Goal: Information Seeking & Learning: Learn about a topic

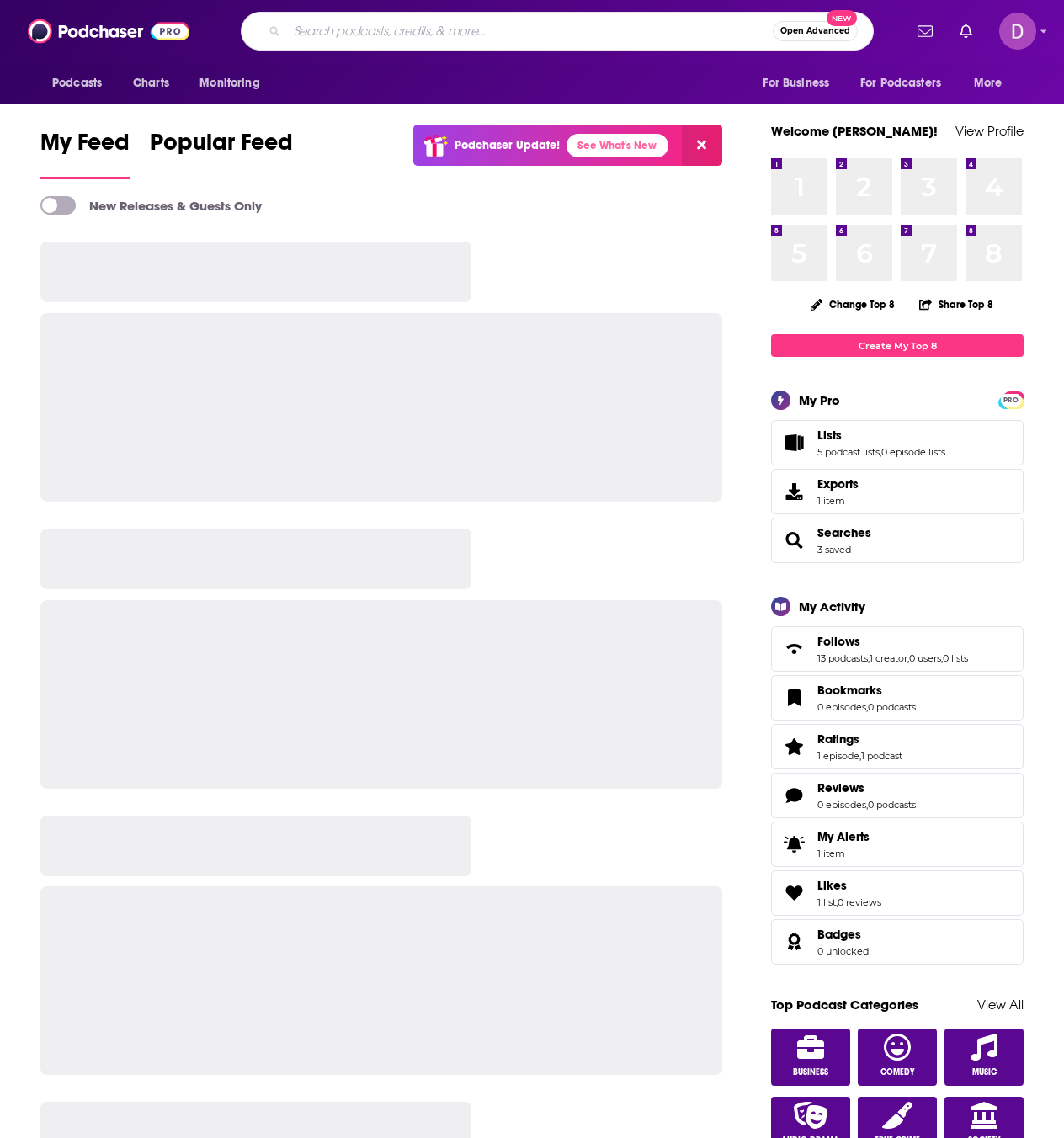
click at [360, 30] on input "Search podcasts, credits, & more..." at bounding box center [529, 31] width 485 height 27
paste input "Tooth and Coin Podcast"
type input "Tooth and Coin Podcast"
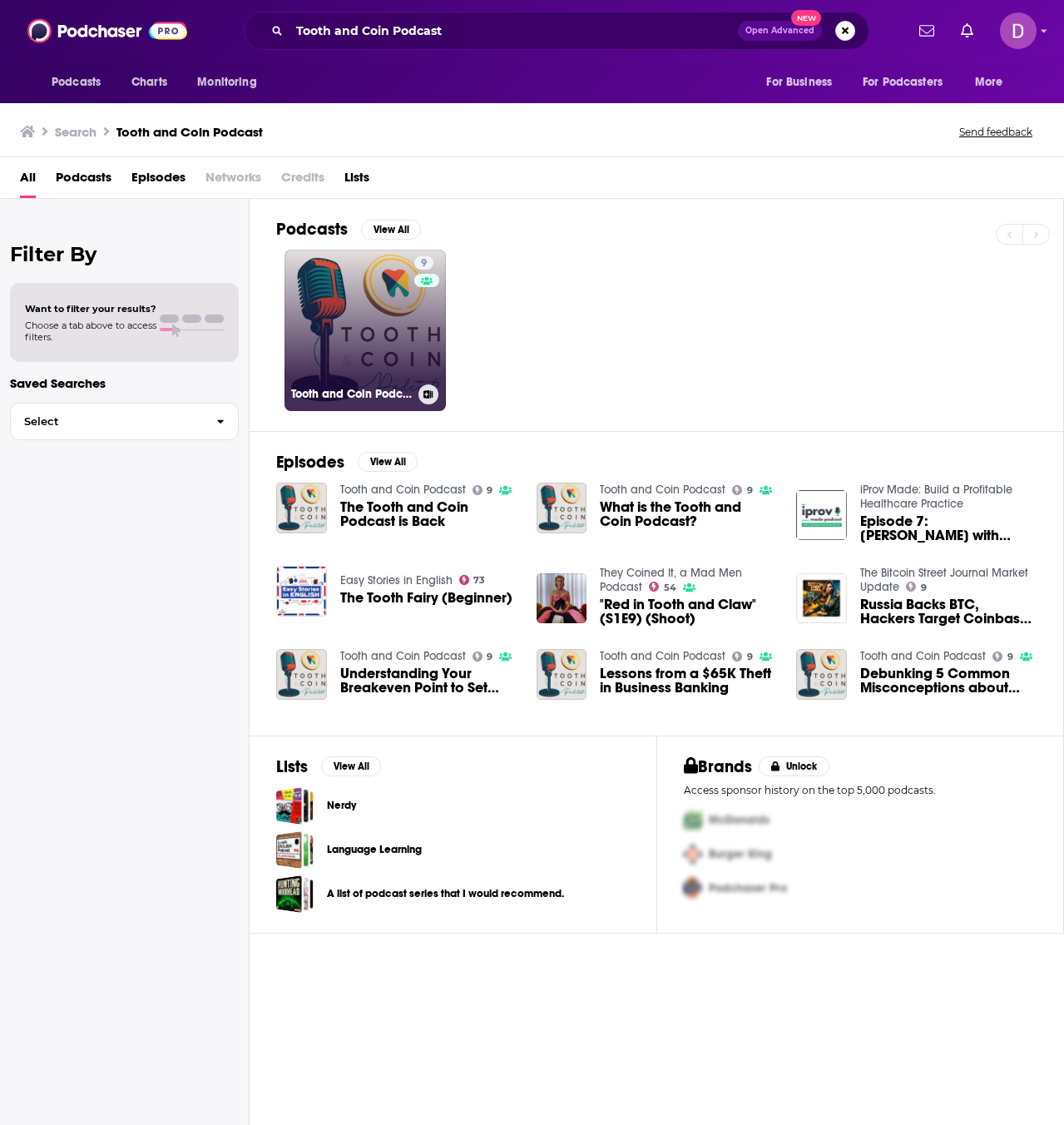
click at [394, 322] on link "9 Tooth and Coin Podcast" at bounding box center [365, 330] width 161 height 161
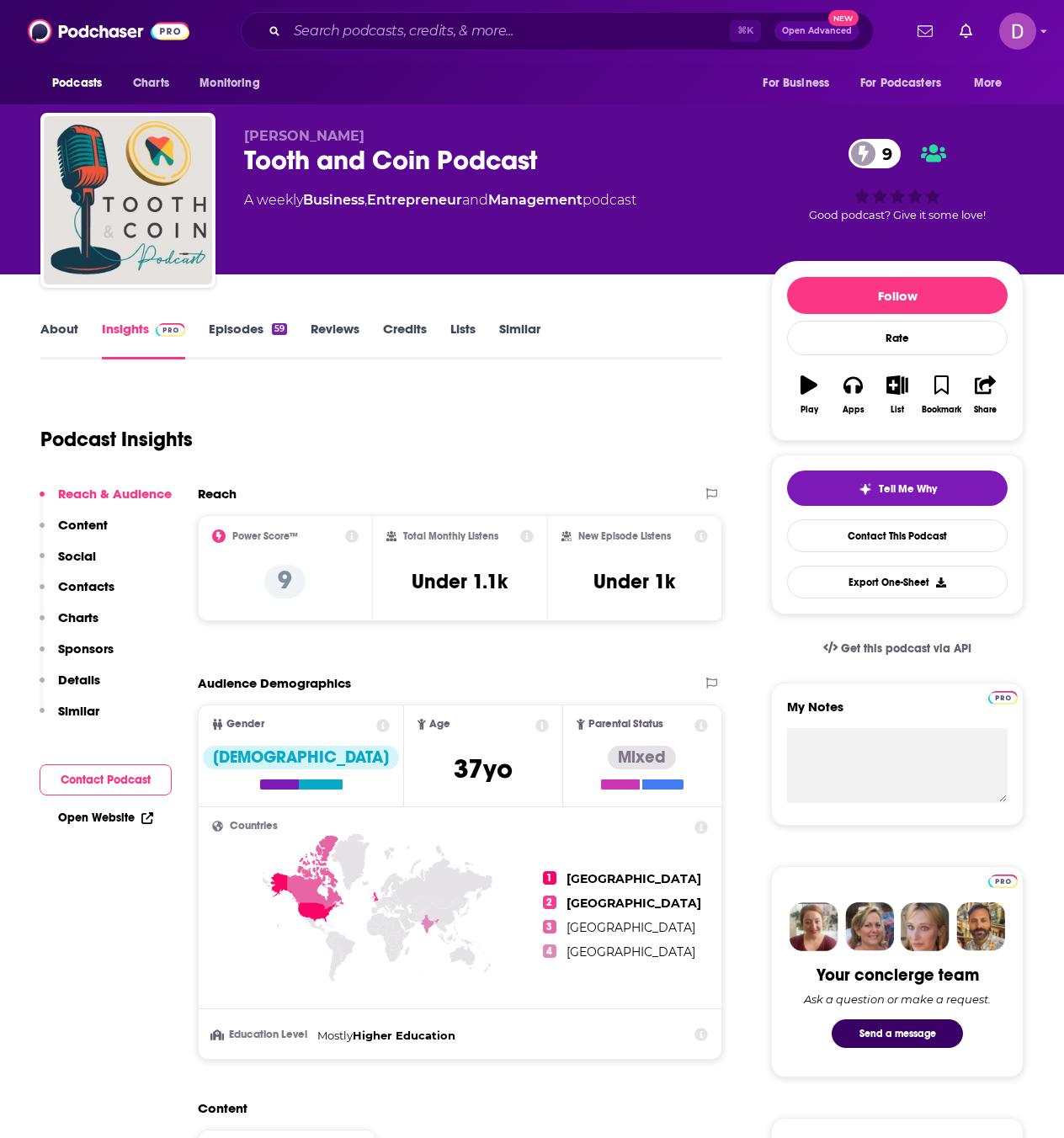
click at [58, 344] on link "About" at bounding box center [59, 340] width 38 height 39
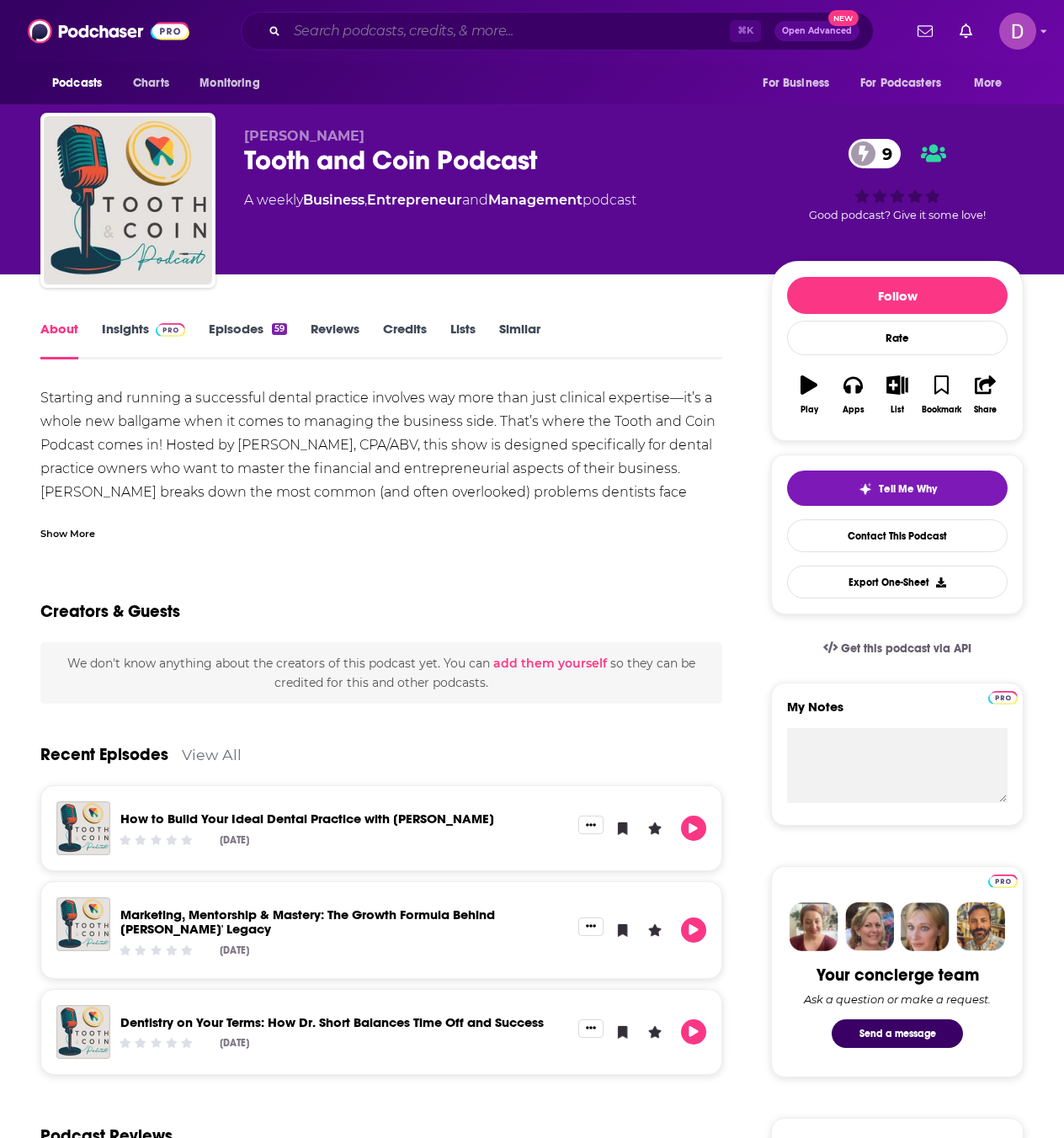
click at [357, 25] on input "Search podcasts, credits, & more..." at bounding box center [507, 31] width 442 height 27
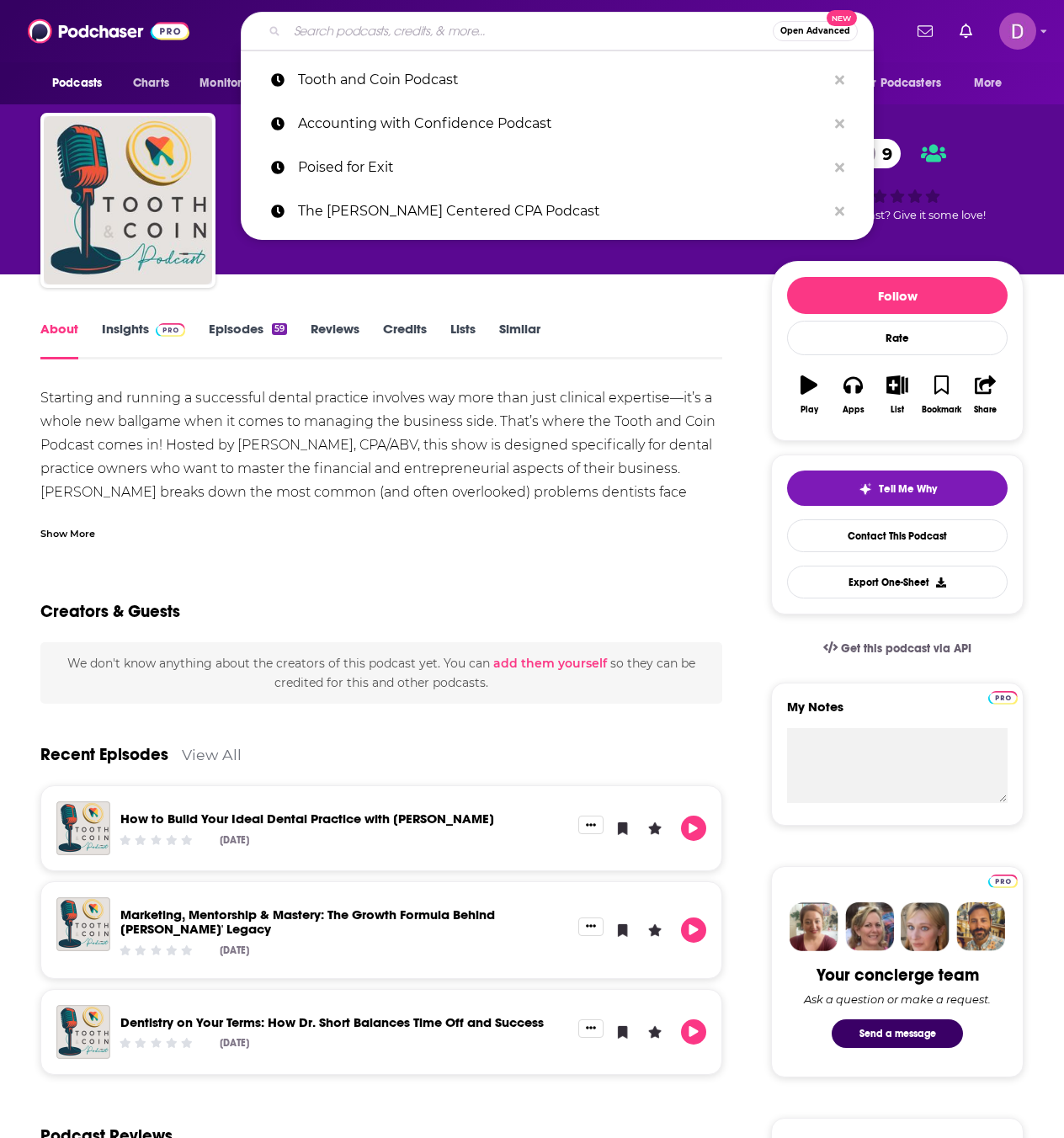
click at [357, 25] on input "Search podcasts, credits, & more..." at bounding box center [529, 31] width 485 height 27
paste input "SALTovation: Making Sense of State and Local Tax"
type input "SALTovation: Making Sense of State and Local Tax"
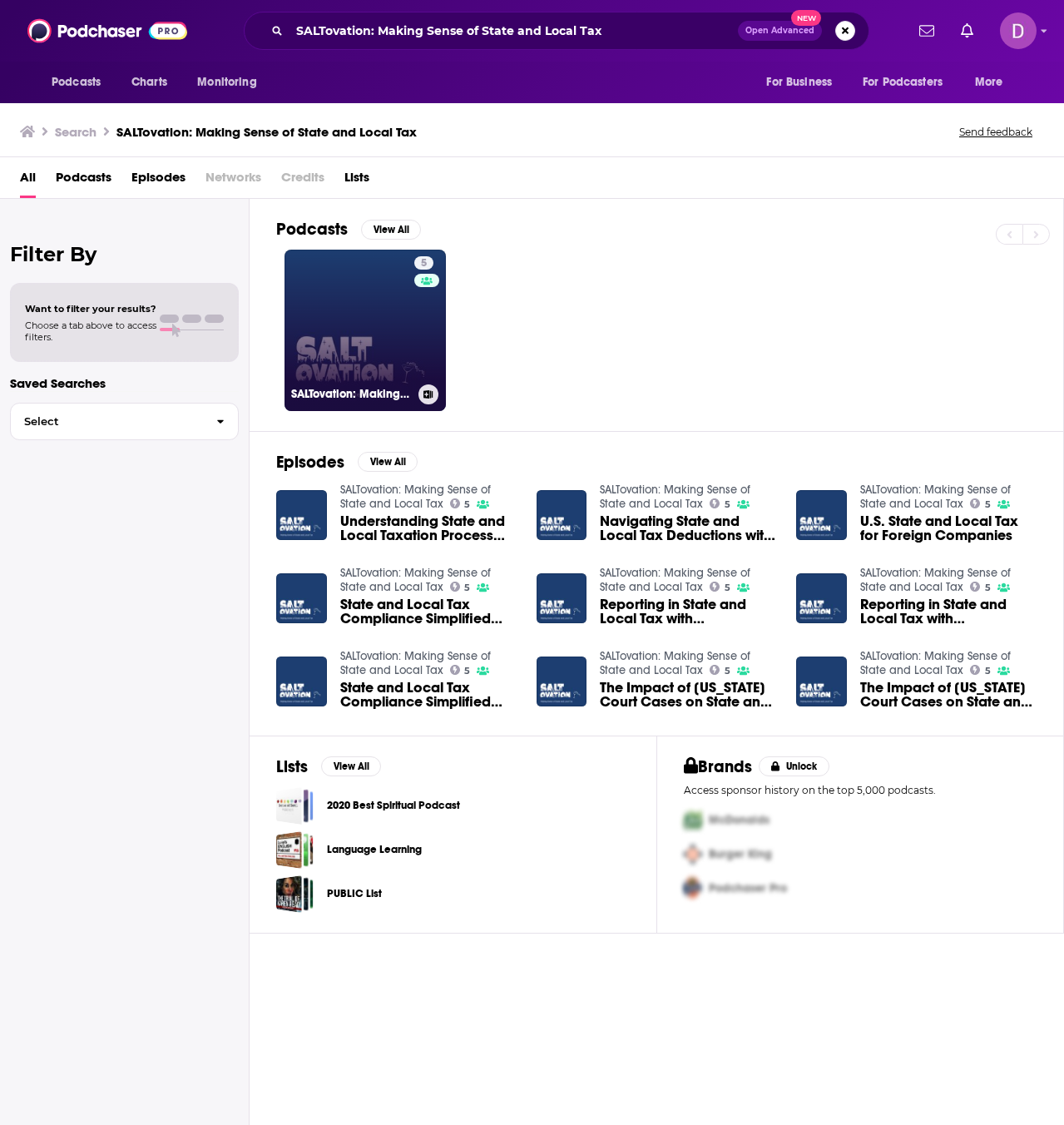
click at [384, 306] on link "5 SALTovation: Making Sense of State and Local Tax" at bounding box center [365, 330] width 161 height 161
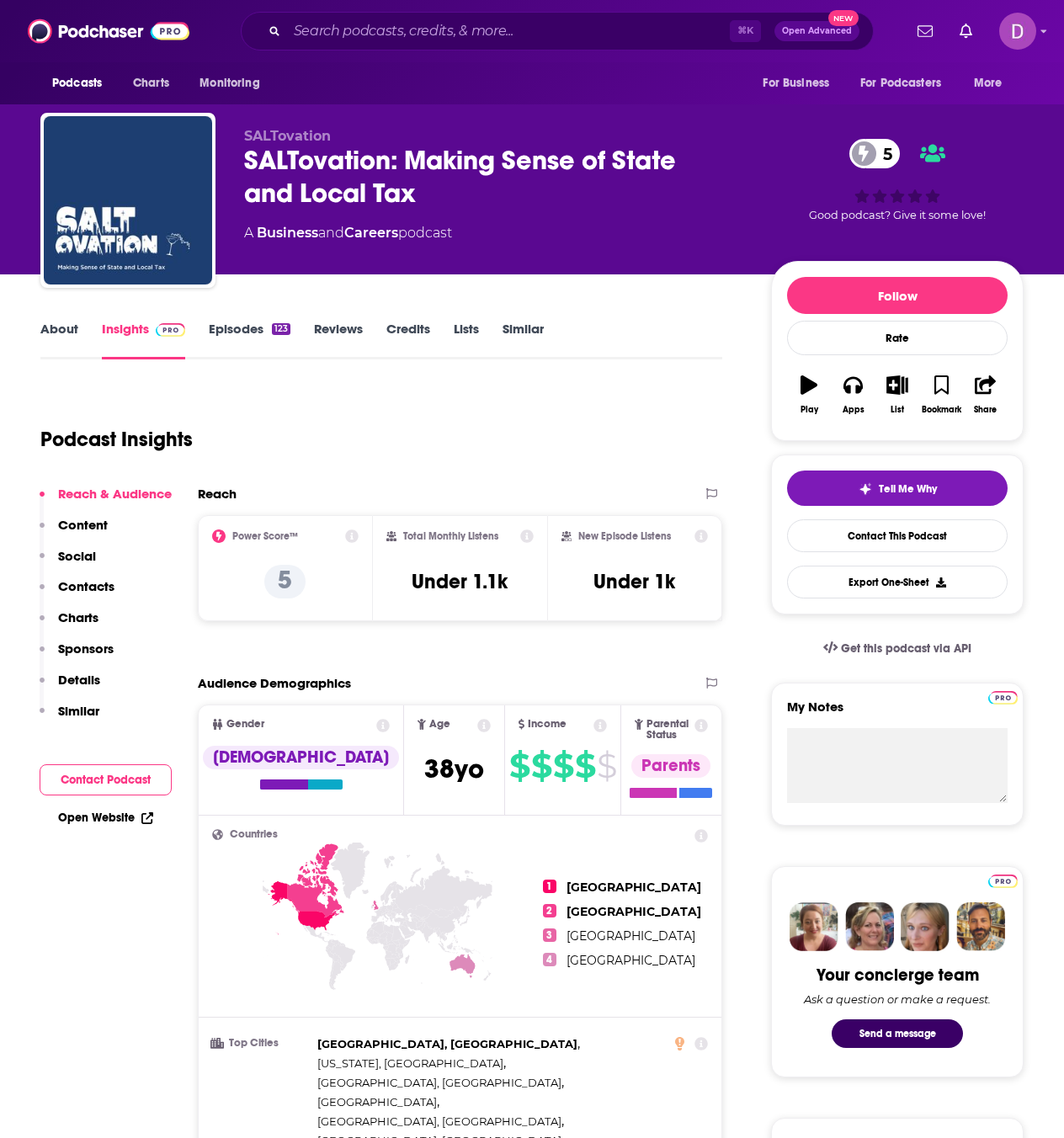
click at [71, 332] on link "About" at bounding box center [59, 340] width 38 height 39
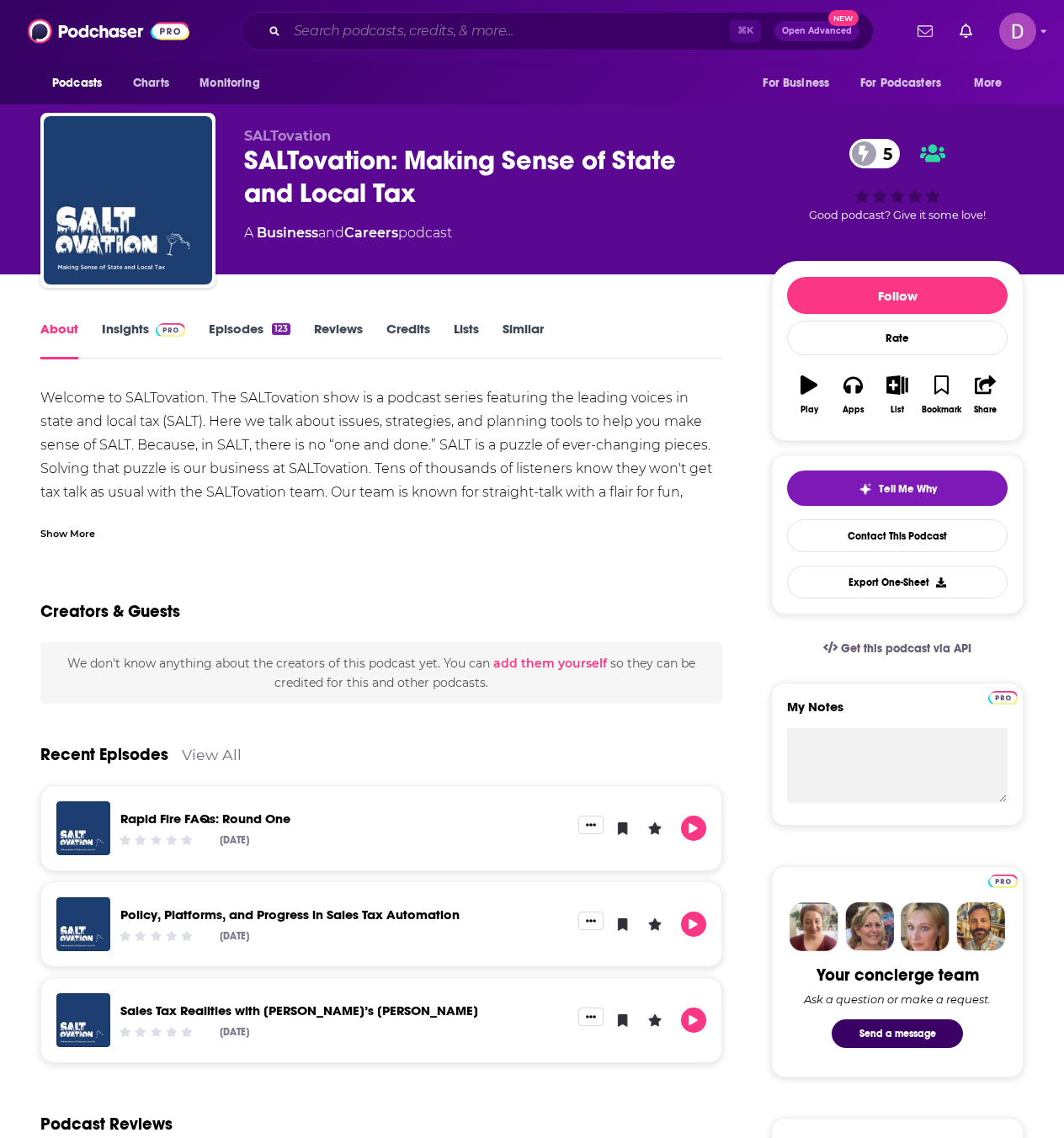
click at [300, 34] on input "Search podcasts, credits, & more..." at bounding box center [507, 31] width 442 height 27
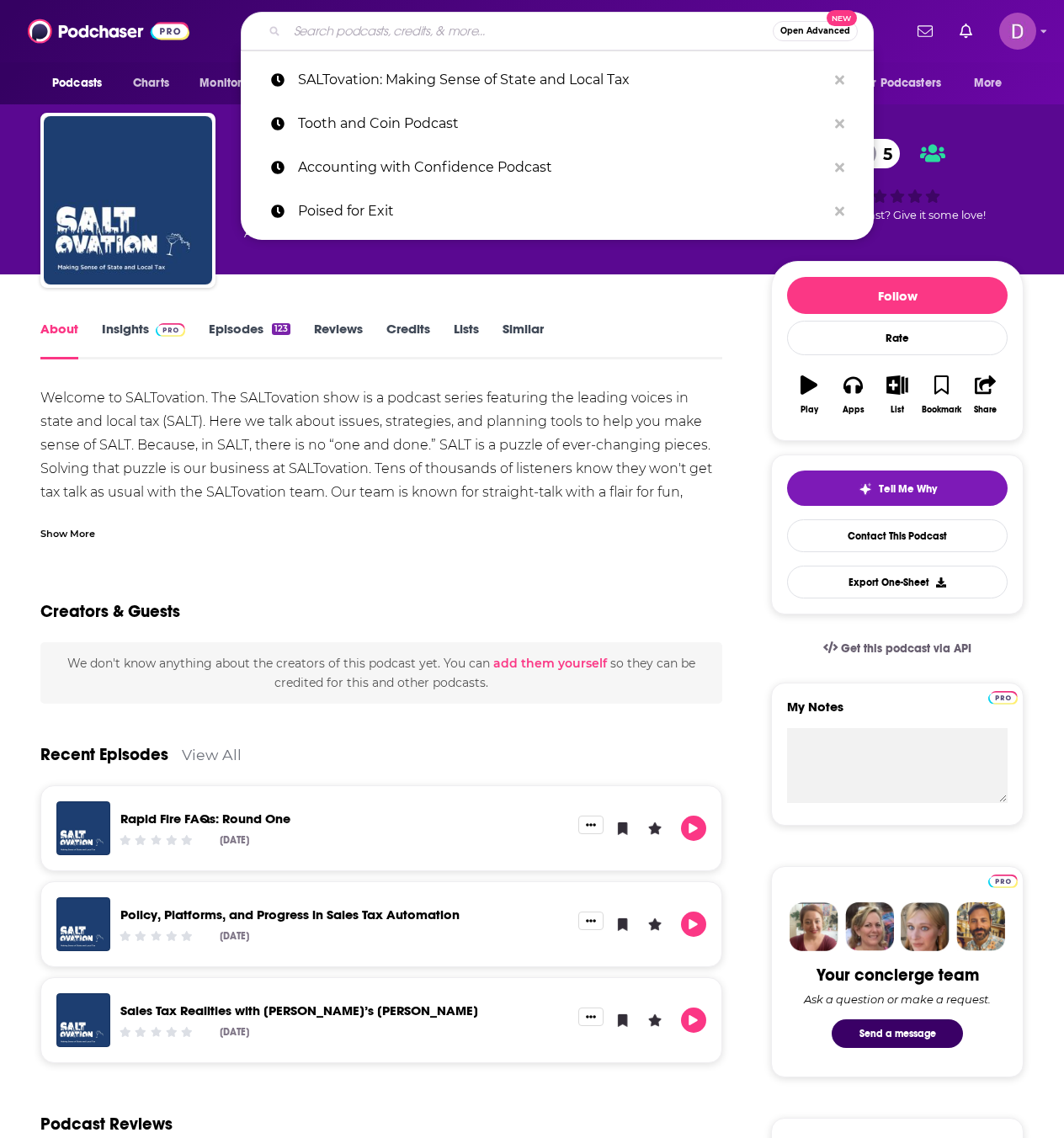
paste input "Green Industry Profits Podcast"
type input "Green Industry Profits Podcast"
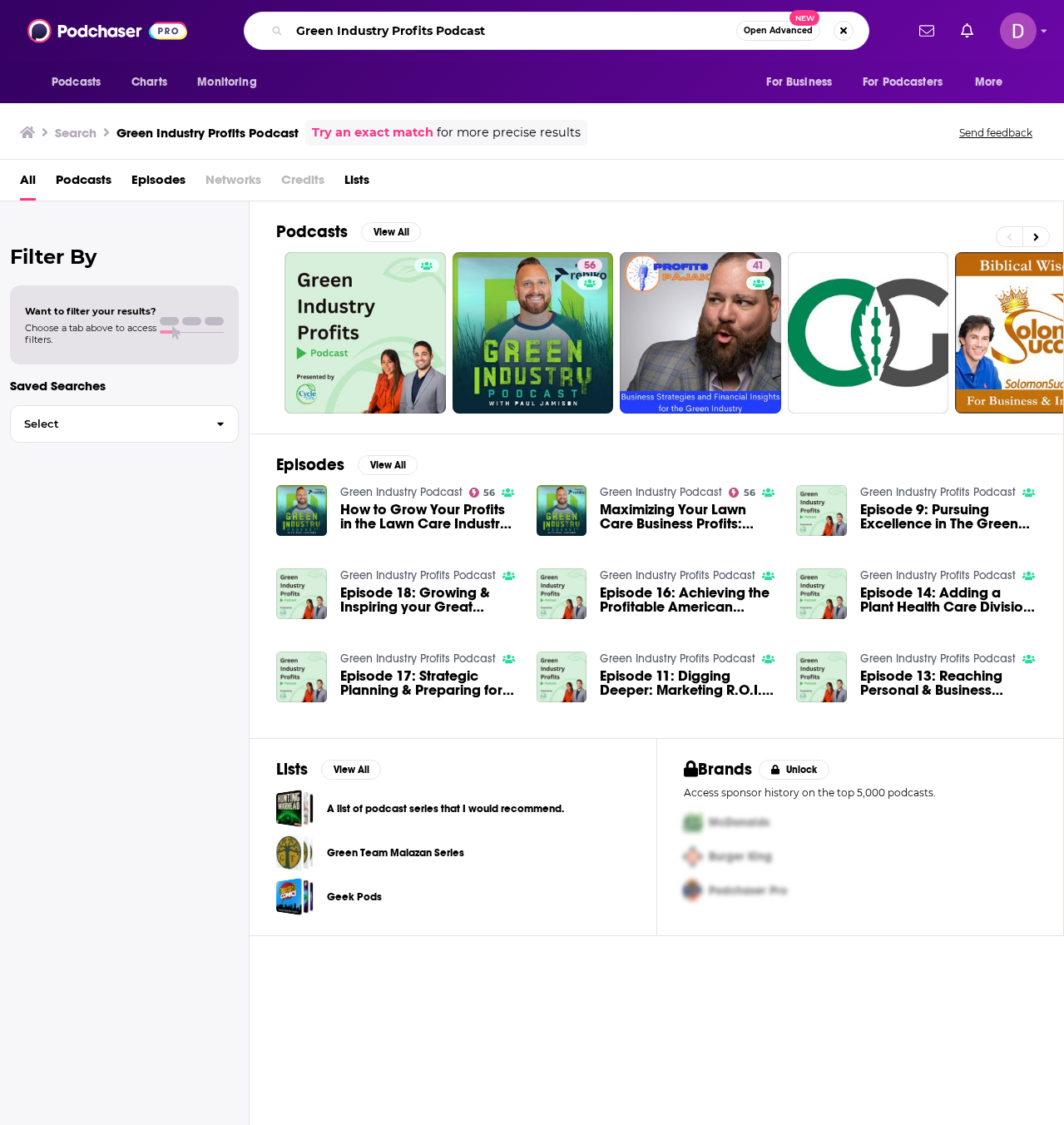
click at [507, 41] on input "Green Industry Profits Podcast" at bounding box center [513, 30] width 447 height 27
drag, startPoint x: 506, startPoint y: 35, endPoint x: 272, endPoint y: 32, distance: 234.0
click at [272, 31] on div "Green Industry Profits Podcast Open Advanced New" at bounding box center [557, 31] width 626 height 39
paste input "Become Sensible"
type input "Become Sensible"
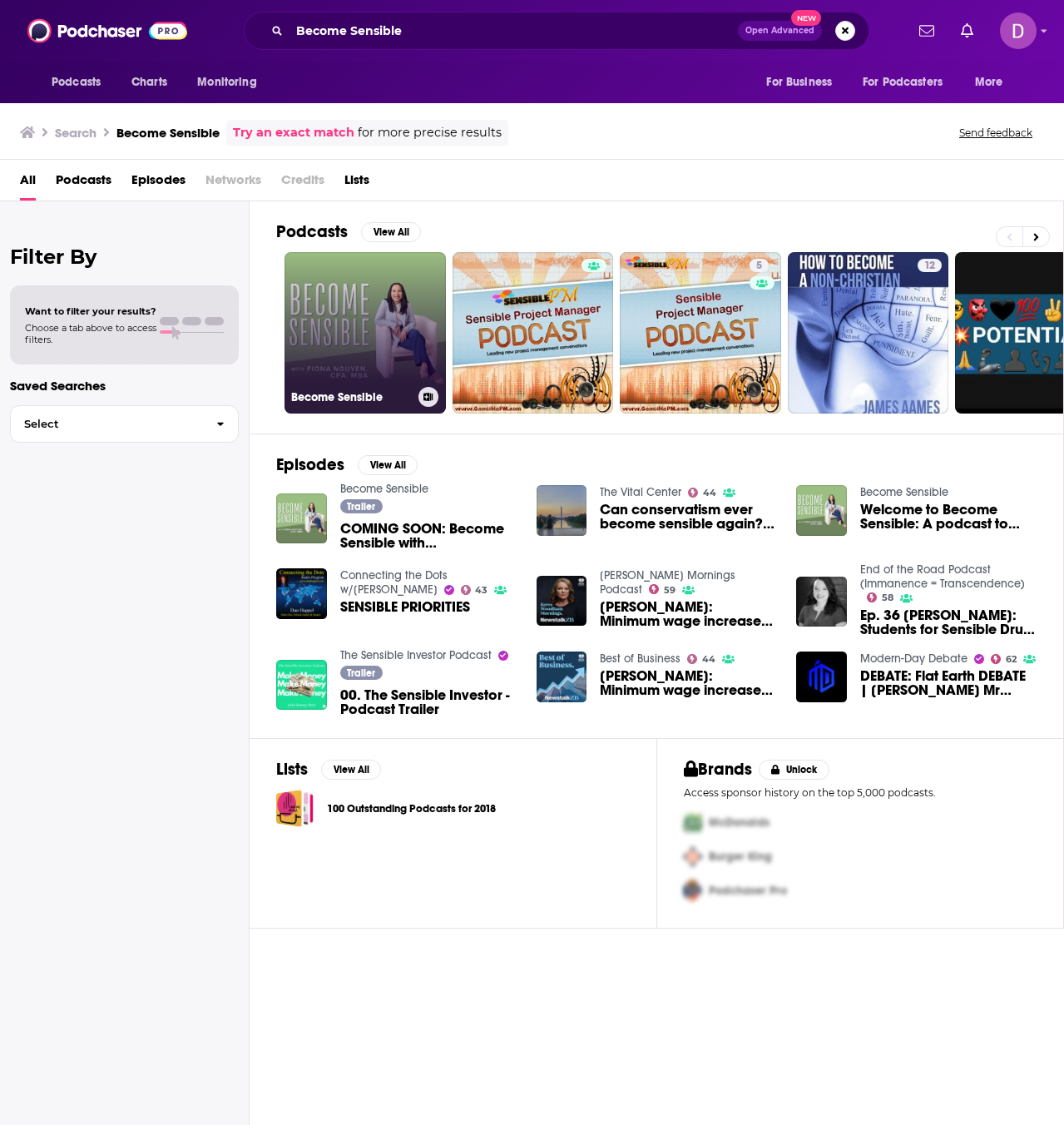
click at [402, 353] on link "Become Sensible" at bounding box center [365, 333] width 161 height 161
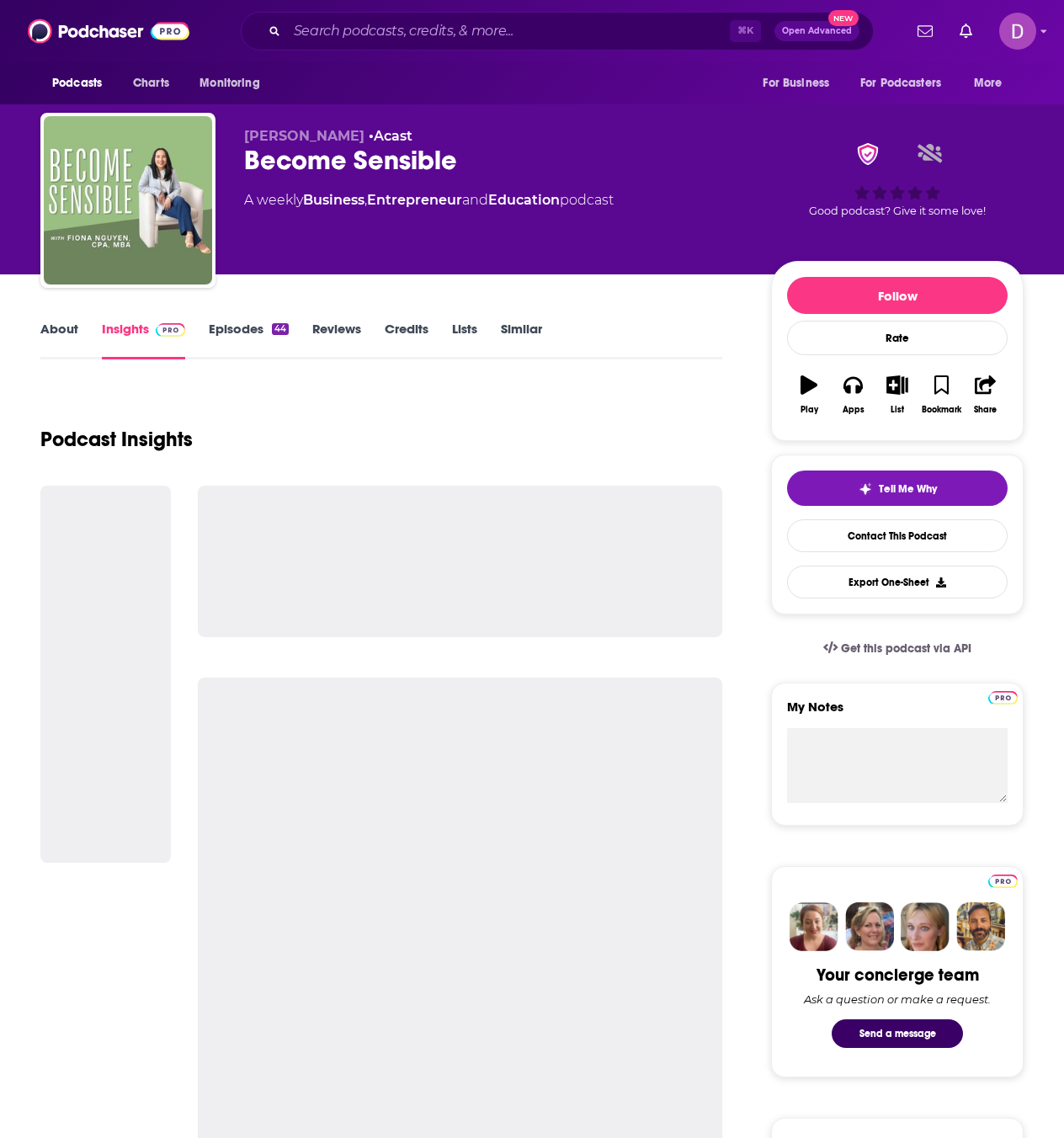
click at [68, 332] on link "About" at bounding box center [59, 340] width 38 height 39
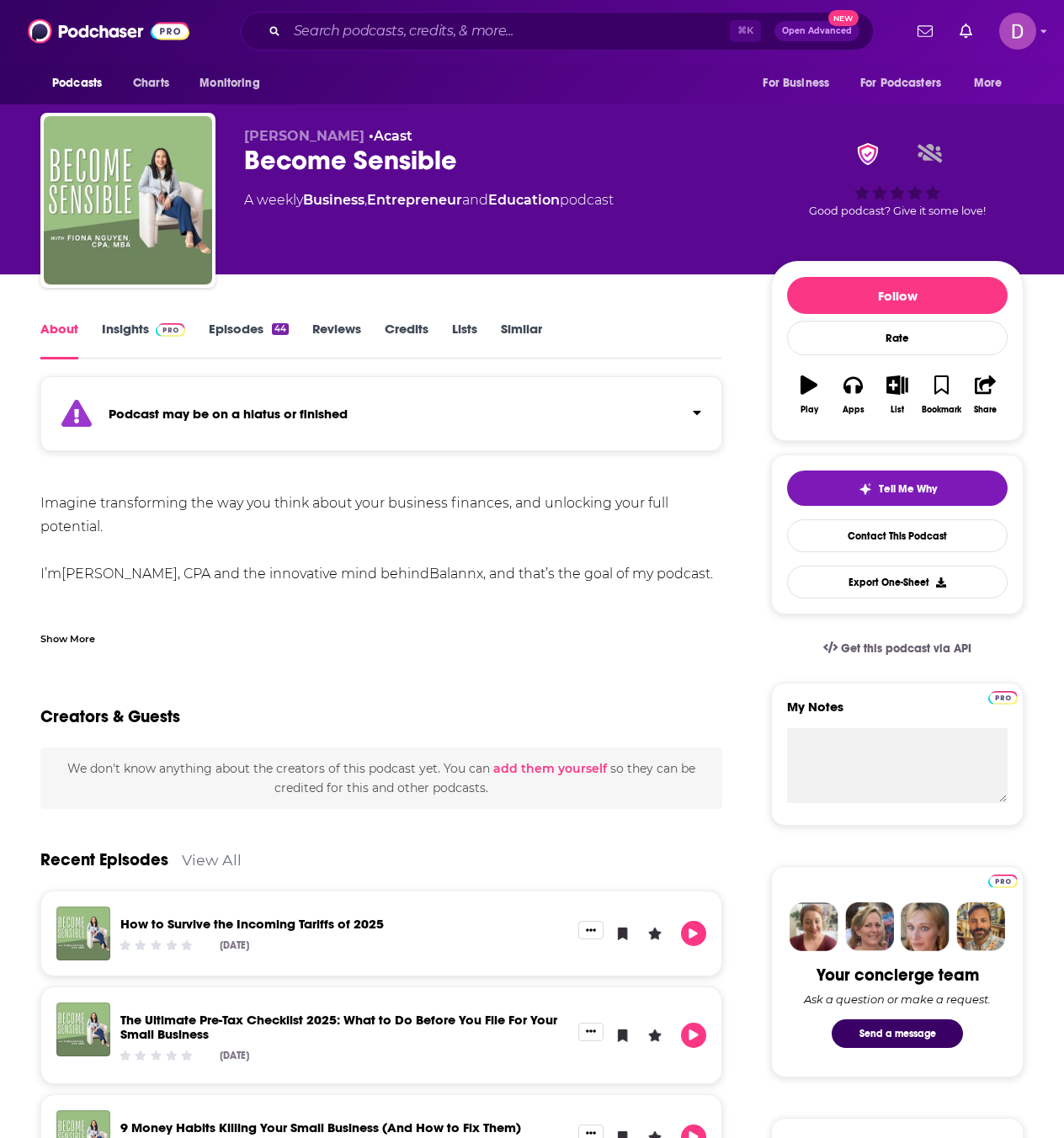
click at [277, 331] on div "44" at bounding box center [280, 328] width 17 height 12
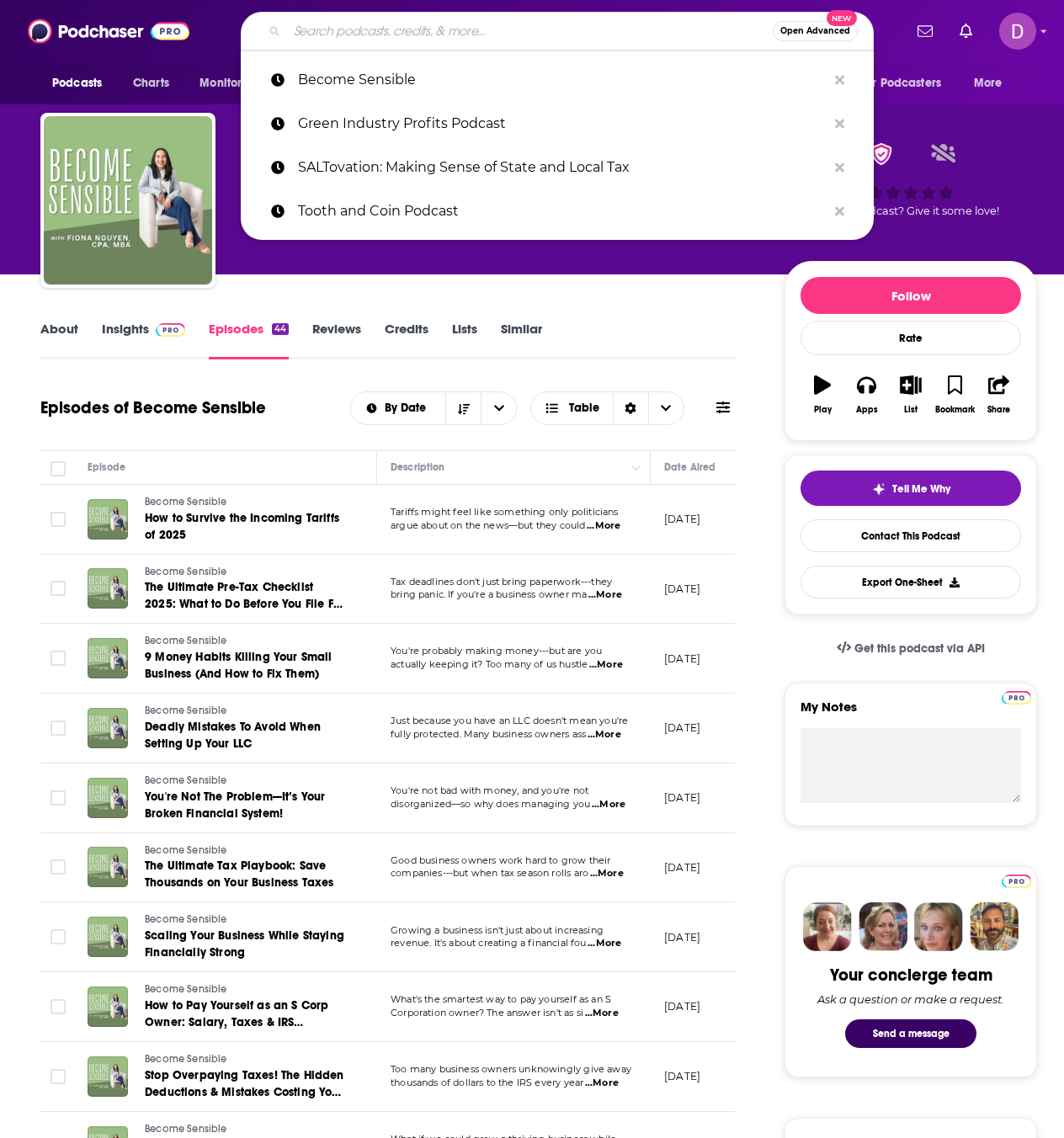
click at [316, 25] on input "Search podcasts, credits, & more..." at bounding box center [529, 31] width 485 height 27
paste input "Beyond Bitewings"
type input "Beyond Bitewings"
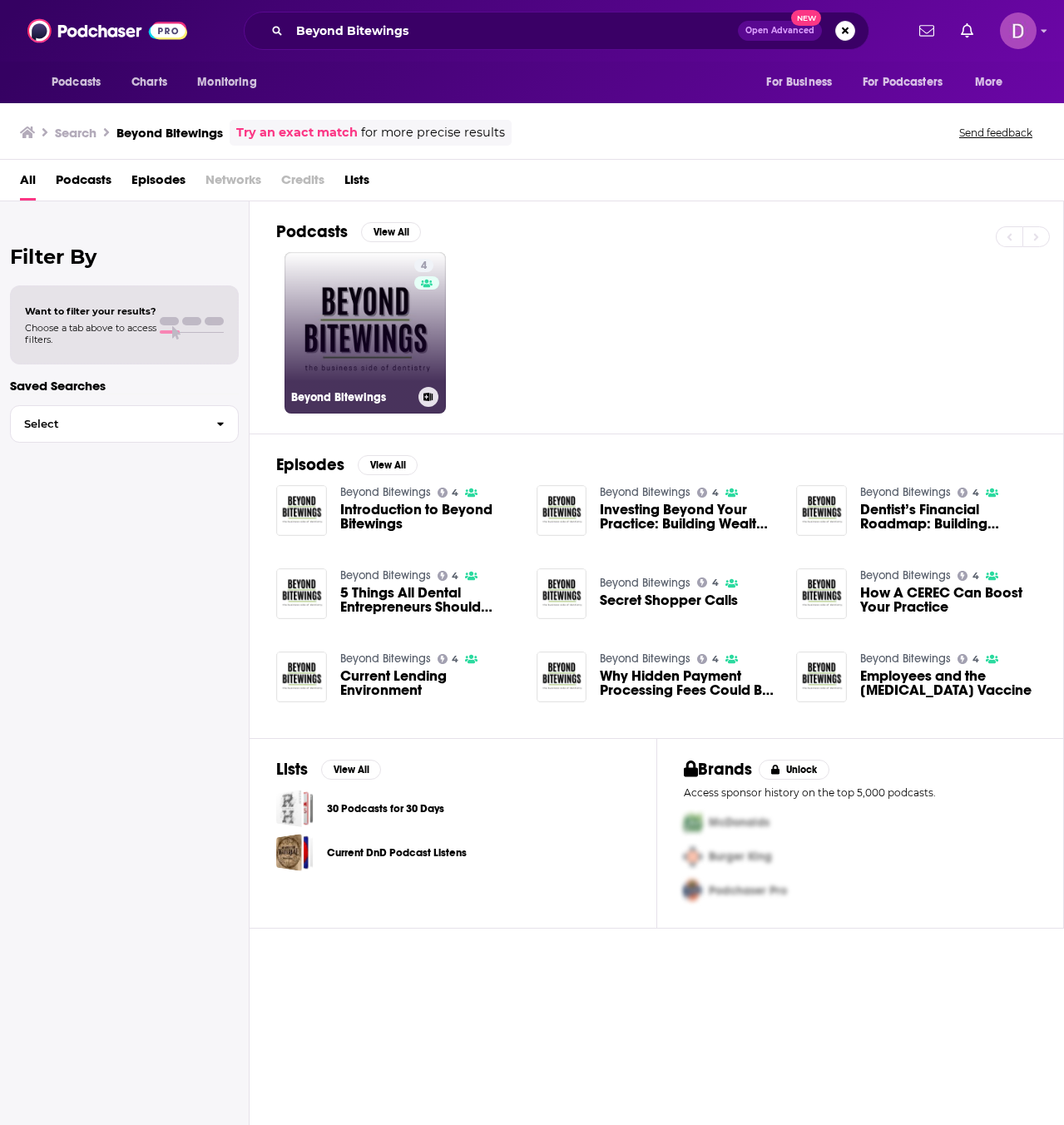
click at [379, 354] on link "4 Beyond Bitewings" at bounding box center [365, 333] width 161 height 161
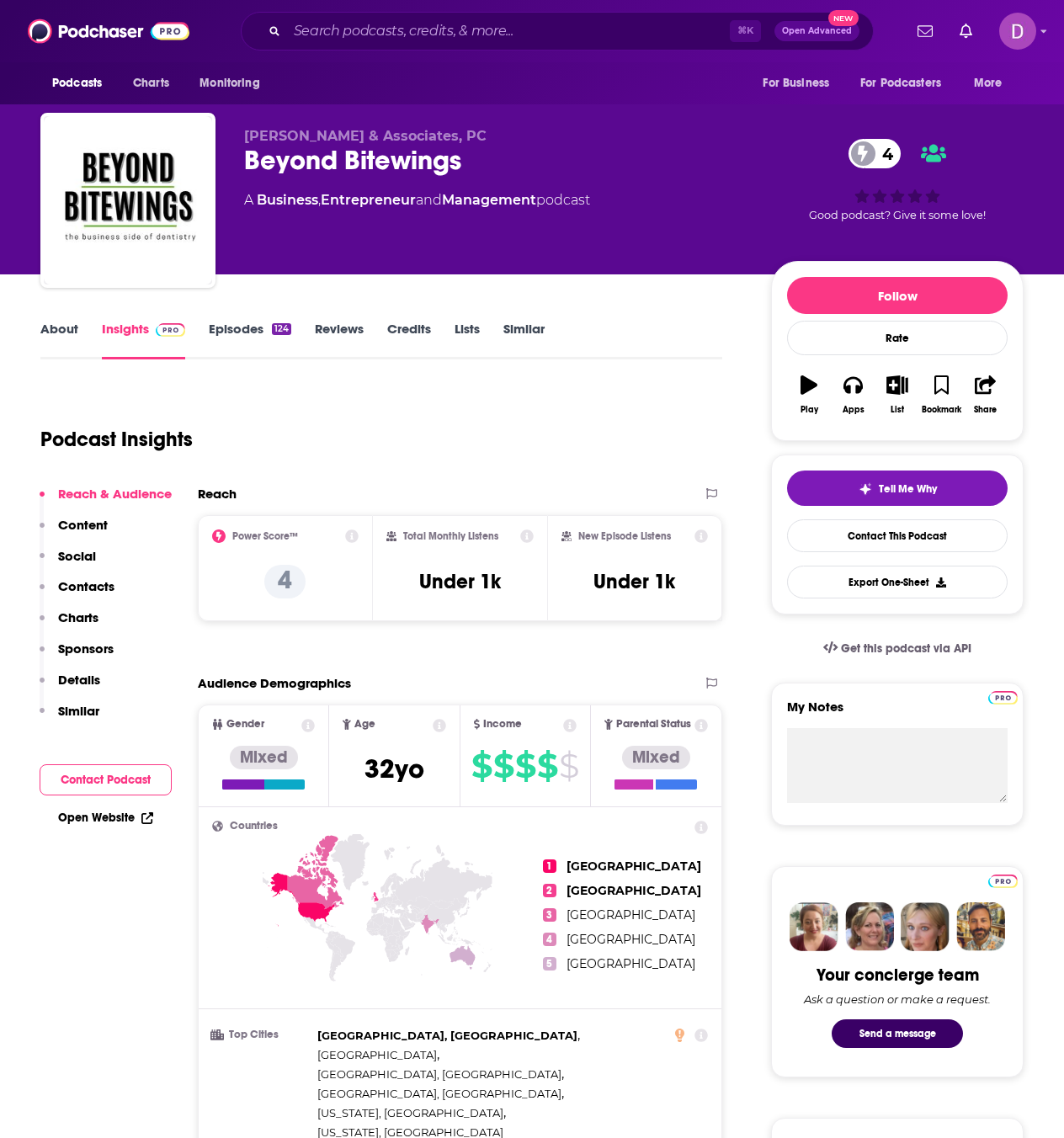
click at [64, 328] on link "About" at bounding box center [59, 340] width 38 height 39
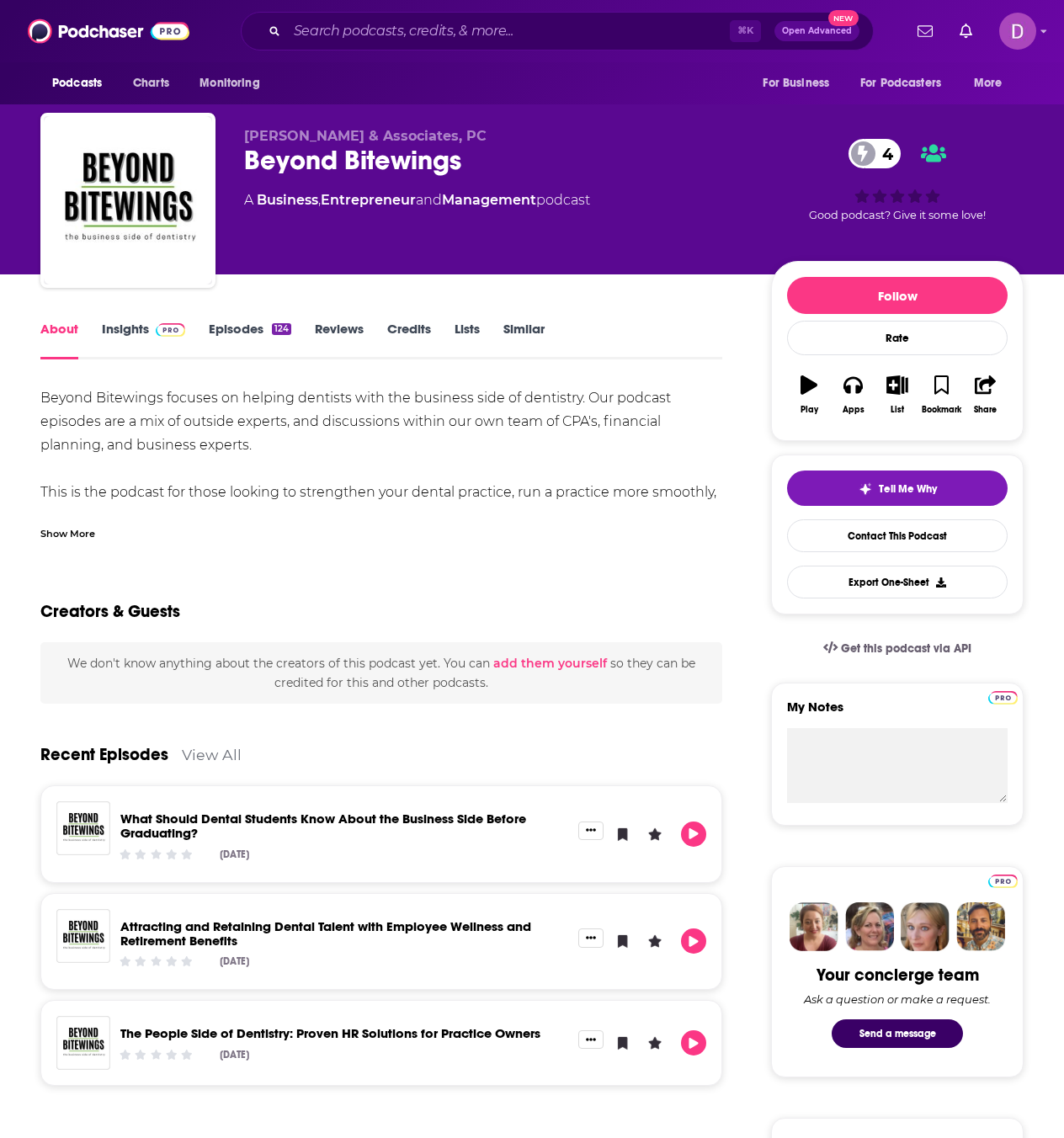
click at [71, 532] on div "Show More" at bounding box center [68, 531] width 55 height 16
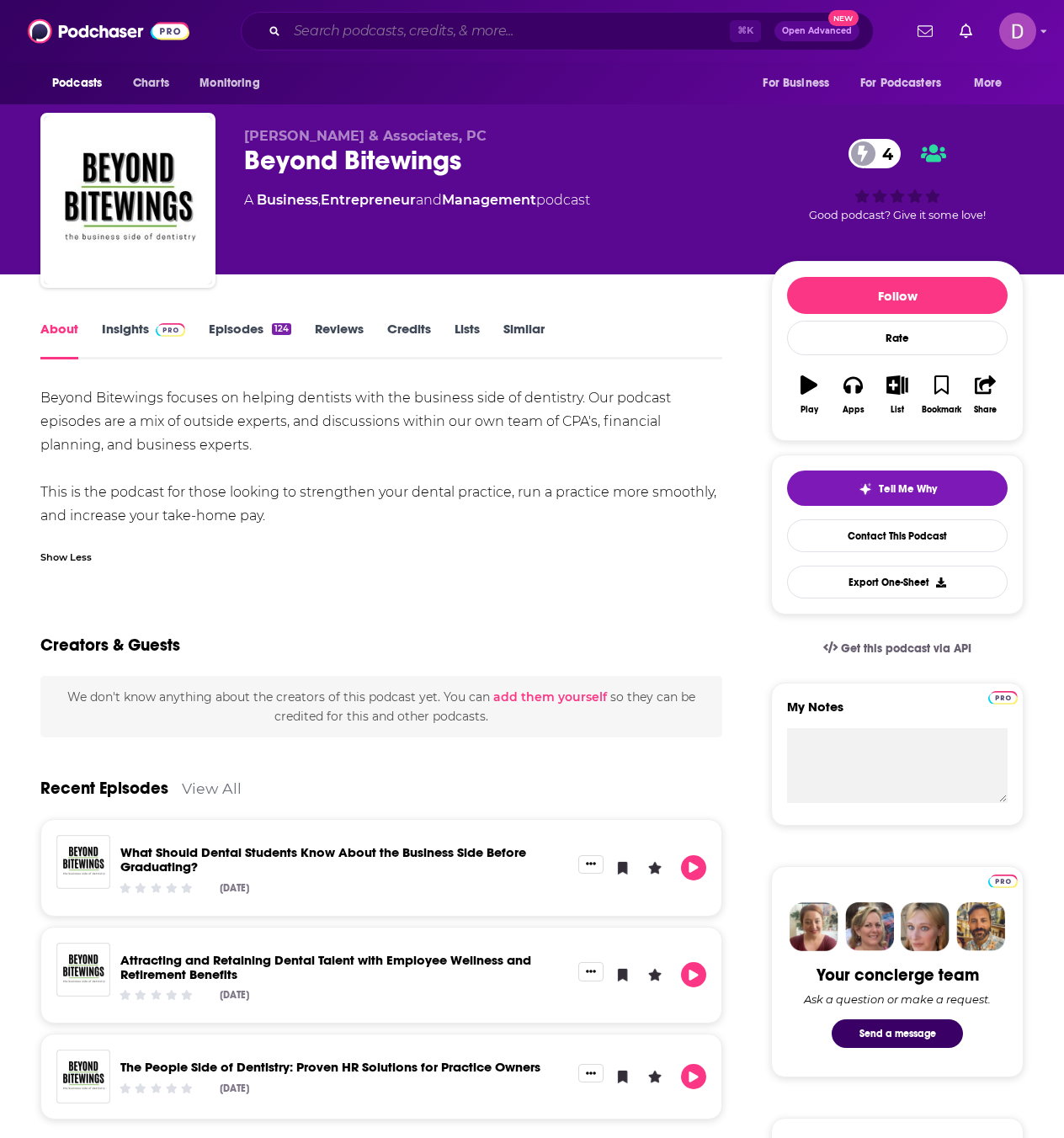
click at [314, 32] on input "Search podcasts, credits, & more..." at bounding box center [507, 31] width 442 height 27
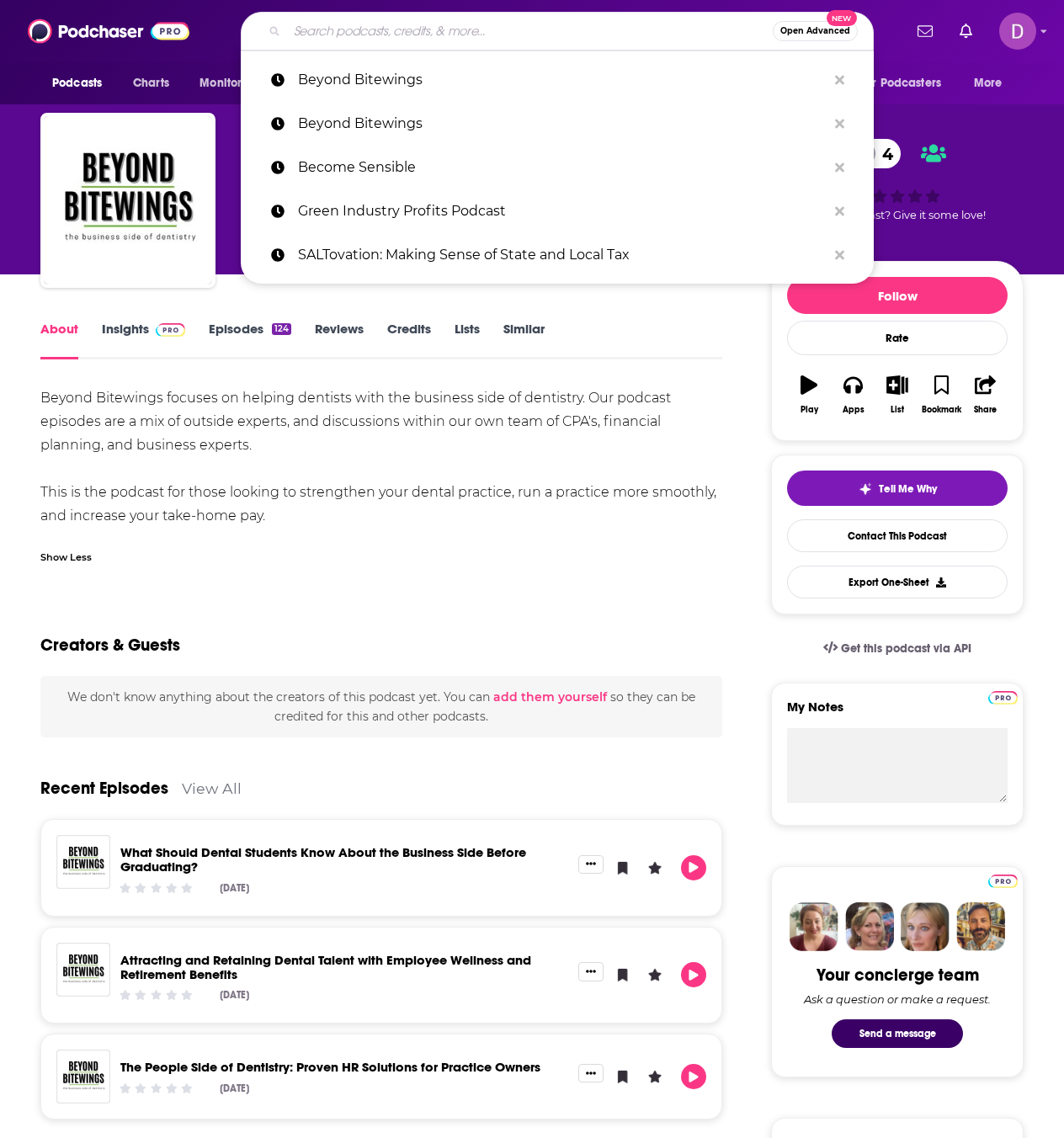
paste input "Here’s The Deal"
type input "Here’s The Deal"
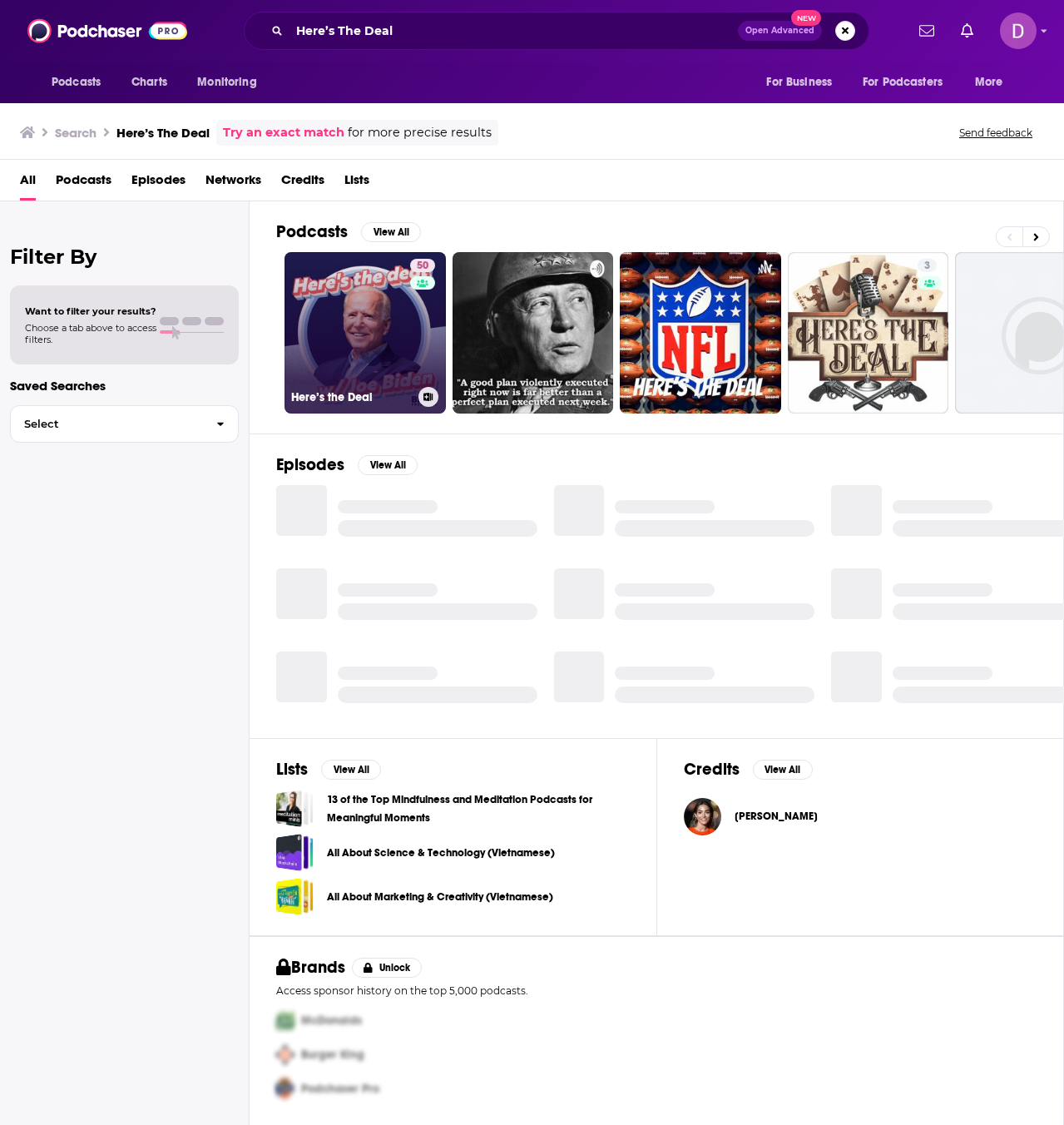
click at [382, 344] on link "50 Here’s the Deal" at bounding box center [365, 333] width 161 height 161
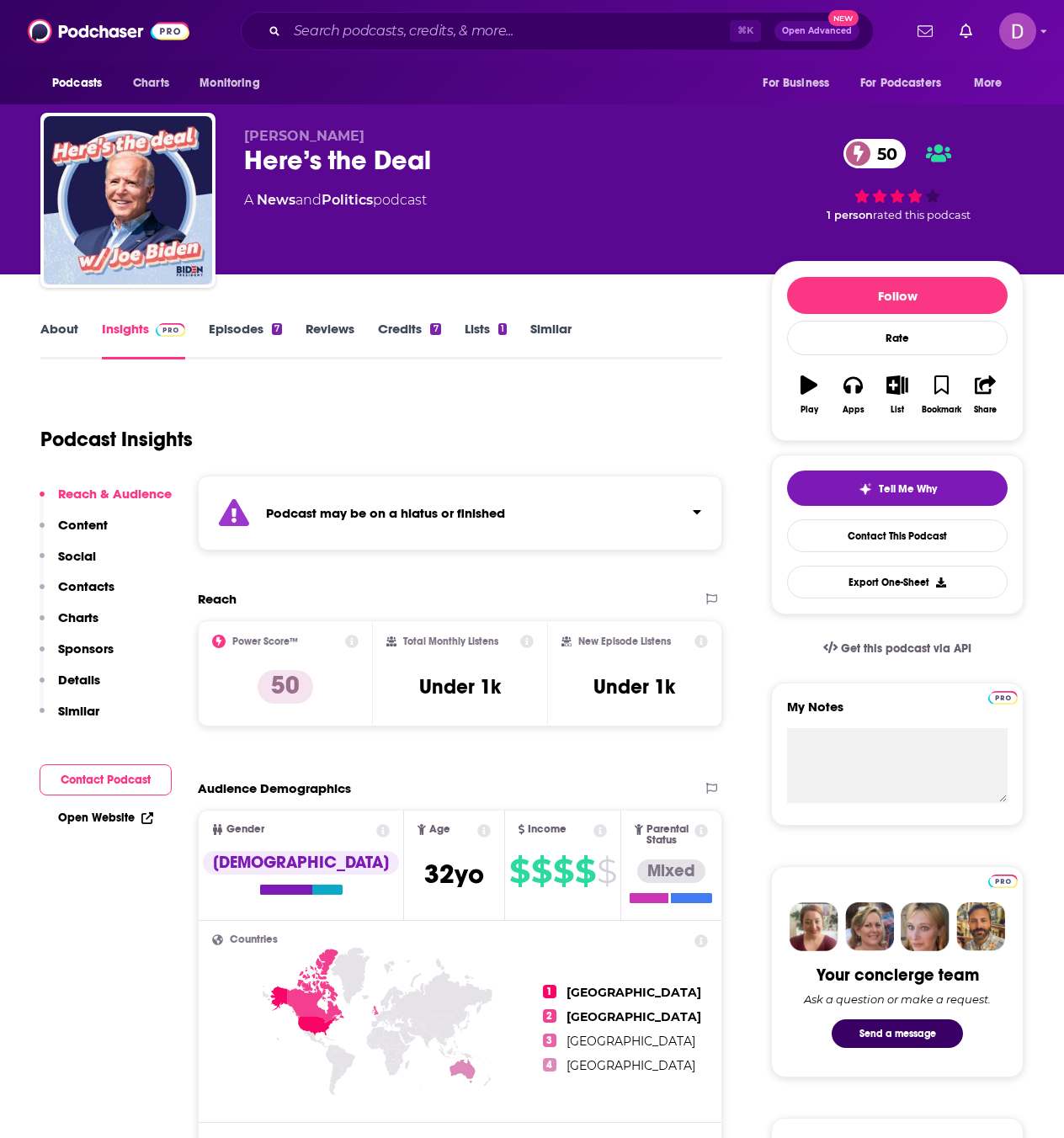
click at [237, 334] on link "Episodes 7" at bounding box center [245, 340] width 73 height 39
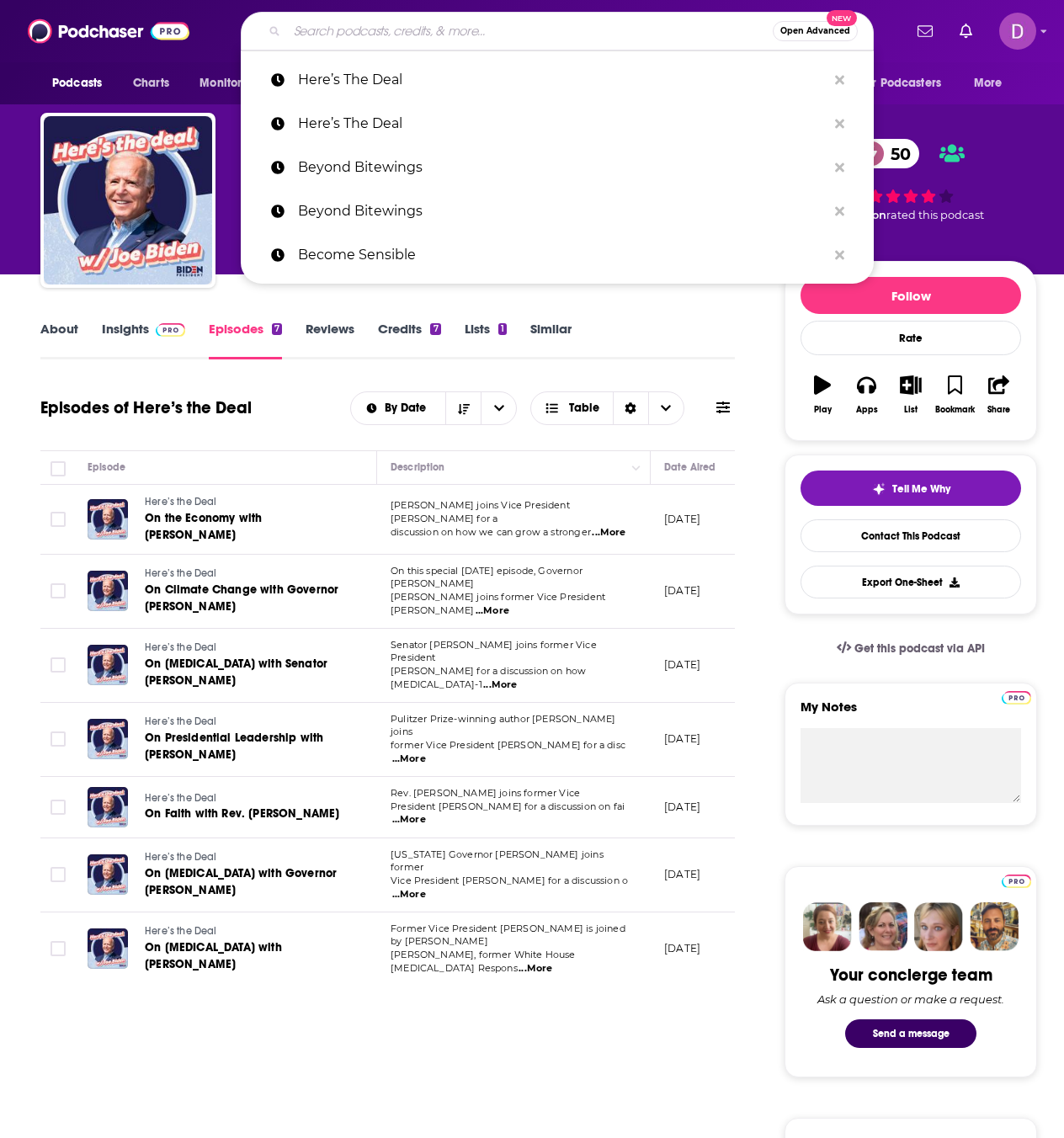
click at [304, 26] on input "Search podcasts, credits, & more..." at bounding box center [529, 31] width 485 height 27
paste input "HeywardCPA Live!"
type input "HeywardCPA Live!"
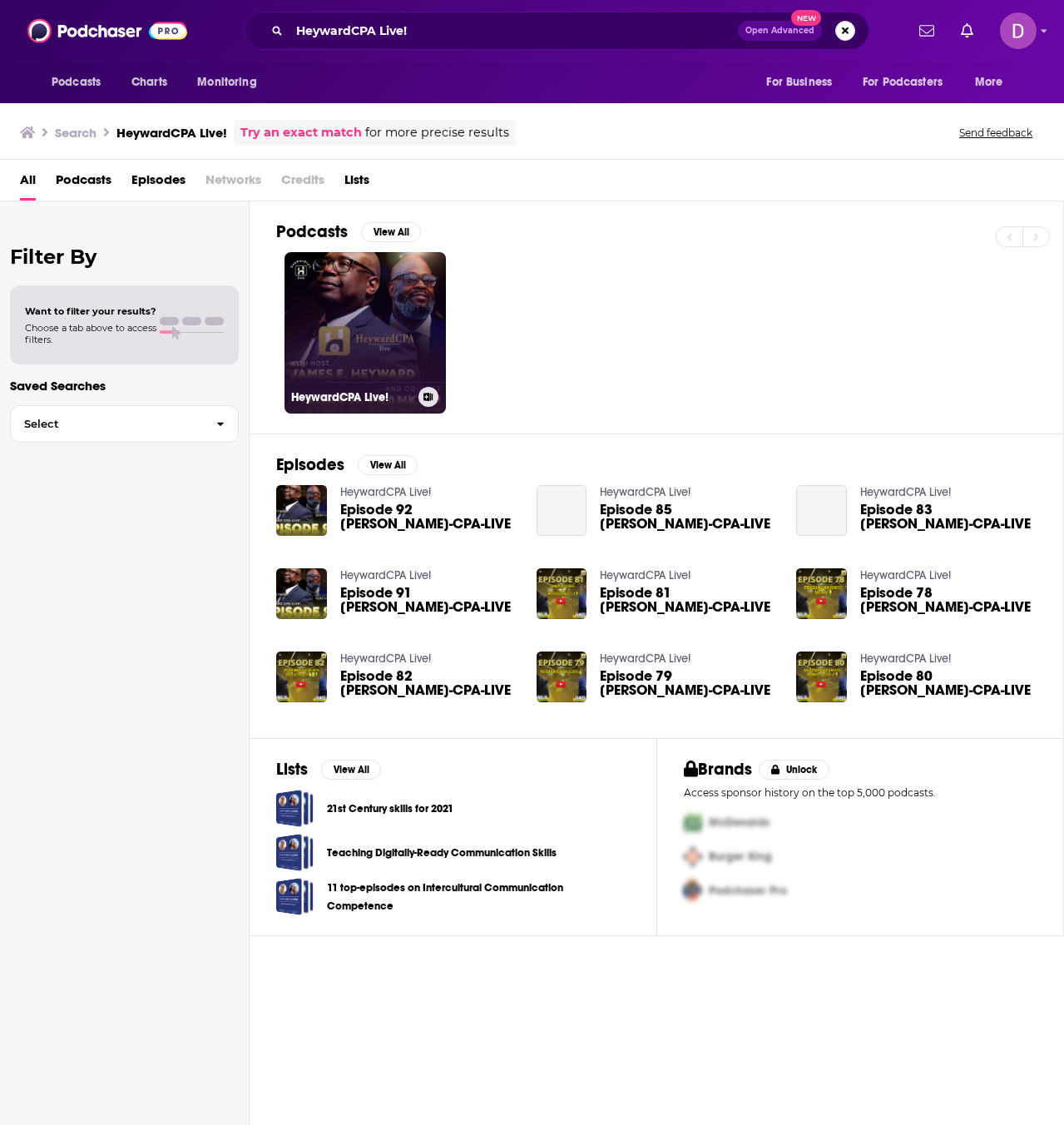
click at [400, 279] on link "HeywardCPA Live!" at bounding box center [365, 333] width 161 height 161
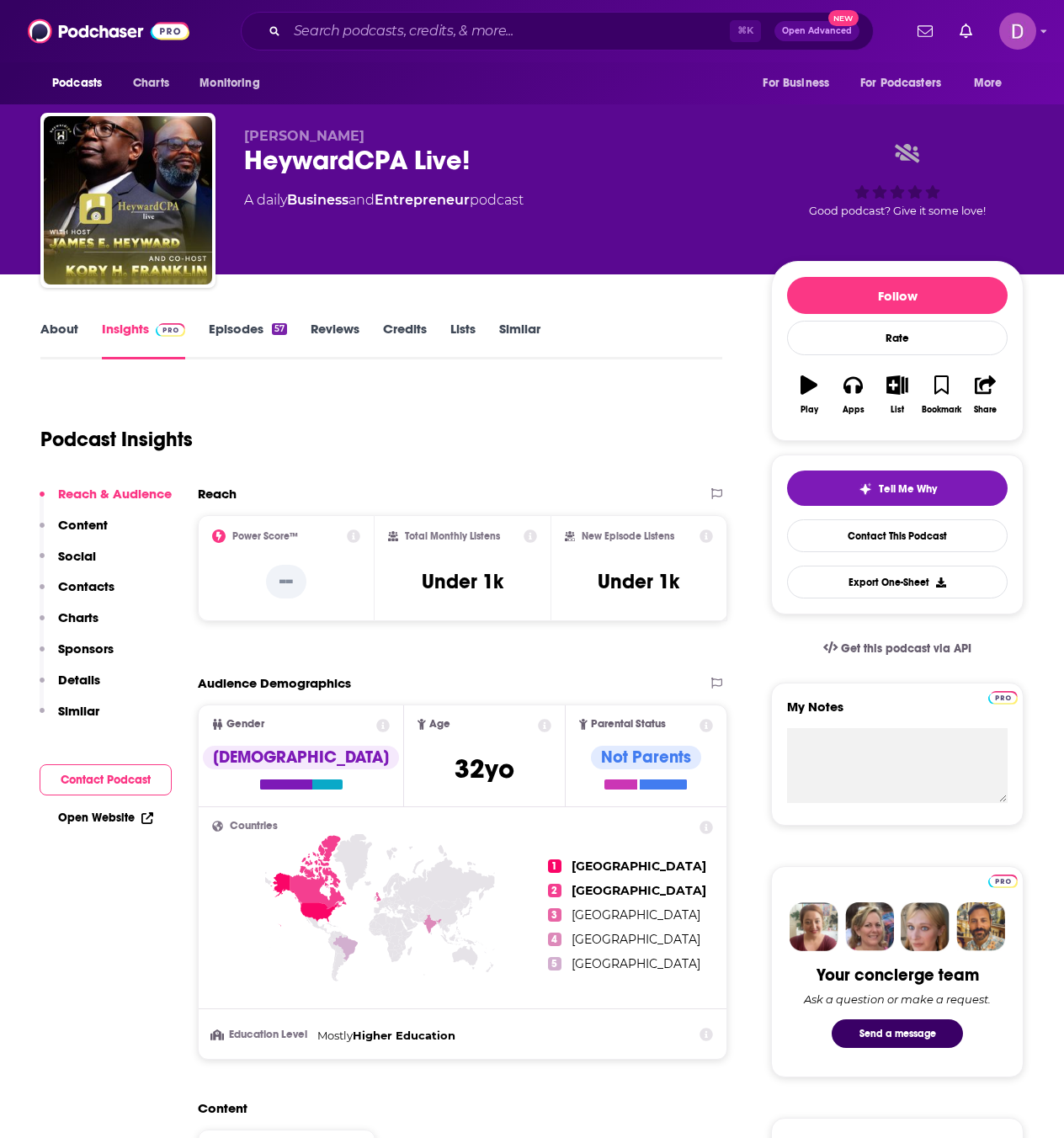
click at [61, 331] on link "About" at bounding box center [59, 340] width 38 height 39
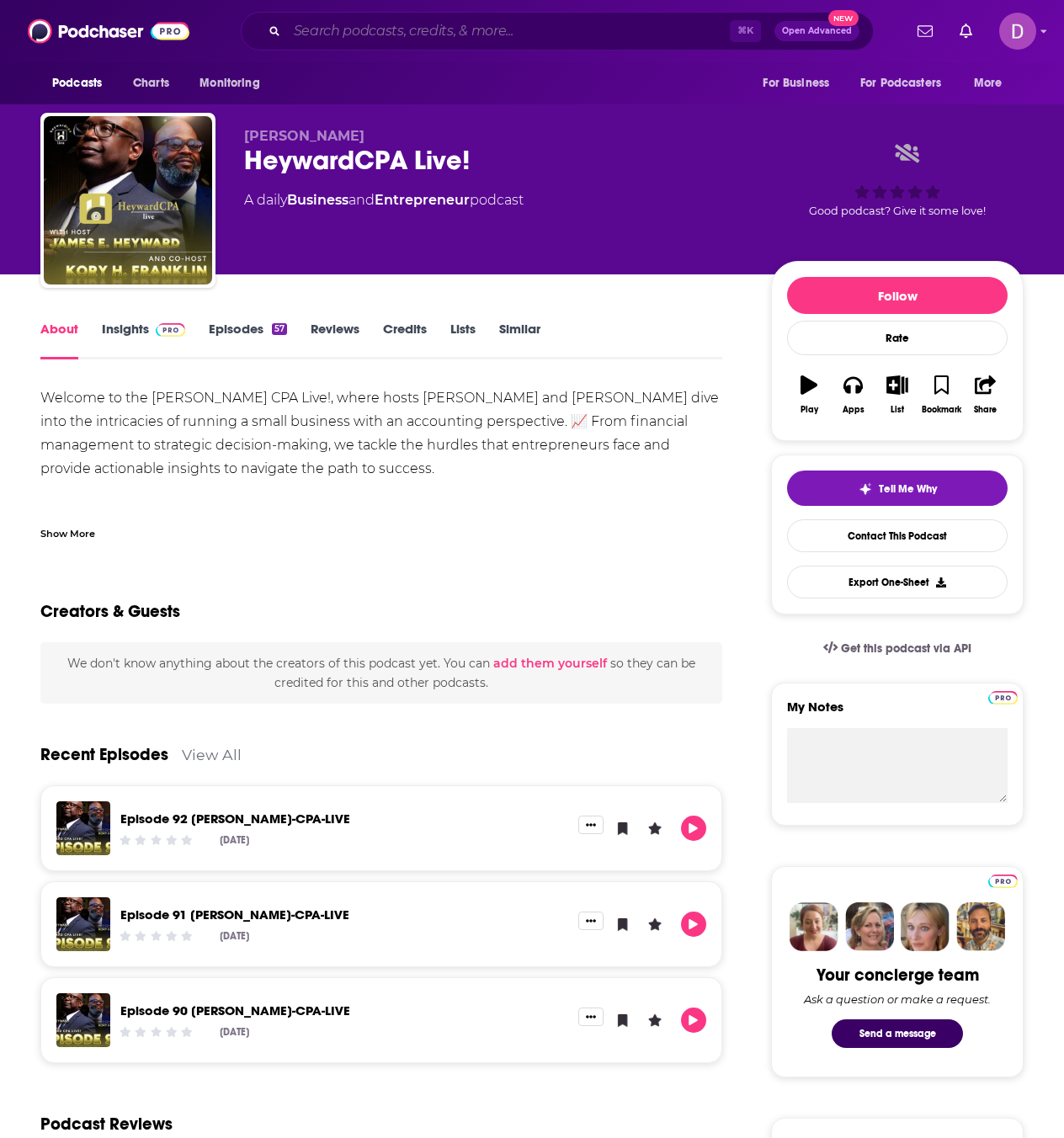
click at [348, 33] on input "Search podcasts, credits, & more..." at bounding box center [507, 31] width 442 height 27
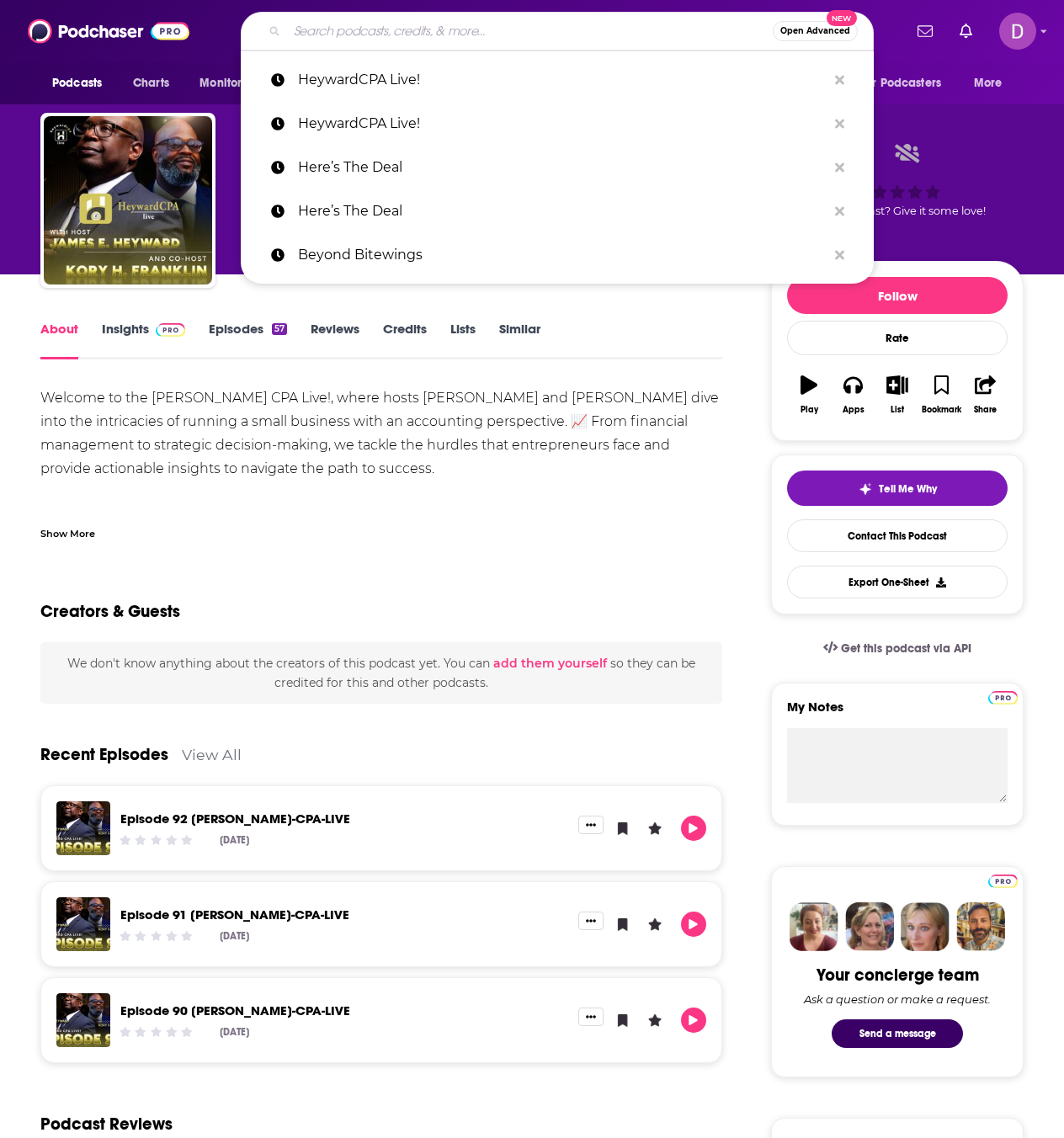
paste input "Upleveling"
type input "Upleveling"
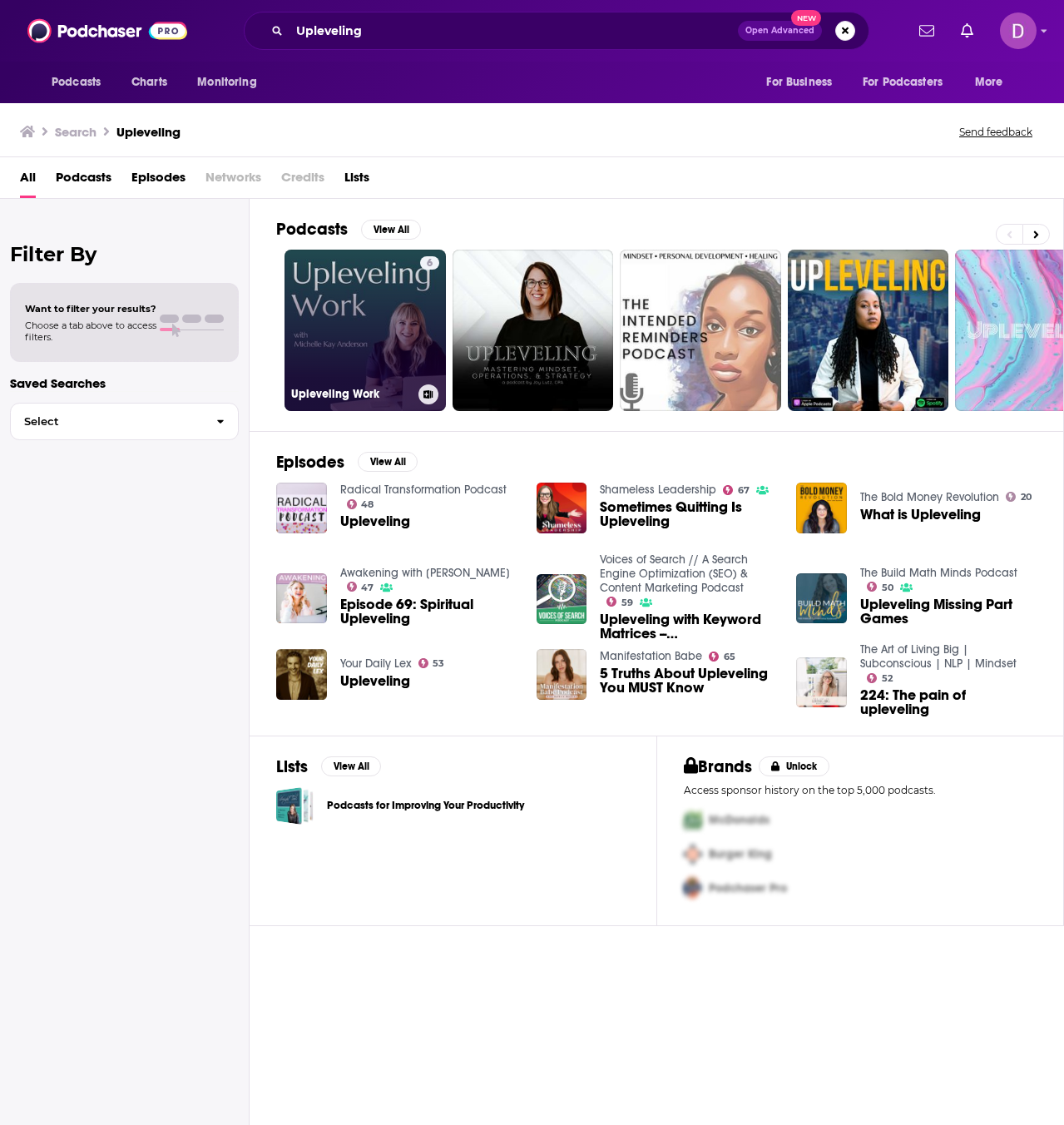
click at [318, 292] on link "6 Upleveling Work" at bounding box center [365, 330] width 161 height 161
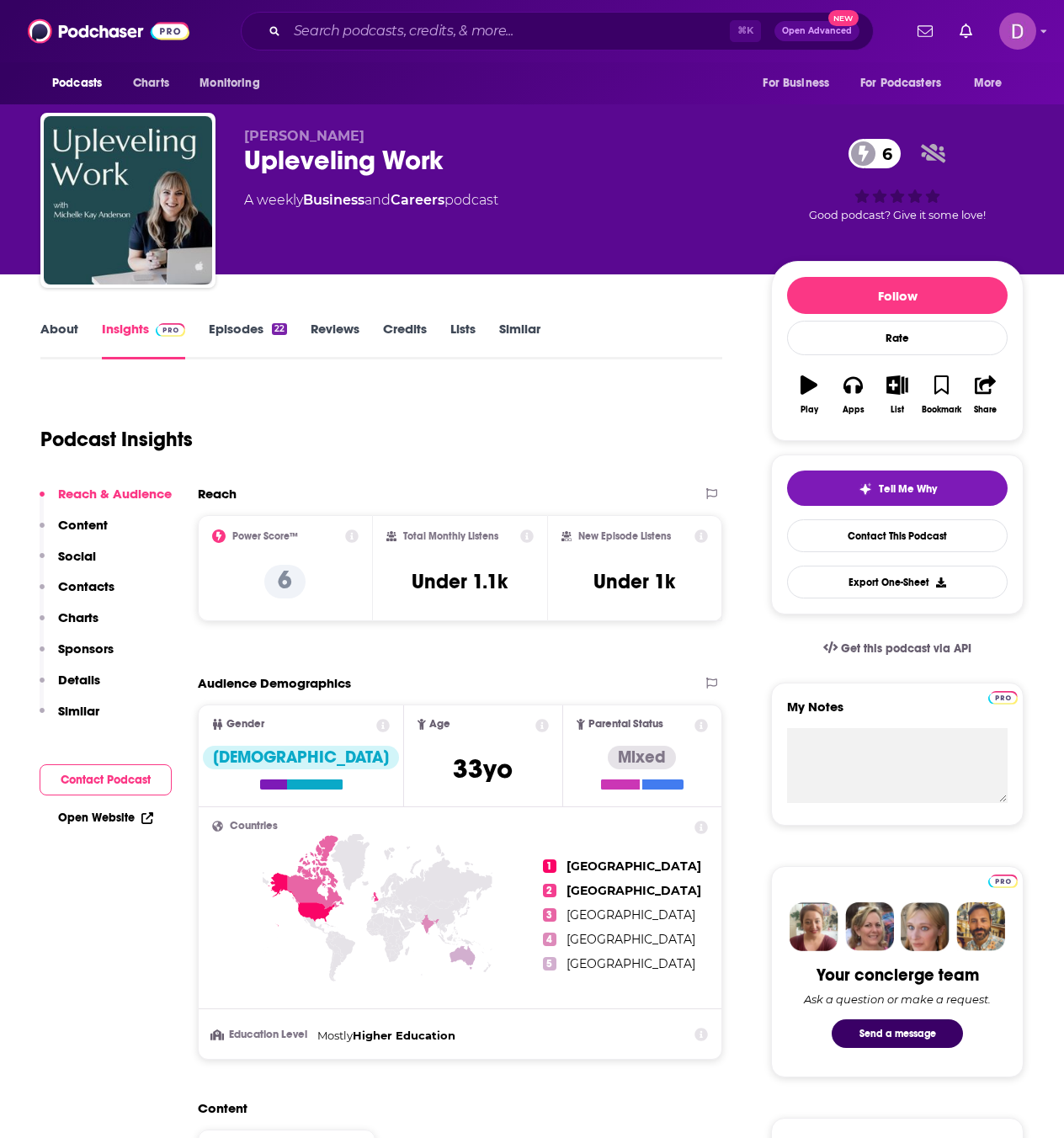
click at [71, 339] on link "About" at bounding box center [59, 340] width 38 height 39
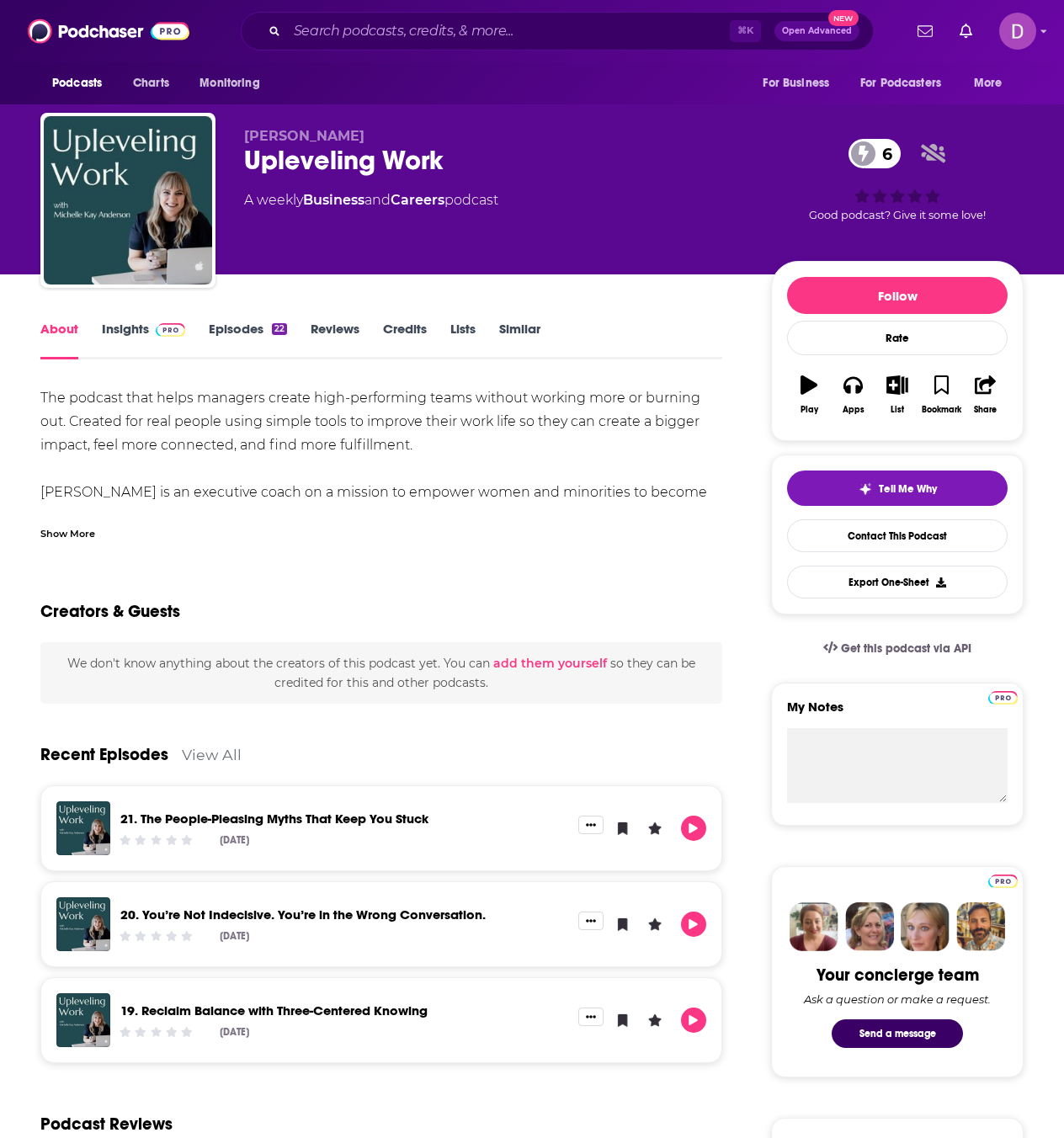
click at [77, 536] on div "Show More" at bounding box center [68, 531] width 55 height 16
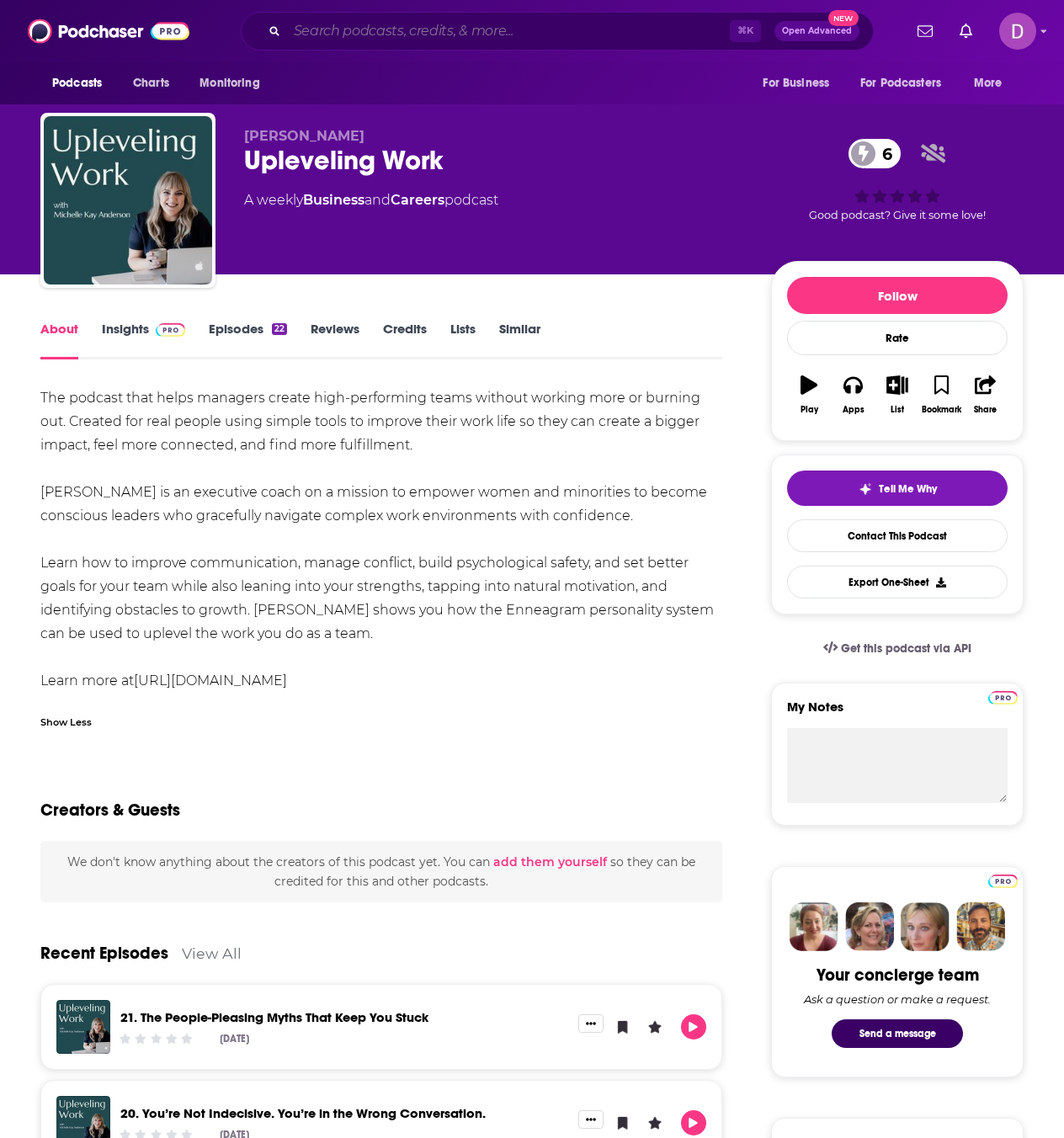
click at [330, 35] on input "Search podcasts, credits, & more..." at bounding box center [507, 31] width 442 height 27
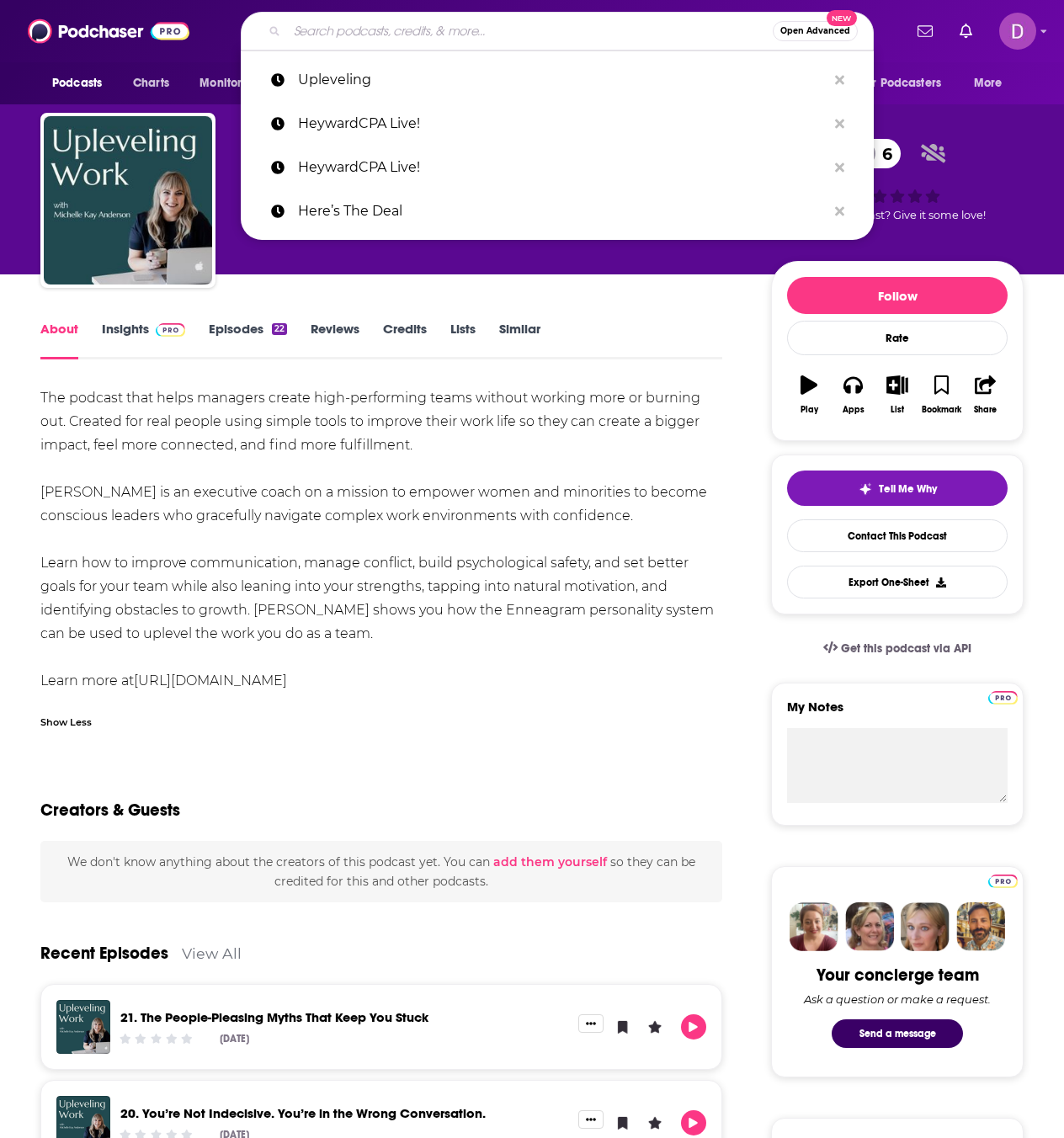
paste input "Sports Gumbo with Eric Pierre"
type input "Sports Gumbo with Eric Pierre"
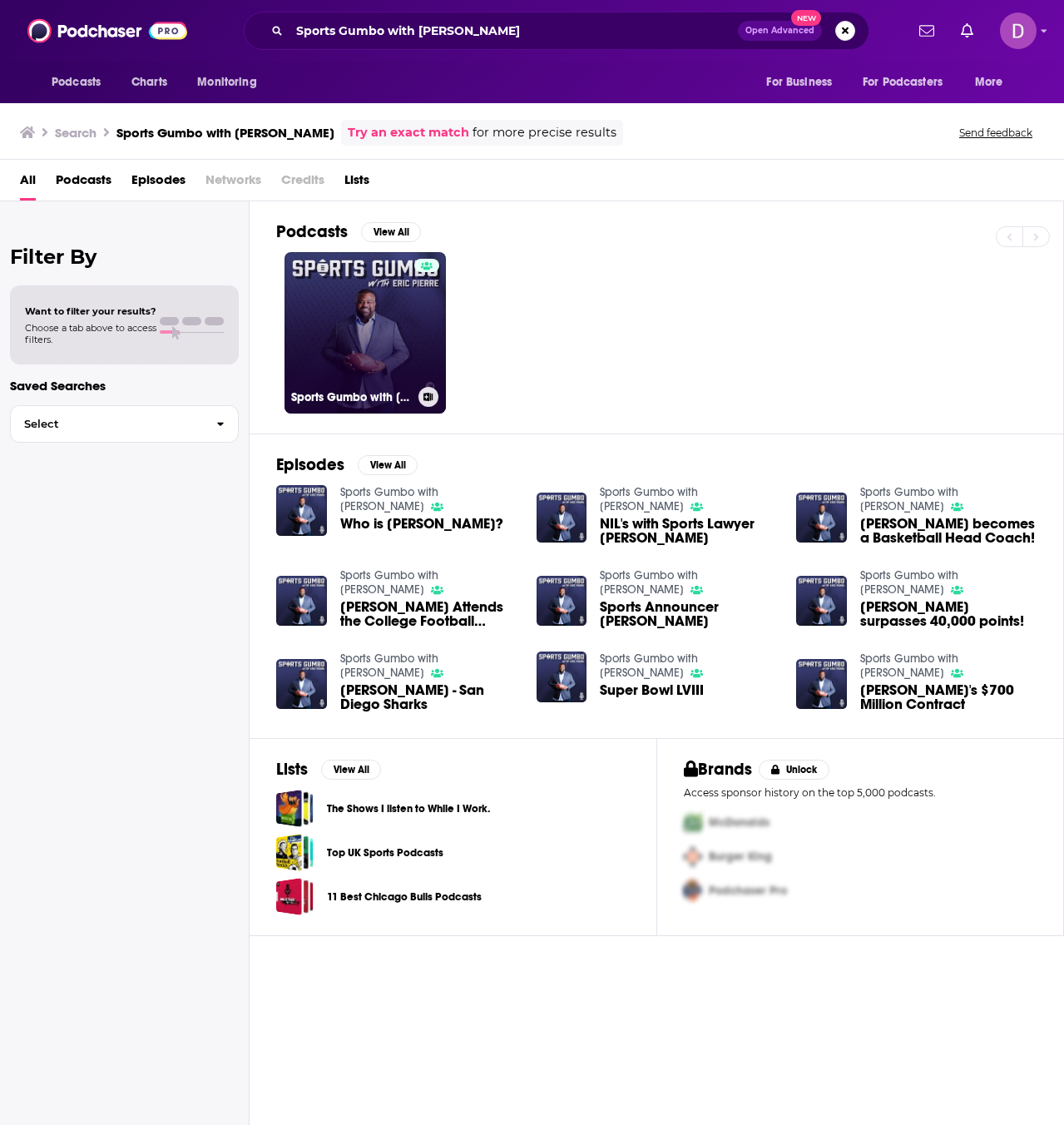
click at [408, 325] on link "Sports Gumbo with Eric Pierre" at bounding box center [365, 333] width 161 height 161
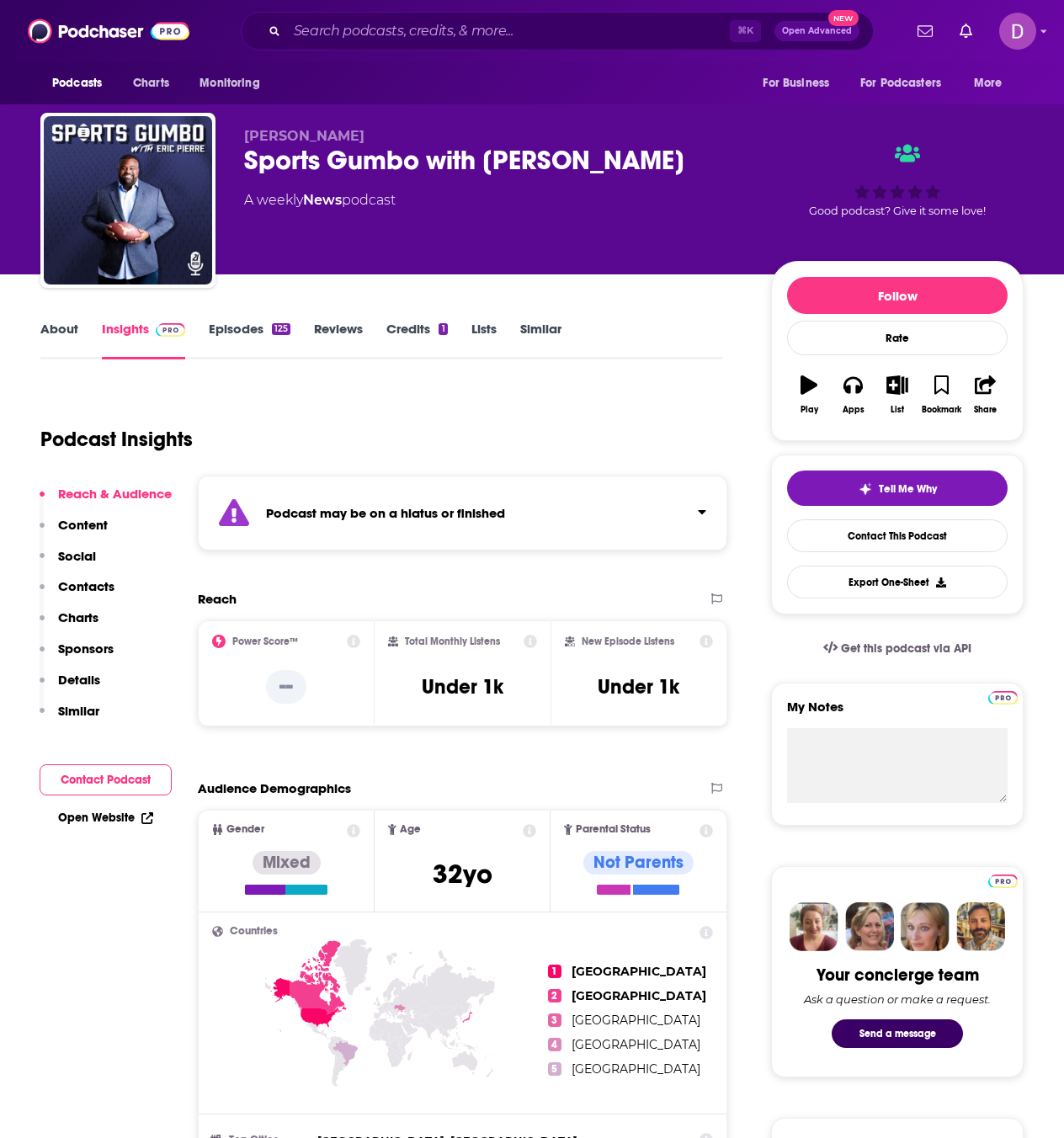
click at [288, 327] on div "125" at bounding box center [281, 328] width 19 height 12
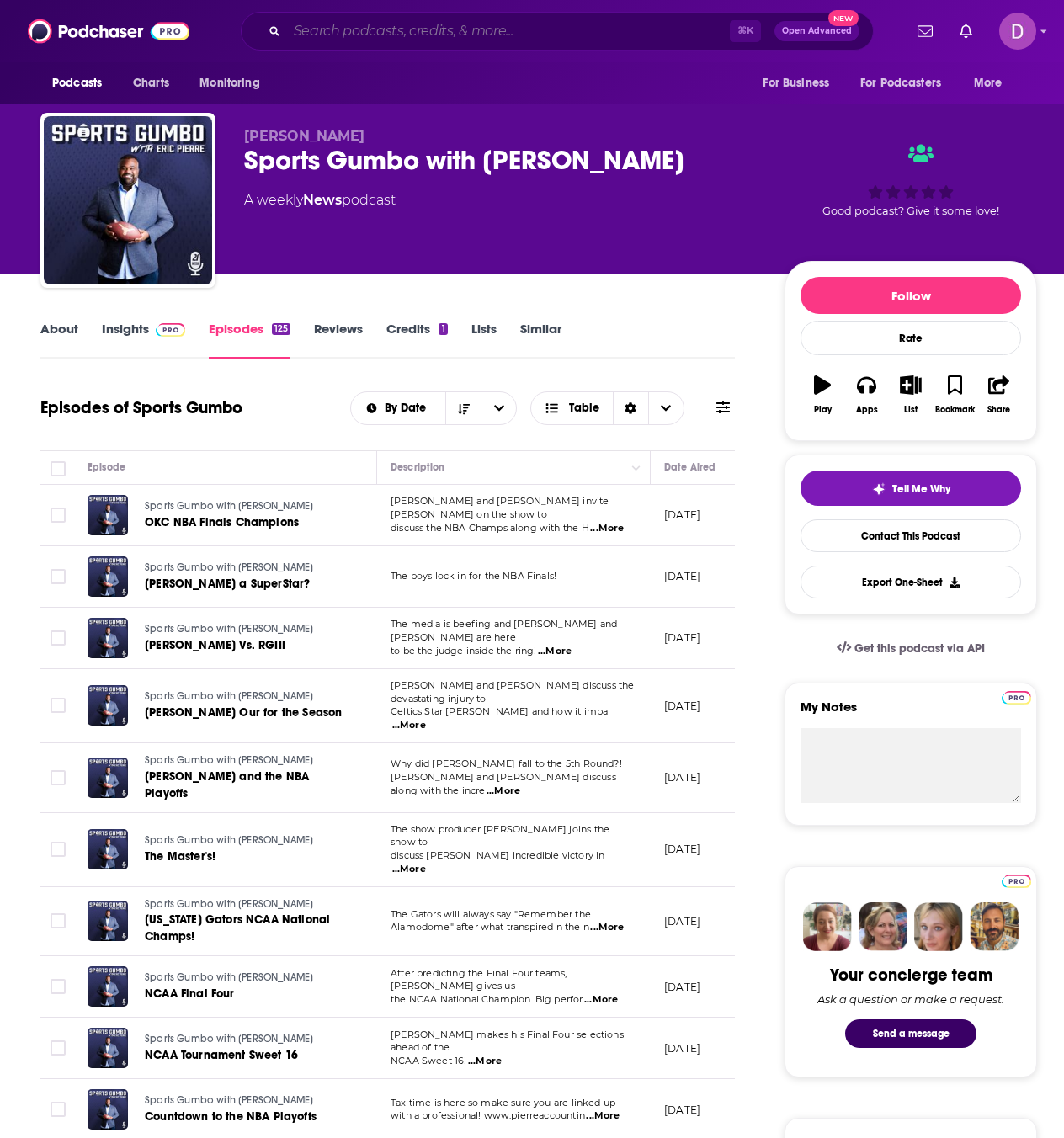
click at [342, 32] on input "Search podcasts, credits, & more..." at bounding box center [507, 31] width 442 height 27
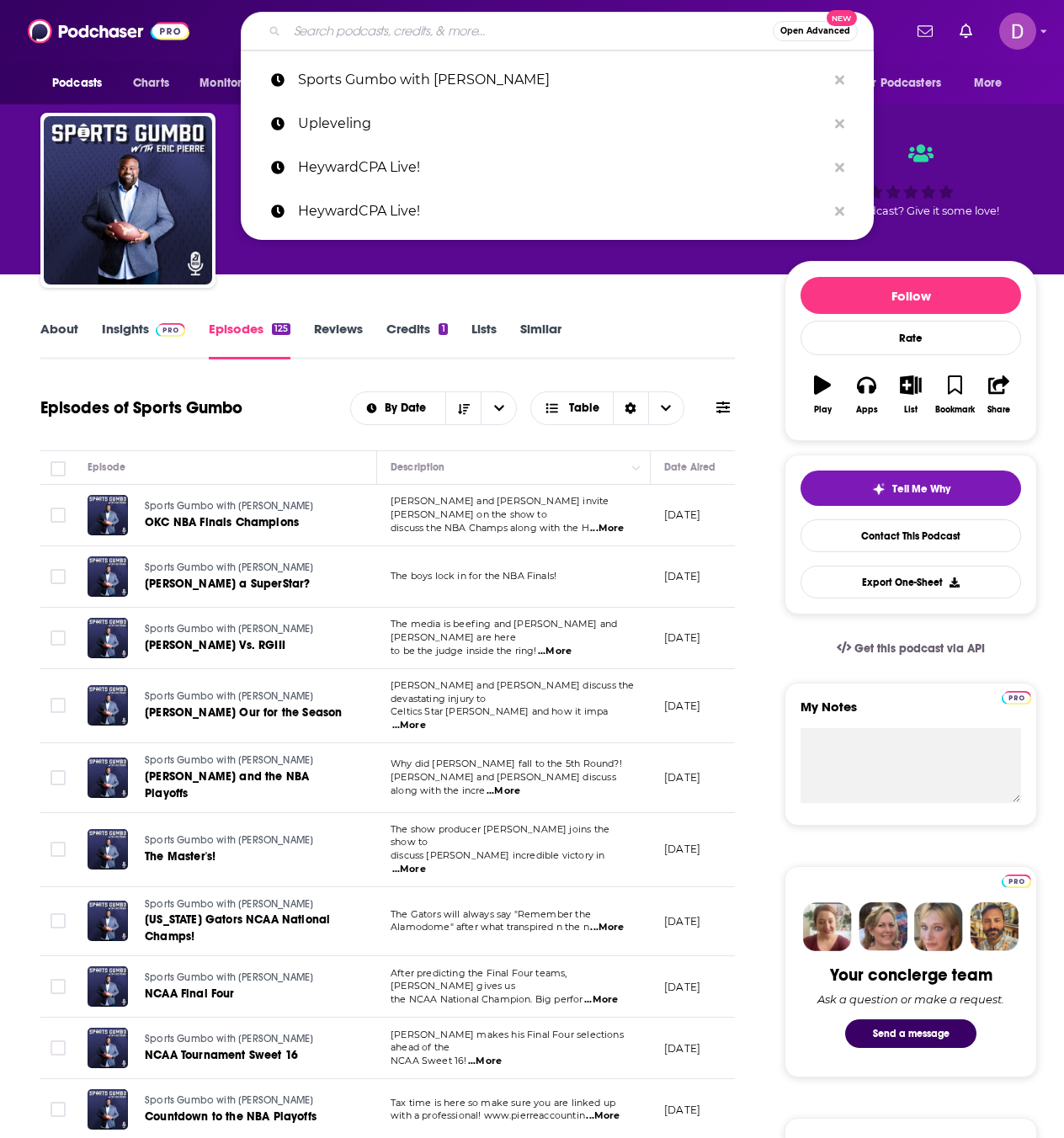
paste input "The Prosperity Nation Podcast"
type input "The Prosperity Nation Podcast"
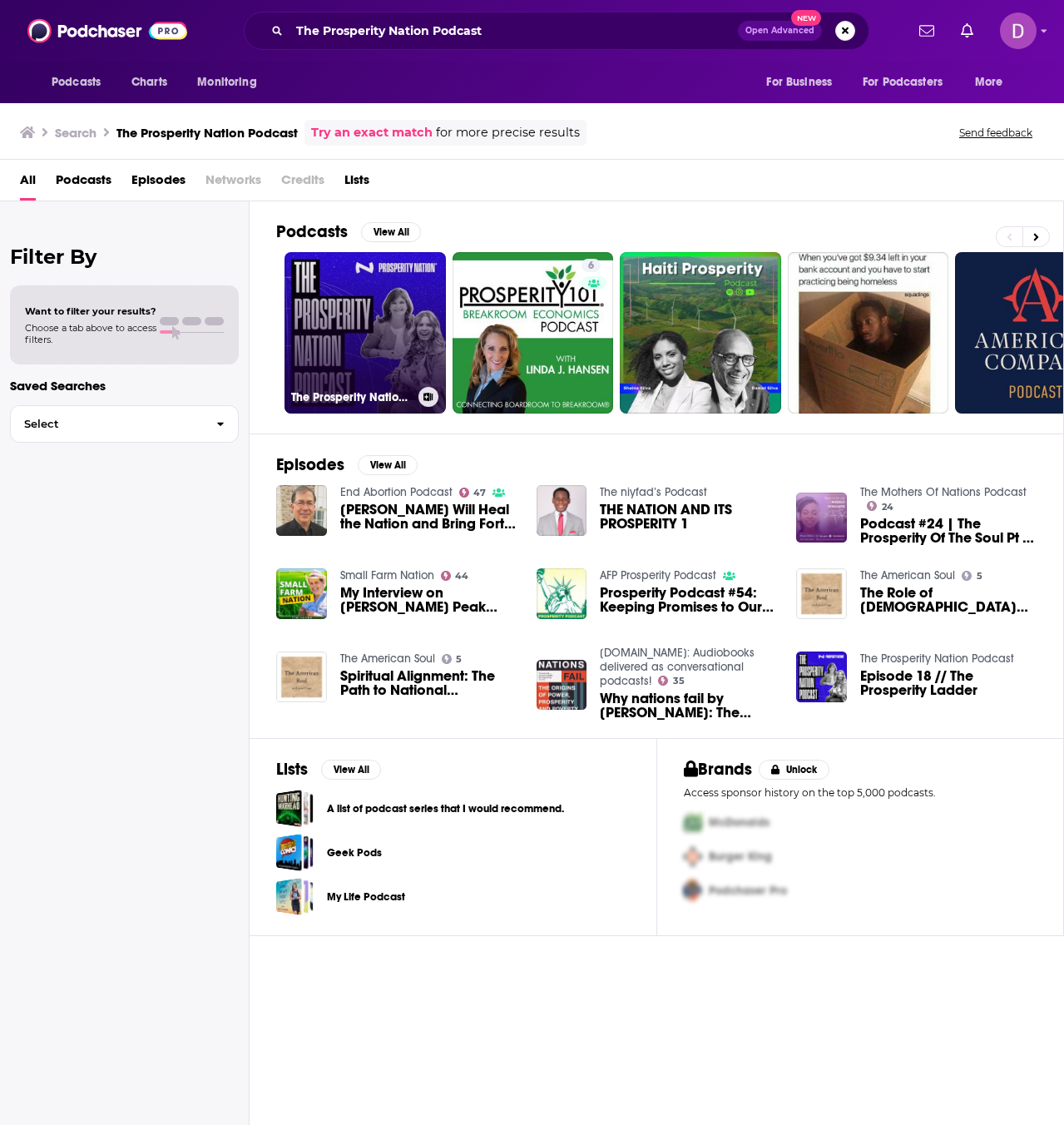
click at [408, 328] on link "The Prosperity Nation Podcast" at bounding box center [365, 333] width 161 height 161
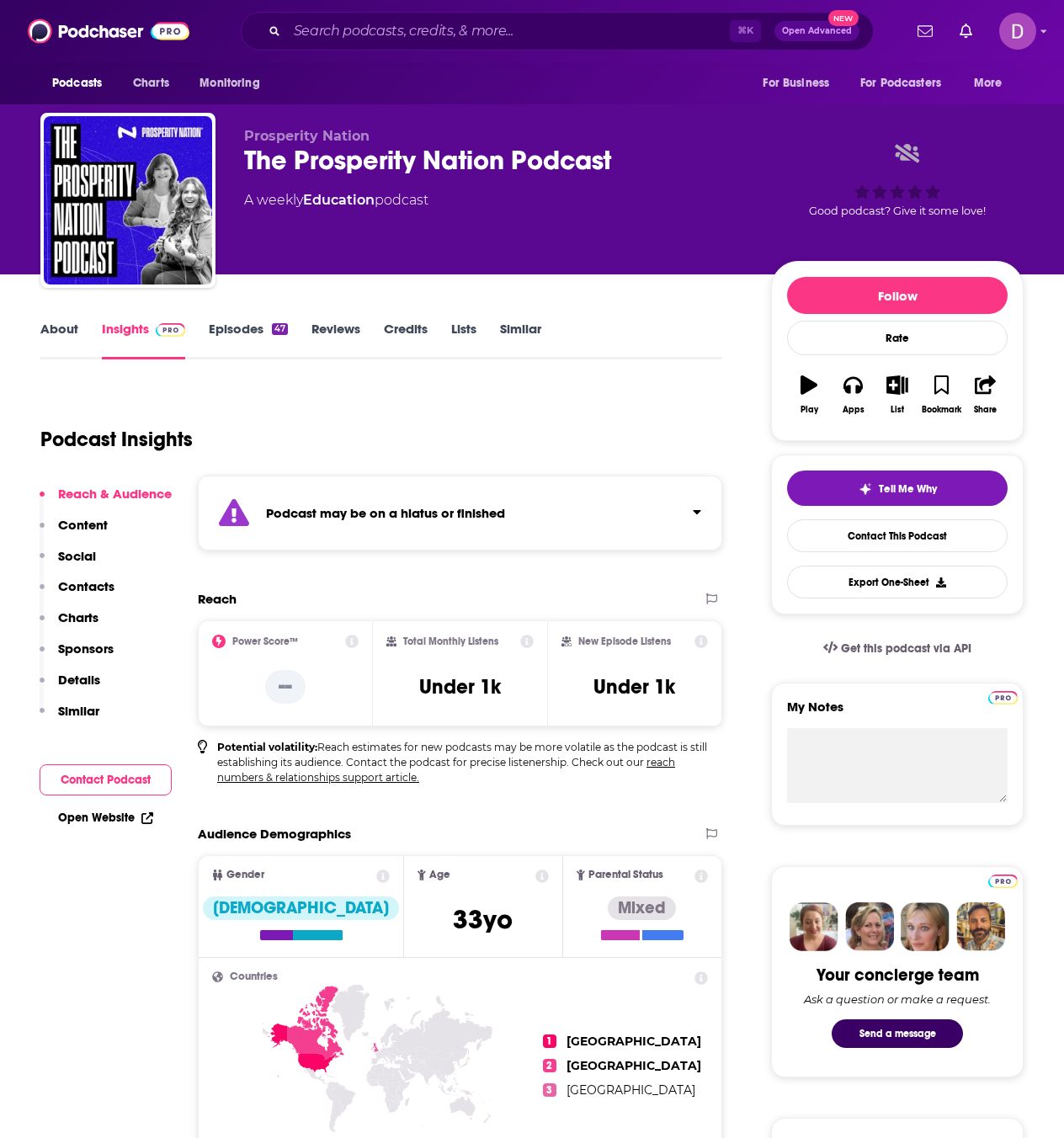
click at [240, 333] on link "Episodes 47" at bounding box center [248, 340] width 79 height 39
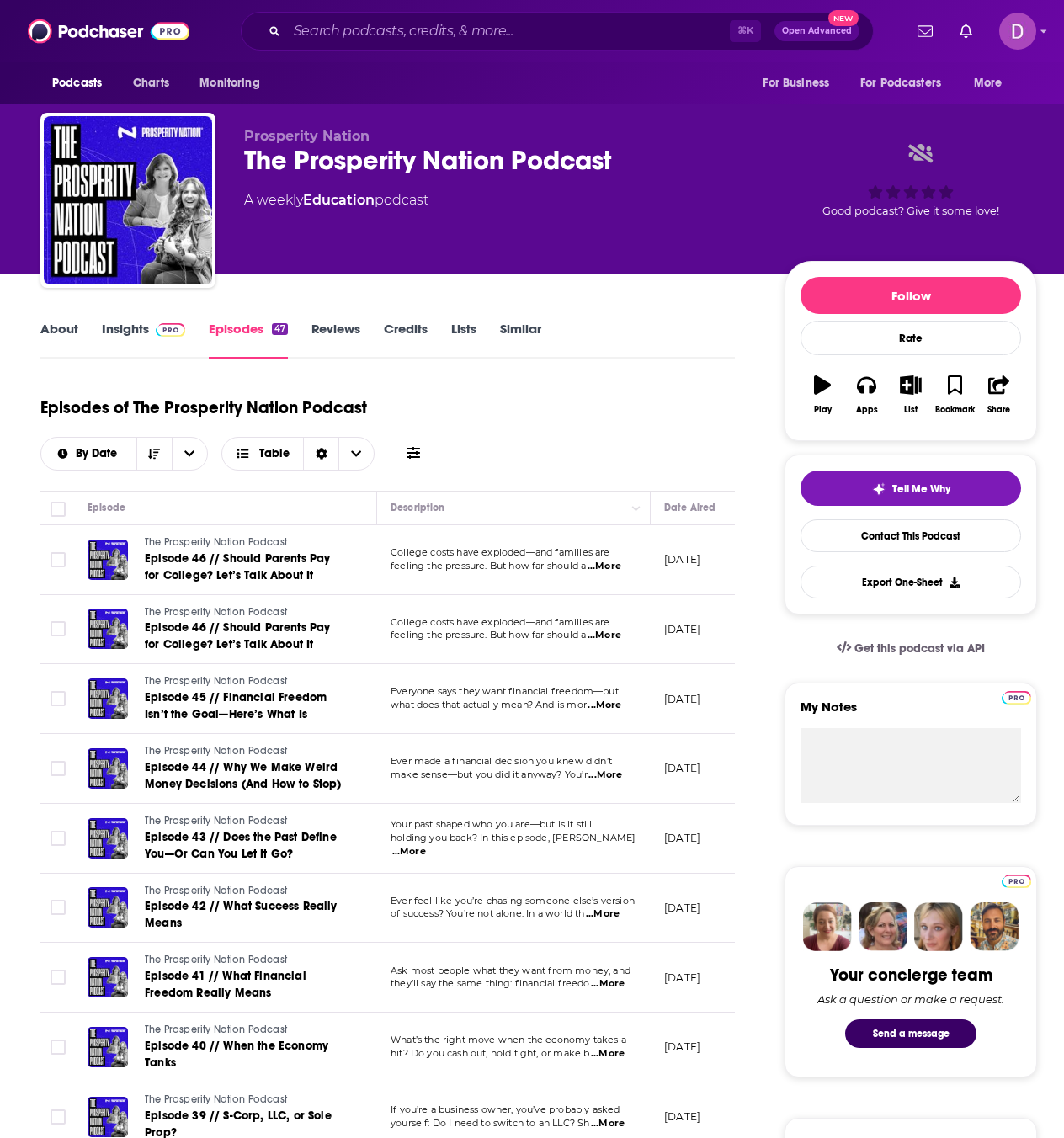
click at [68, 325] on link "About" at bounding box center [59, 340] width 38 height 39
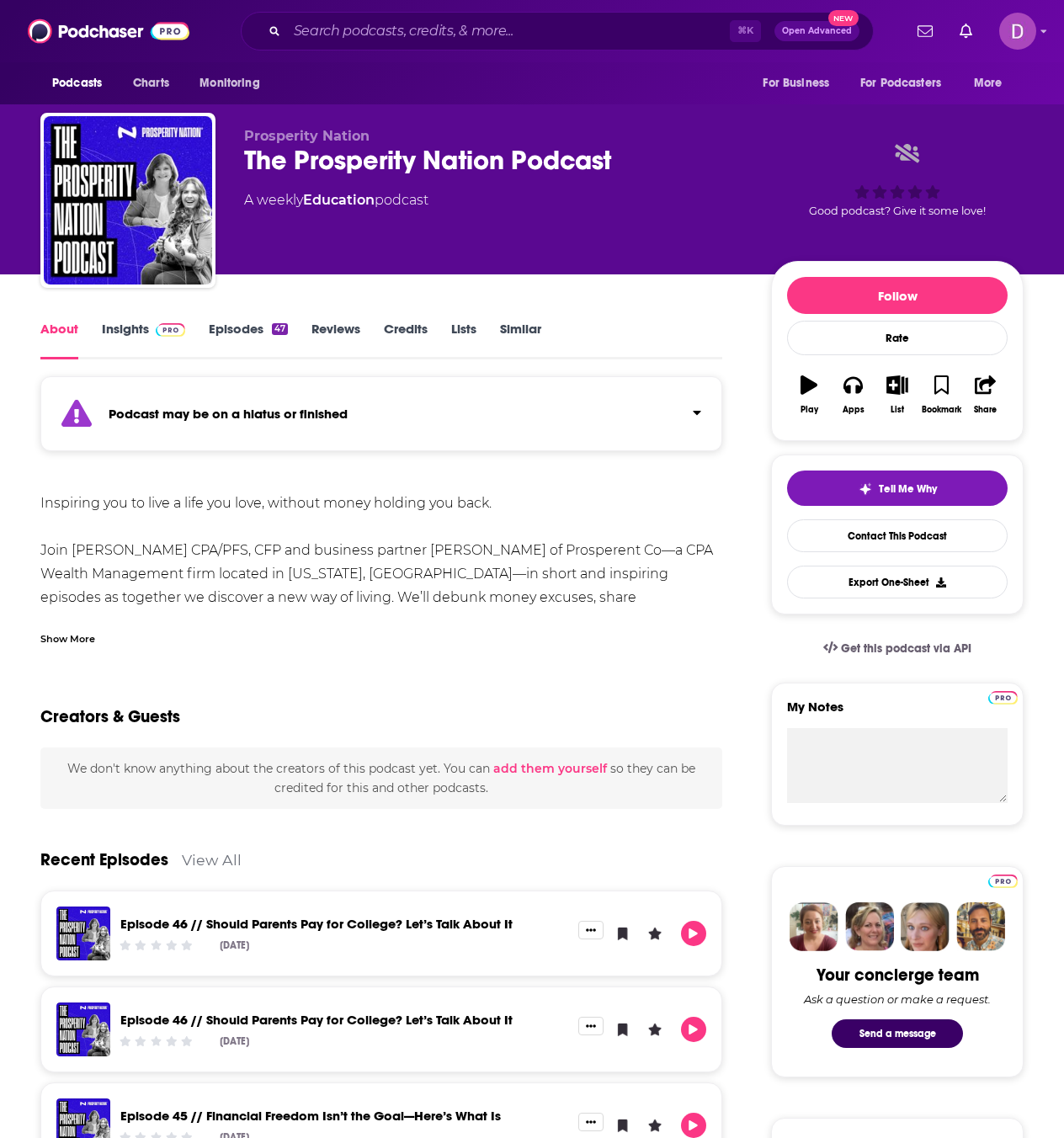
click at [60, 643] on div "Show More" at bounding box center [68, 637] width 55 height 16
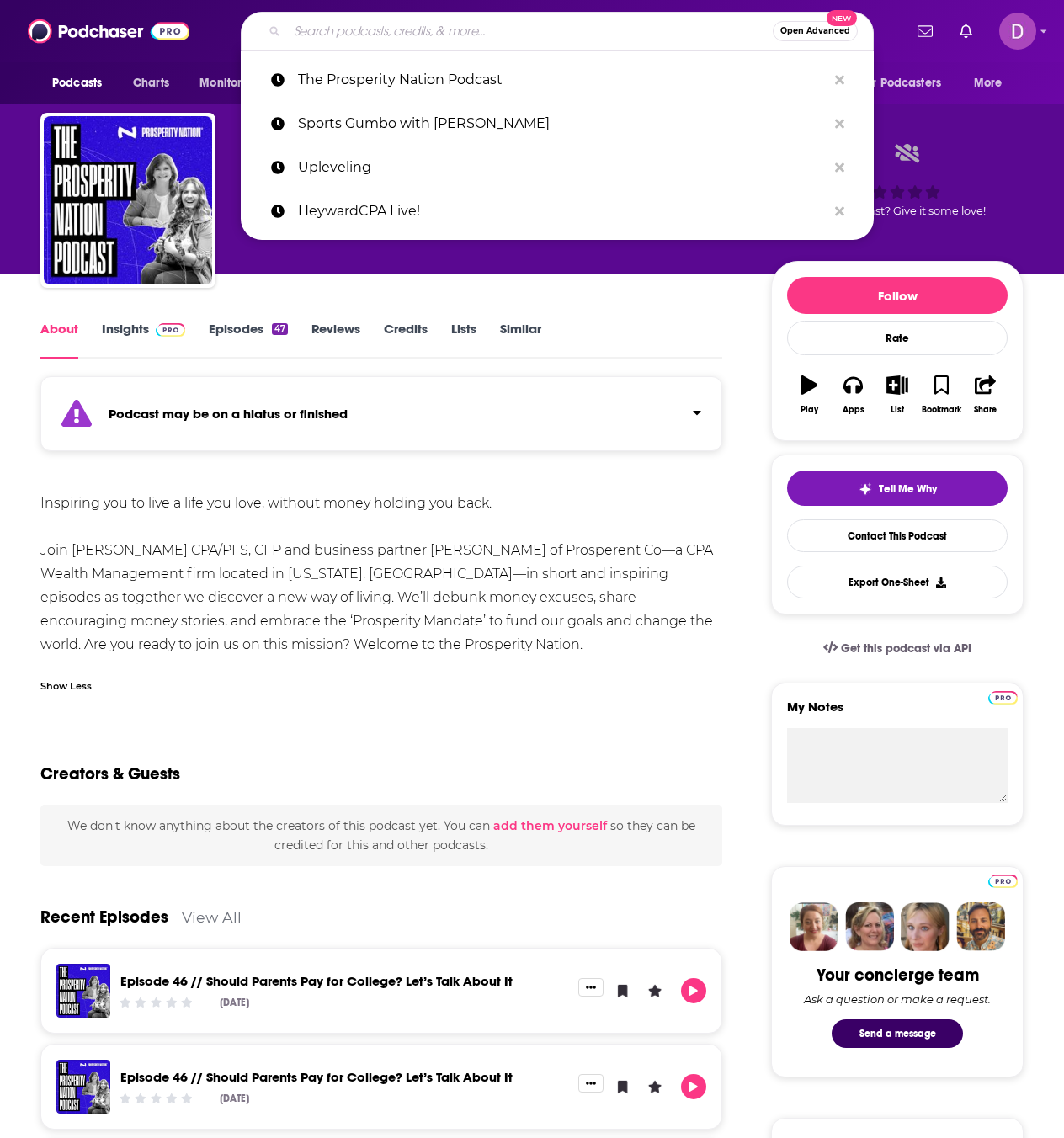
click at [358, 29] on input "Search podcasts, credits, & more..." at bounding box center [529, 31] width 485 height 27
paste input "The Transaction Abstract Podcast"
type input "The Transaction Abstract Podcast"
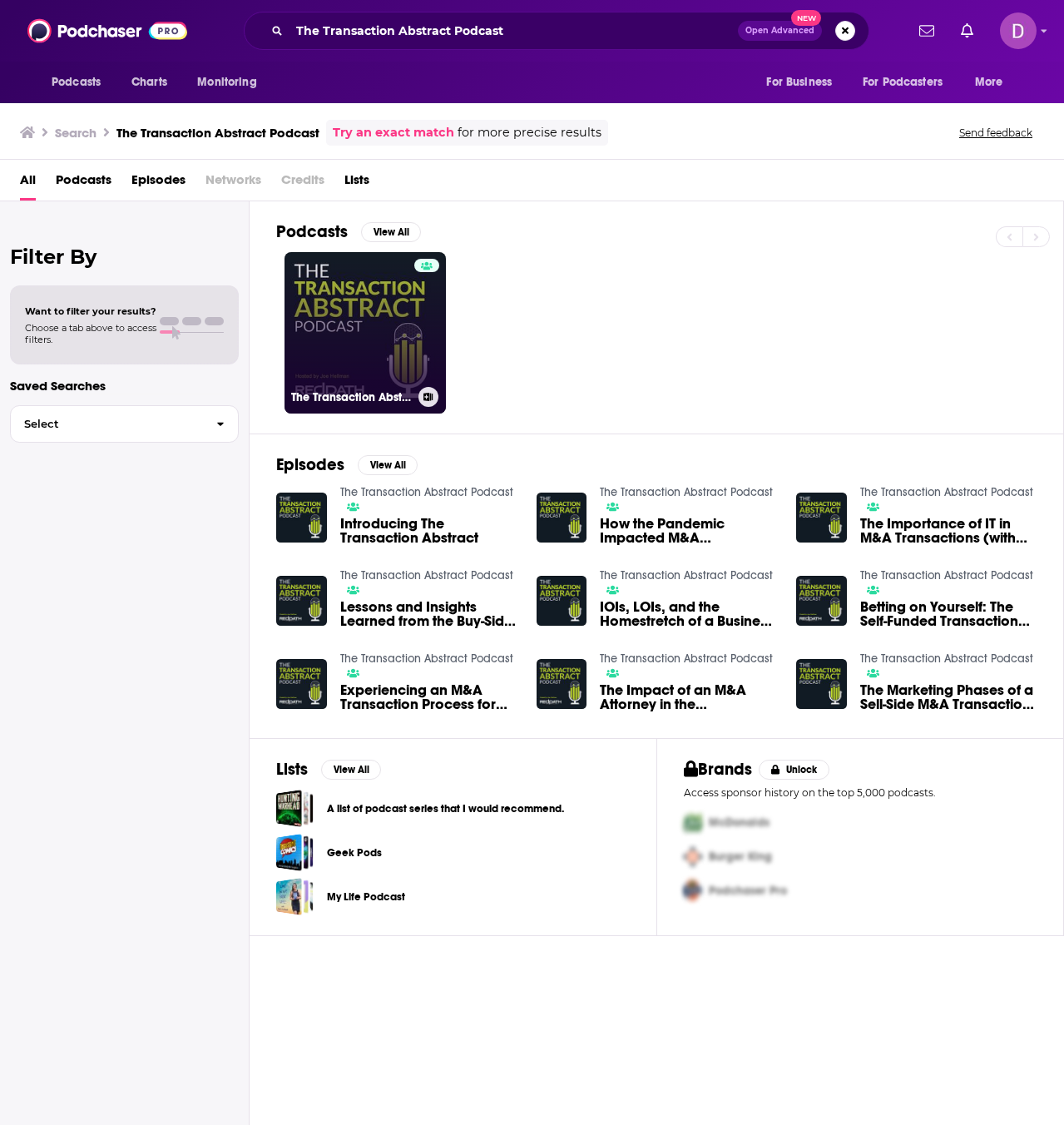
click at [344, 362] on link "The Transaction Abstract Podcast" at bounding box center [365, 333] width 161 height 161
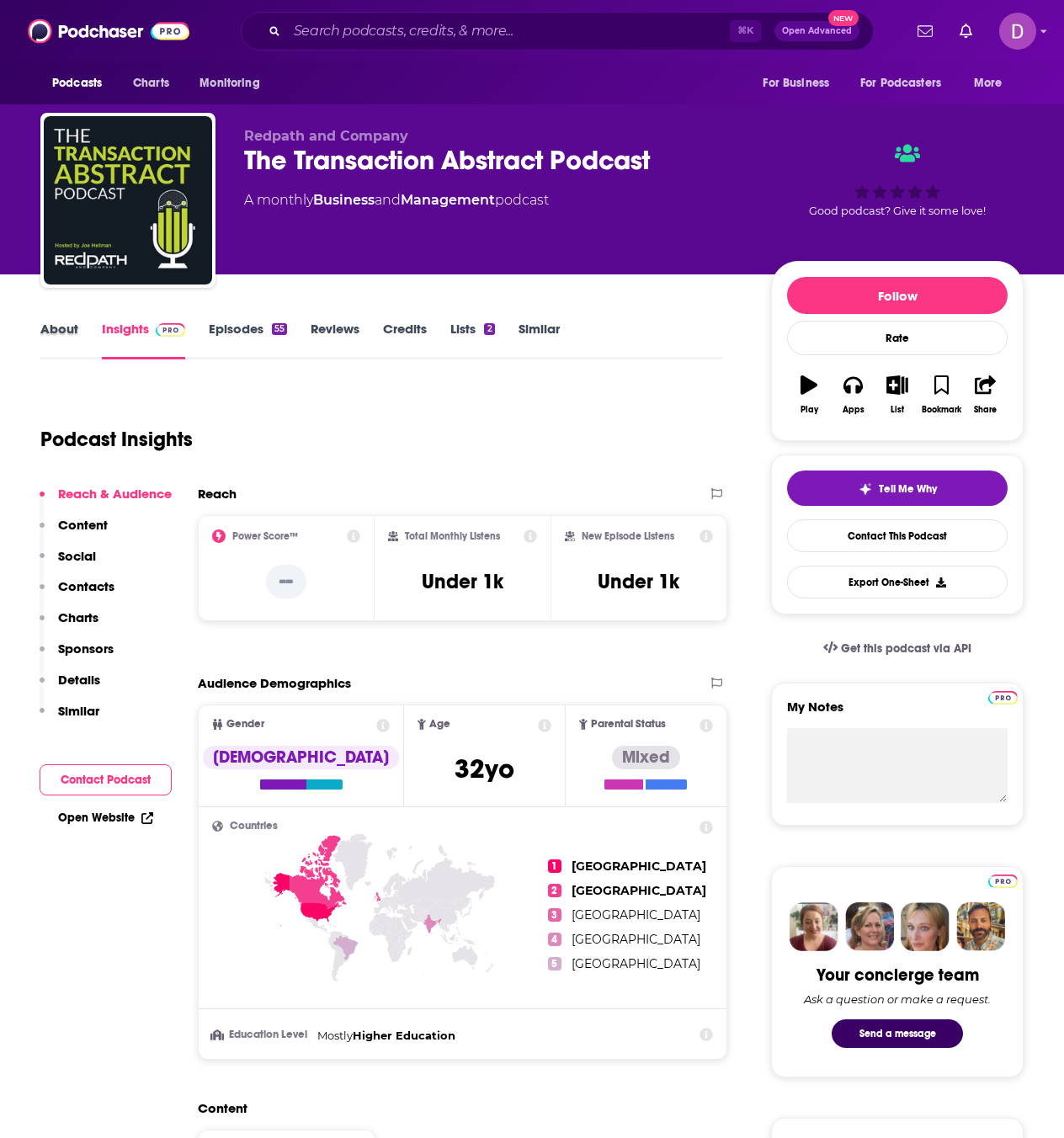
click at [83, 331] on div "About" at bounding box center [71, 340] width 61 height 39
click at [72, 331] on link "About" at bounding box center [59, 340] width 38 height 39
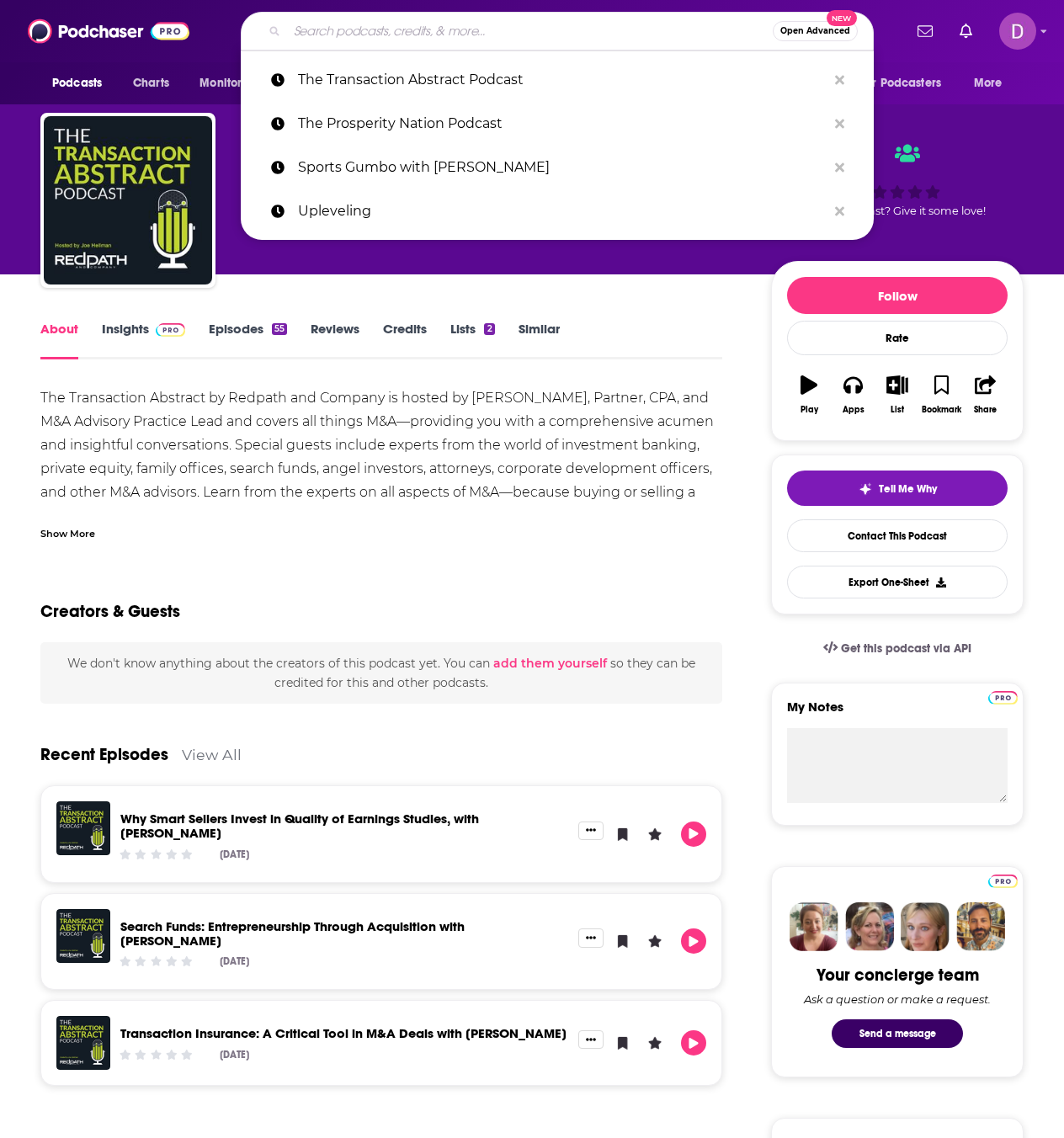
click at [308, 24] on input "Search podcasts, credits, & more..." at bounding box center [529, 31] width 485 height 27
paste input "Accounting and Tax Return Podcasts"
type input "Accounting and Tax Return Podcasts"
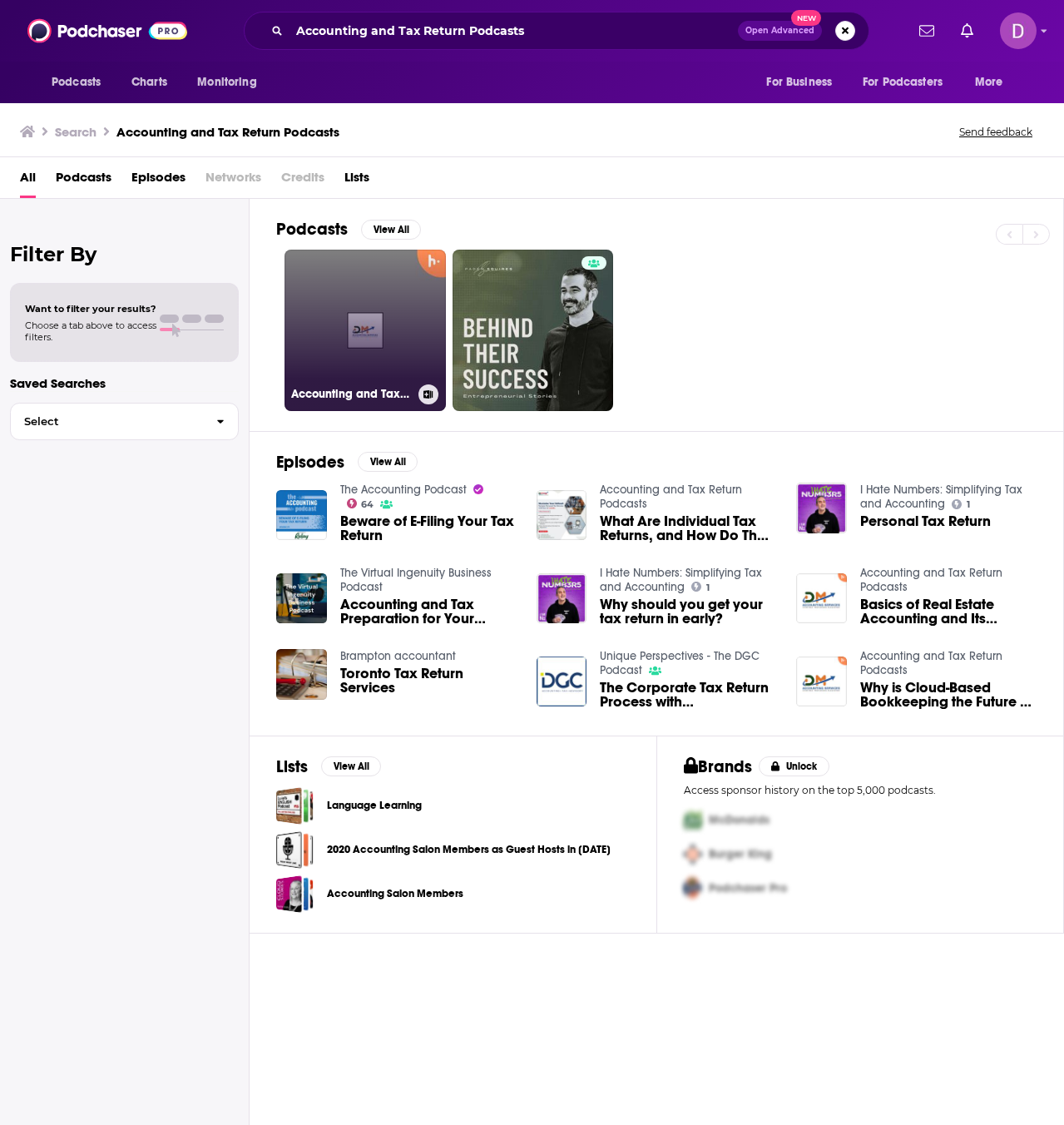
click at [383, 356] on link "Accounting and Tax Return Podcasts" at bounding box center [365, 330] width 161 height 161
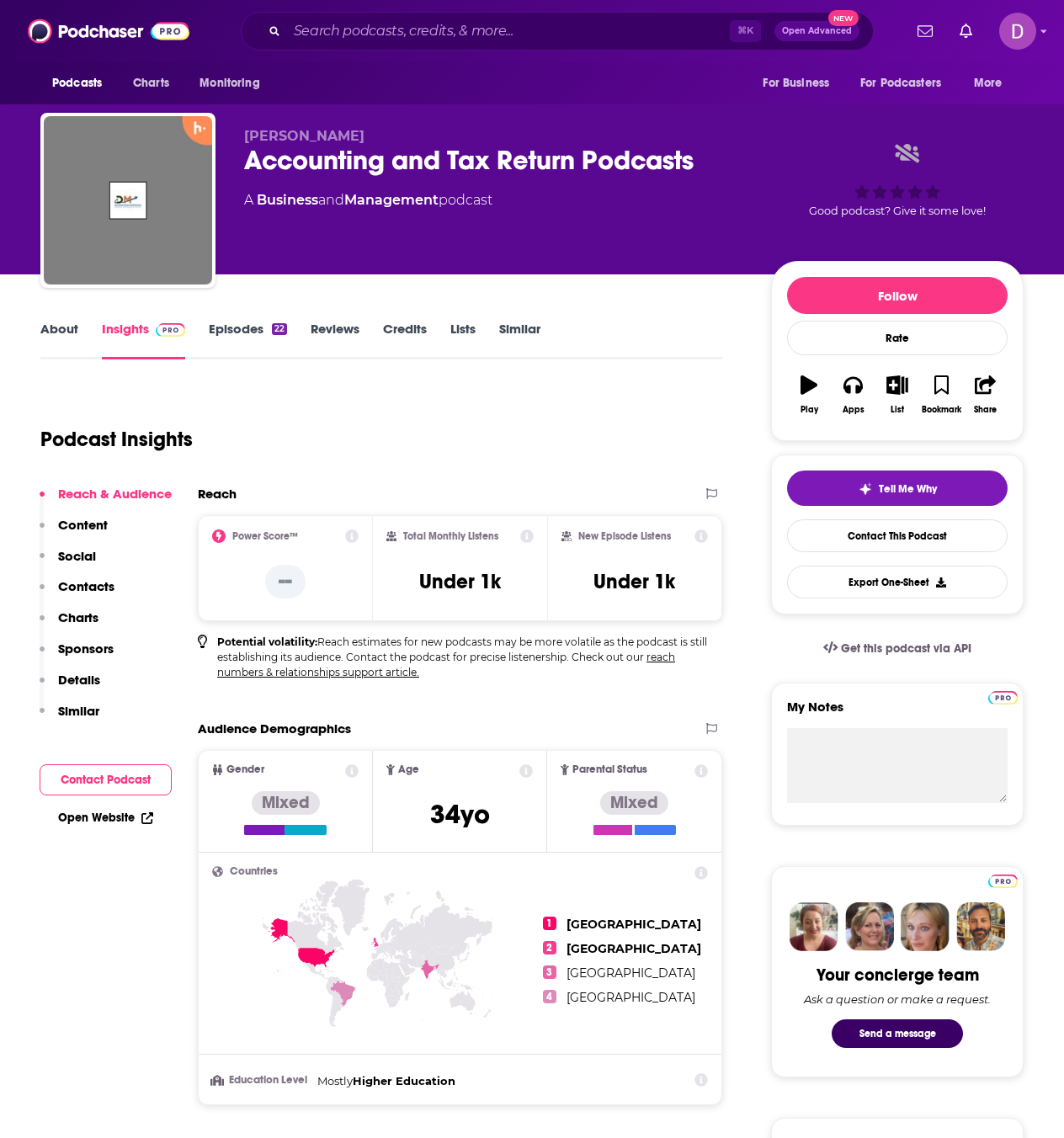
click at [68, 331] on link "About" at bounding box center [59, 340] width 38 height 39
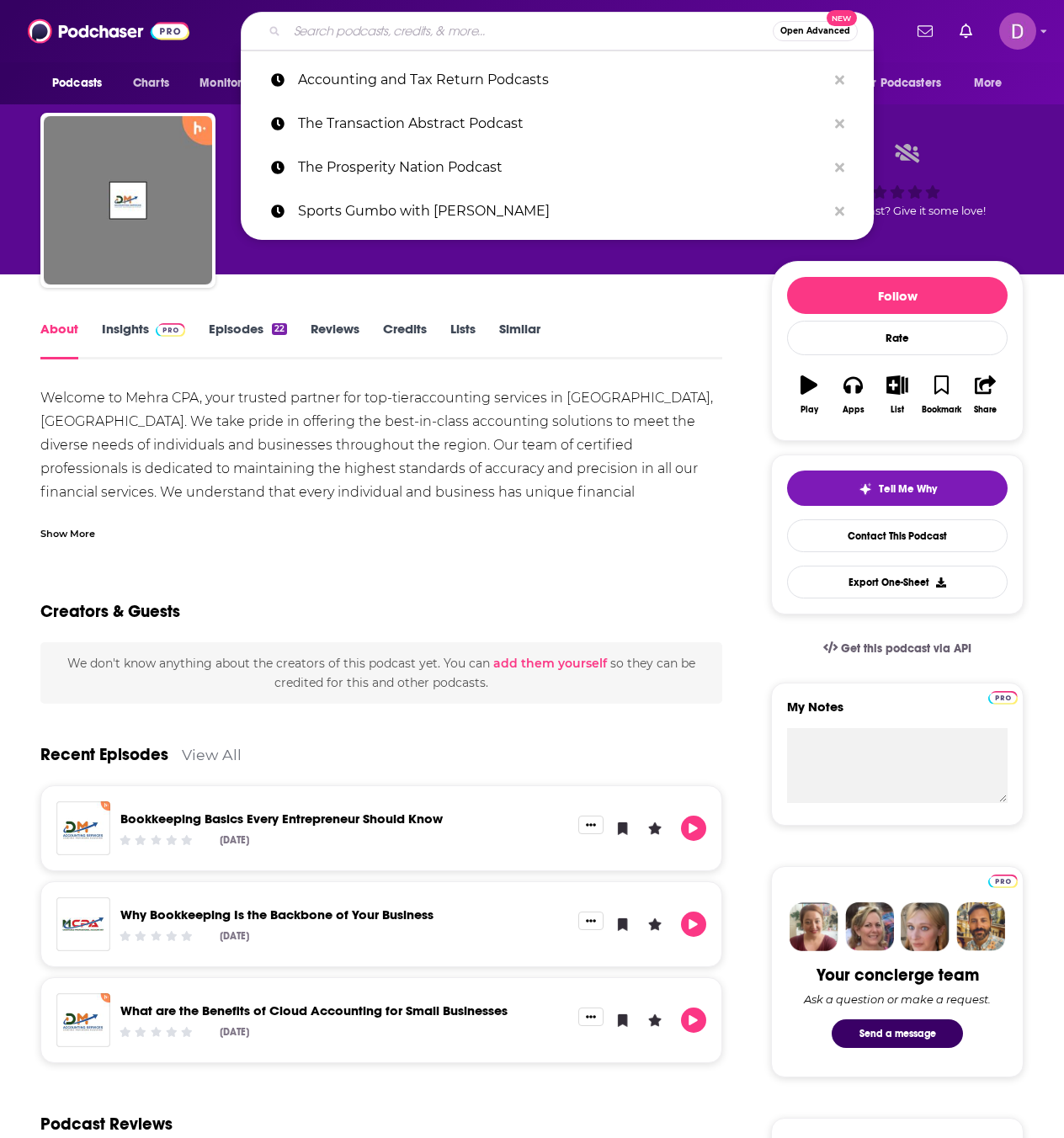
click at [381, 19] on input "Search podcasts, credits, & more..." at bounding box center [529, 31] width 485 height 27
paste input "Behind Their Success: Advice For Entrepreneurs"
type input "Behind Their Success: Advice For Entrepreneurs"
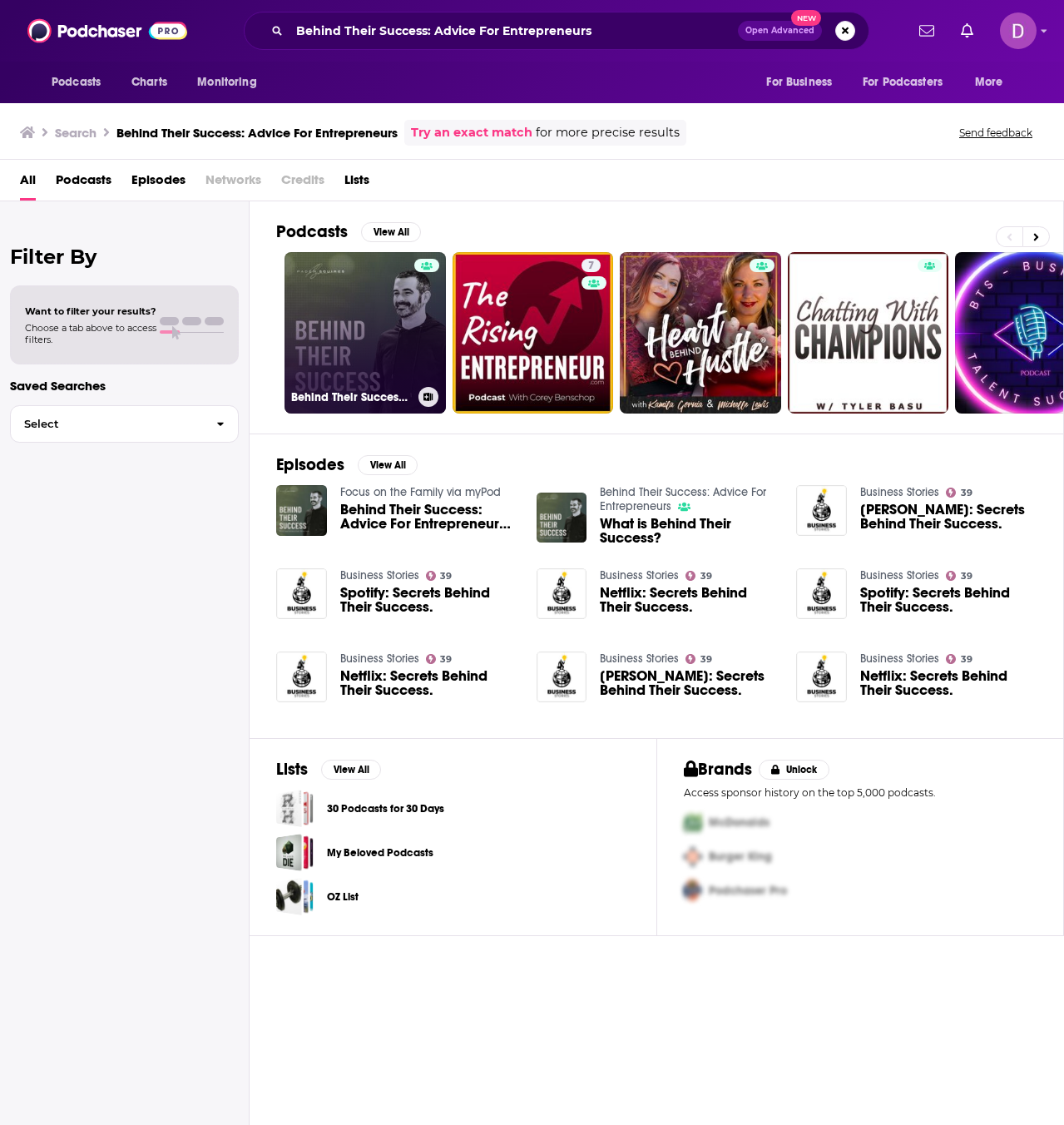
click at [381, 349] on link "Behind Their Success: Advice For Entrepreneurs" at bounding box center [365, 333] width 161 height 161
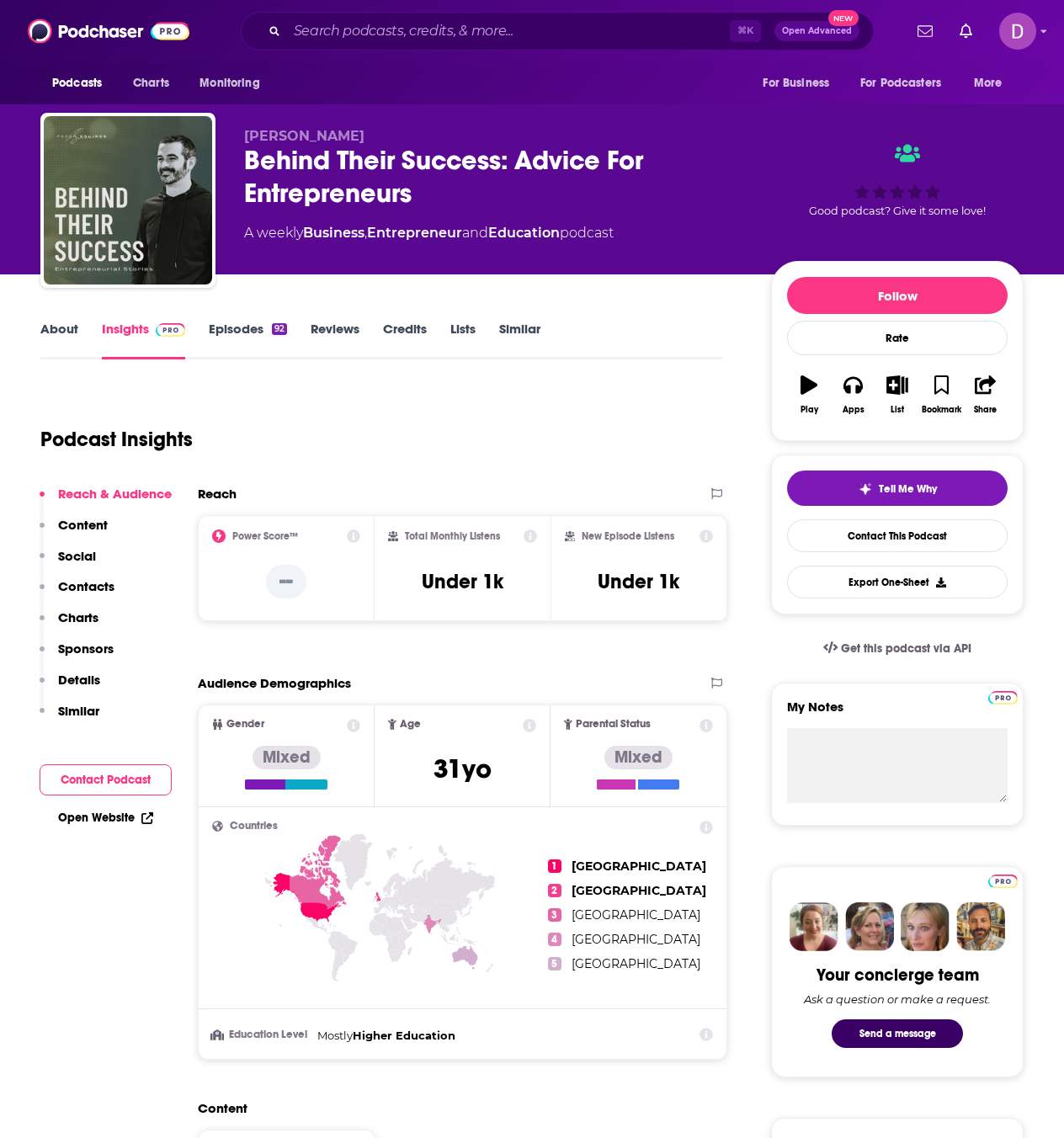
click at [65, 322] on link "About" at bounding box center [59, 340] width 38 height 39
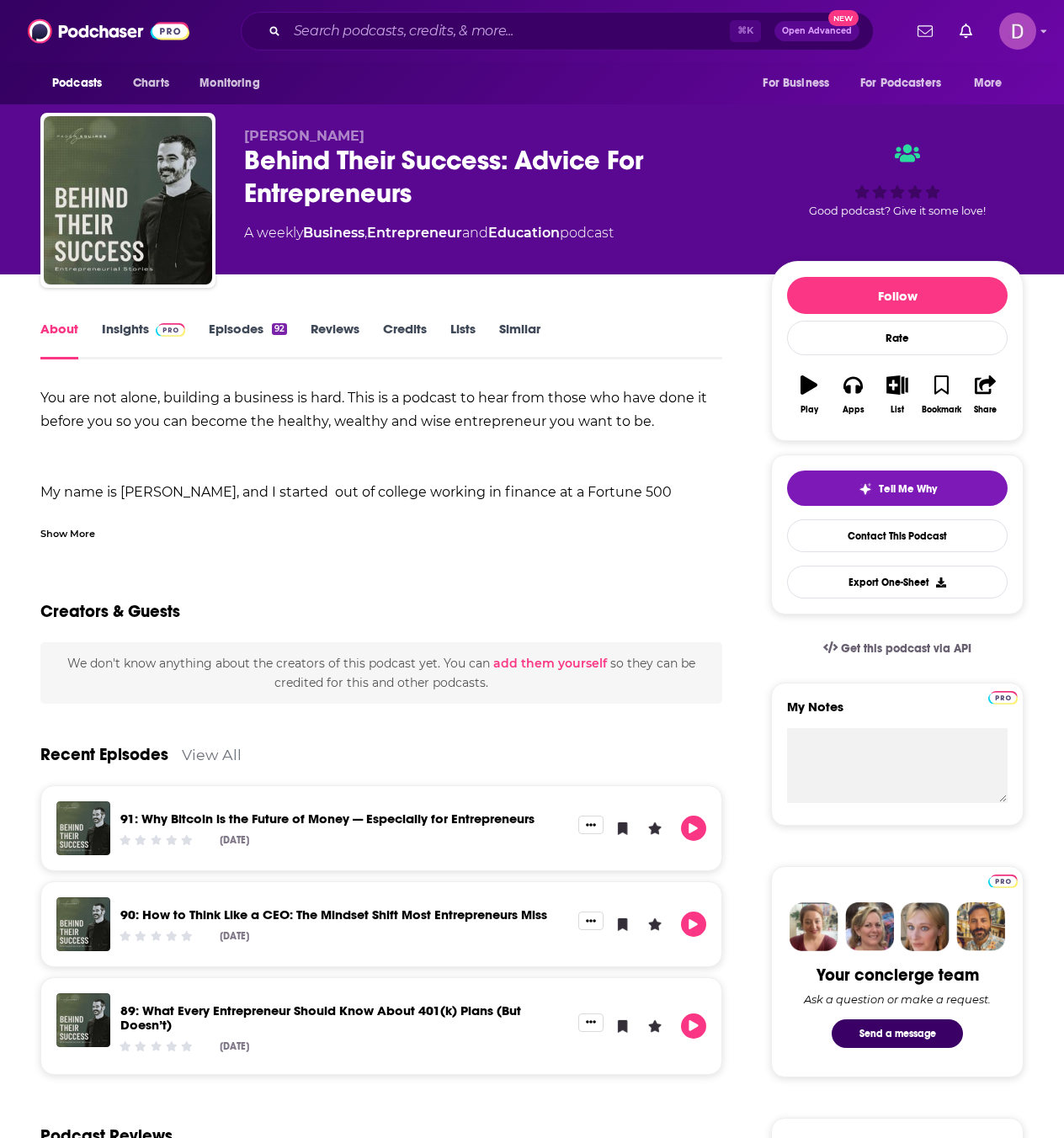
click at [67, 530] on div "Show More" at bounding box center [68, 531] width 55 height 16
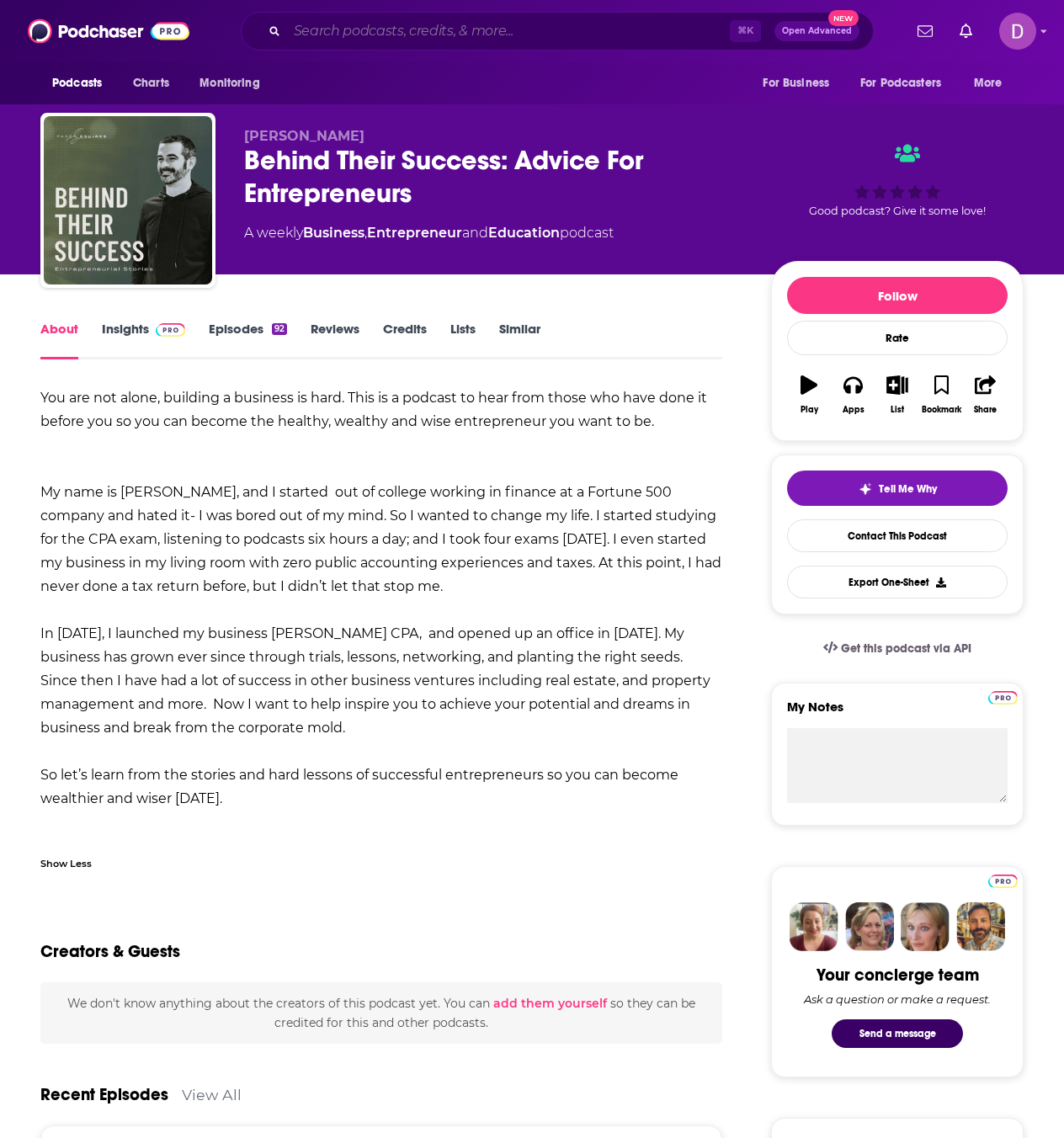
click at [300, 29] on input "Search podcasts, credits, & more..." at bounding box center [507, 31] width 442 height 27
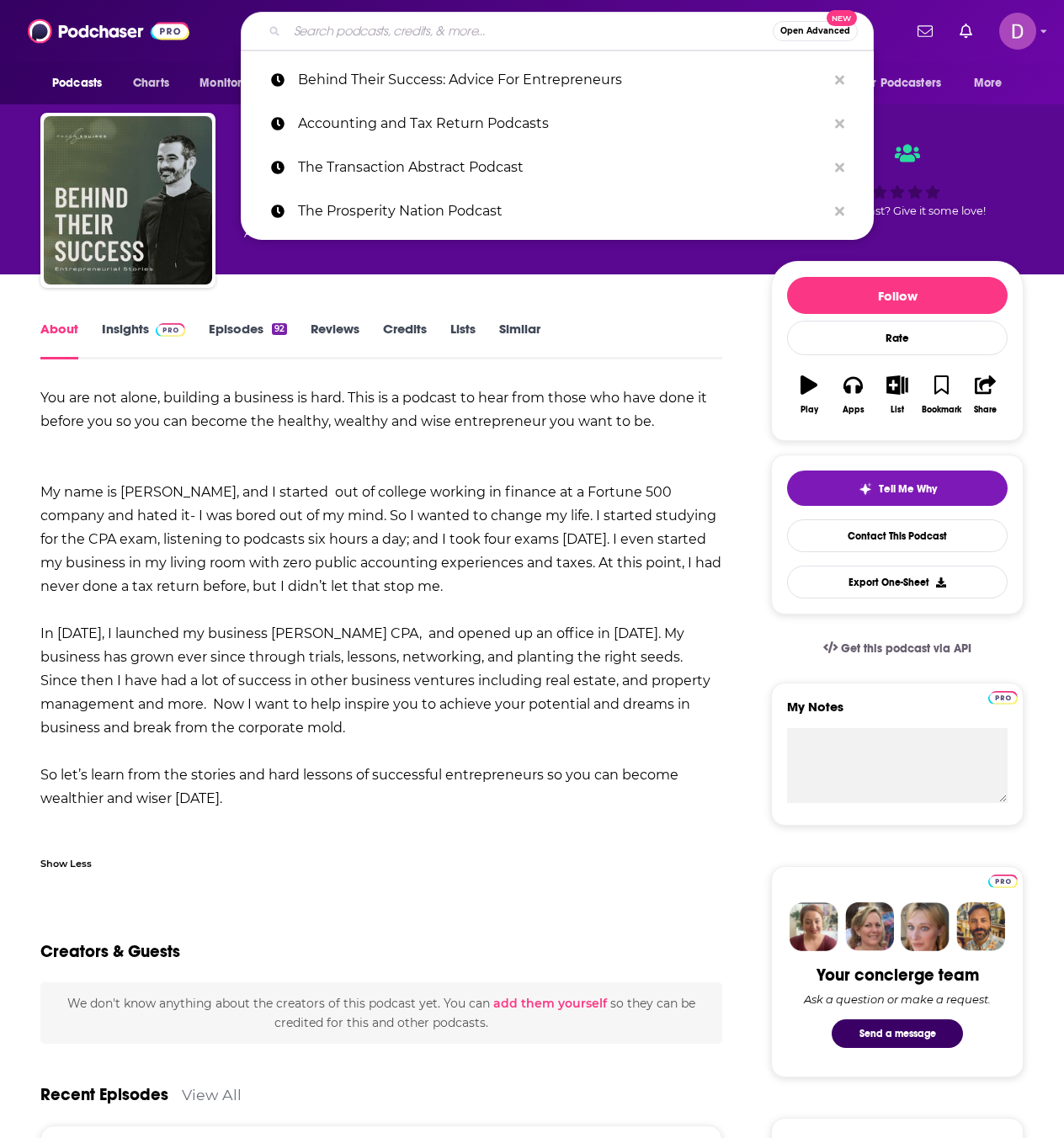
paste input "Coaches, Consultants and Money"
type input "Coaches, Consultants and Money"
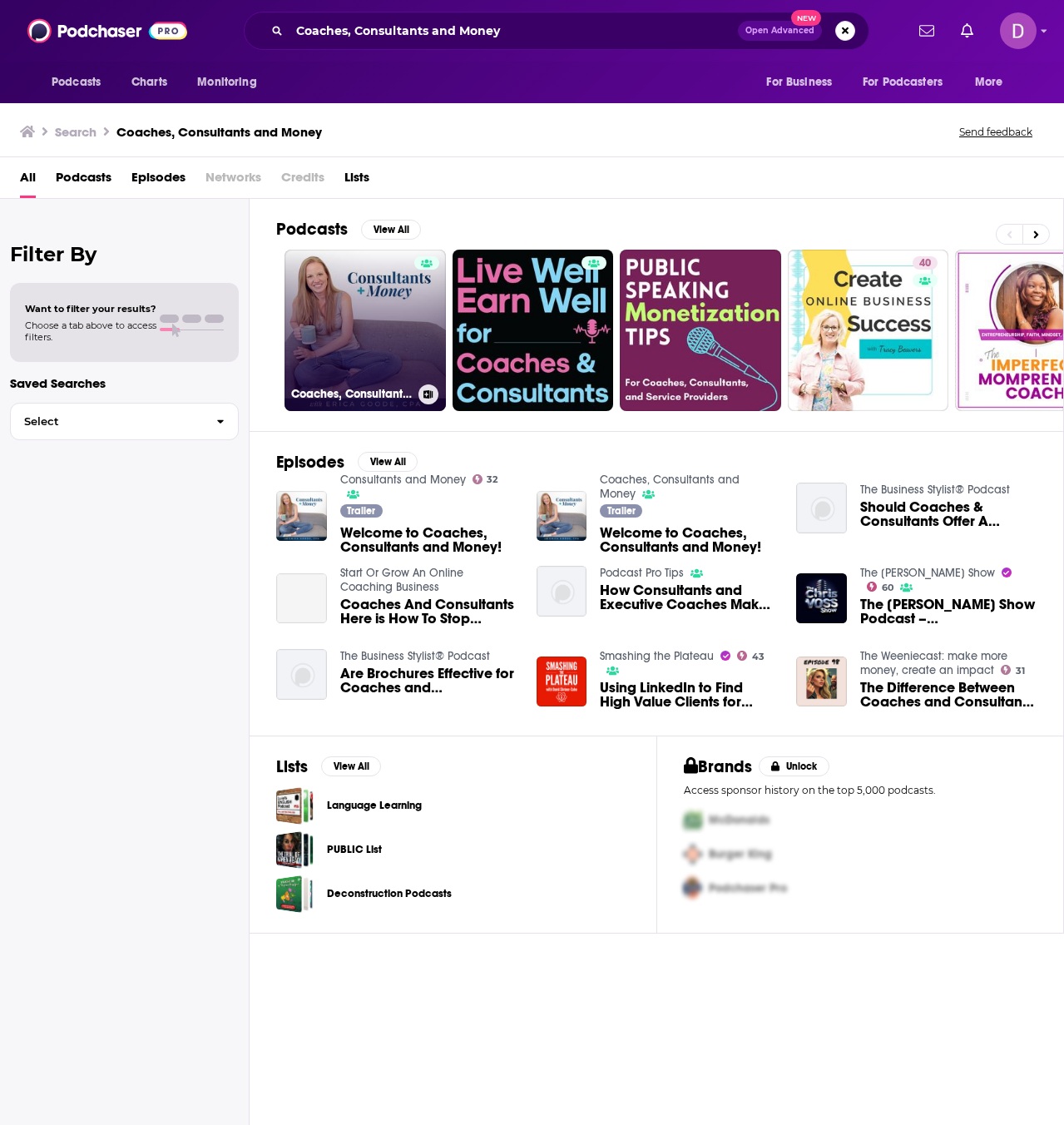
click at [341, 310] on link "Coaches, Consultants and Money" at bounding box center [365, 330] width 161 height 161
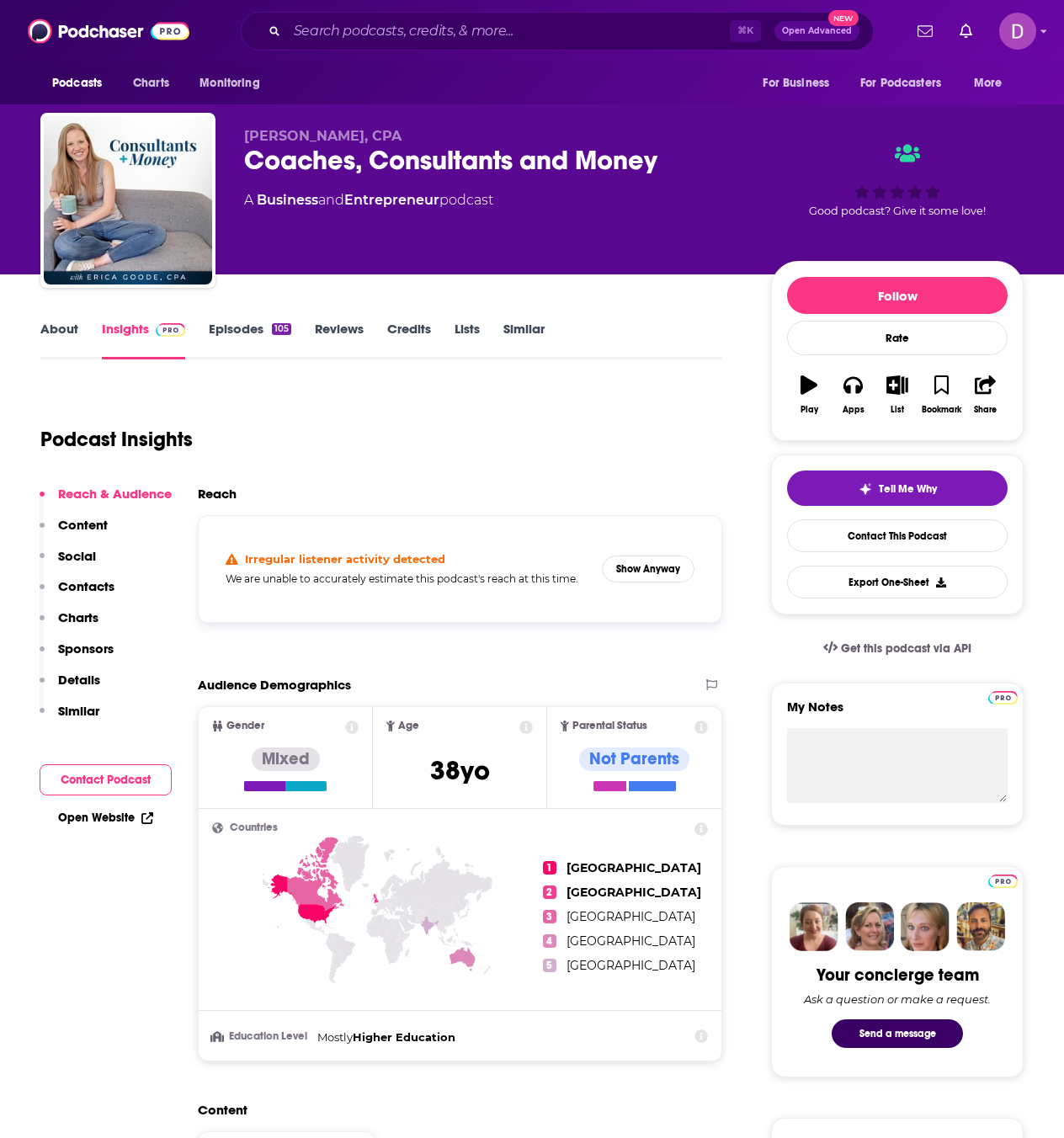
click at [62, 330] on link "About" at bounding box center [59, 340] width 38 height 39
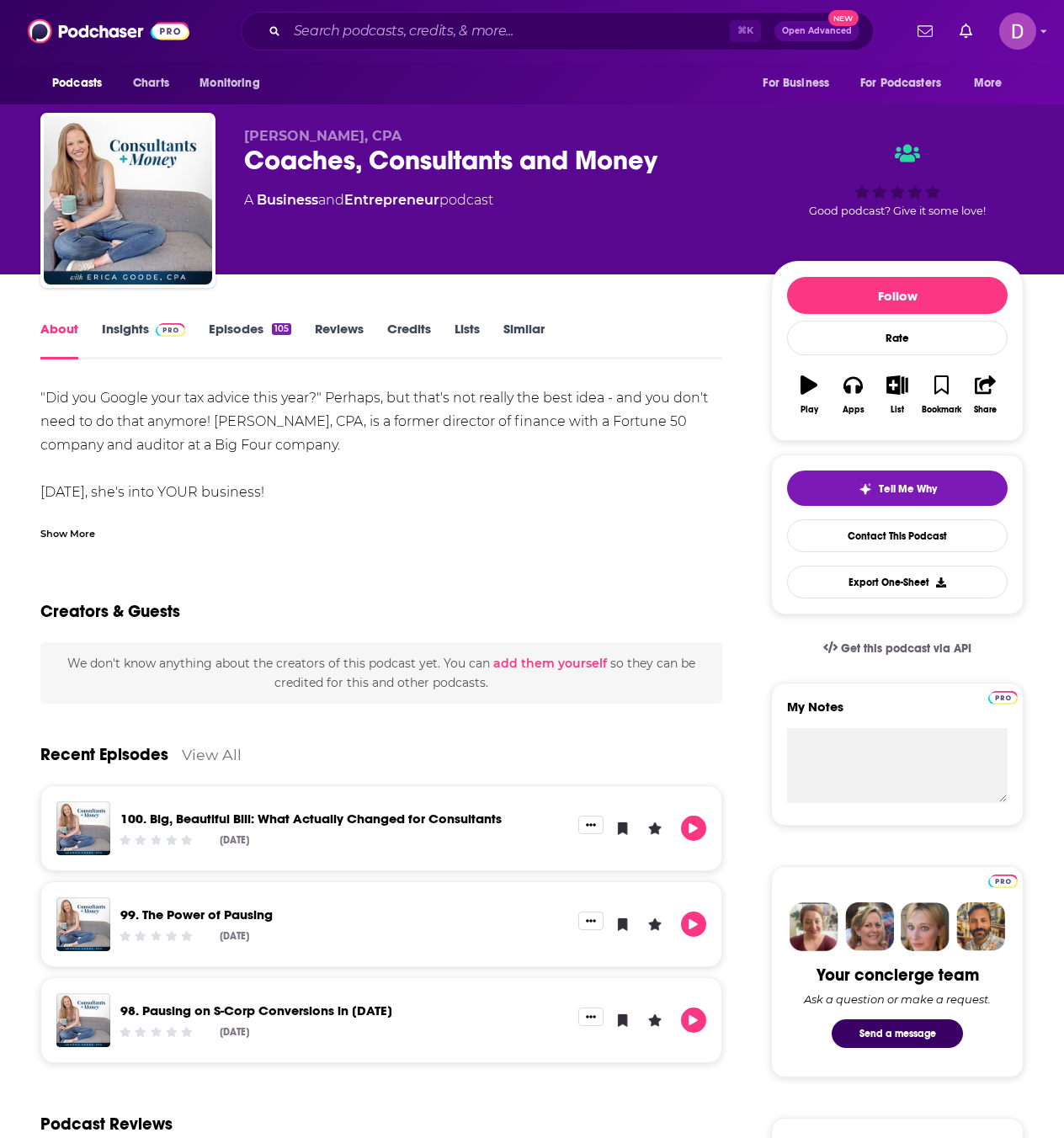
click at [44, 526] on div "Show More" at bounding box center [68, 531] width 55 height 16
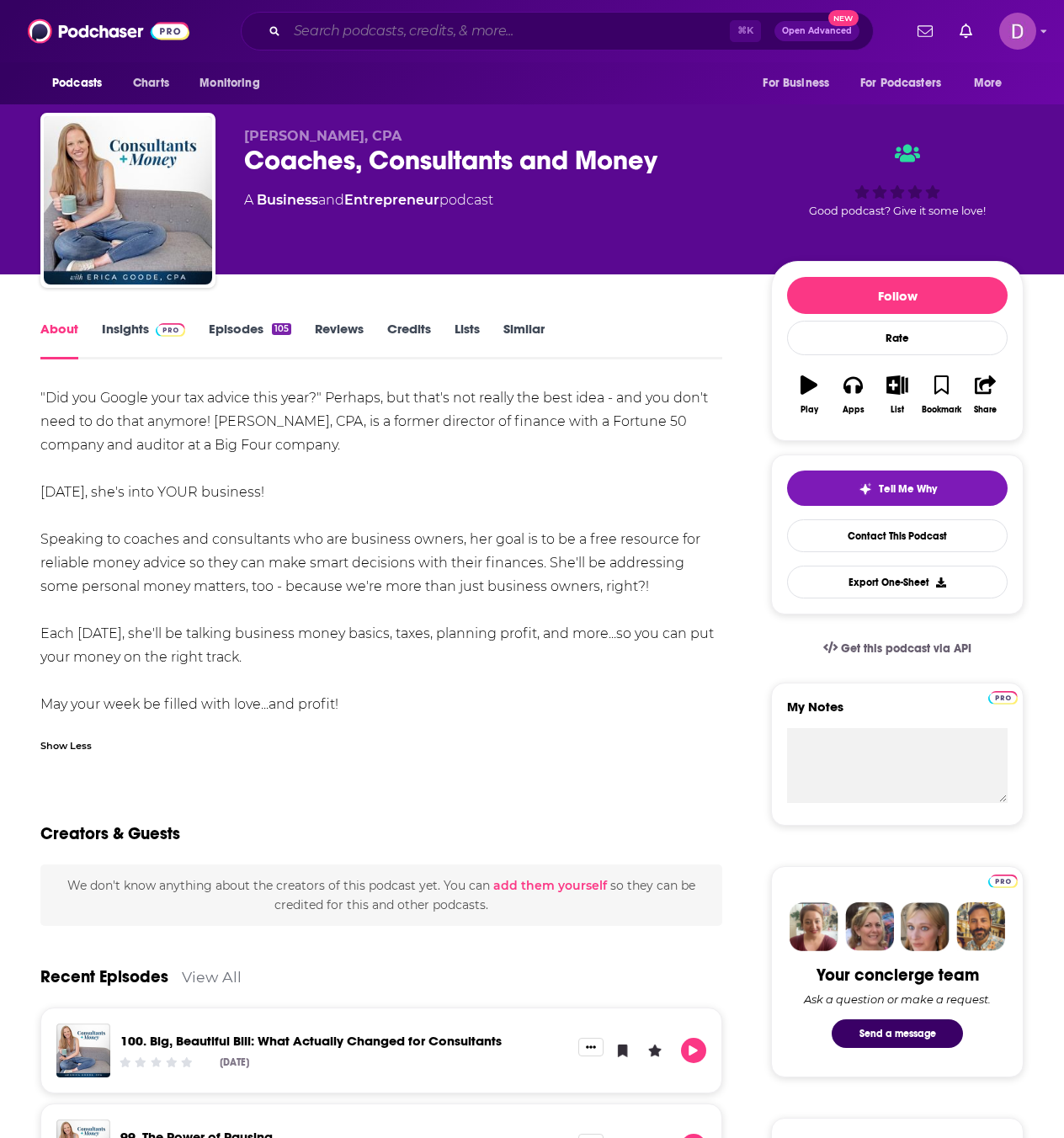
click at [302, 26] on input "Search podcasts, credits, & more..." at bounding box center [507, 31] width 442 height 27
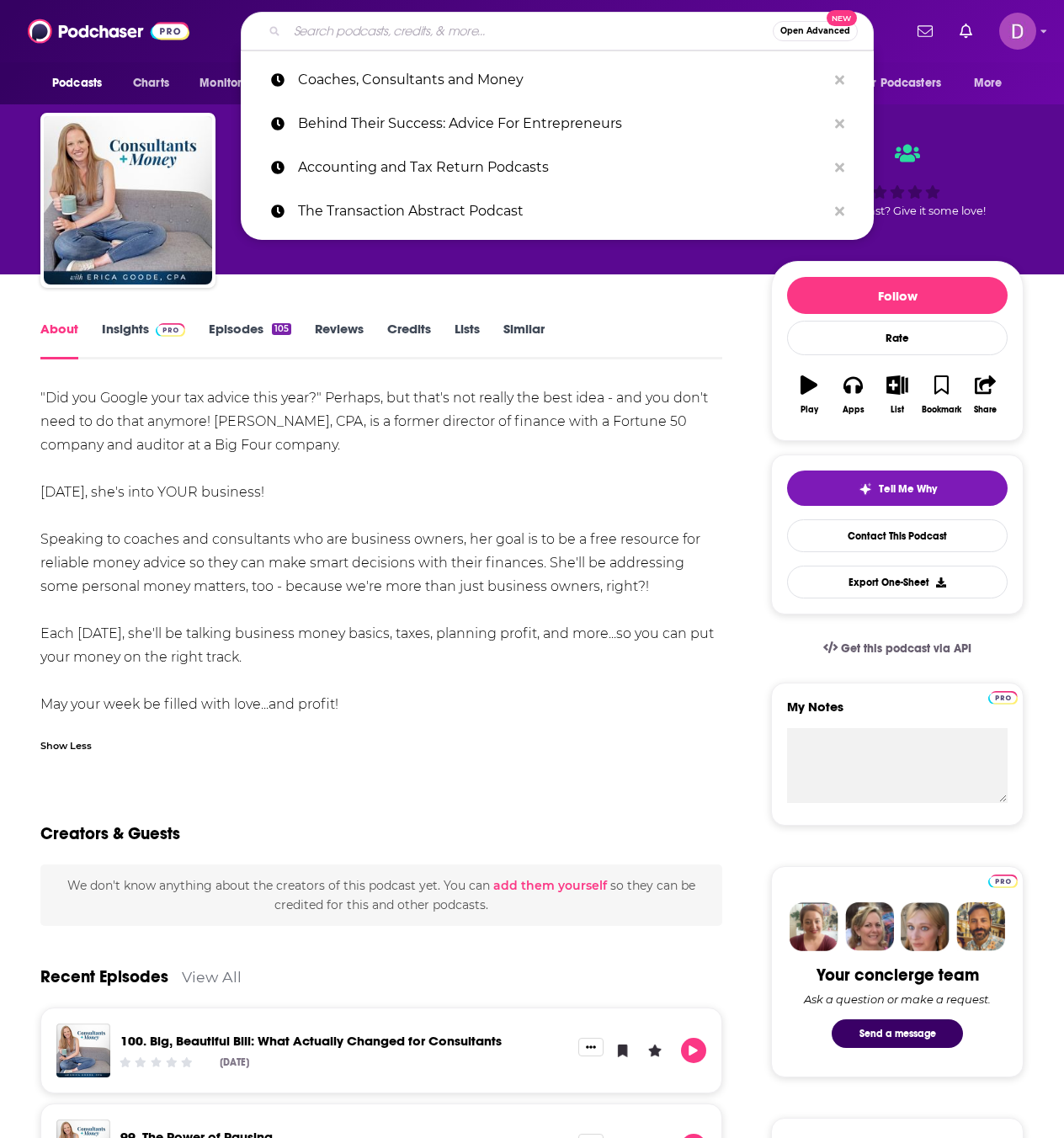
paste input "Horizon Advisers Unleashed Podcast"
type input "Horizon Advisers Unleashed Podcast"
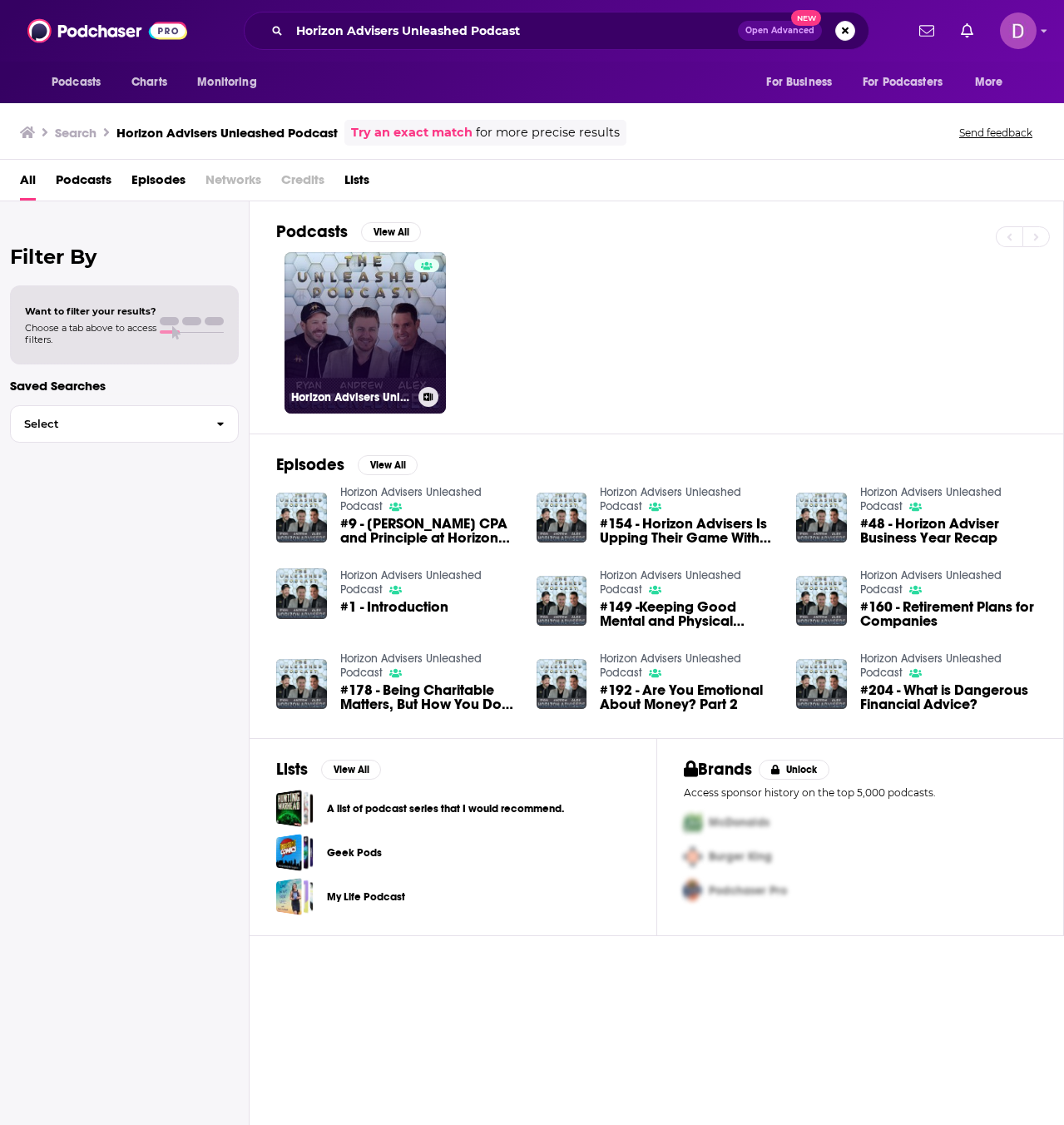
click at [364, 353] on link "Horizon Advisers Unleashed Podcast" at bounding box center [365, 333] width 161 height 161
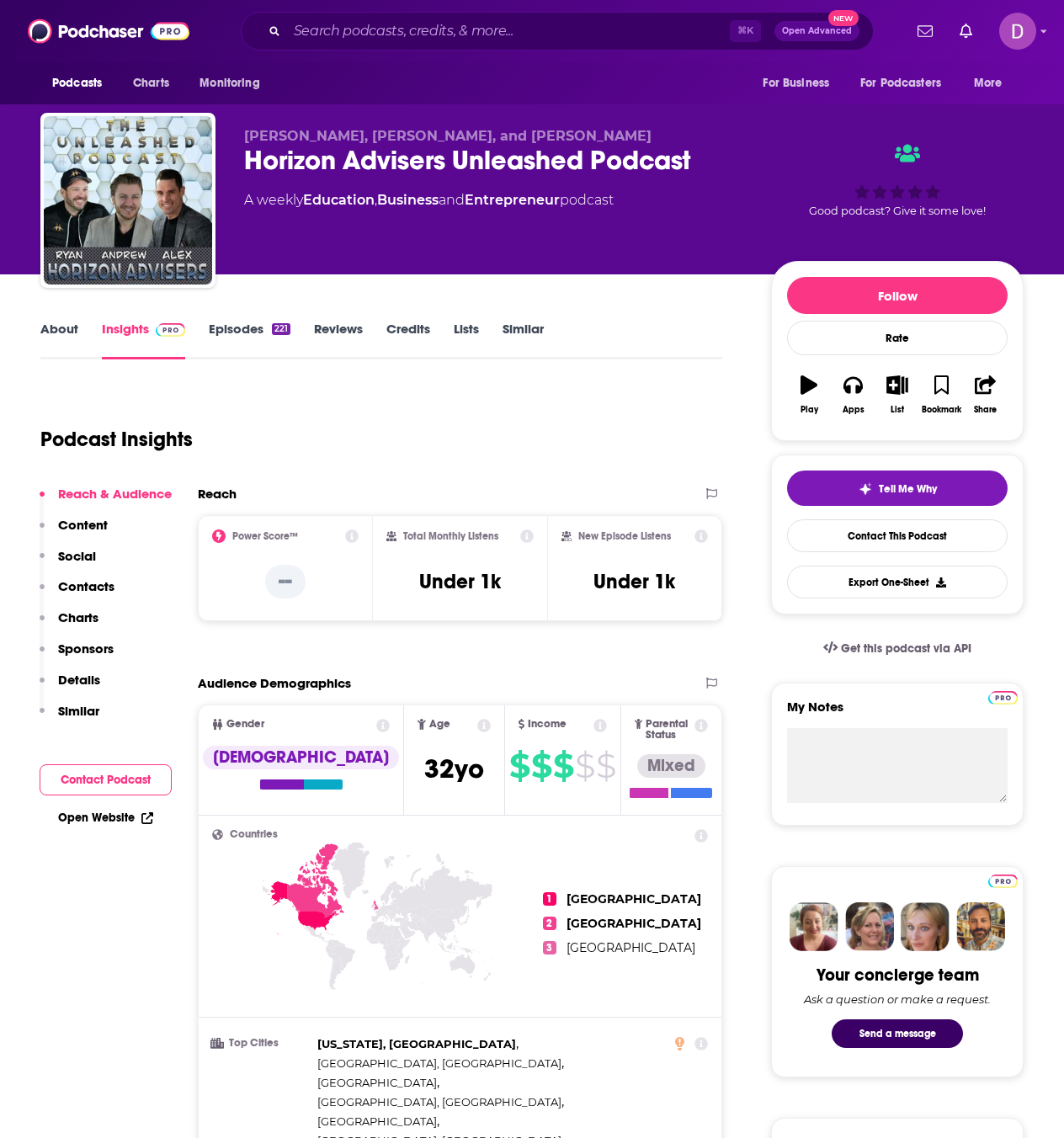
click at [51, 326] on link "About" at bounding box center [59, 340] width 38 height 39
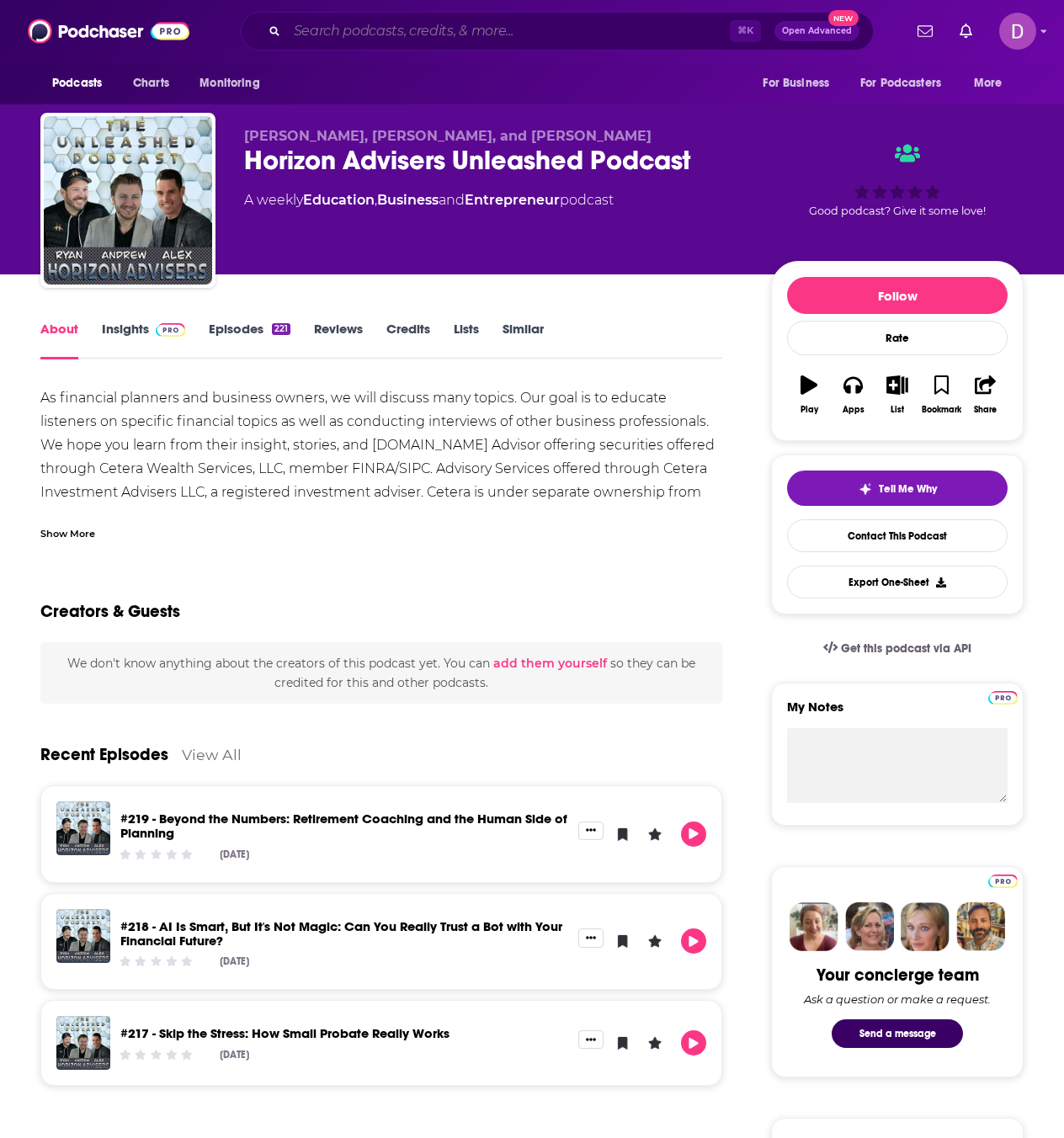
click at [301, 26] on input "Search podcasts, credits, & more..." at bounding box center [507, 31] width 442 height 27
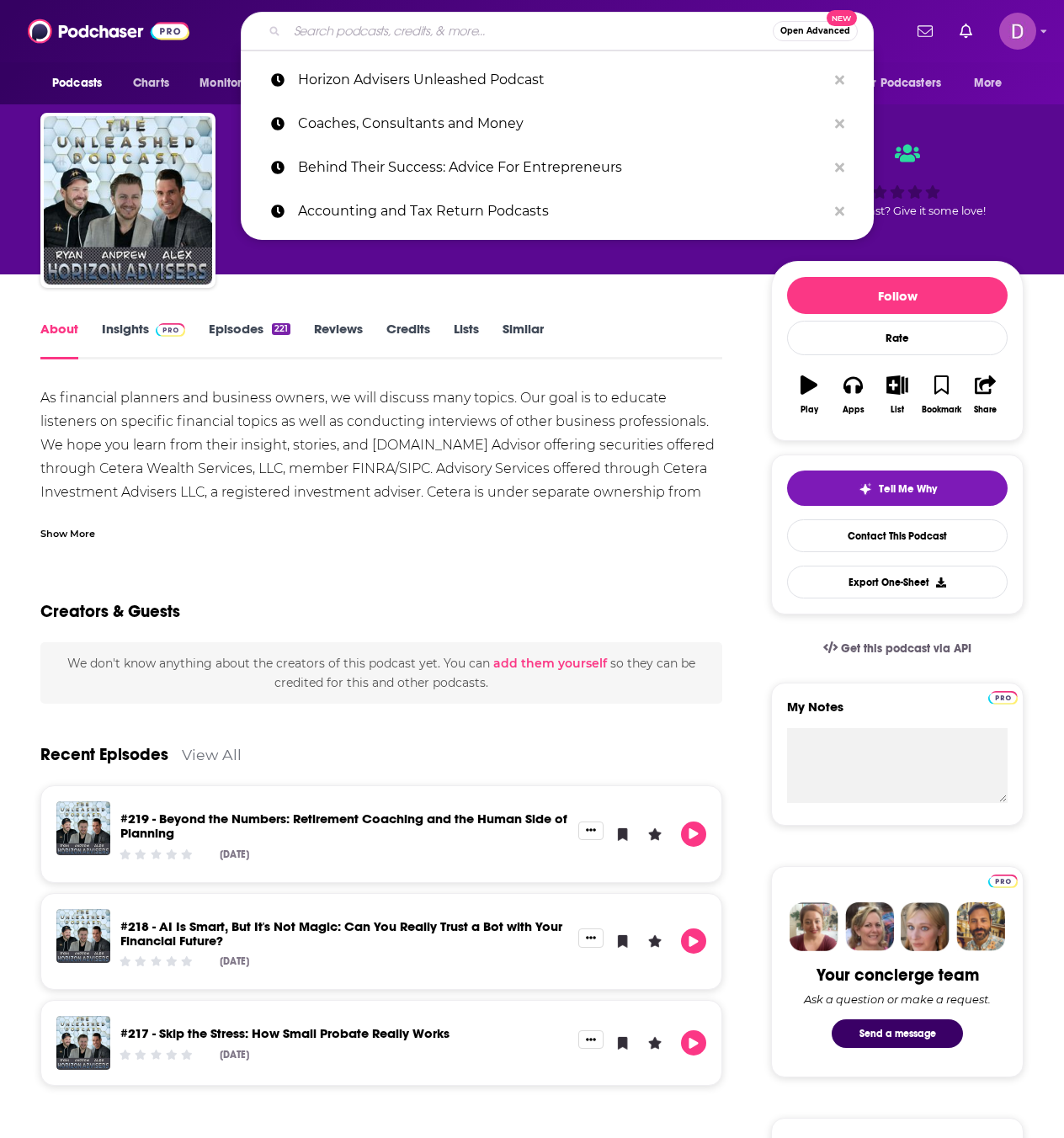
paste input "A View from Meadows Collier"
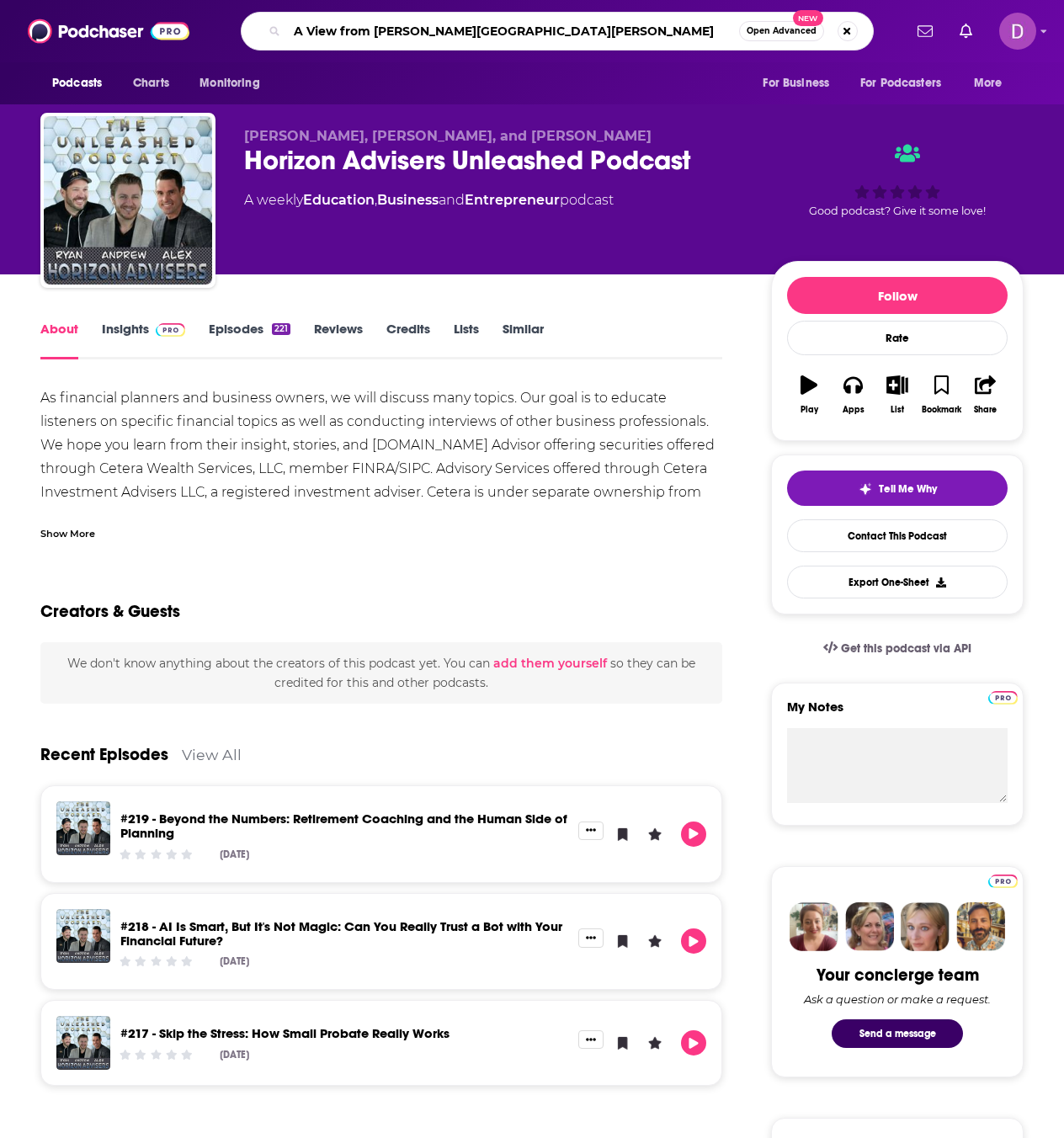
type input "A View from Meadows Collier"
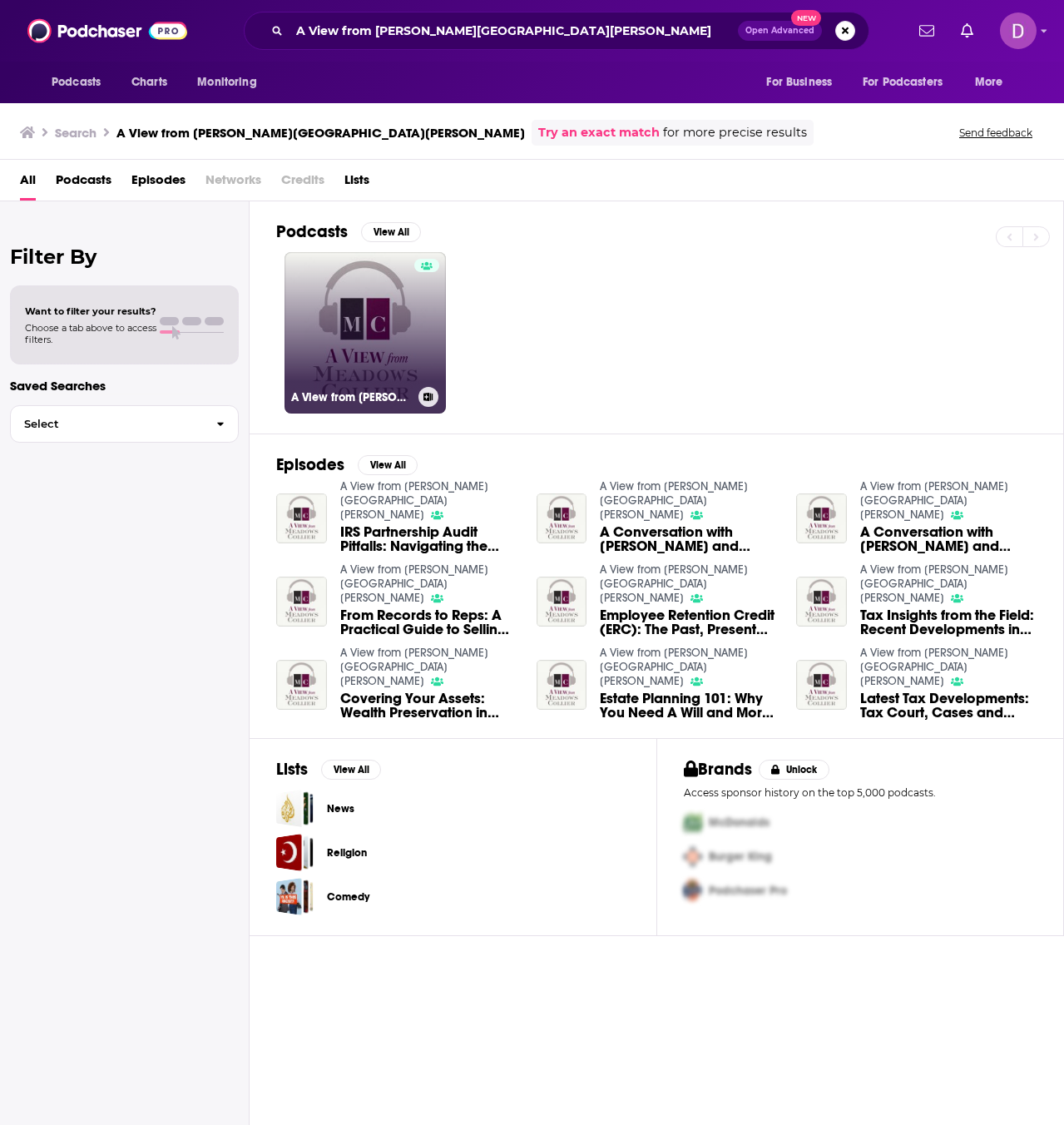
click at [345, 368] on link "A View from Meadows Collier" at bounding box center [365, 333] width 161 height 161
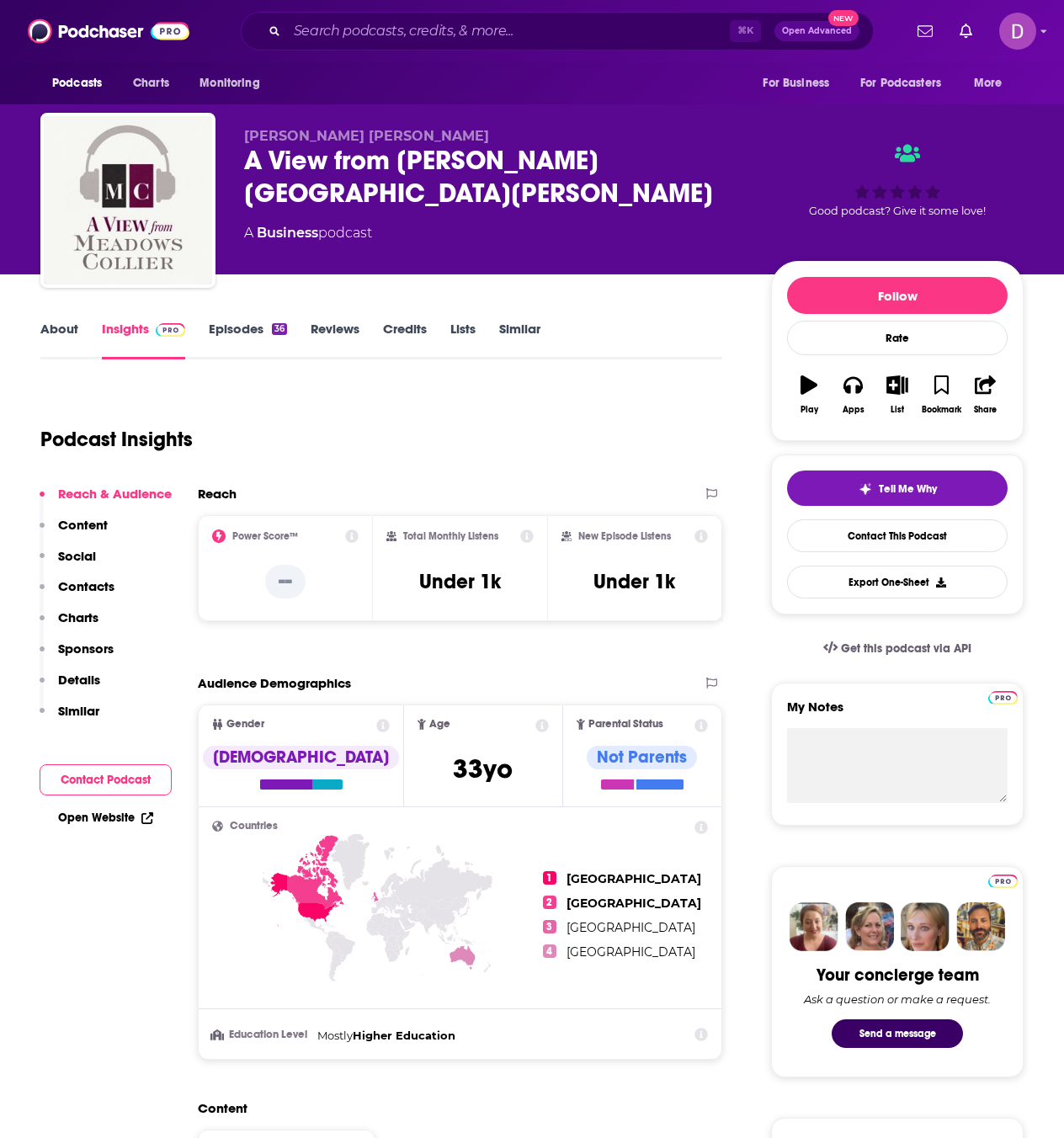
click at [65, 331] on link "About" at bounding box center [59, 340] width 38 height 39
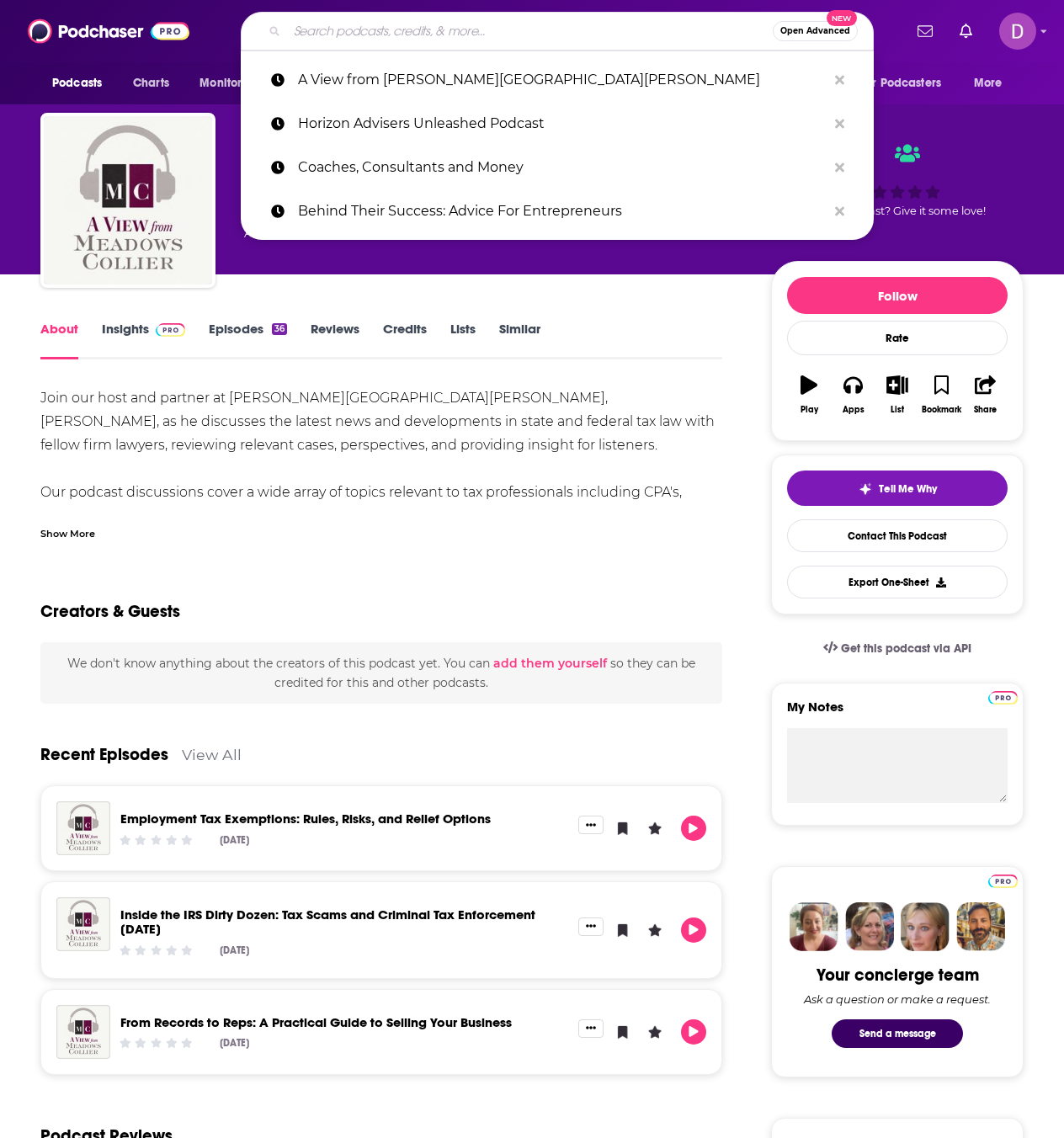
click at [348, 27] on input "Search podcasts, credits, & more..." at bounding box center [529, 31] width 485 height 27
paste input "Travis, Can I Have This?"
type input "Travis, Can I Have This?"
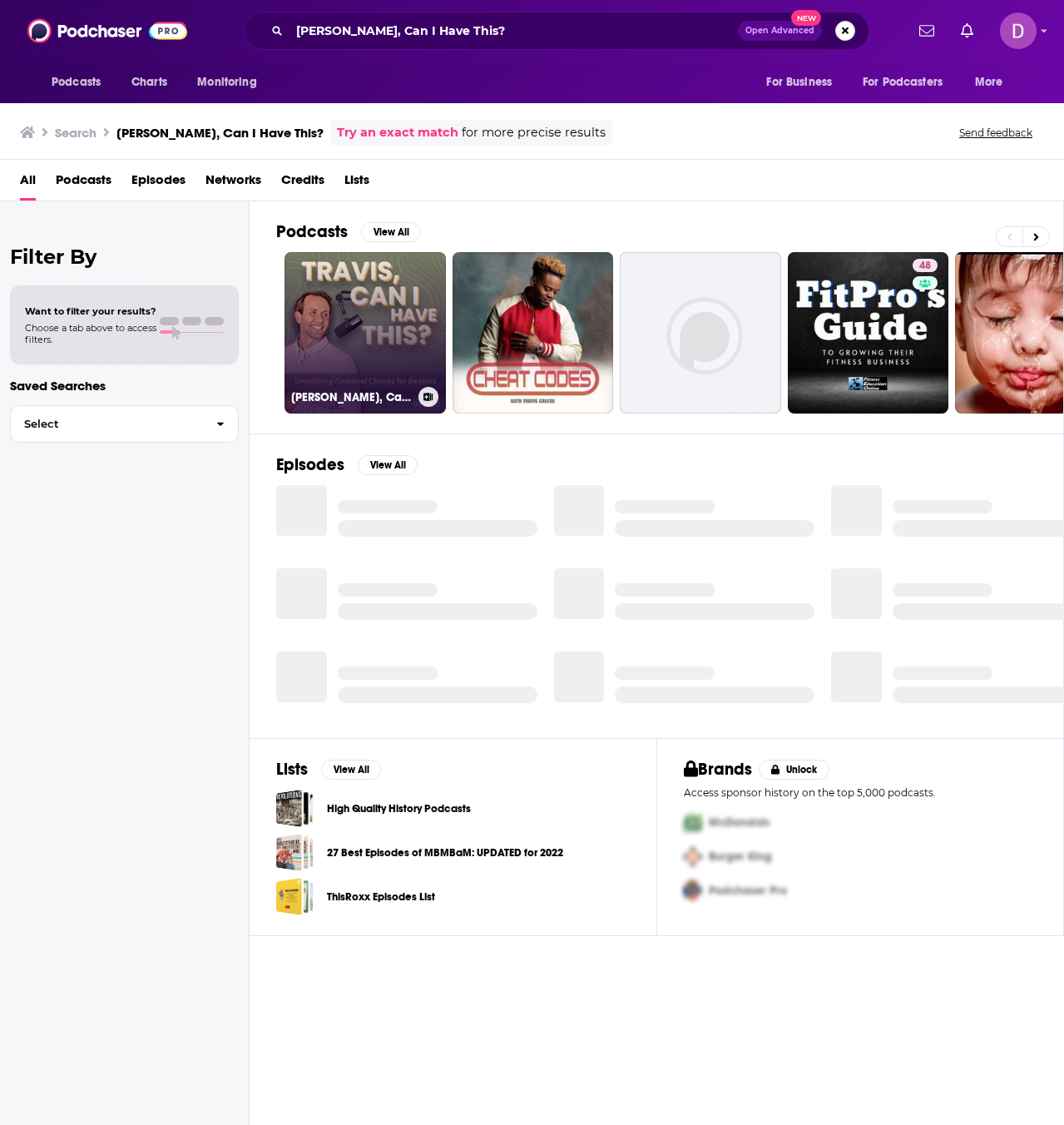
click at [366, 309] on link "Travis, Can I Have This?" at bounding box center [365, 333] width 161 height 161
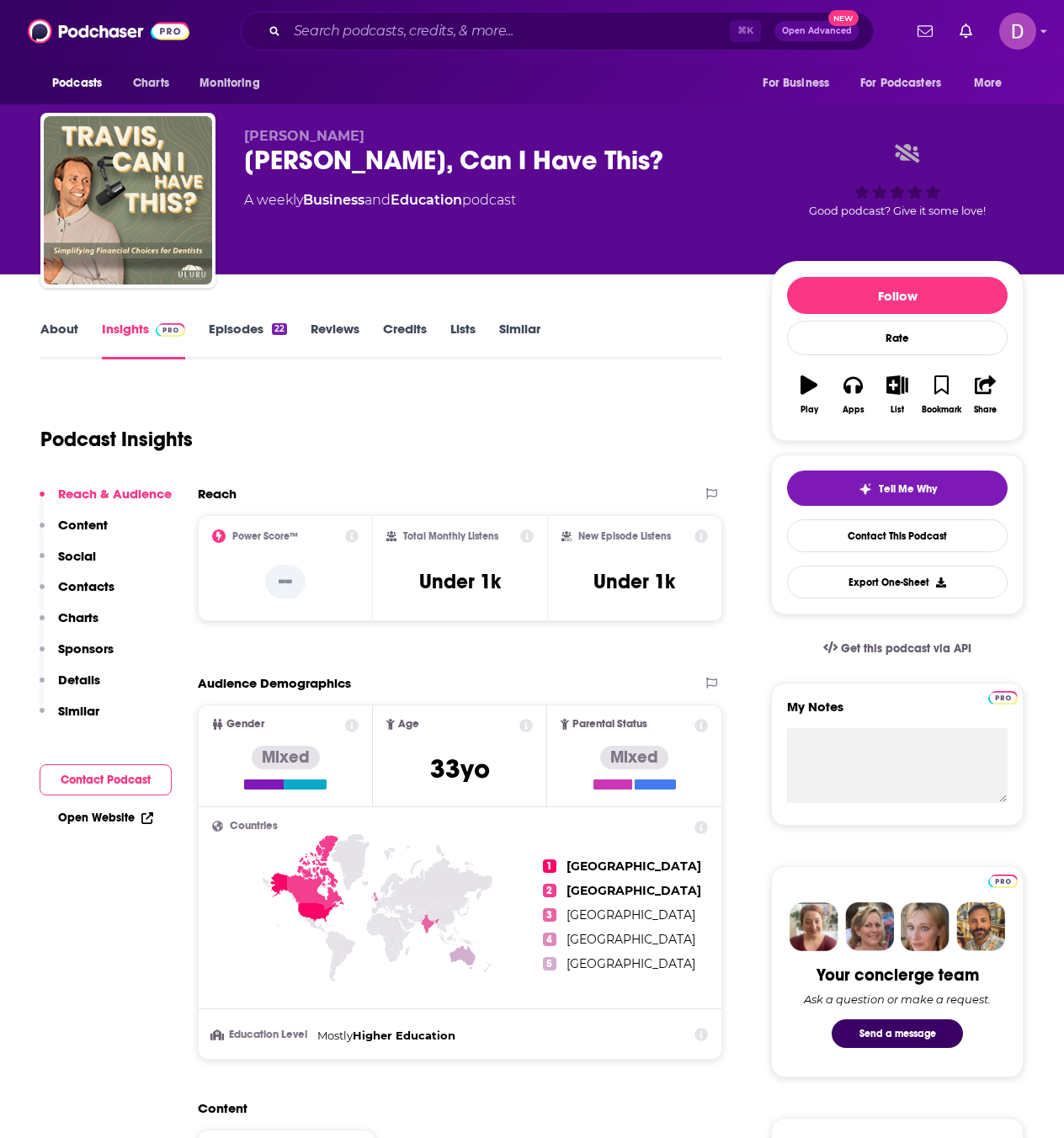
click at [44, 329] on link "About" at bounding box center [59, 340] width 38 height 39
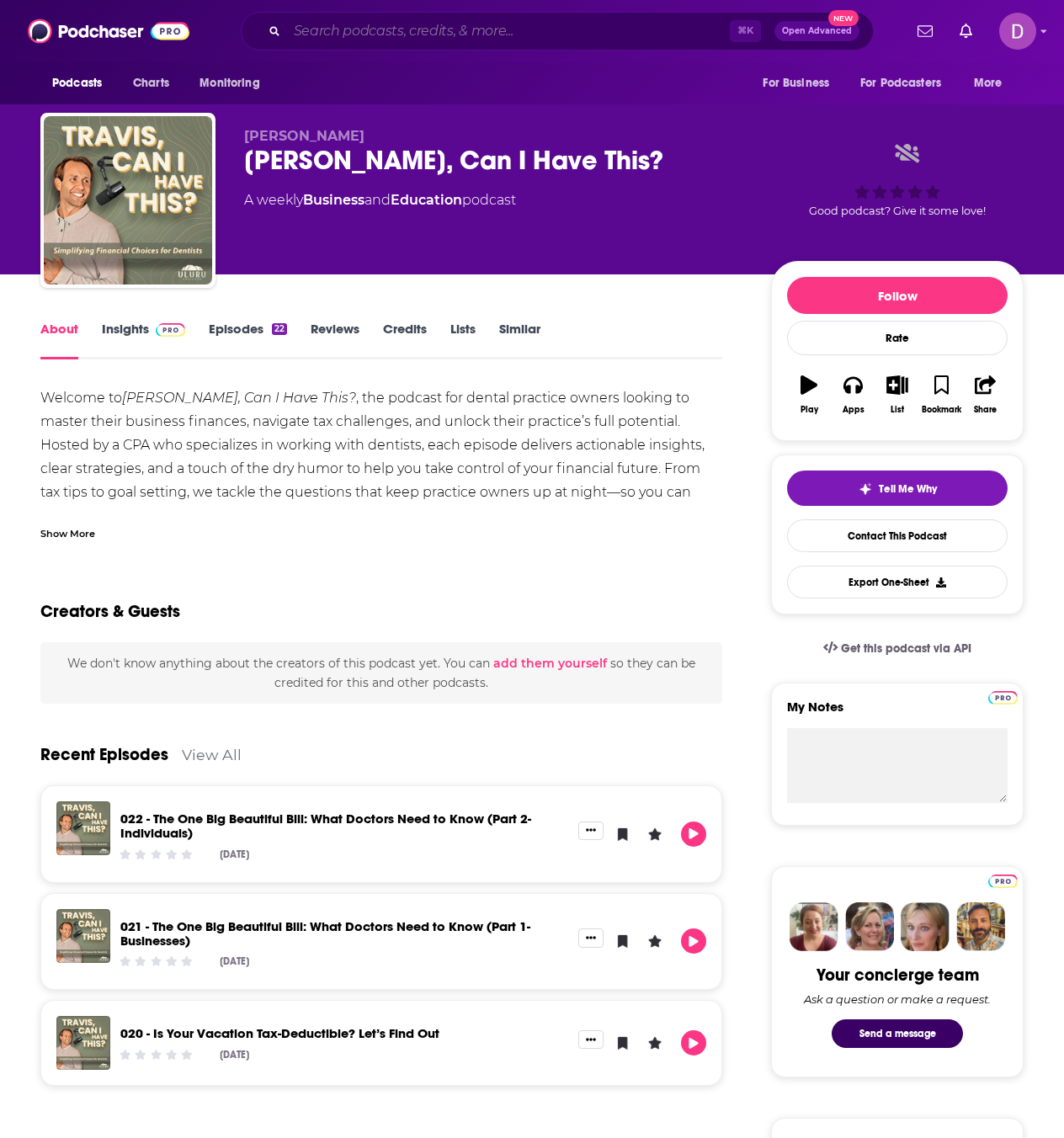
click at [358, 32] on input "Search podcasts, credits, & more..." at bounding box center [507, 31] width 442 height 27
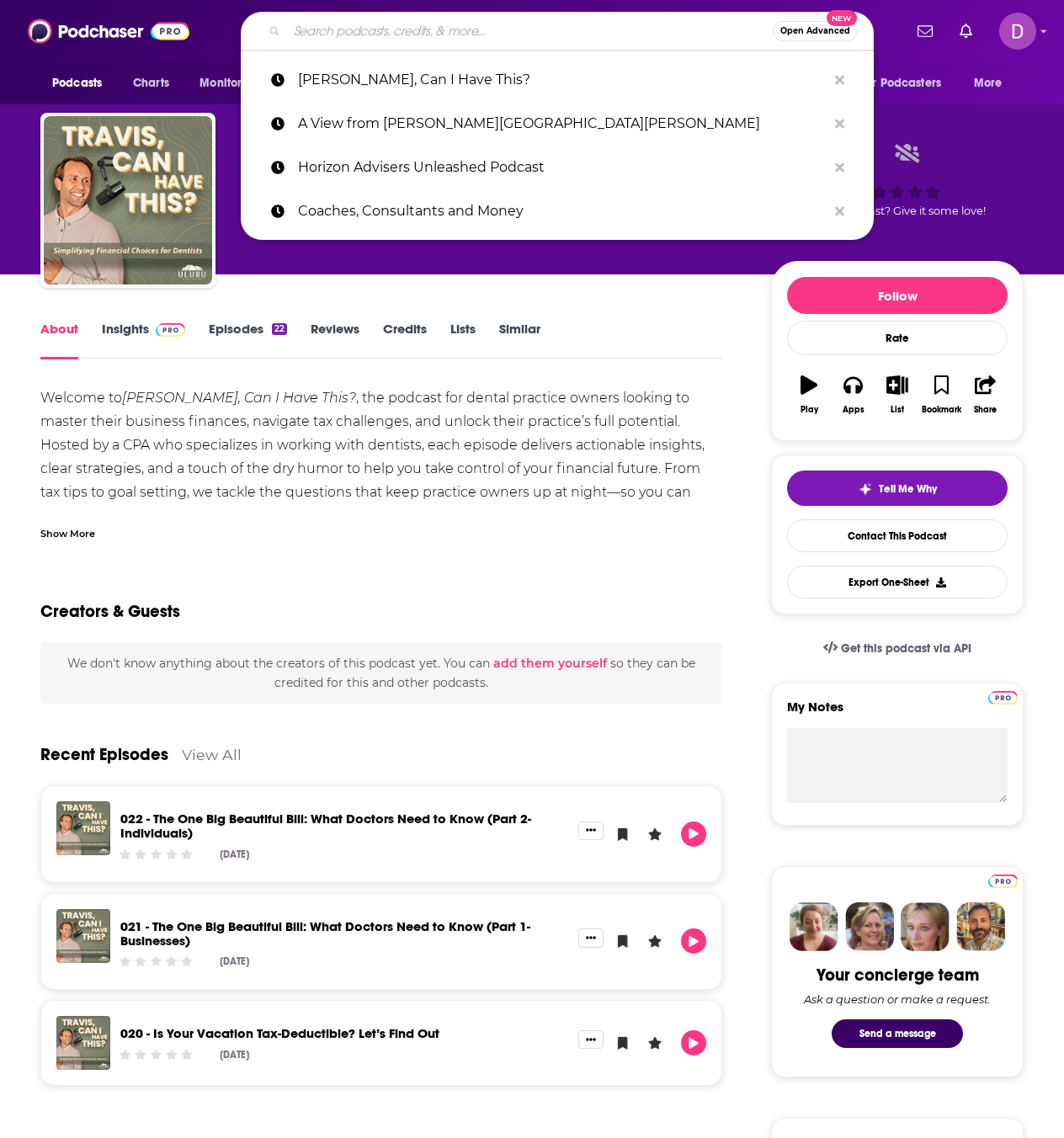
paste input "The Art of Succession"
type input "The Art of Succession"
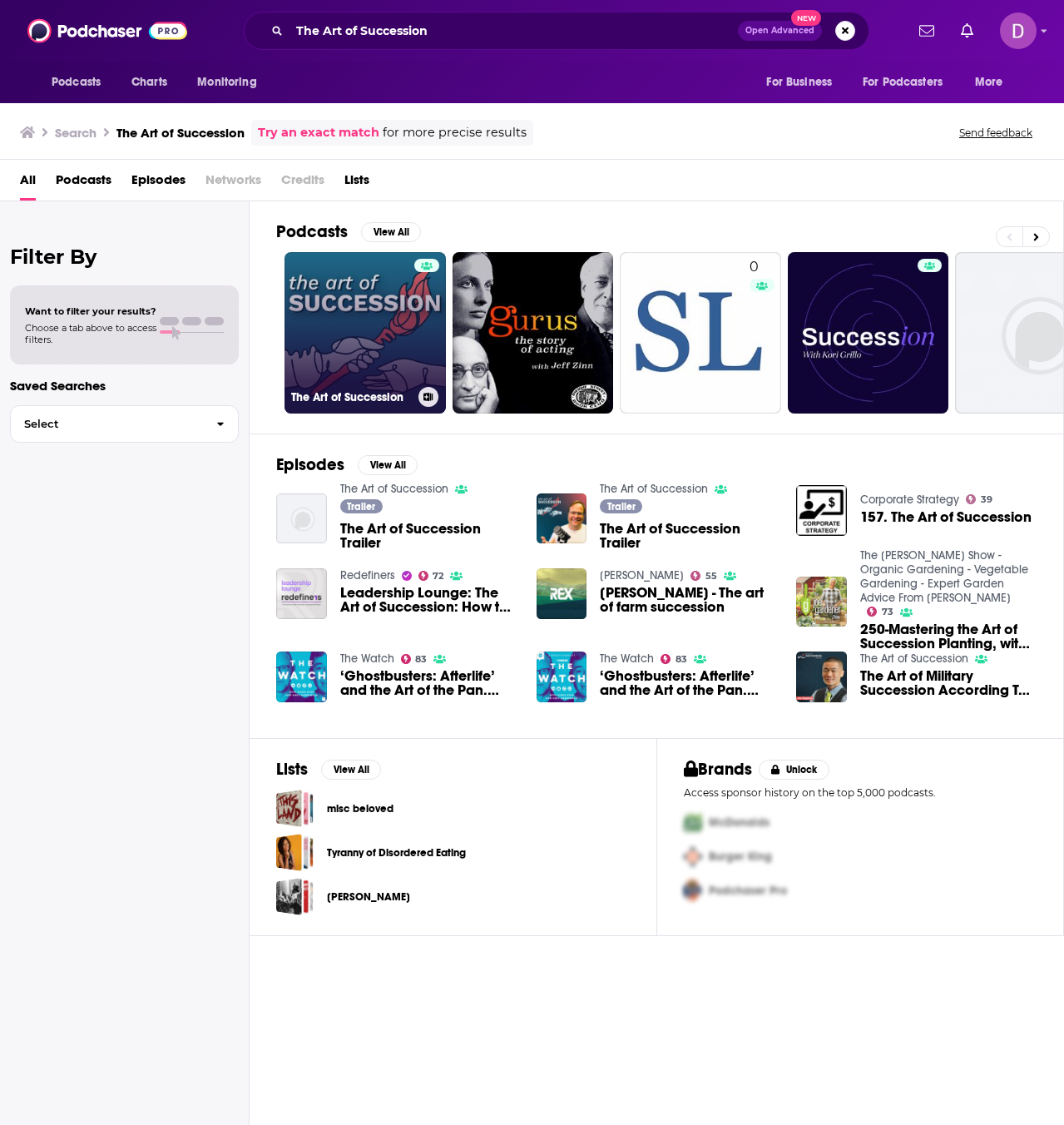
click at [422, 356] on div at bounding box center [427, 323] width 25 height 128
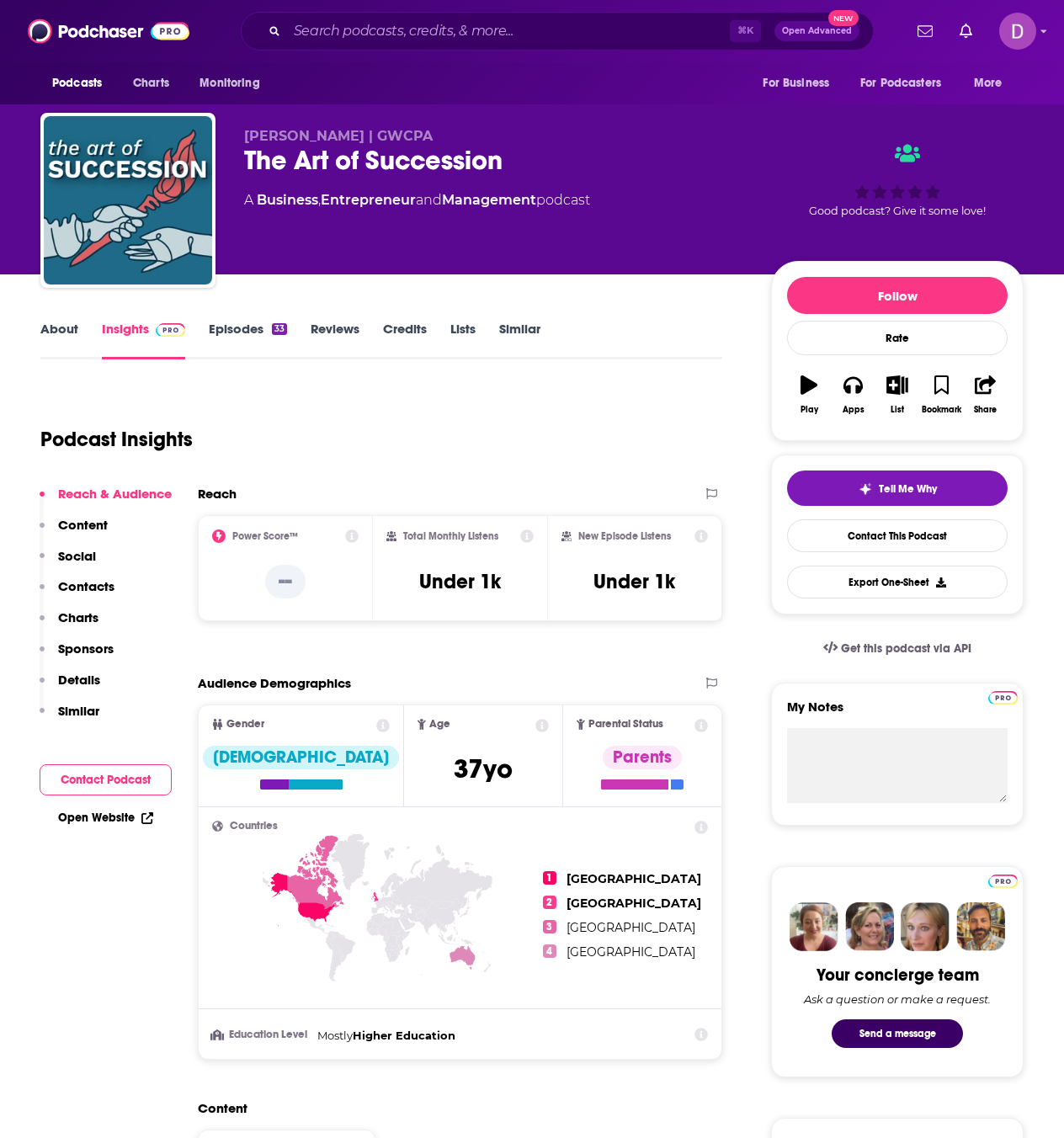
click at [51, 325] on link "About" at bounding box center [59, 340] width 38 height 39
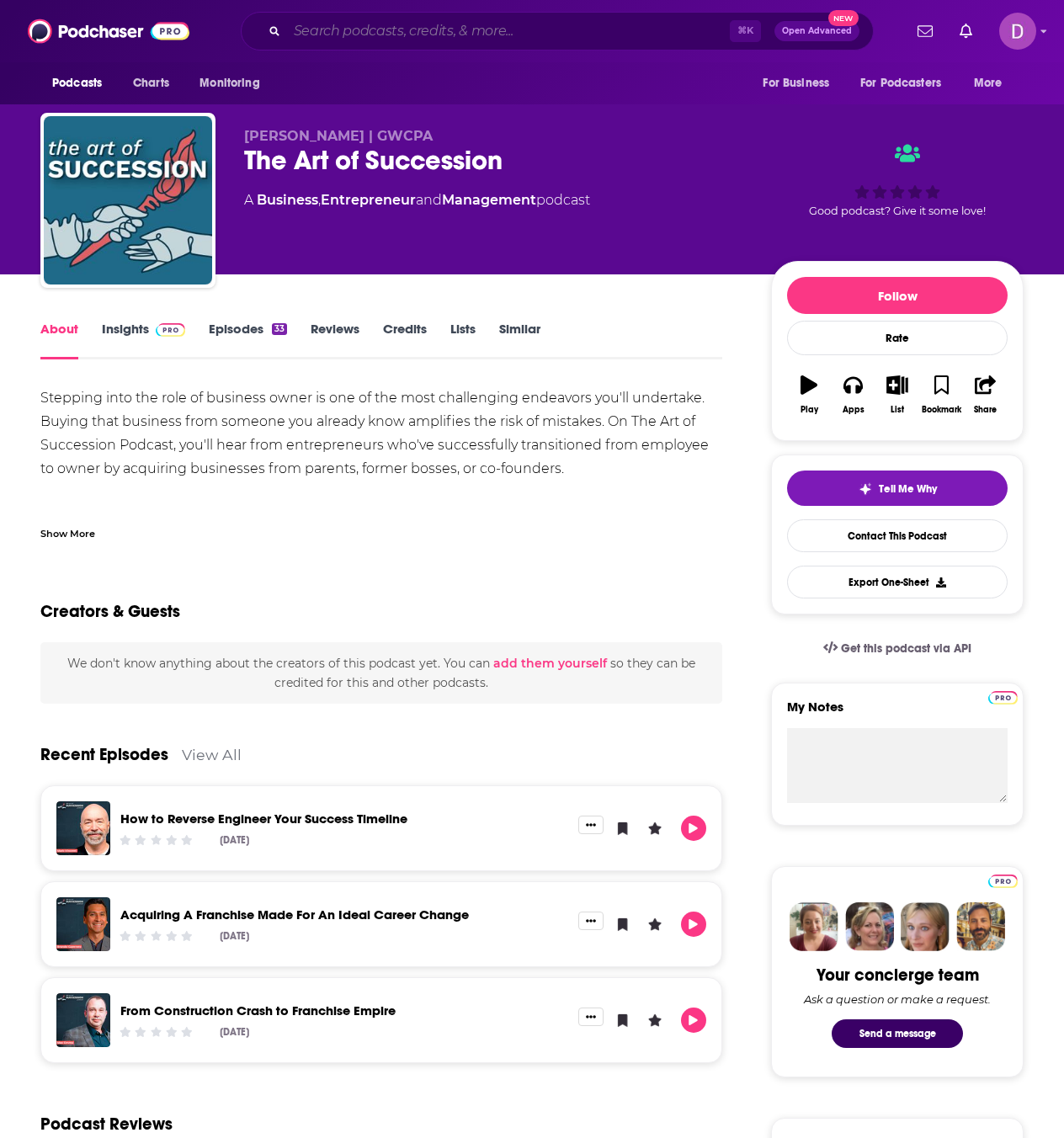
click at [326, 32] on input "Search podcasts, credits, & more..." at bounding box center [507, 31] width 442 height 27
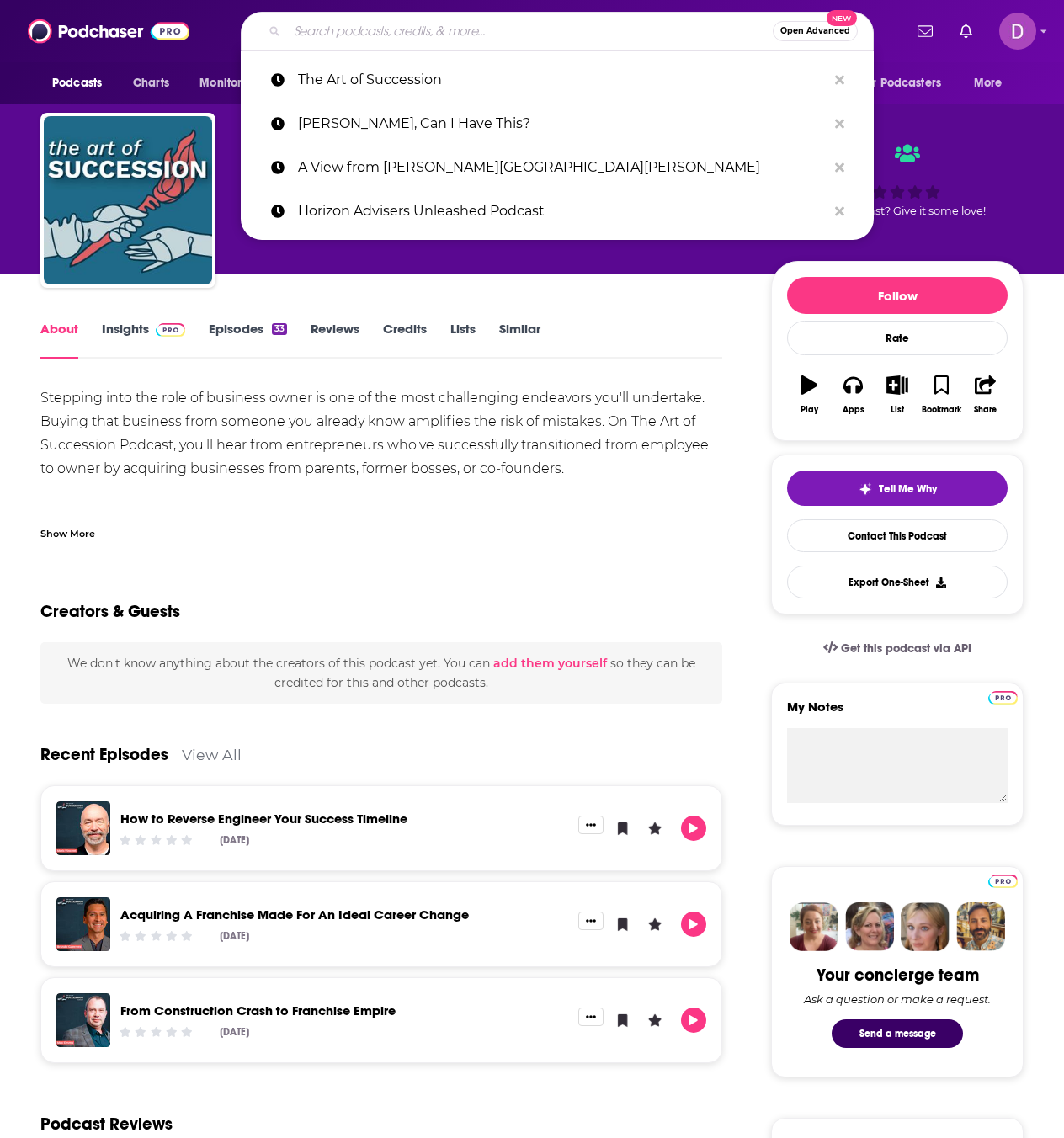
paste input "The Progress to Profits Podcast with Brittany McKnight"
type input "The Progress to Profits Podcast with Brittany McKnight"
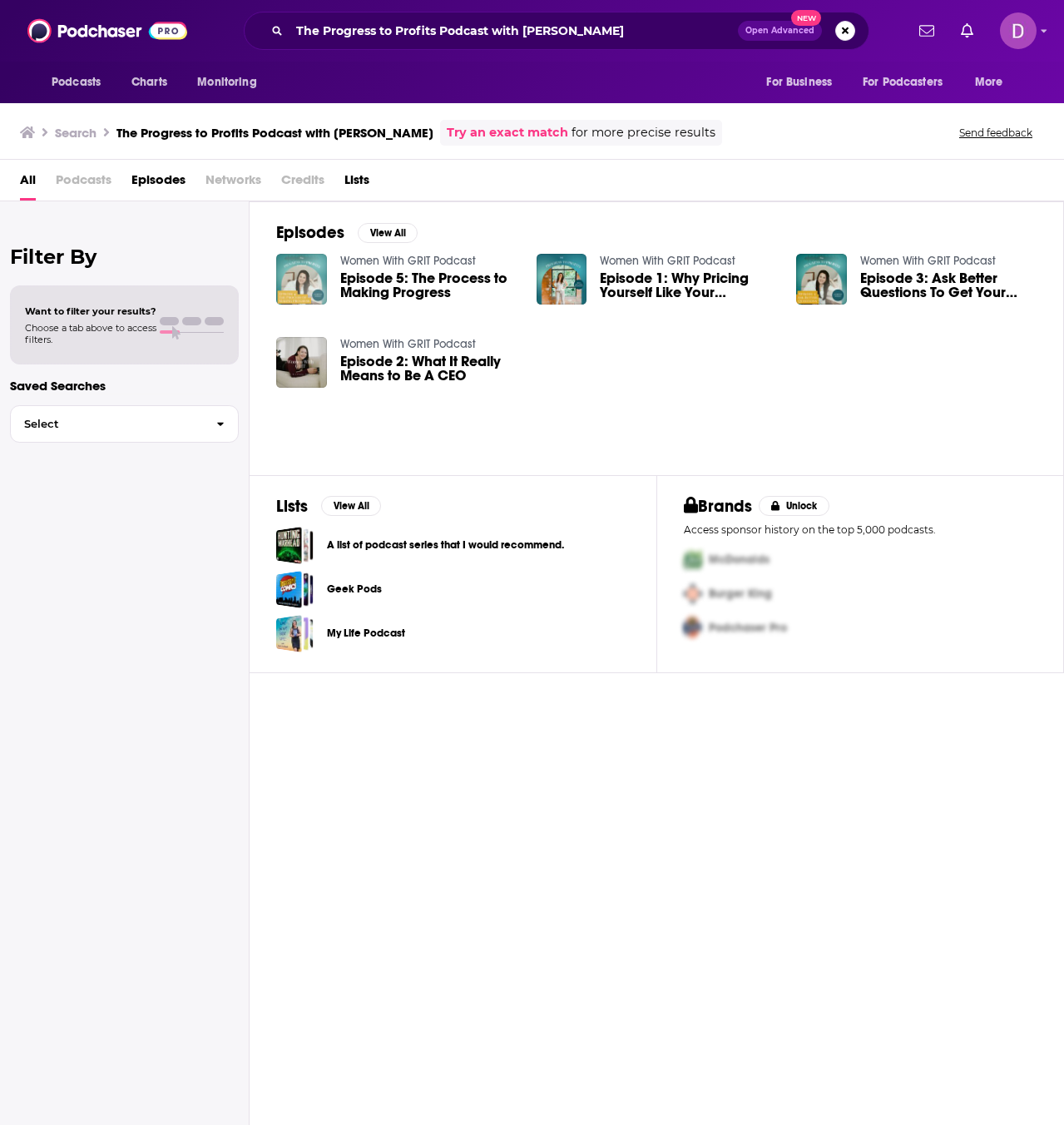
click at [319, 270] on img "Episode 5: The Process to Making Progress" at bounding box center [301, 279] width 50 height 50
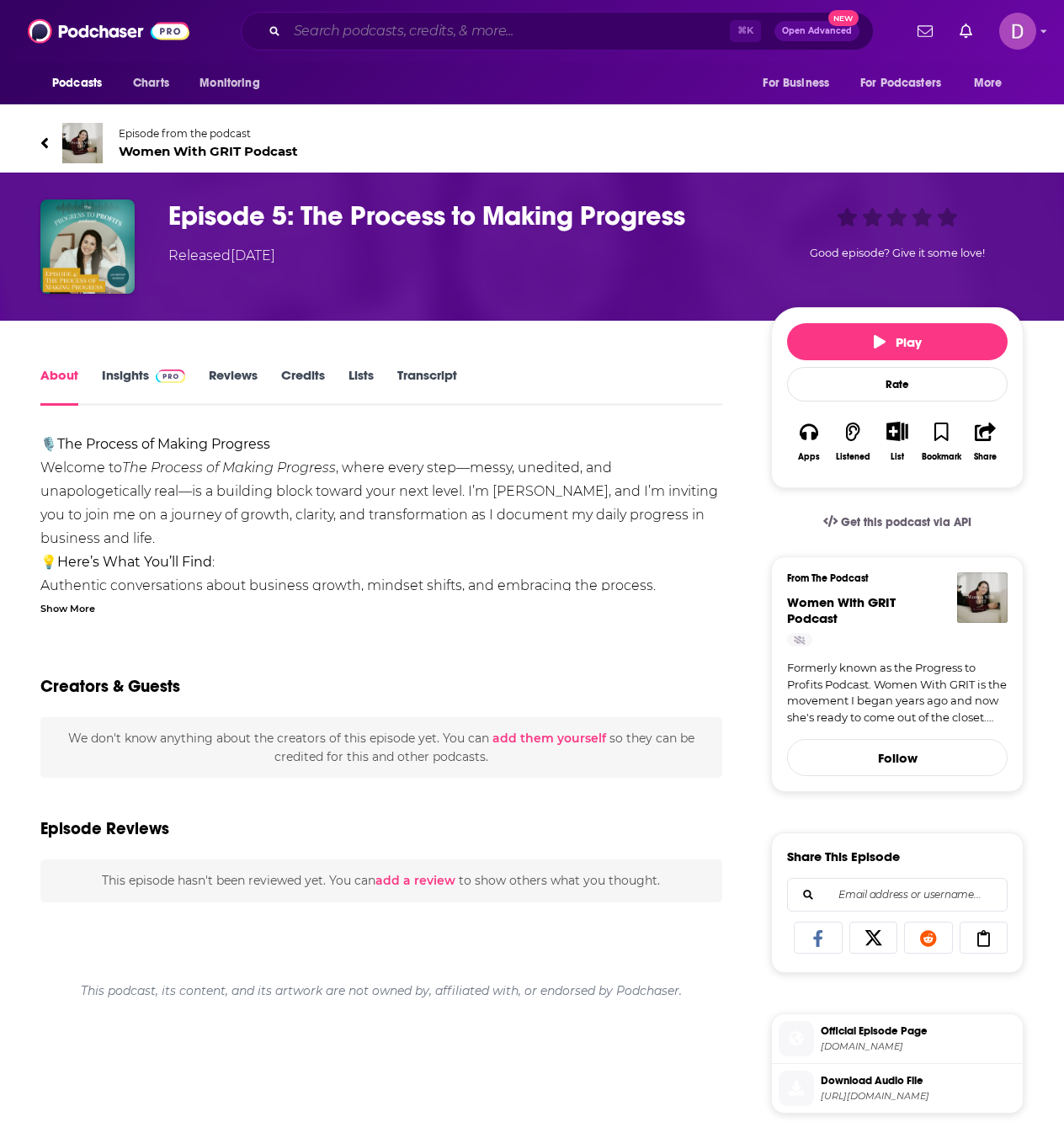
click at [325, 24] on input "Search podcasts, credits, & more..." at bounding box center [507, 31] width 442 height 27
click at [324, 23] on input "Search podcasts, credits, & more..." at bounding box center [507, 31] width 442 height 27
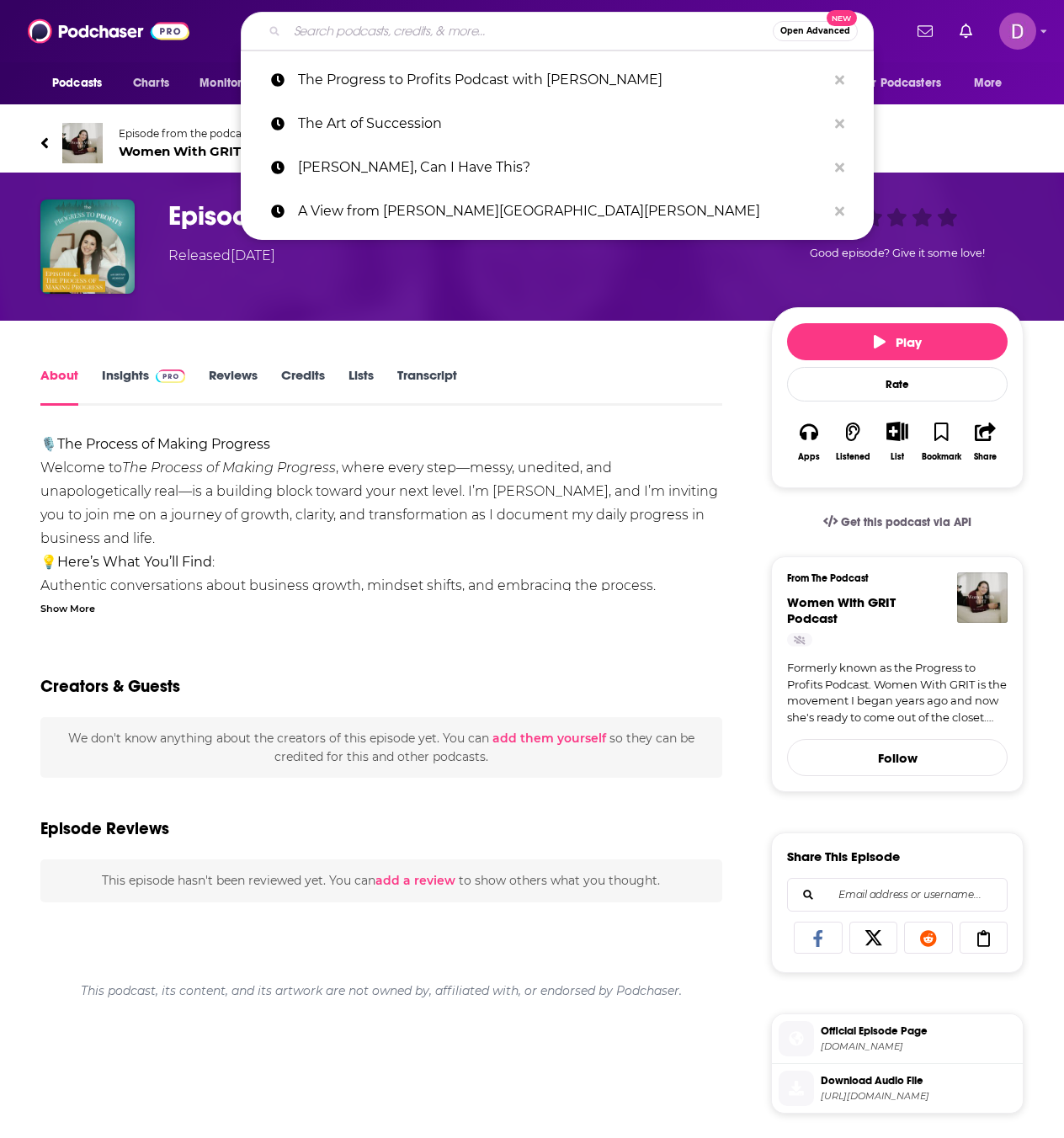
paste input "The Keenan Roberts Advantage"
type input "The Keenan Roberts Advantage"
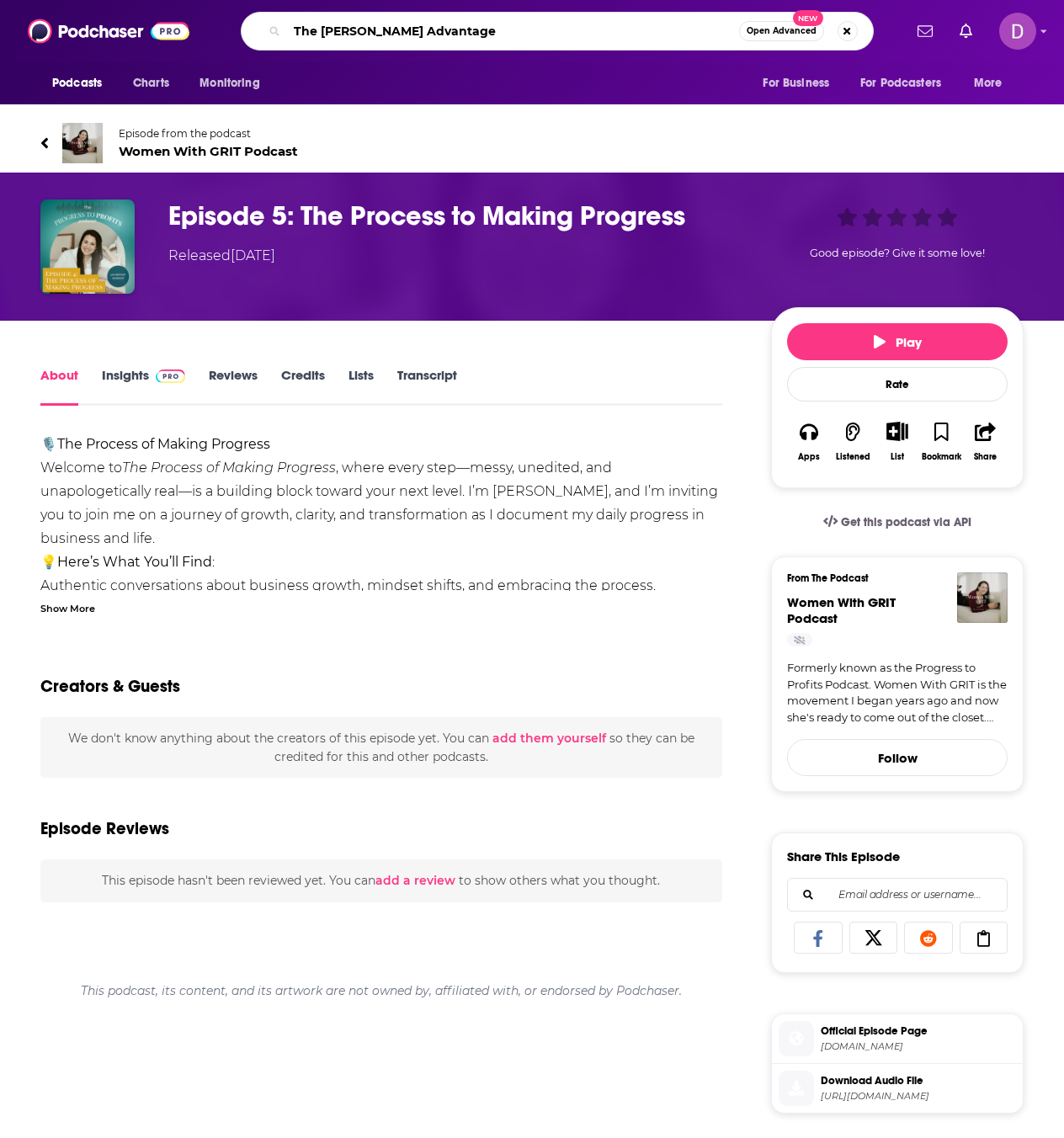
click at [623, 24] on input "The Keenan Roberts Advantage" at bounding box center [512, 31] width 452 height 27
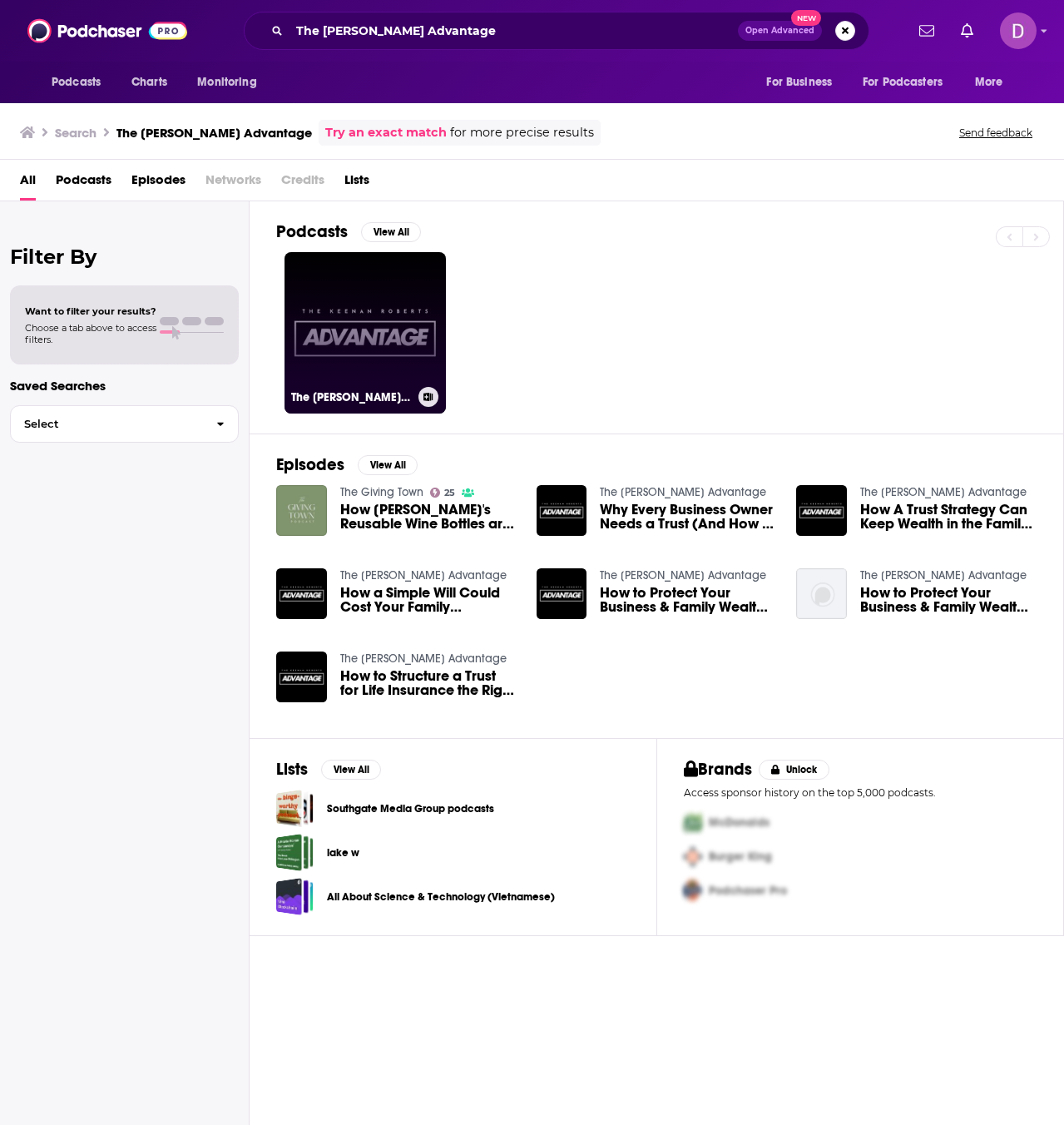
click at [320, 314] on link "The Keenan Roberts Advantage" at bounding box center [365, 333] width 161 height 161
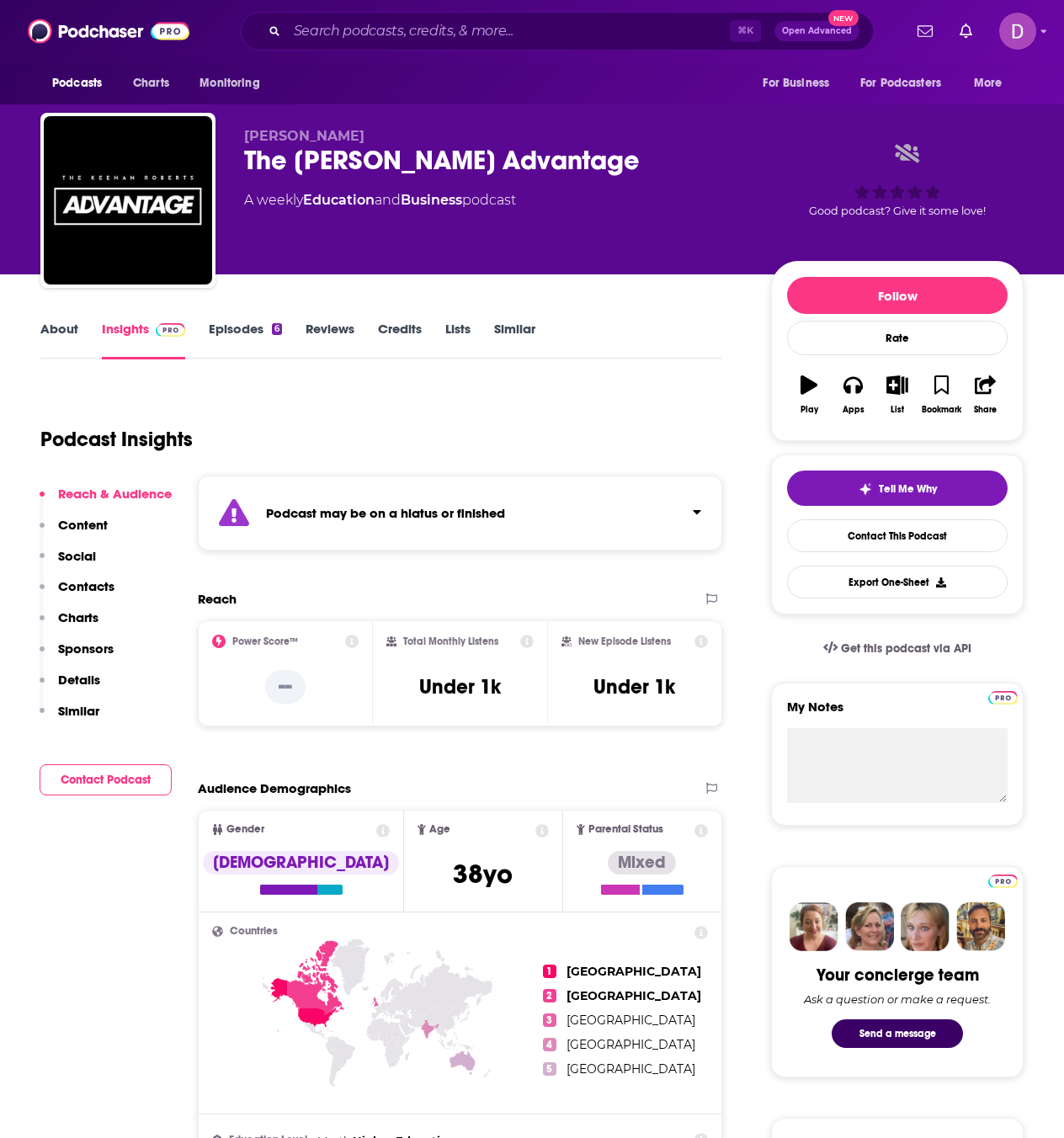
click at [50, 329] on link "About" at bounding box center [59, 340] width 38 height 39
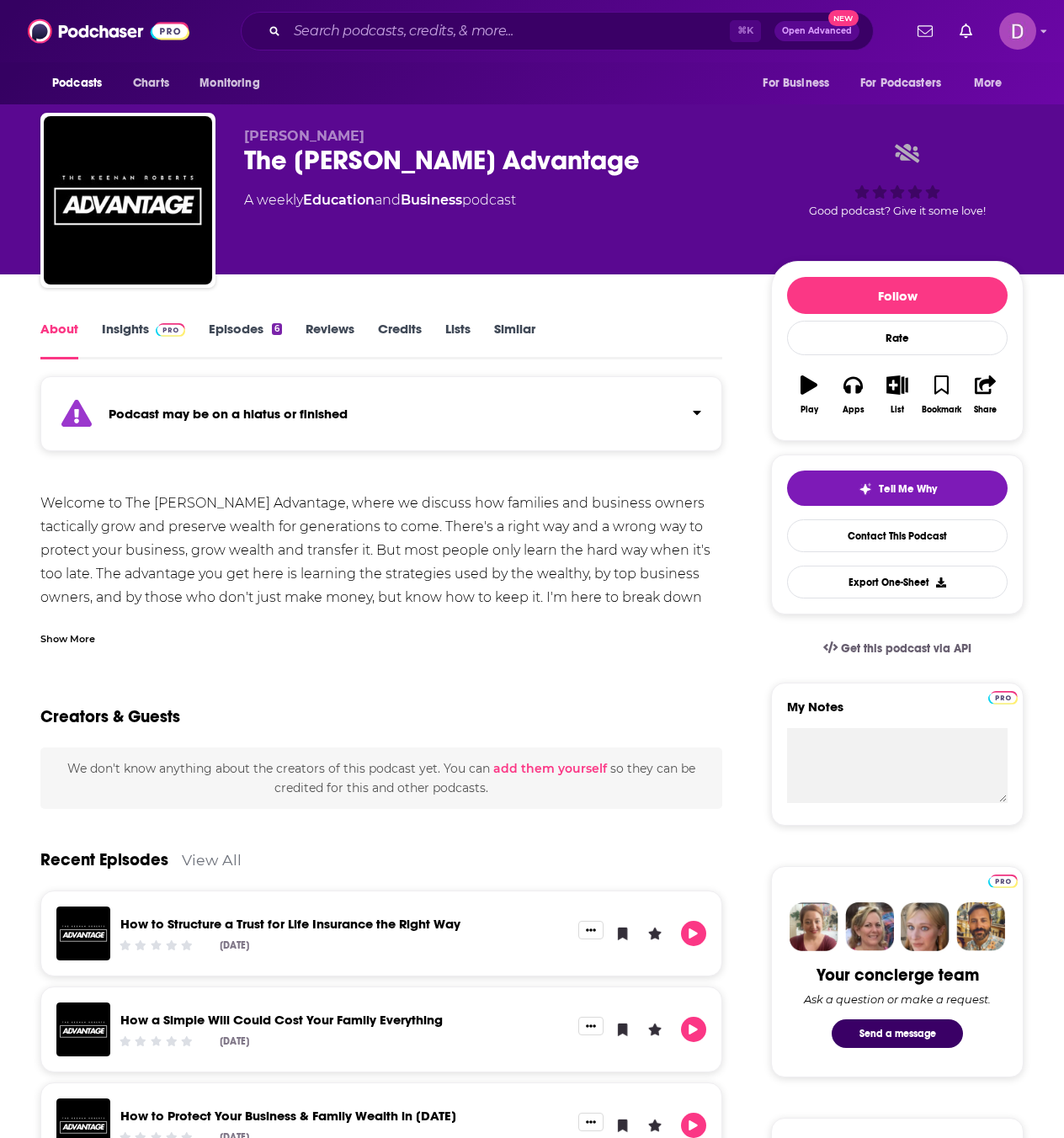
click at [252, 329] on link "Episodes 6" at bounding box center [245, 340] width 73 height 39
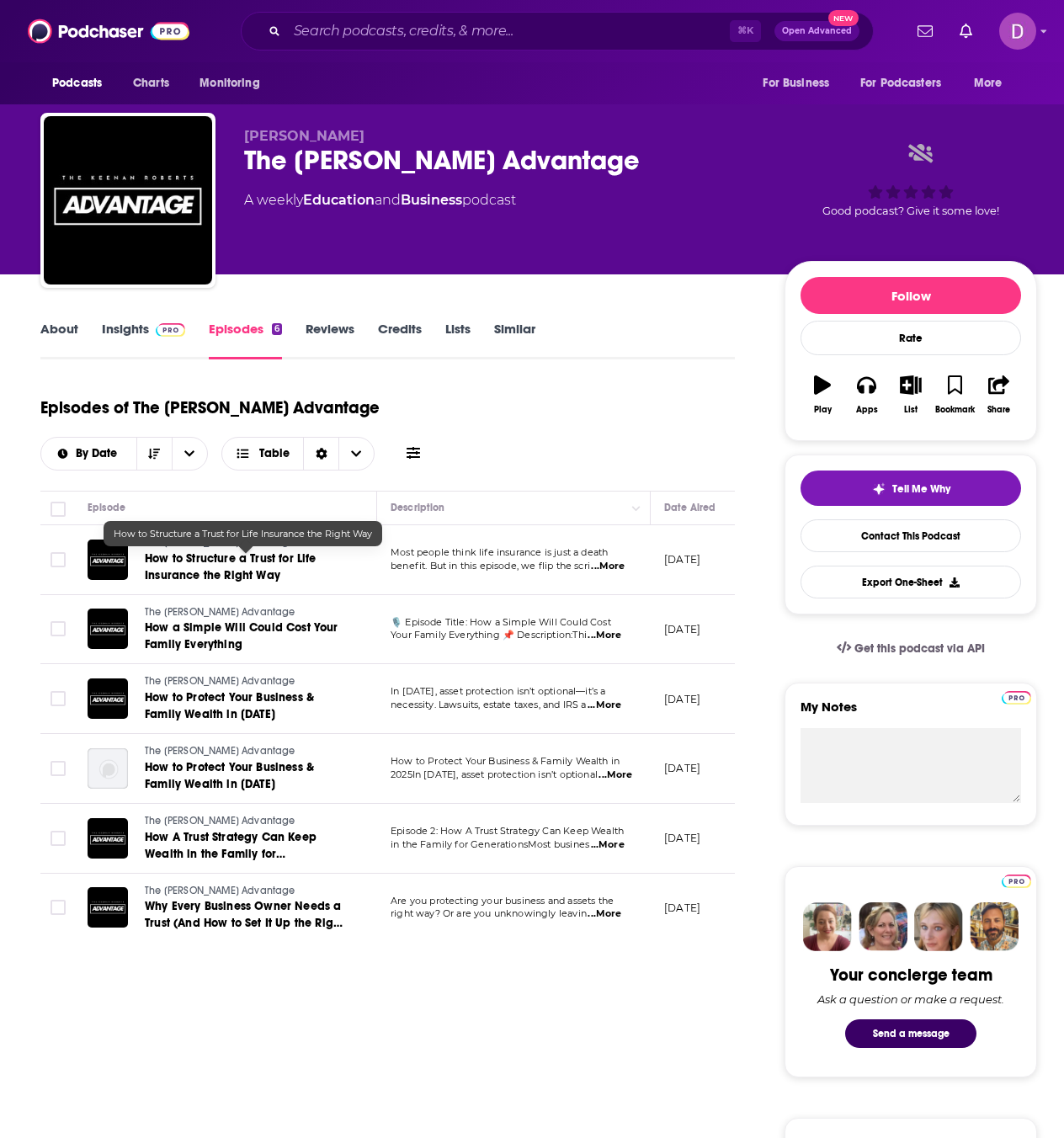
click at [288, 575] on link "How to Structure a Trust for Life Insurance the Right Way" at bounding box center [246, 567] width 202 height 33
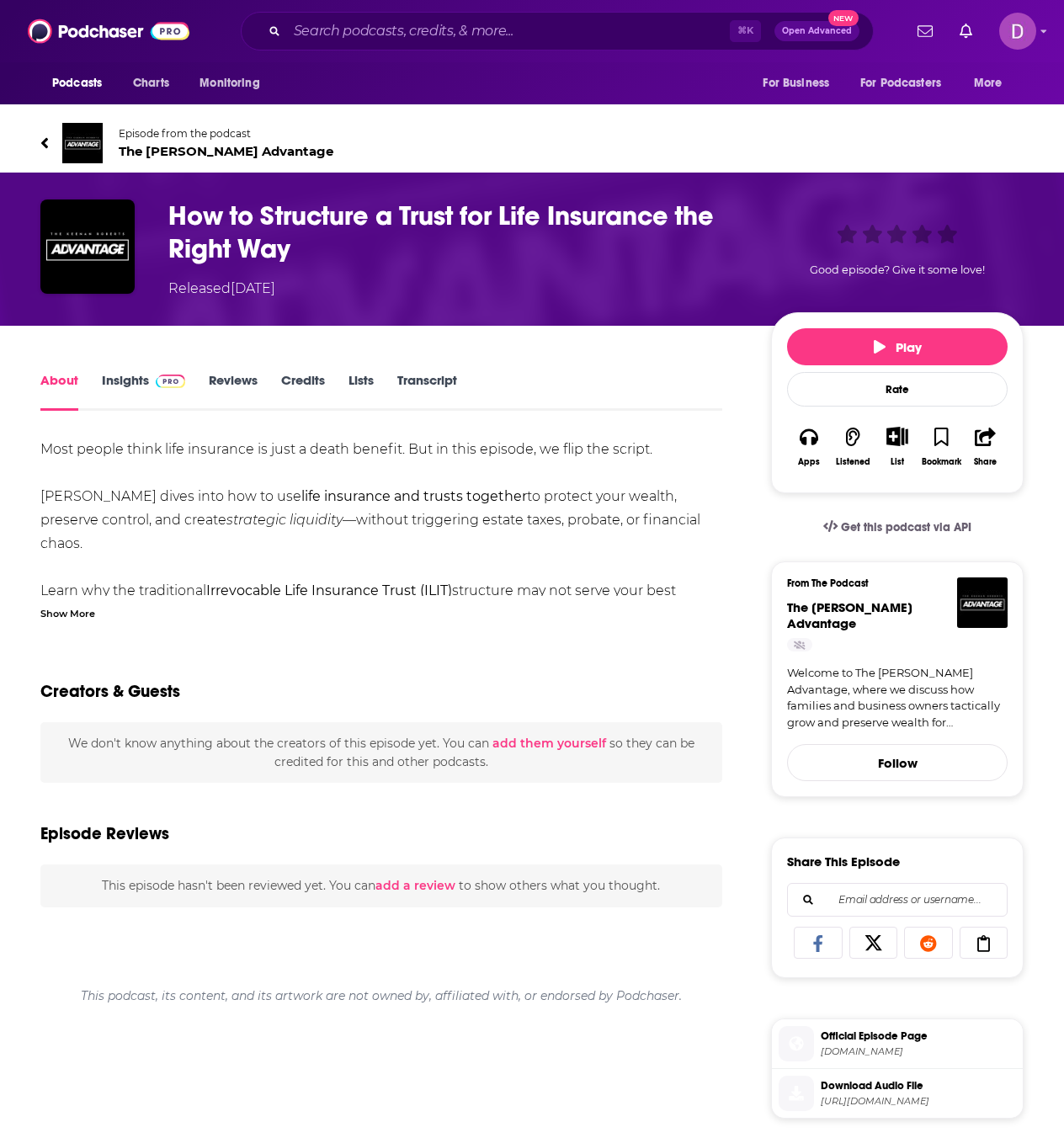
click at [77, 617] on div "Show More" at bounding box center [68, 611] width 55 height 16
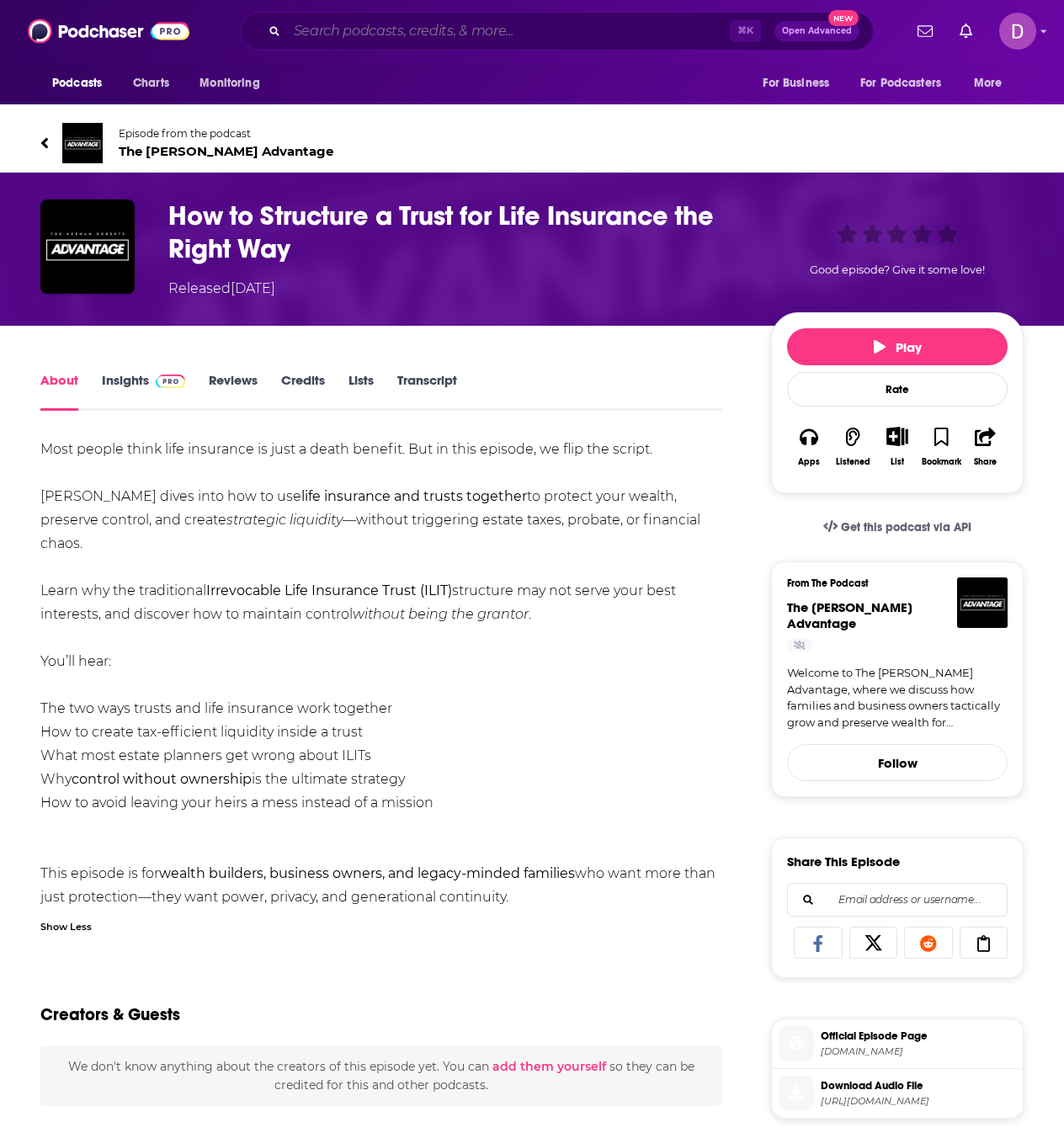
click at [340, 32] on input "Search podcasts, credits, & more..." at bounding box center [507, 31] width 442 height 27
click at [339, 31] on input "Search podcasts, credits, & more..." at bounding box center [507, 31] width 442 height 27
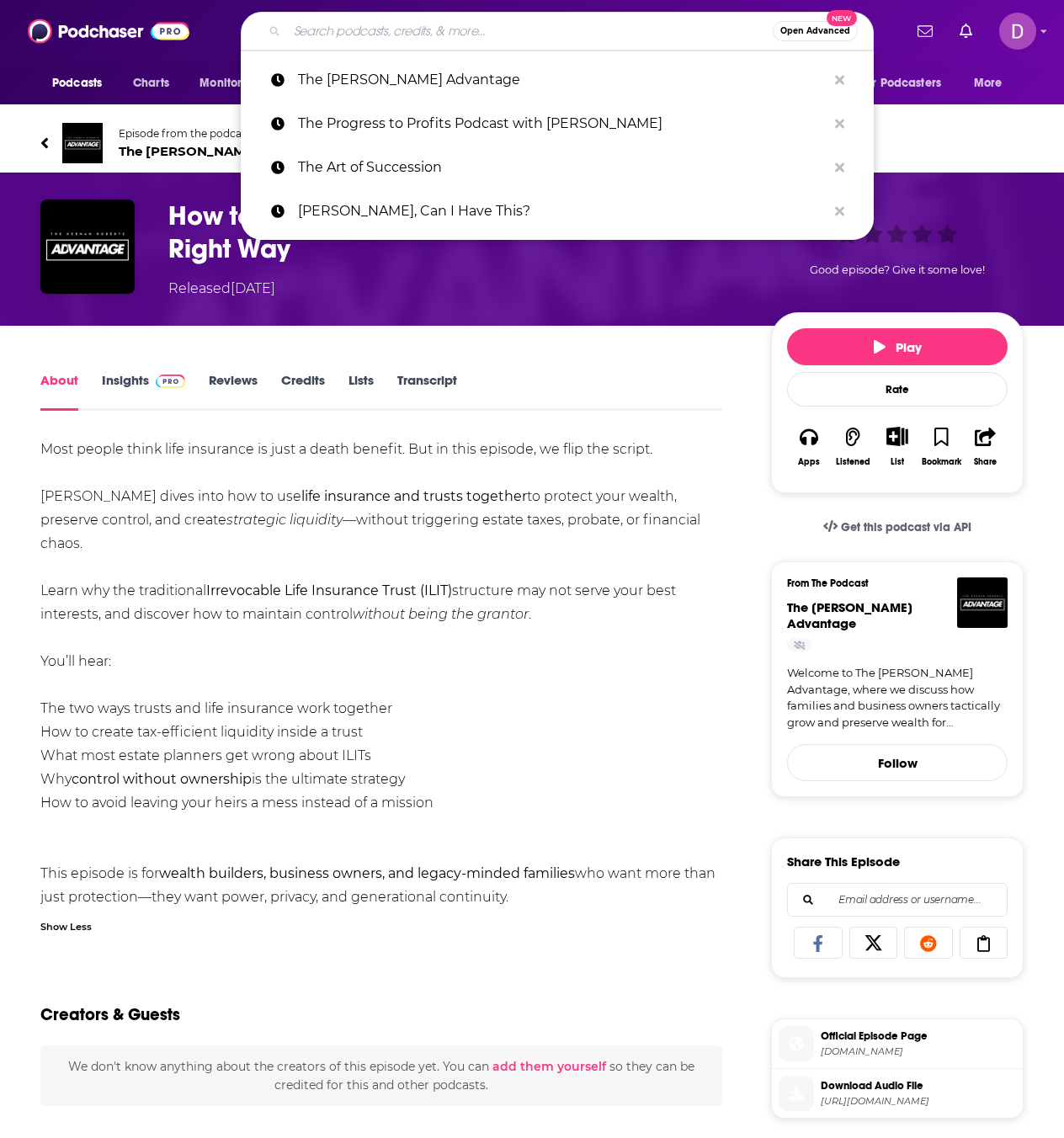
paste input "Bottom Line Profits"
type input "Bottom Line Profits"
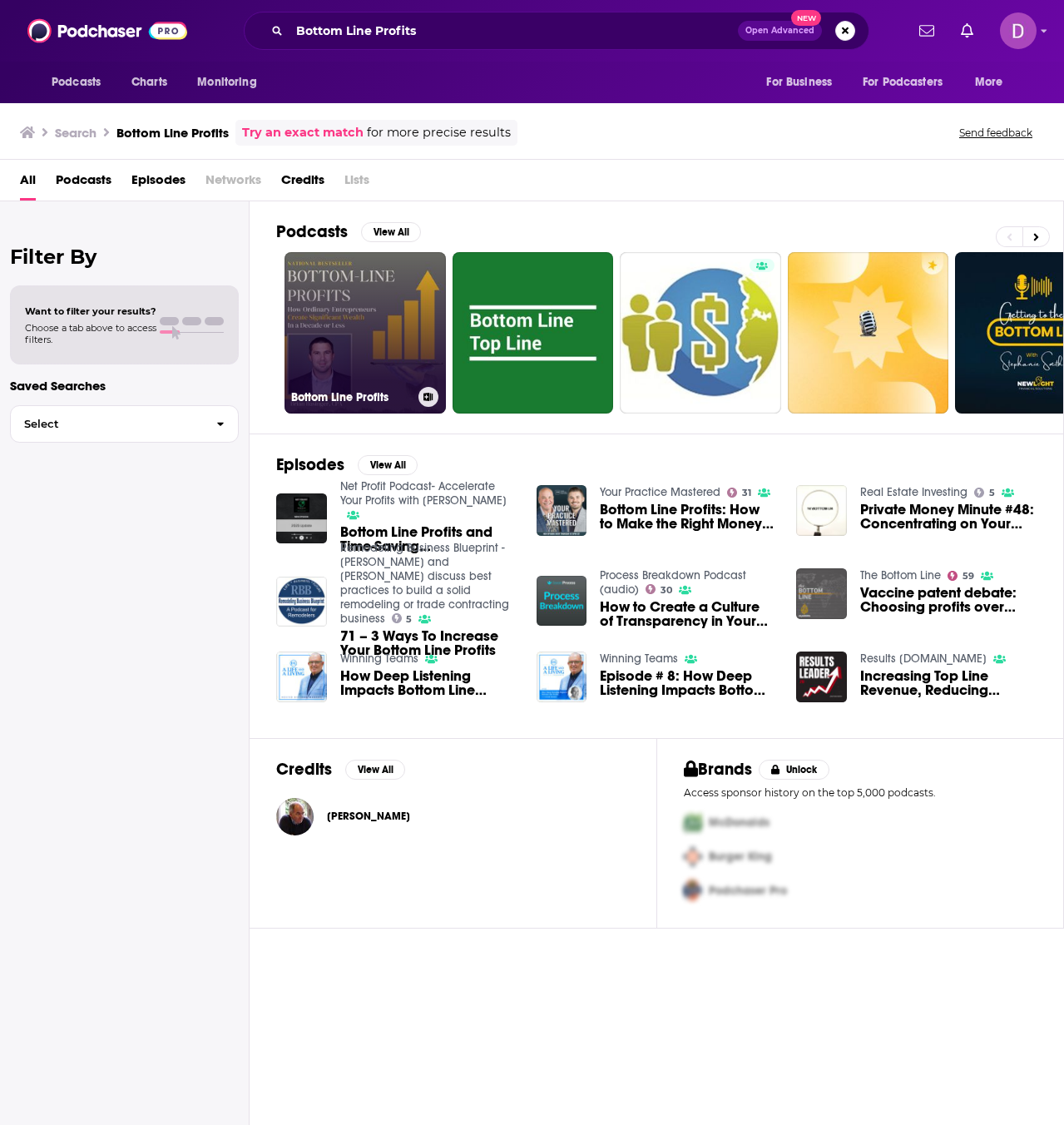
click at [377, 367] on link "Bottom Line Profits" at bounding box center [365, 333] width 161 height 161
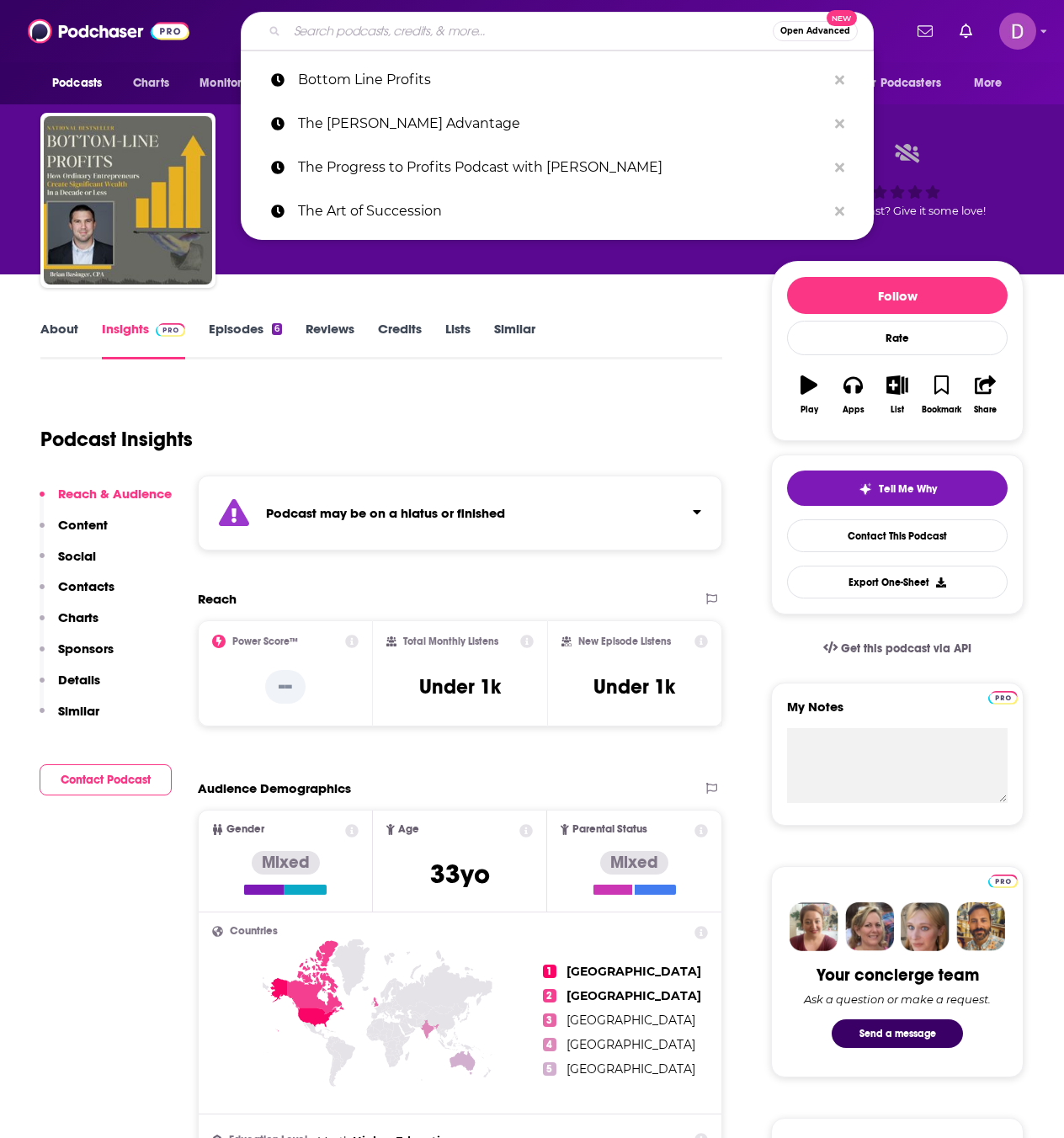
click at [334, 28] on input "Search podcasts, credits, & more..." at bounding box center [529, 31] width 485 height 27
paste input "[PERSON_NAME] Networth Financial Hour"
type input "[PERSON_NAME] Networth Financial Hour"
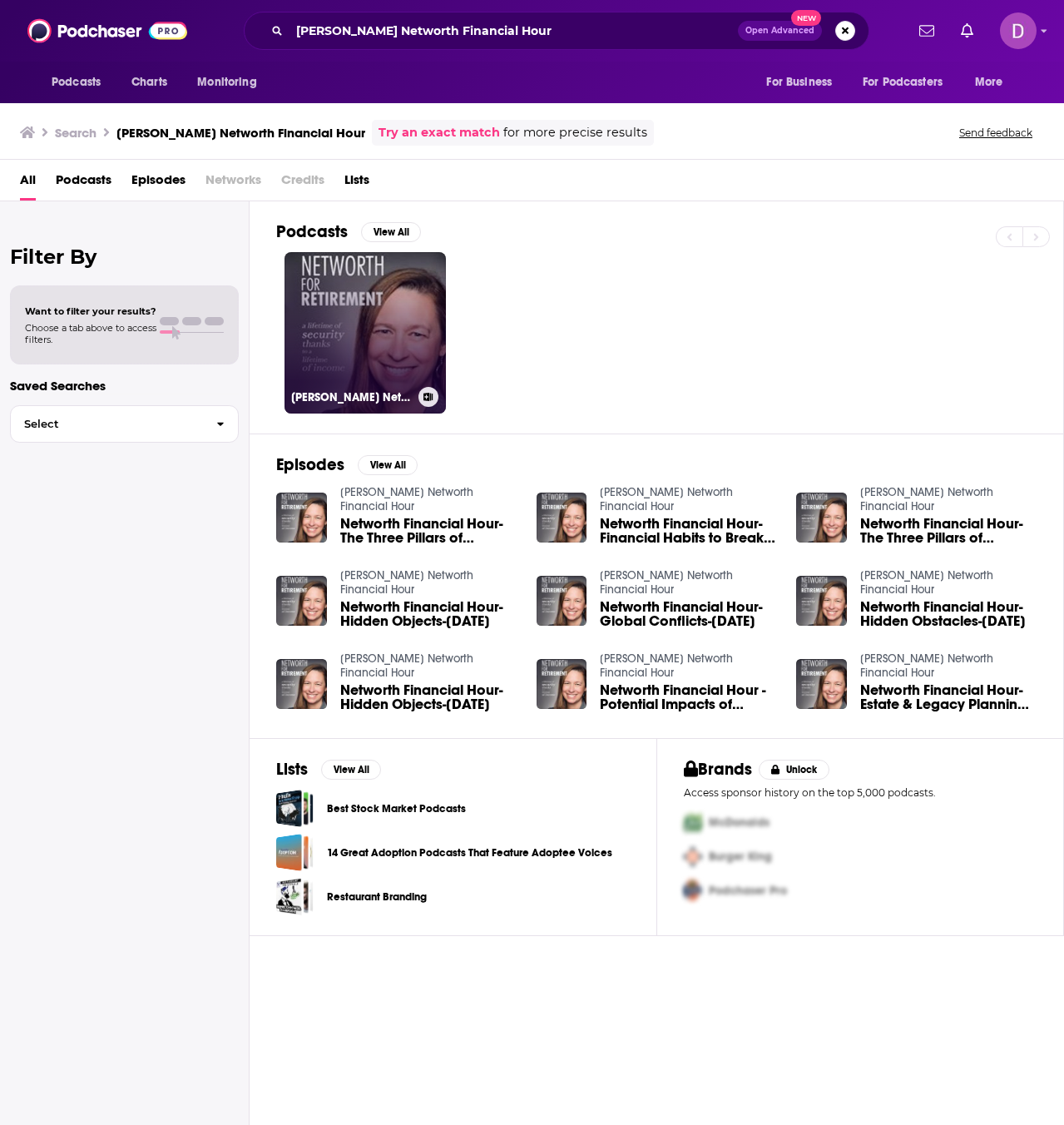
click at [327, 345] on link "[PERSON_NAME] Networth Financial Hour" at bounding box center [365, 333] width 161 height 161
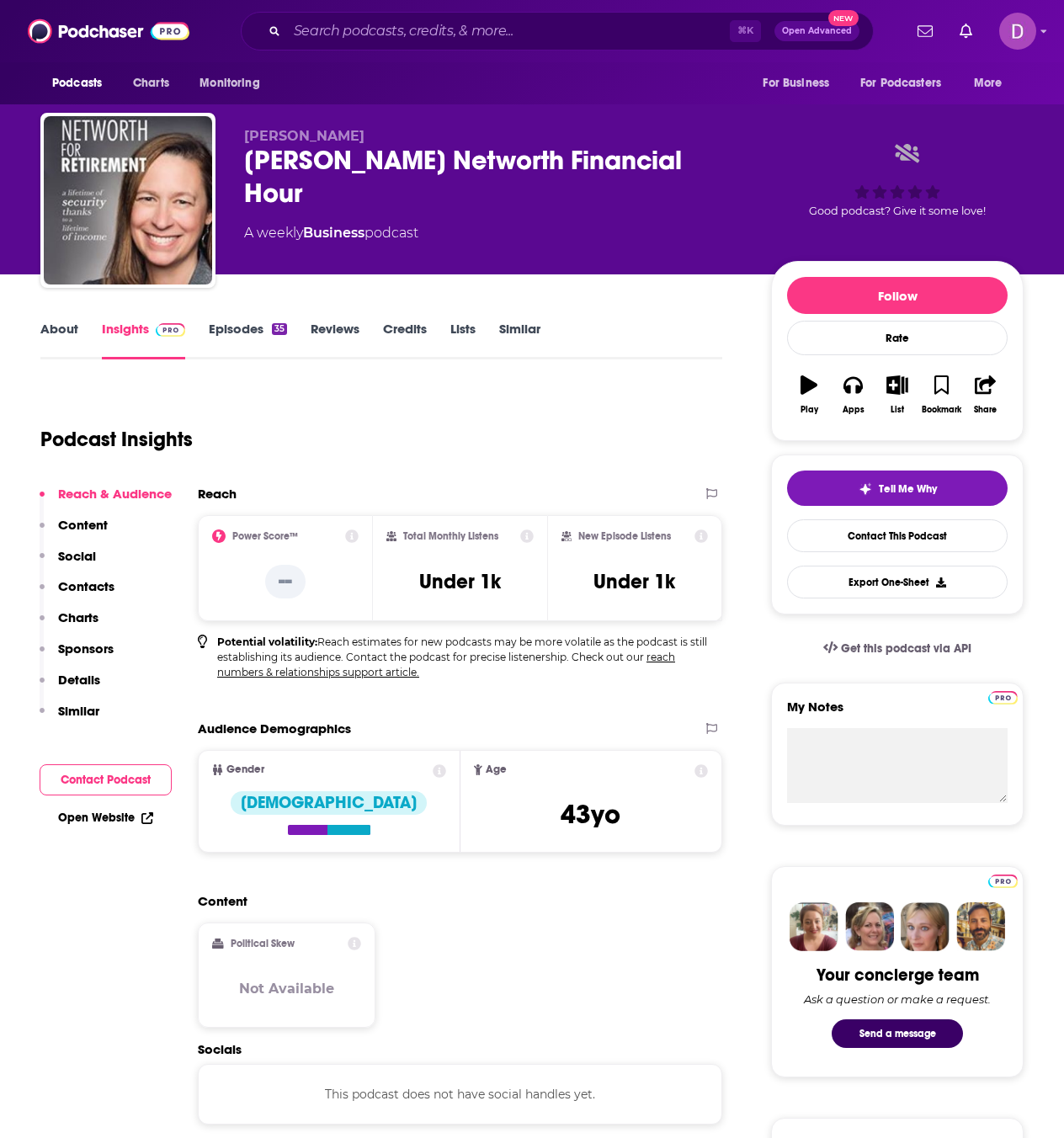
click at [73, 333] on link "About" at bounding box center [59, 340] width 38 height 39
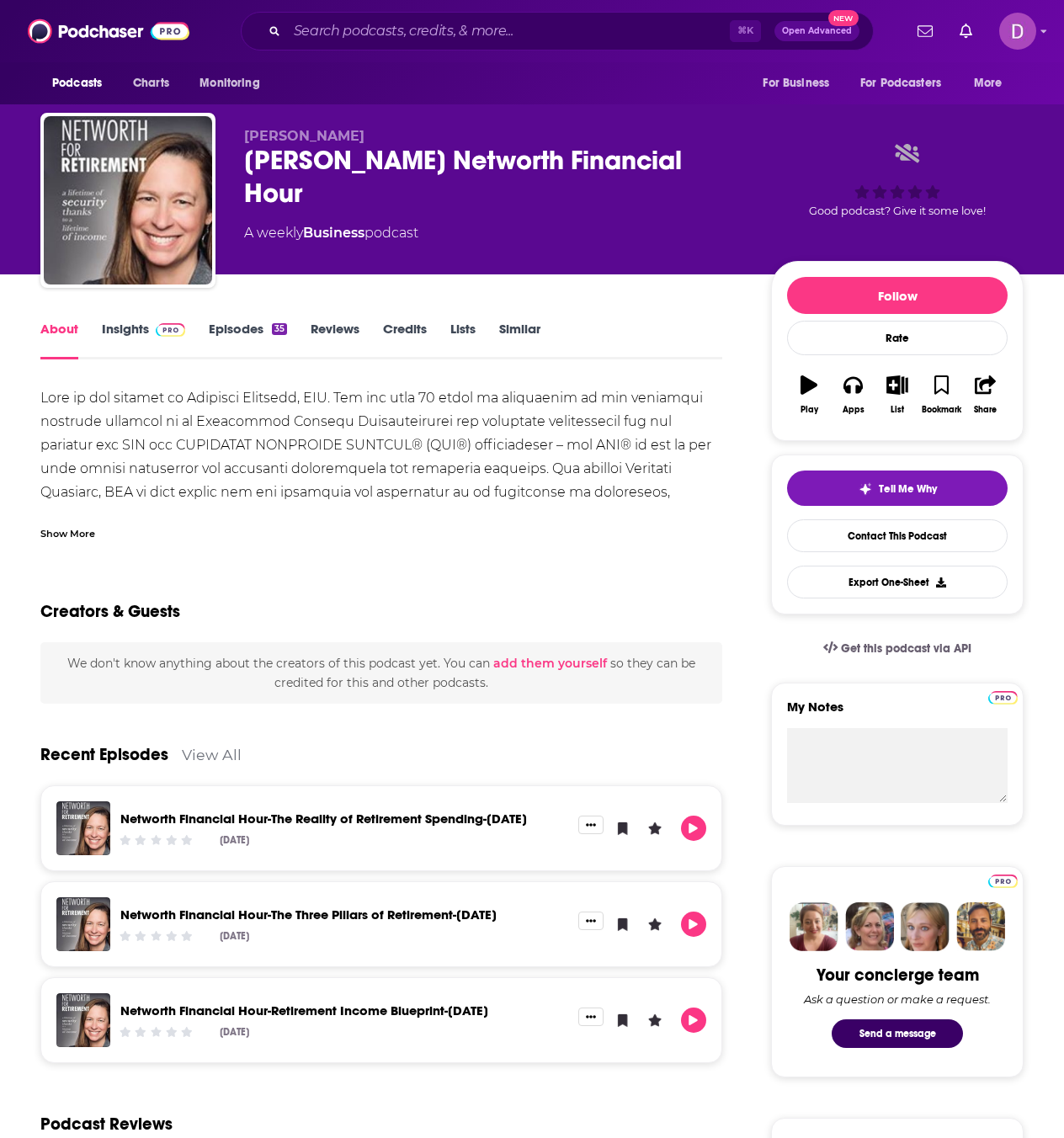
click at [90, 533] on div "Show More" at bounding box center [68, 531] width 55 height 16
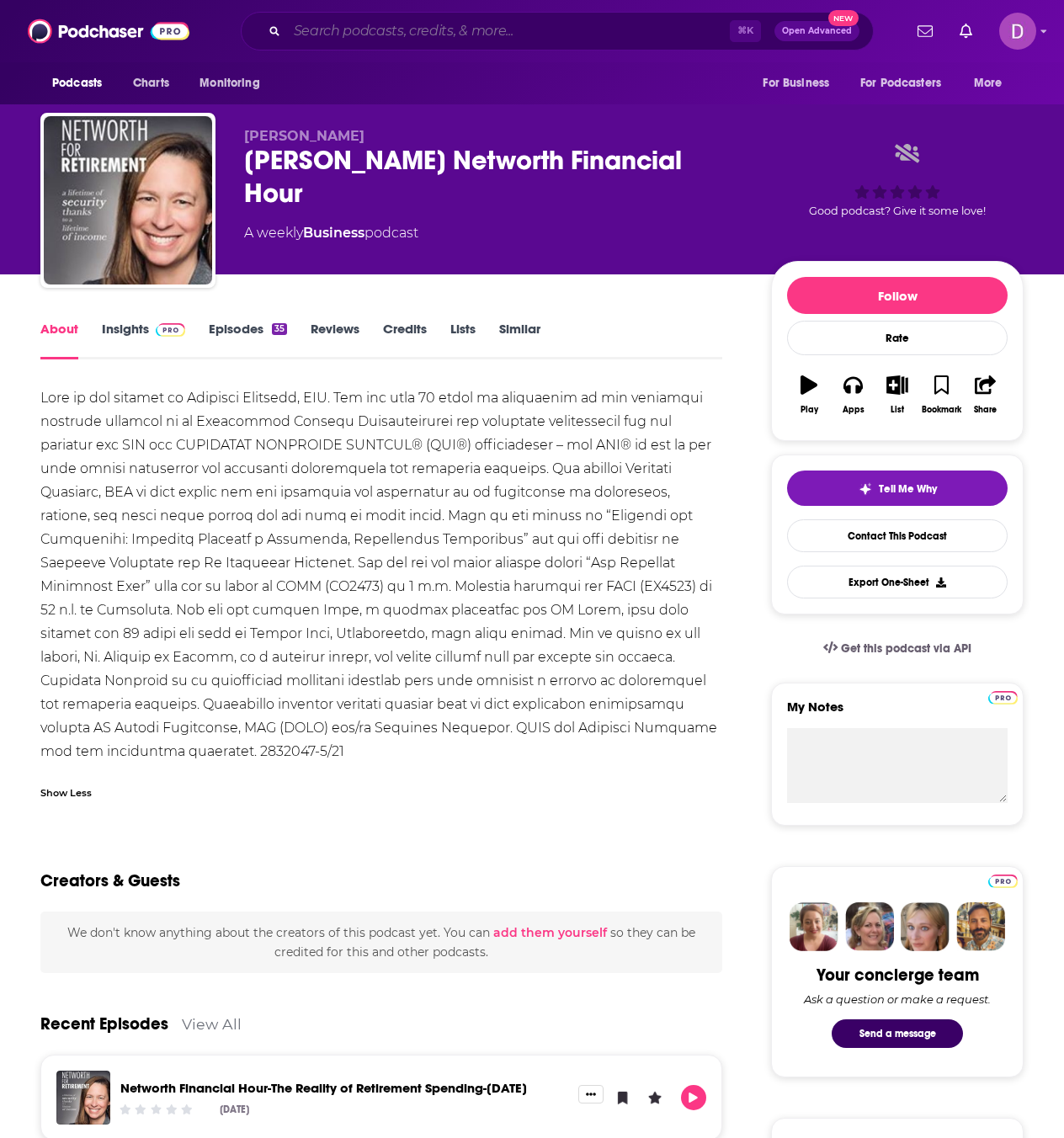
click at [431, 28] on input "Search podcasts, credits, & more..." at bounding box center [507, 31] width 442 height 27
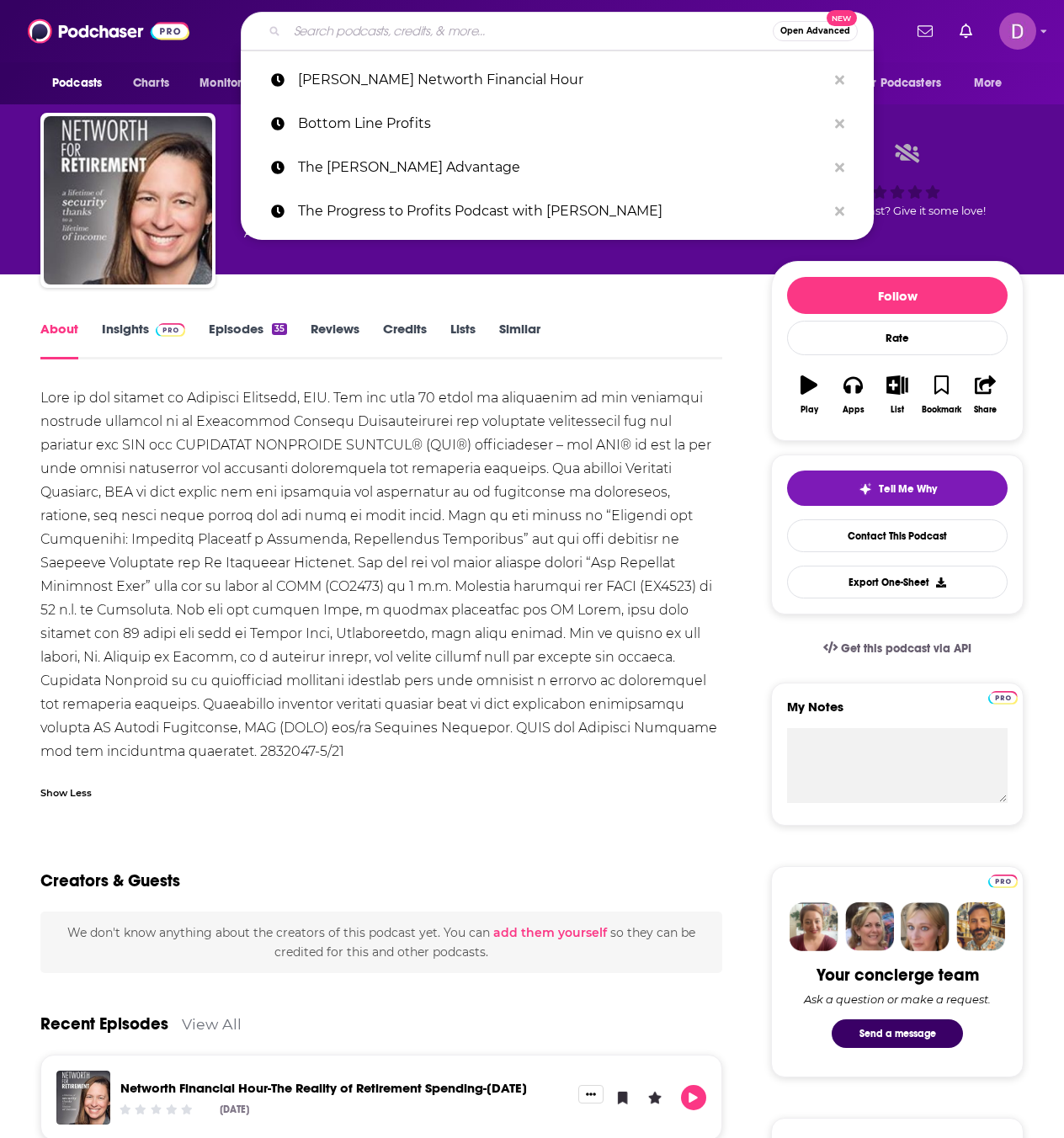
click at [431, 28] on input "Search podcasts, credits, & more..." at bounding box center [529, 31] width 485 height 27
paste input "Law and Quarter"
type input "Law and Quarter"
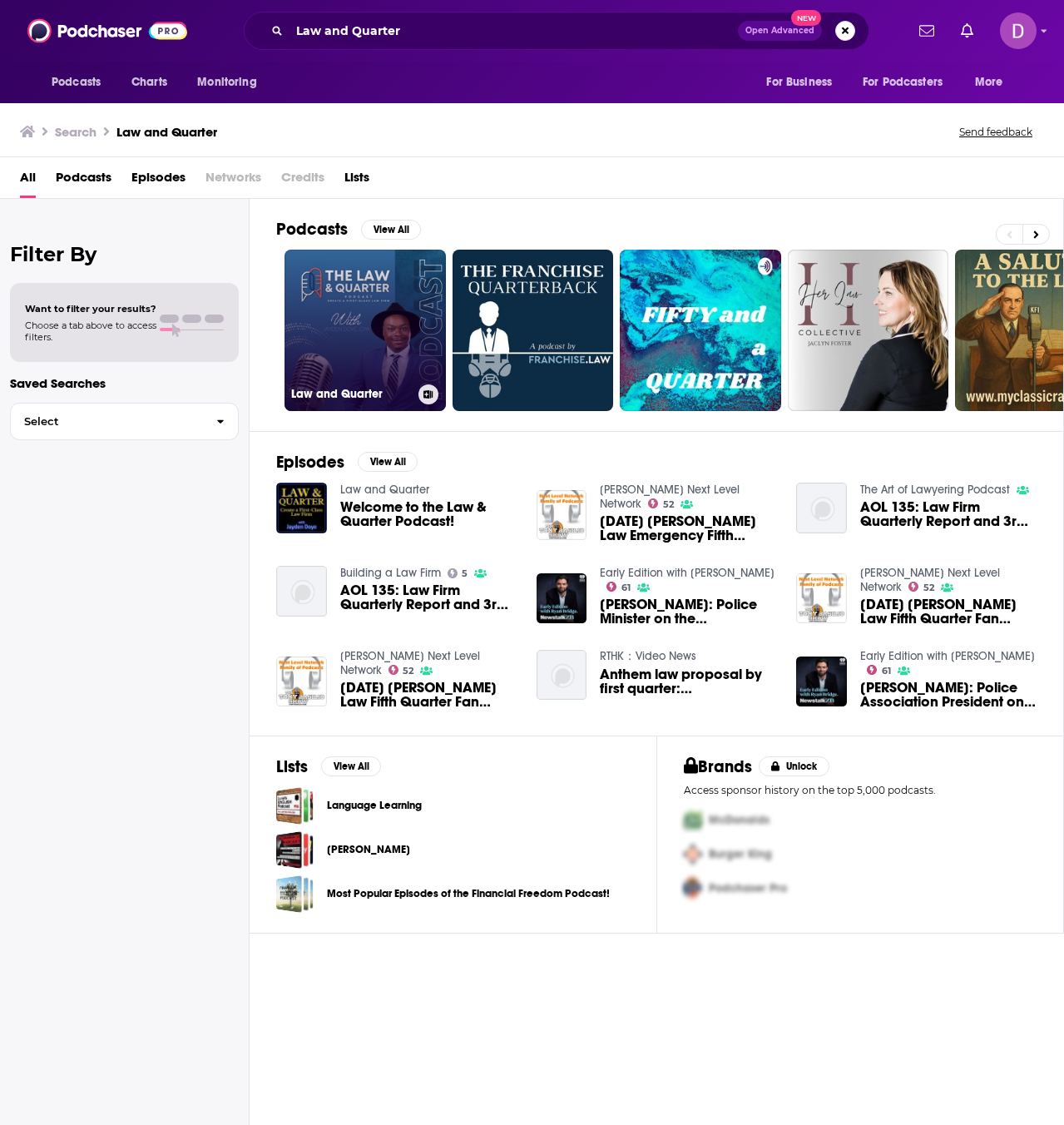
click at [404, 313] on link "Law and Quarter" at bounding box center [365, 330] width 161 height 161
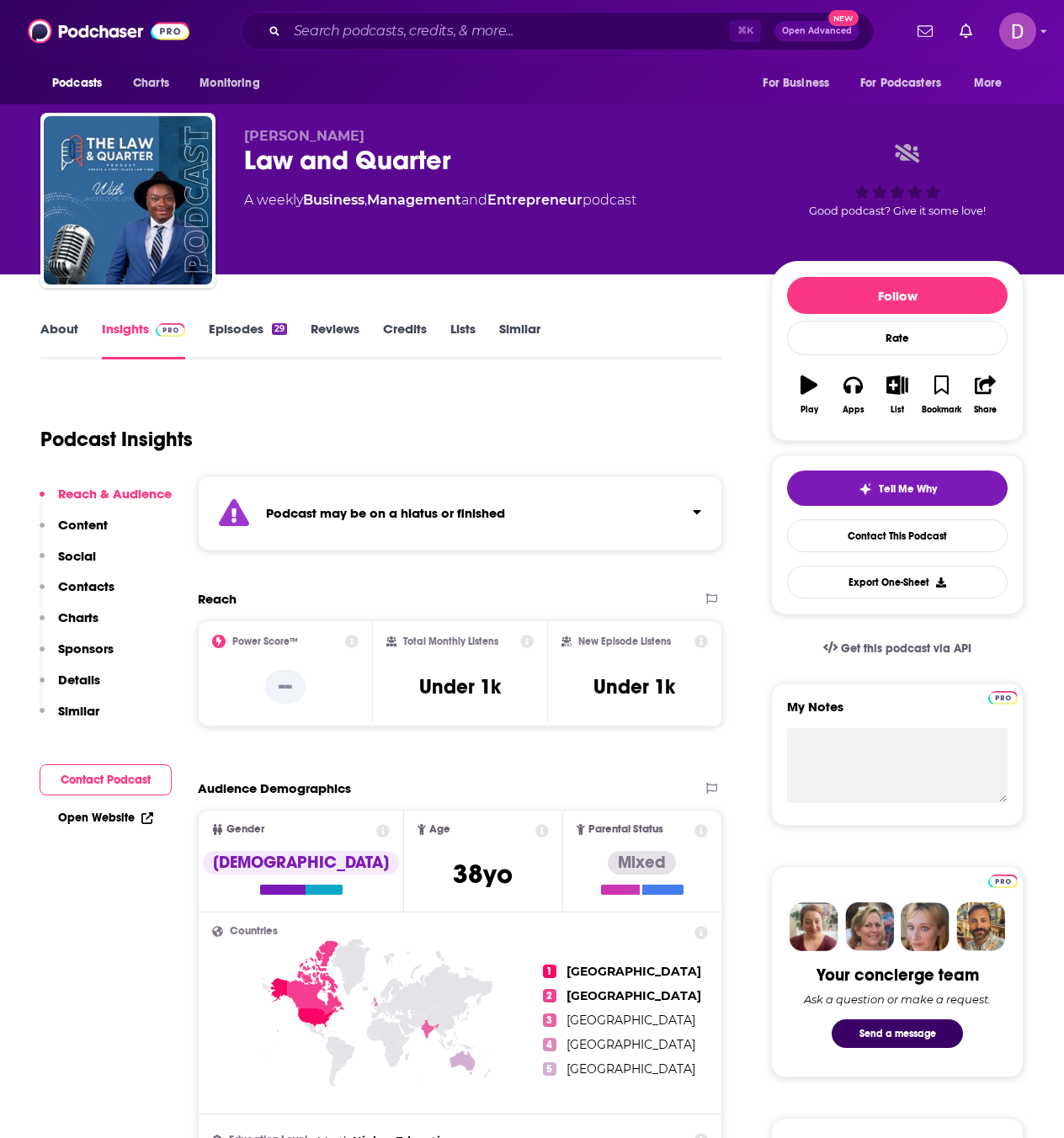
click at [244, 331] on link "Episodes 29" at bounding box center [248, 340] width 78 height 39
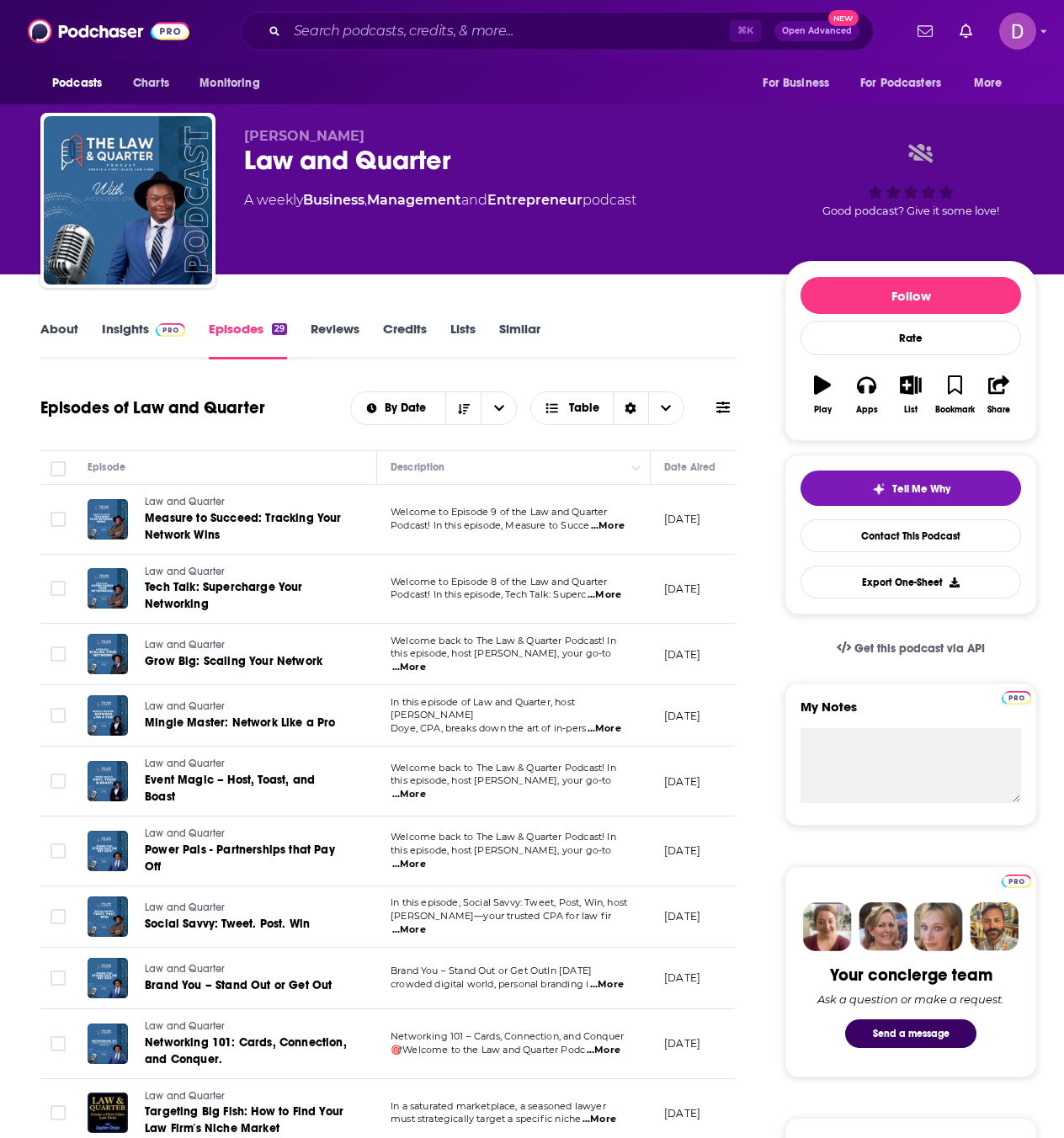
click at [72, 328] on link "About" at bounding box center [59, 340] width 38 height 39
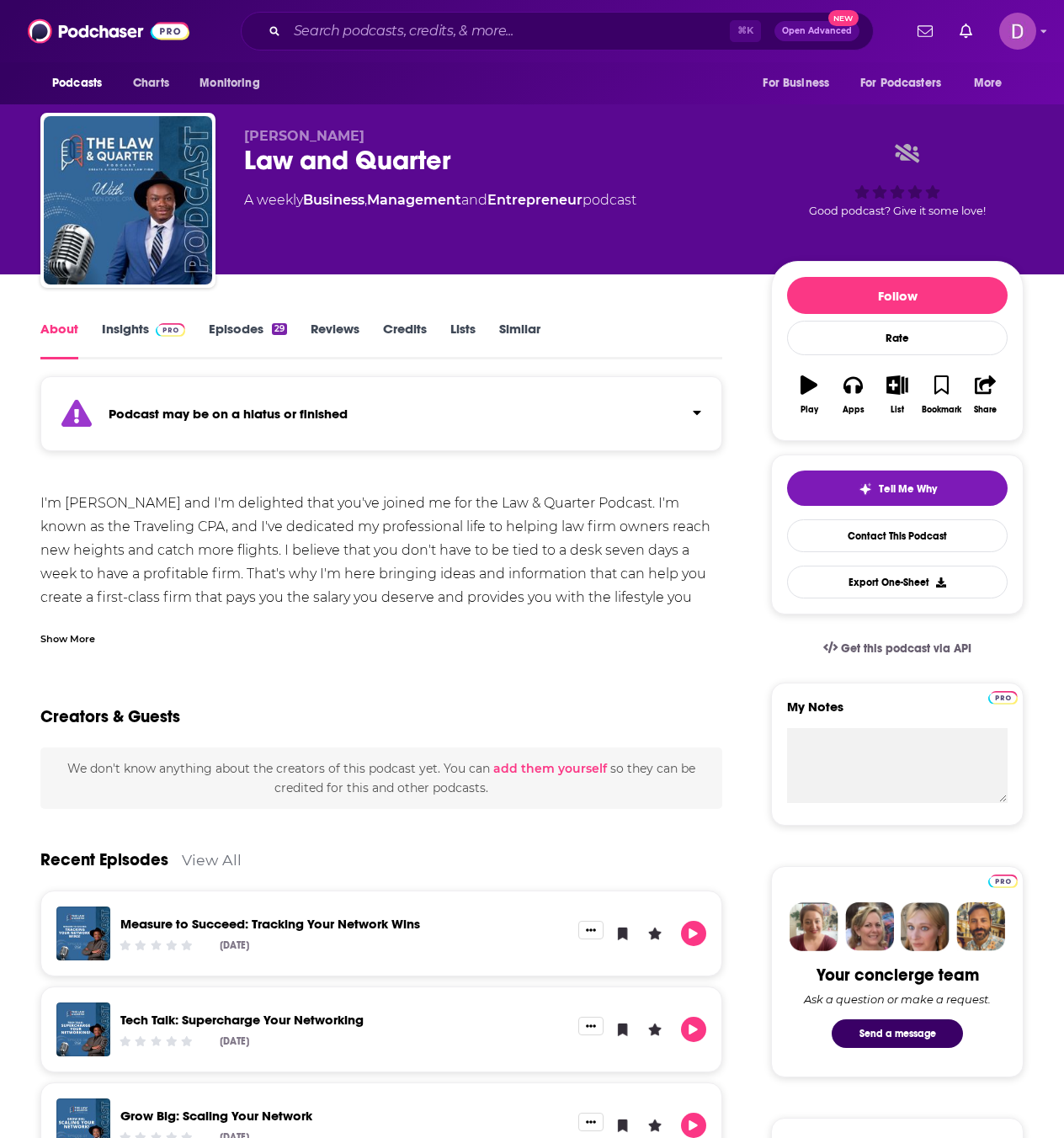
click at [89, 632] on div "Show More" at bounding box center [68, 637] width 55 height 16
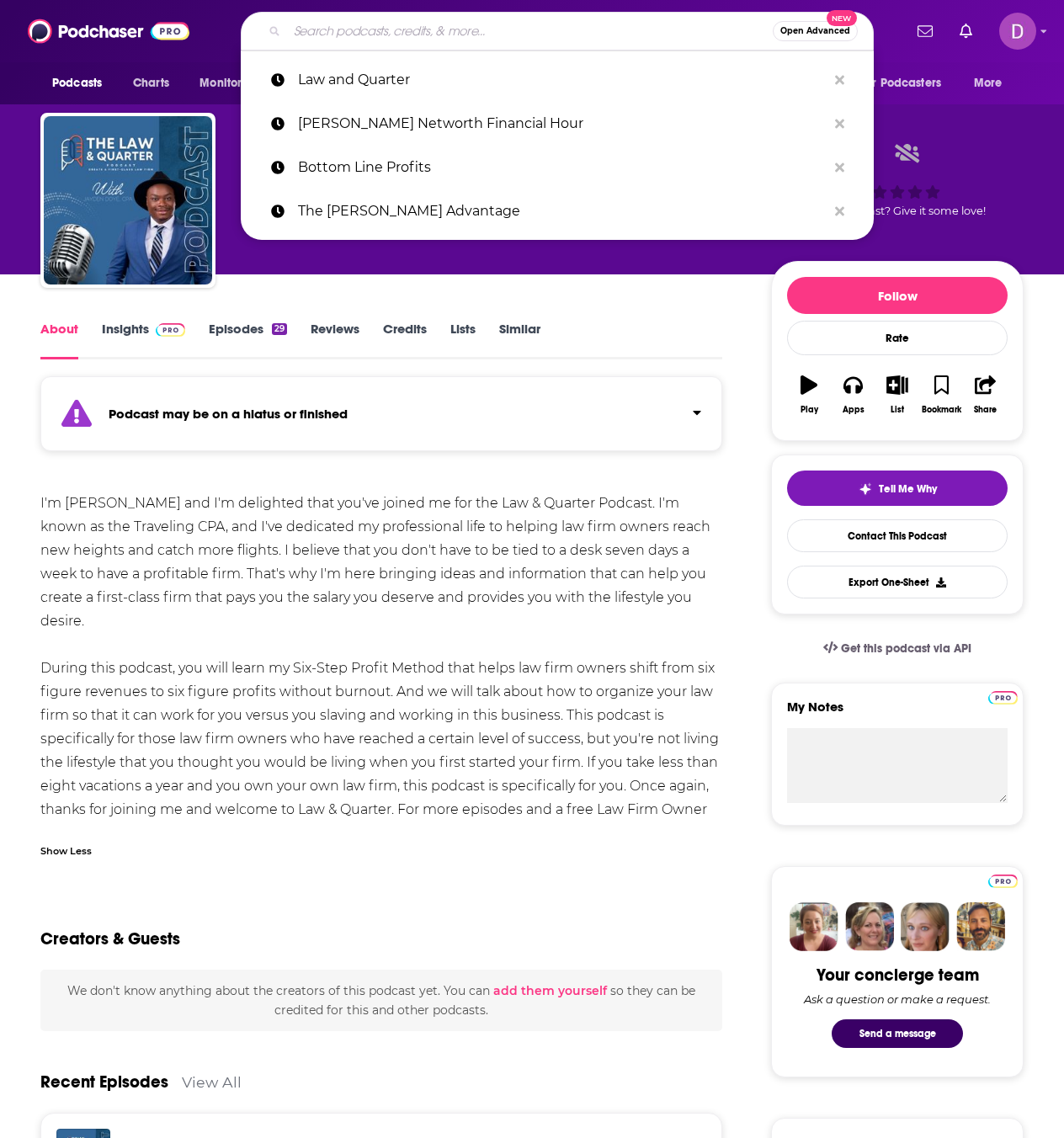
click at [378, 30] on input "Search podcasts, credits, & more..." at bounding box center [529, 31] width 485 height 27
paste input "REALTY Funnels"
type input "REALTY Funnels"
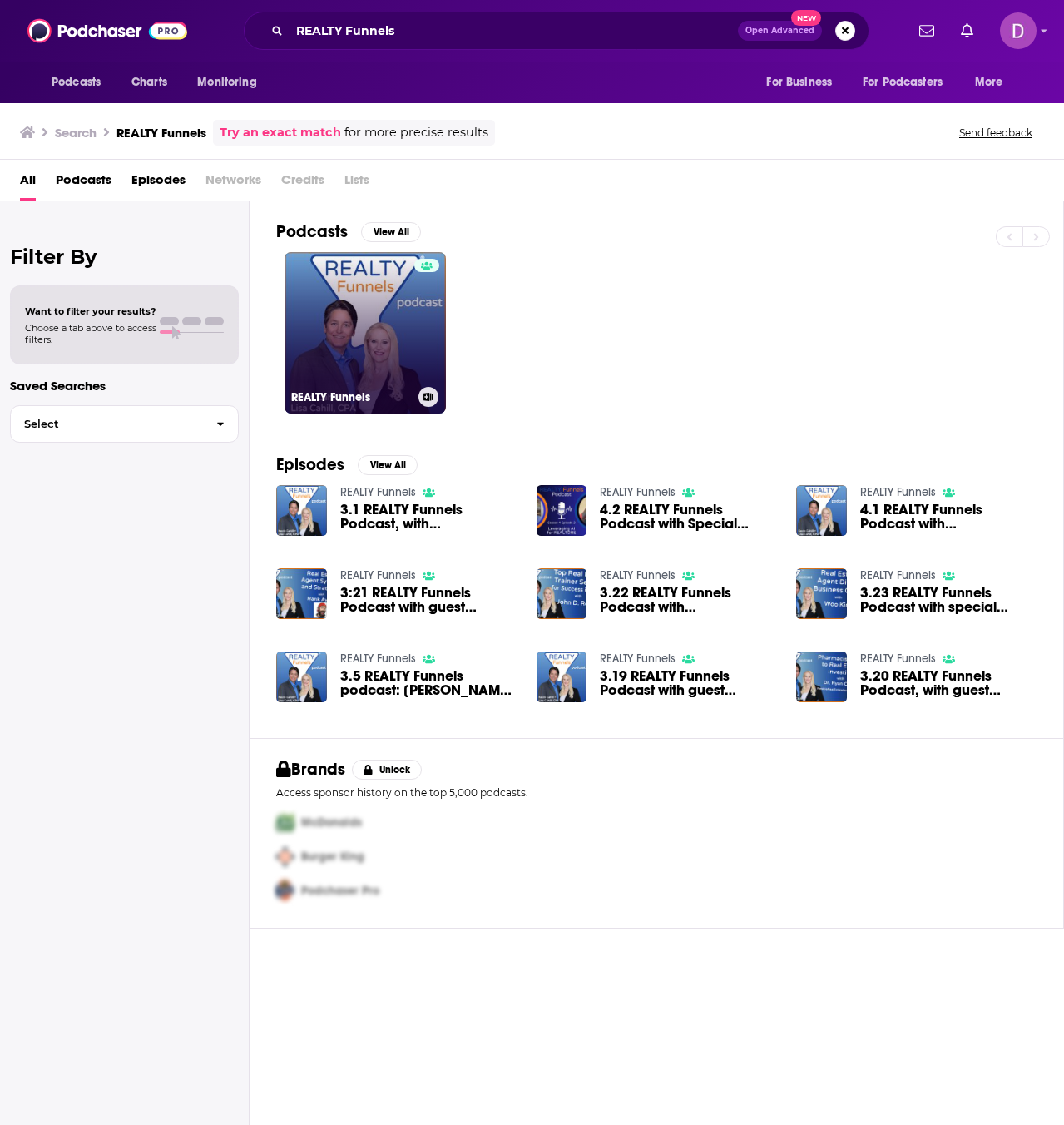
click at [387, 327] on link "REALTY Funnels" at bounding box center [365, 333] width 161 height 161
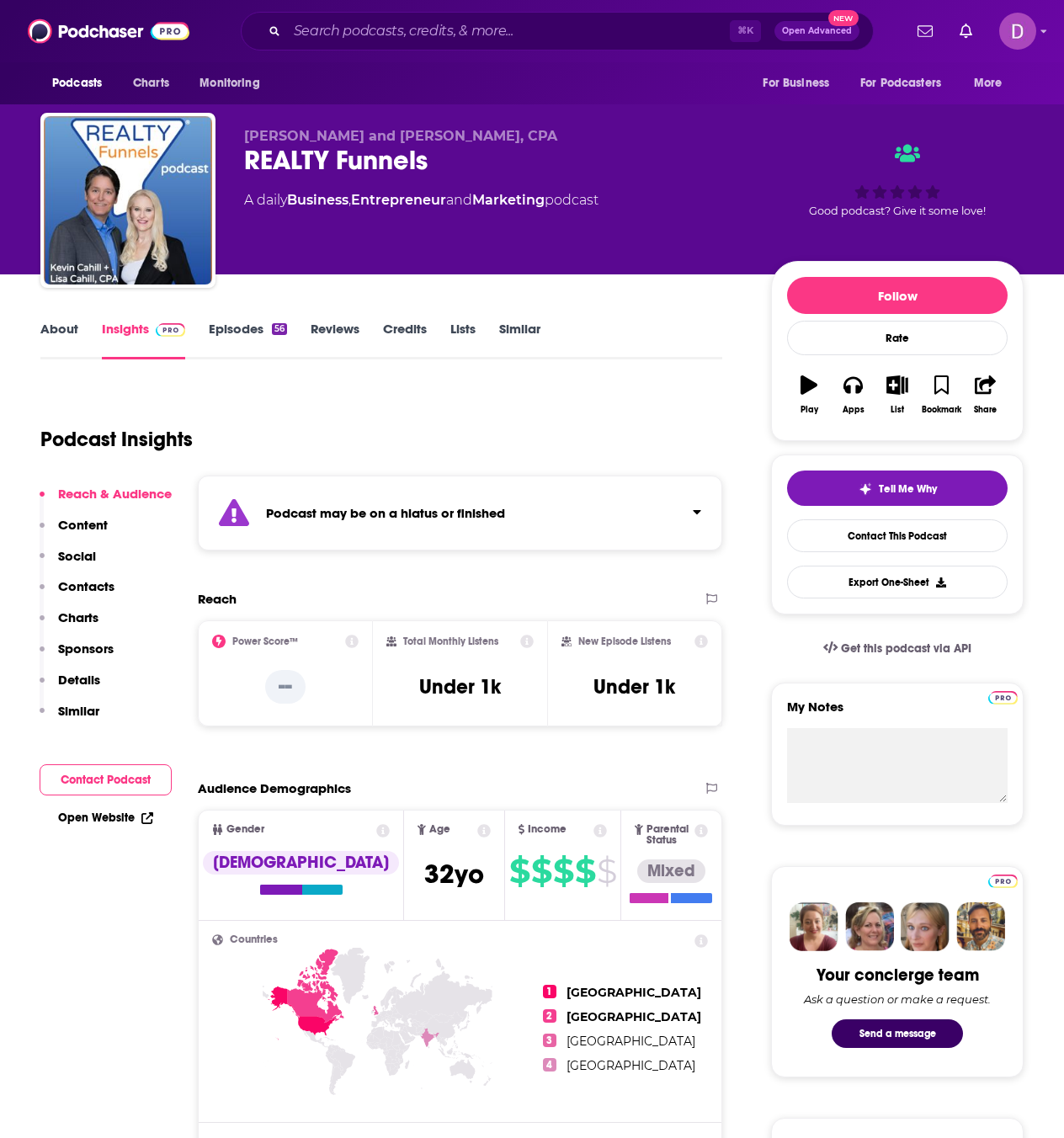
click at [71, 334] on link "About" at bounding box center [59, 340] width 38 height 39
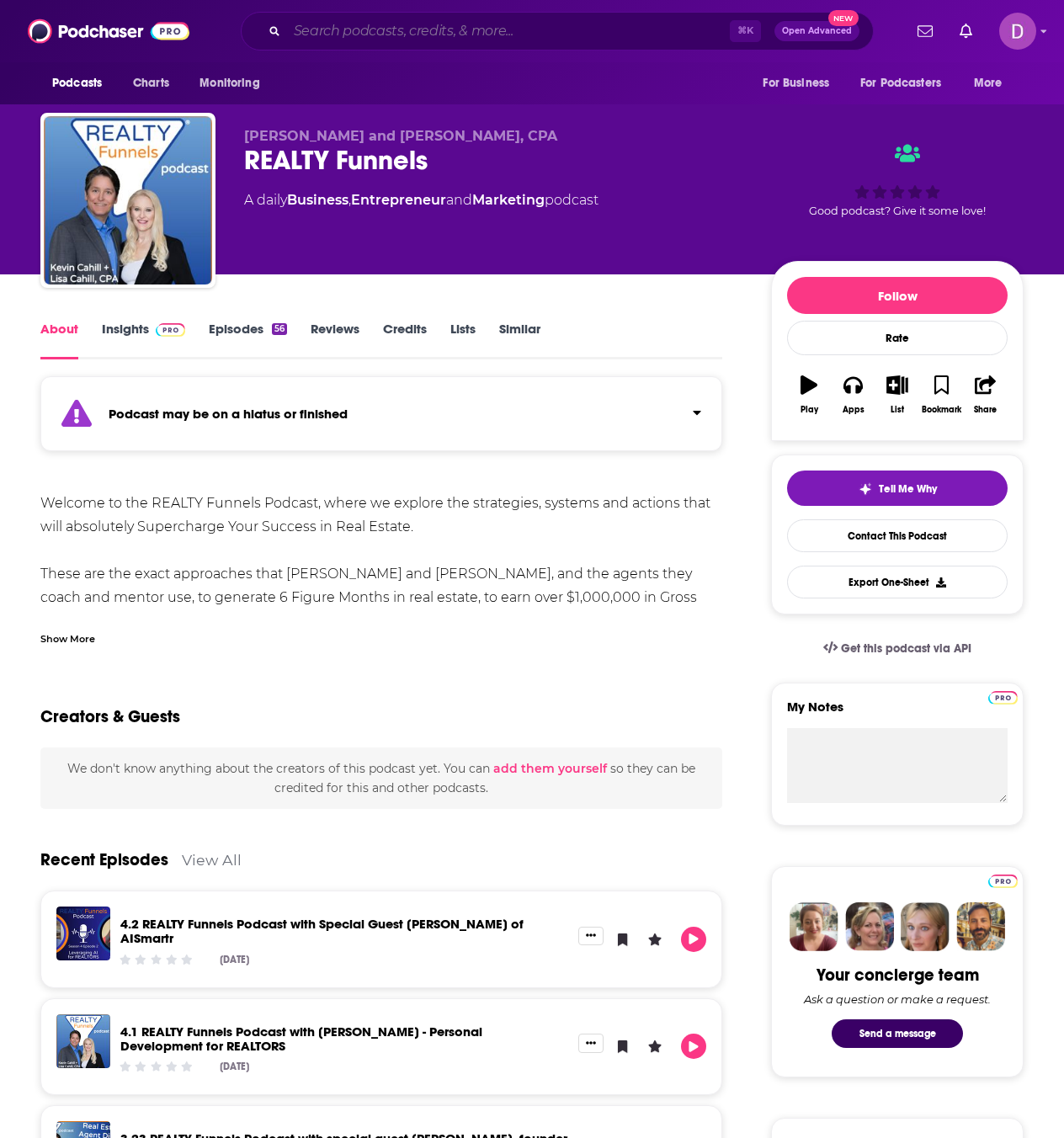
click at [311, 35] on input "Search podcasts, credits, & more..." at bounding box center [507, 31] width 442 height 27
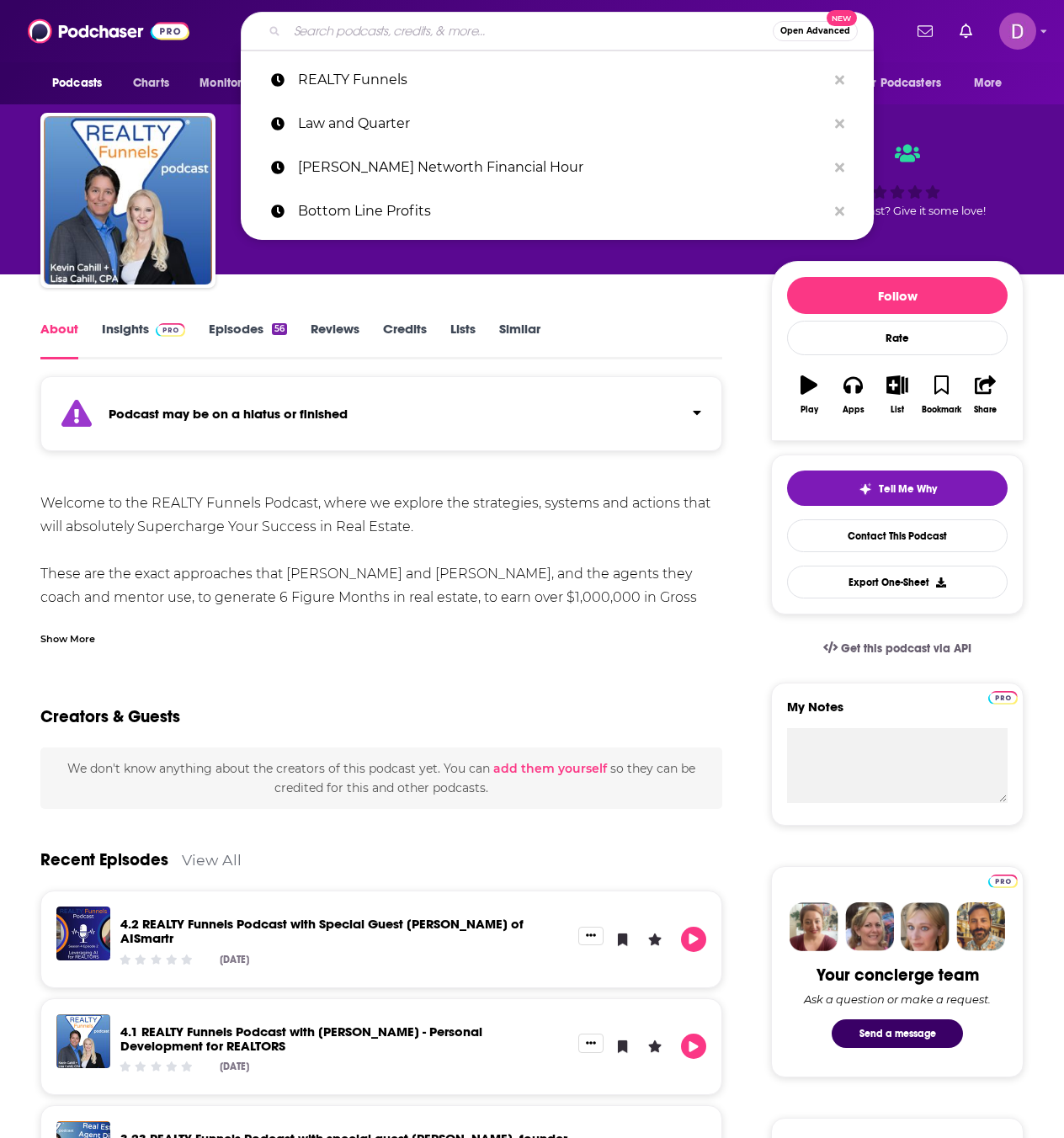
paste input "Next Gen DDS"
type input "Next Gen DDS"
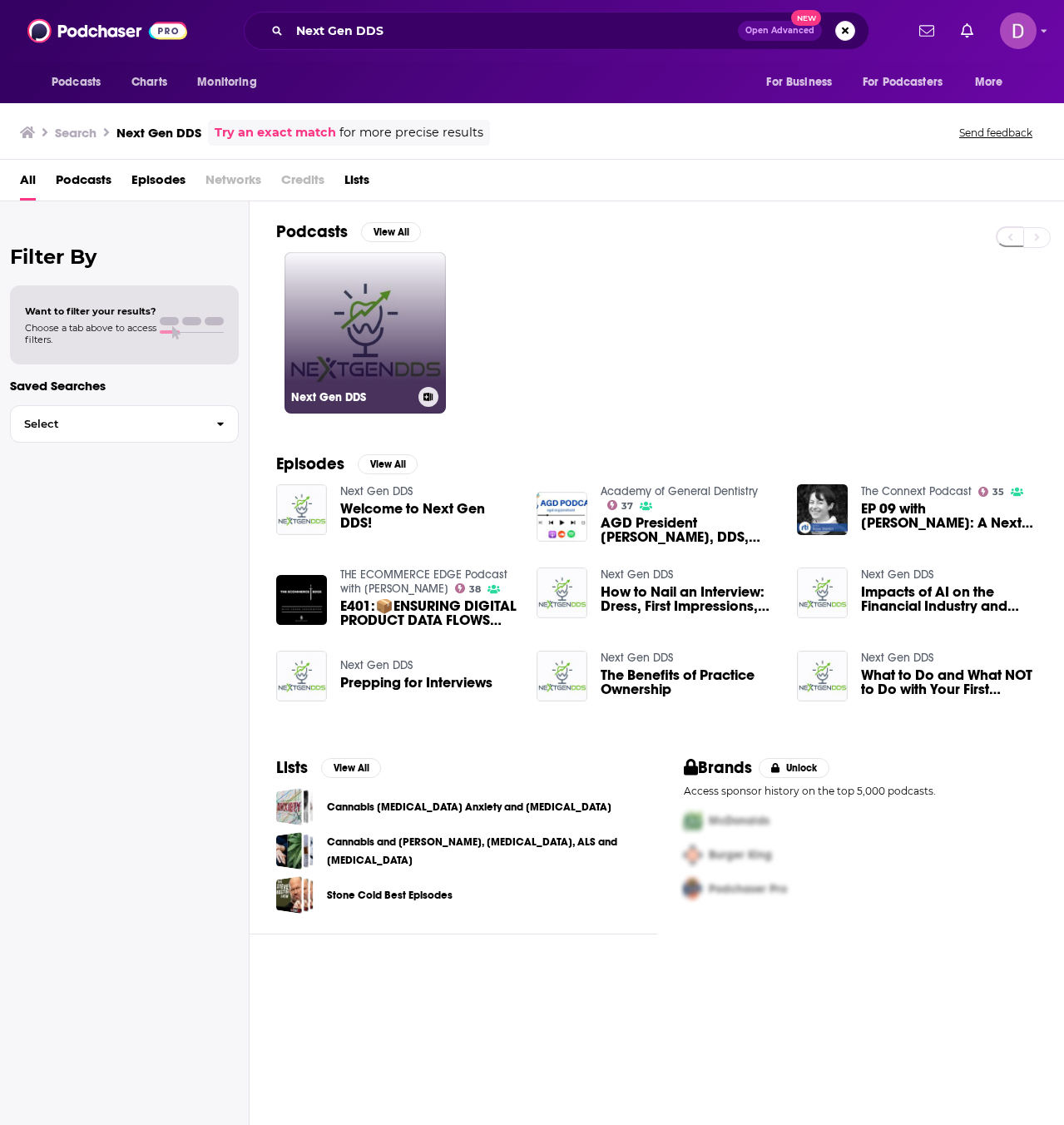
click at [397, 363] on link "Next Gen DDS" at bounding box center [365, 333] width 161 height 161
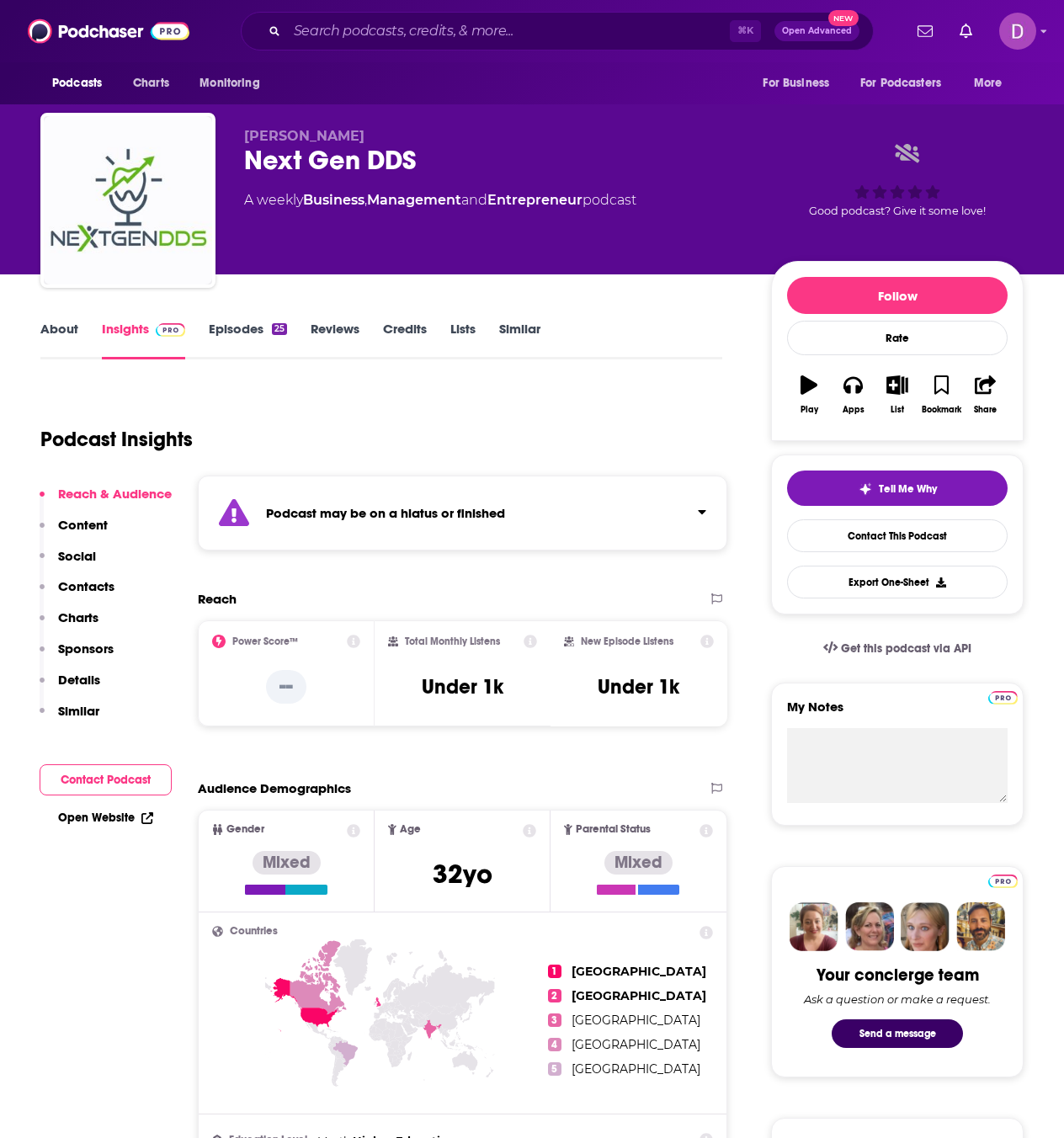
click at [59, 336] on link "About" at bounding box center [59, 340] width 38 height 39
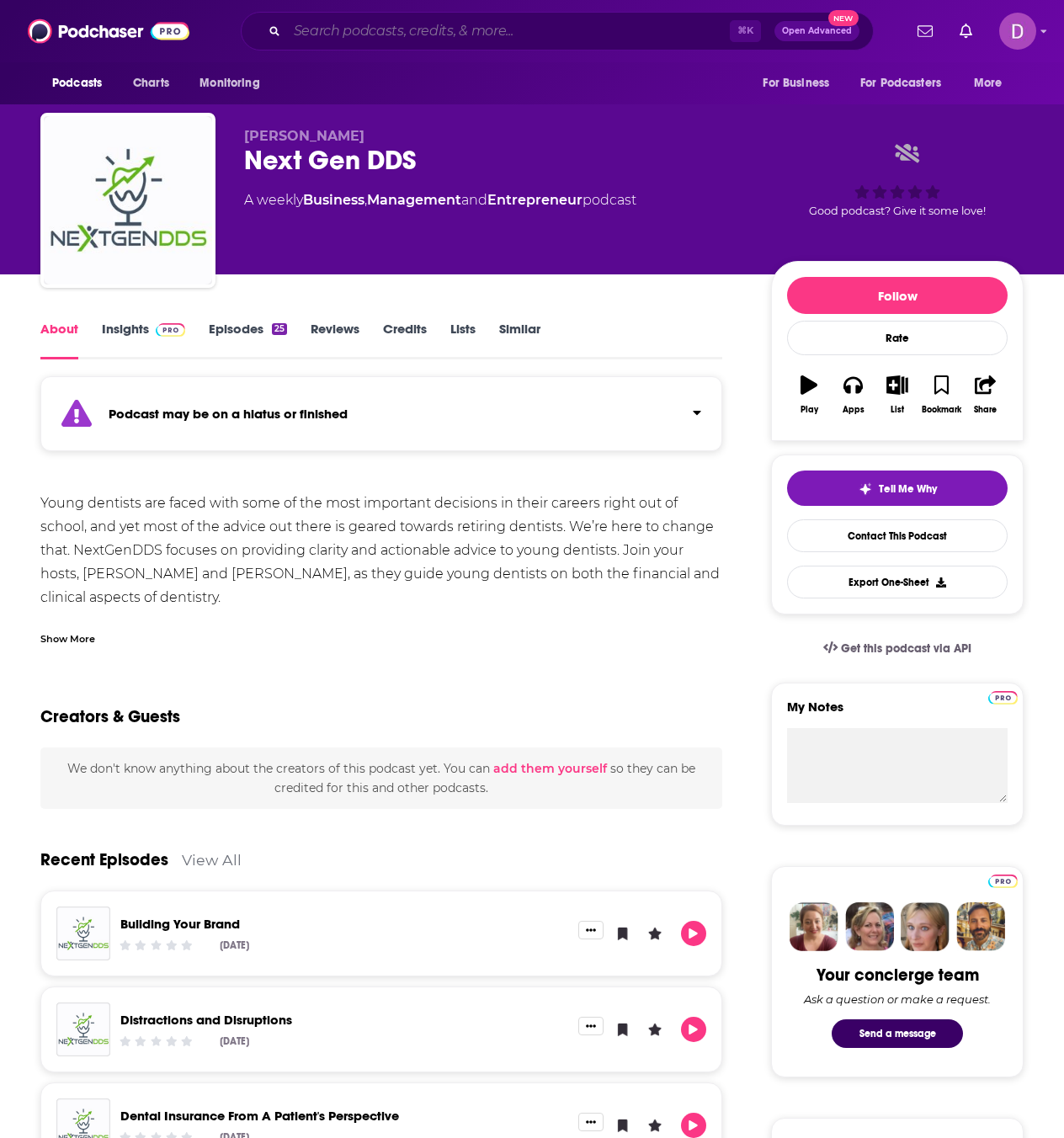
click at [423, 32] on input "Search podcasts, credits, & more..." at bounding box center [507, 31] width 442 height 27
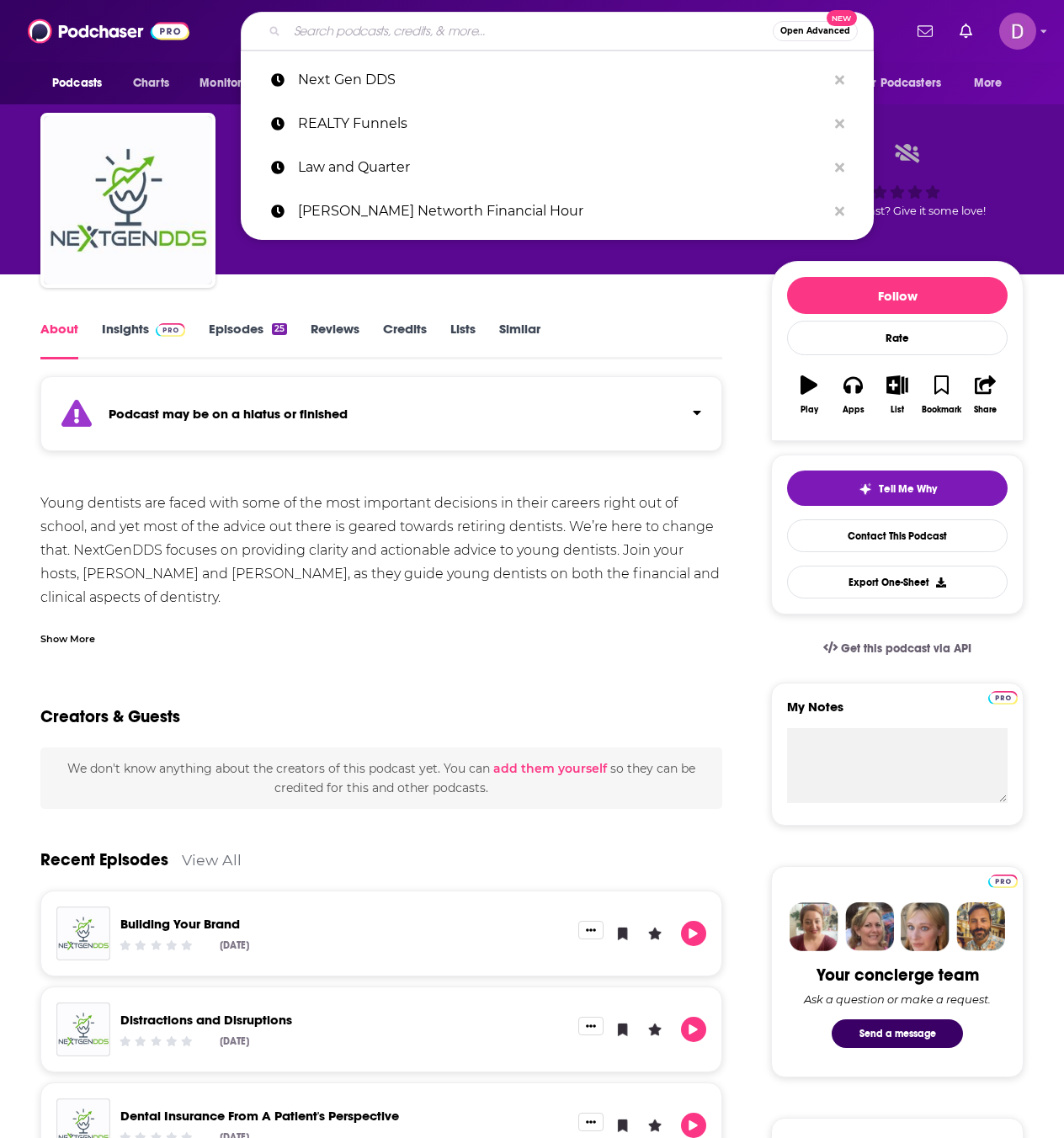
paste input "Live Life Wealthier"
type input "Live Life Wealthier"
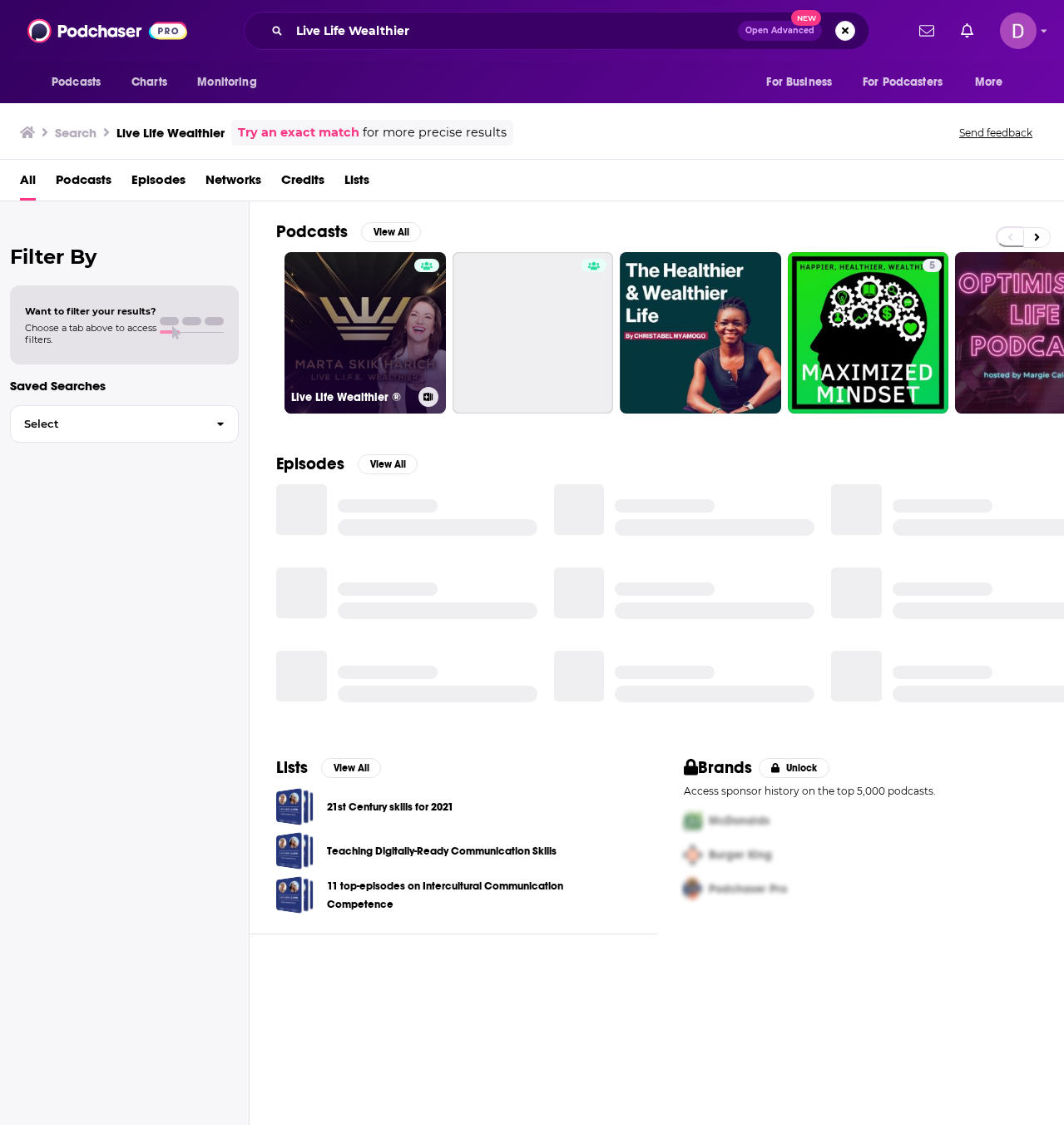
click at [371, 338] on link "Live Life Wealthier ®" at bounding box center [365, 333] width 161 height 161
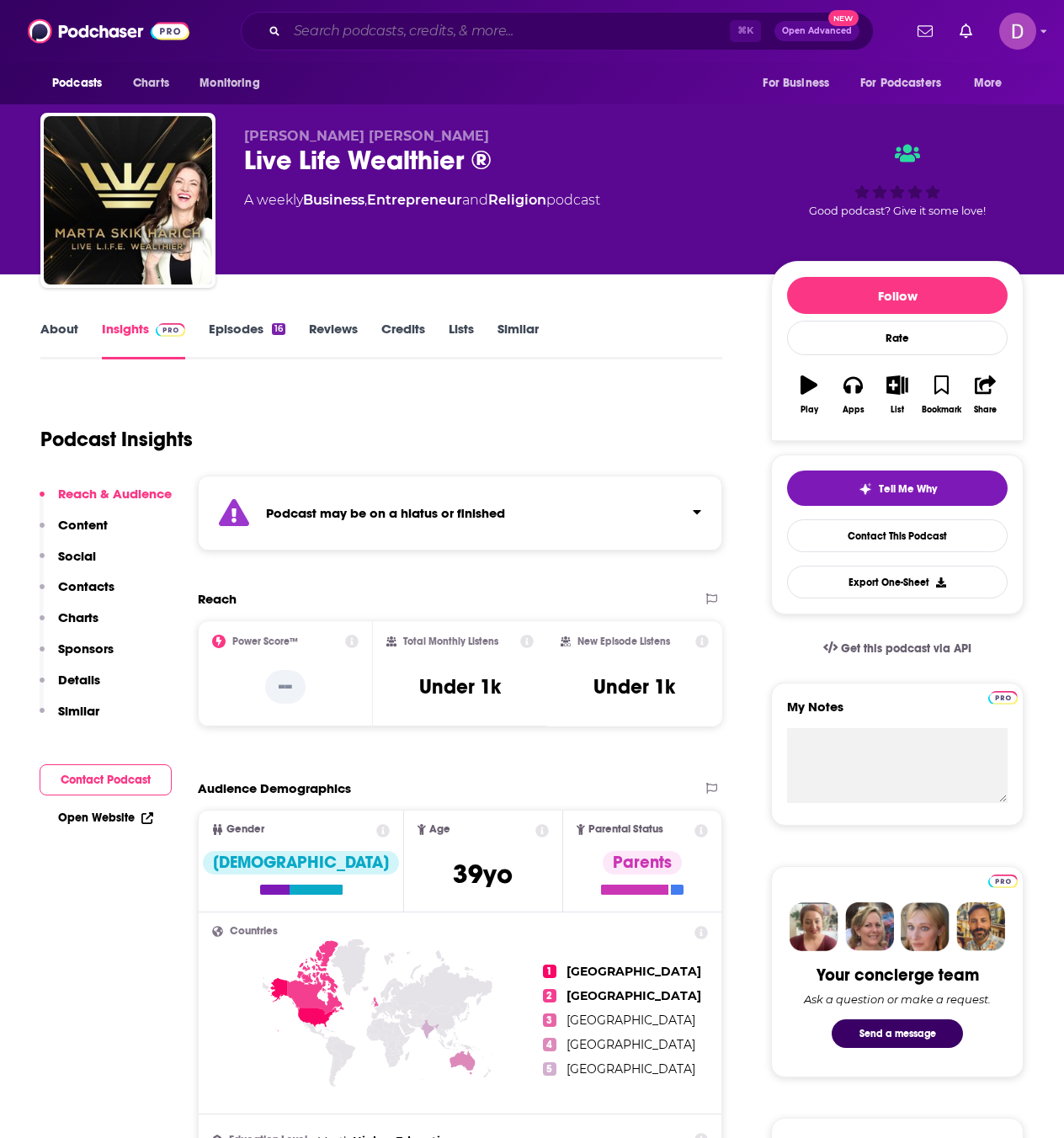
click at [290, 29] on input "Search podcasts, credits, & more..." at bounding box center [507, 31] width 442 height 27
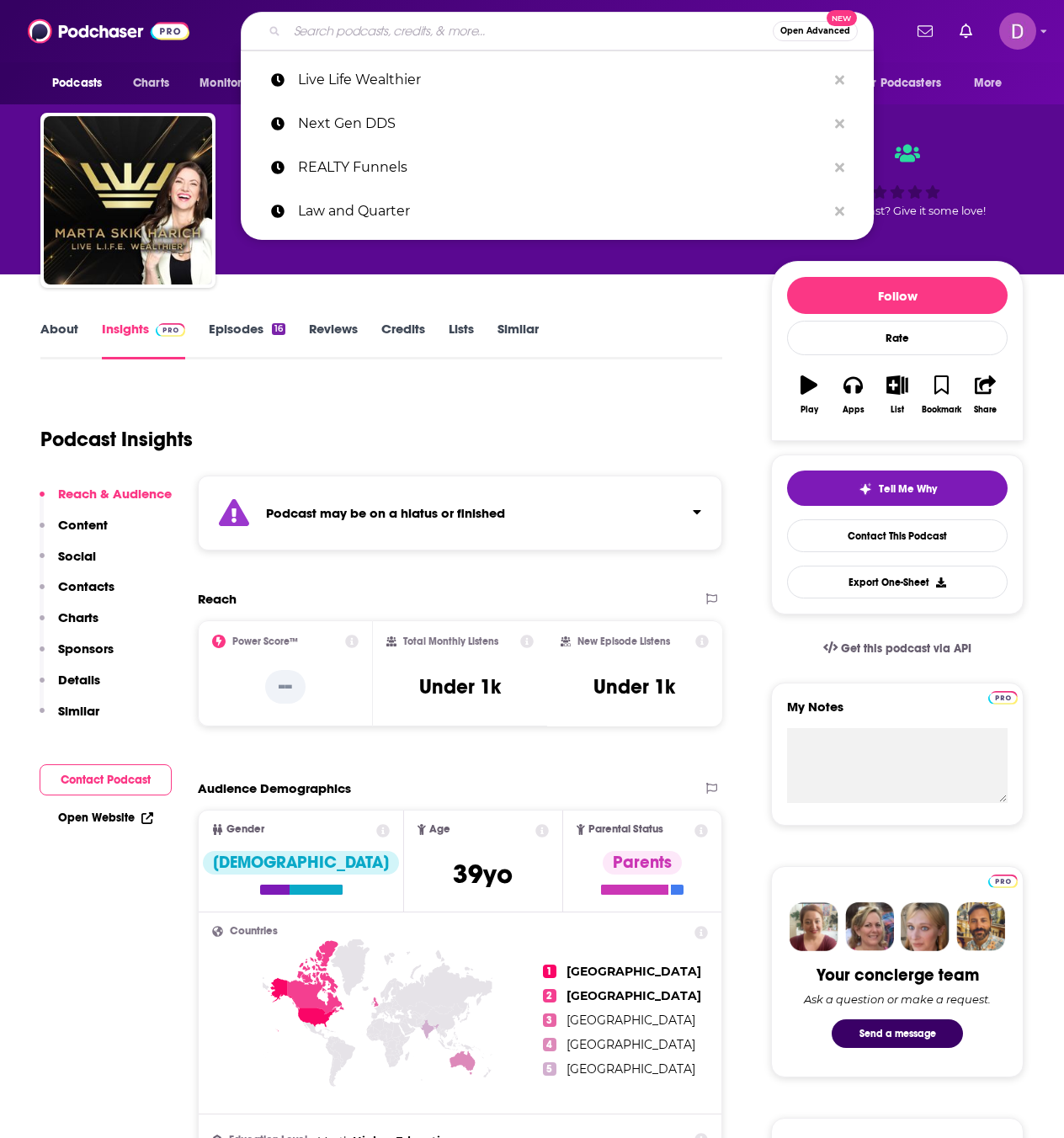
paste input "Your Total Retirement Plan"
type input "Your Total Retirement Plan"
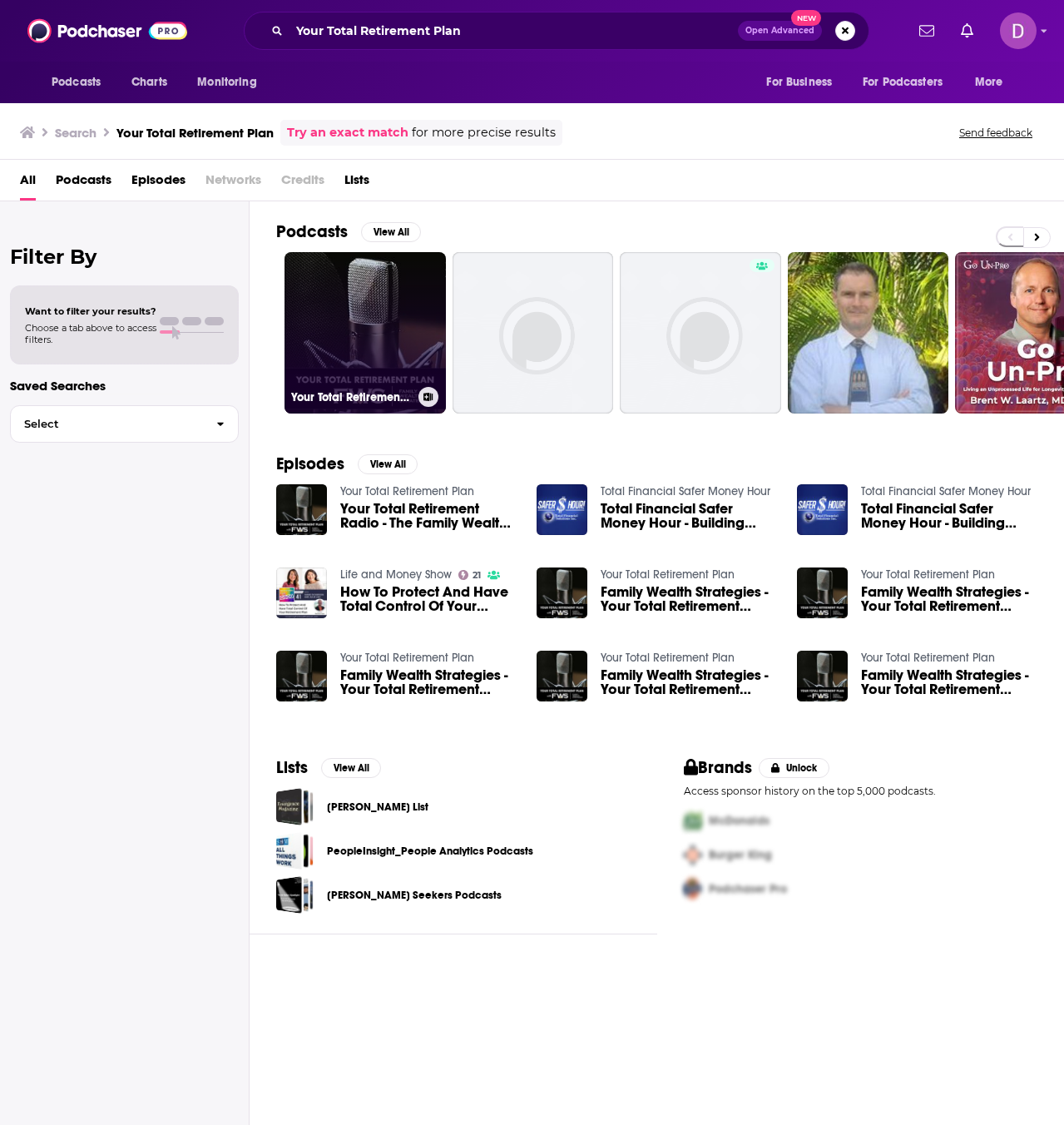
click at [332, 345] on link "Your Total Retirement Plan" at bounding box center [365, 333] width 161 height 161
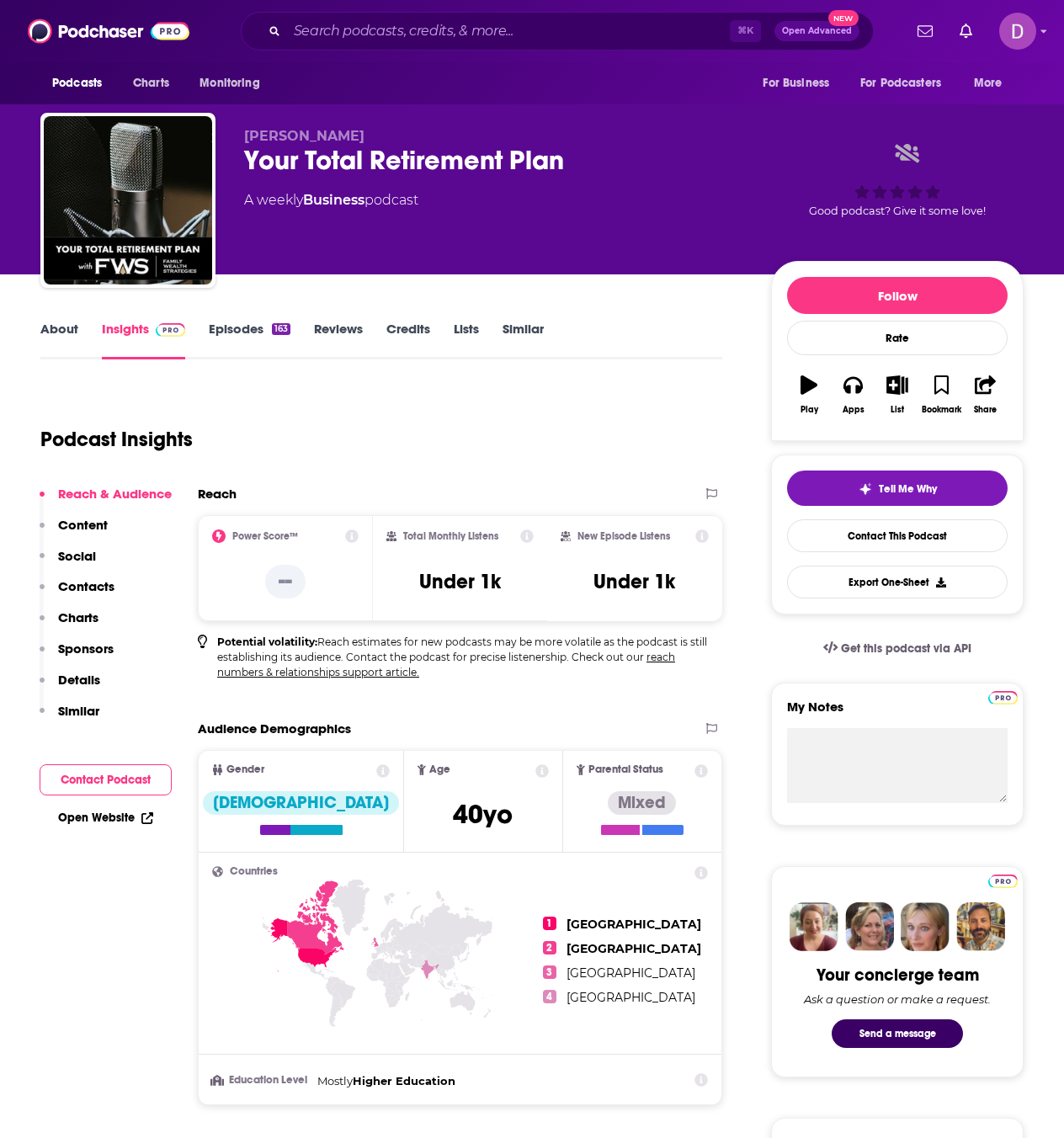
click at [74, 332] on link "About" at bounding box center [59, 340] width 38 height 39
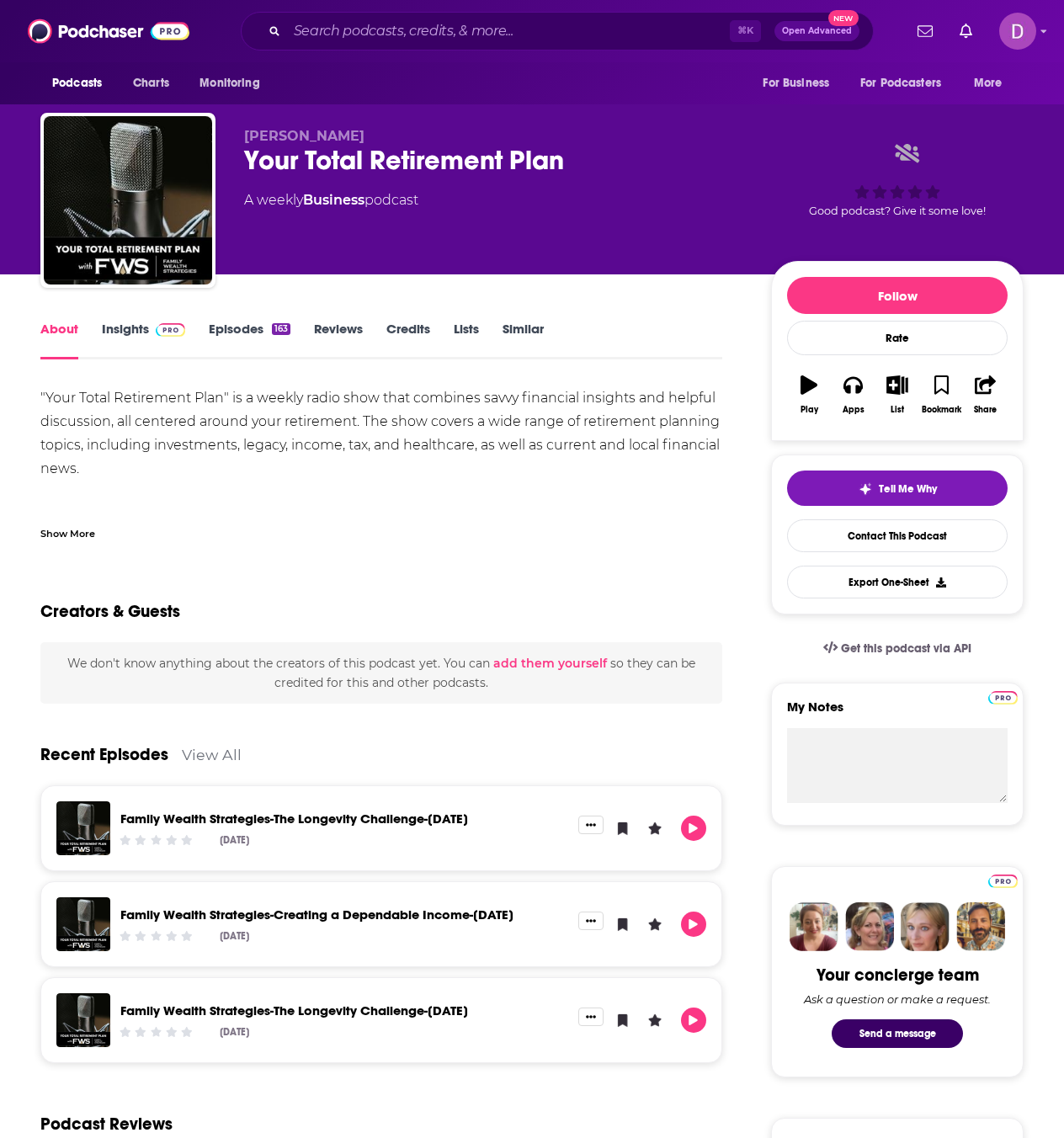
click at [83, 519] on div "Show More" at bounding box center [381, 526] width 682 height 29
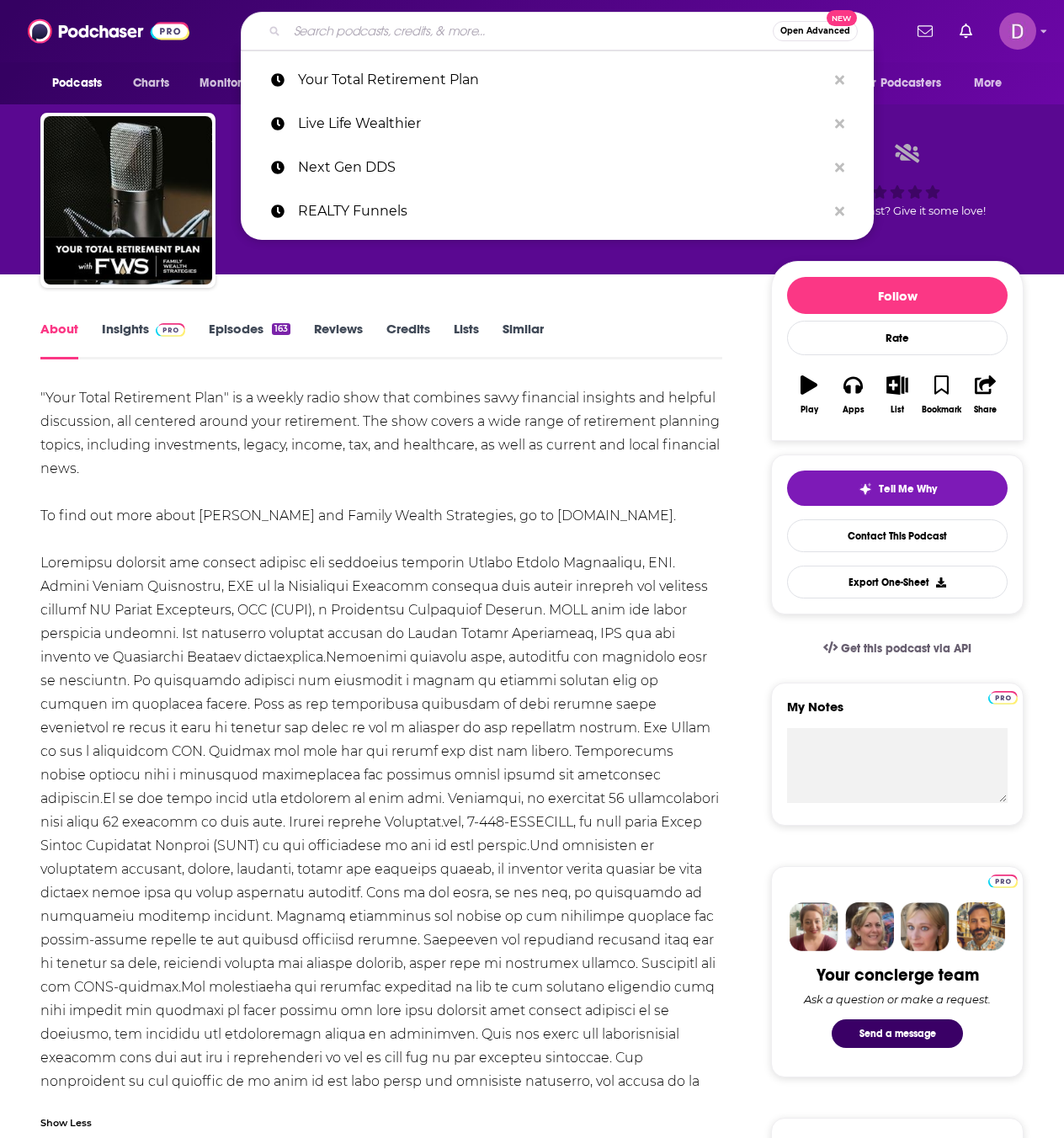
click at [297, 30] on input "Search podcasts, credits, & more..." at bounding box center [529, 31] width 485 height 27
paste input "Corporate Pizza Party"
type input "Corporate Pizza Party"
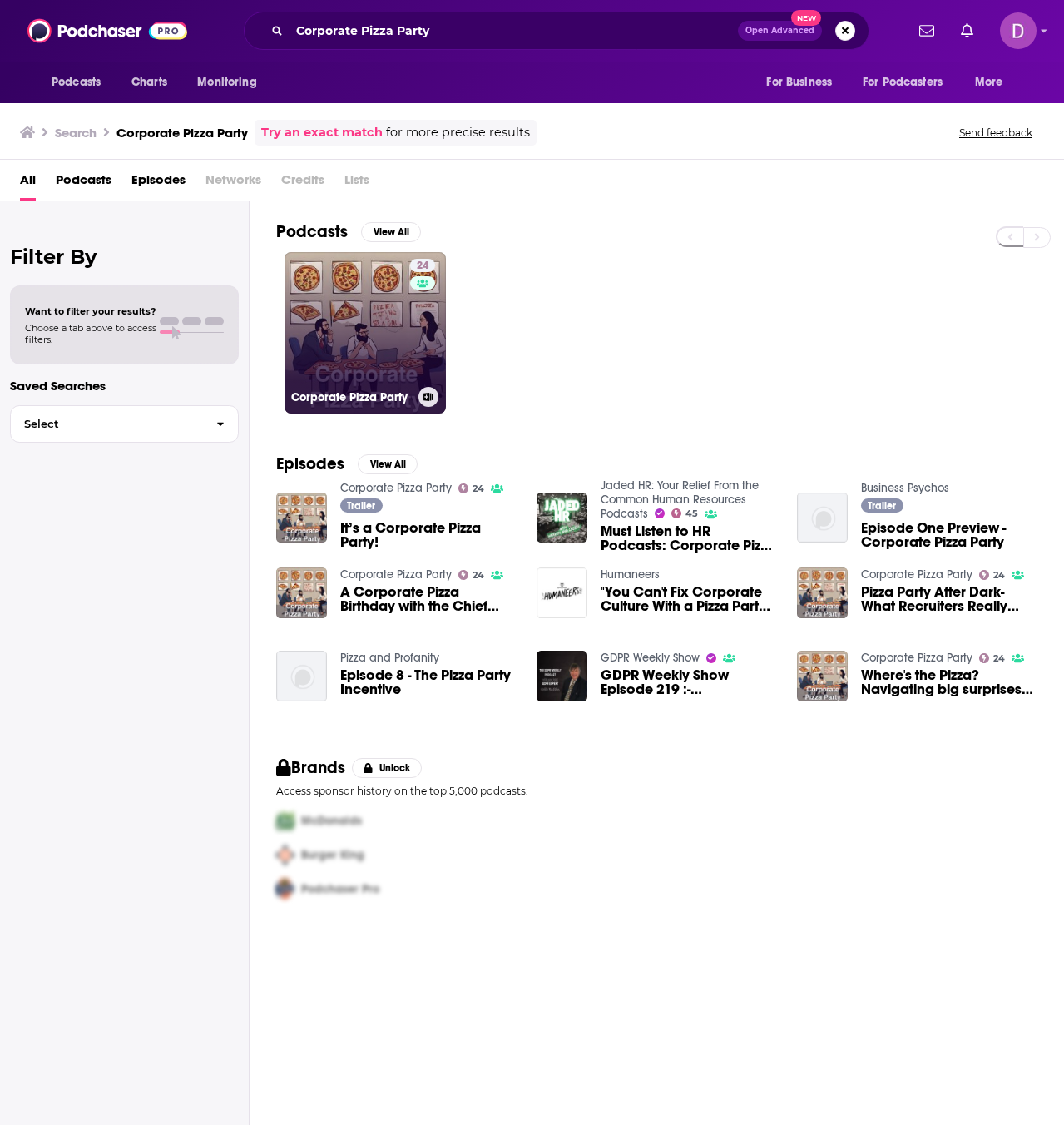
click at [420, 358] on div "24" at bounding box center [425, 323] width 29 height 128
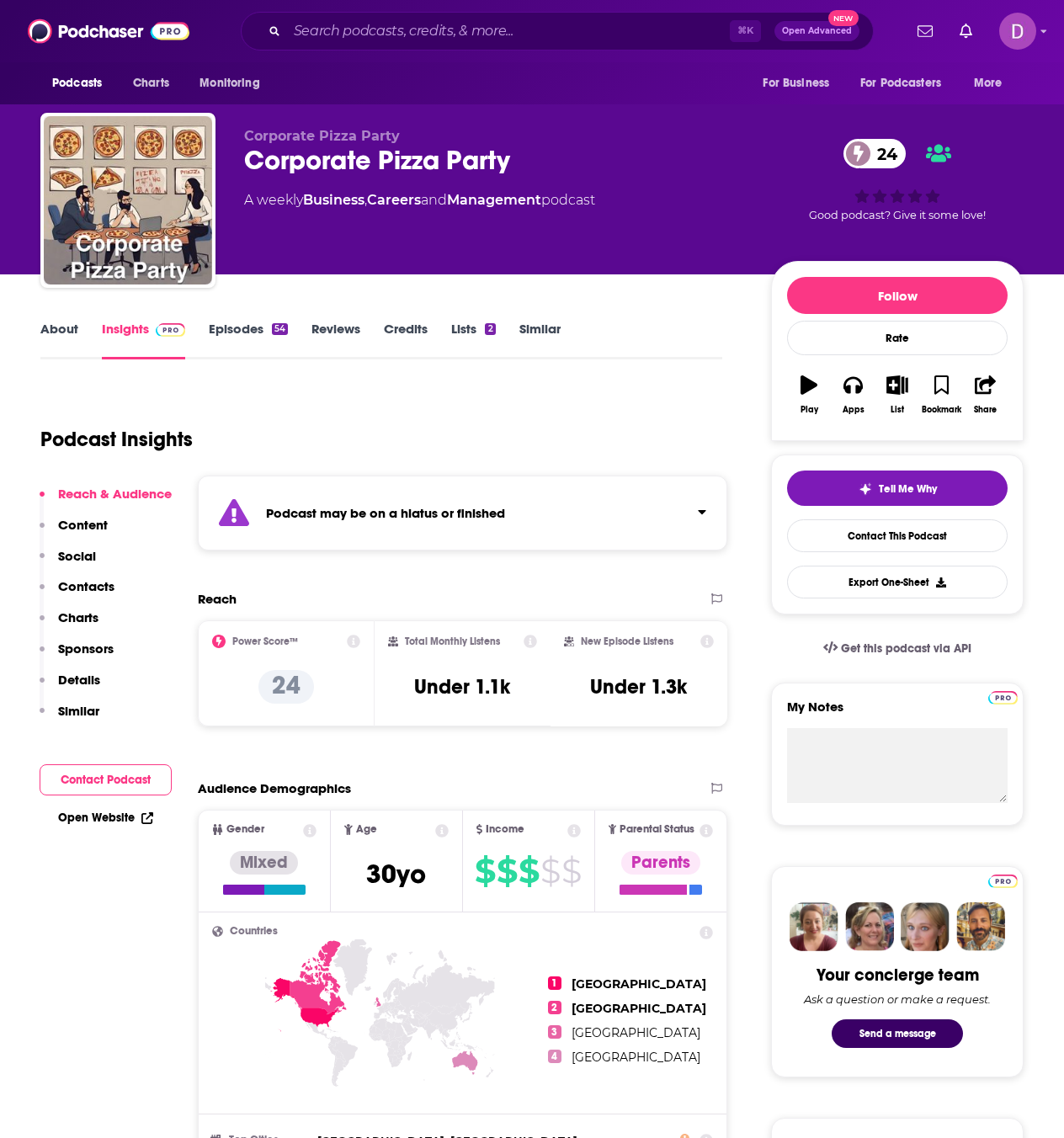
click at [48, 331] on link "About" at bounding box center [59, 340] width 38 height 39
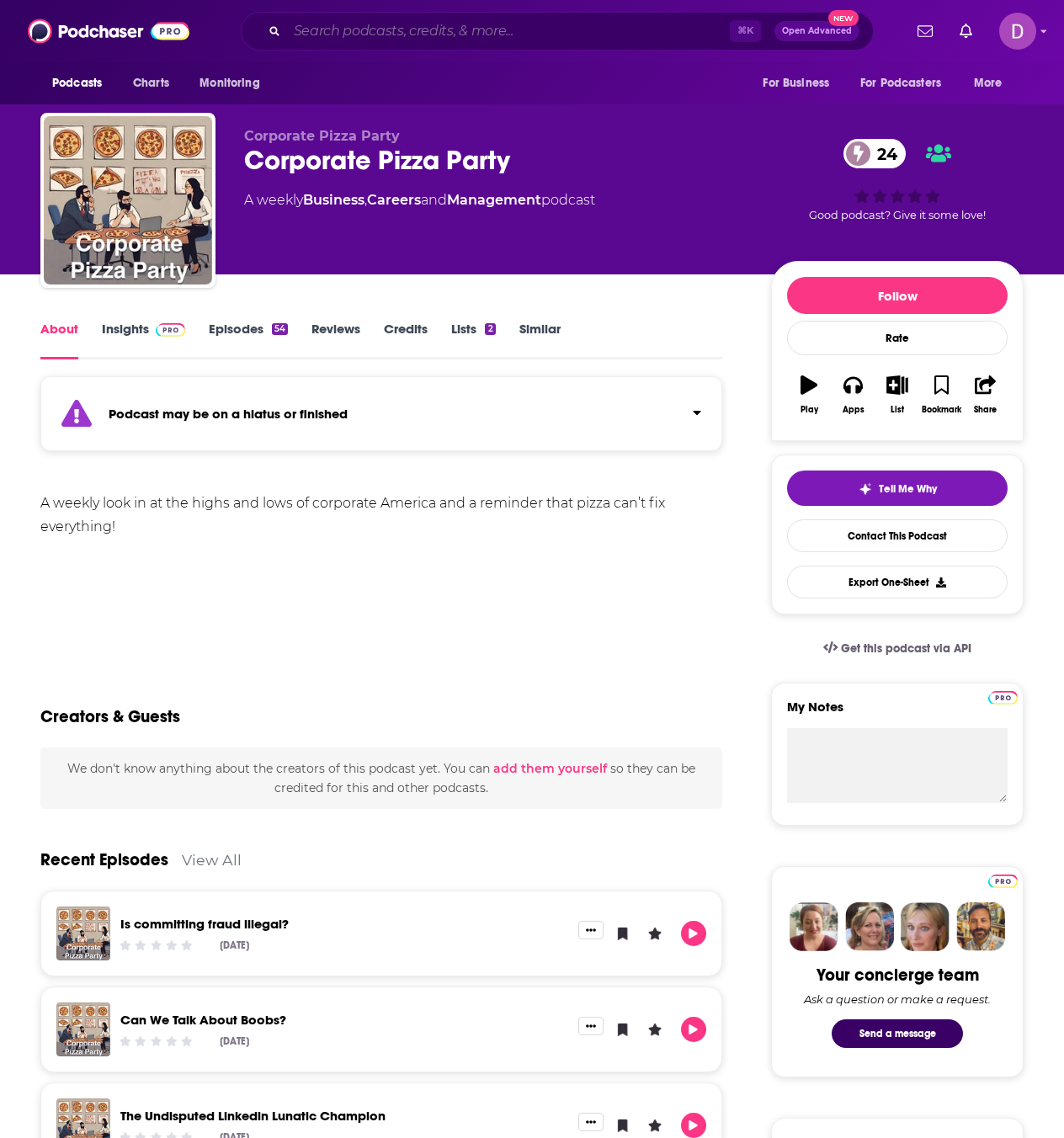
click at [304, 28] on input "Search podcasts, credits, & more..." at bounding box center [507, 31] width 442 height 27
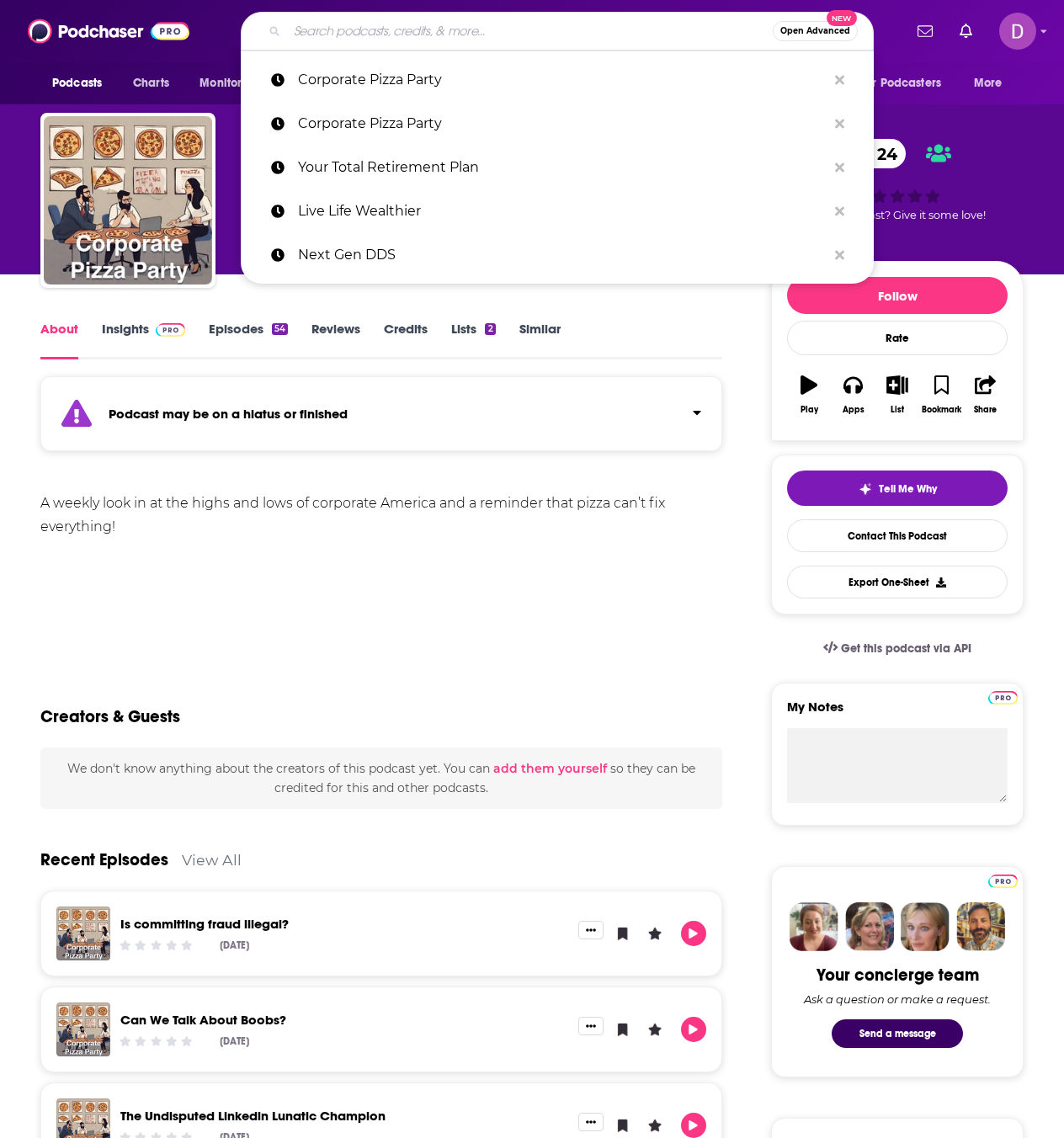
paste input "The Corporate Director Podcast"
type input "The Corporate Director Podcast"
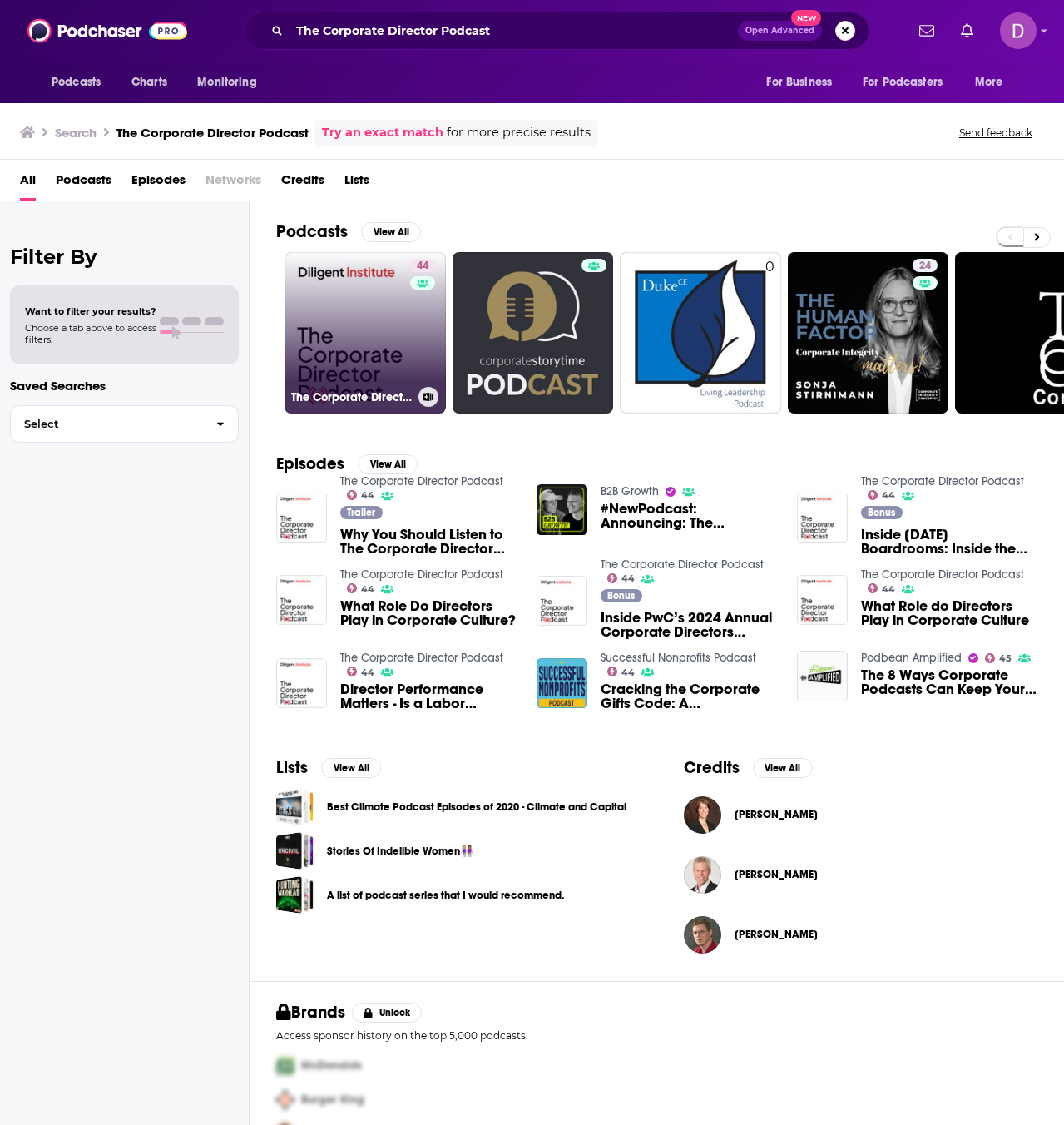
click at [357, 307] on link "44 The Corporate Director Podcast" at bounding box center [365, 333] width 161 height 161
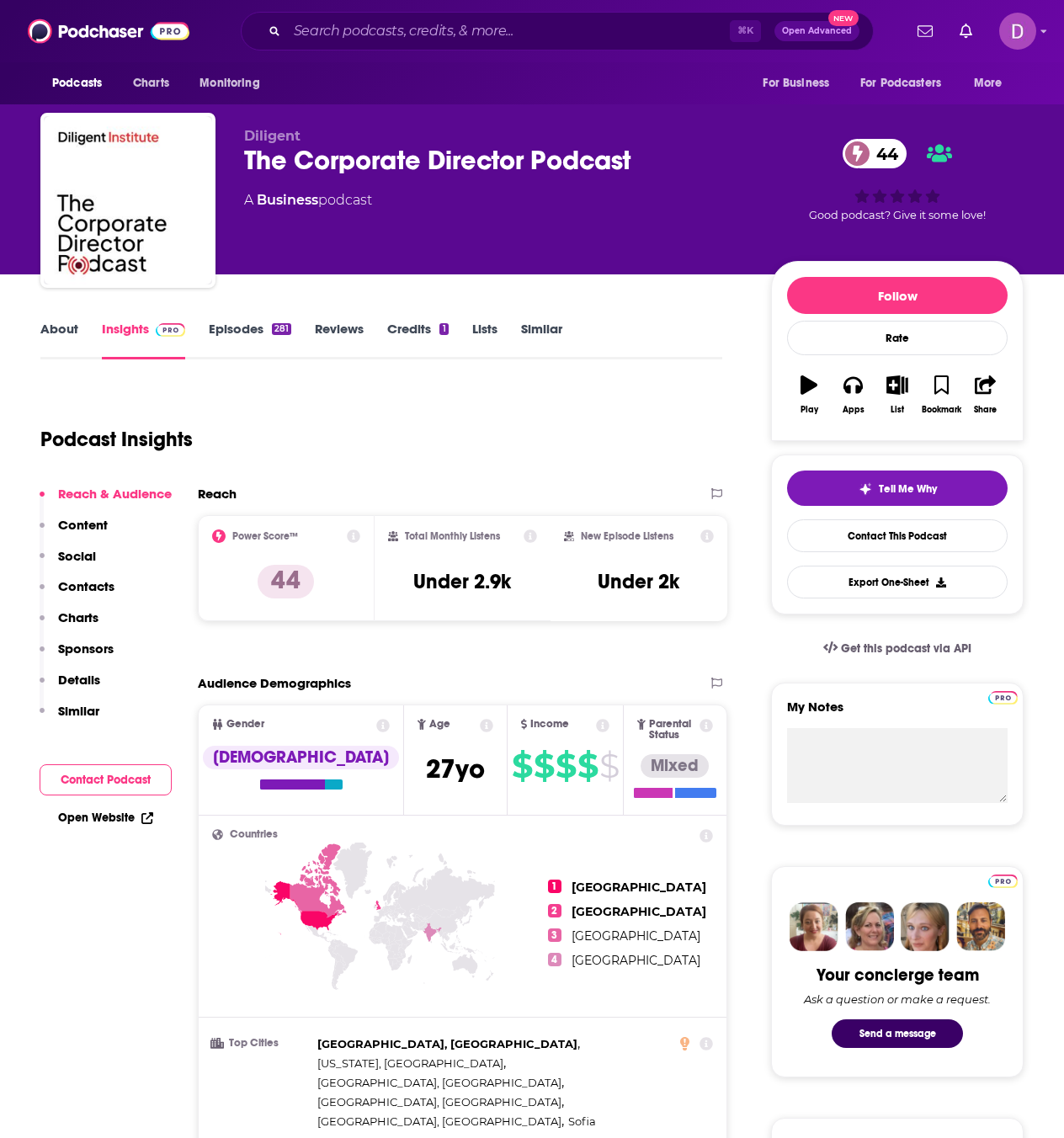
click at [42, 323] on link "About" at bounding box center [59, 340] width 38 height 39
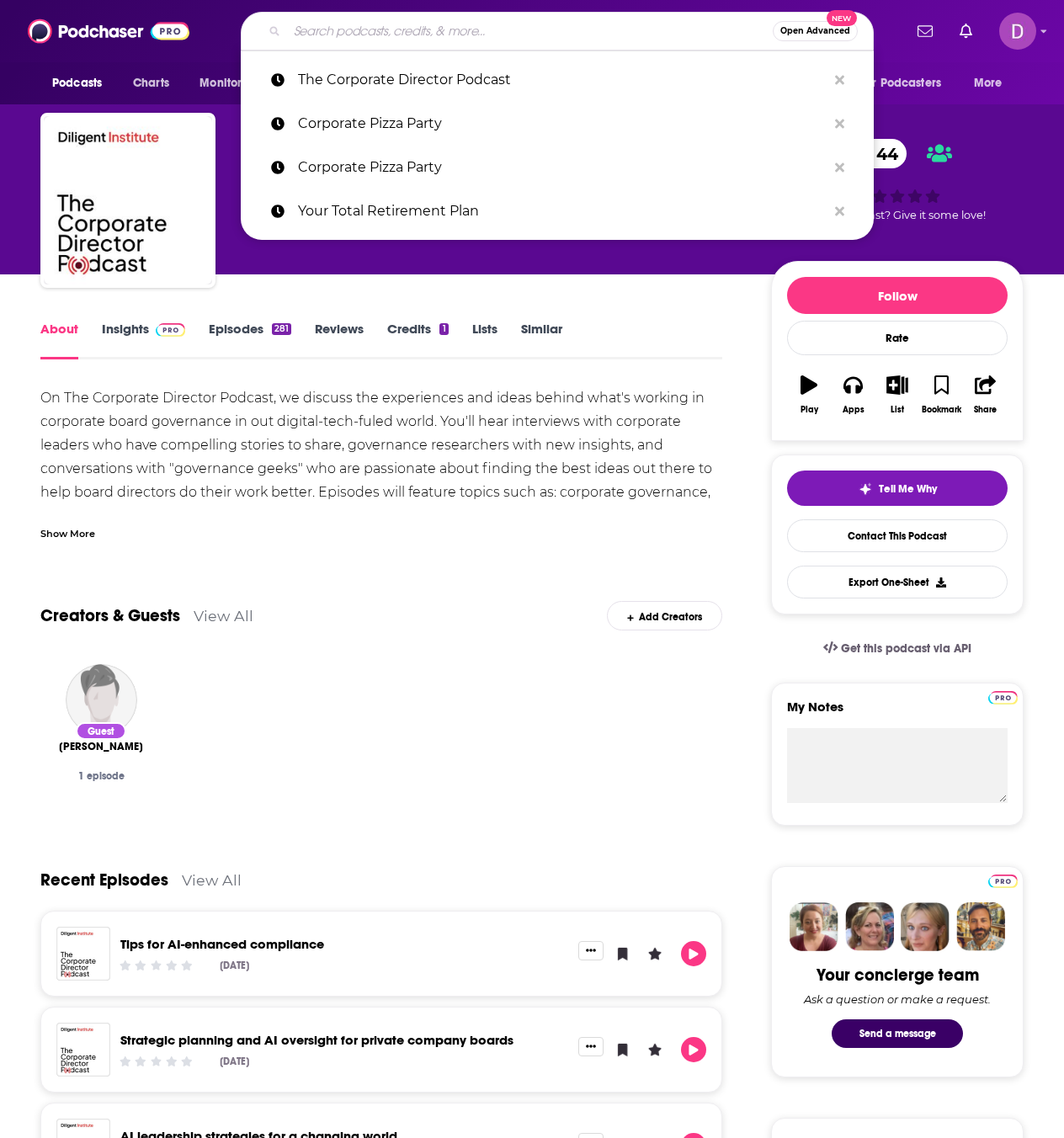
click at [340, 27] on input "Search podcasts, credits, & more..." at bounding box center [529, 31] width 485 height 27
paste input "The Voice of Corporate Governance"
type input "The Voice of Corporate Governance"
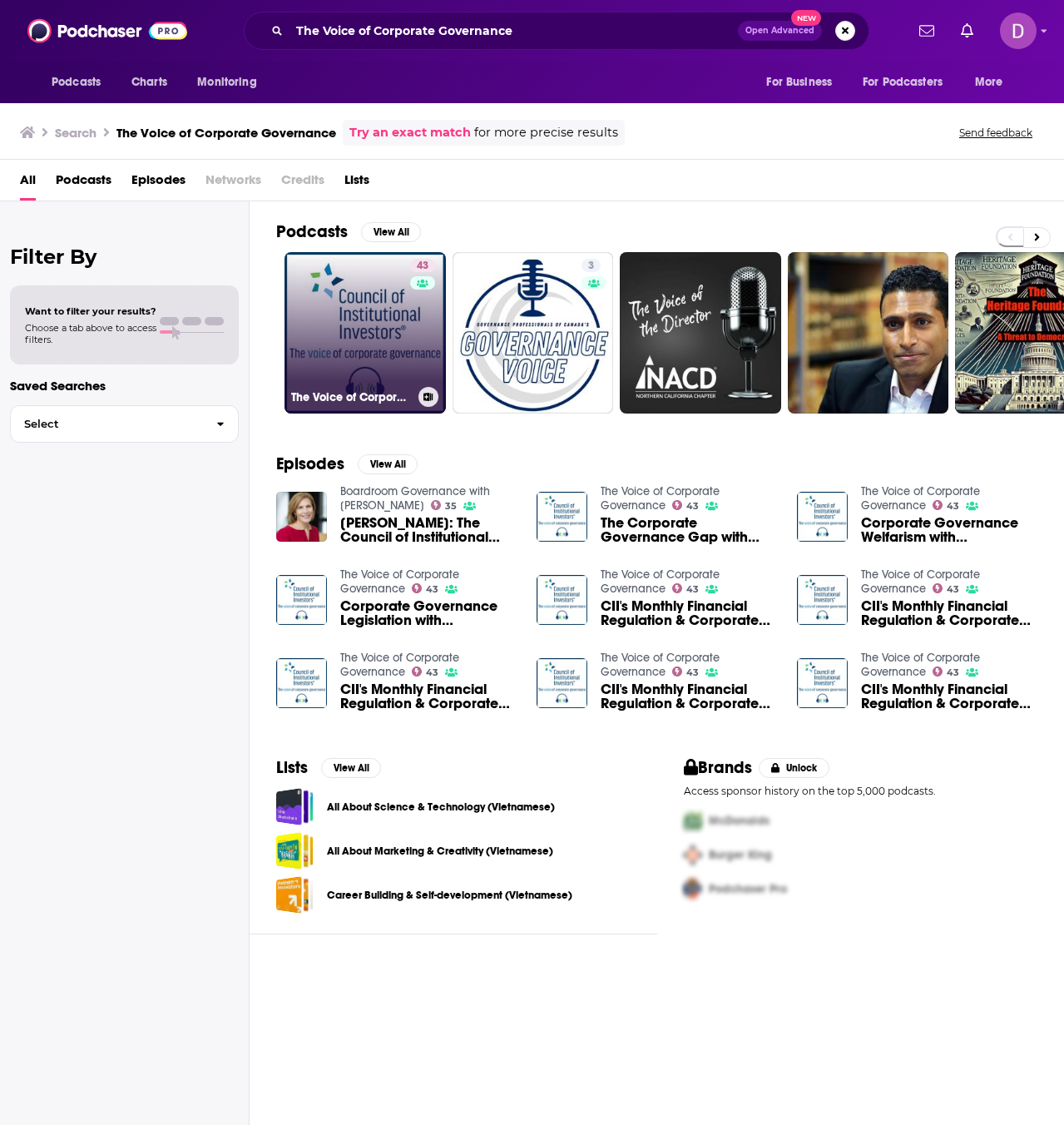
click at [359, 353] on link "43 The Voice of Corporate Governance" at bounding box center [365, 333] width 161 height 161
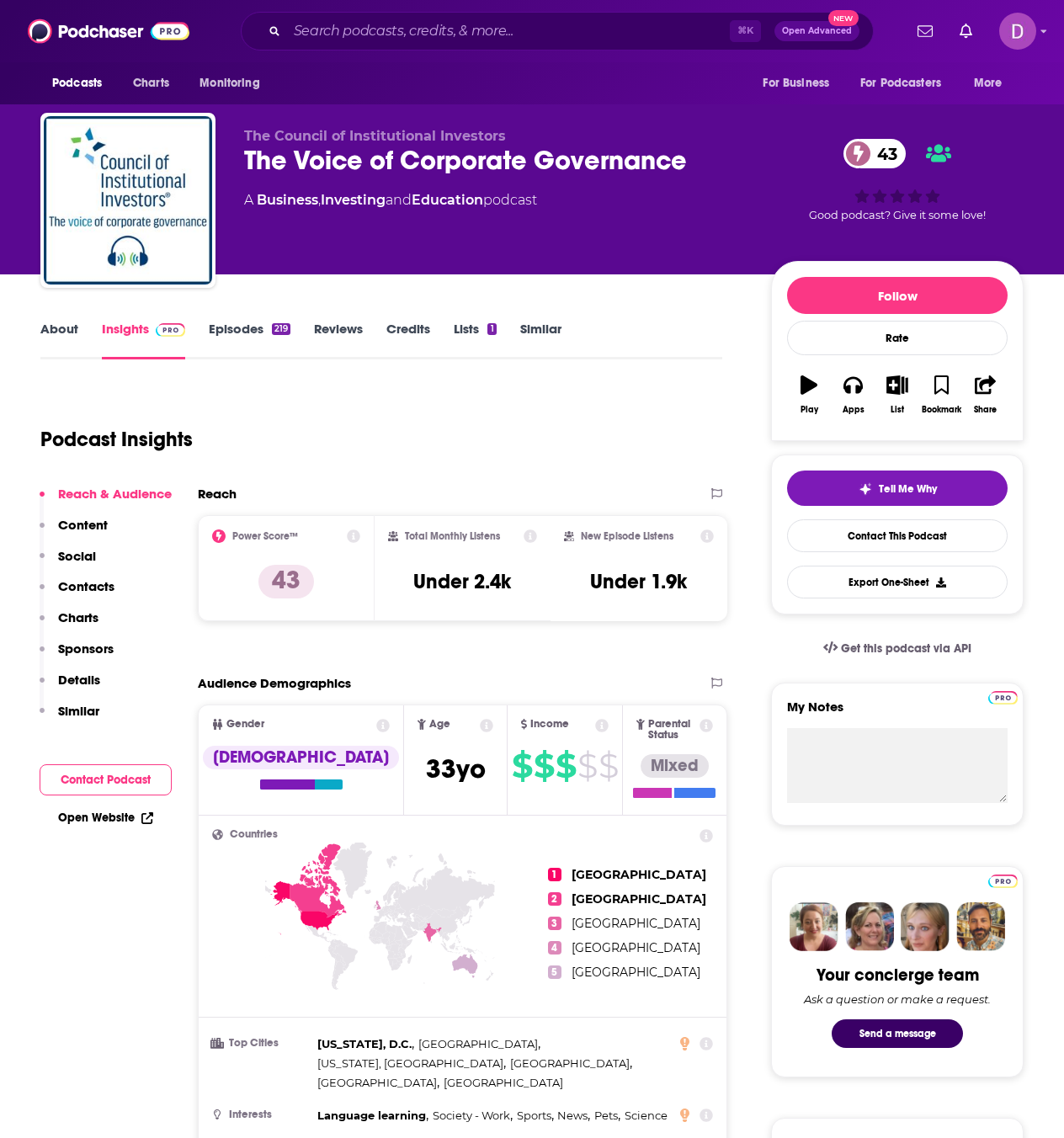
click at [58, 331] on link "About" at bounding box center [59, 340] width 38 height 39
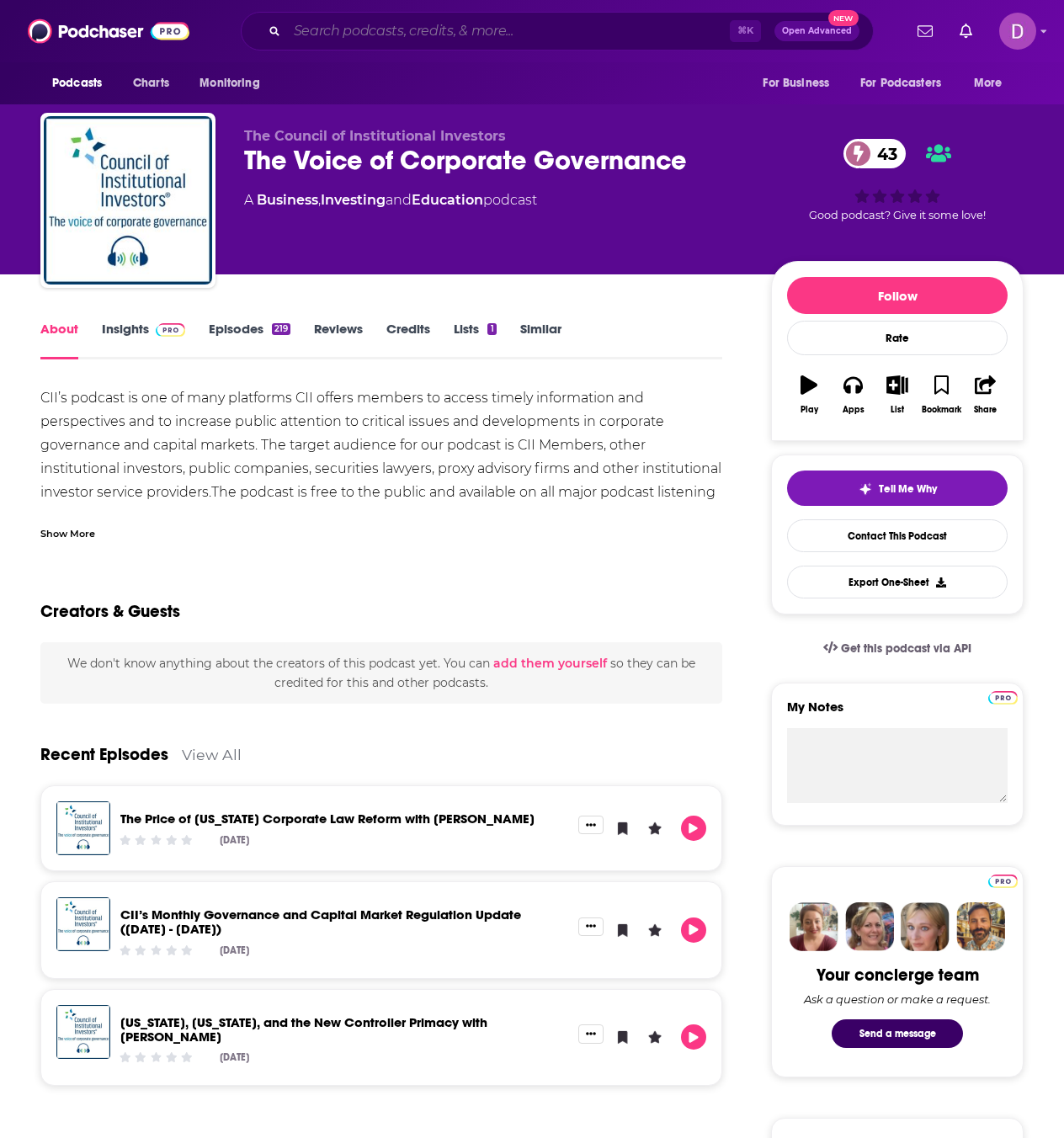
click at [313, 34] on input "Search podcasts, credits, & more..." at bounding box center [507, 31] width 442 height 27
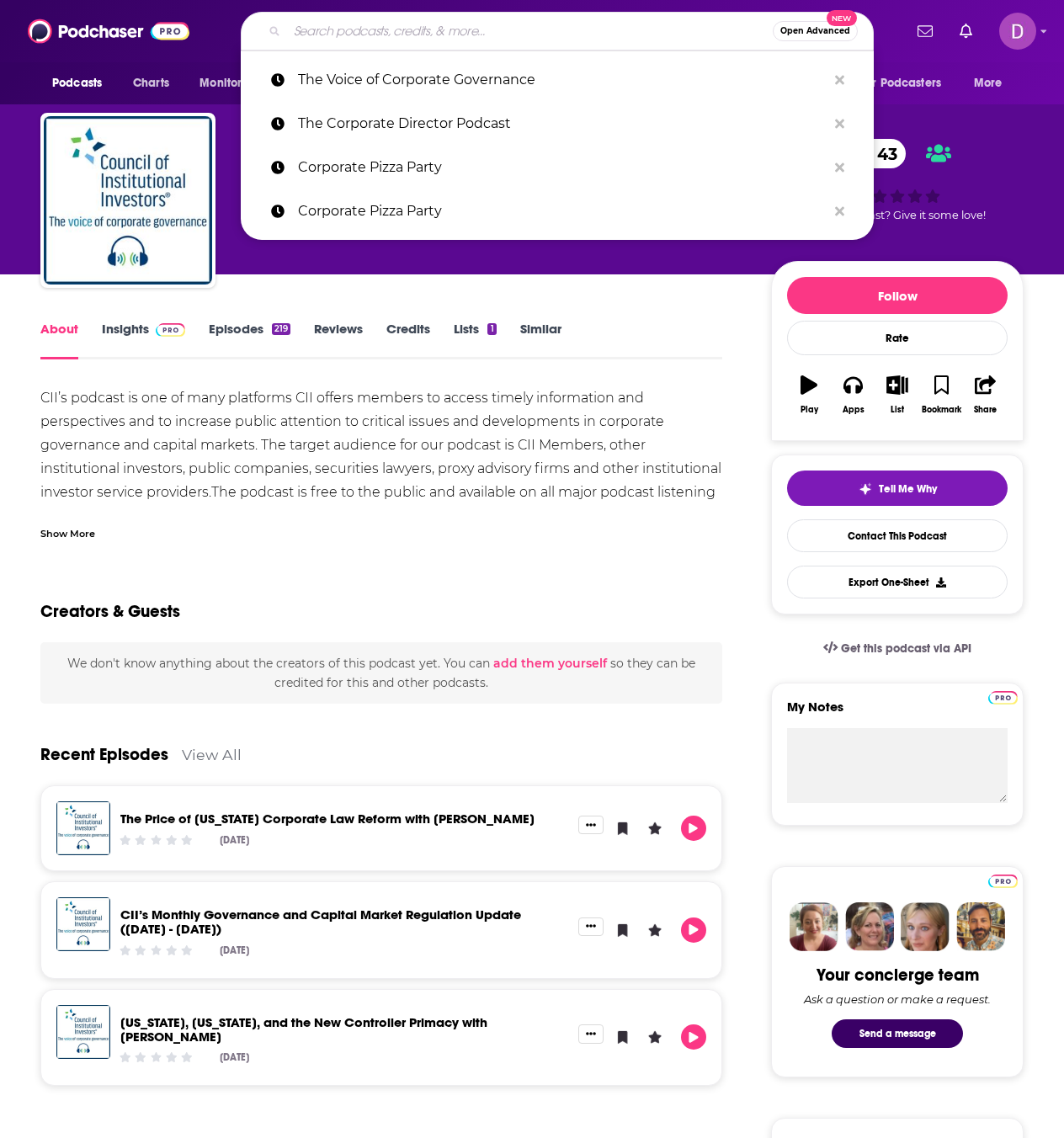
paste input "Corporate Unplugged"
type input "Corporate Unplugged"
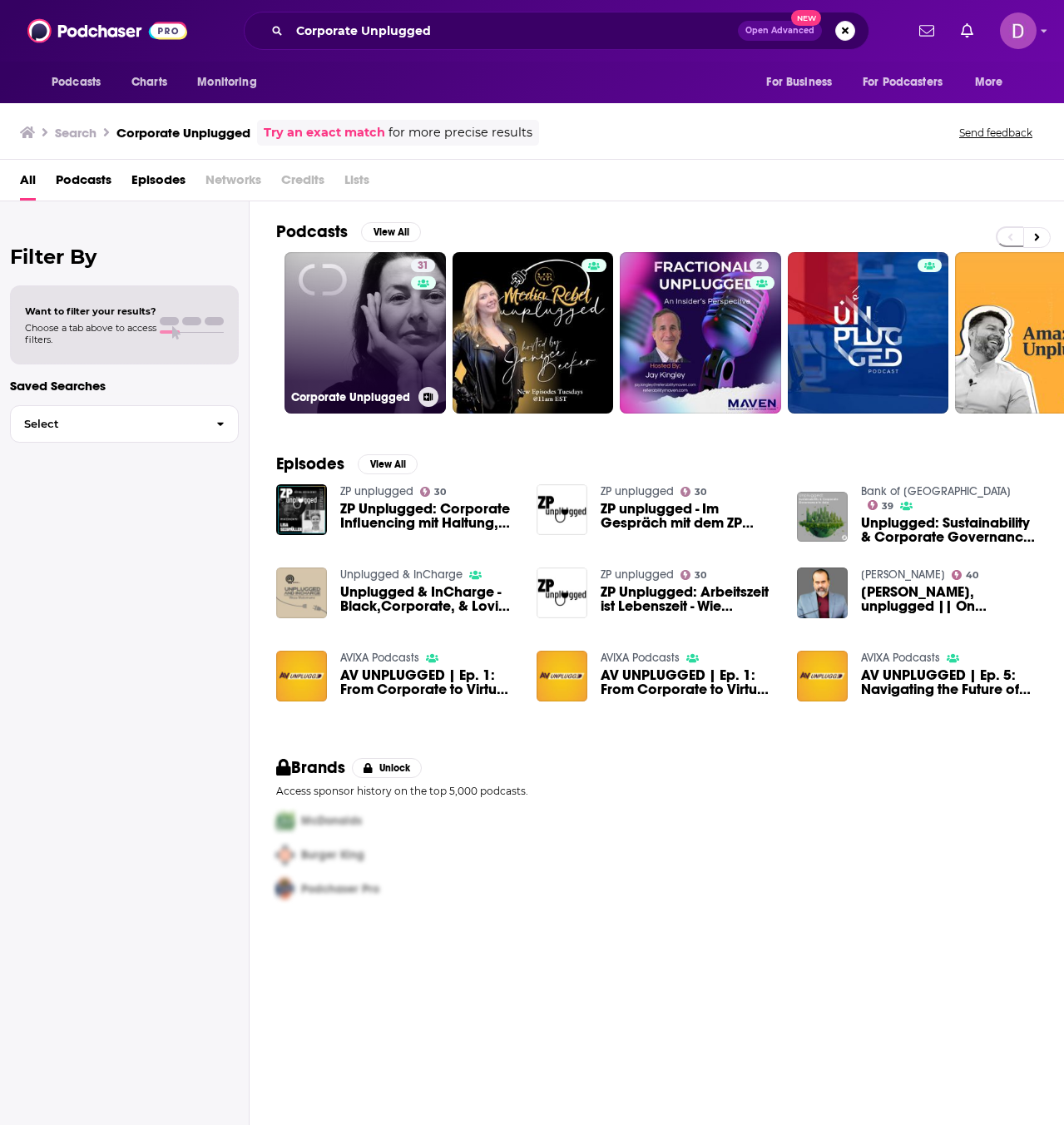
click at [361, 293] on link "31 Corporate Unplugged" at bounding box center [365, 333] width 161 height 161
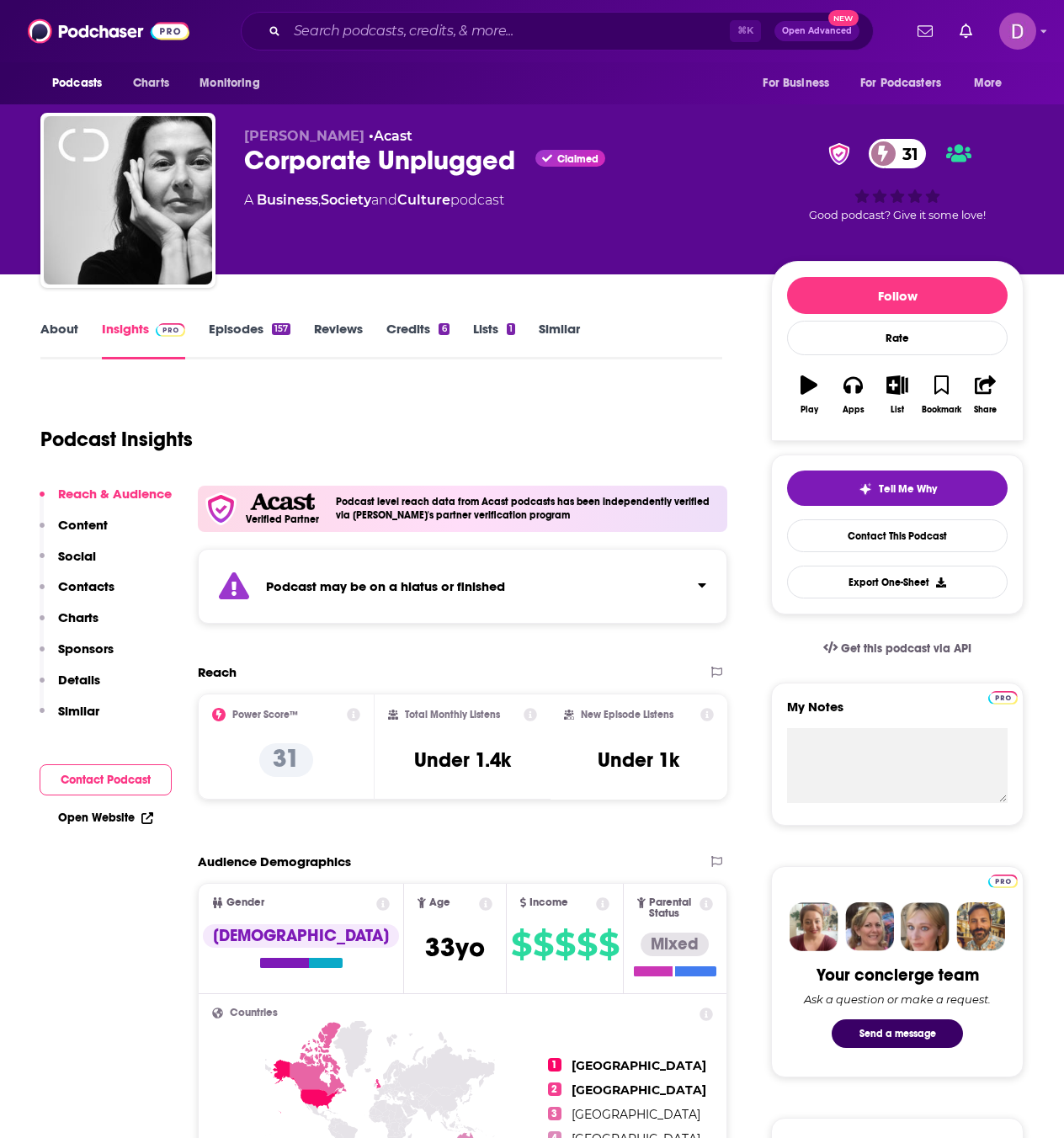
click at [55, 327] on link "About" at bounding box center [59, 340] width 38 height 39
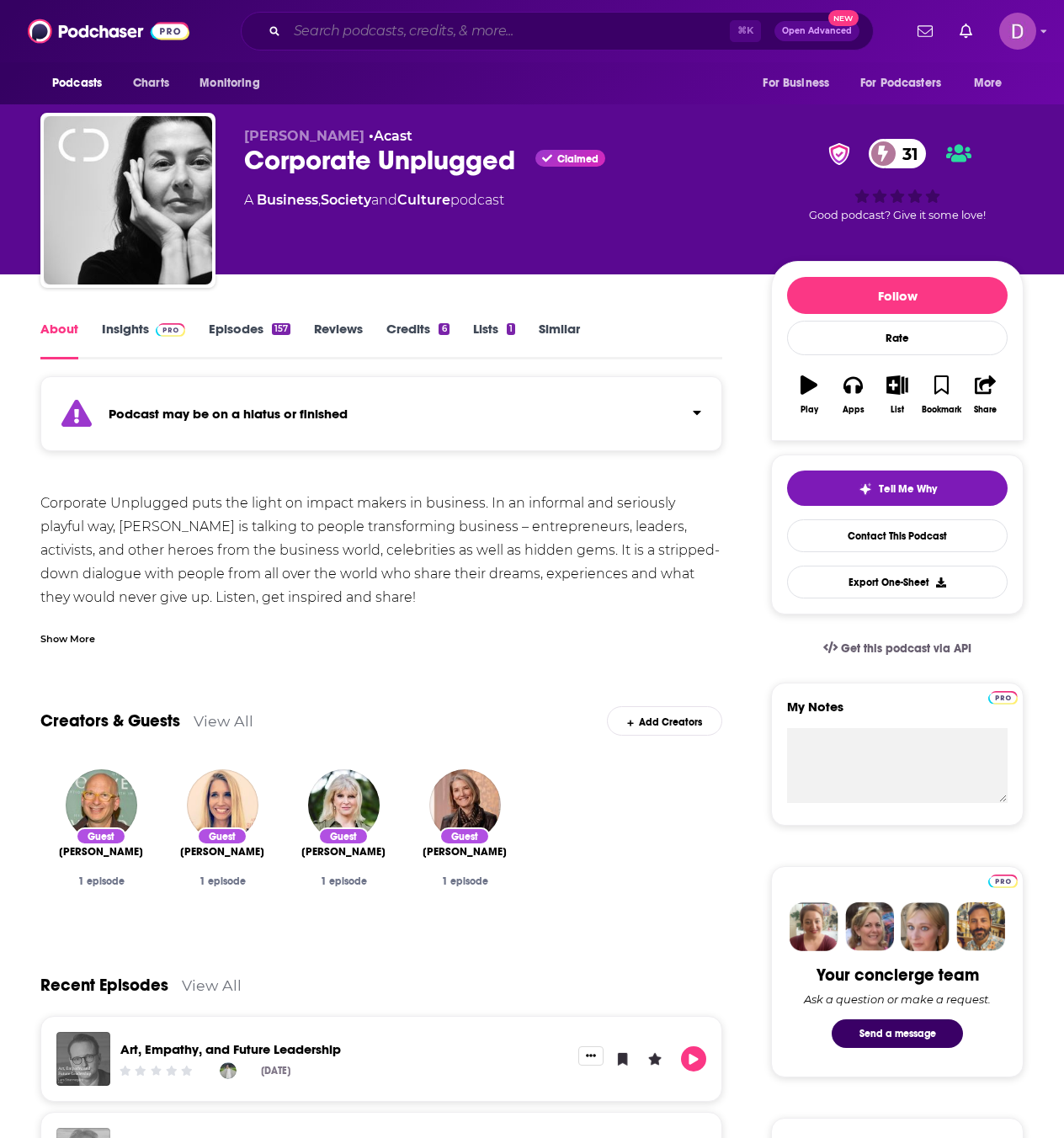
click at [349, 32] on input "Search podcasts, credits, & more..." at bounding box center [507, 31] width 442 height 27
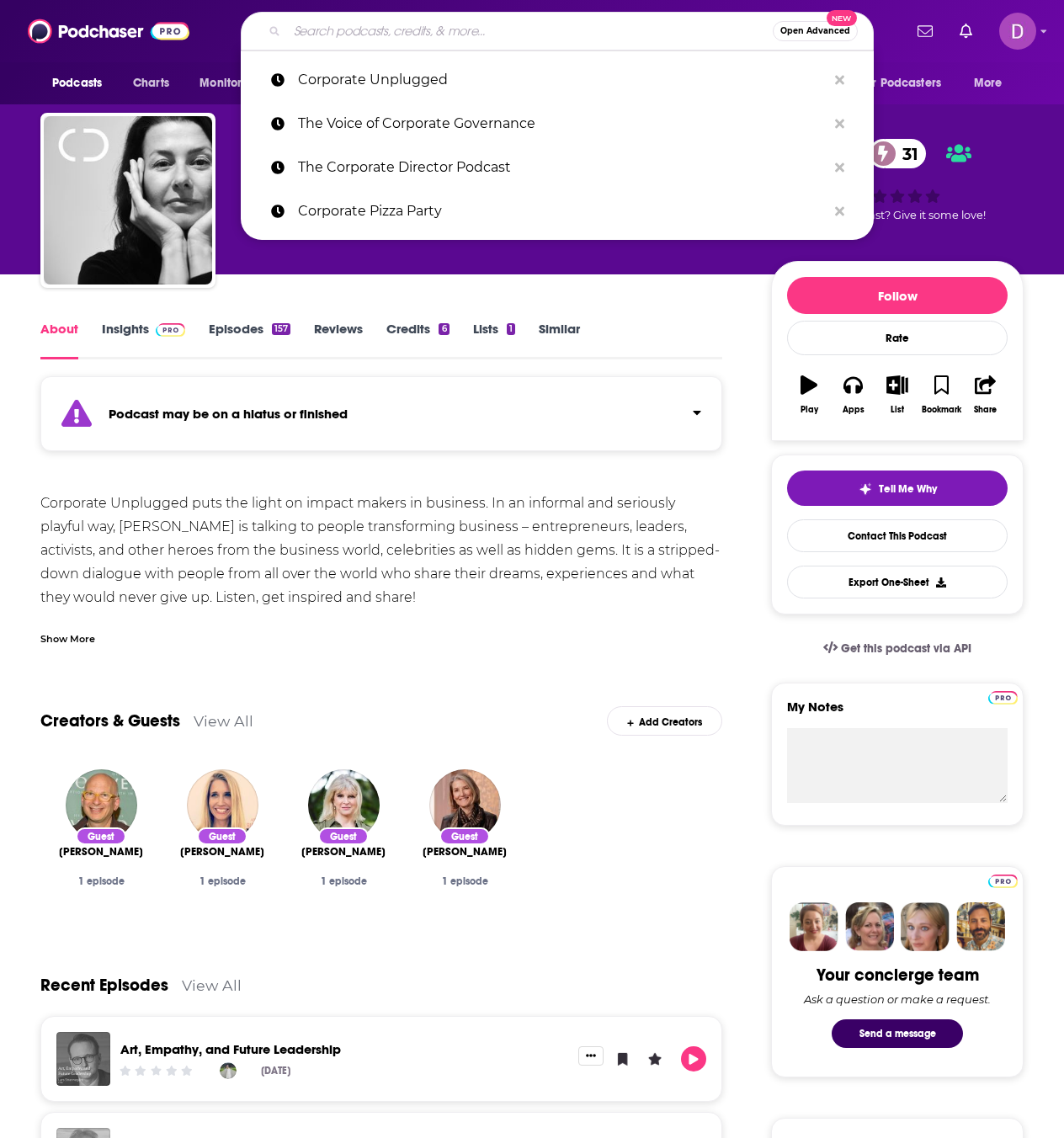
paste input "The Goal Digger Podcast"
type input "The Goal Digger Podcast"
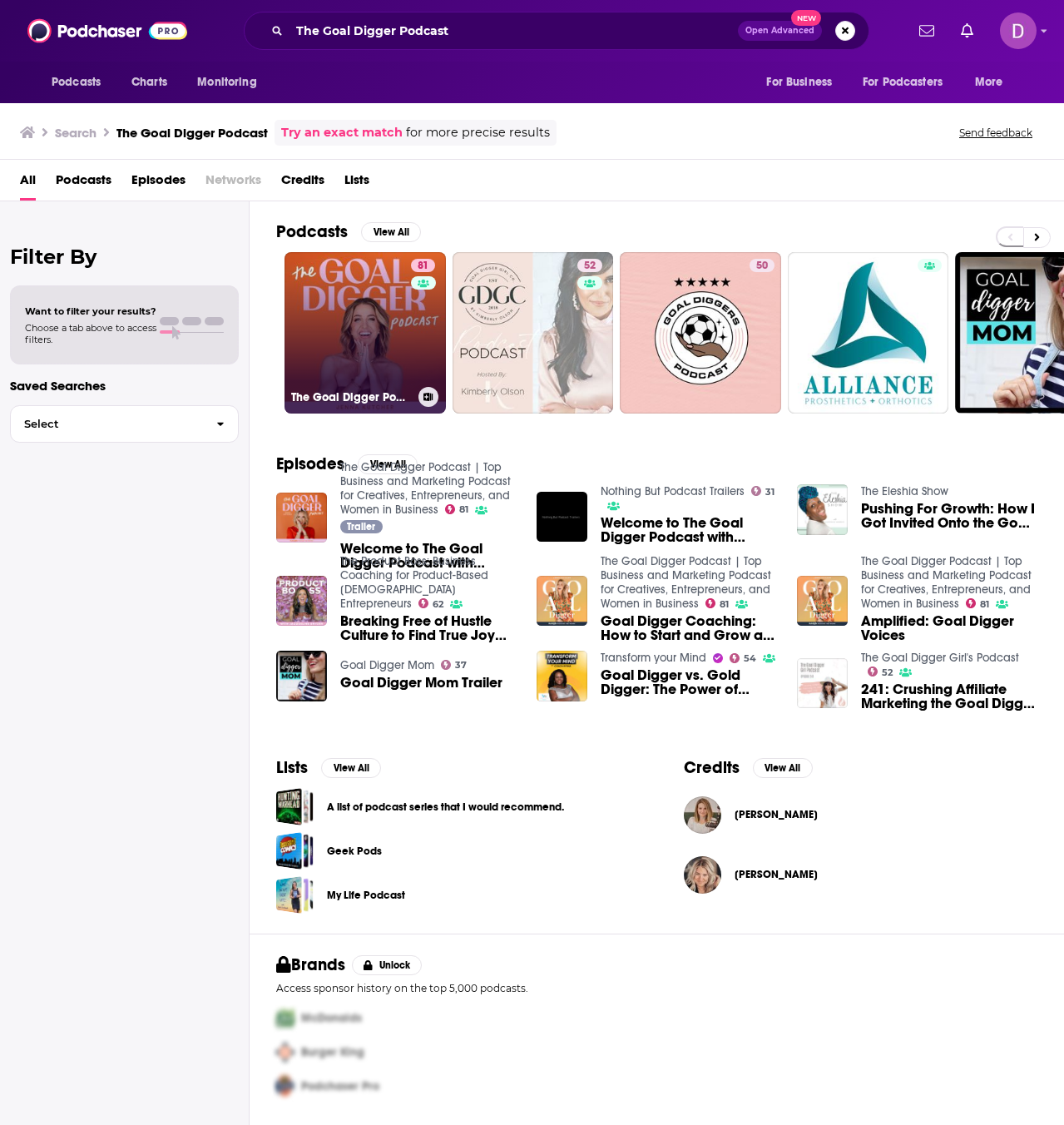
click at [381, 308] on link "81 The Goal Digger Podcast | Top Business and Marketing Podcast for Creatives, …" at bounding box center [365, 333] width 161 height 161
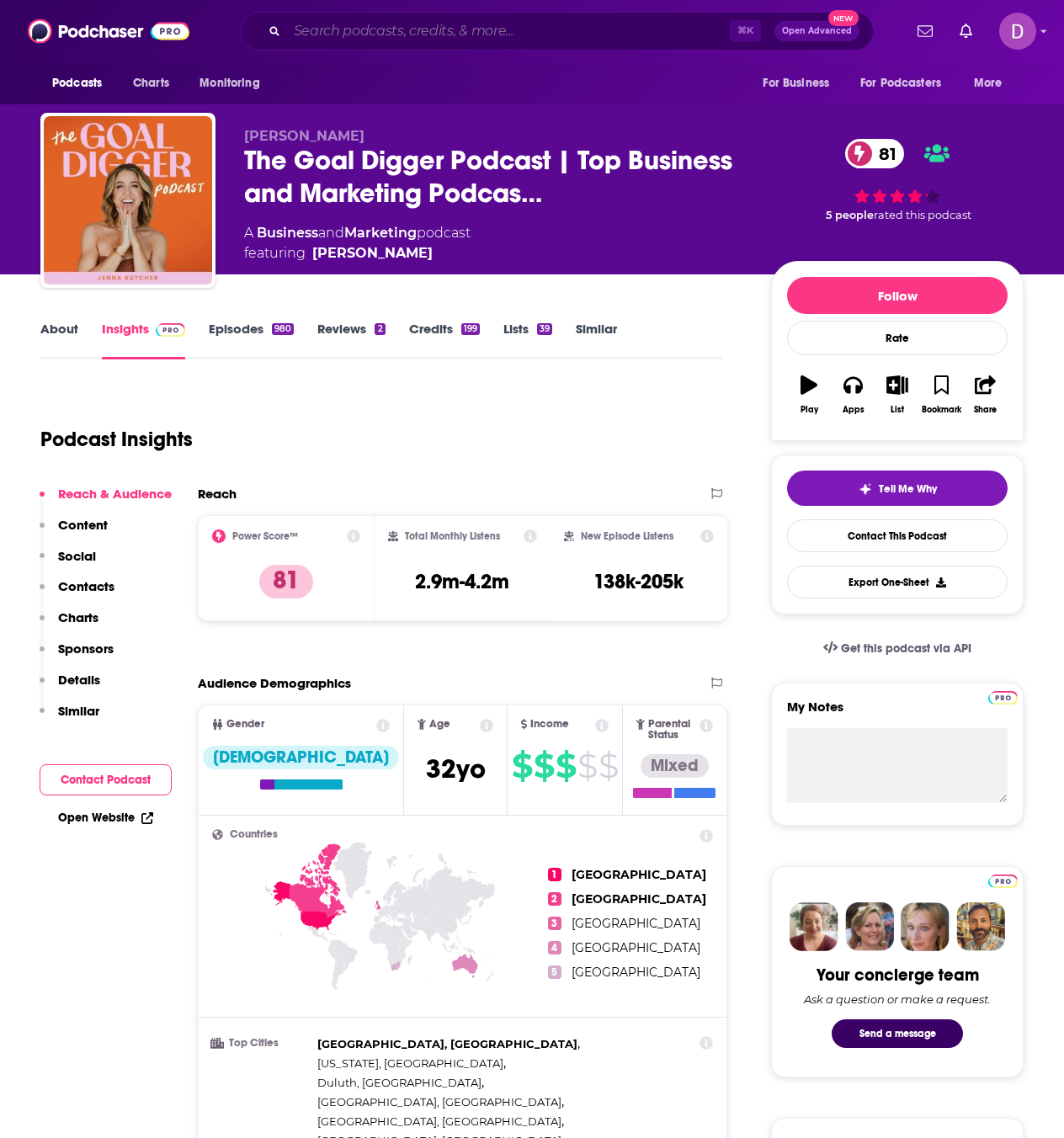
click at [315, 31] on input "Search podcasts, credits, & more..." at bounding box center [507, 31] width 442 height 27
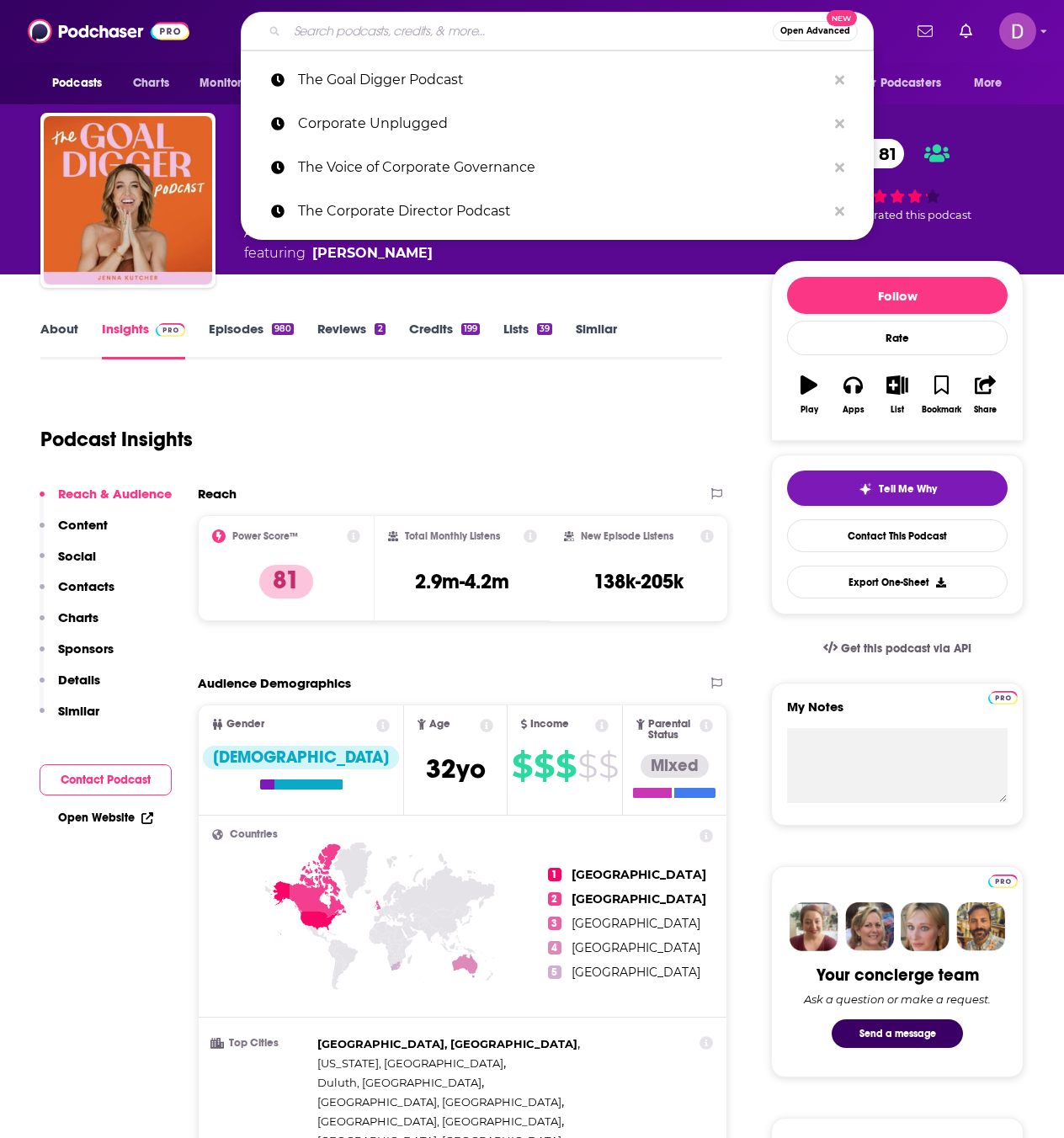
paste input "It's a Good Life"
type input "It's a Good Life"
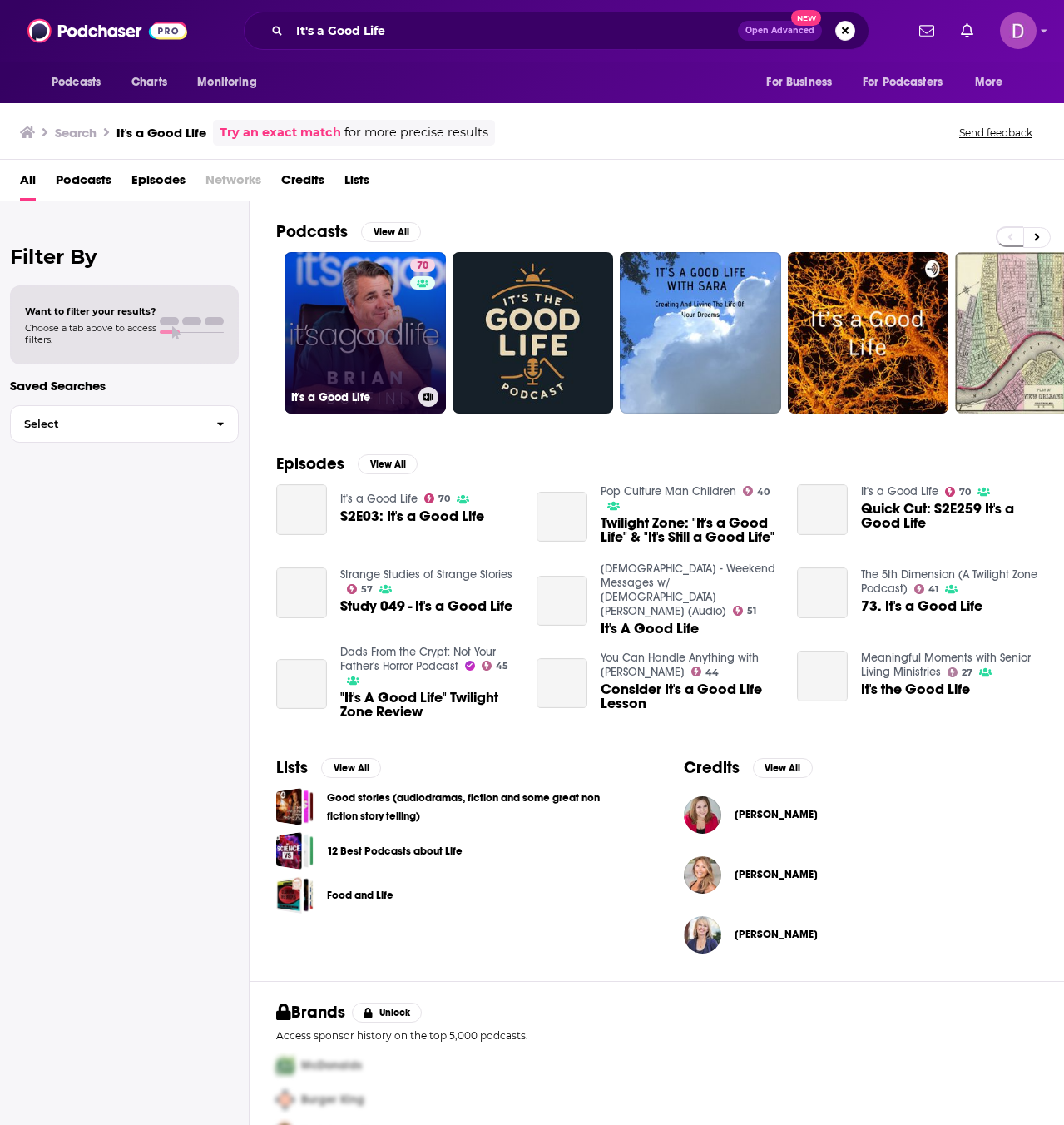
click at [348, 303] on link "70 It's a Good Life" at bounding box center [365, 333] width 161 height 161
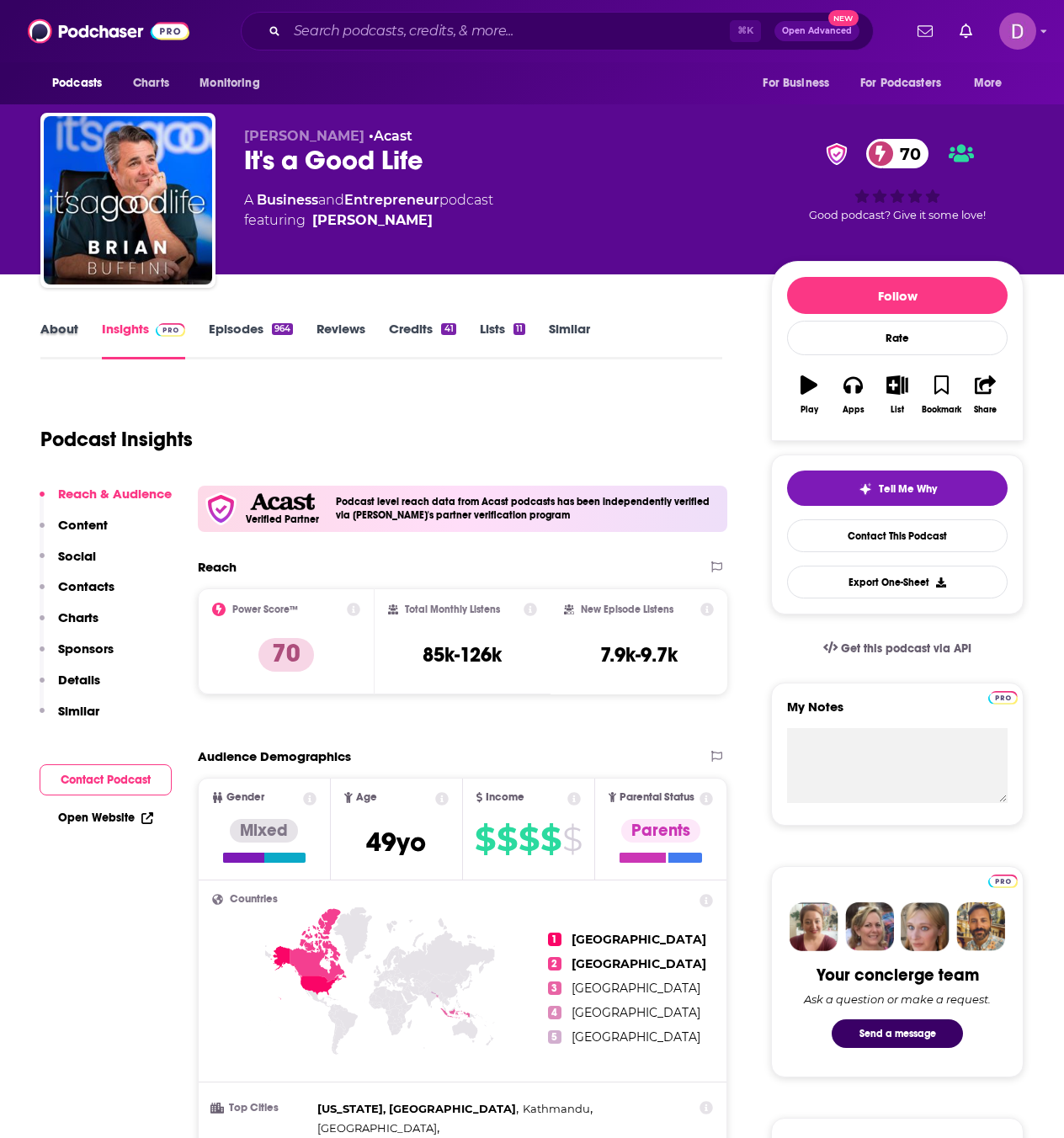
click at [77, 338] on div "About" at bounding box center [71, 340] width 61 height 39
click at [71, 332] on link "About" at bounding box center [59, 340] width 38 height 39
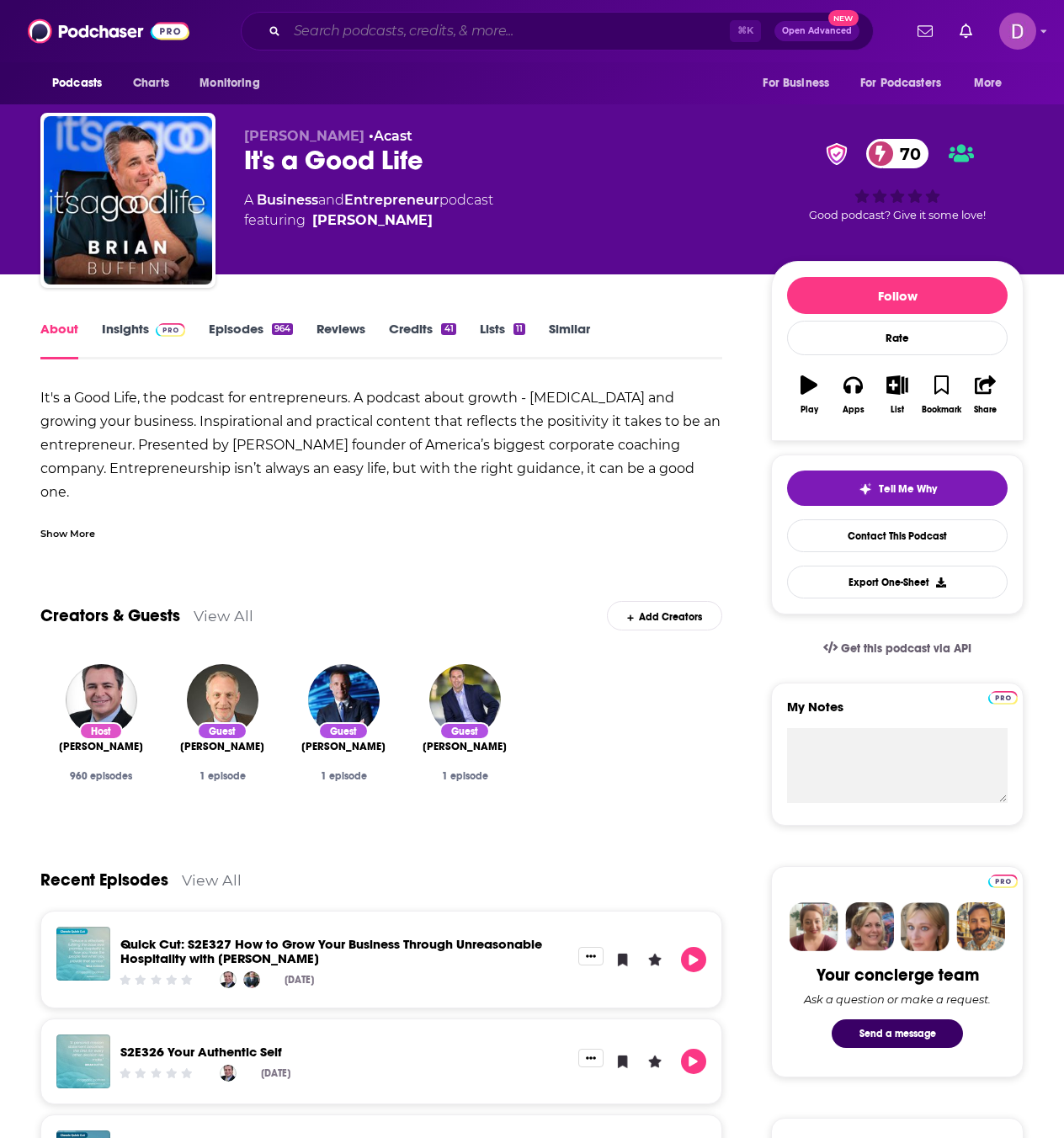
click at [313, 32] on input "Search podcasts, credits, & more..." at bounding box center [507, 31] width 442 height 27
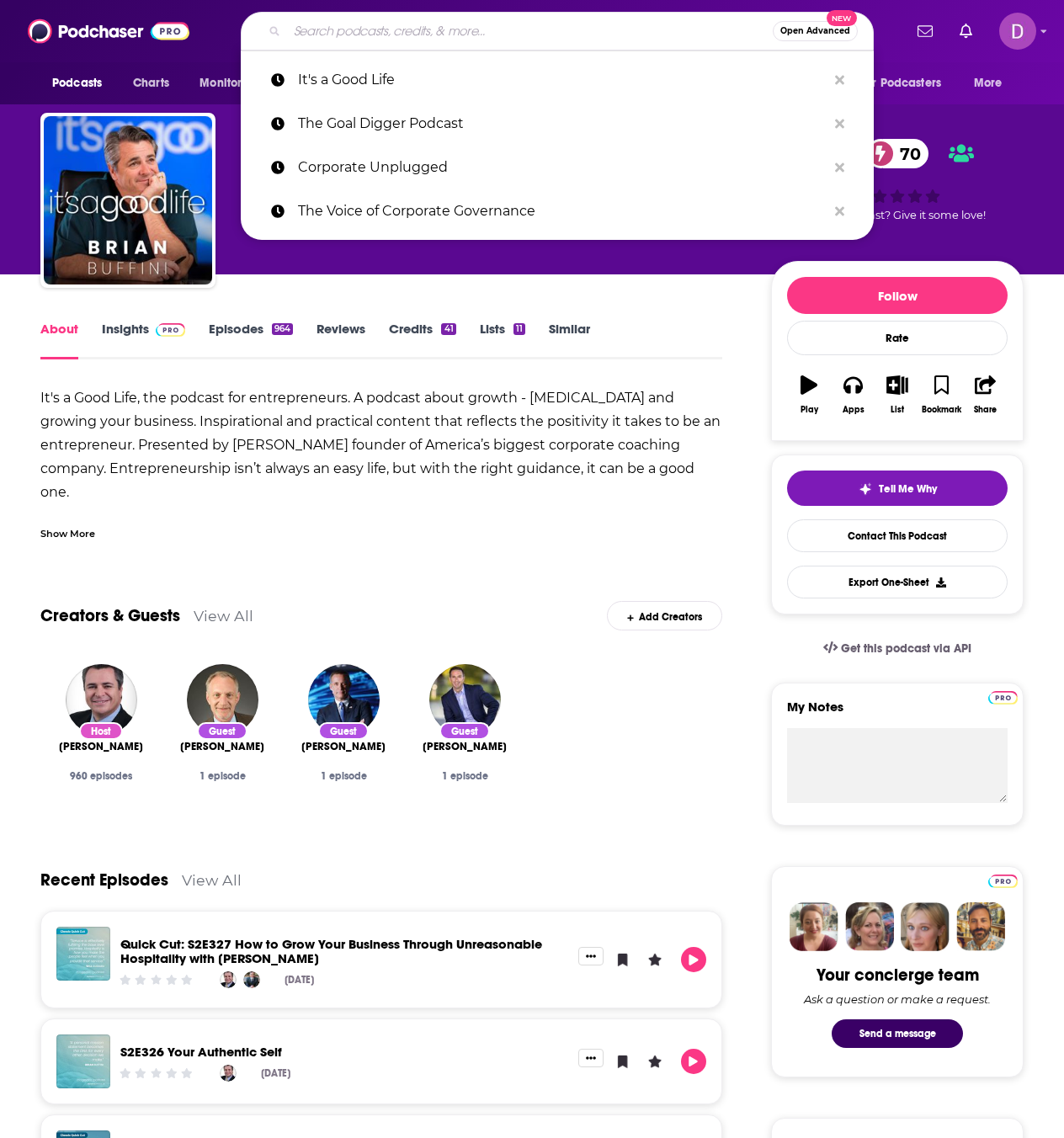
paste input "Action Academy | Replace The Job You Hate With A Life You L…"
type input "Action Academy | Replace The Job You Hate With A Life You L…"
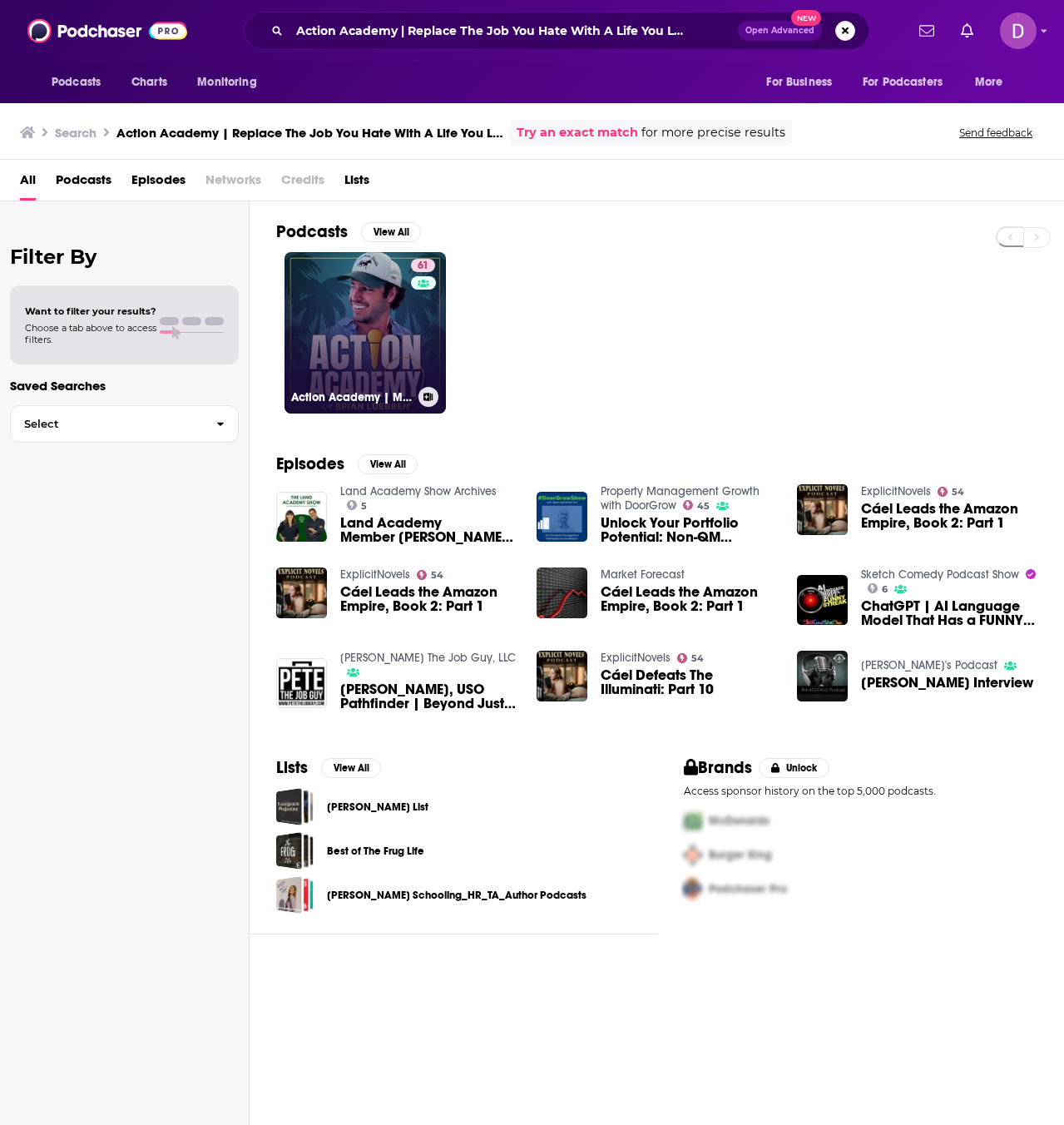
click at [336, 333] on link "61 Action Academy | Millionaire Mentorship For Your Life & Business" at bounding box center [365, 333] width 161 height 161
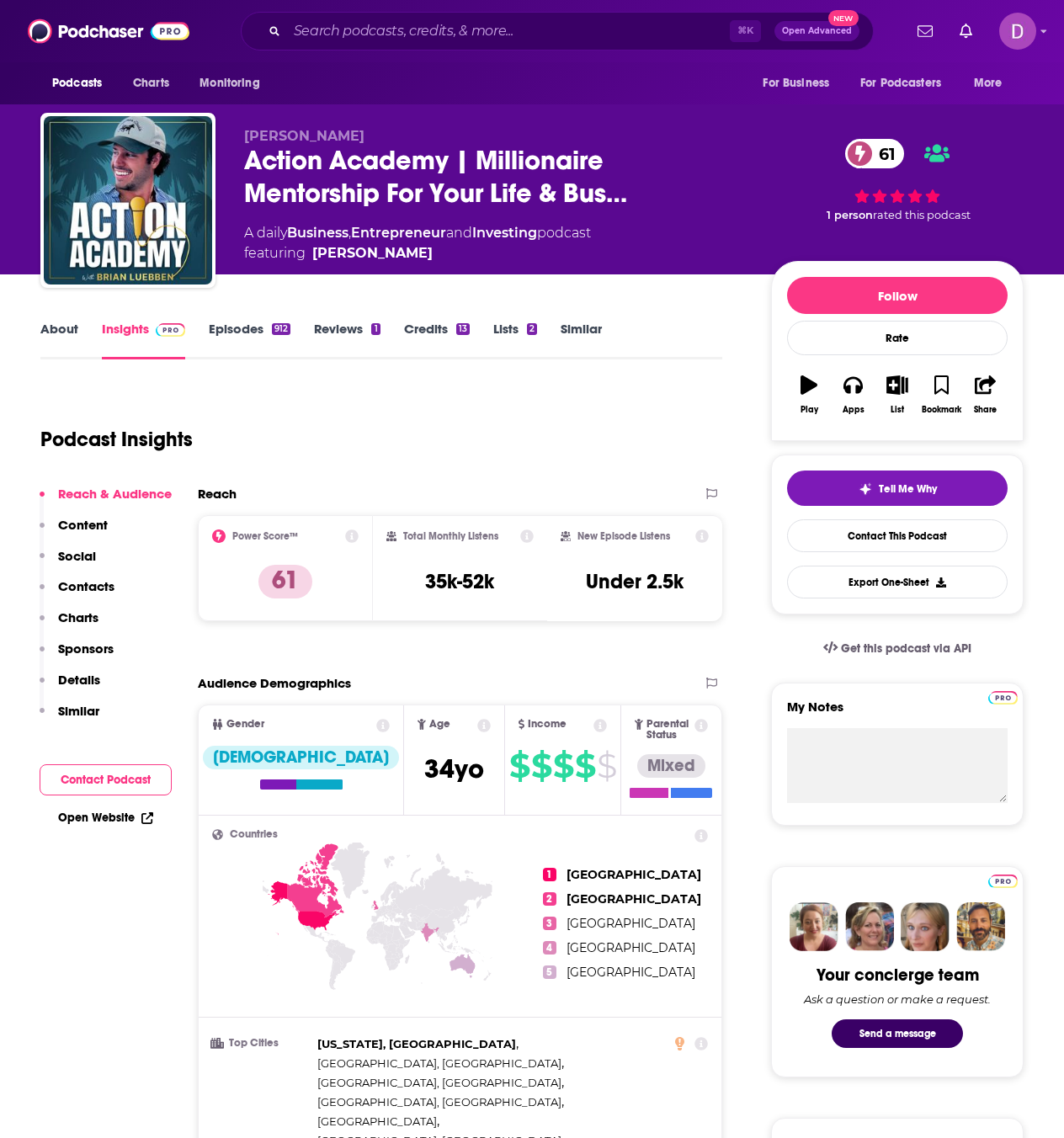
click at [60, 327] on link "About" at bounding box center [59, 340] width 38 height 39
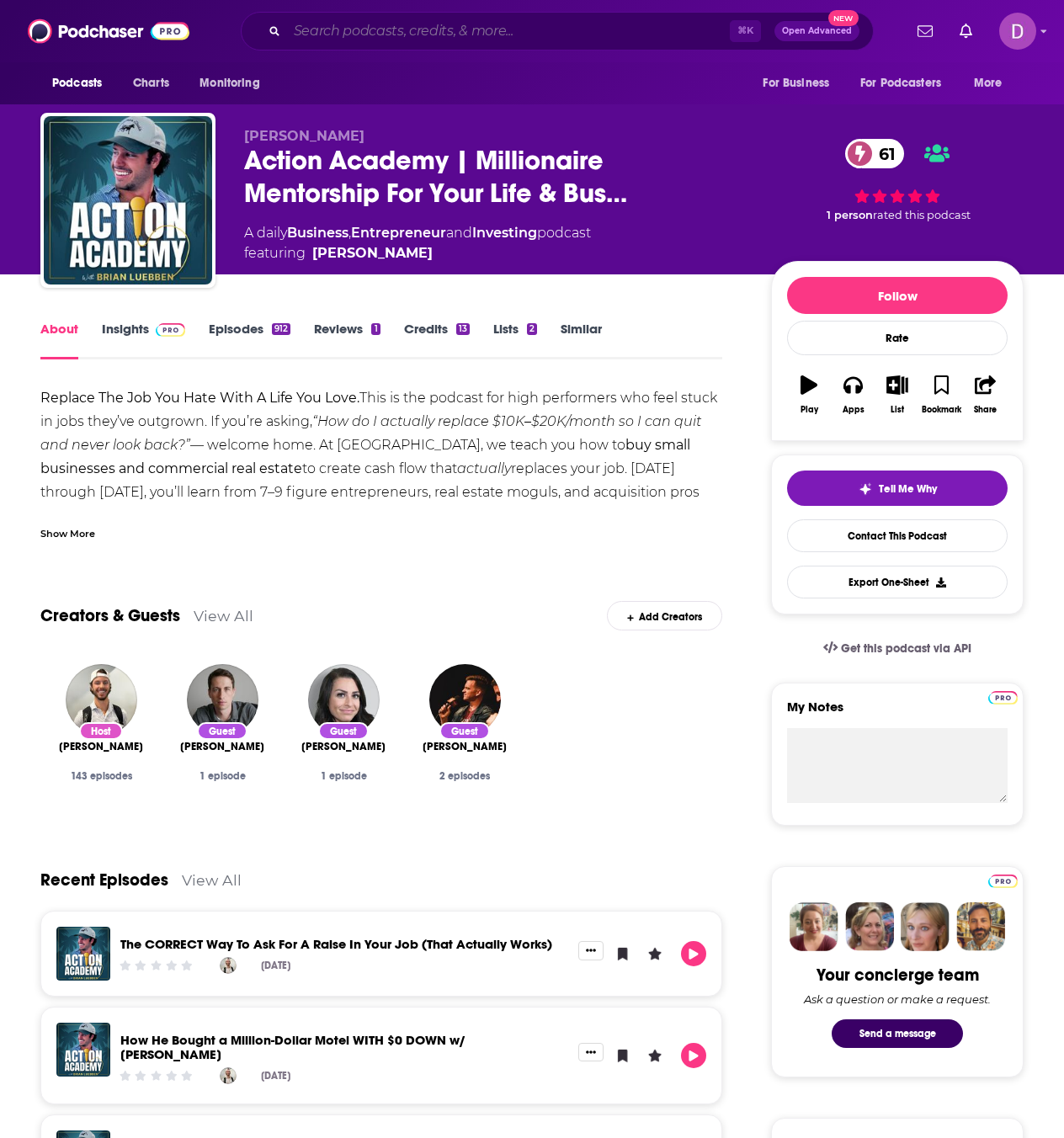
click at [330, 31] on input "Search podcasts, credits, & more..." at bounding box center [507, 31] width 442 height 27
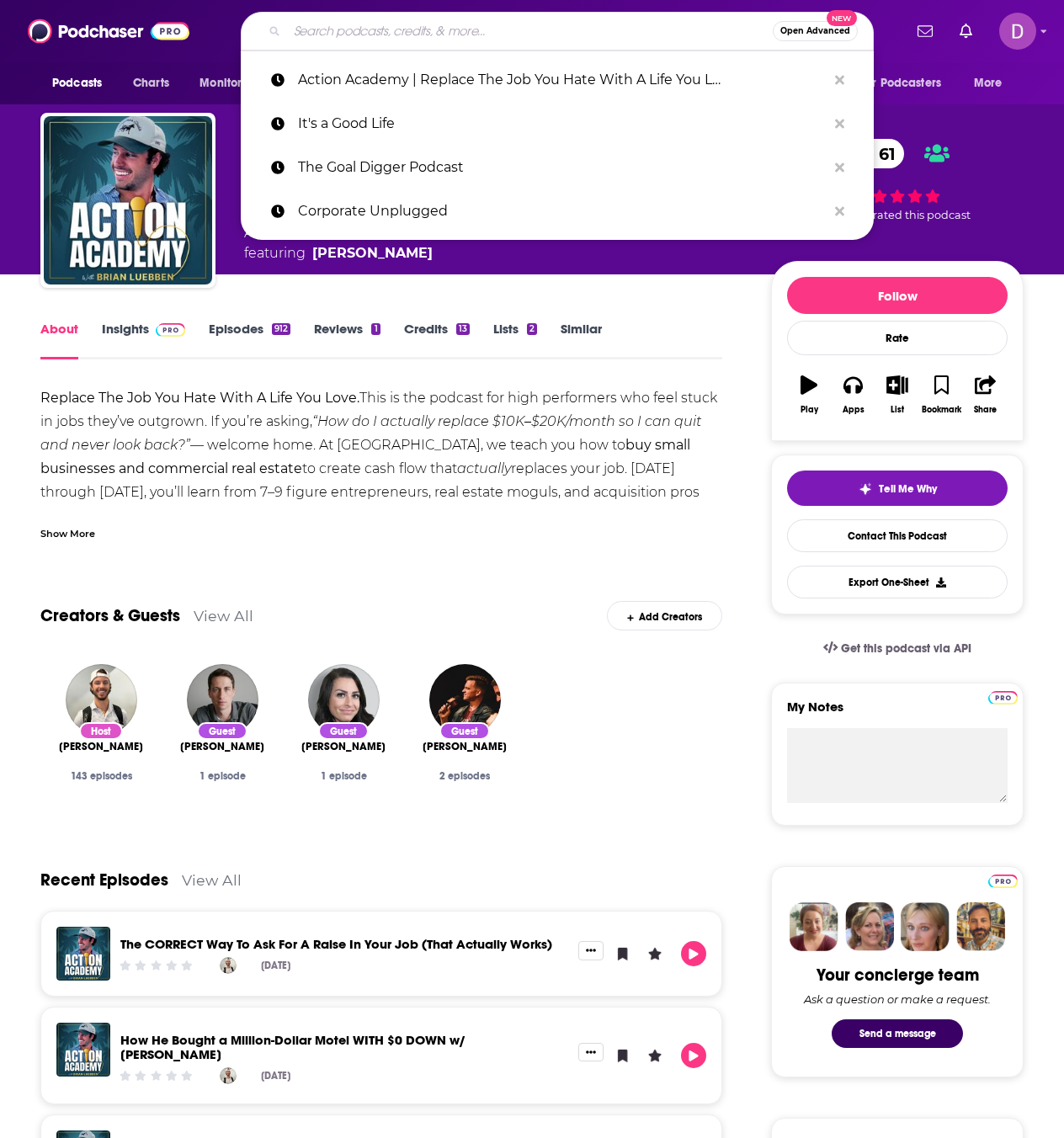
paste input "The [PERSON_NAME] Show"
type input "The [PERSON_NAME] Show"
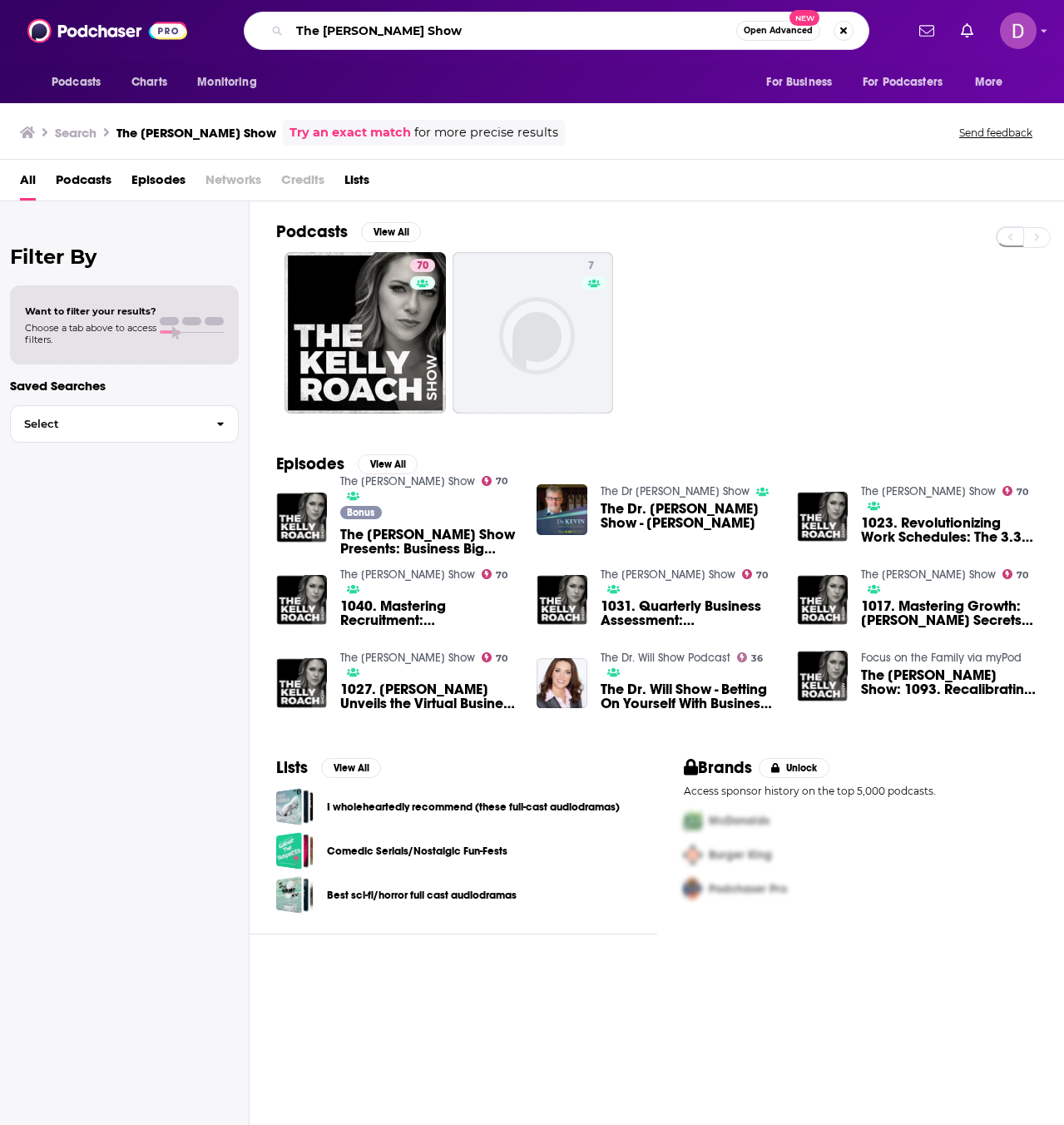
drag, startPoint x: 461, startPoint y: 37, endPoint x: 294, endPoint y: 23, distance: 167.6
click at [294, 23] on input "The [PERSON_NAME] Show" at bounding box center [513, 30] width 447 height 27
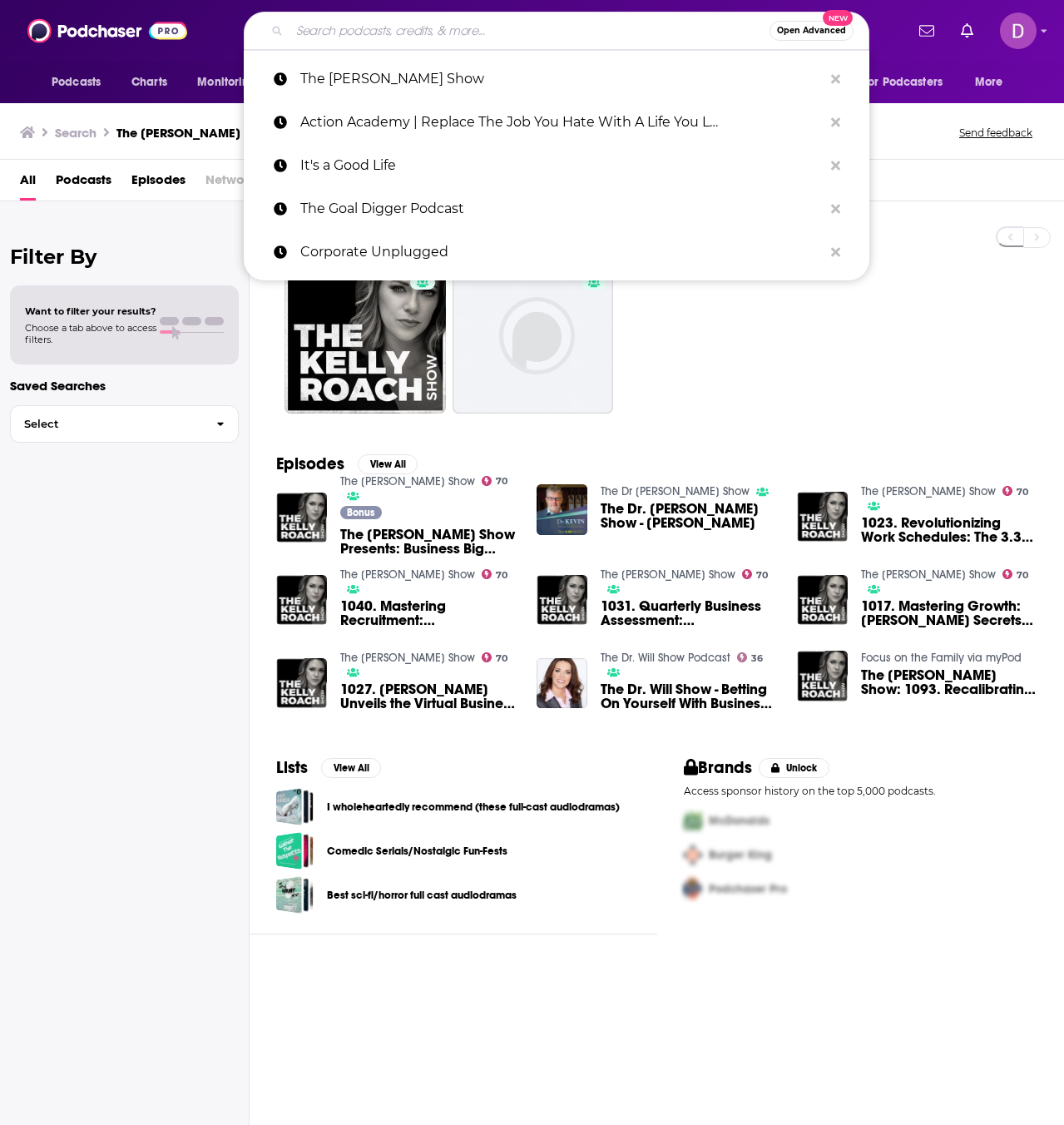
paste input "The How of Business - How to start, run & grow a small busi…"
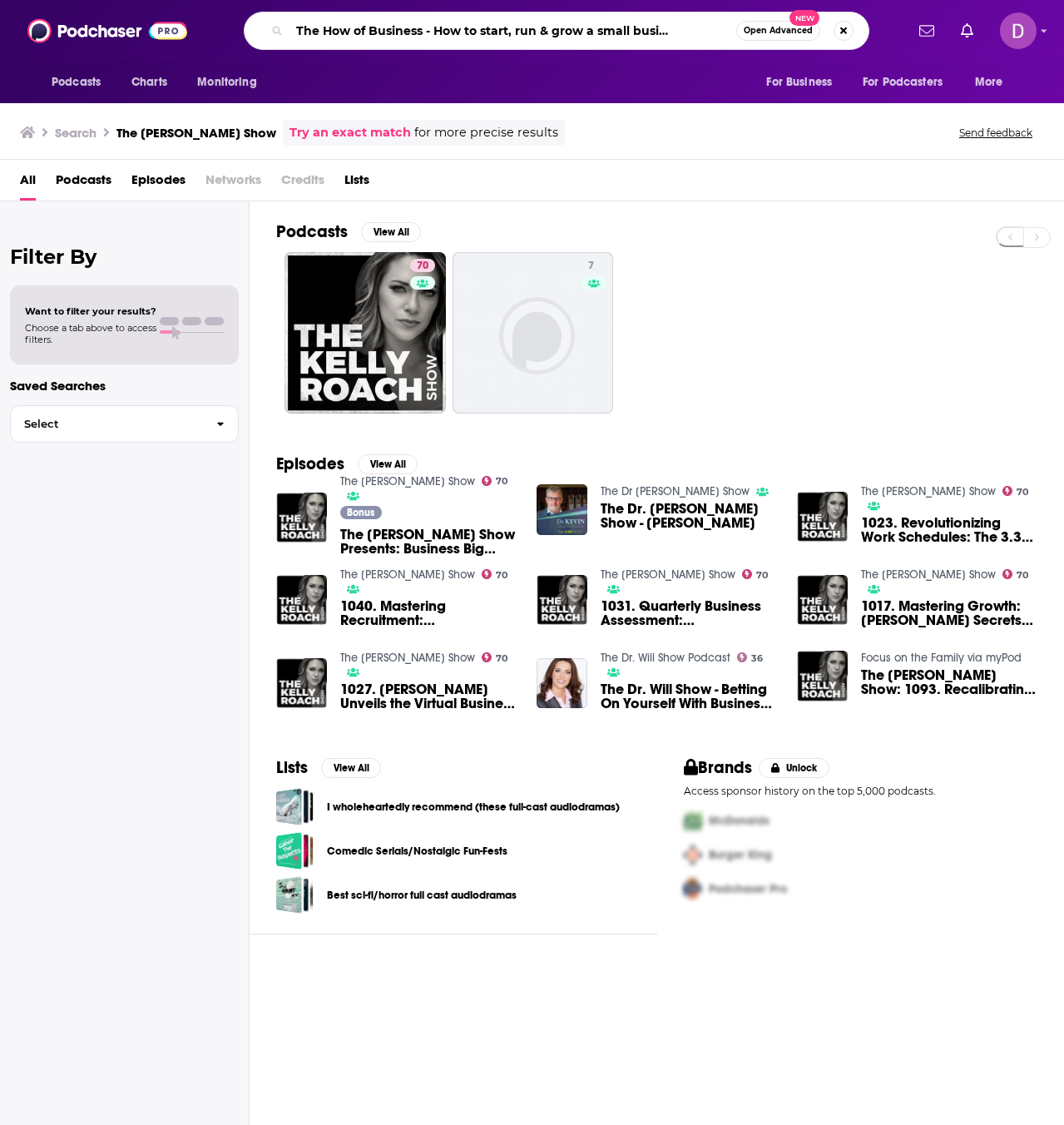
type input "The How of Business - How to start, run & grow a small busi…"
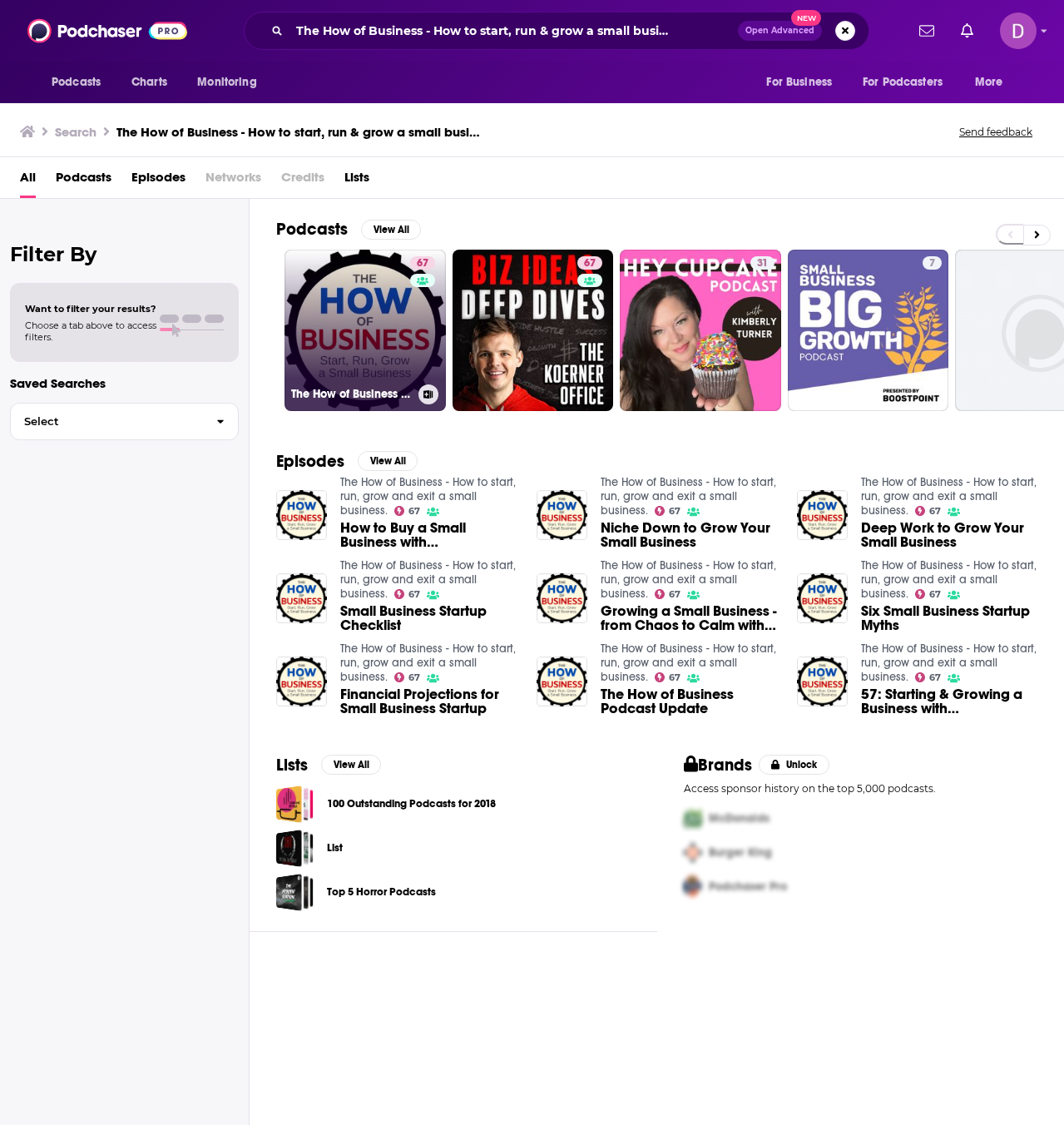
click at [337, 327] on link "67 The How of Business - How to start, run, grow and exit a small business." at bounding box center [365, 330] width 161 height 161
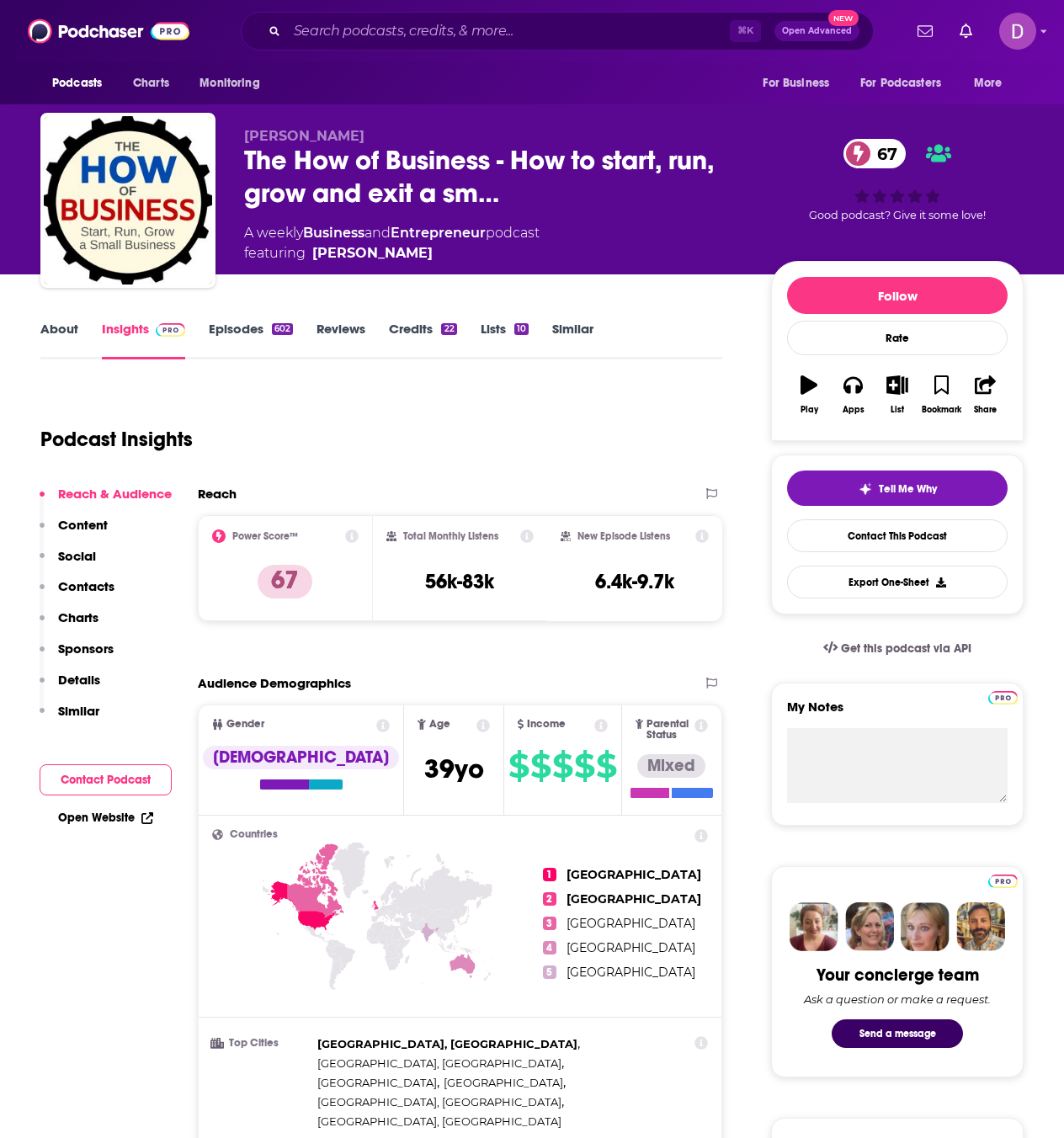
click at [68, 328] on link "About" at bounding box center [59, 340] width 38 height 39
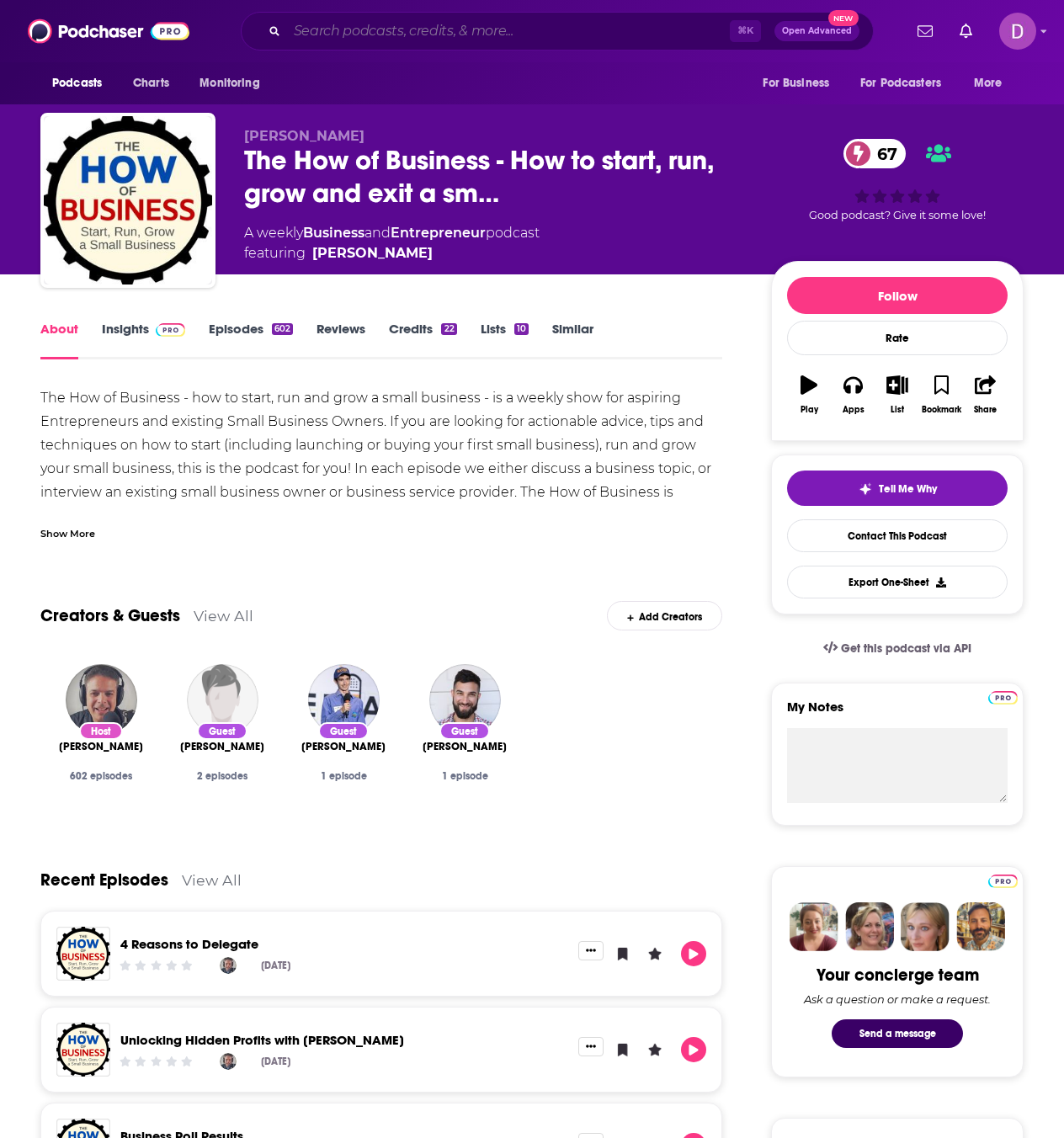
click at [414, 32] on input "Search podcasts, credits, & more..." at bounding box center [507, 31] width 442 height 27
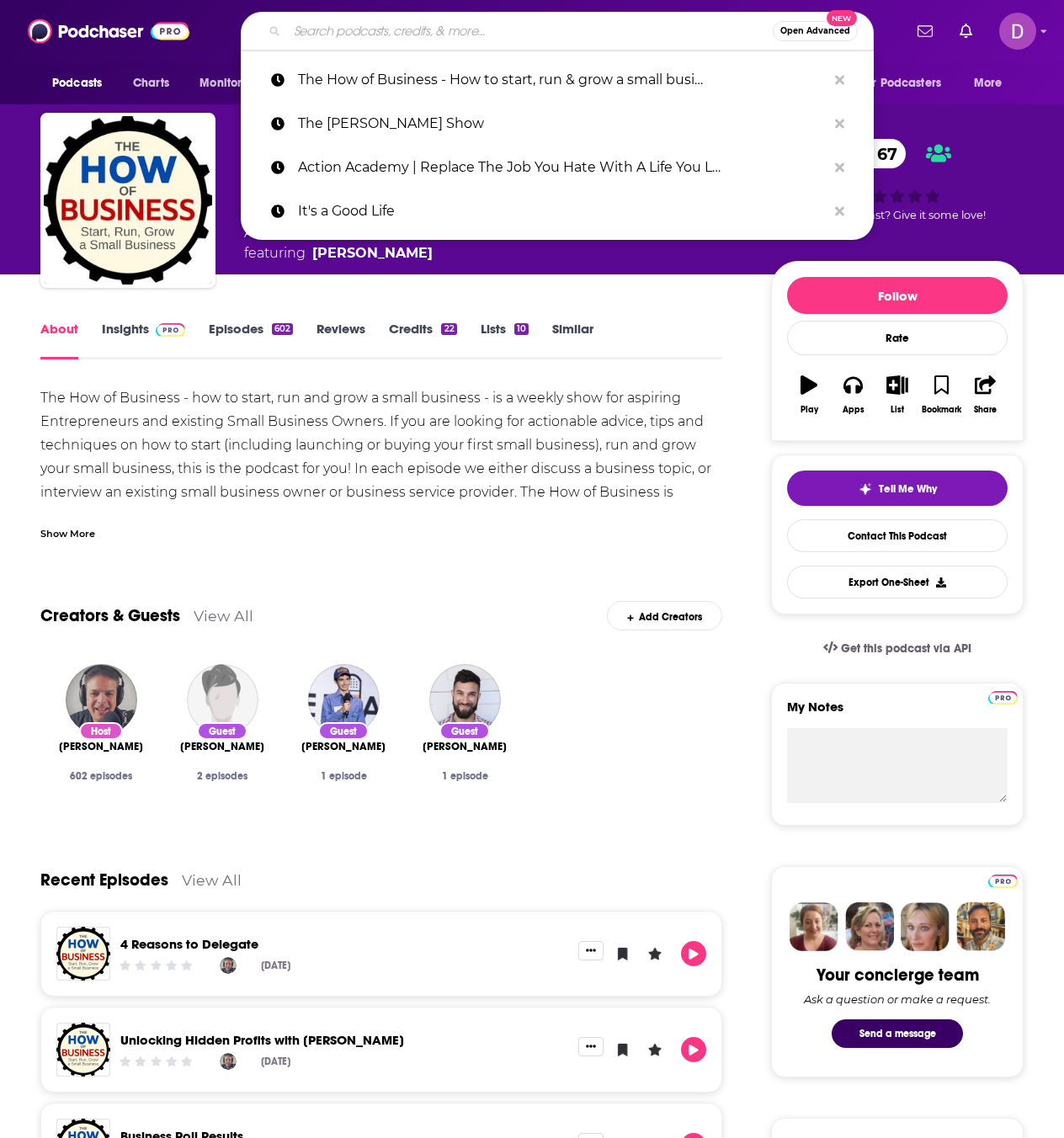
paste input "Corporate Cafecito"
type input "Corporate Cafecito"
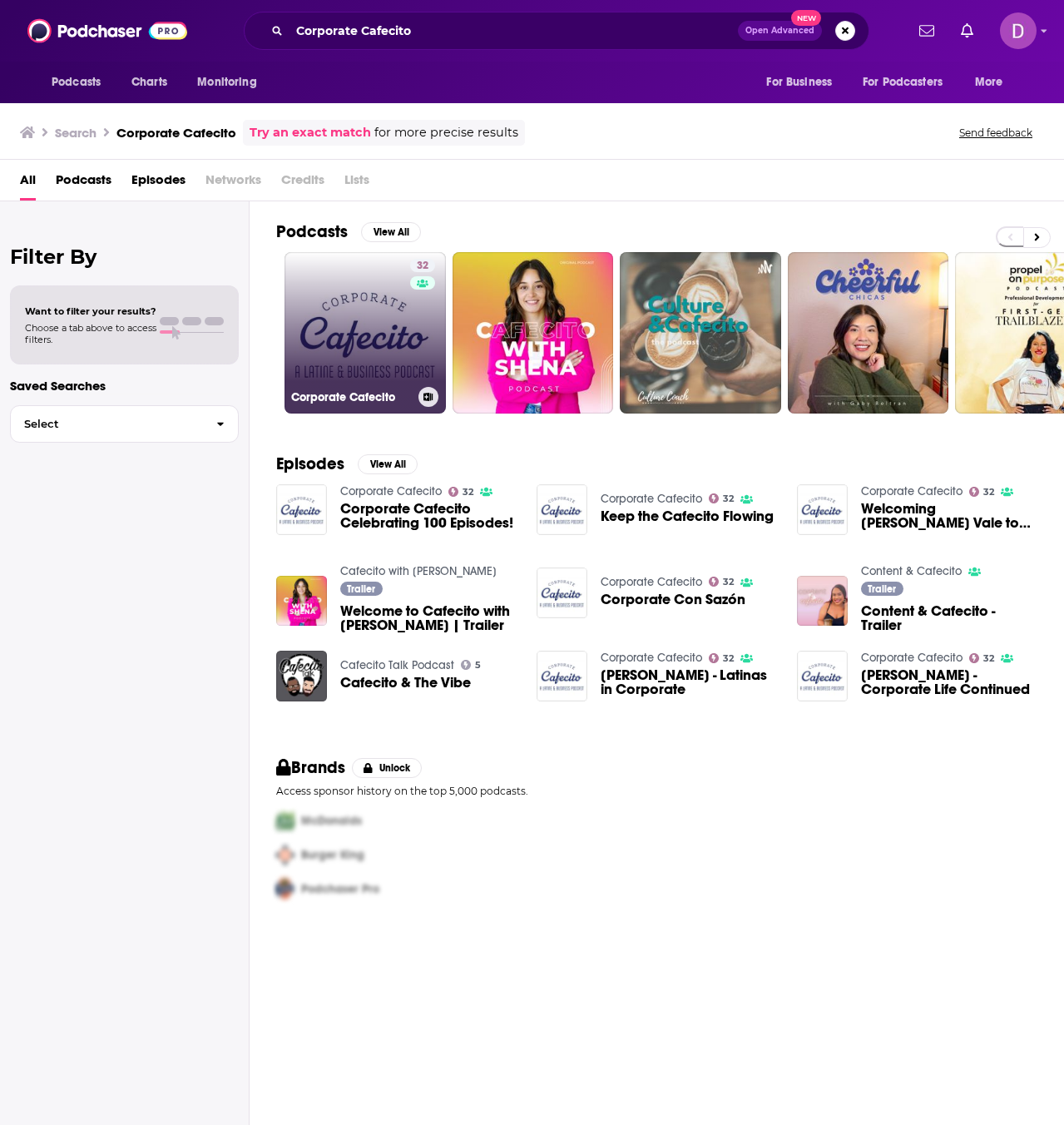
click at [373, 340] on link "32 Corporate Cafecito" at bounding box center [365, 333] width 161 height 161
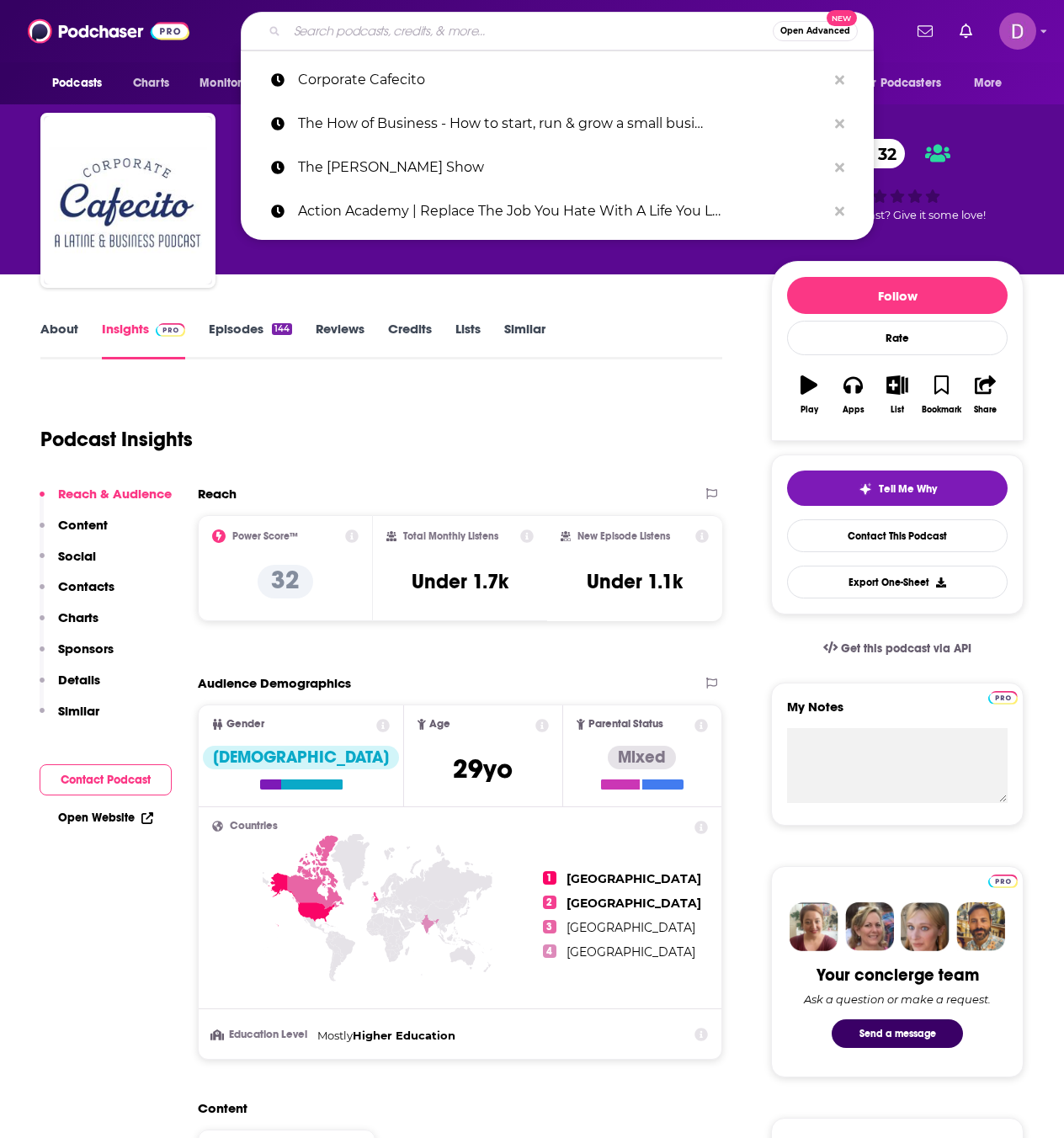
click at [374, 34] on input "Search podcasts, credits, & more..." at bounding box center [529, 31] width 485 height 27
paste input "[PERSON_NAME] On Finance"
type input "[PERSON_NAME] On Finance"
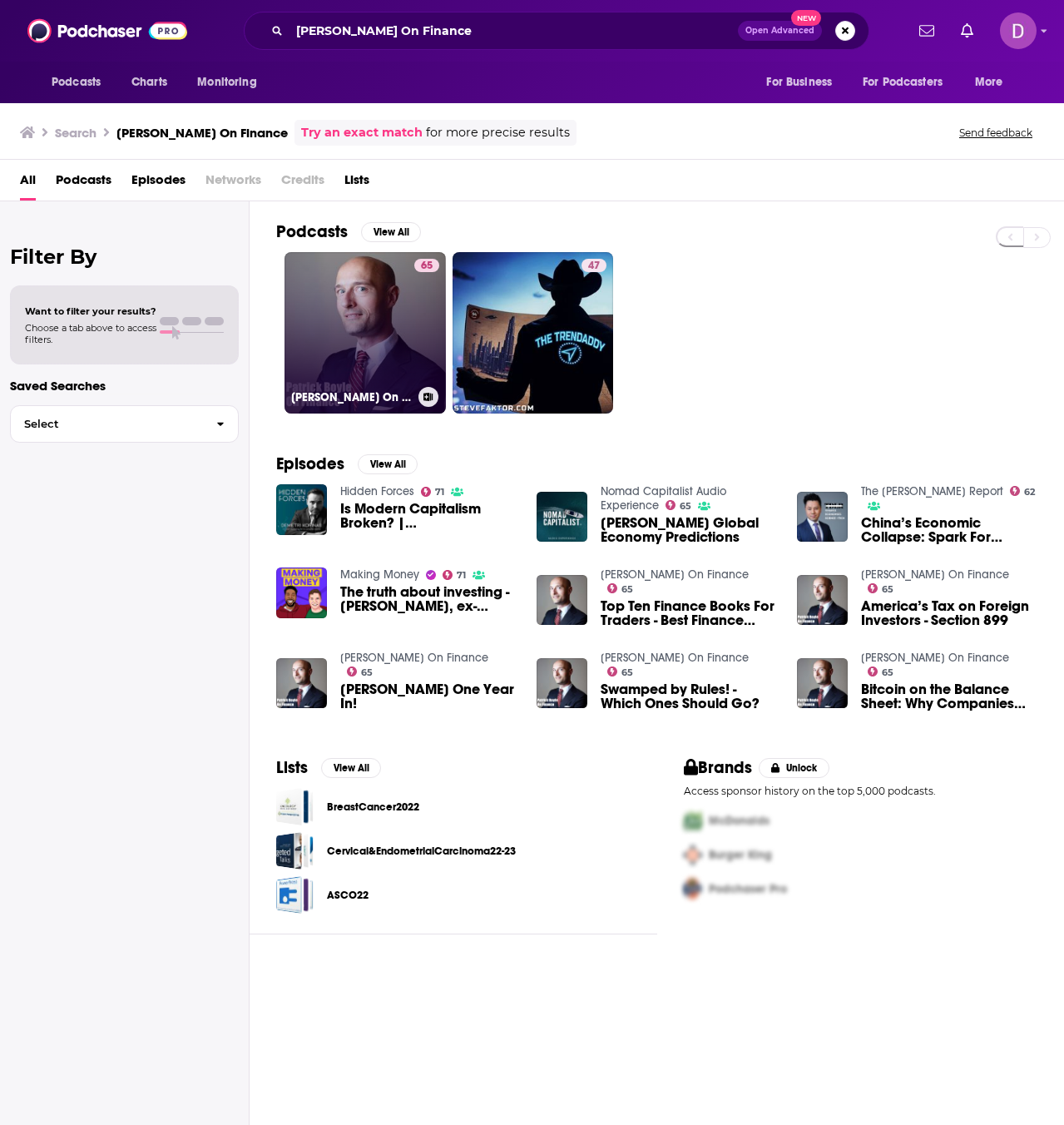
click at [306, 338] on link "65 [PERSON_NAME] On Finance" at bounding box center [365, 333] width 161 height 161
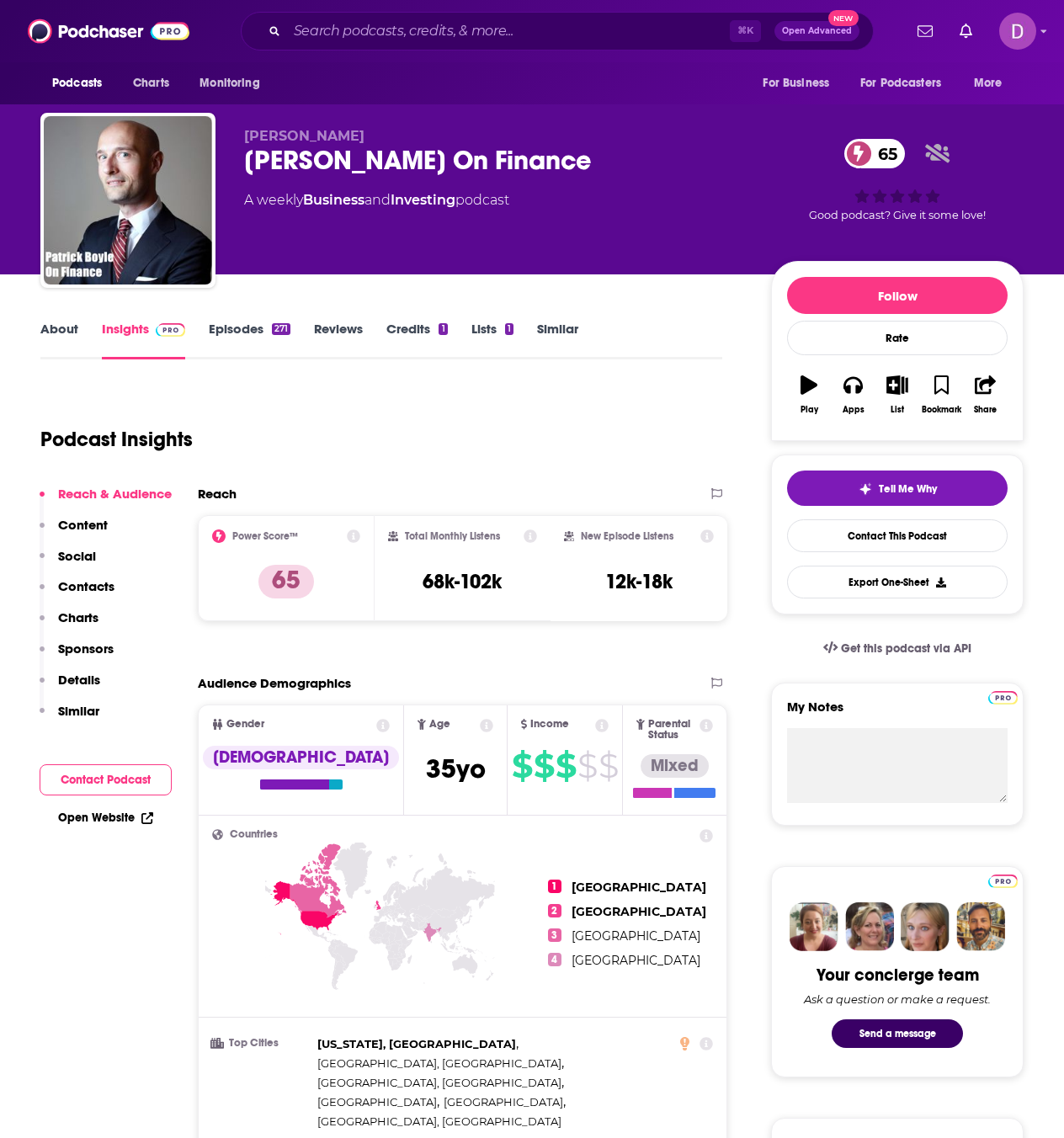
click at [65, 333] on link "About" at bounding box center [59, 340] width 38 height 39
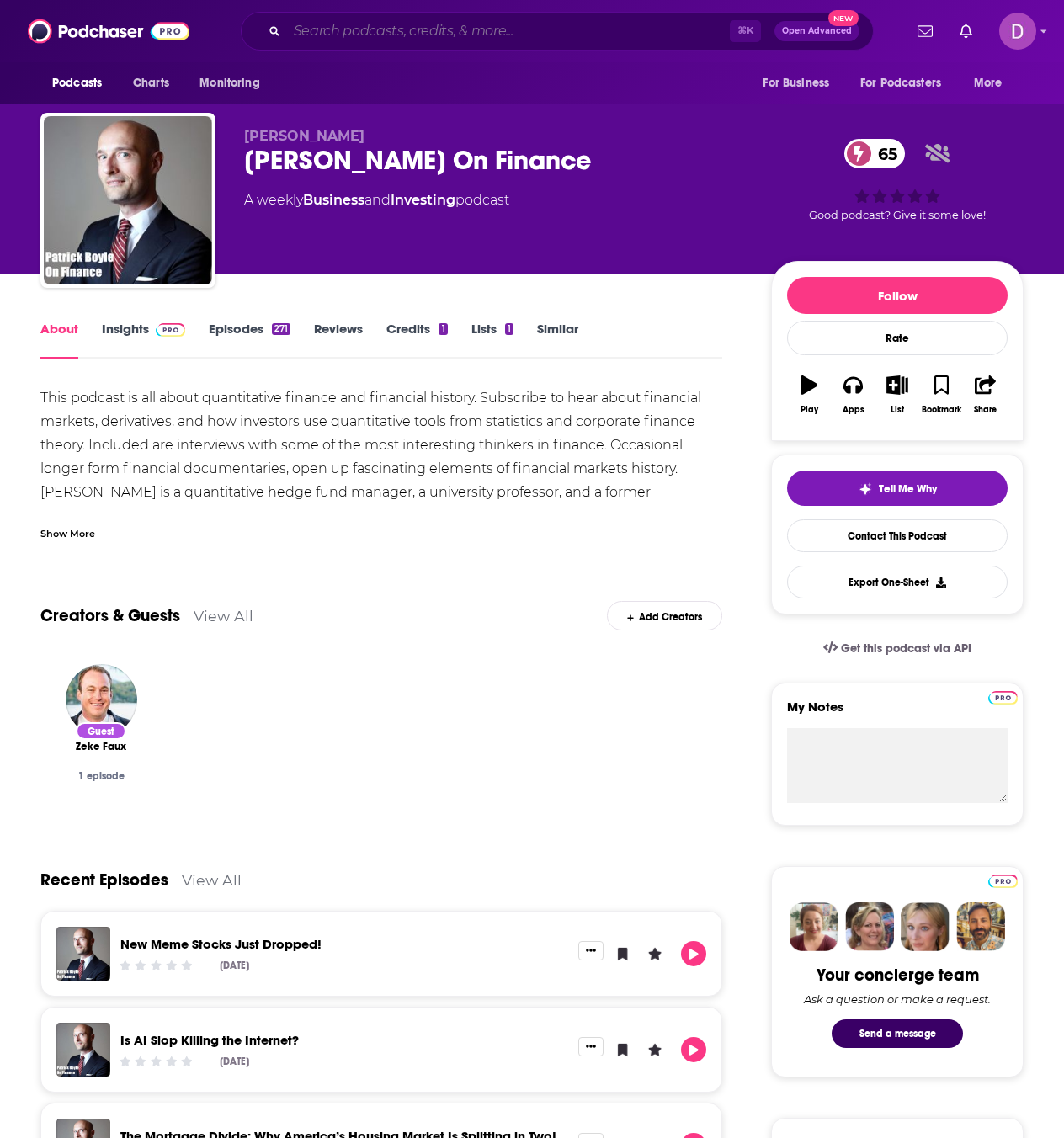
click at [320, 23] on input "Search podcasts, credits, & more..." at bounding box center [507, 31] width 442 height 27
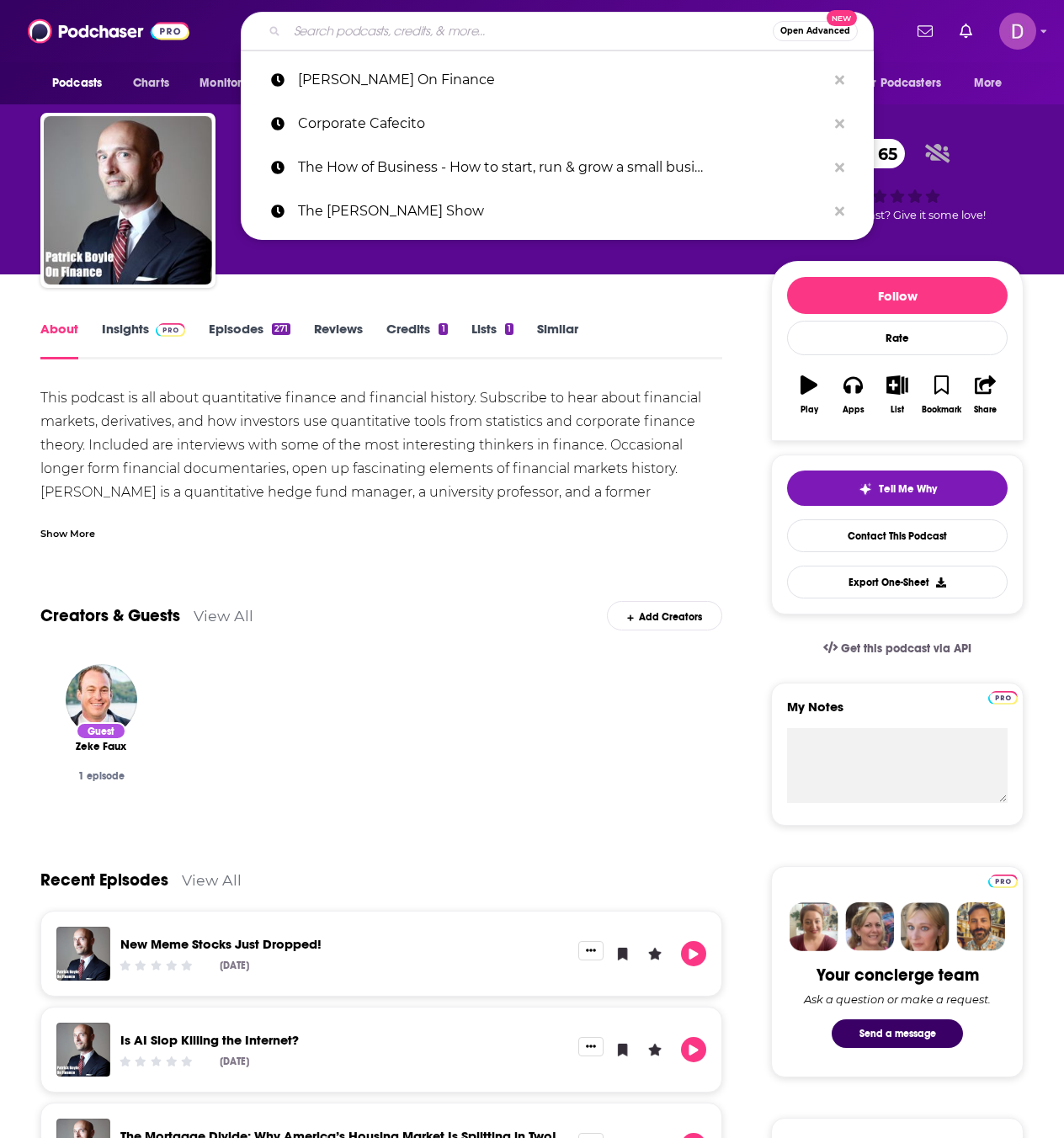
paste input "Leadership Sandbox: Strategies to Uplevel Workplace Communi…"
type input "Leadership Sandbox: Strategies to Uplevel Workplace Communi…"
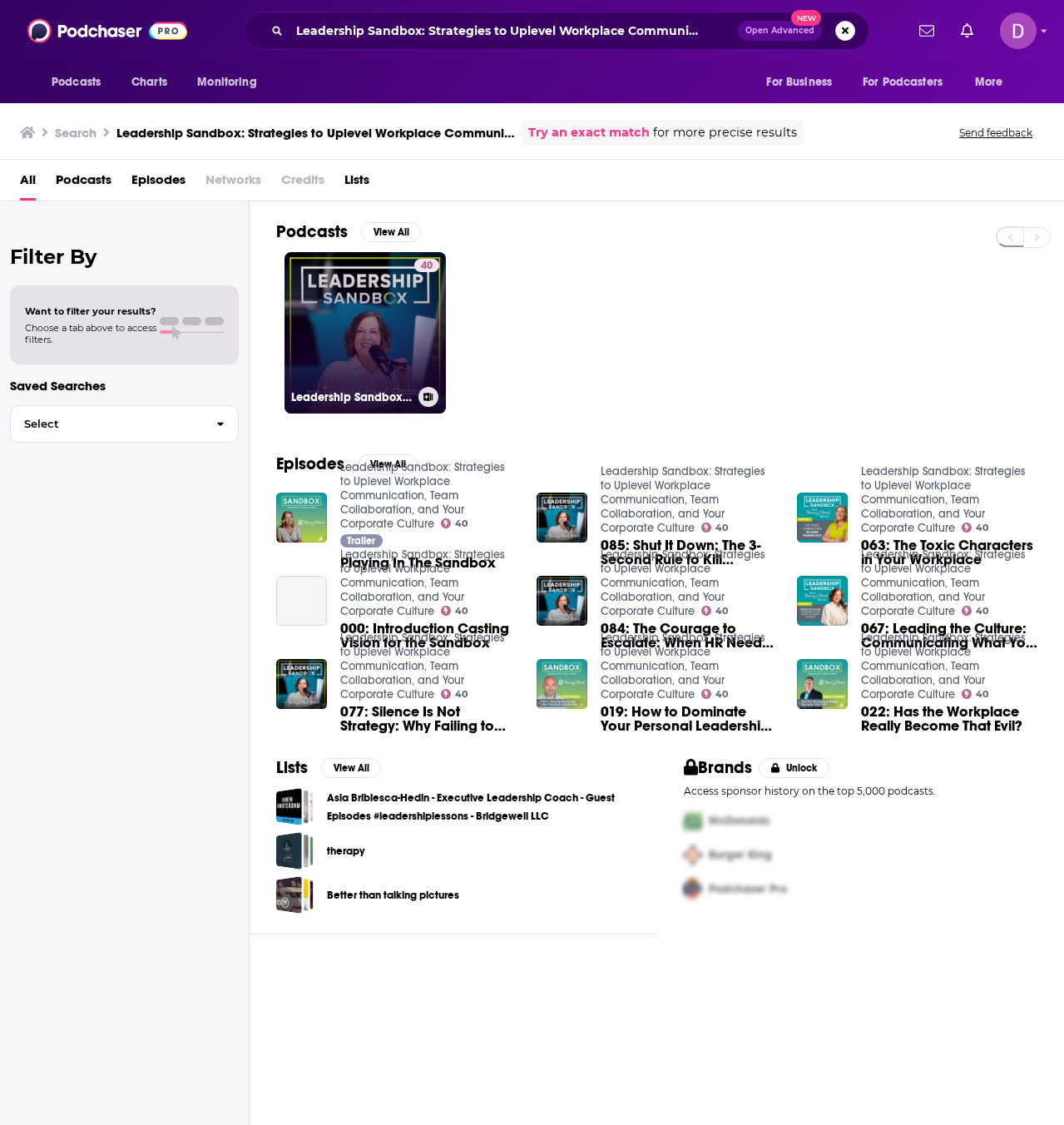
click at [331, 312] on link "40 Leadership Sandbox: Strategies to Uplevel Workplace Communication, Team Coll…" at bounding box center [365, 333] width 161 height 161
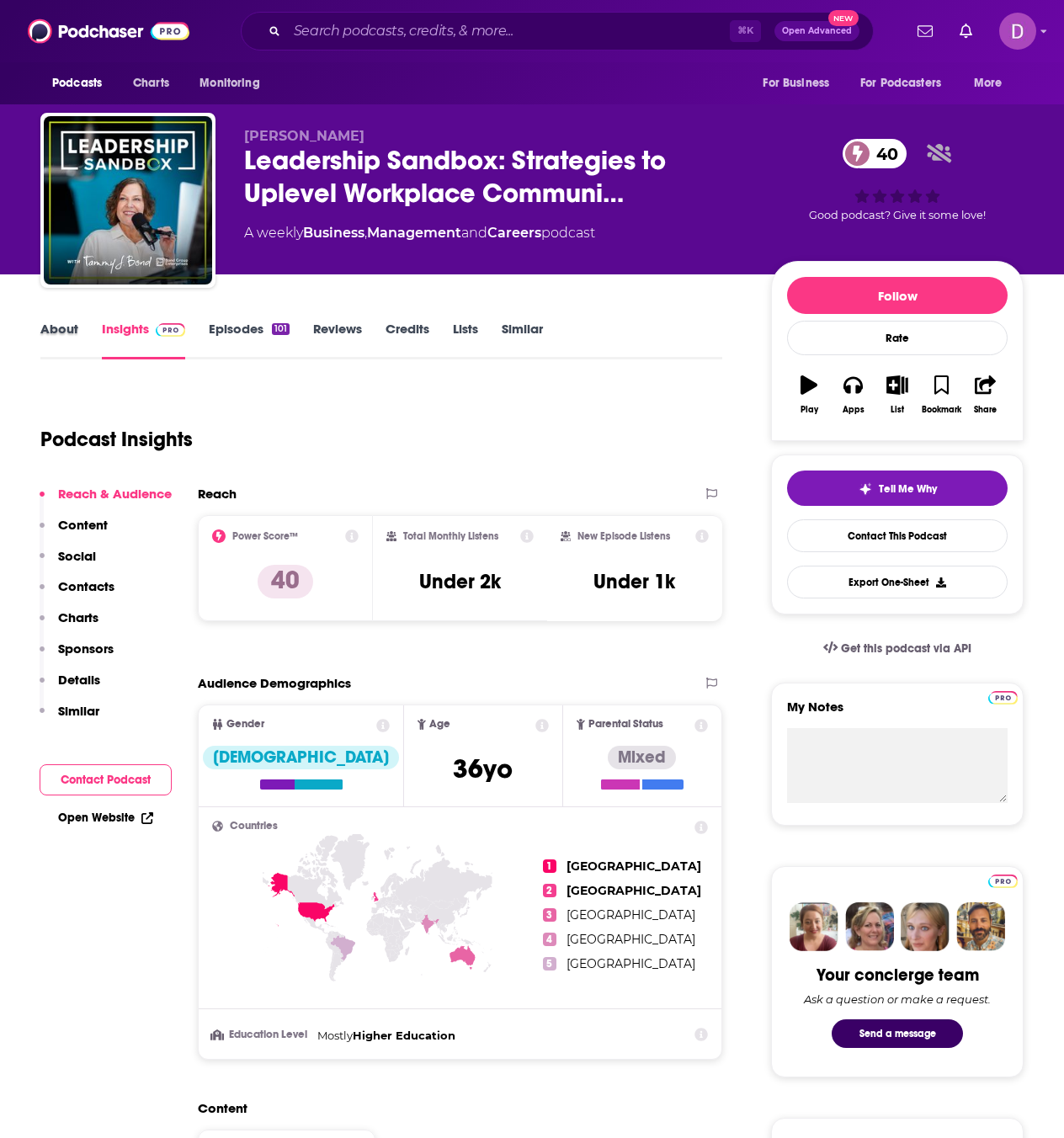
click at [80, 331] on div "About" at bounding box center [71, 340] width 61 height 39
click at [71, 330] on link "About" at bounding box center [59, 340] width 38 height 39
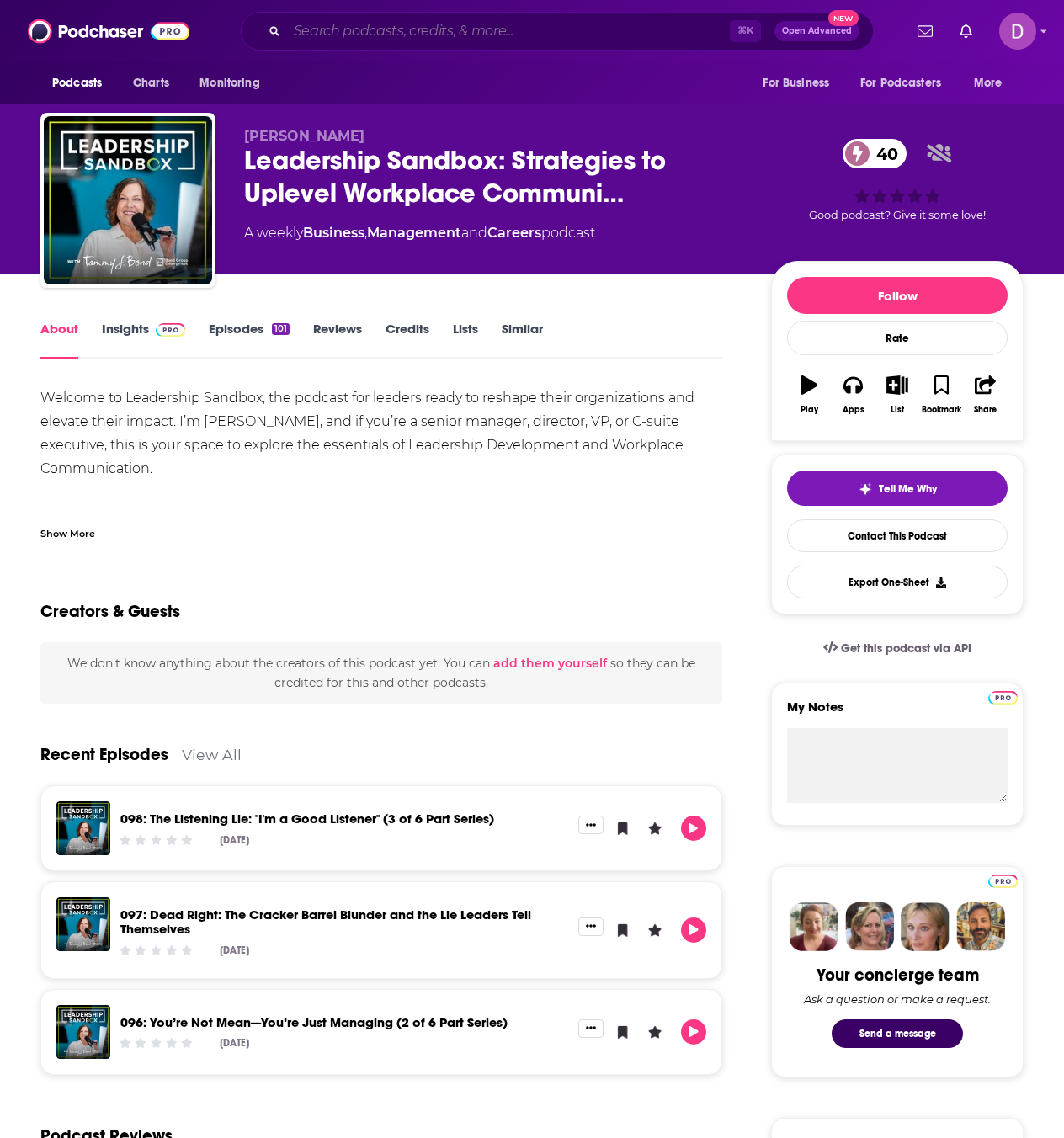
click at [347, 32] on input "Search podcasts, credits, & more..." at bounding box center [507, 31] width 442 height 27
click at [347, 32] on input "Search podcasts, credits, & more..." at bounding box center [507, 31] width 442 height 27
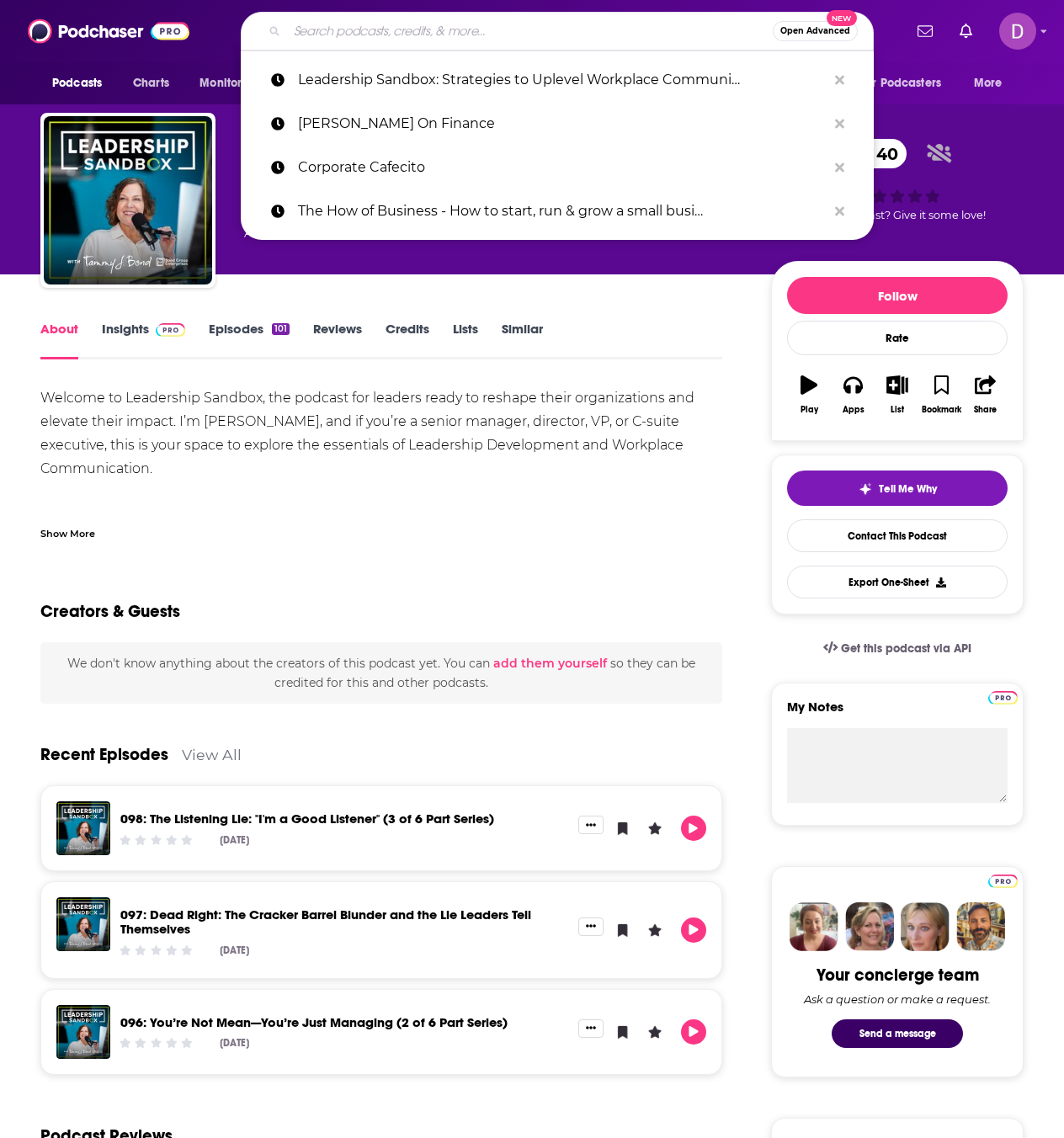
paste input "Corporate Underpants"
type input "Corporate Underpants"
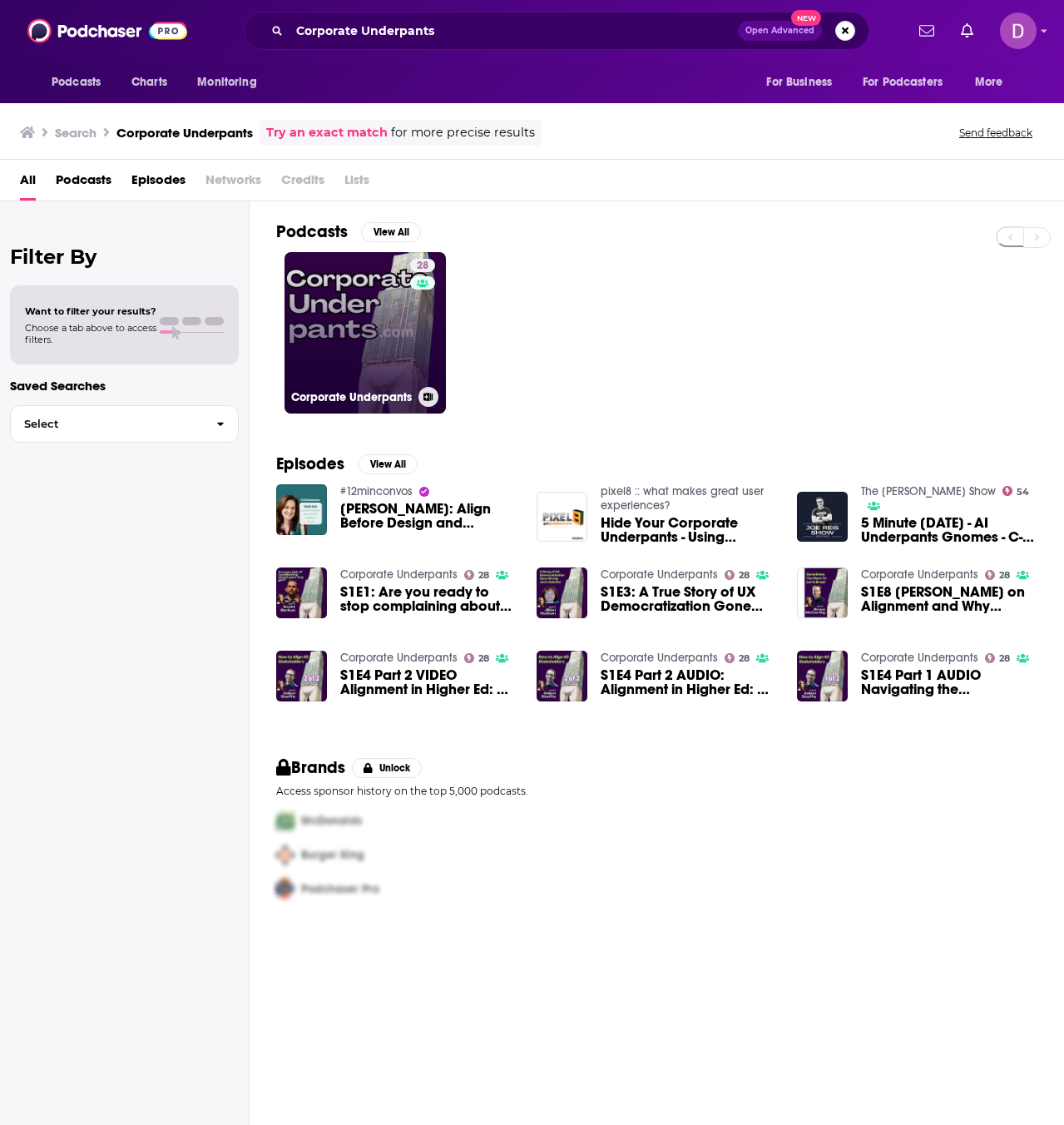
click at [318, 323] on link "28 Corporate Underpants" at bounding box center [365, 333] width 161 height 161
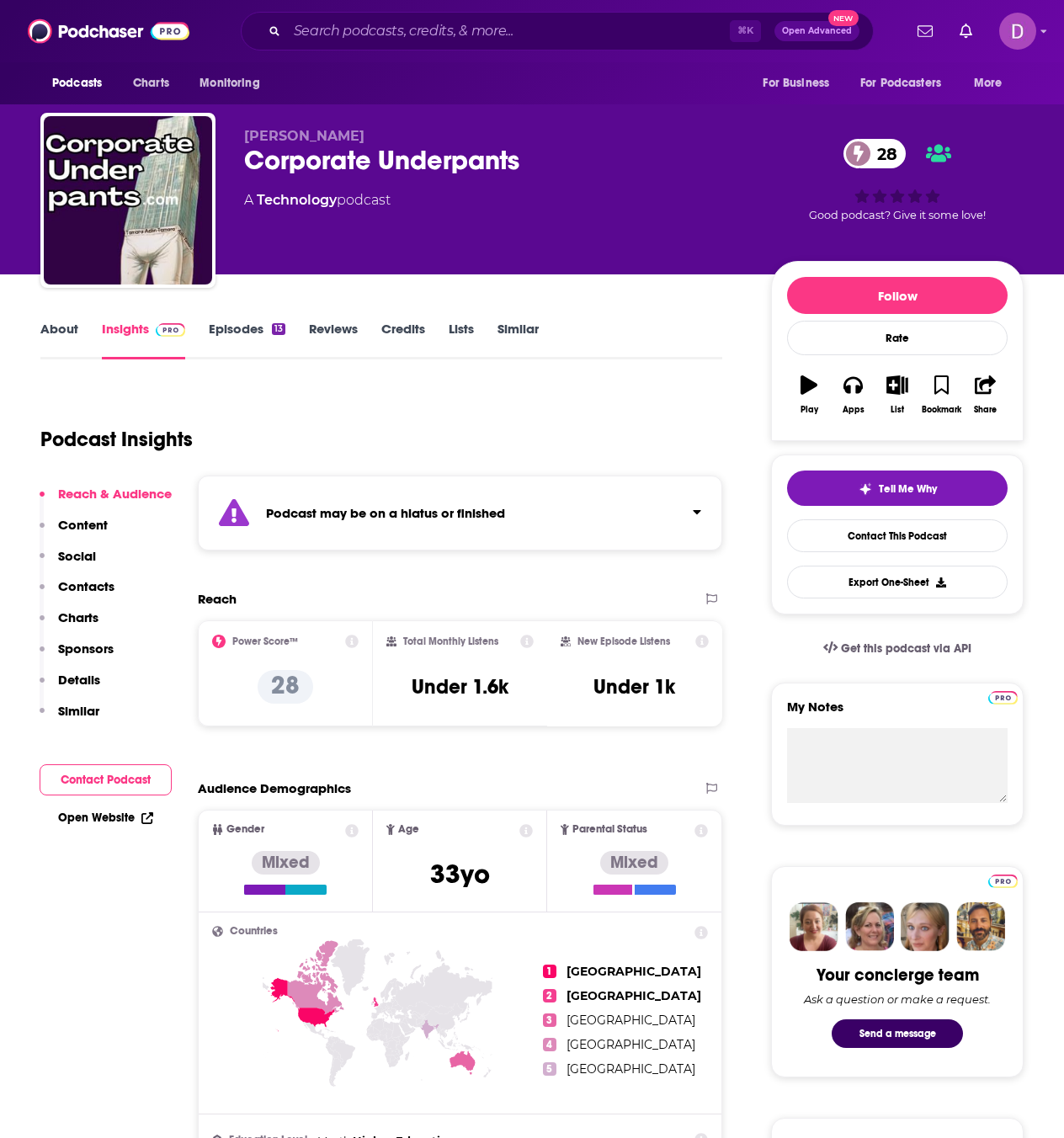
click at [53, 337] on link "About" at bounding box center [59, 340] width 38 height 39
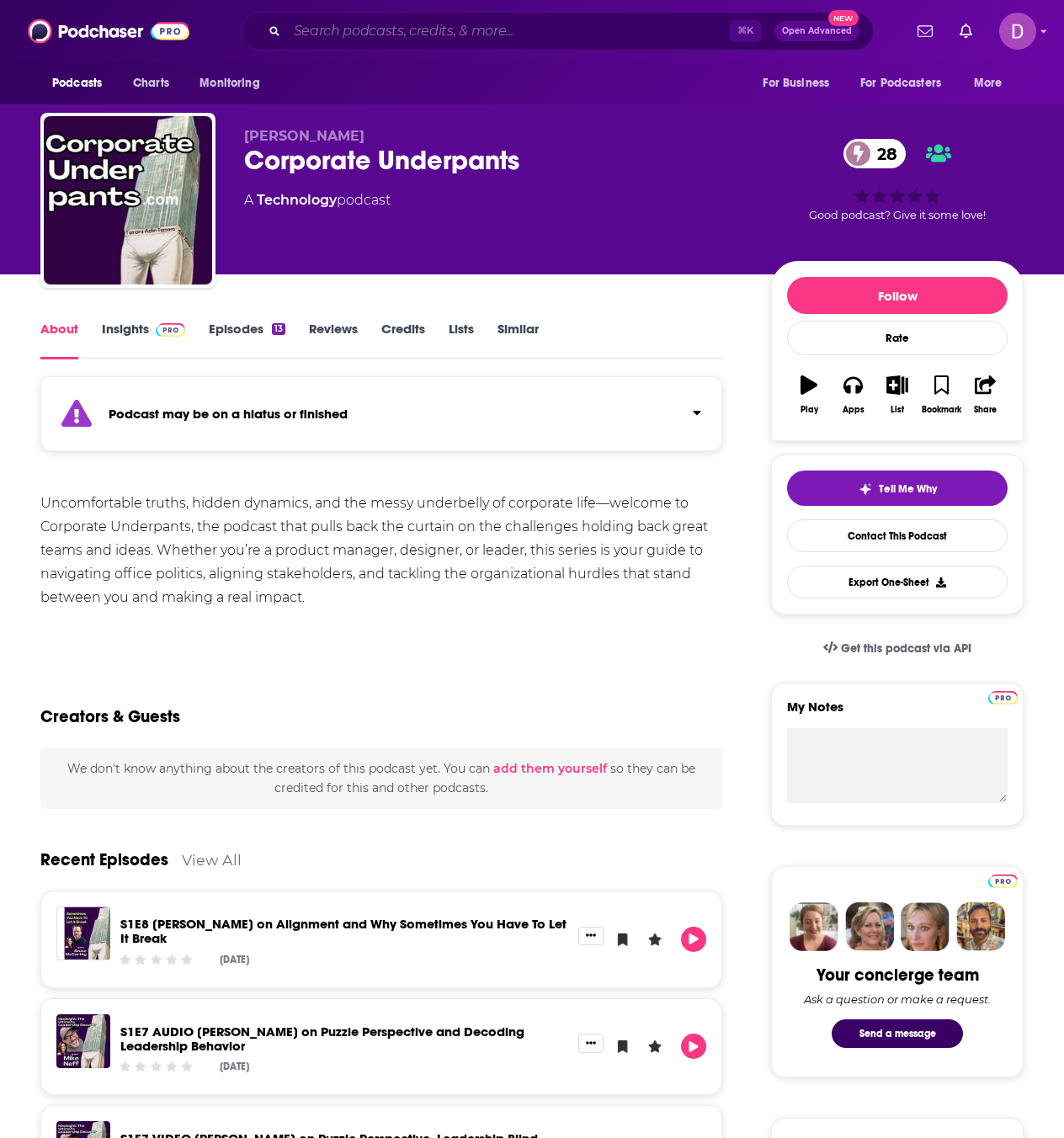
click at [319, 30] on input "Search podcasts, credits, & more..." at bounding box center [507, 31] width 442 height 27
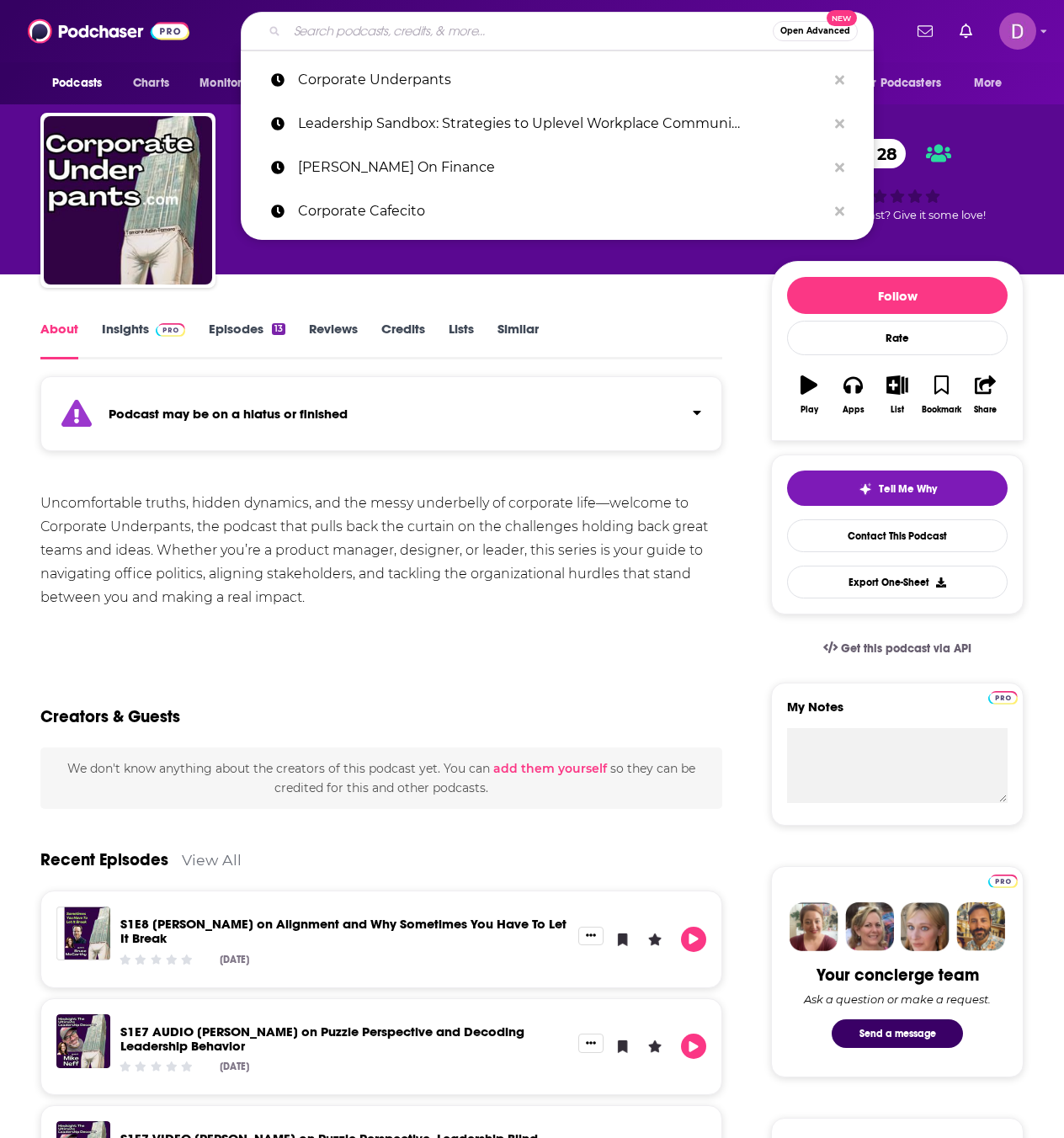
click at [319, 30] on input "Search podcasts, credits, & more..." at bounding box center [529, 31] width 485 height 27
paste input "You Turn Podcast w/ [PERSON_NAME]"
type input "You Turn Podcast w/ [PERSON_NAME]"
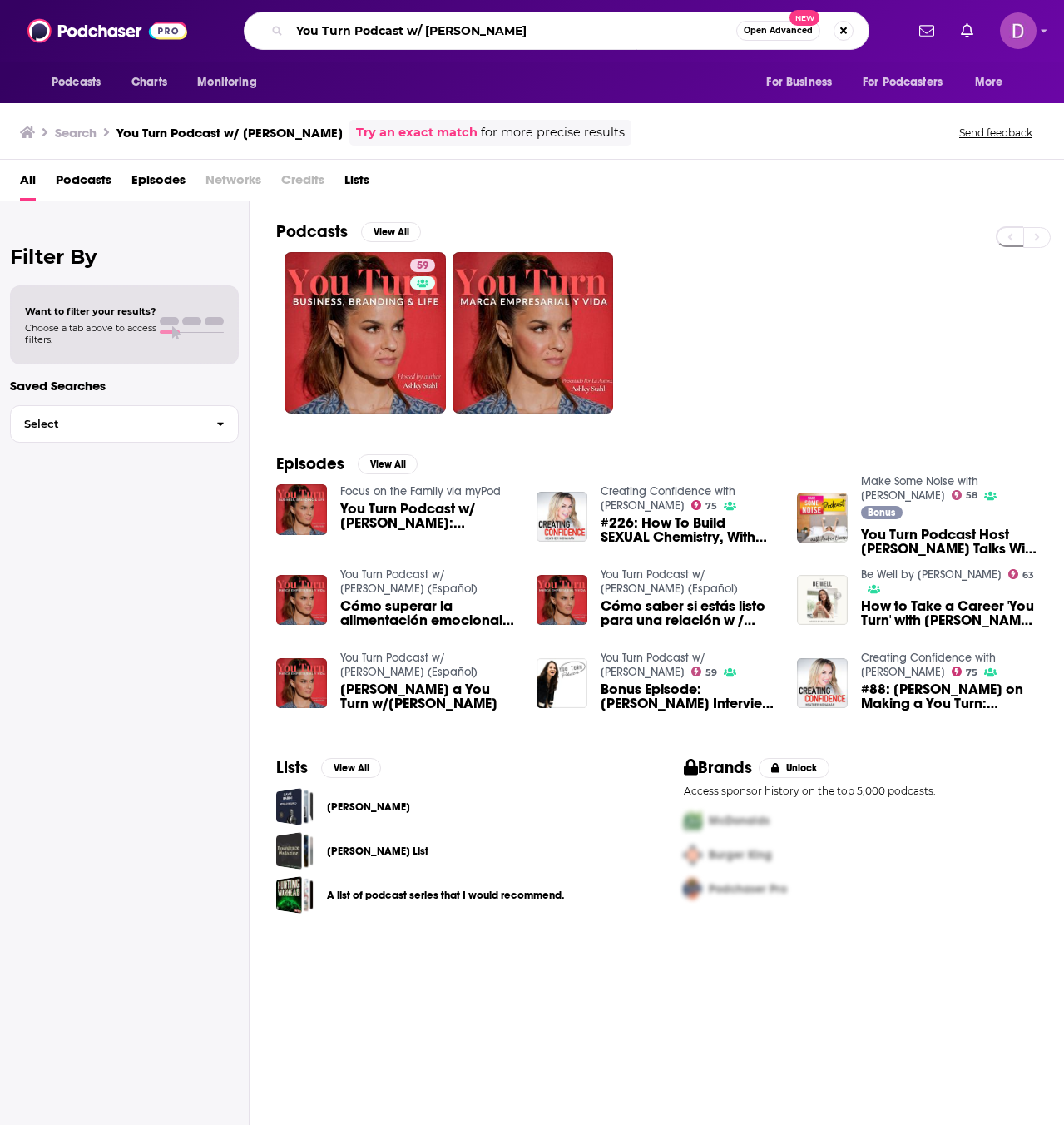
drag, startPoint x: 557, startPoint y: 30, endPoint x: 299, endPoint y: 22, distance: 258.1
click at [299, 22] on input "You Turn Podcast w/ [PERSON_NAME]" at bounding box center [513, 30] width 447 height 27
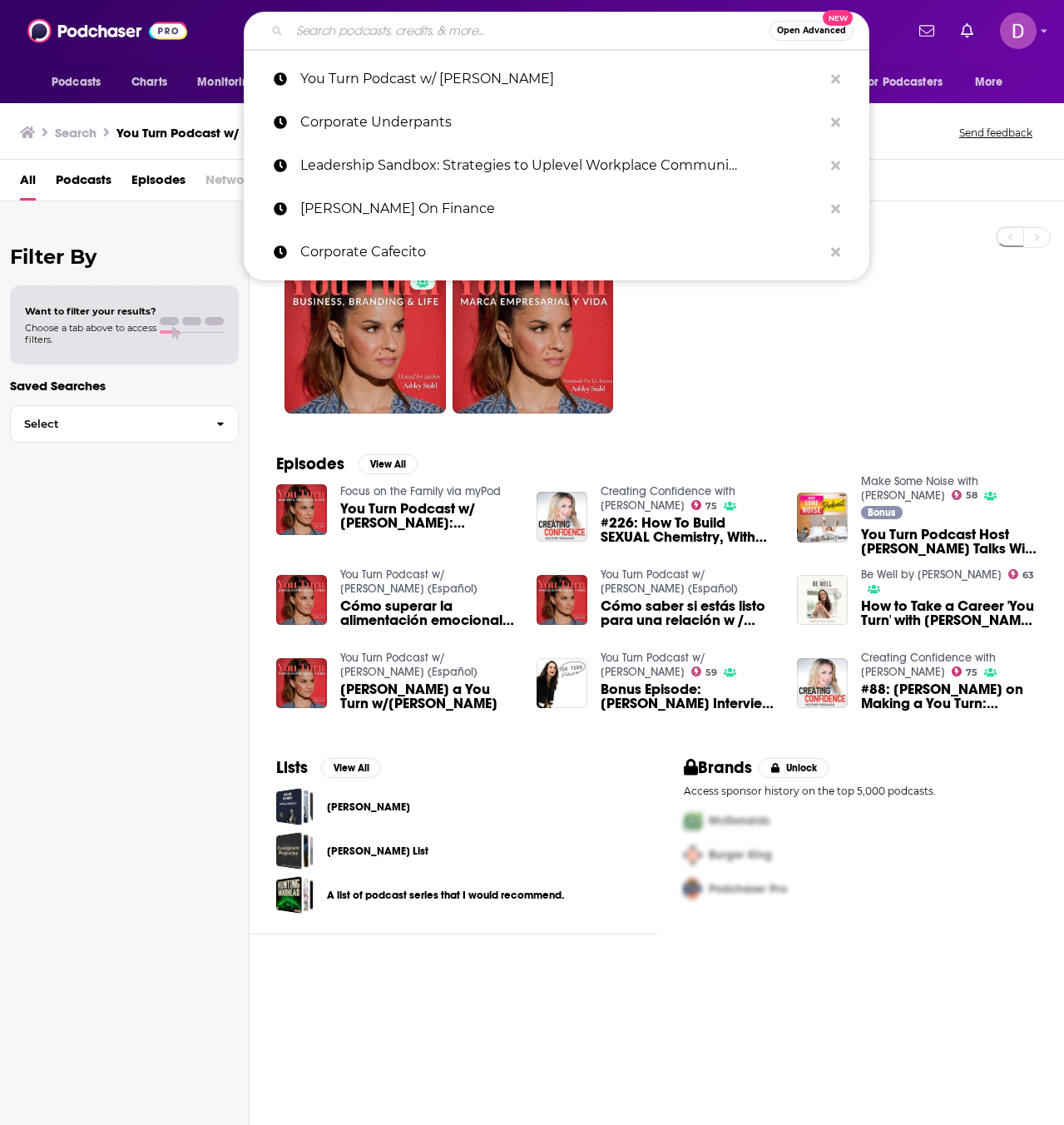
paste input "Mile High FI Podcast"
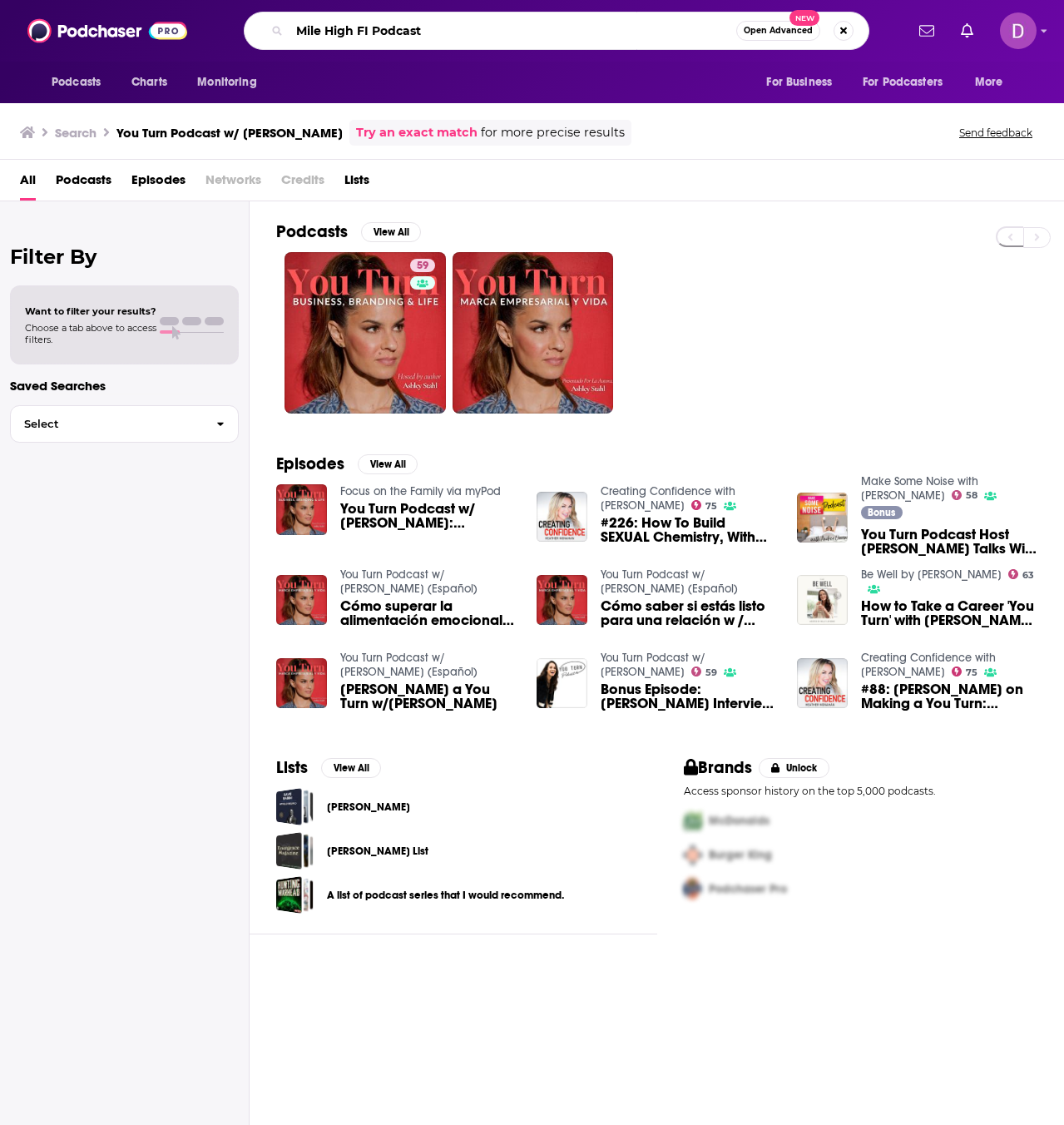
type input "Mile High FI Podcast"
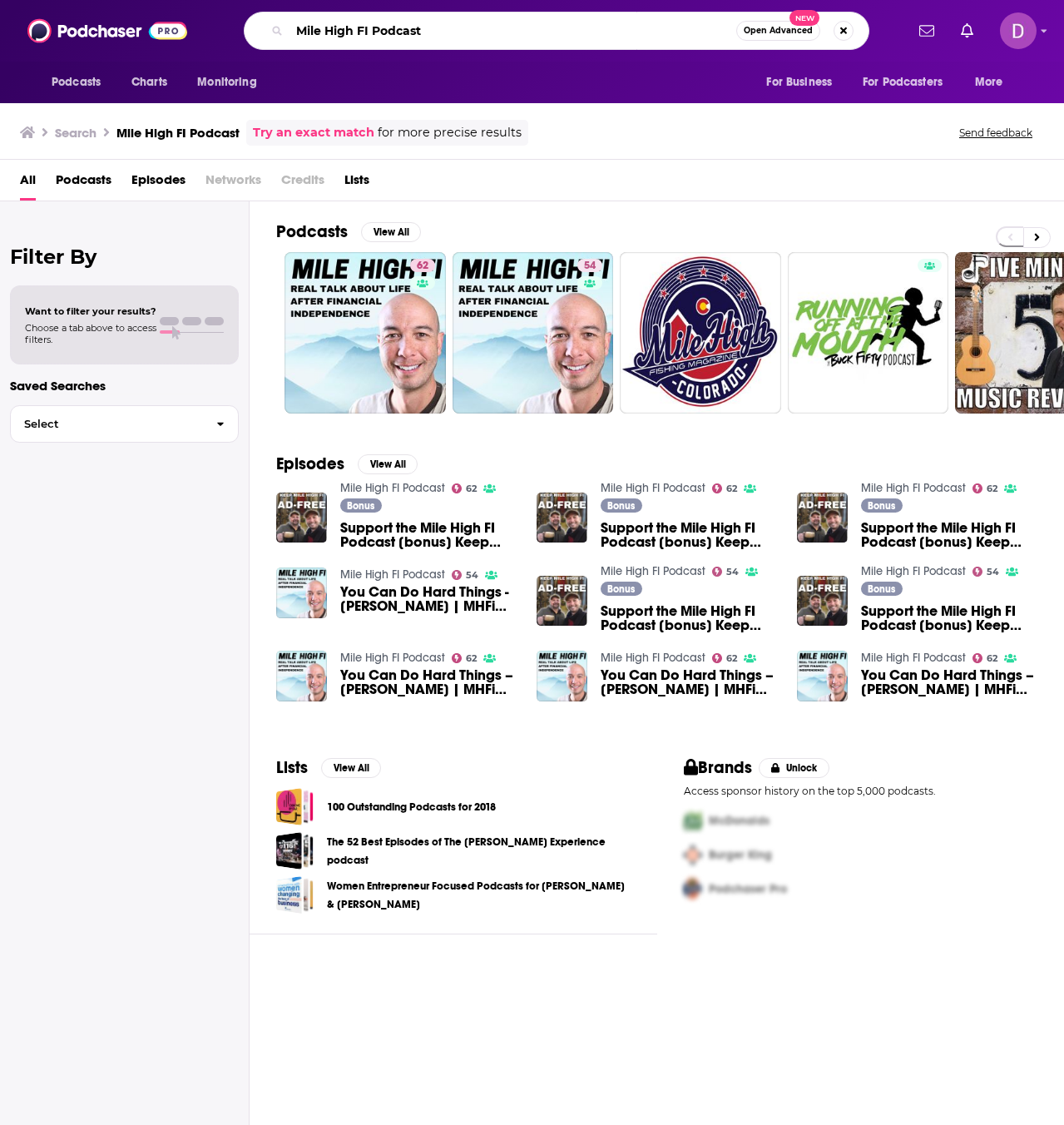
drag, startPoint x: 495, startPoint y: 28, endPoint x: 287, endPoint y: 24, distance: 208.0
click at [287, 24] on div "Mile High FI Podcast Open Advanced New" at bounding box center [557, 31] width 626 height 39
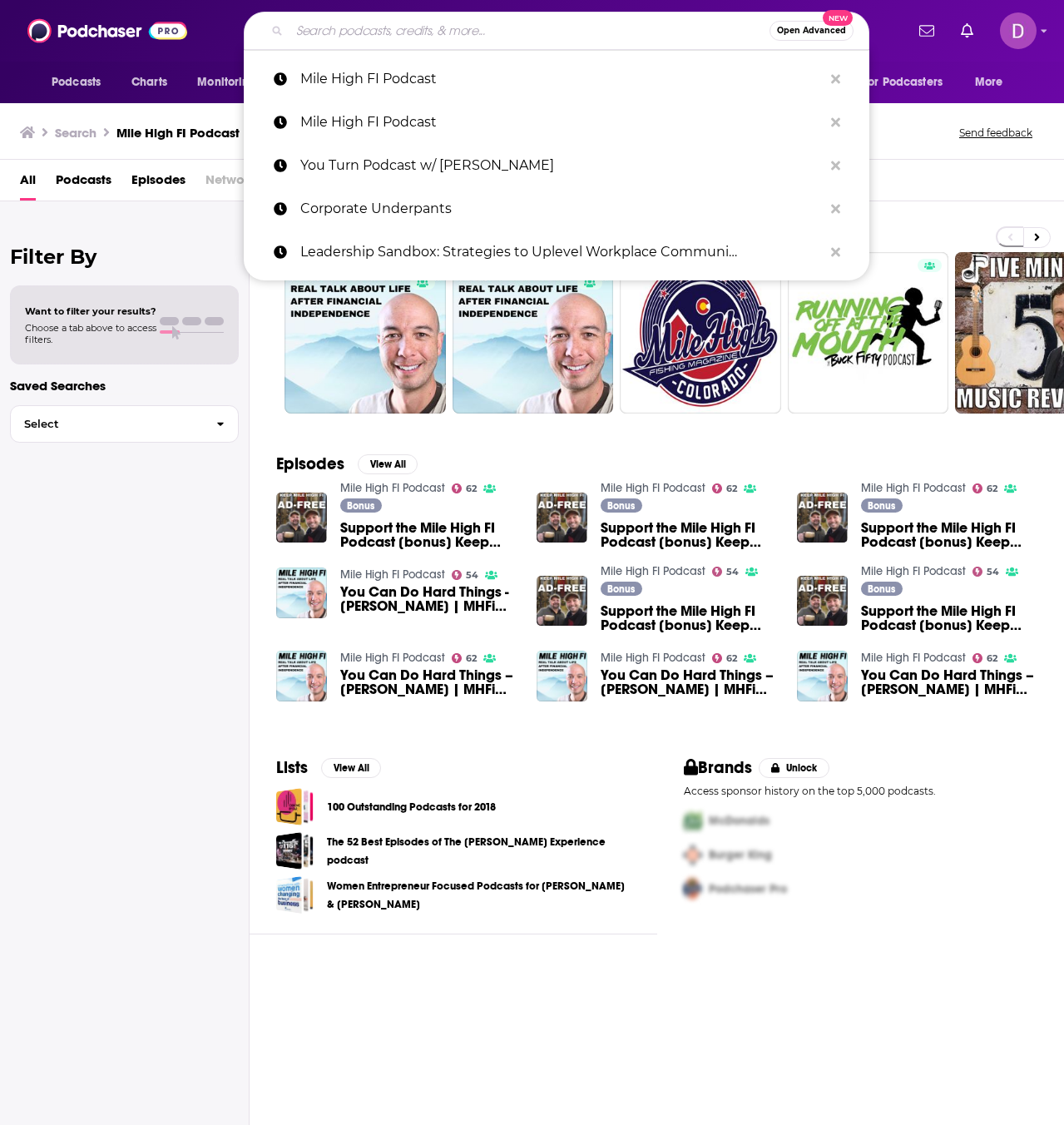
paste input "The Business Of"
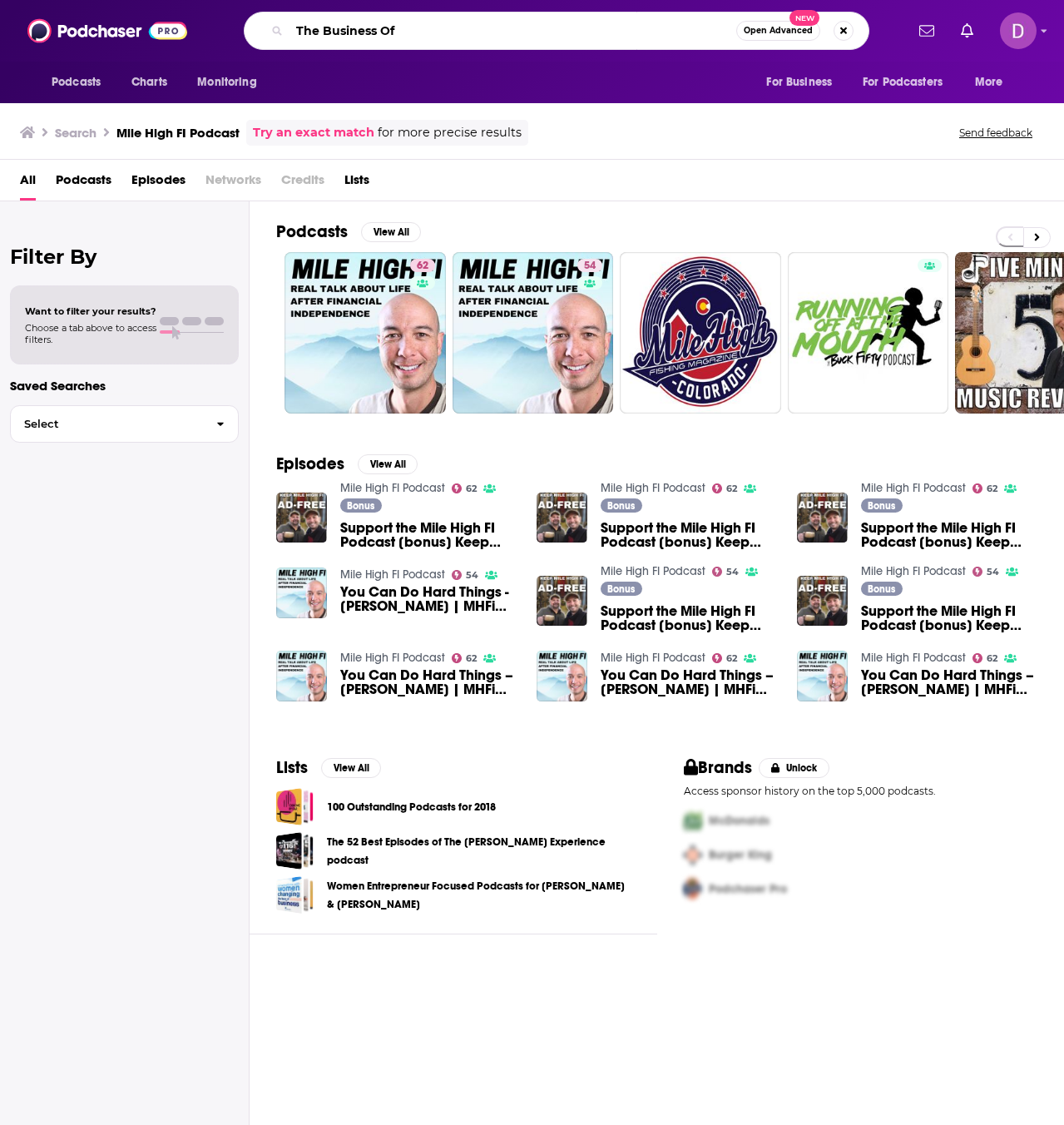
type input "The Business Of"
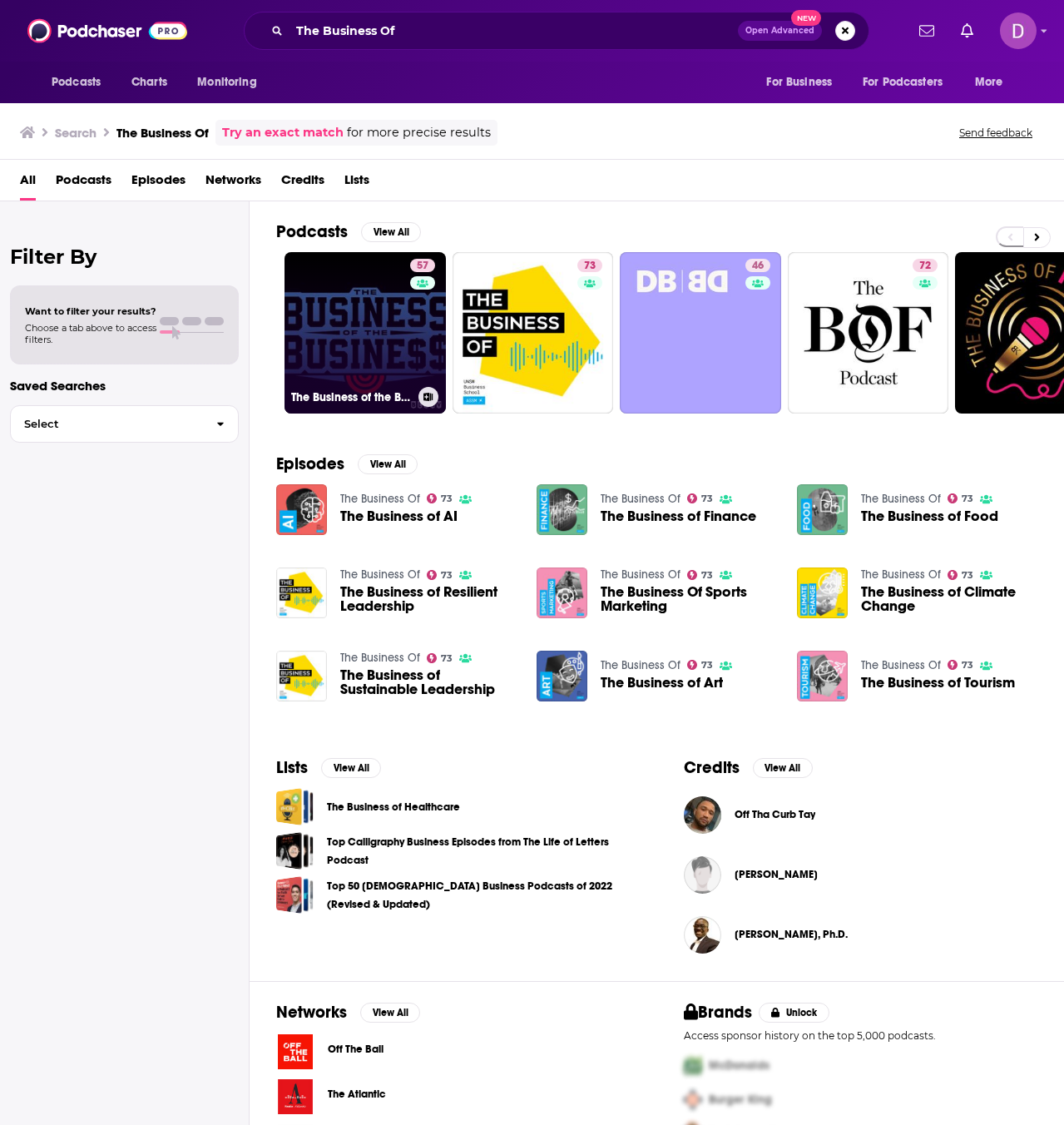
click at [351, 345] on link "57 The Business of the Business" at bounding box center [365, 333] width 161 height 161
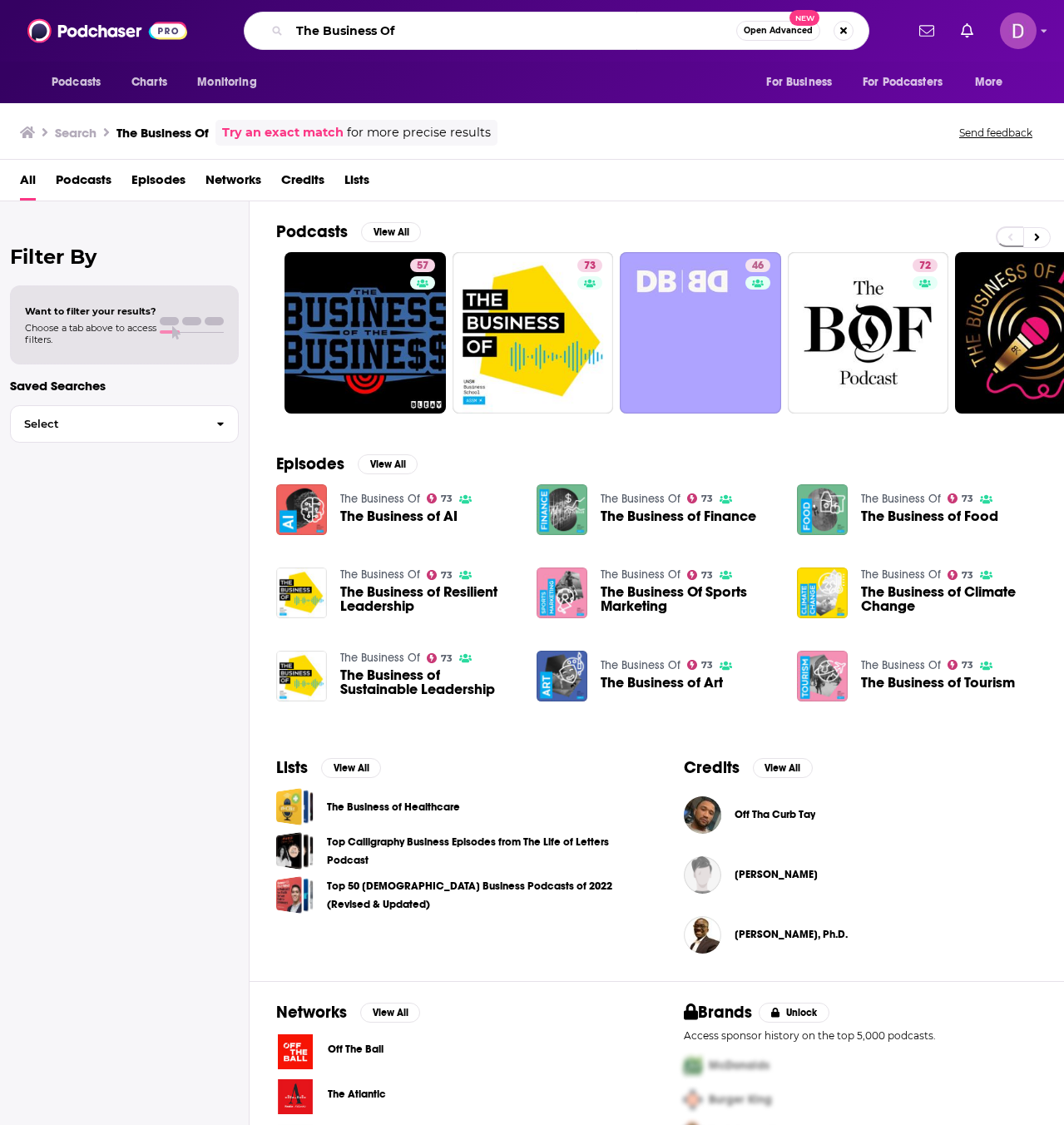
drag, startPoint x: 366, startPoint y: 28, endPoint x: 285, endPoint y: 20, distance: 81.4
click at [285, 20] on div "The Business Of Open Advanced New" at bounding box center [557, 31] width 626 height 39
paste input "[PERSON_NAME] Company"
type input "The [PERSON_NAME] Company"
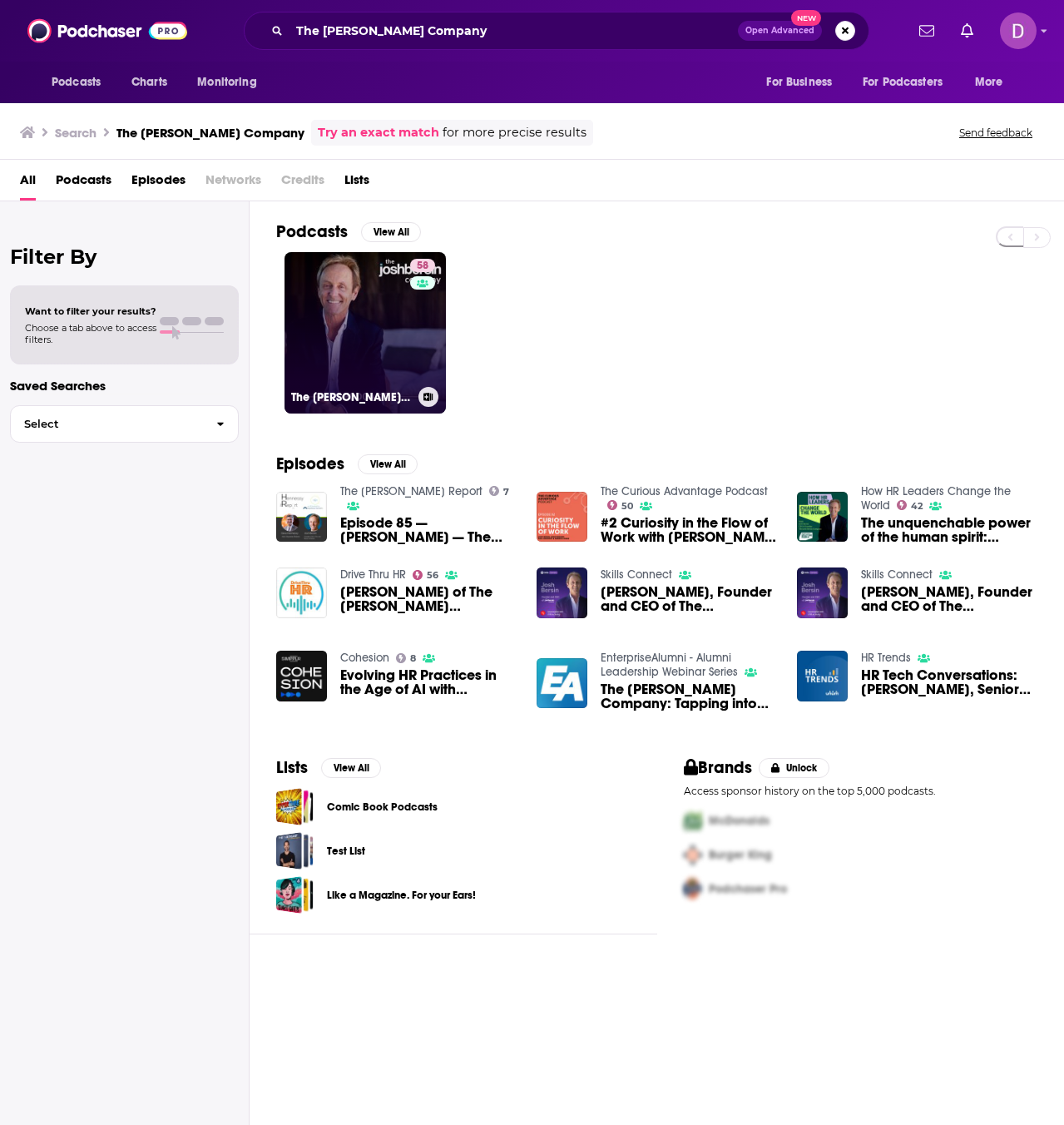
click at [337, 306] on link "58 The [PERSON_NAME] Company" at bounding box center [365, 333] width 161 height 161
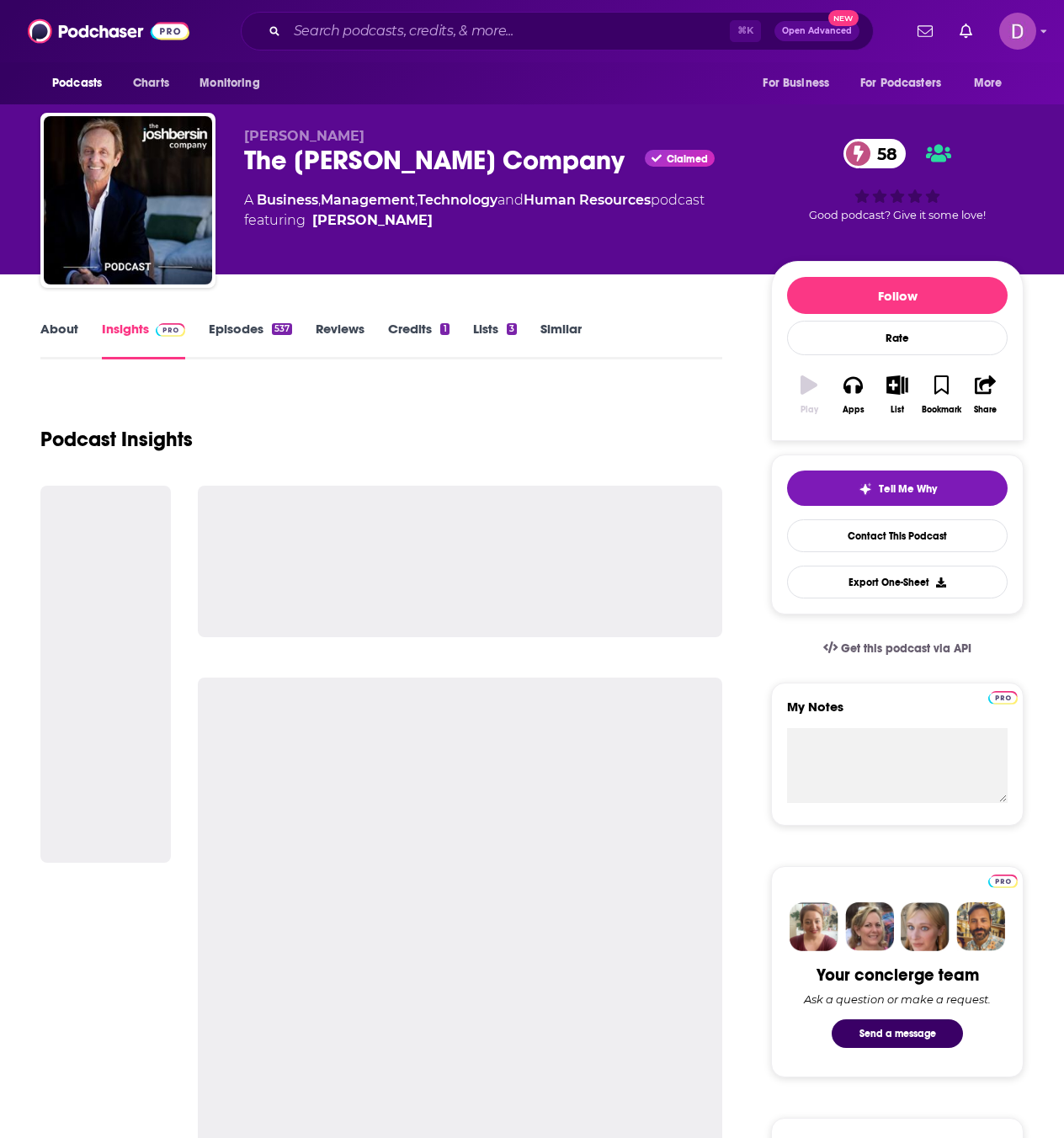
click at [73, 337] on link "About" at bounding box center [59, 340] width 38 height 39
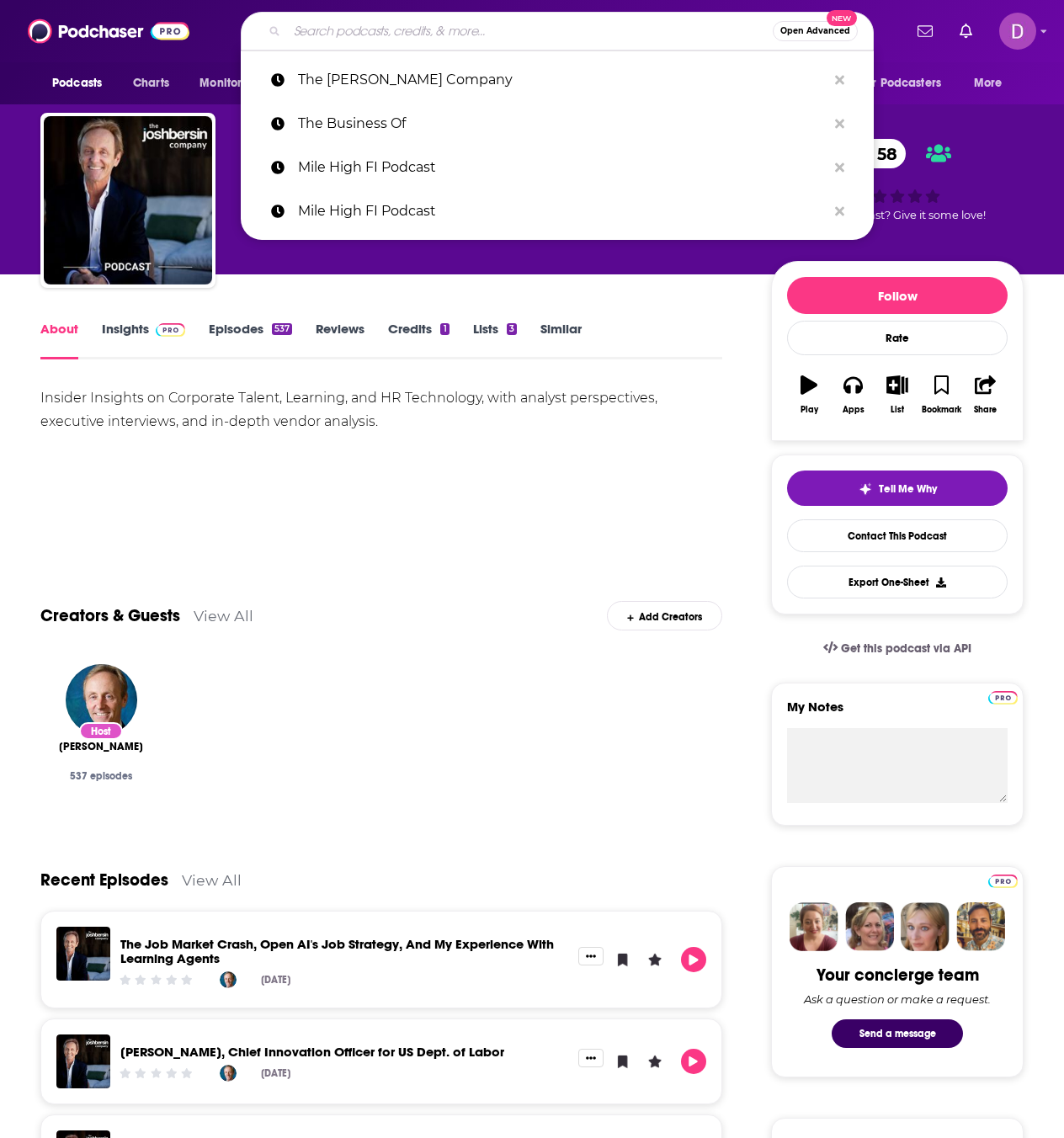
click at [304, 29] on input "Search podcasts, credits, & more..." at bounding box center [529, 31] width 485 height 27
paste input "Organized Money"
type input "Organized Money"
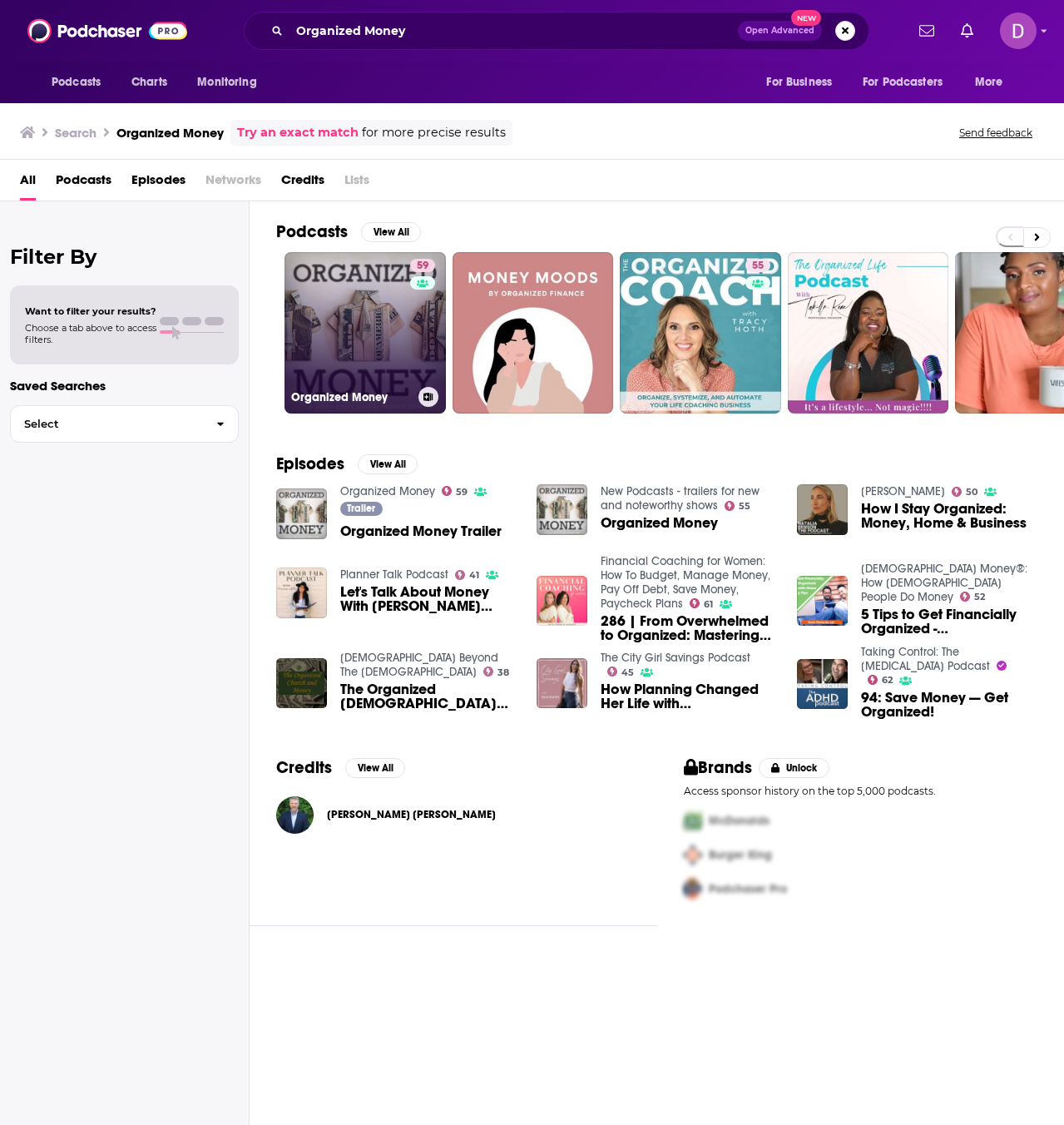
click at [333, 300] on link "59 Organized Money" at bounding box center [365, 333] width 161 height 161
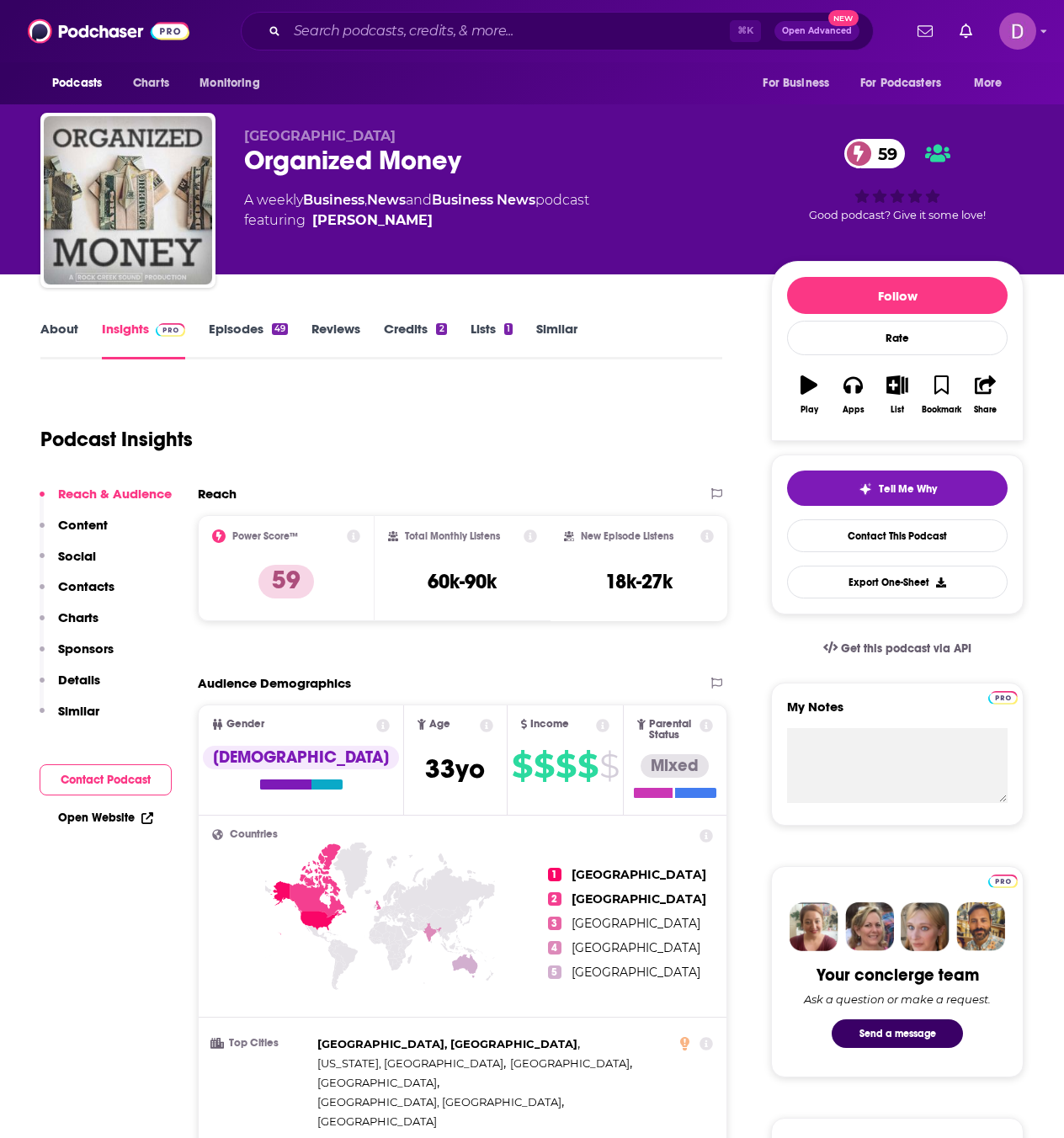
click at [50, 339] on link "About" at bounding box center [59, 340] width 38 height 39
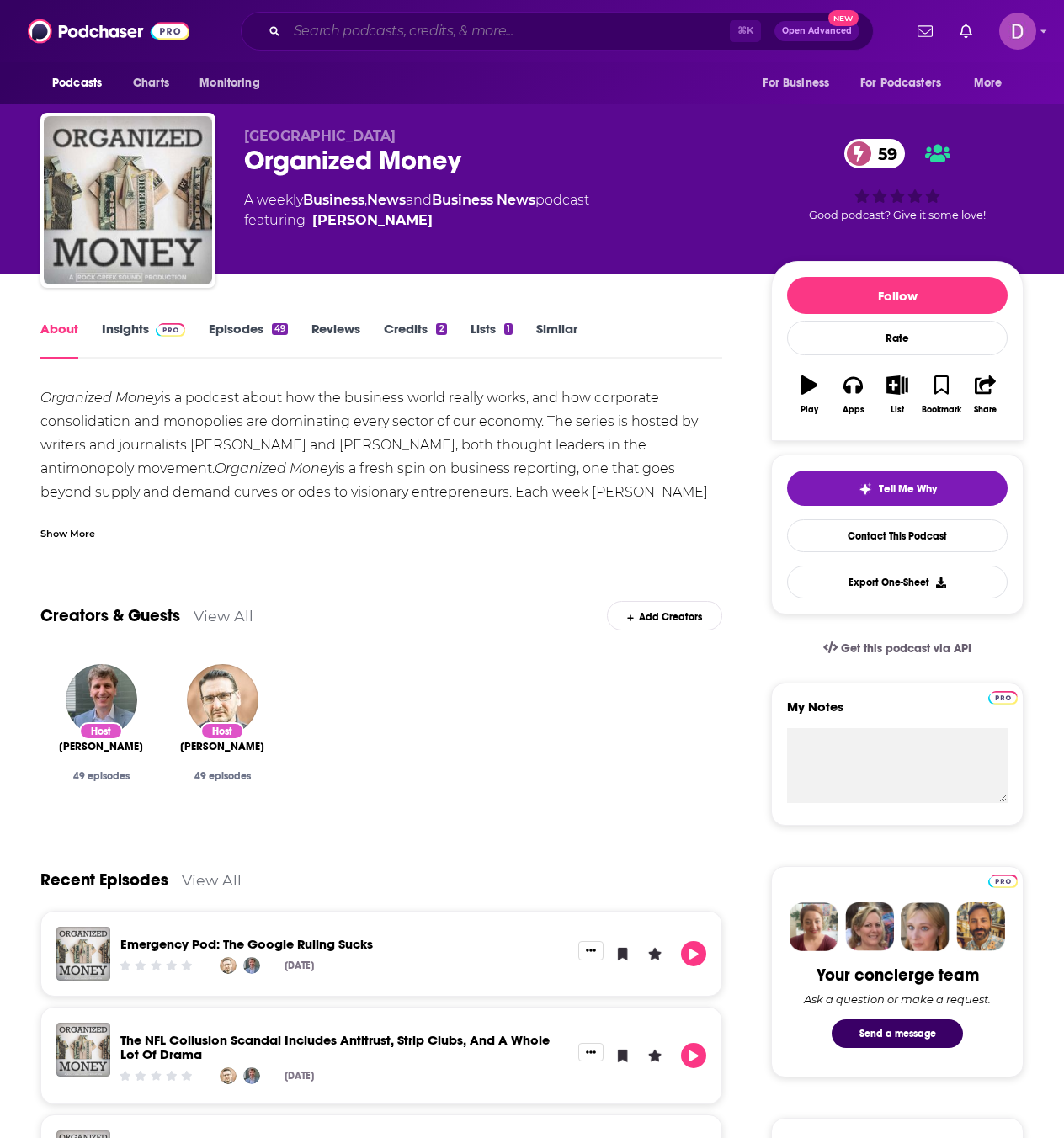
click at [338, 32] on input "Search podcasts, credits, & more..." at bounding box center [507, 31] width 442 height 27
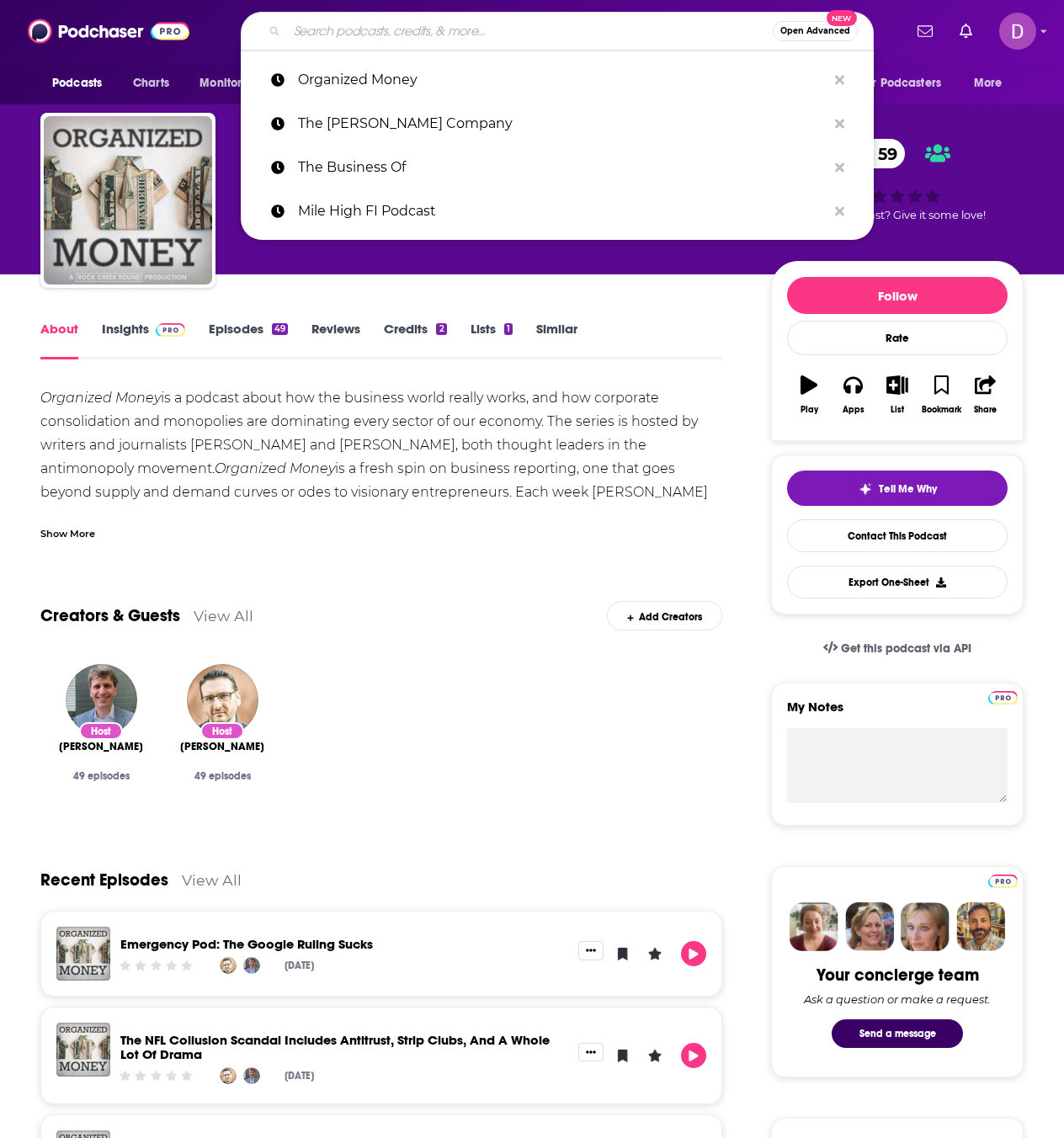
paste input "Demoted"
type input "Demoted"
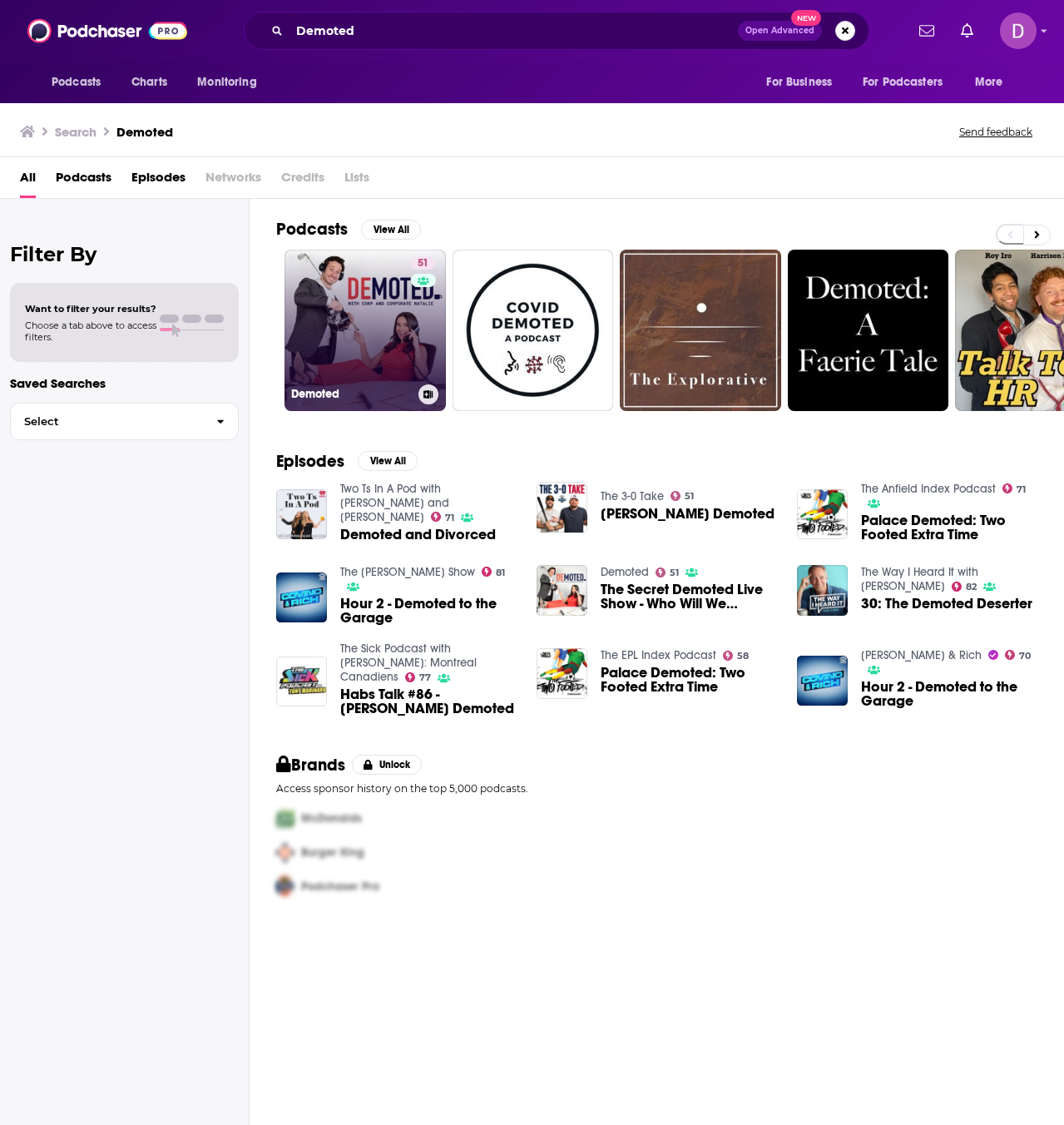
click at [378, 277] on link "51 Demoted" at bounding box center [365, 330] width 161 height 161
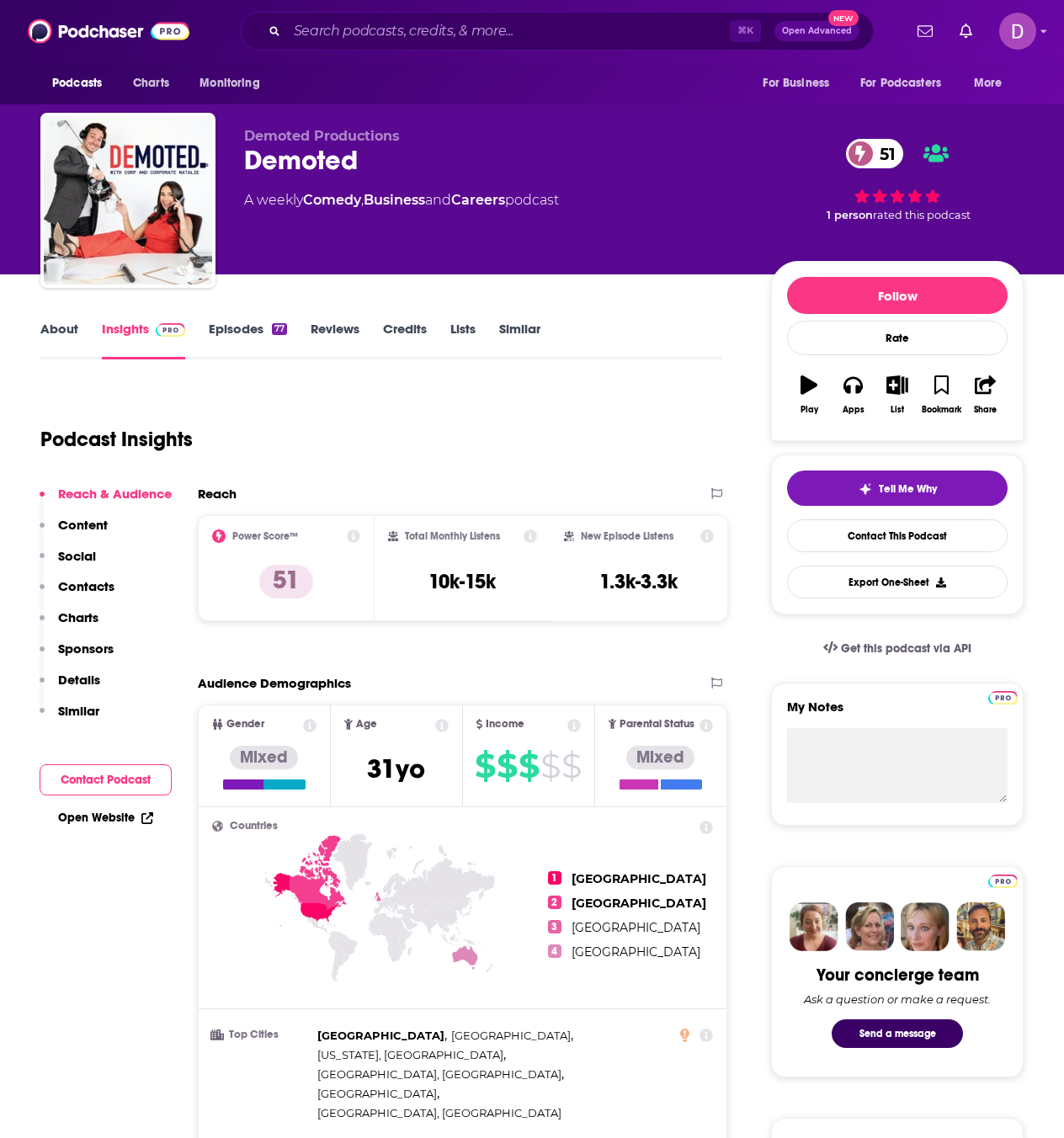
click at [57, 337] on link "About" at bounding box center [59, 340] width 38 height 39
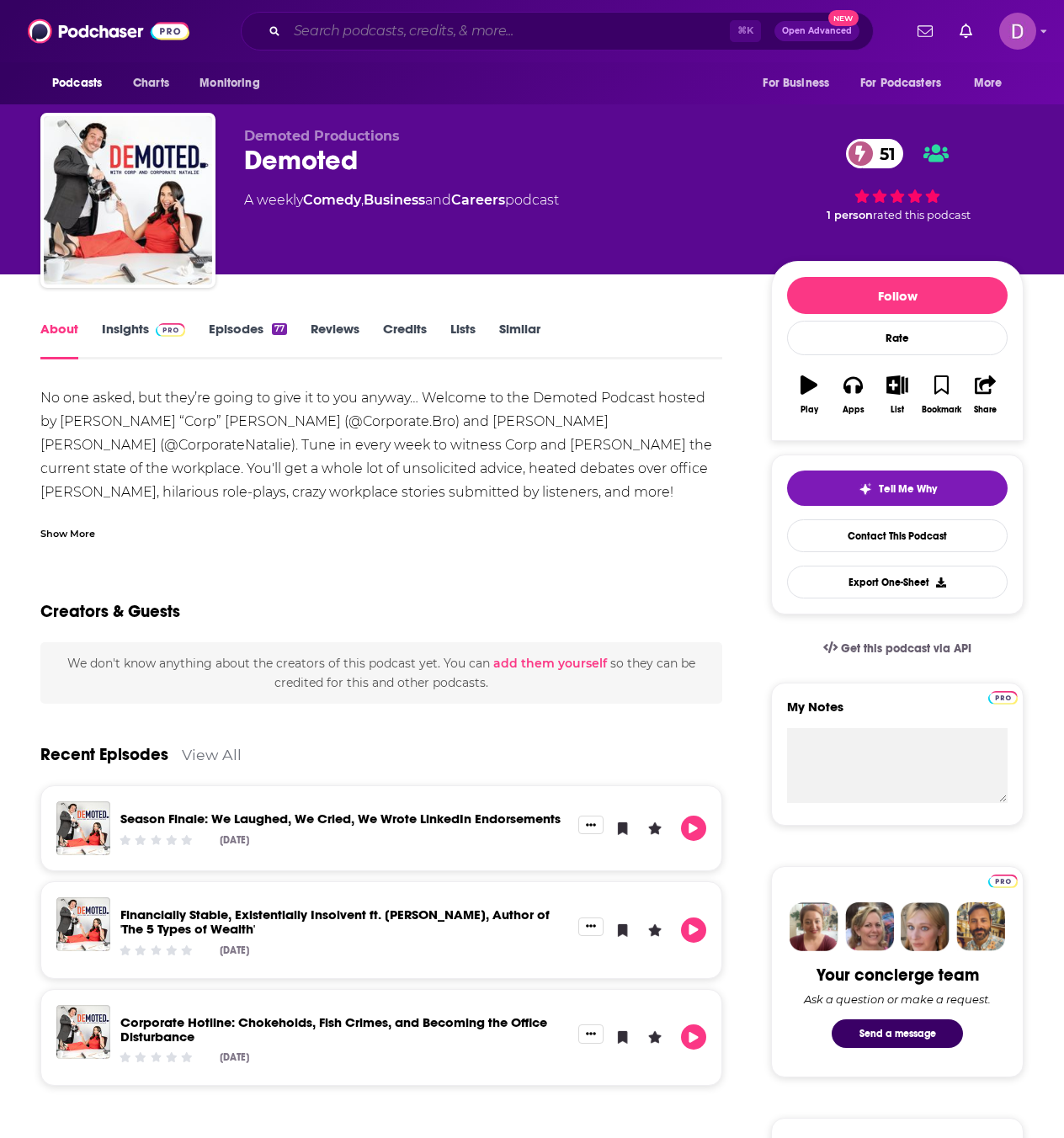
click at [349, 27] on input "Search podcasts, credits, & more..." at bounding box center [507, 31] width 442 height 27
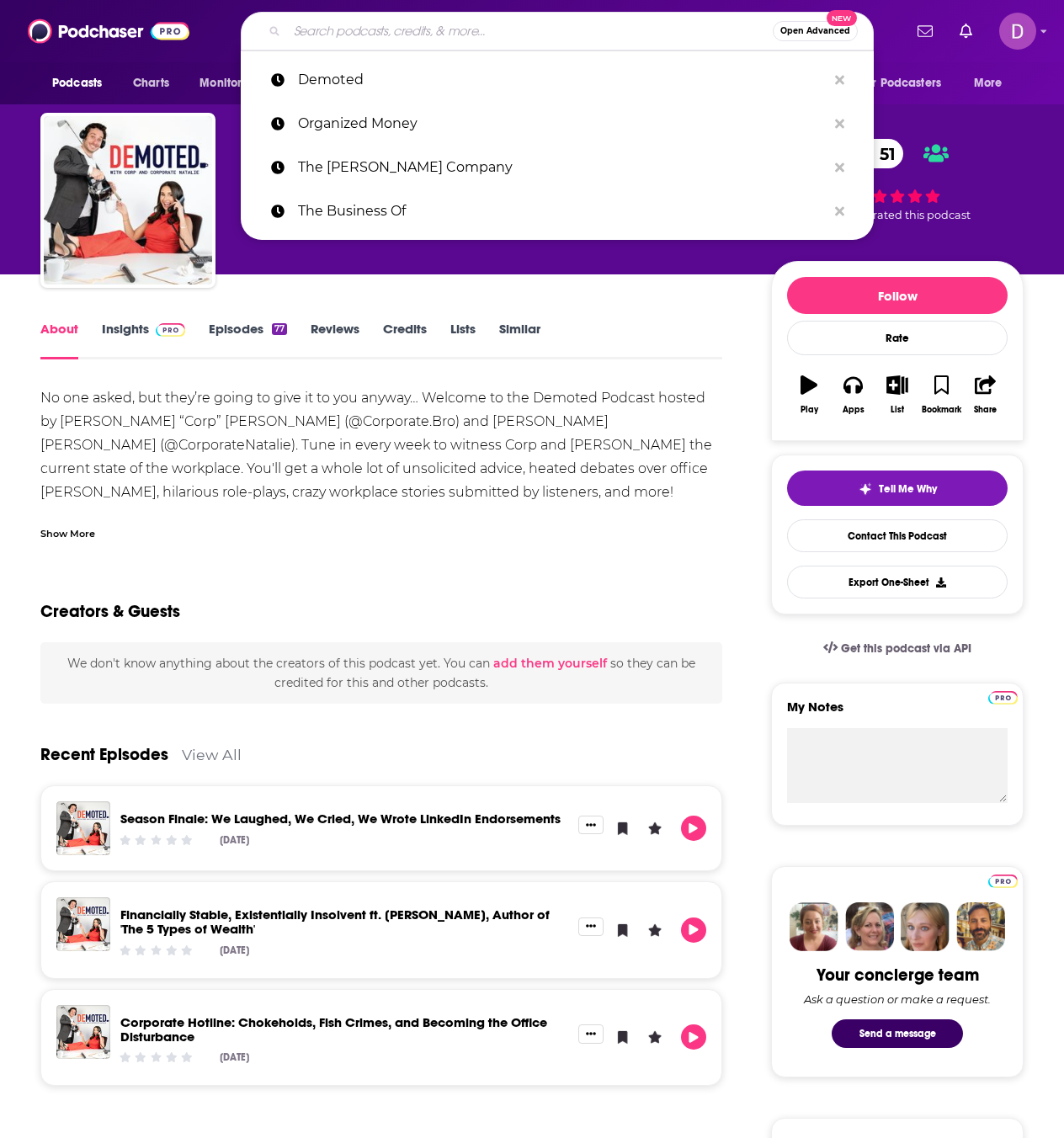
paste input "Leadership and Business"
type input "Leadership and Business"
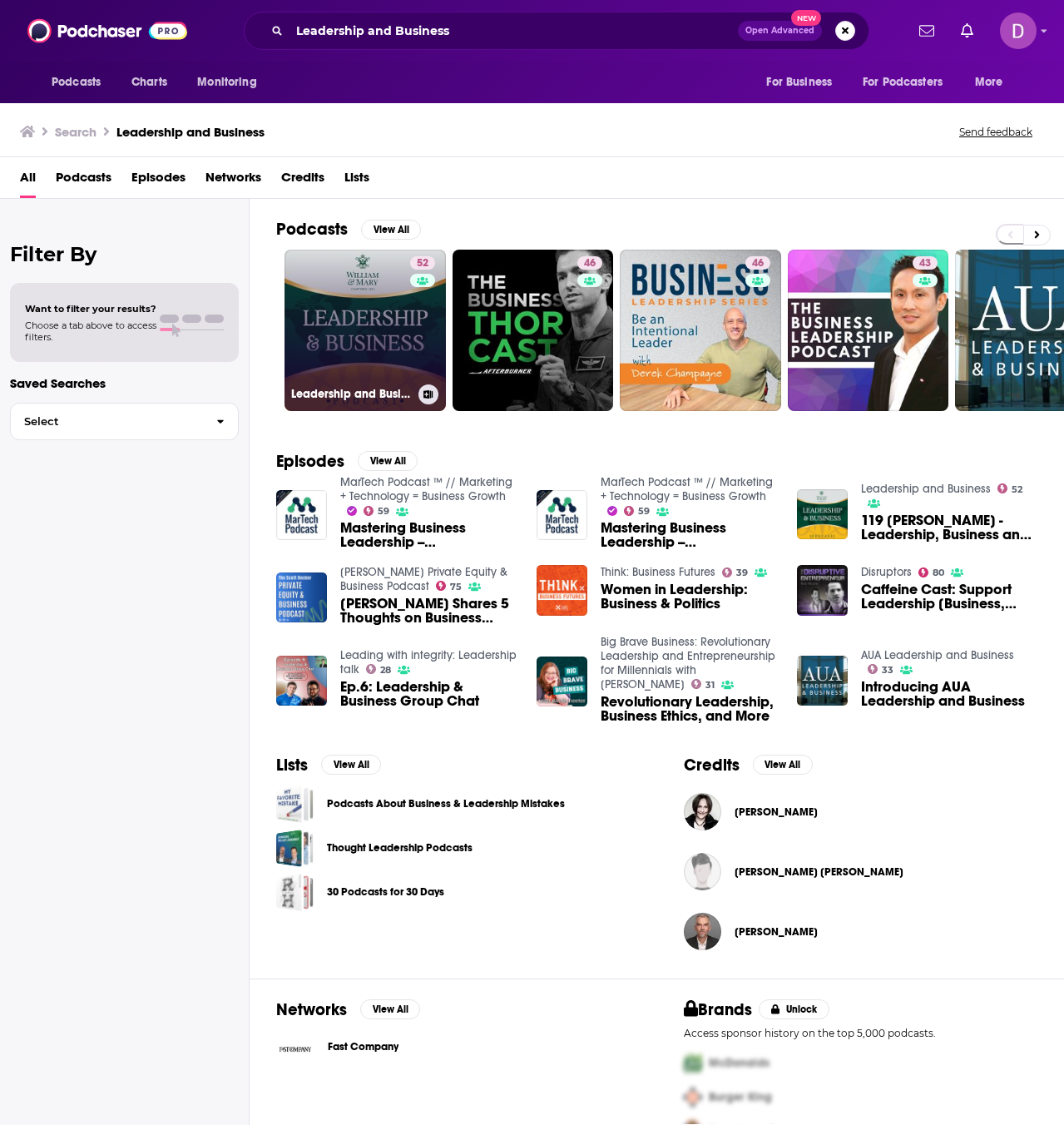
click at [289, 346] on link "52 Leadership and Business" at bounding box center [365, 330] width 161 height 161
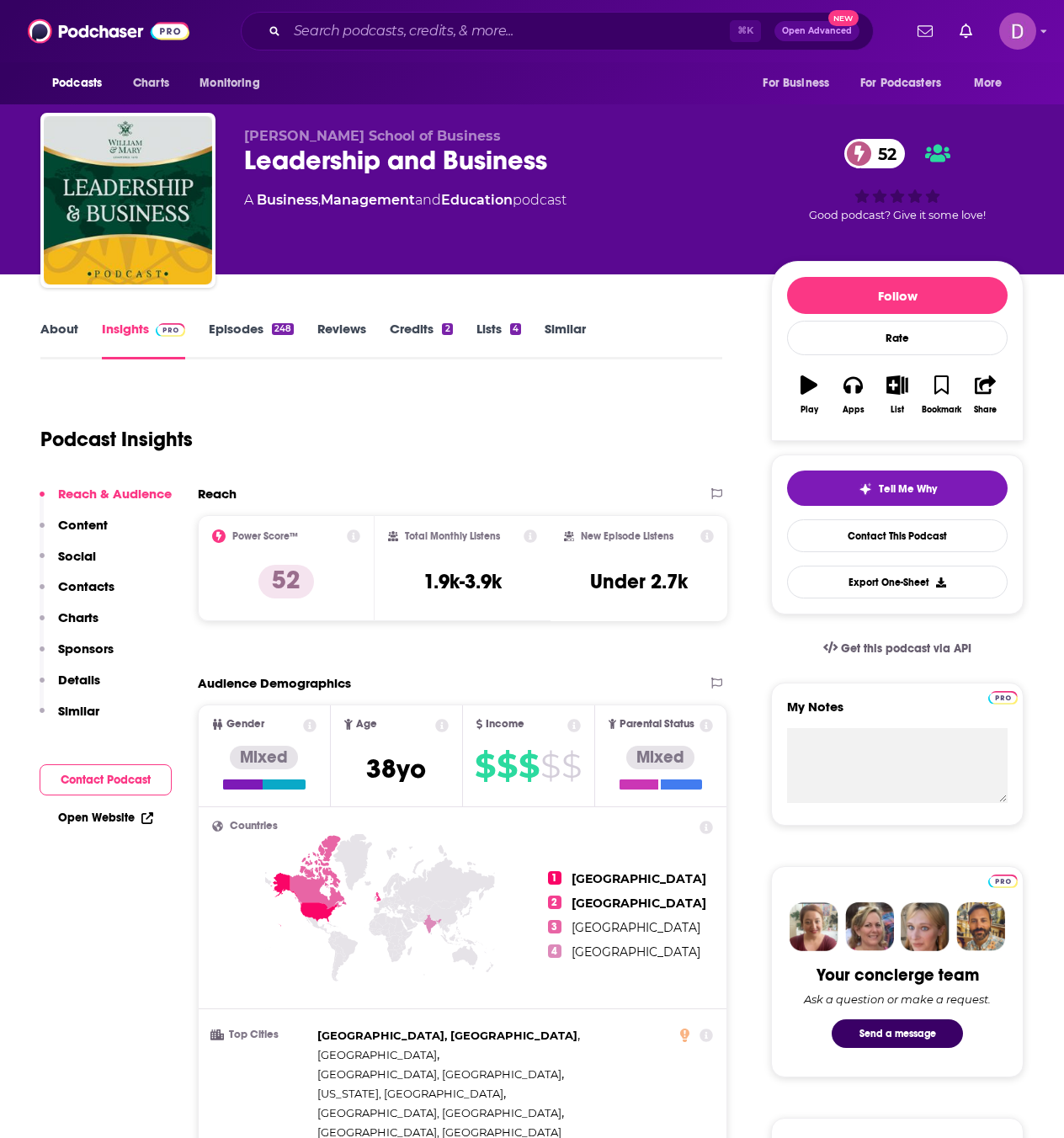
click at [58, 331] on link "About" at bounding box center [59, 340] width 38 height 39
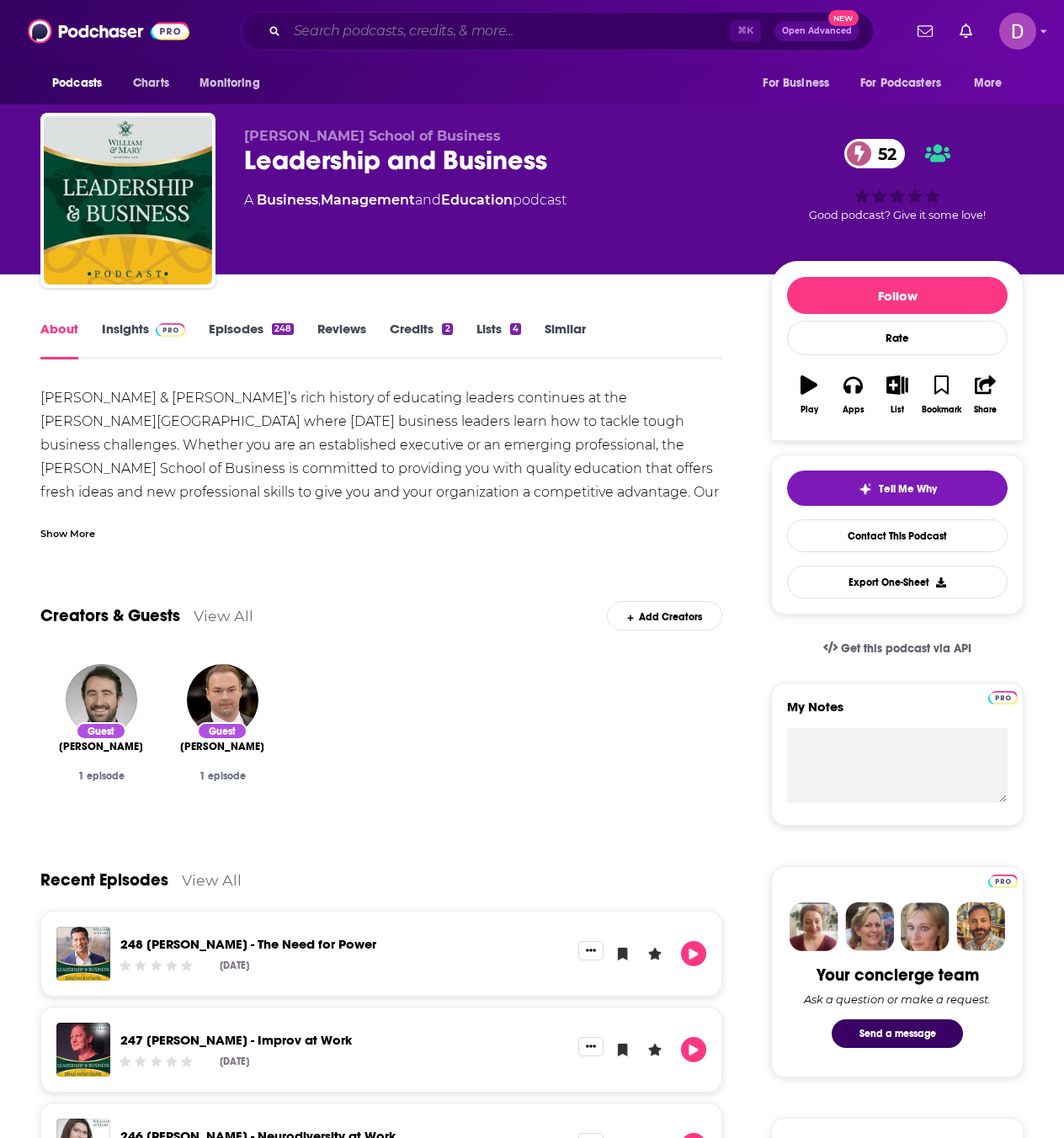
click at [391, 31] on input "Search podcasts, credits, & more..." at bounding box center [507, 31] width 442 height 27
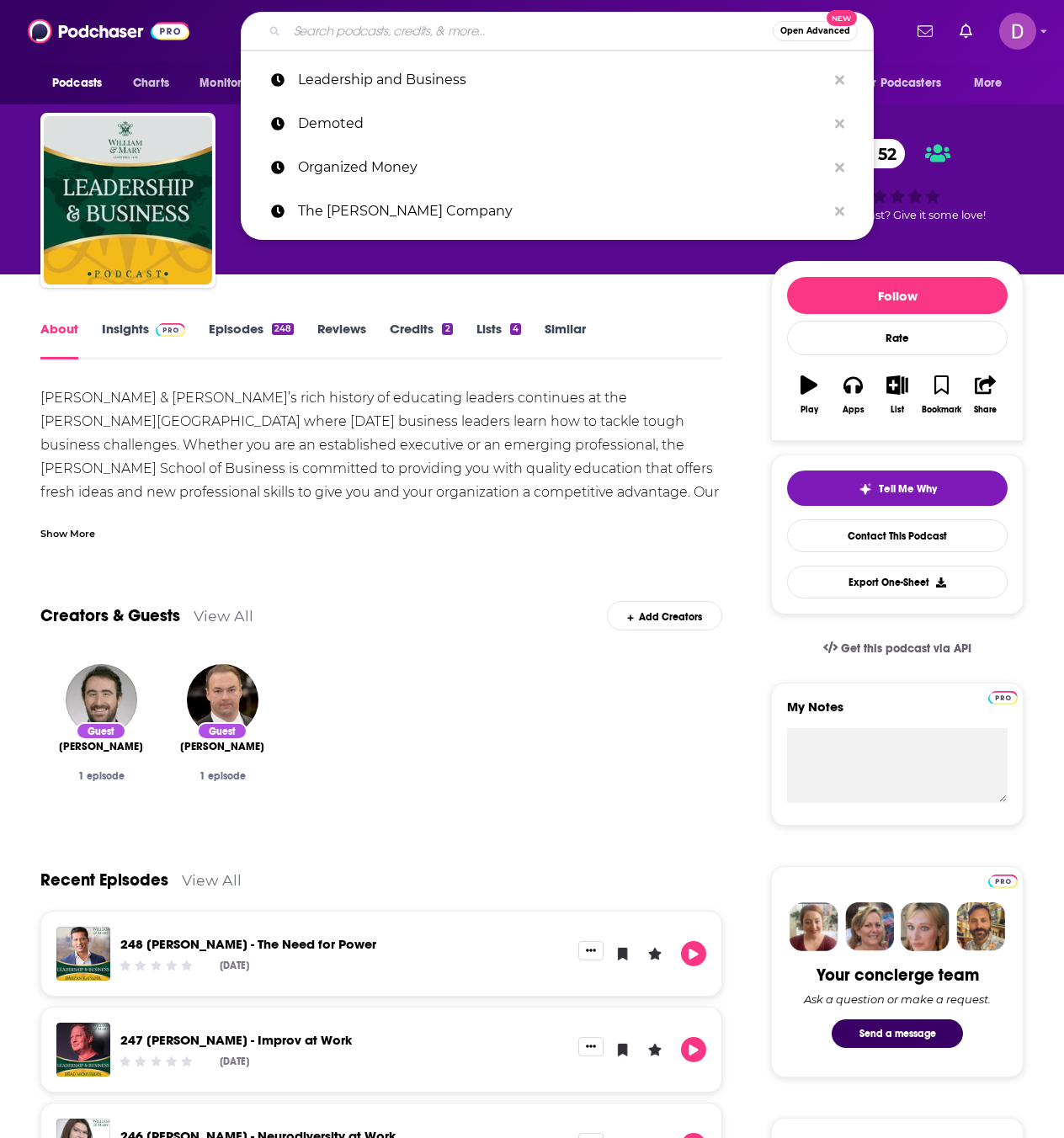
paste input "Lead Through Strengths - Build a Training and Coaching Prac…"
type input "Lead Through Strengths - Build a Training and Coaching Prac…"
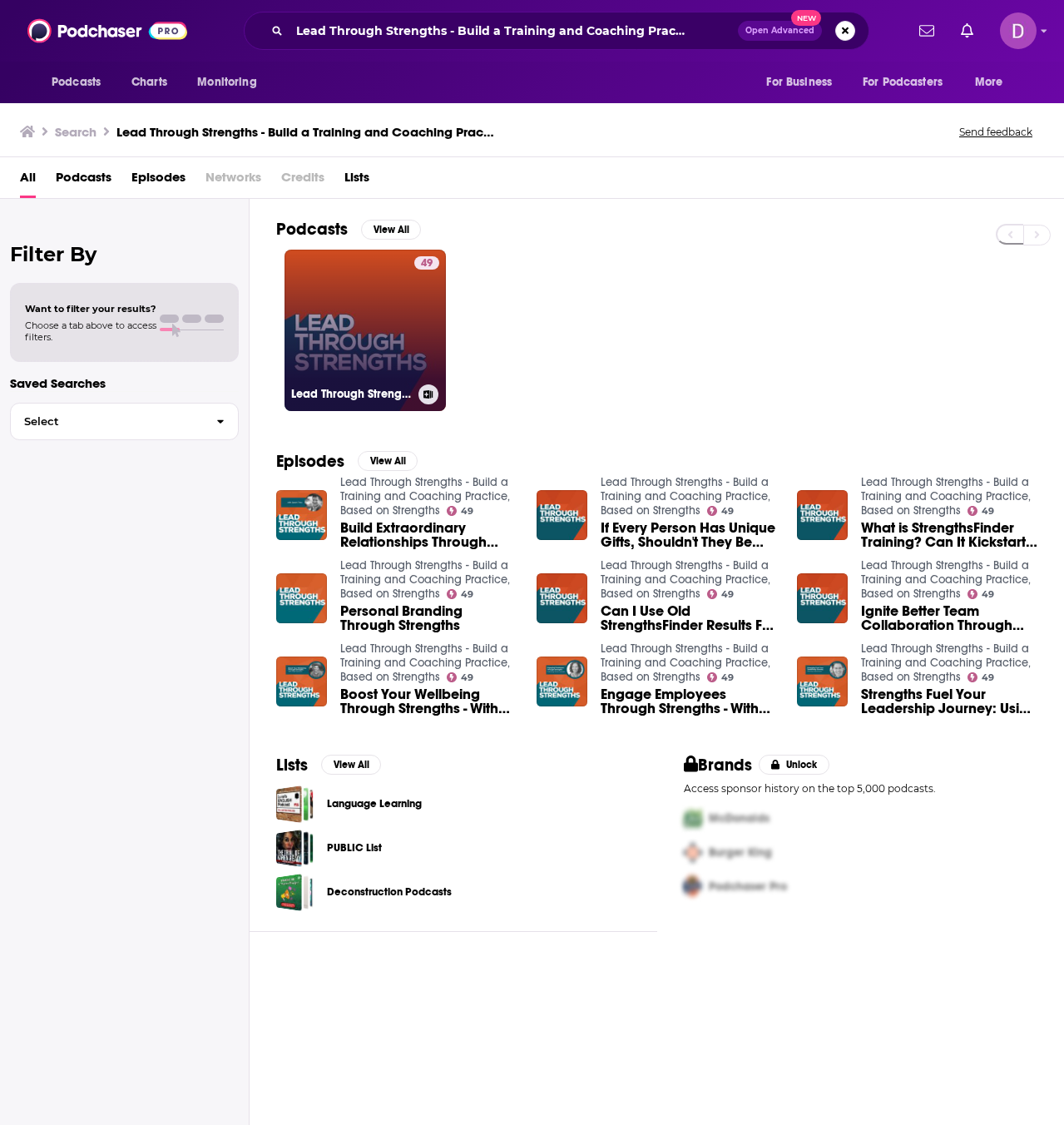
click at [318, 361] on link "49 Lead Through Strengths - Build a Training and Coaching Practice, Based on St…" at bounding box center [365, 330] width 161 height 161
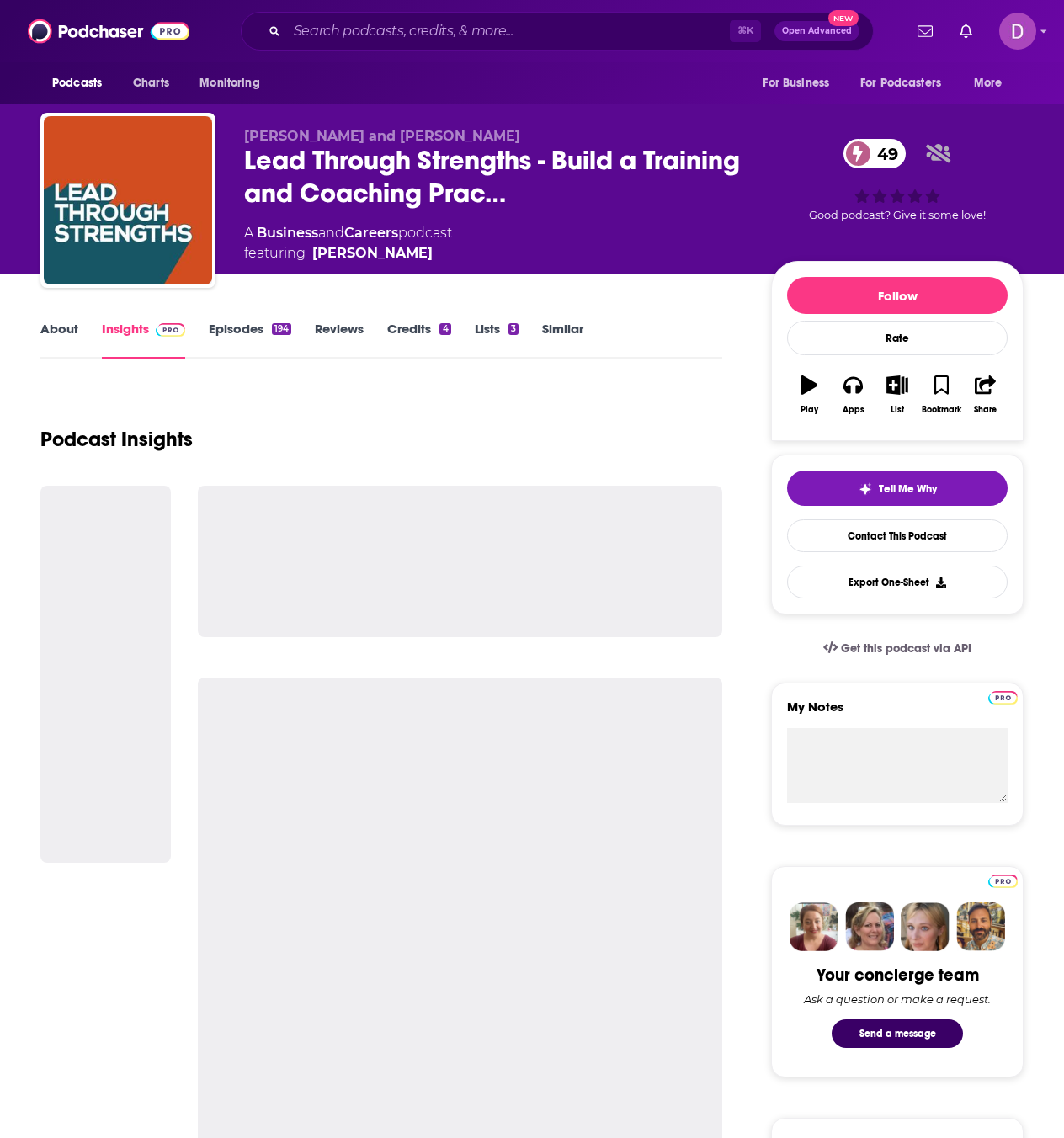
click at [50, 328] on link "About" at bounding box center [59, 340] width 38 height 39
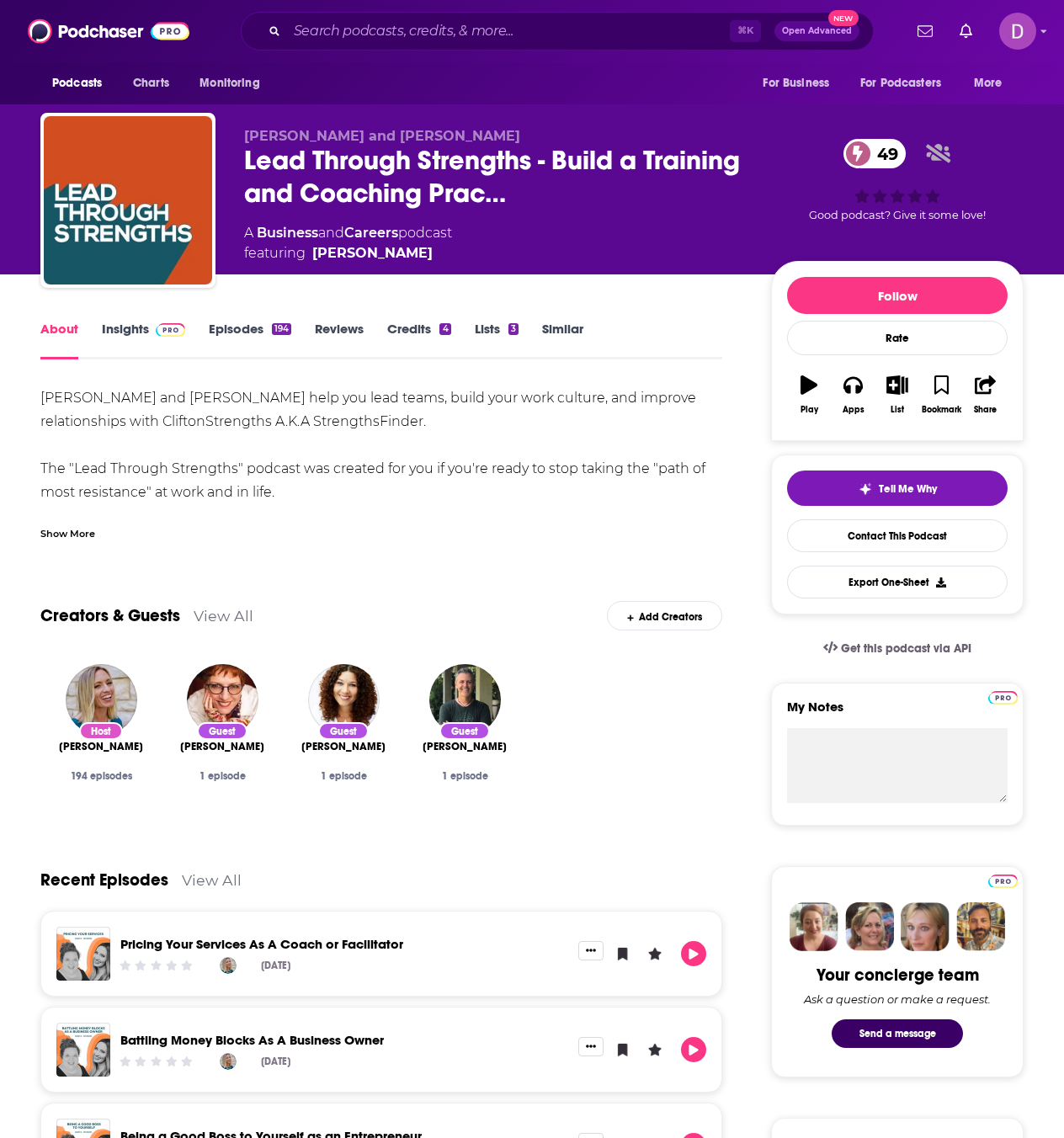
click at [57, 528] on div "Show More" at bounding box center [68, 531] width 55 height 16
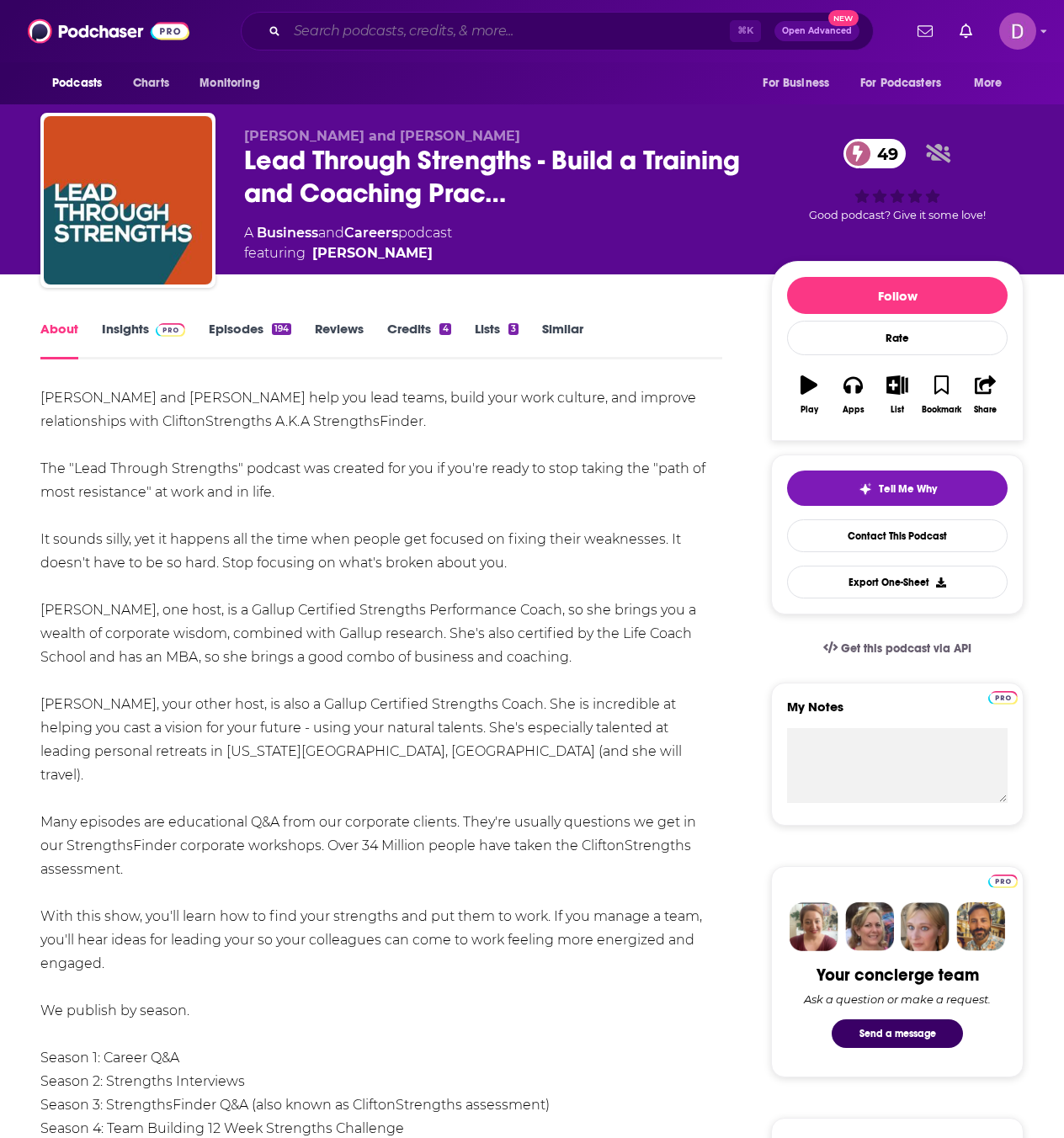
click at [354, 30] on input "Search podcasts, credits, & more..." at bounding box center [507, 31] width 442 height 27
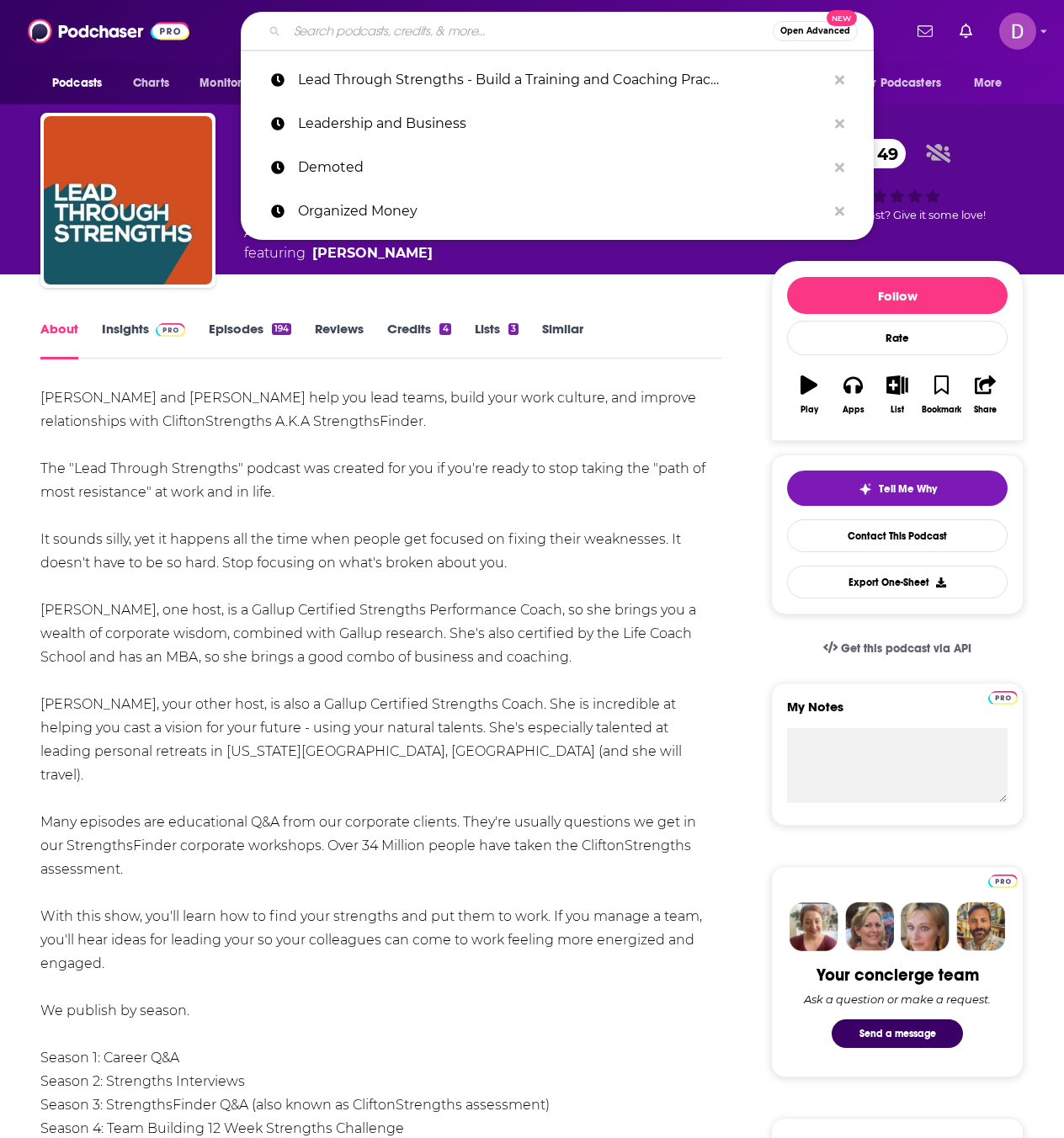
paste input "Tough Things First"
type input "Tough Things First"
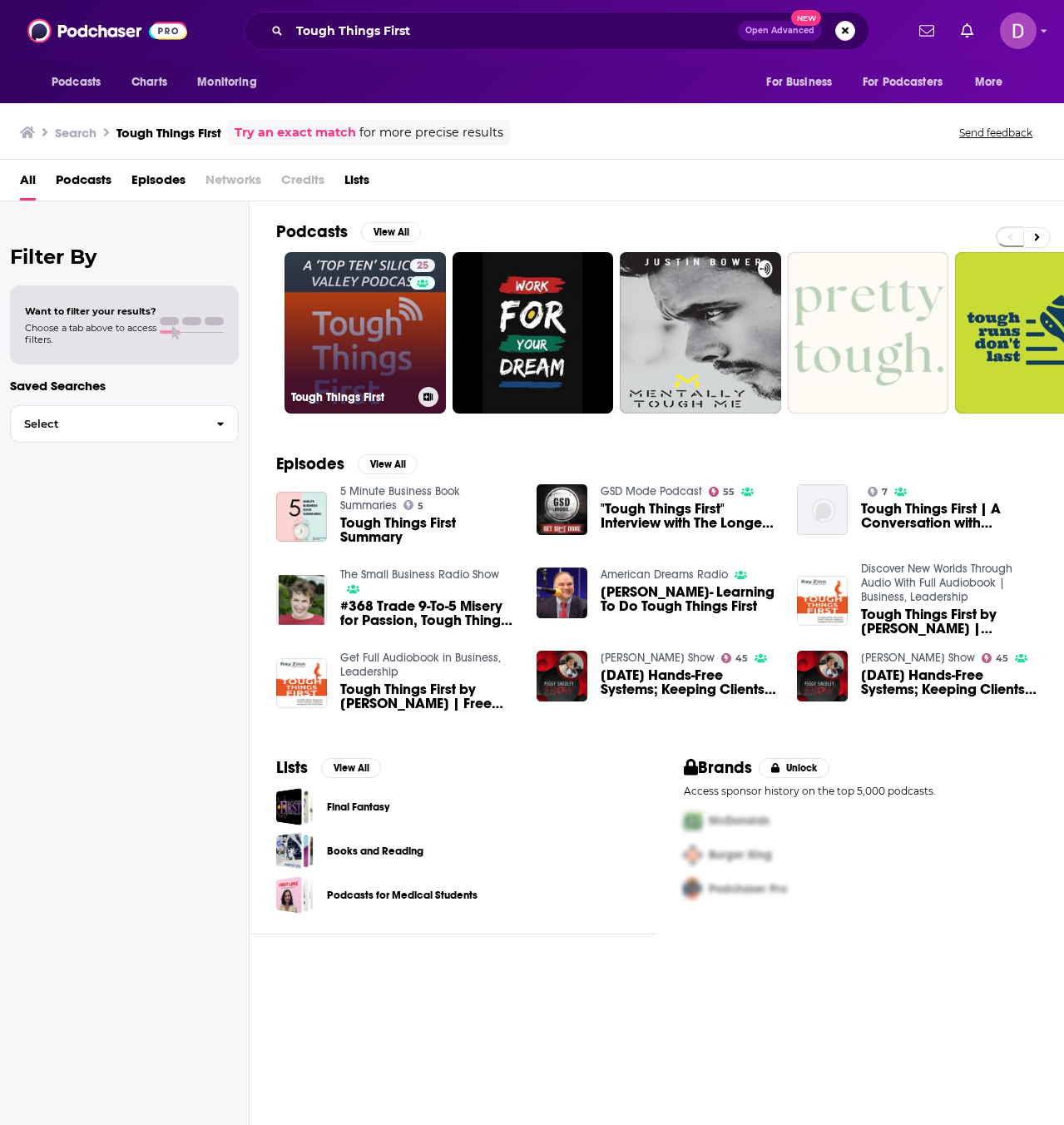
click at [360, 317] on link "25 Tough Things First" at bounding box center [365, 333] width 161 height 161
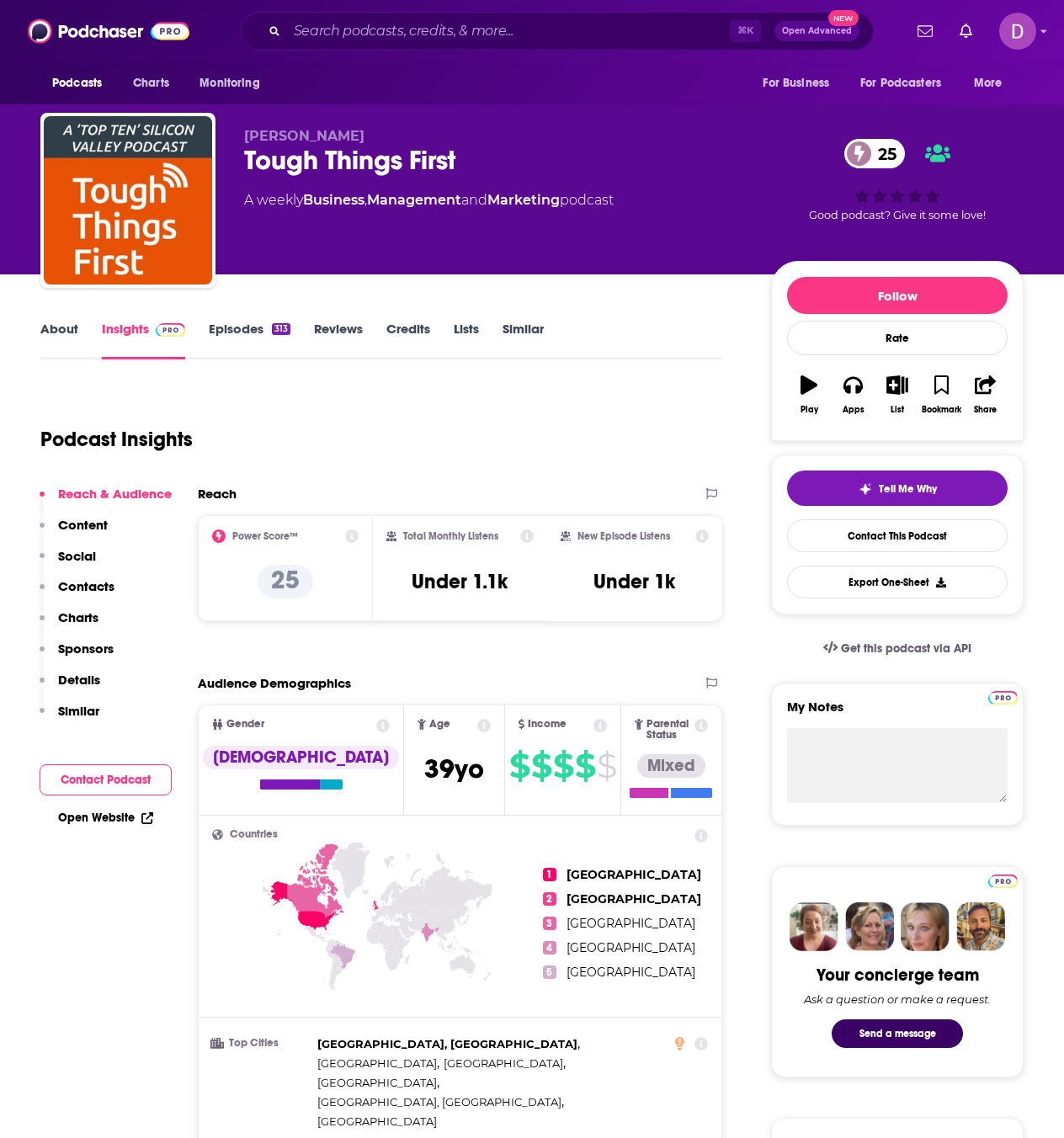
click at [69, 332] on link "About" at bounding box center [59, 340] width 38 height 39
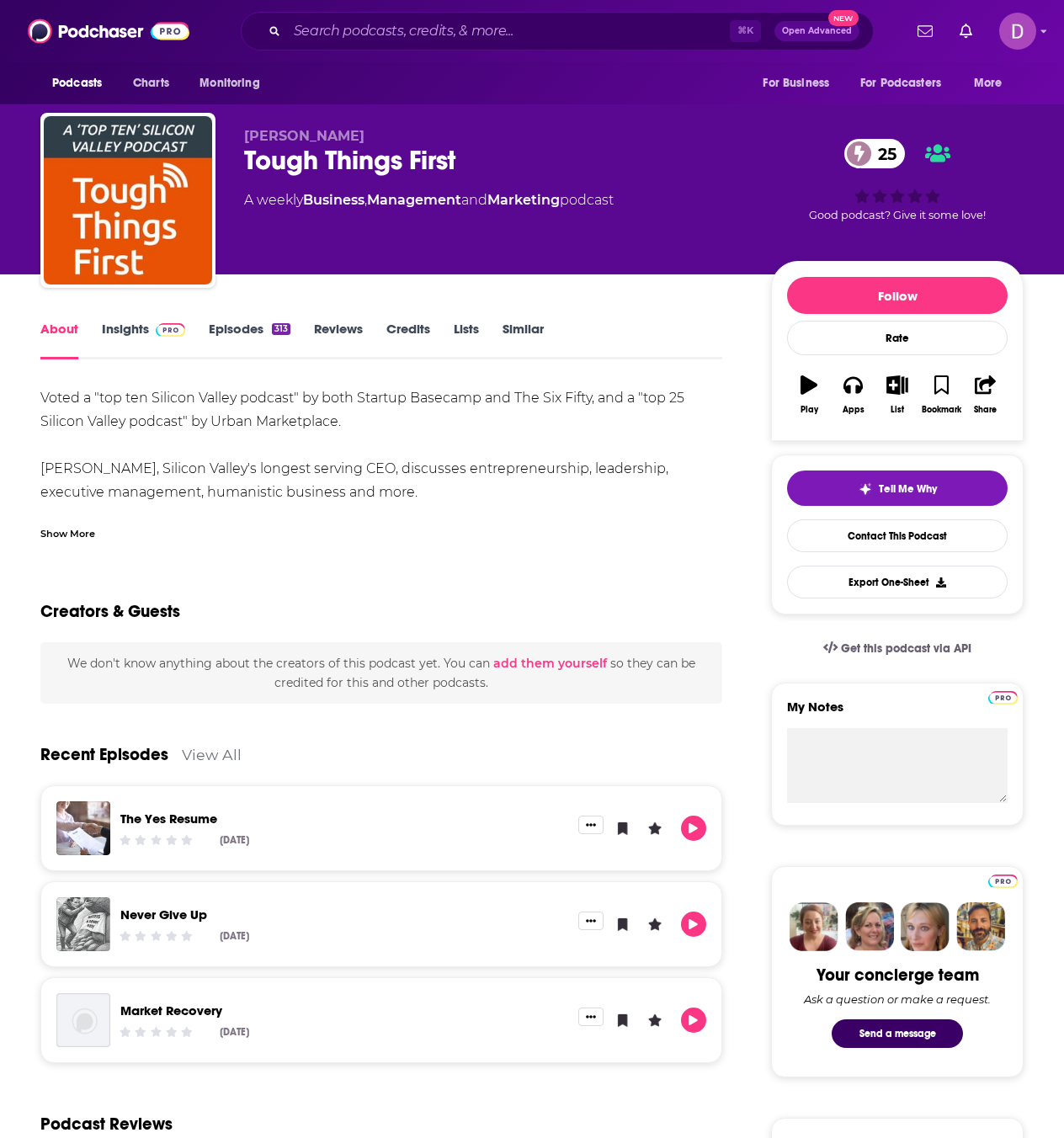
click at [58, 533] on div "Show More" at bounding box center [68, 531] width 55 height 16
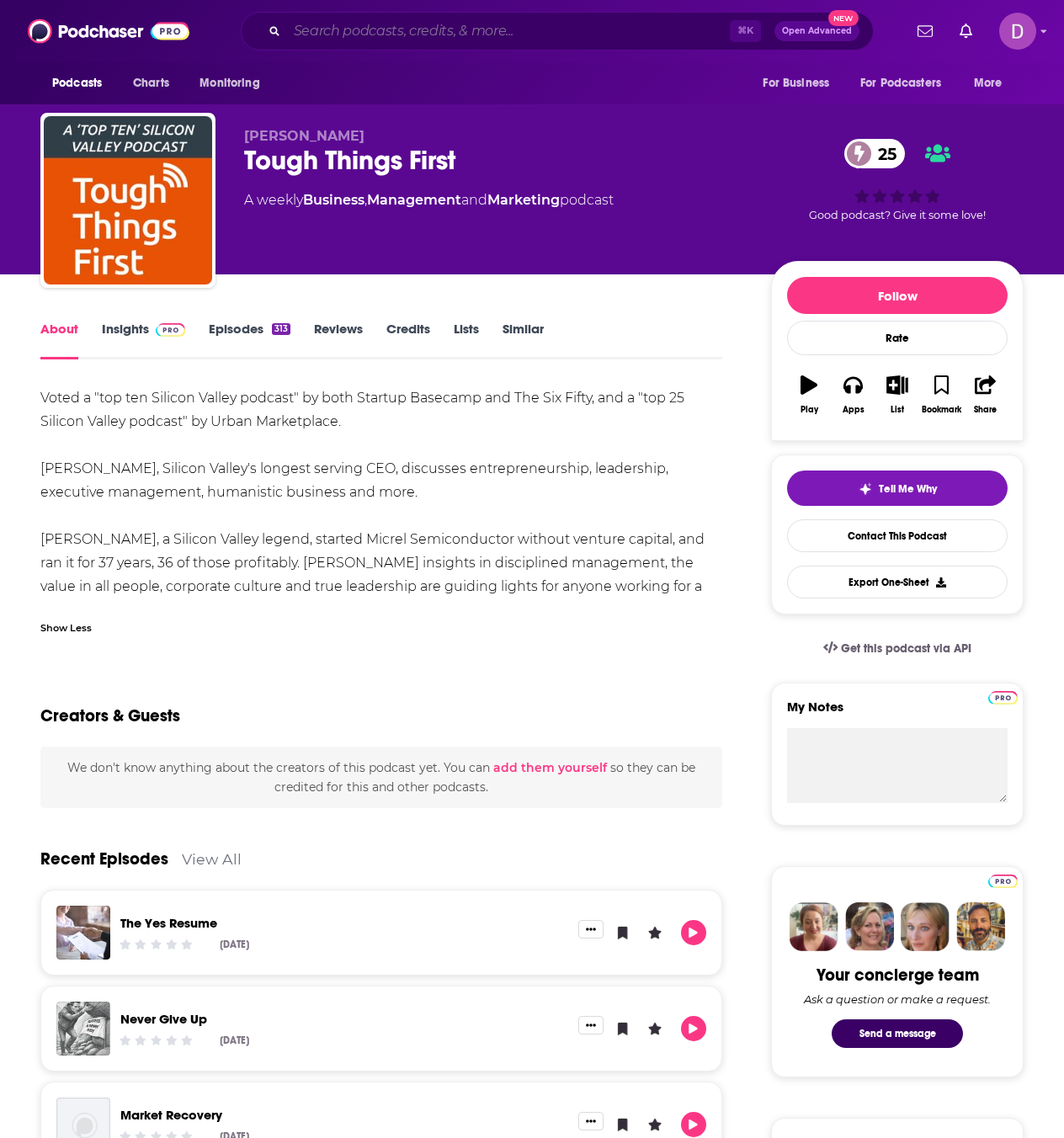
click at [386, 26] on input "Search podcasts, credits, & more..." at bounding box center [507, 31] width 442 height 27
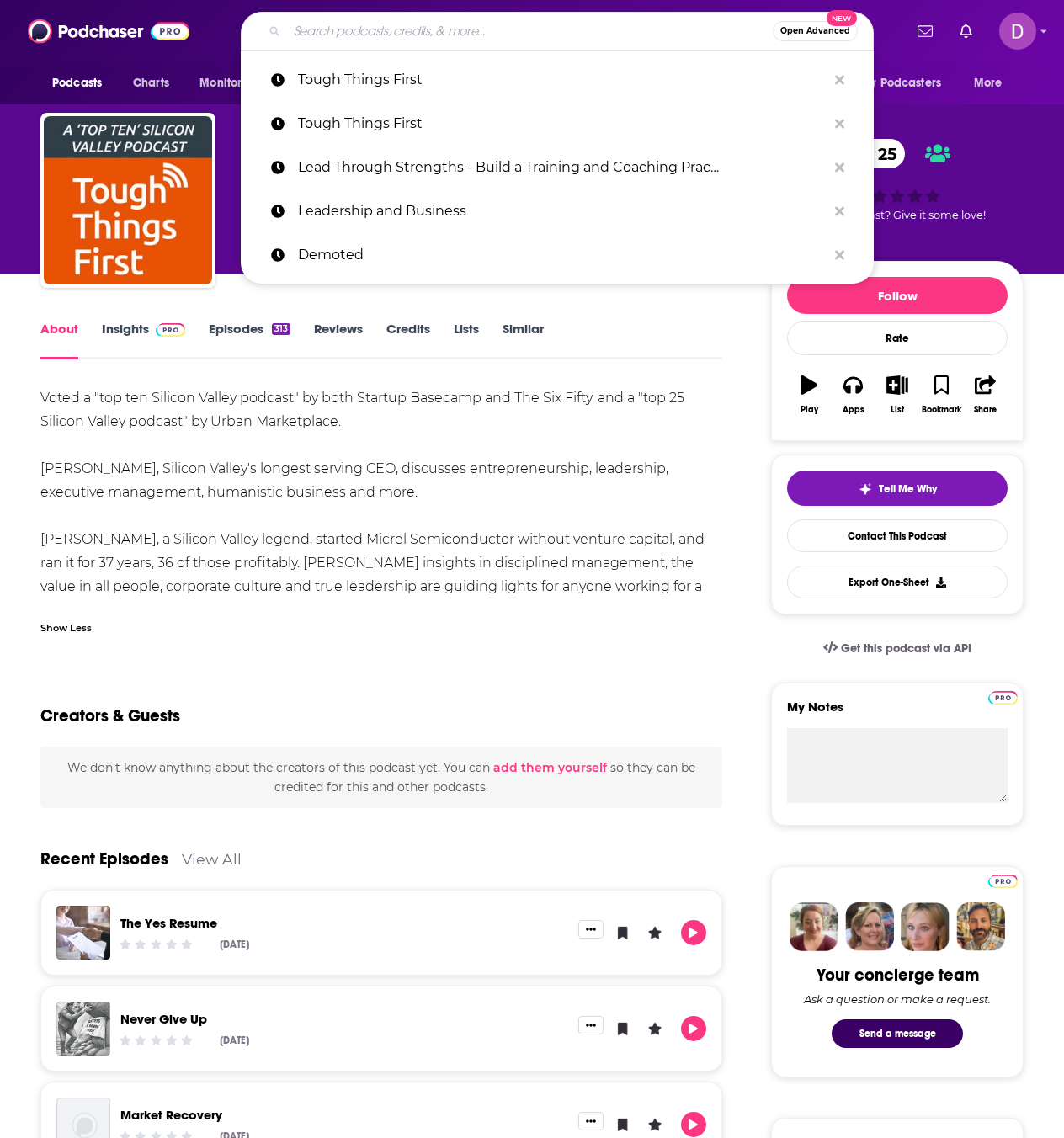
paste input "At Barron's"
type input "At Barron's"
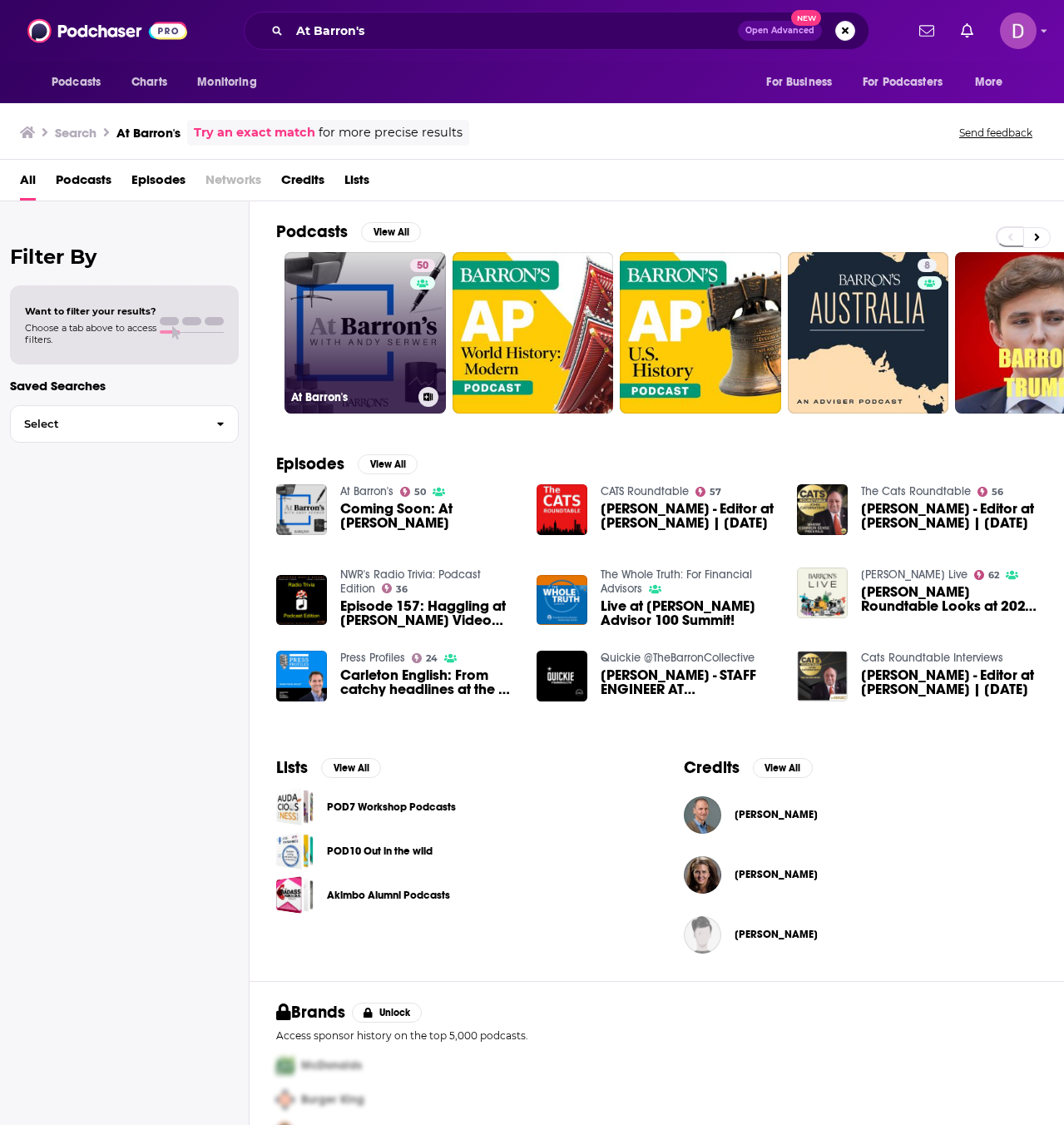
click at [317, 336] on link "50 At [PERSON_NAME]" at bounding box center [365, 333] width 161 height 161
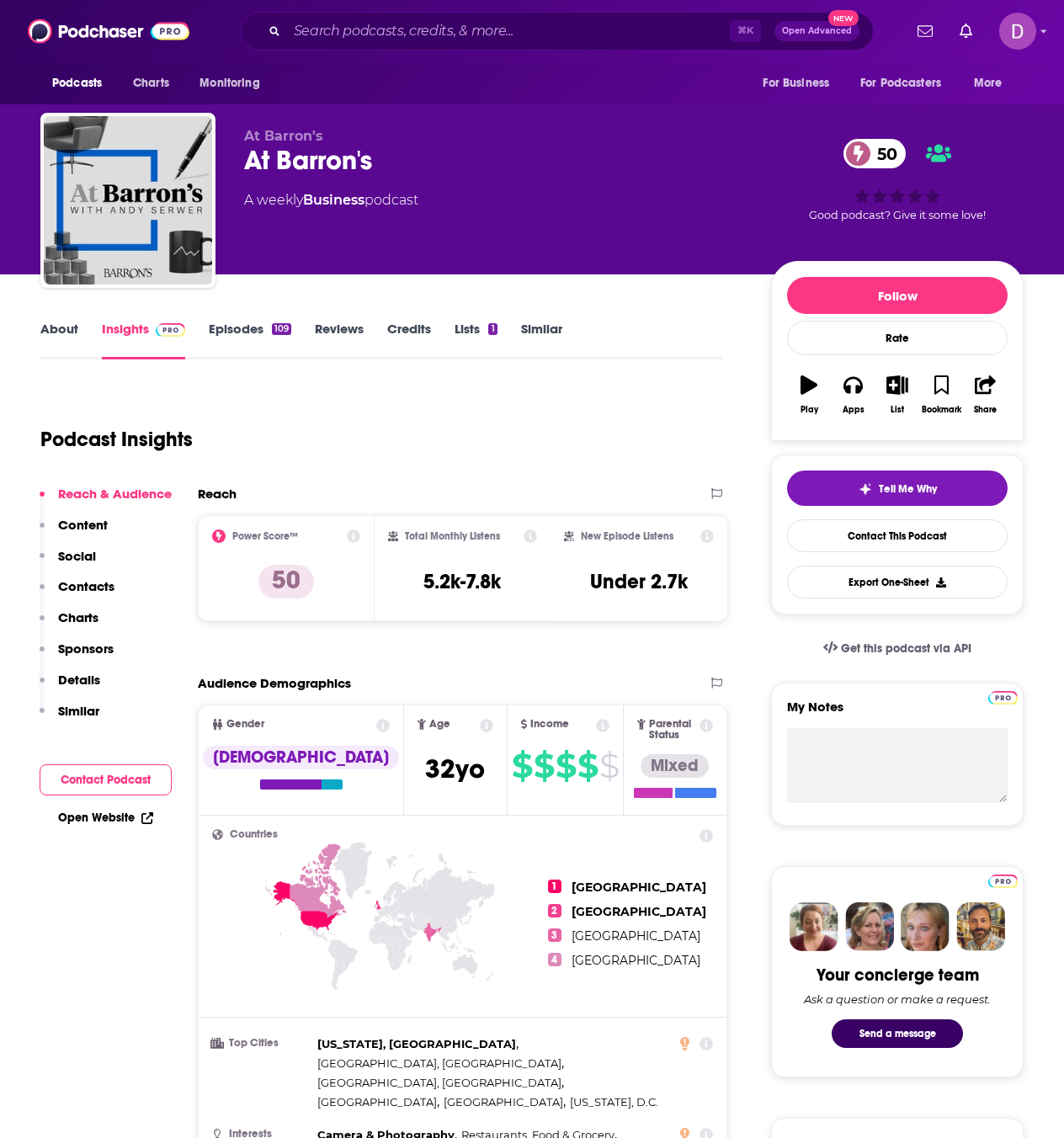
click at [71, 331] on link "About" at bounding box center [59, 340] width 38 height 39
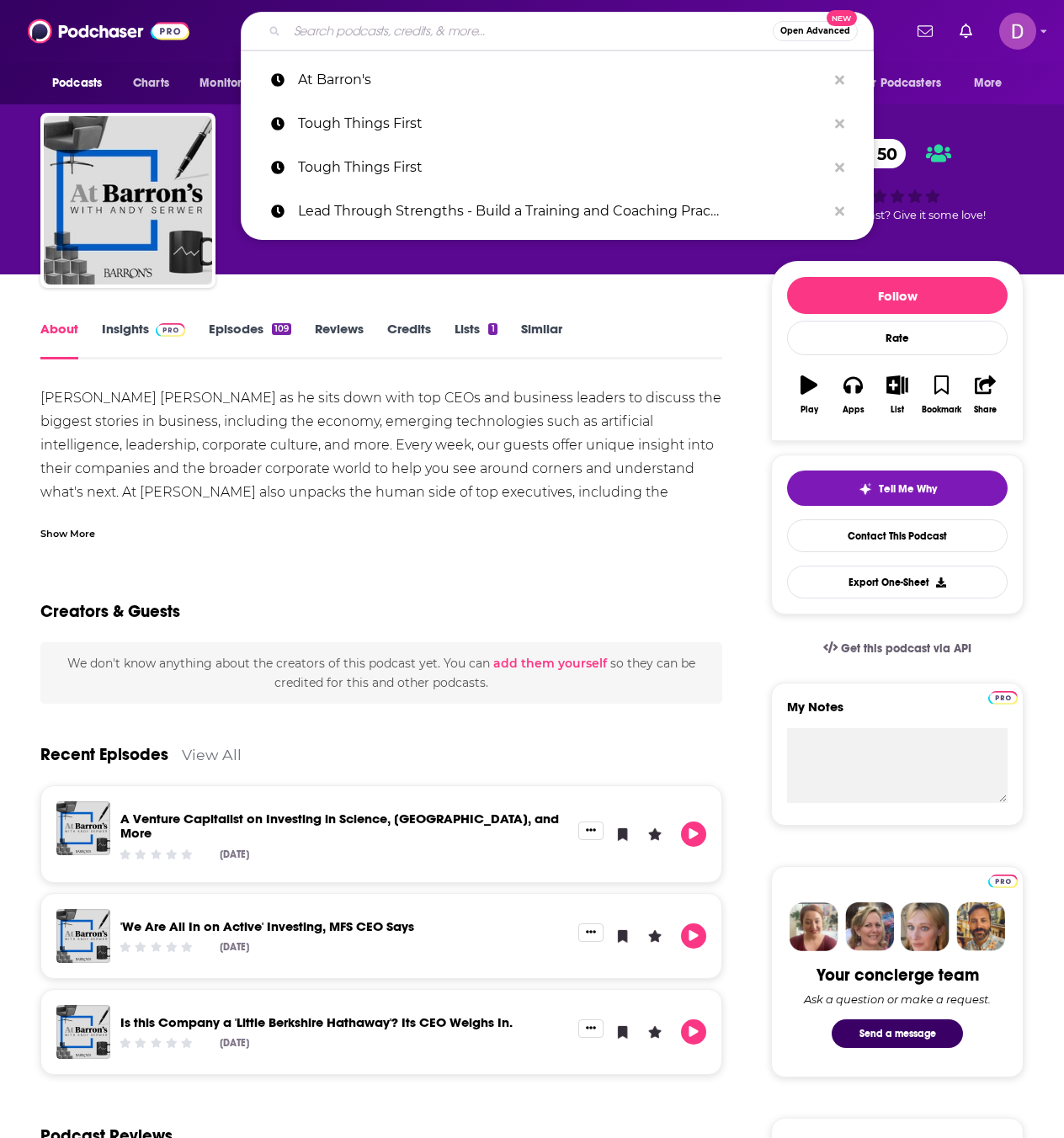
click at [345, 30] on input "Search podcasts, credits, & more..." at bounding box center [529, 31] width 485 height 27
paste input "The BluePrint with [PERSON_NAME]"
type input "The BluePrint with [PERSON_NAME]"
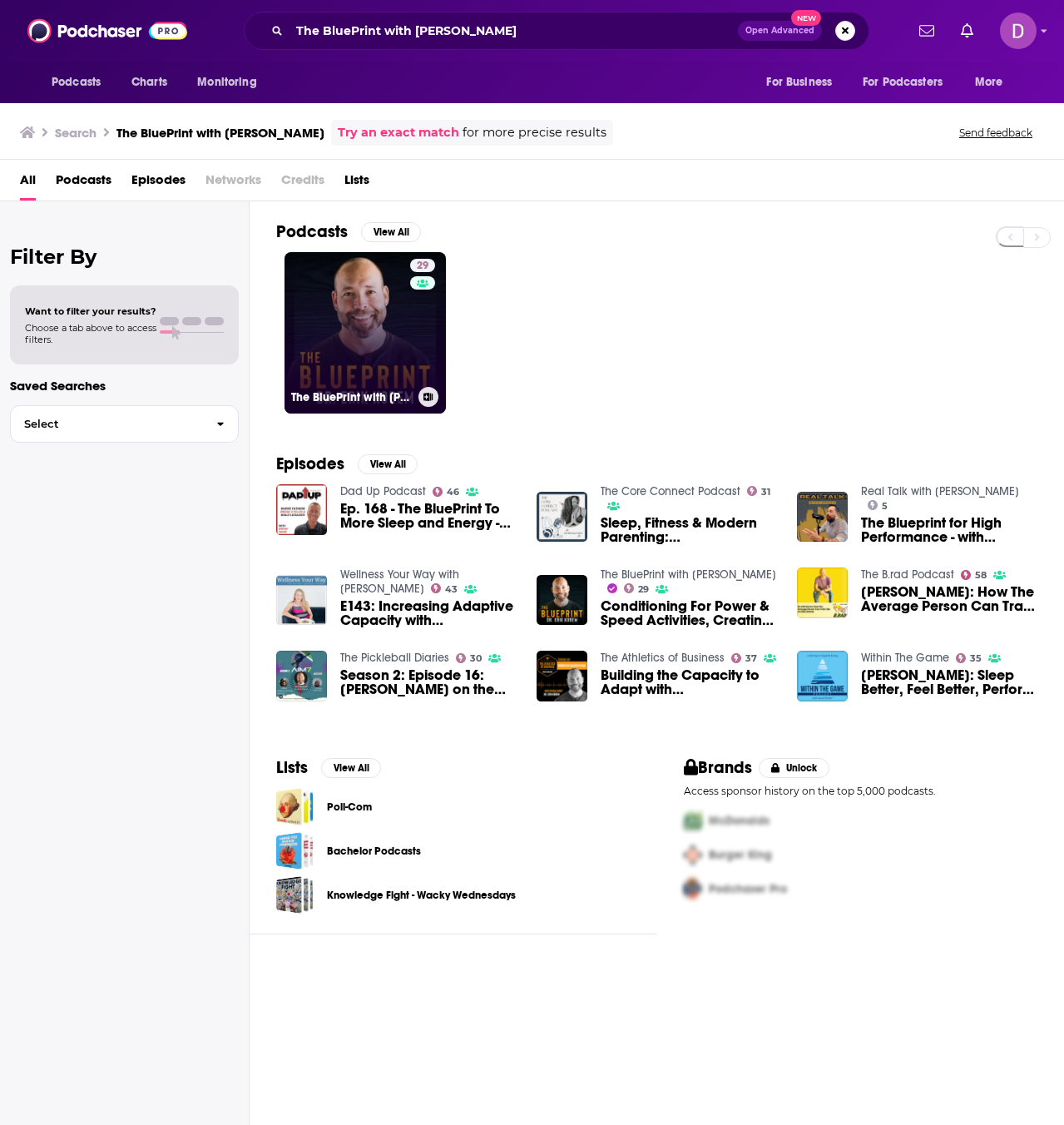
click at [347, 393] on h3 "The BluePrint with [PERSON_NAME]" at bounding box center [352, 396] width 121 height 14
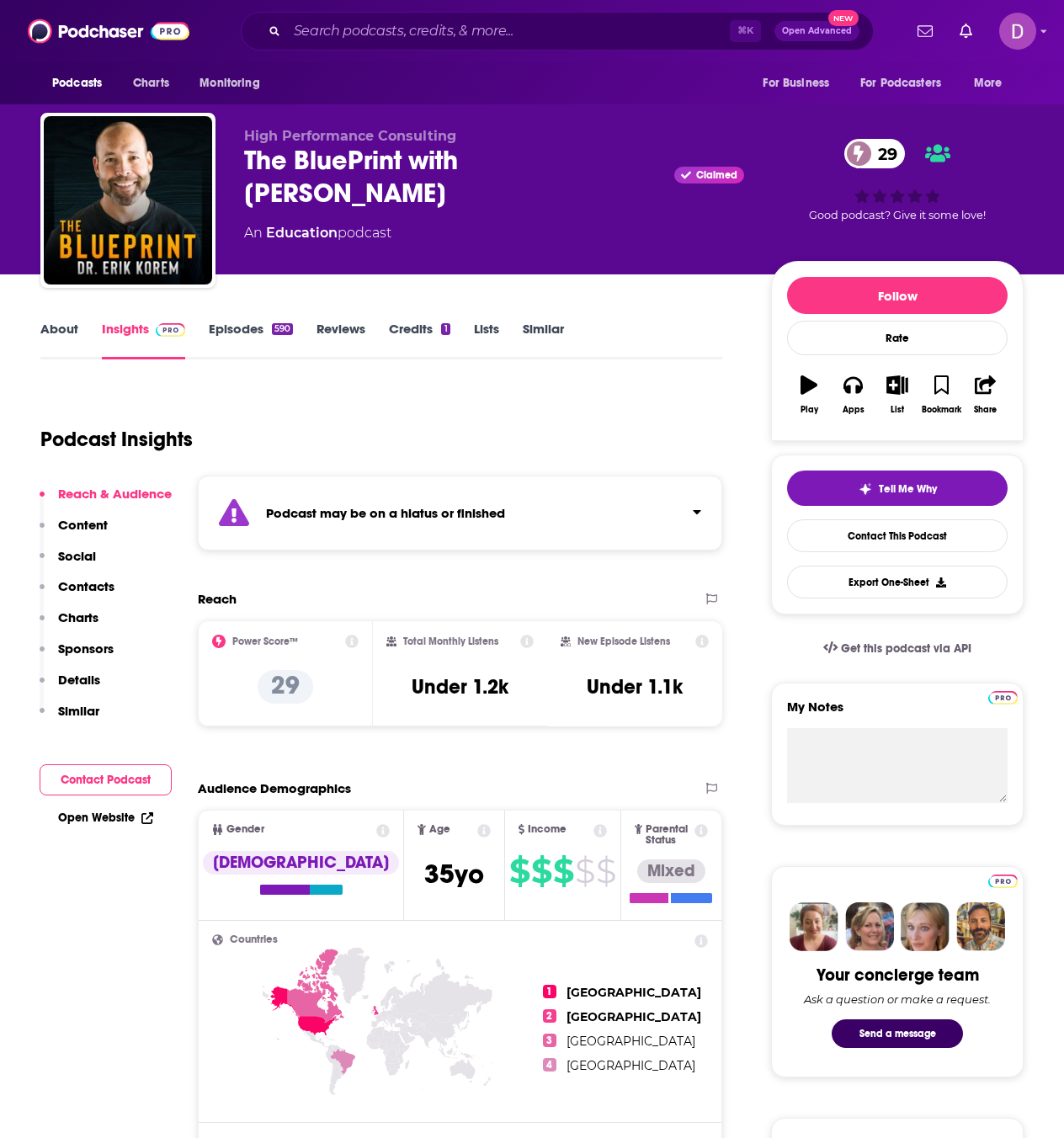
click at [59, 334] on link "About" at bounding box center [59, 340] width 38 height 39
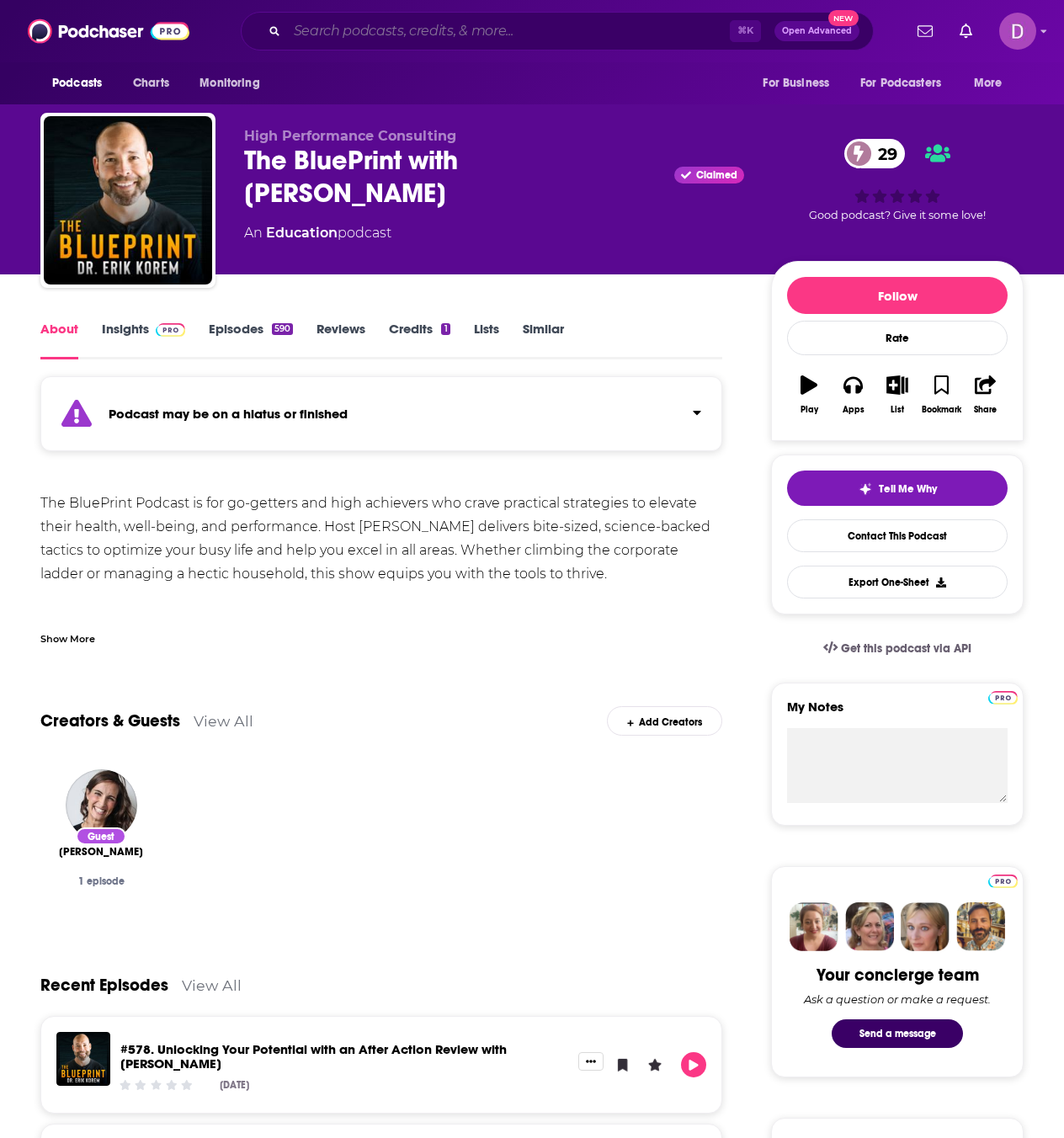
click at [323, 32] on input "Search podcasts, credits, & more..." at bounding box center [507, 31] width 442 height 27
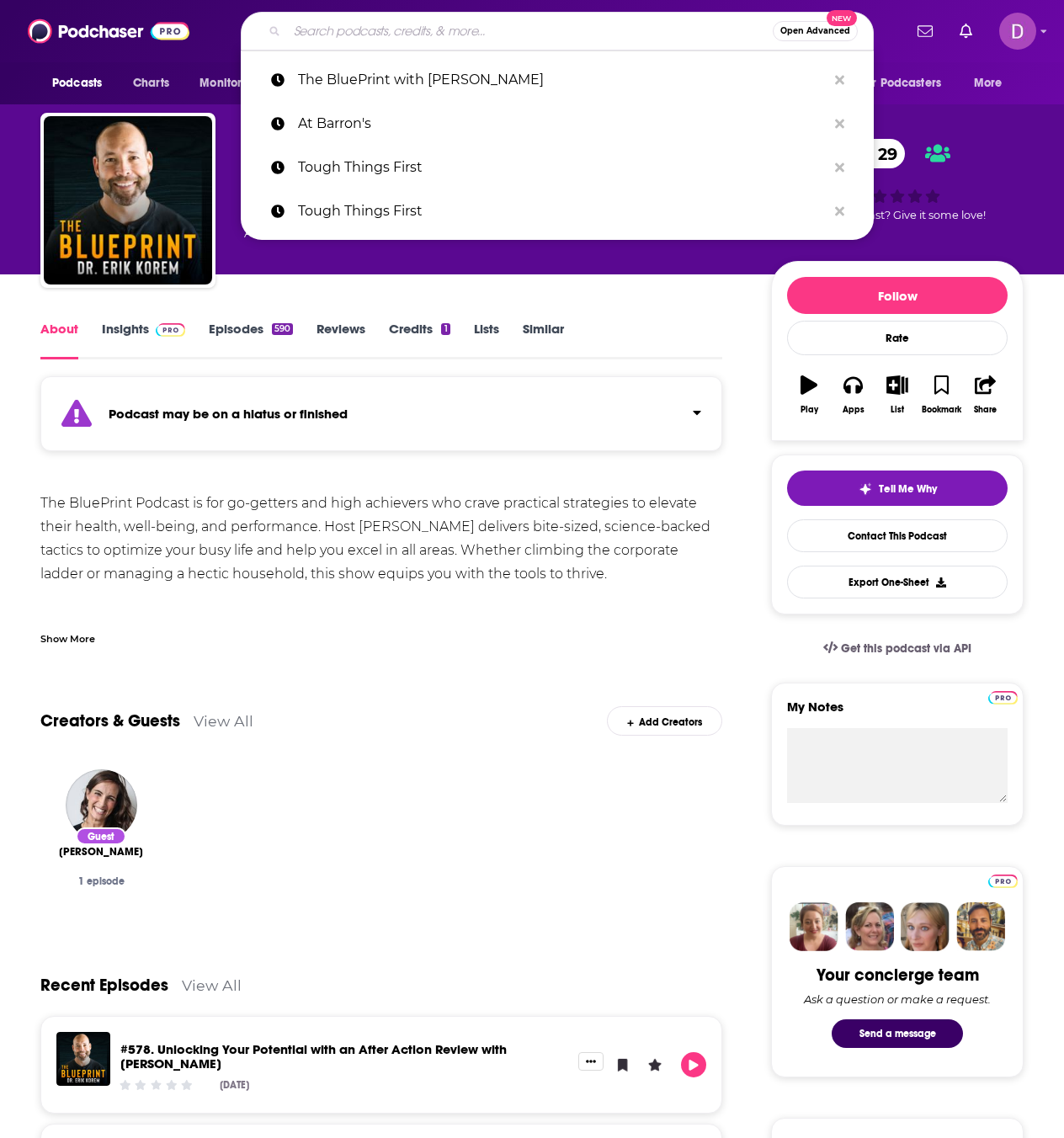
paste input "The WorkWell Podcast™"
type input "The WorkWell Podcast™"
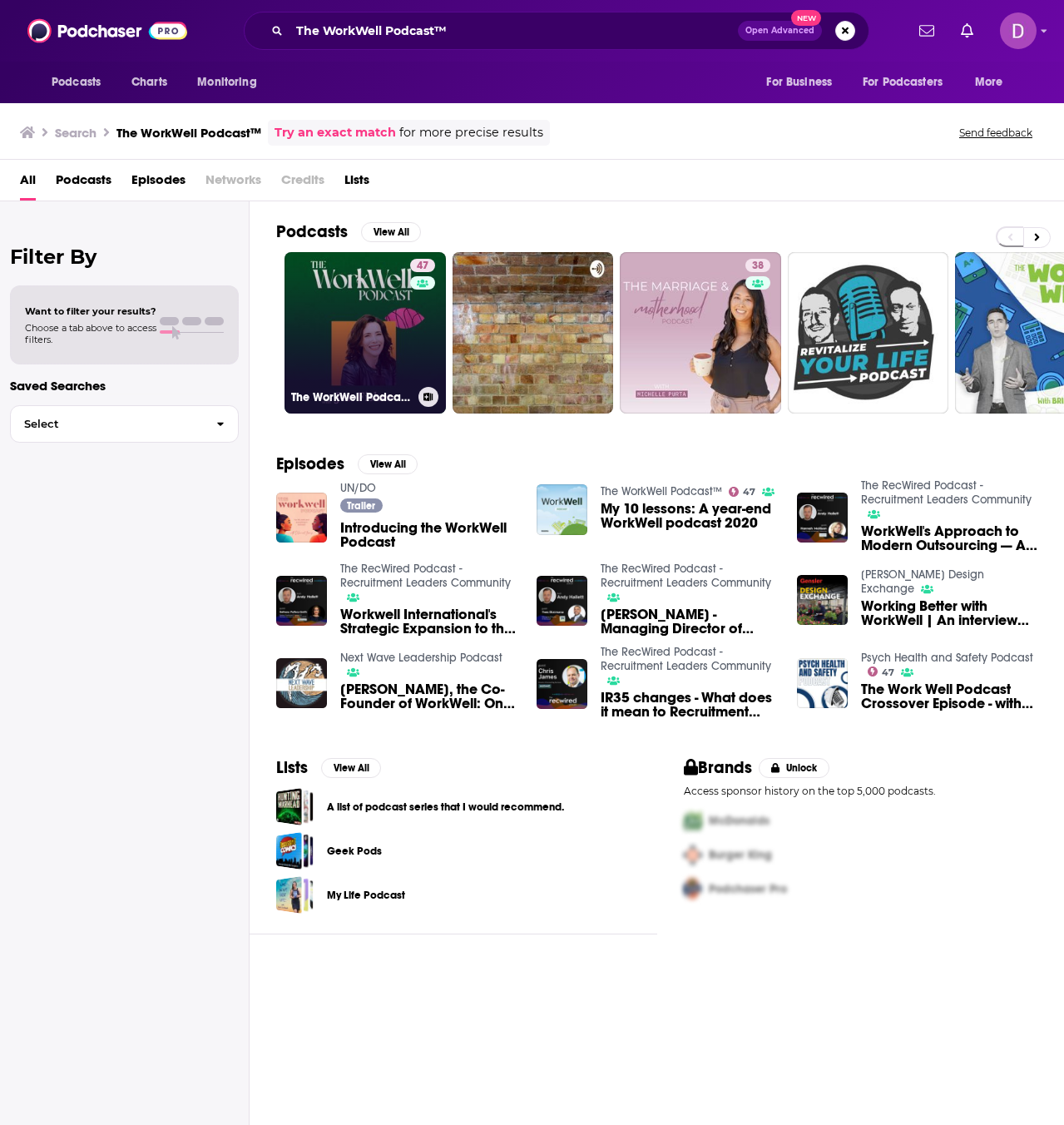
click at [327, 320] on link "47 The WorkWell Podcast™" at bounding box center [365, 333] width 161 height 161
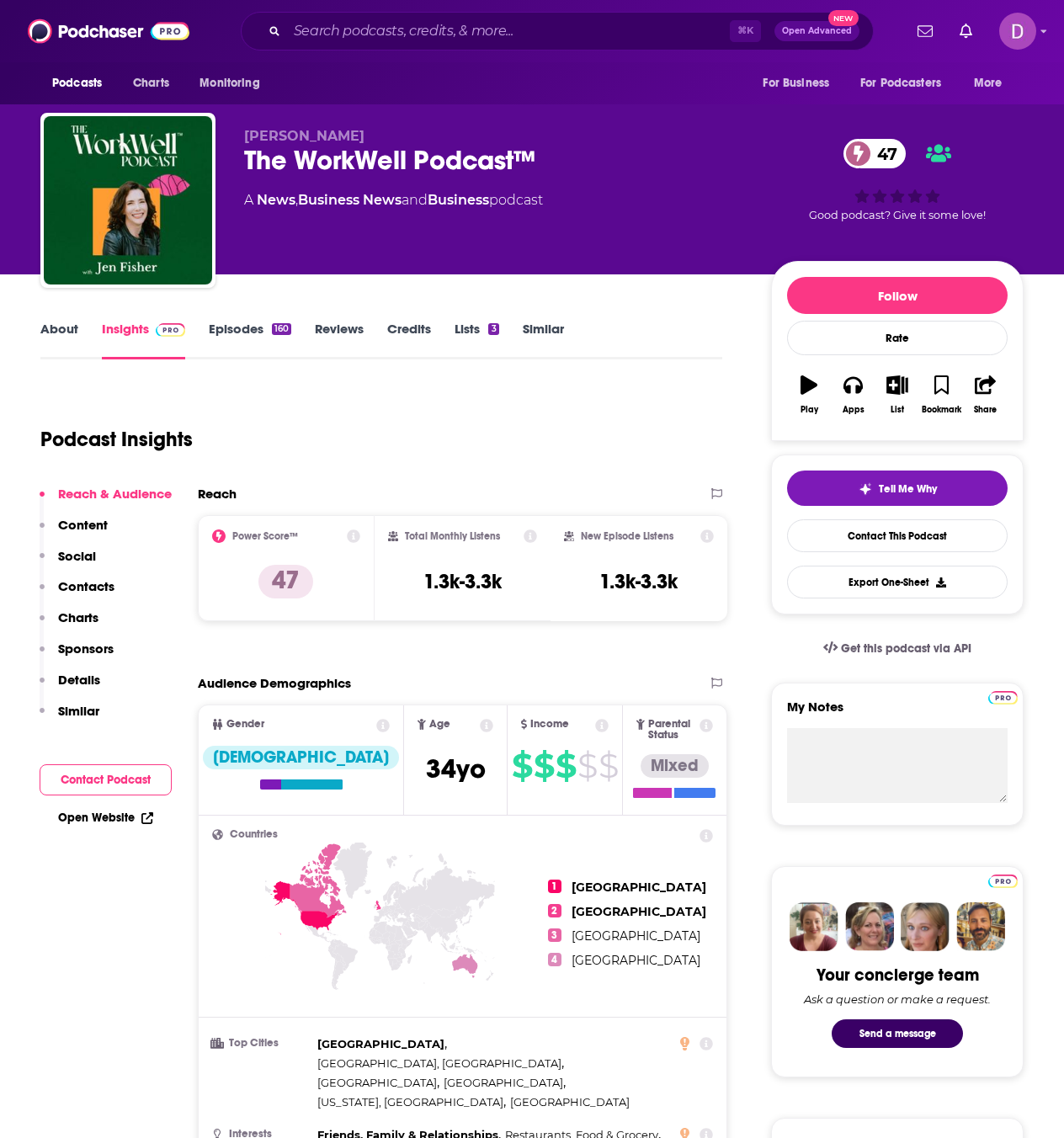
click at [60, 331] on link "About" at bounding box center [59, 340] width 38 height 39
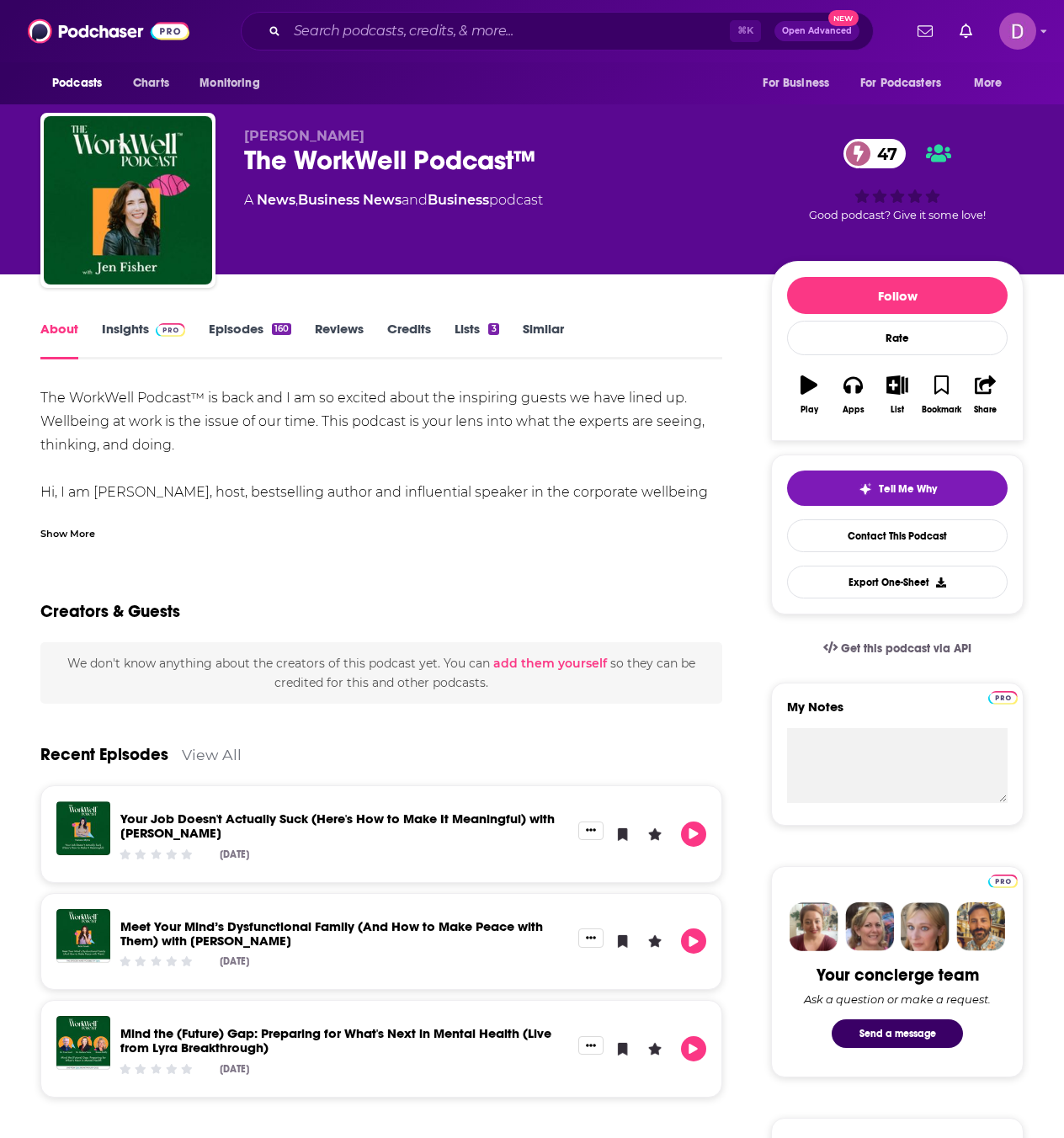
click at [80, 526] on div "Show More" at bounding box center [68, 531] width 55 height 16
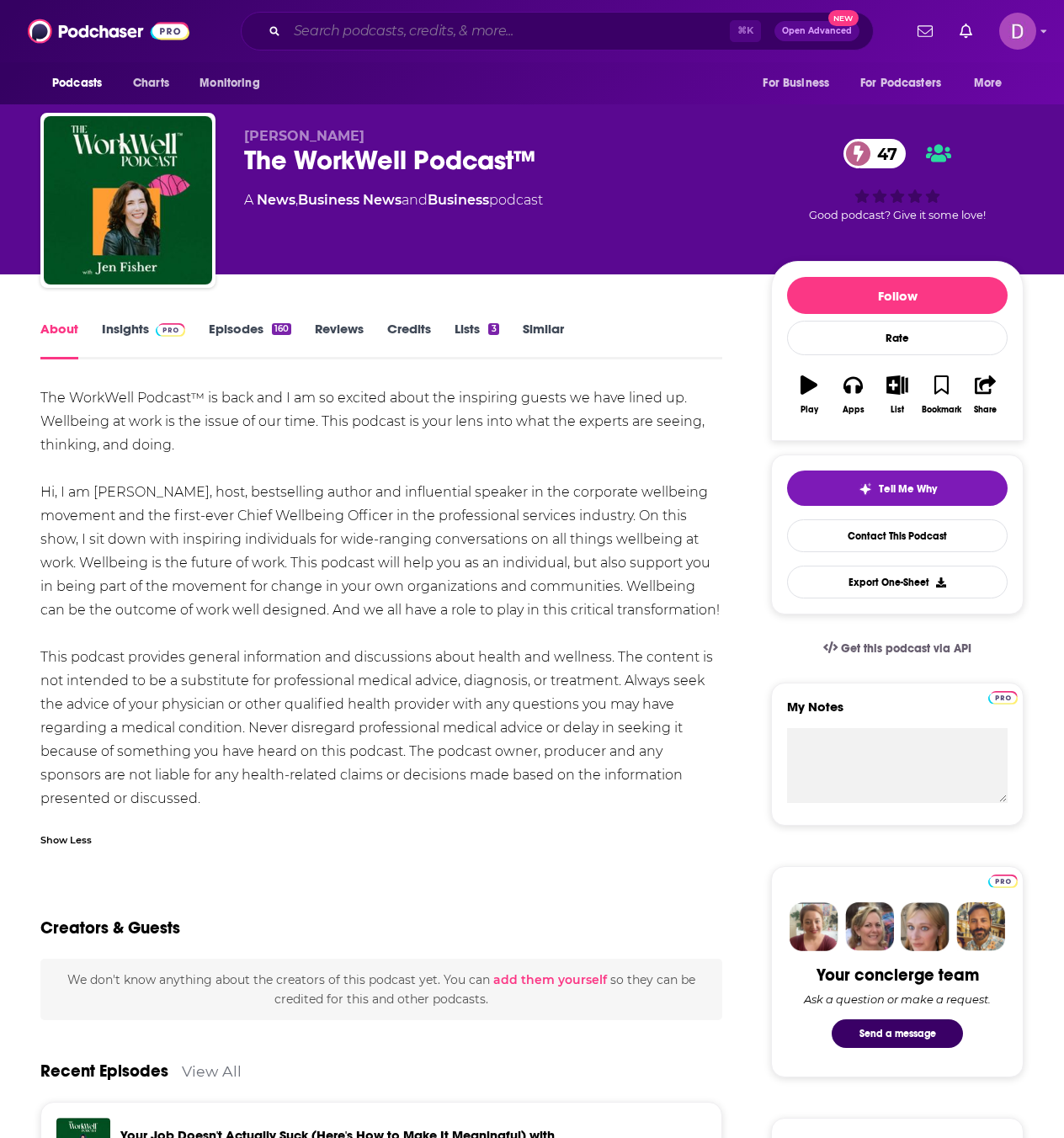
click at [310, 29] on input "Search podcasts, credits, & more..." at bounding box center [507, 31] width 442 height 27
click at [310, 28] on input "Search podcasts, credits, & more..." at bounding box center [507, 31] width 442 height 27
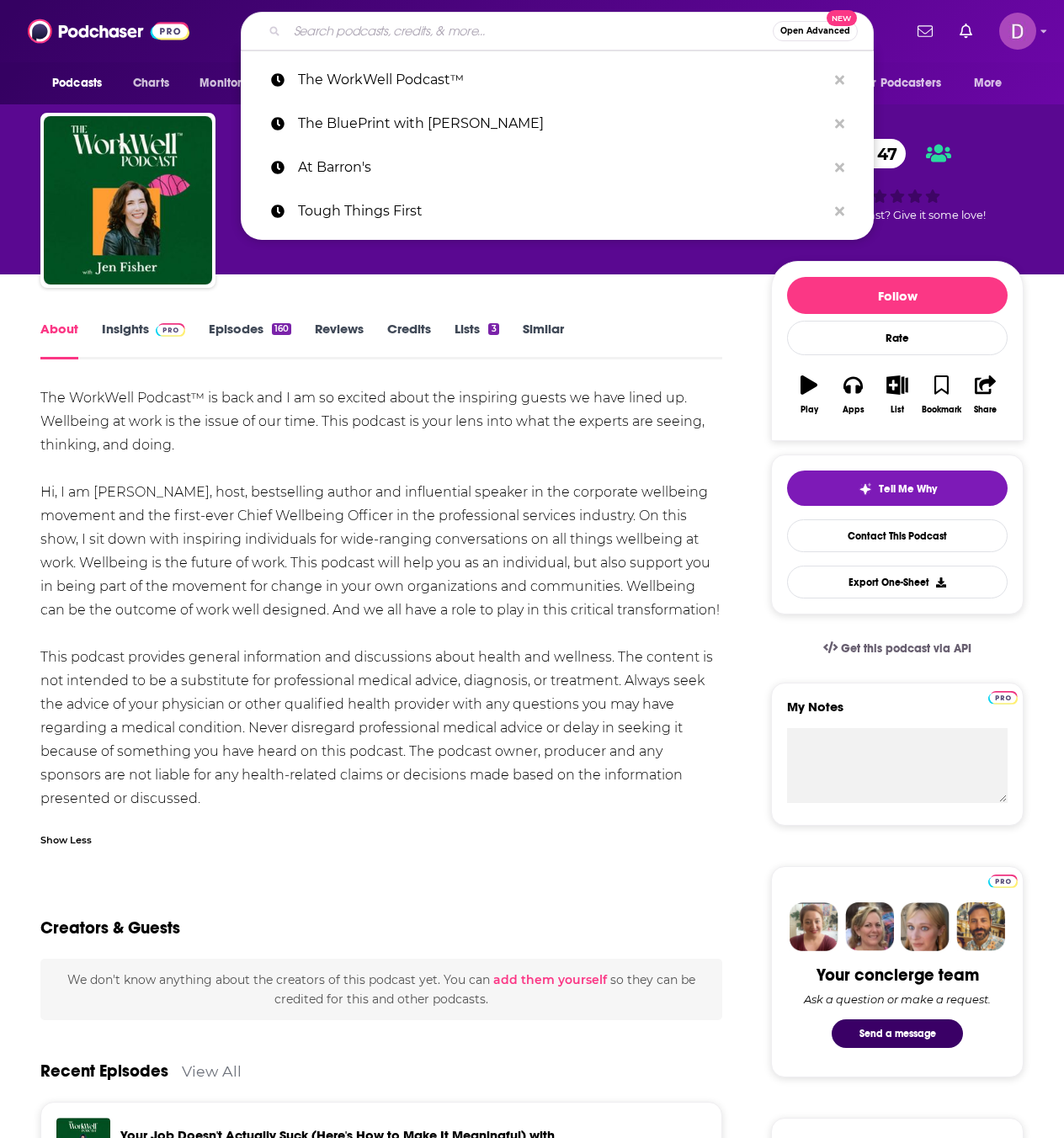
paste input "The GlobalCapital Podcast"
type input "The GlobalCapital Podcast"
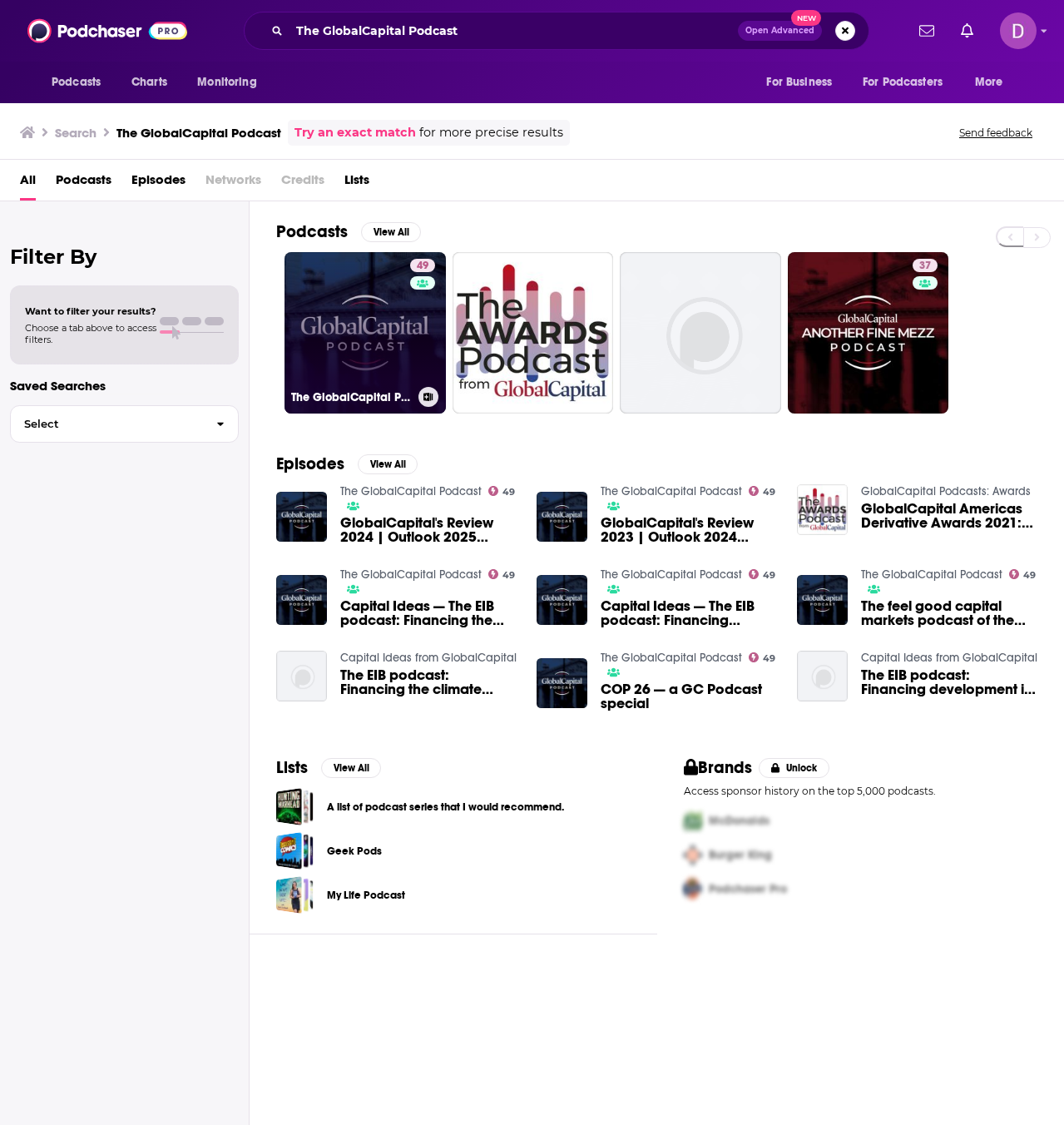
click at [342, 350] on link "49 The GlobalCapital Podcast" at bounding box center [365, 333] width 161 height 161
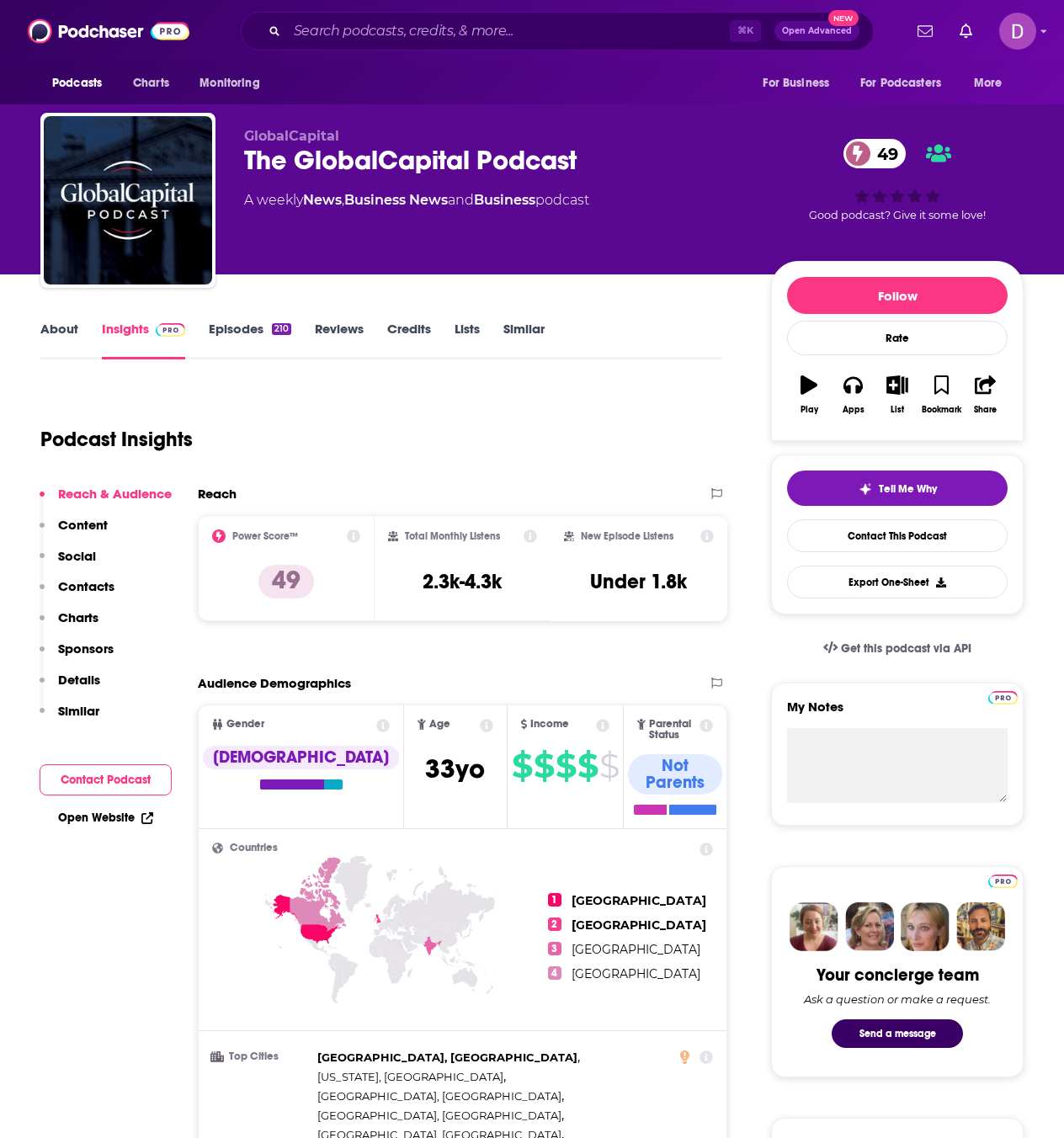
click at [67, 328] on link "About" at bounding box center [59, 340] width 38 height 39
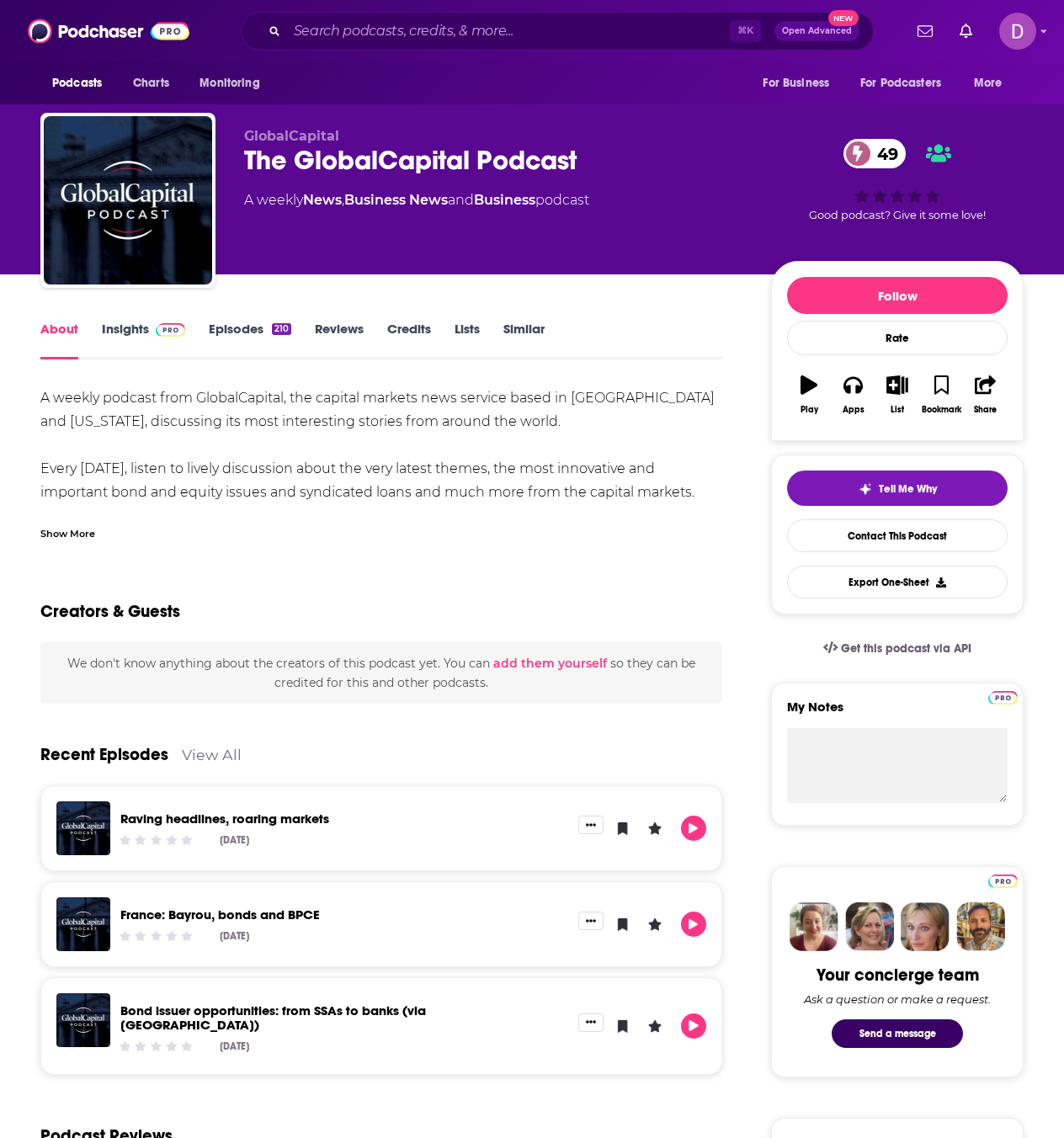
click at [83, 531] on div "Show More" at bounding box center [68, 531] width 55 height 16
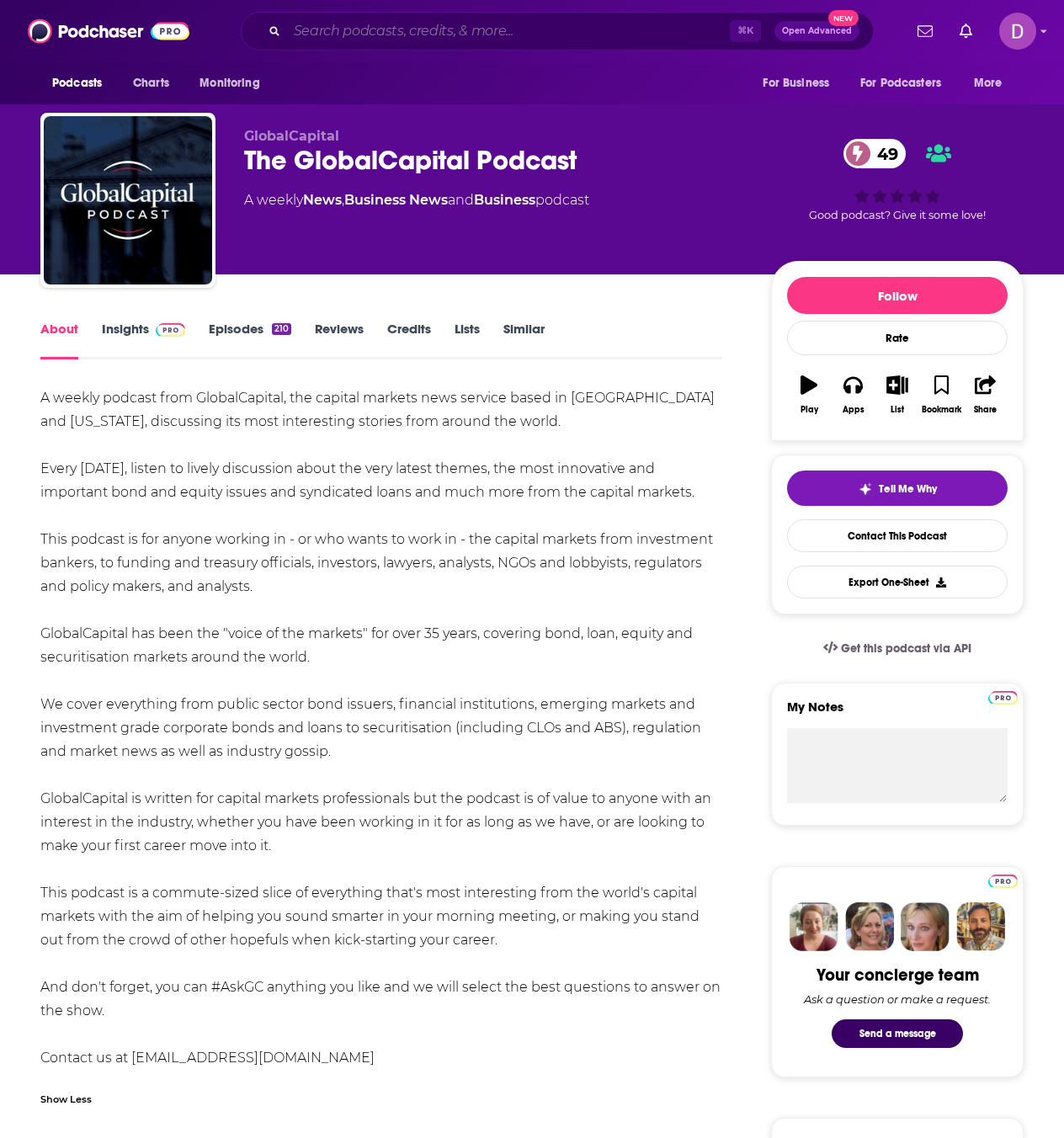
click at [425, 31] on input "Search podcasts, credits, & more..." at bounding box center [507, 31] width 442 height 27
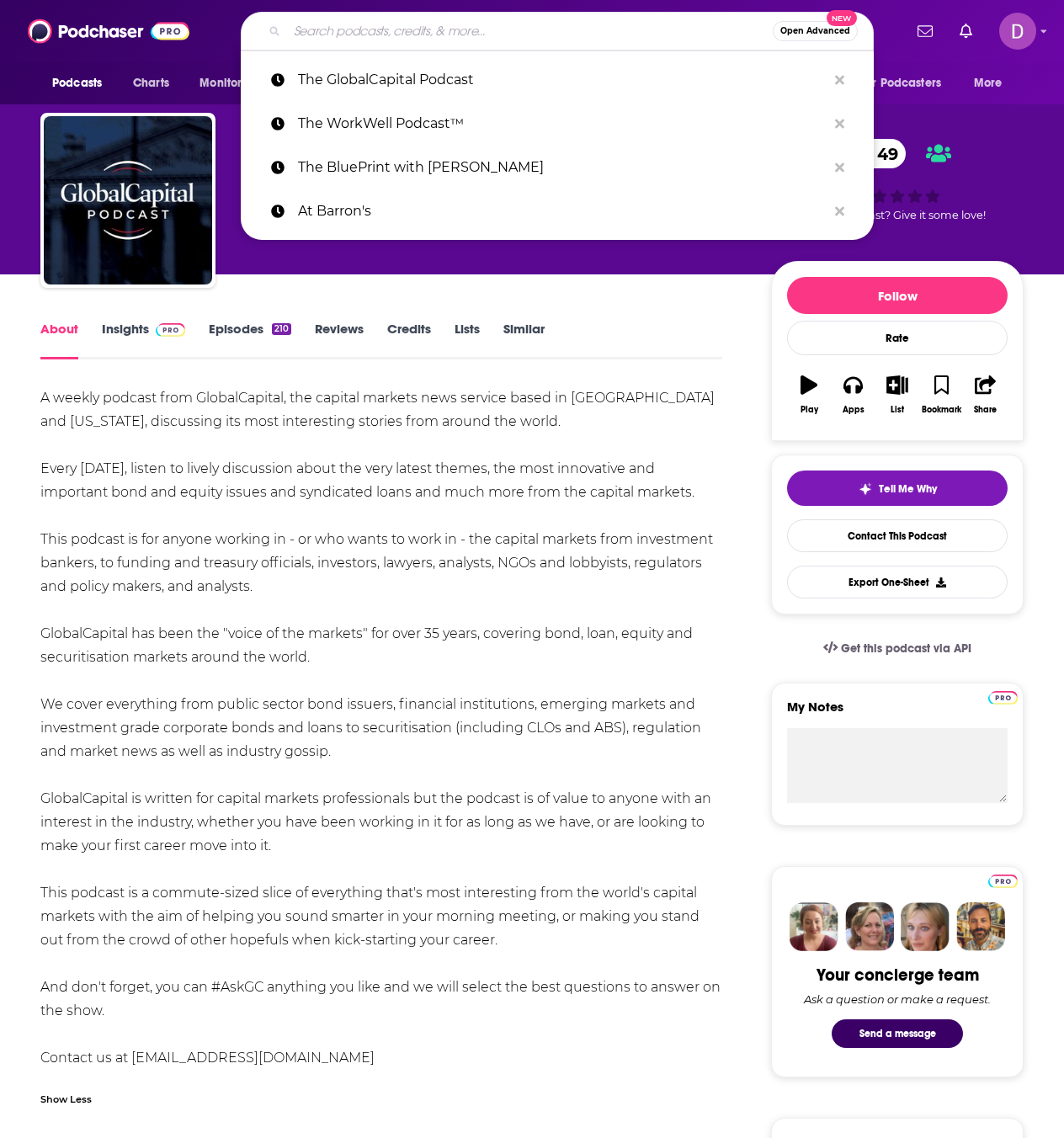
paste input "The [PERSON_NAME] Pod"
type input "The [PERSON_NAME] Pod"
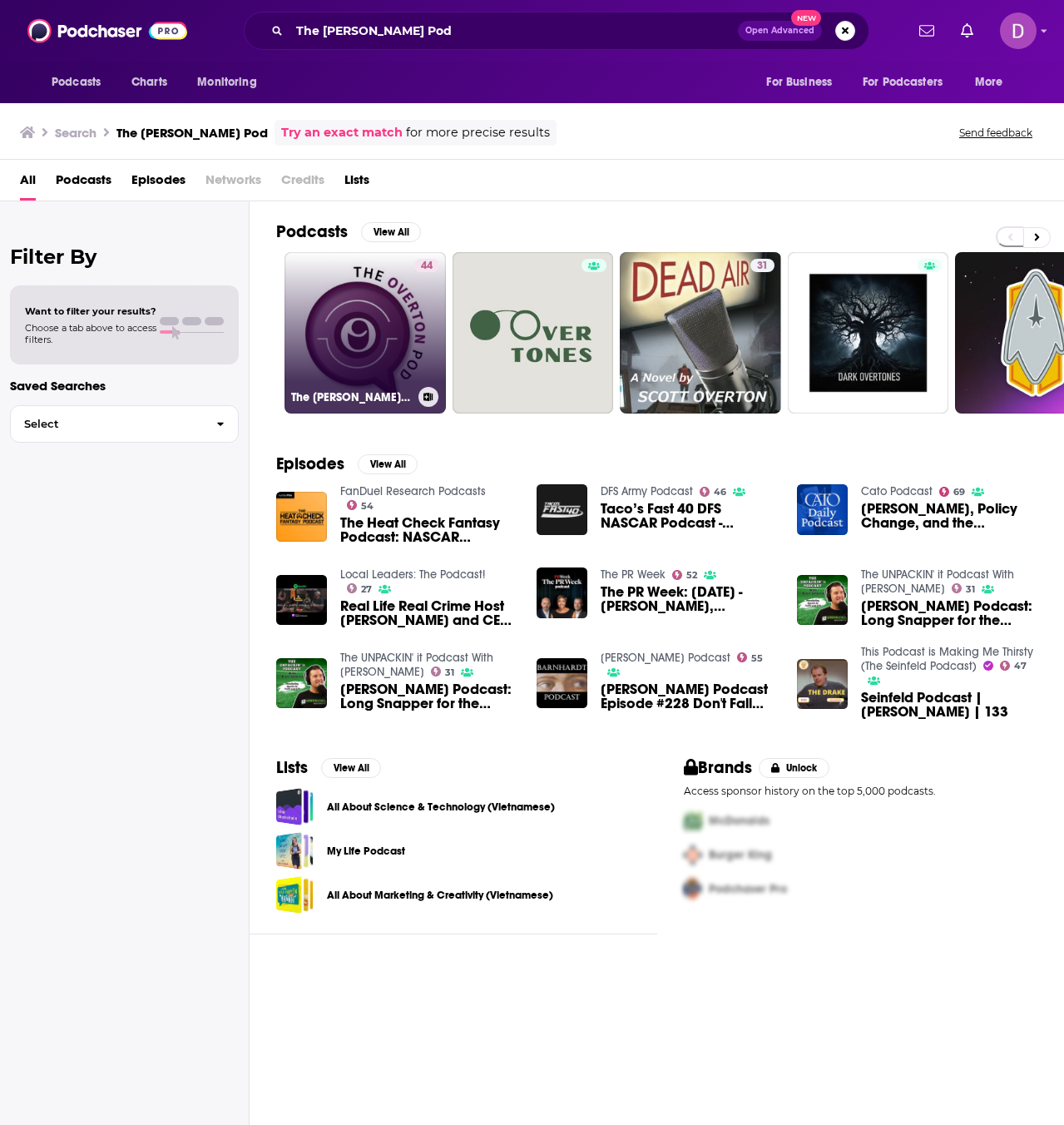
click at [397, 289] on link "44 The [PERSON_NAME] Pod" at bounding box center [365, 333] width 161 height 161
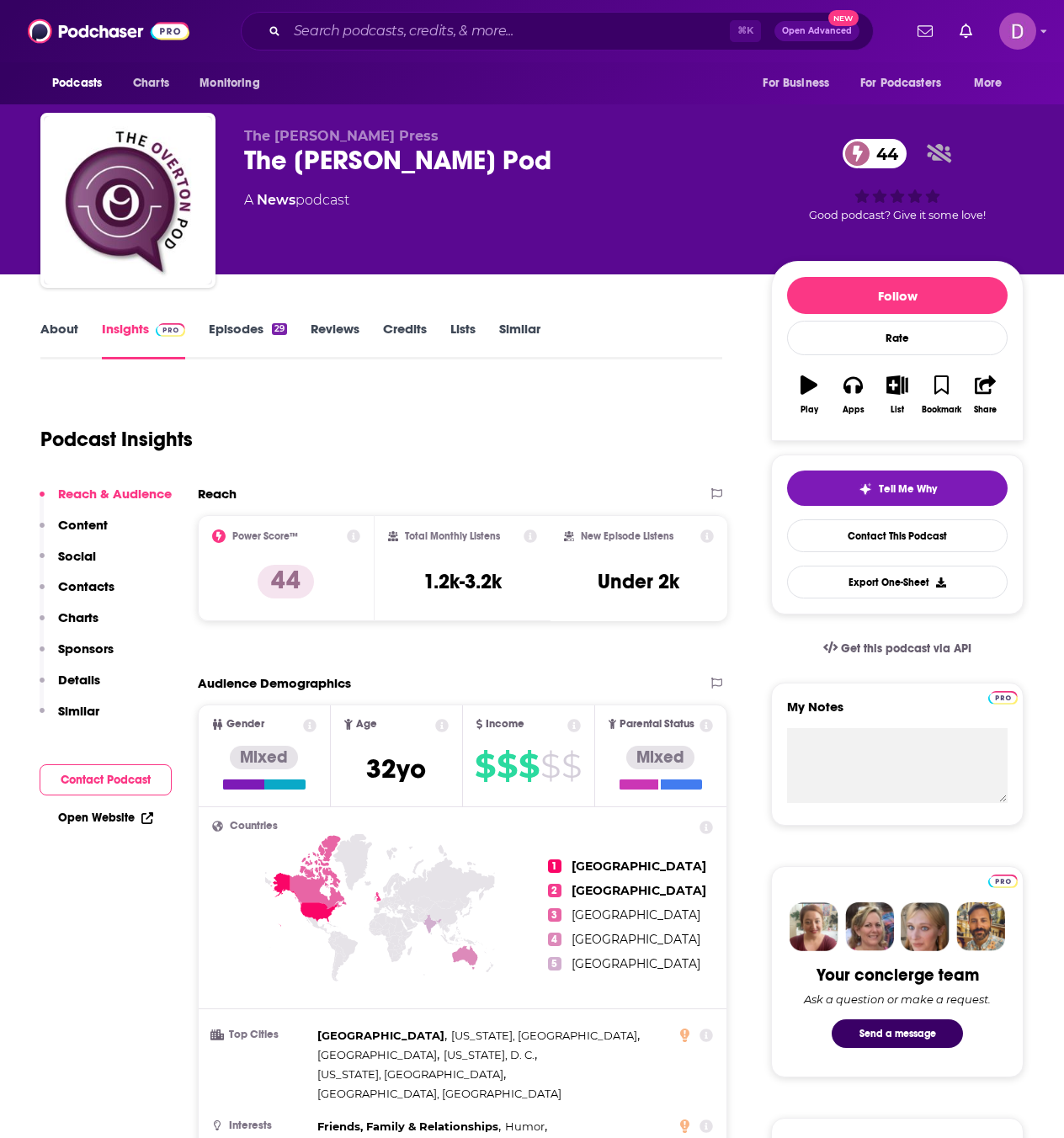
click at [65, 336] on link "About" at bounding box center [59, 340] width 38 height 39
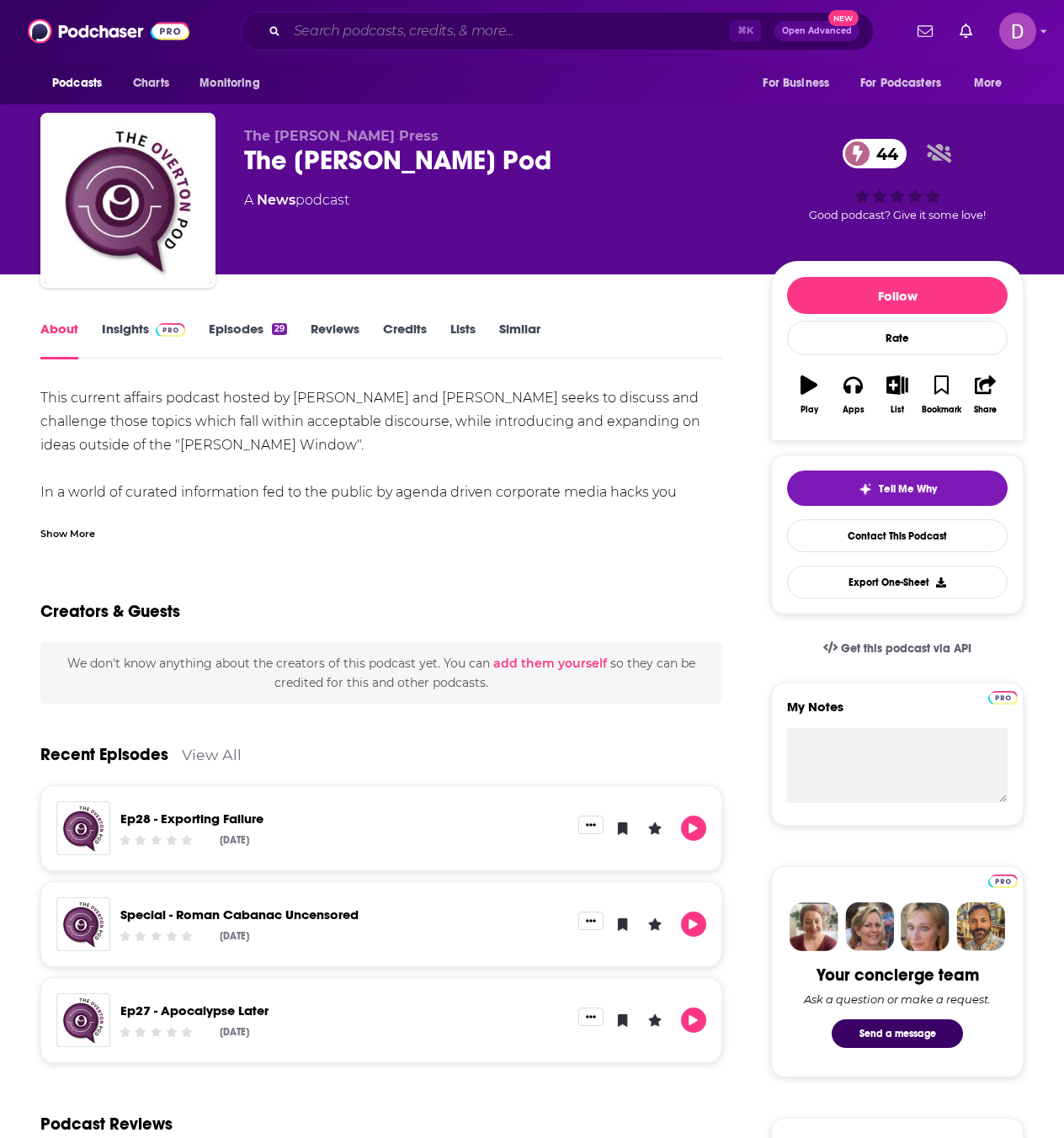
click at [417, 38] on input "Search podcasts, credits, & more..." at bounding box center [507, 31] width 442 height 27
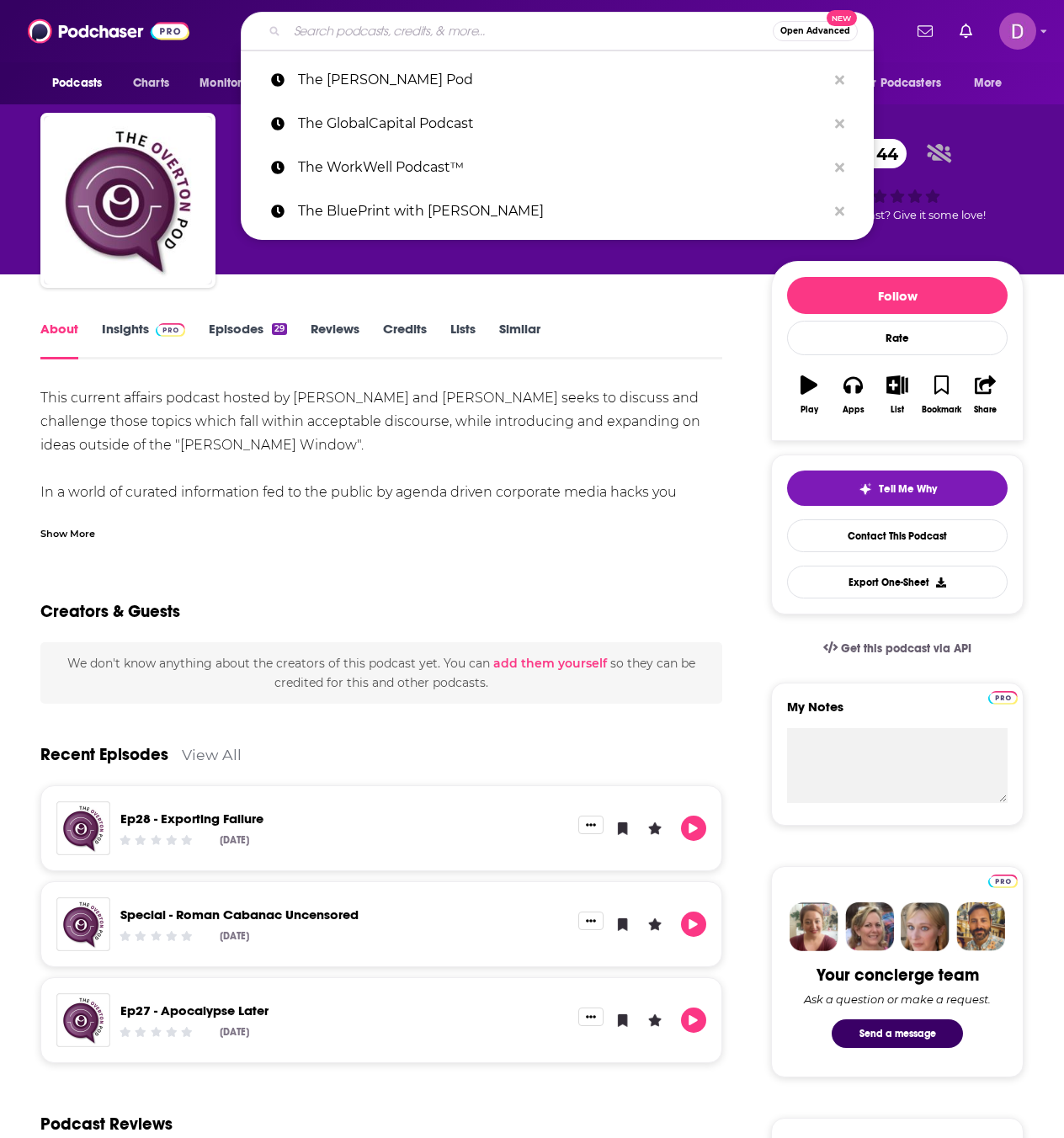
click at [417, 38] on input "Search podcasts, credits, & more..." at bounding box center [529, 31] width 485 height 27
paste input "The Toya Talks Podcast"
type input "The Toya Talks Podcast"
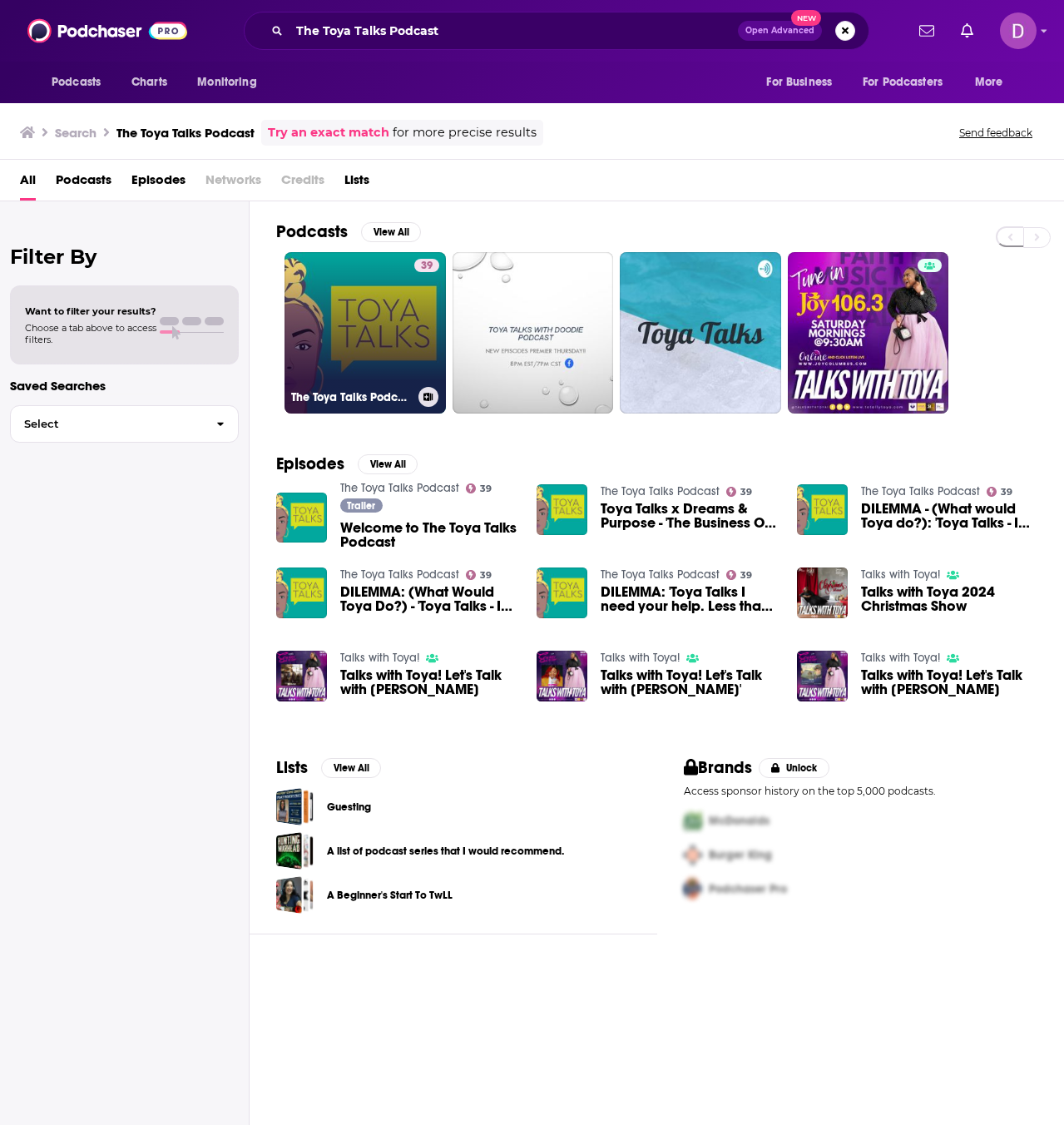
click at [408, 308] on link "39 The Toya Talks Podcast" at bounding box center [365, 333] width 161 height 161
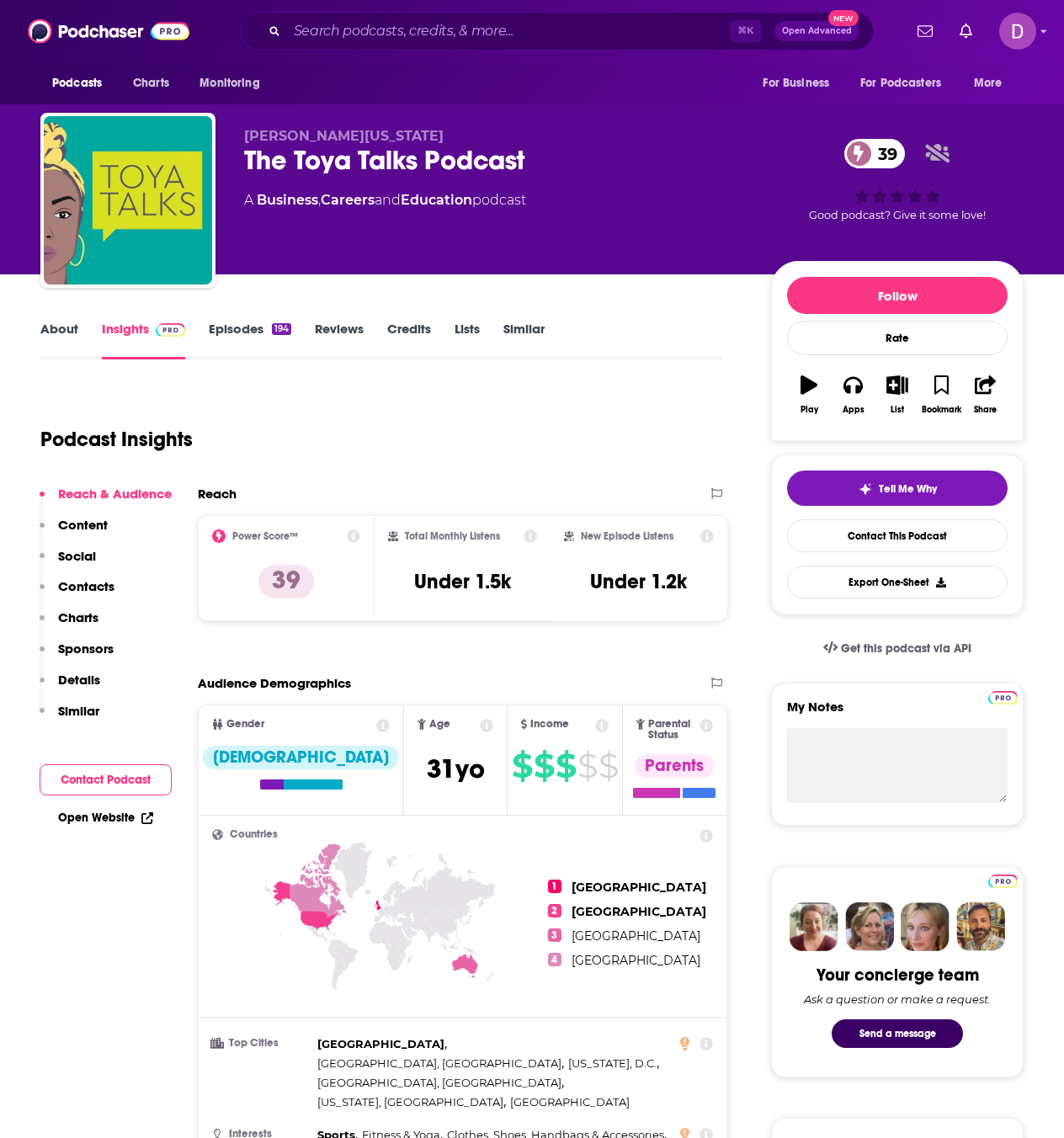
click at [68, 327] on link "About" at bounding box center [59, 340] width 38 height 39
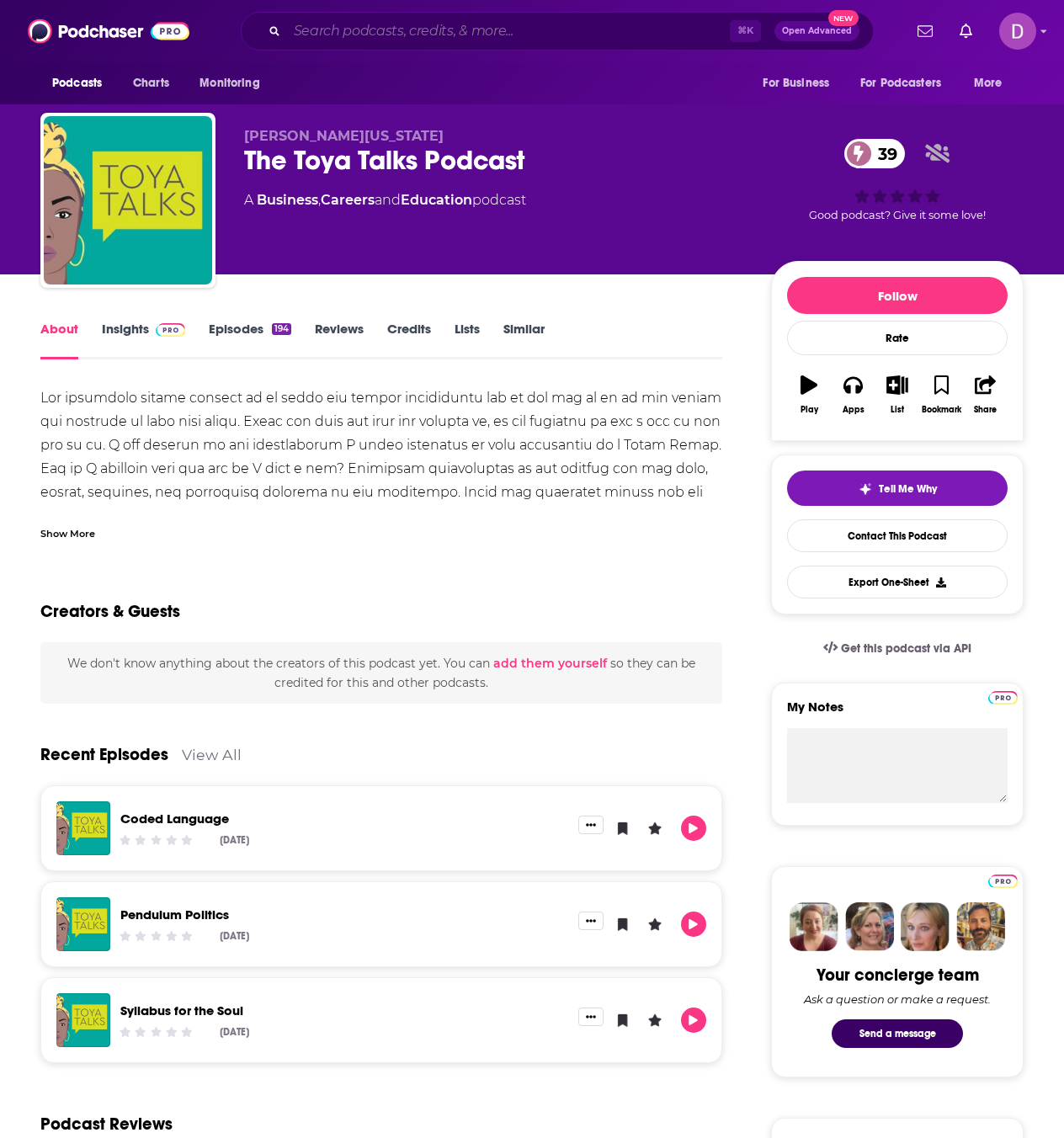
click at [386, 22] on input "Search podcasts, credits, & more..." at bounding box center [507, 31] width 442 height 27
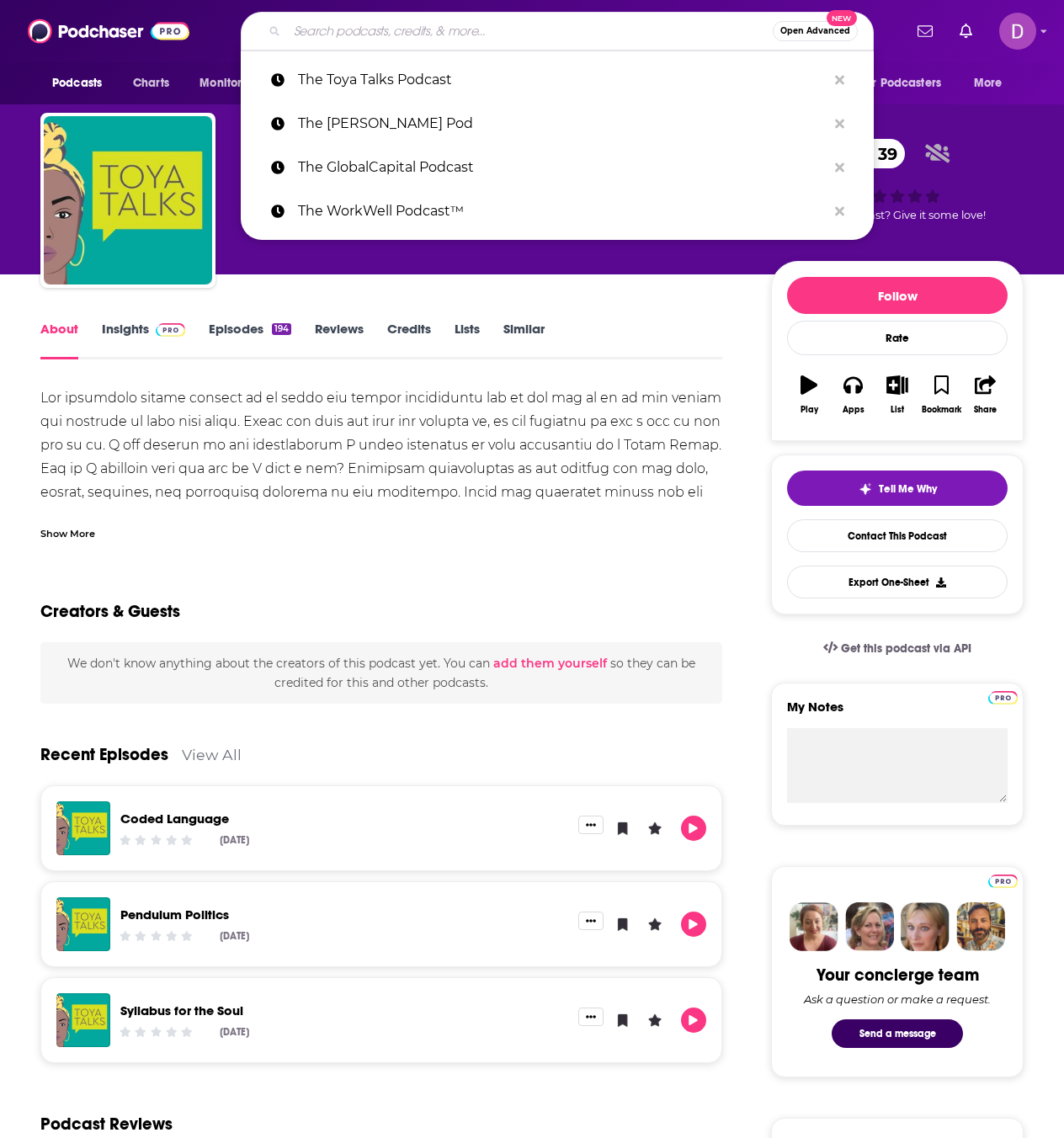
paste input "The Business of Learning"
type input "The Business of Learning"
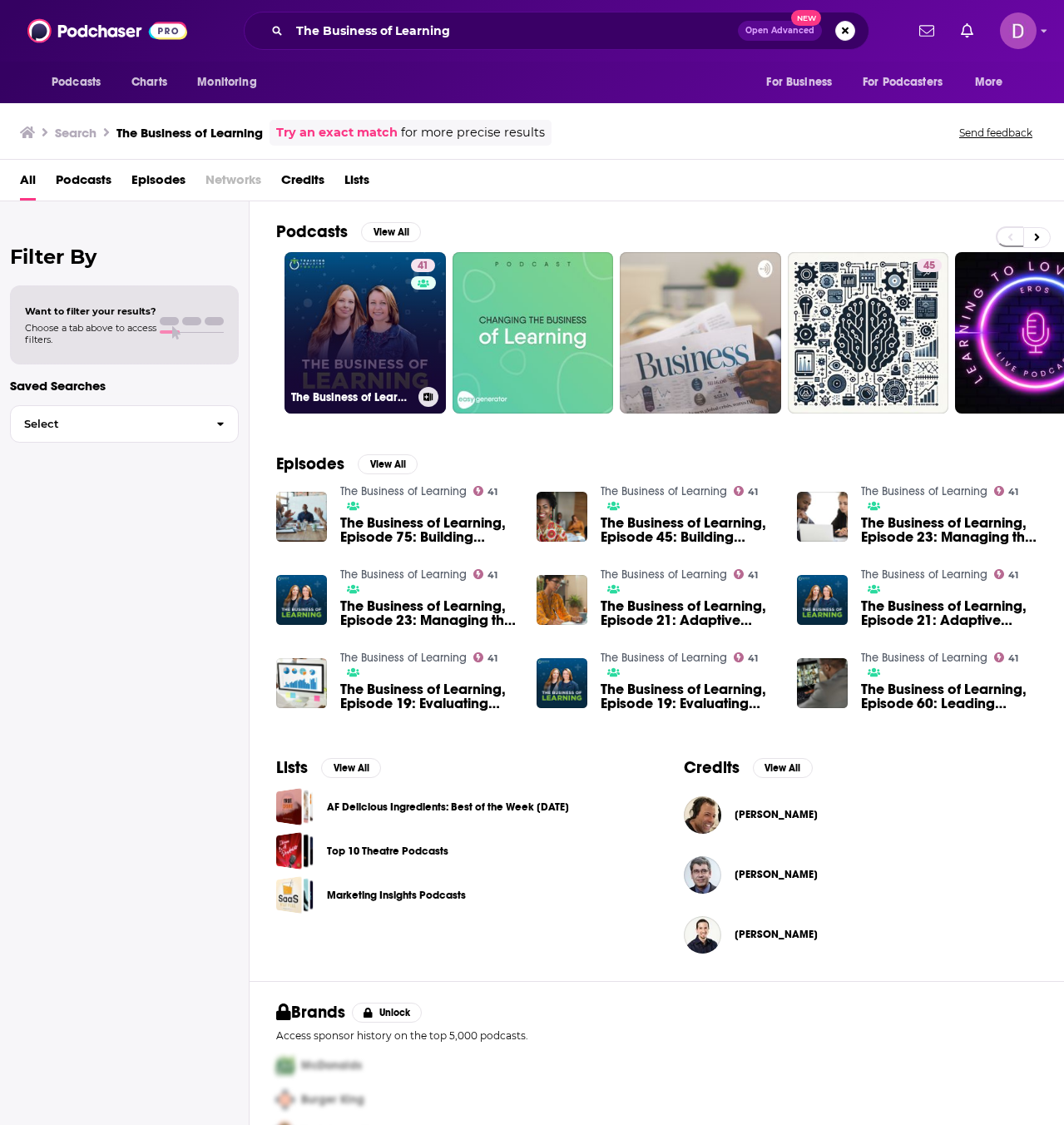
click at [330, 310] on link "41 The Business of Learning" at bounding box center [365, 333] width 161 height 161
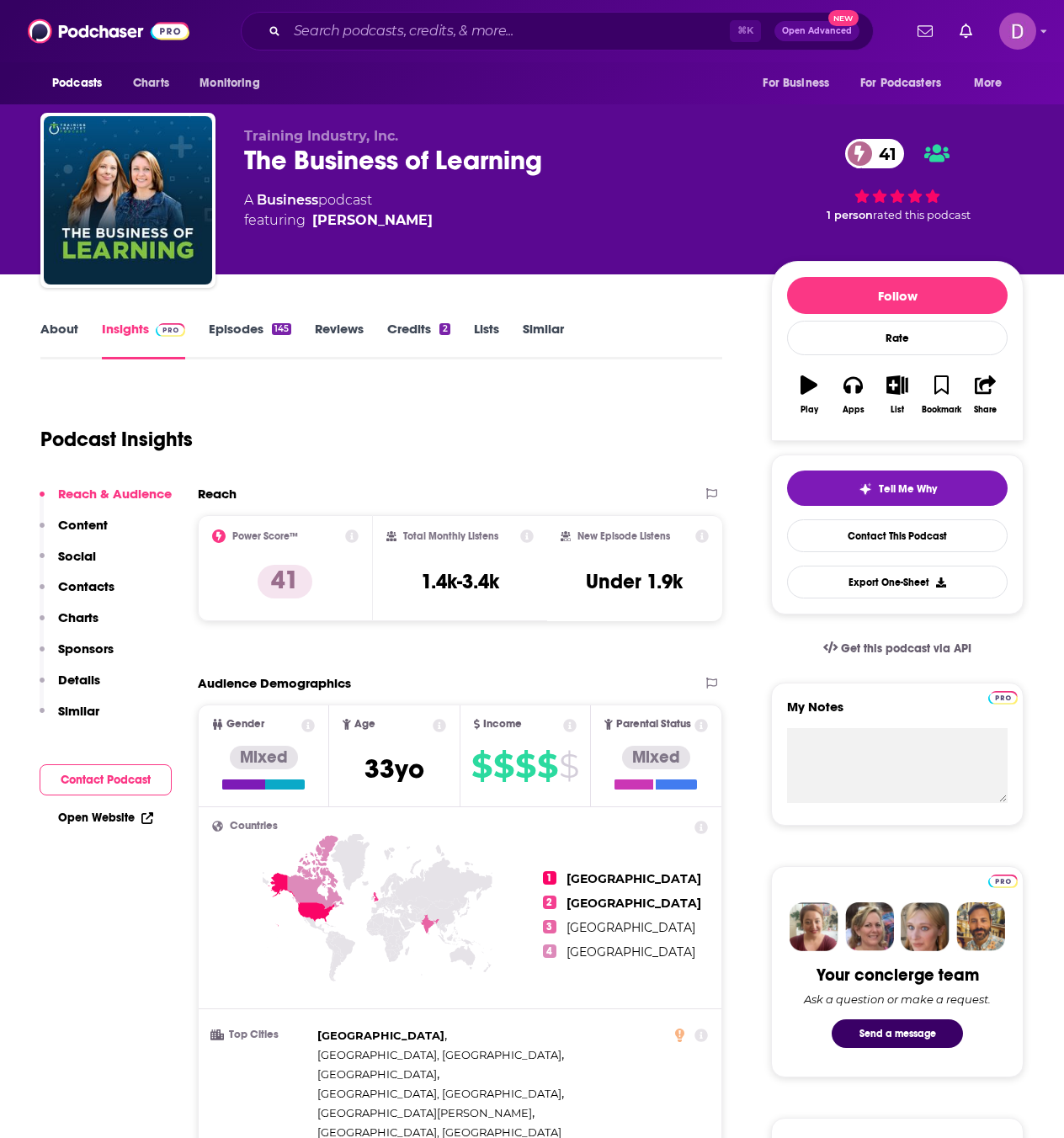
click at [64, 323] on link "About" at bounding box center [59, 340] width 38 height 39
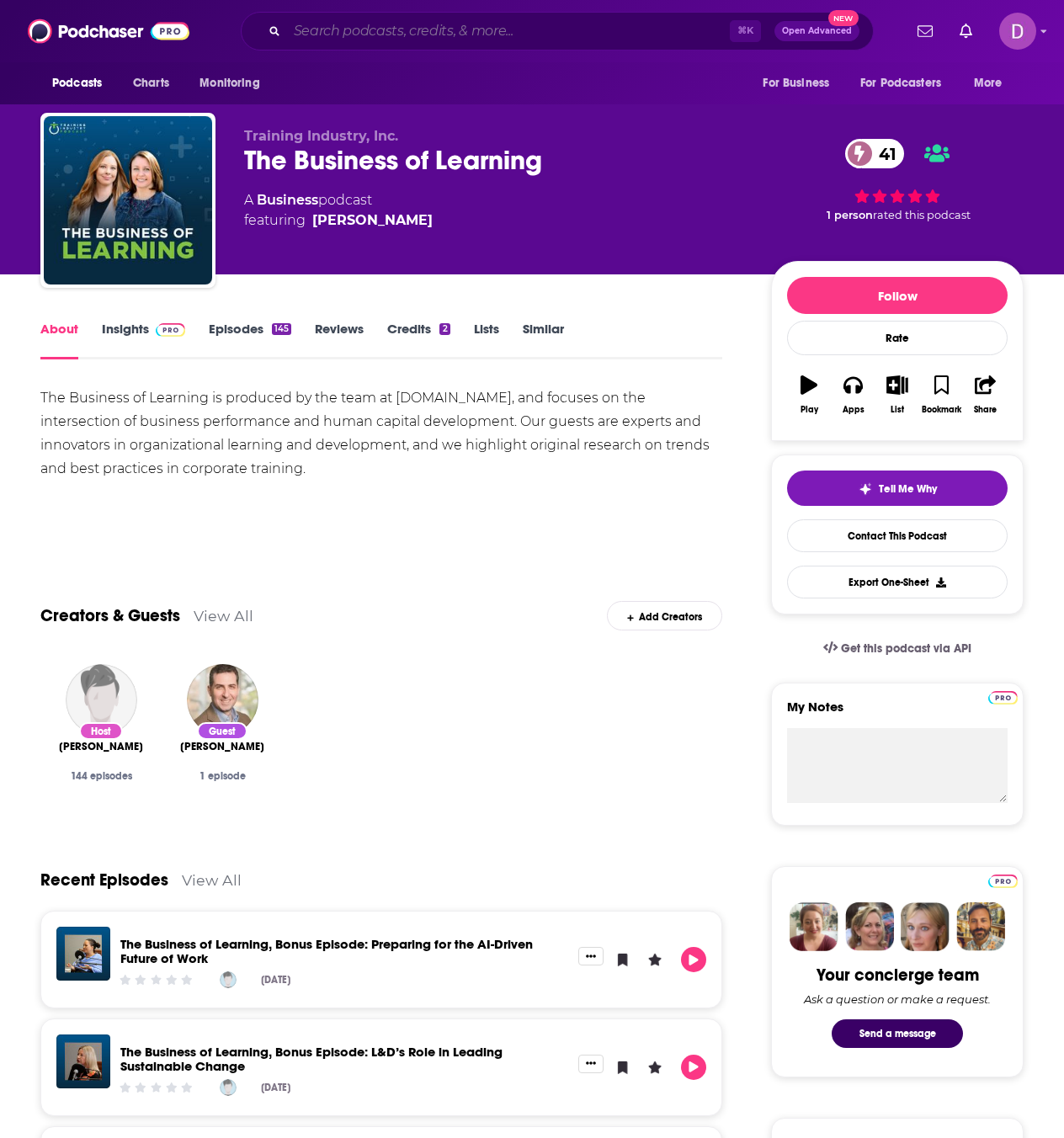
click at [429, 28] on input "Search podcasts, credits, & more..." at bounding box center [507, 31] width 442 height 27
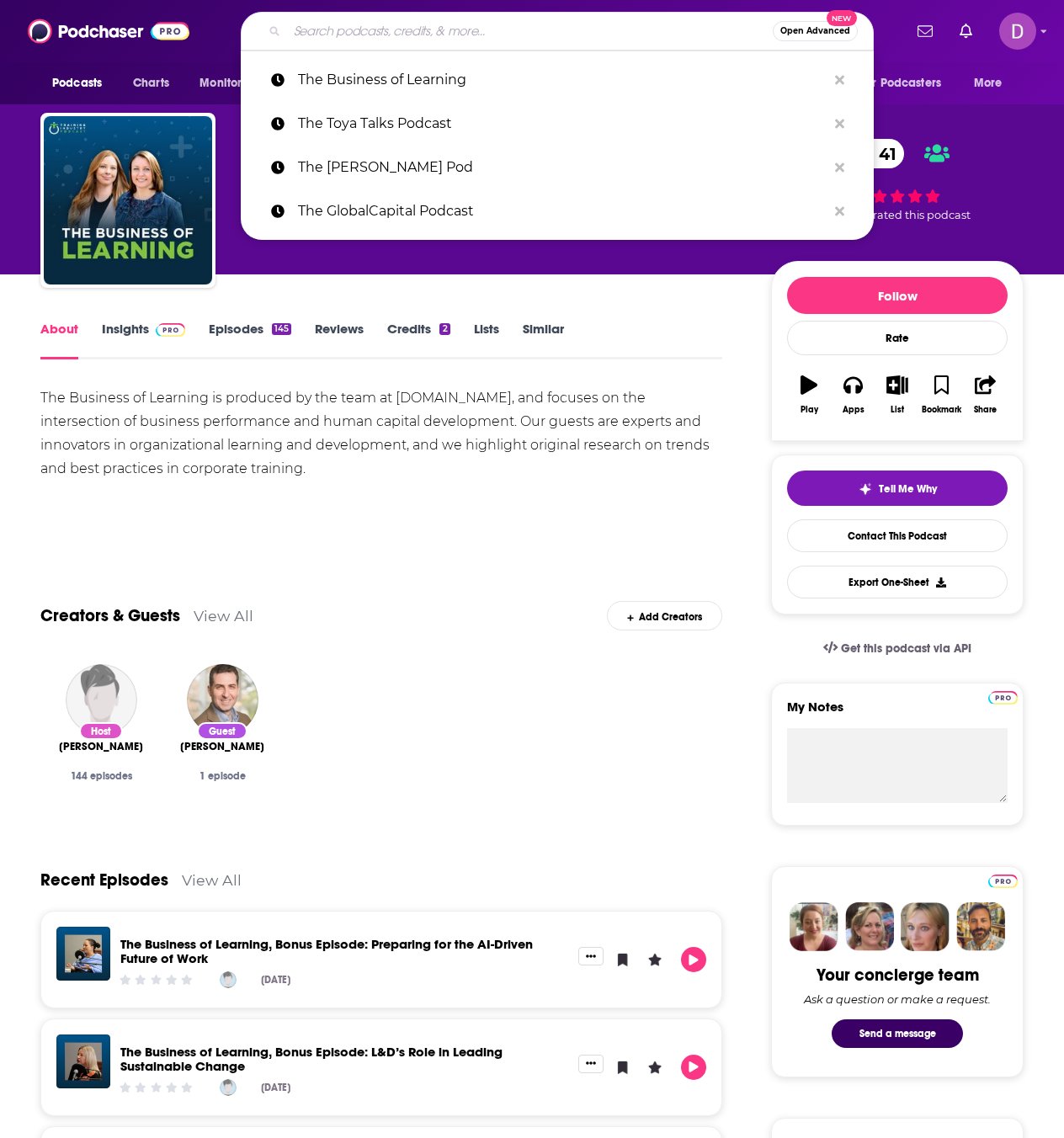
paste input "Workplace Innovator Podcast | Enhancing Your Employee Exper…"
type input "Workplace Innovator Podcast | Enhancing Your Employee Exper…"
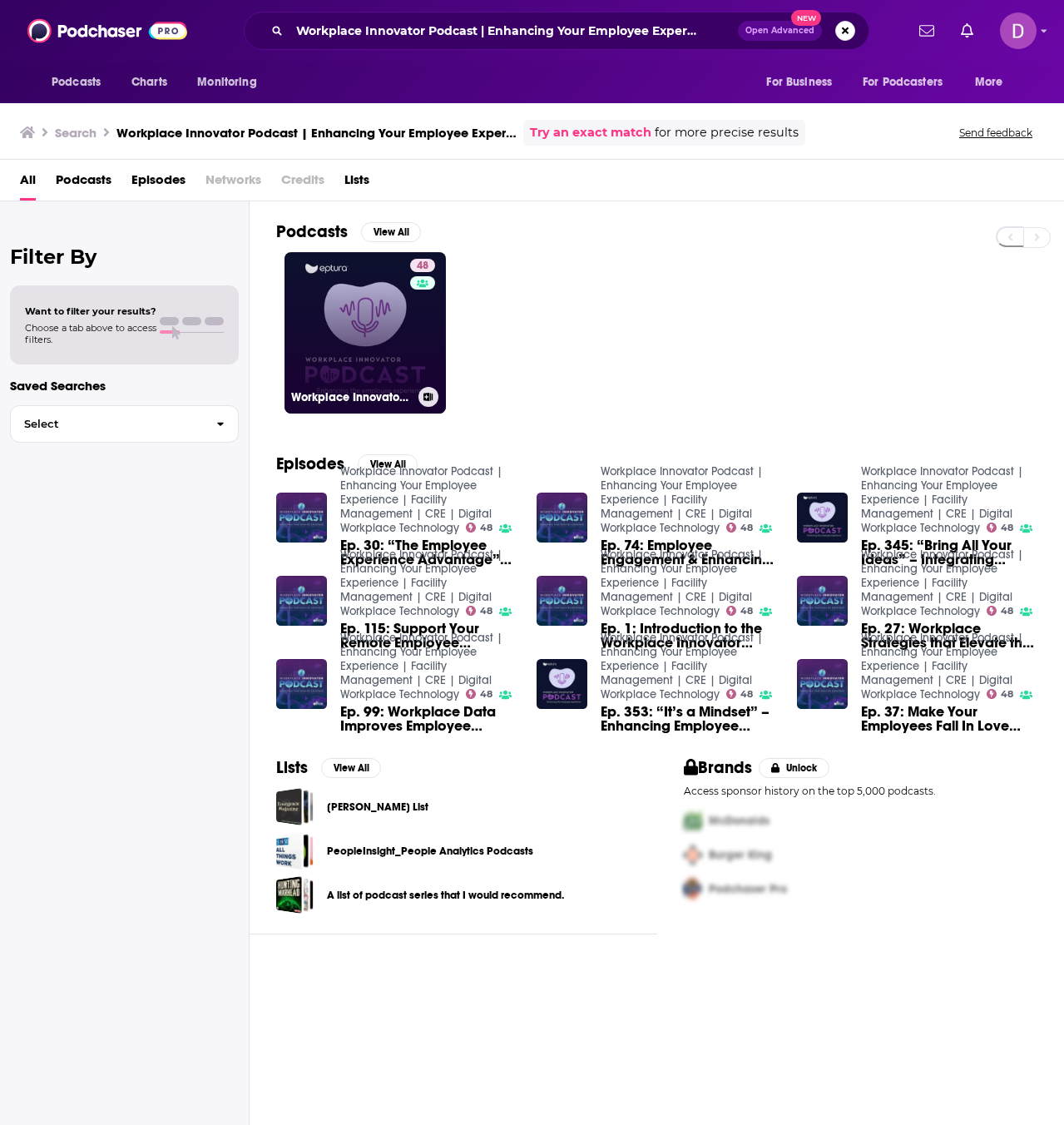
click at [377, 311] on link "48 Workplace Innovator Podcast | Enhancing Your Employee Experience | Facility …" at bounding box center [365, 333] width 161 height 161
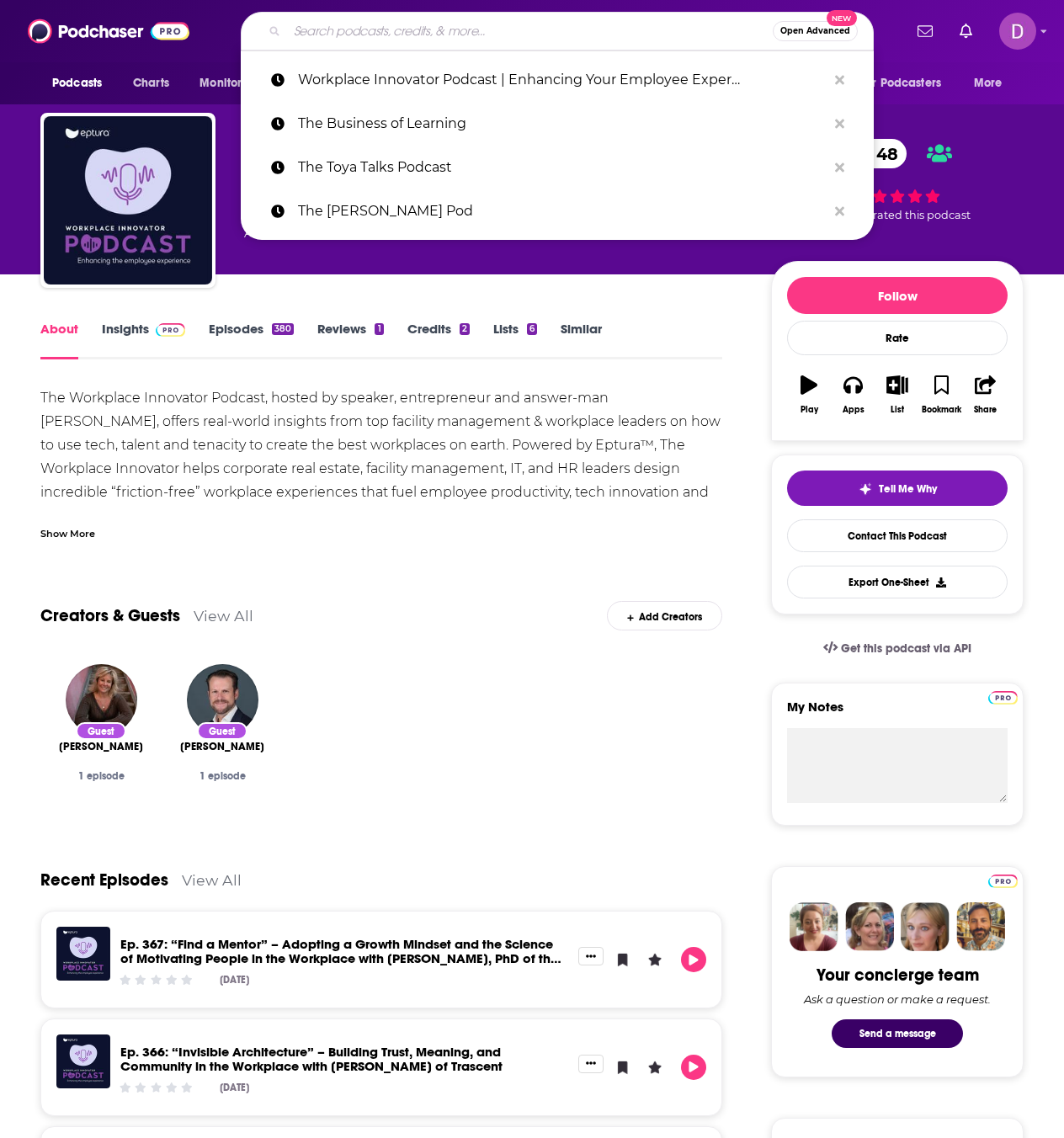
click at [384, 29] on input "Search podcasts, credits, & more..." at bounding box center [529, 31] width 485 height 27
paste input "Deep Leadership"
type input "Deep Leadership"
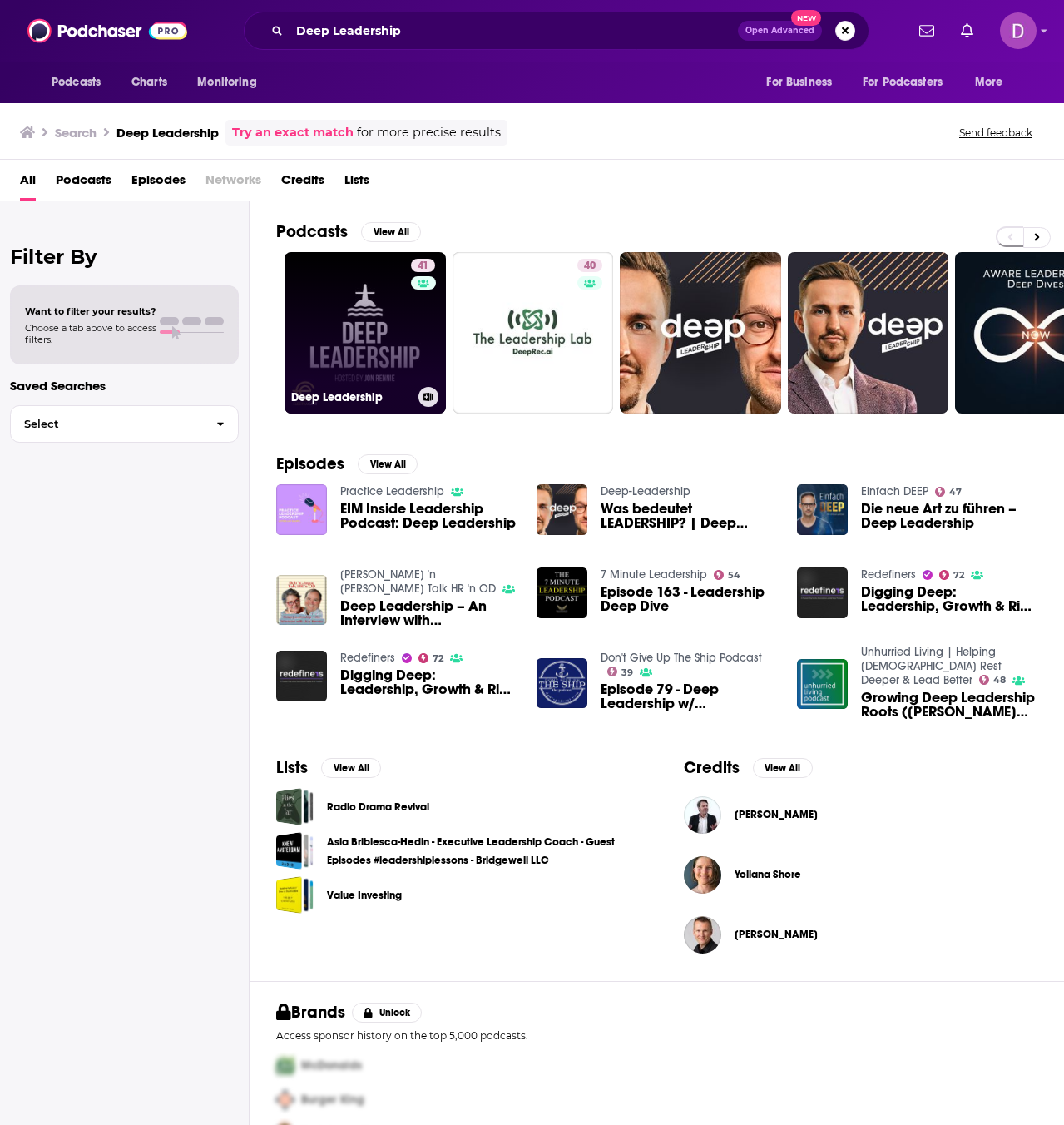
click at [402, 313] on link "41 Deep Leadership" at bounding box center [365, 333] width 161 height 161
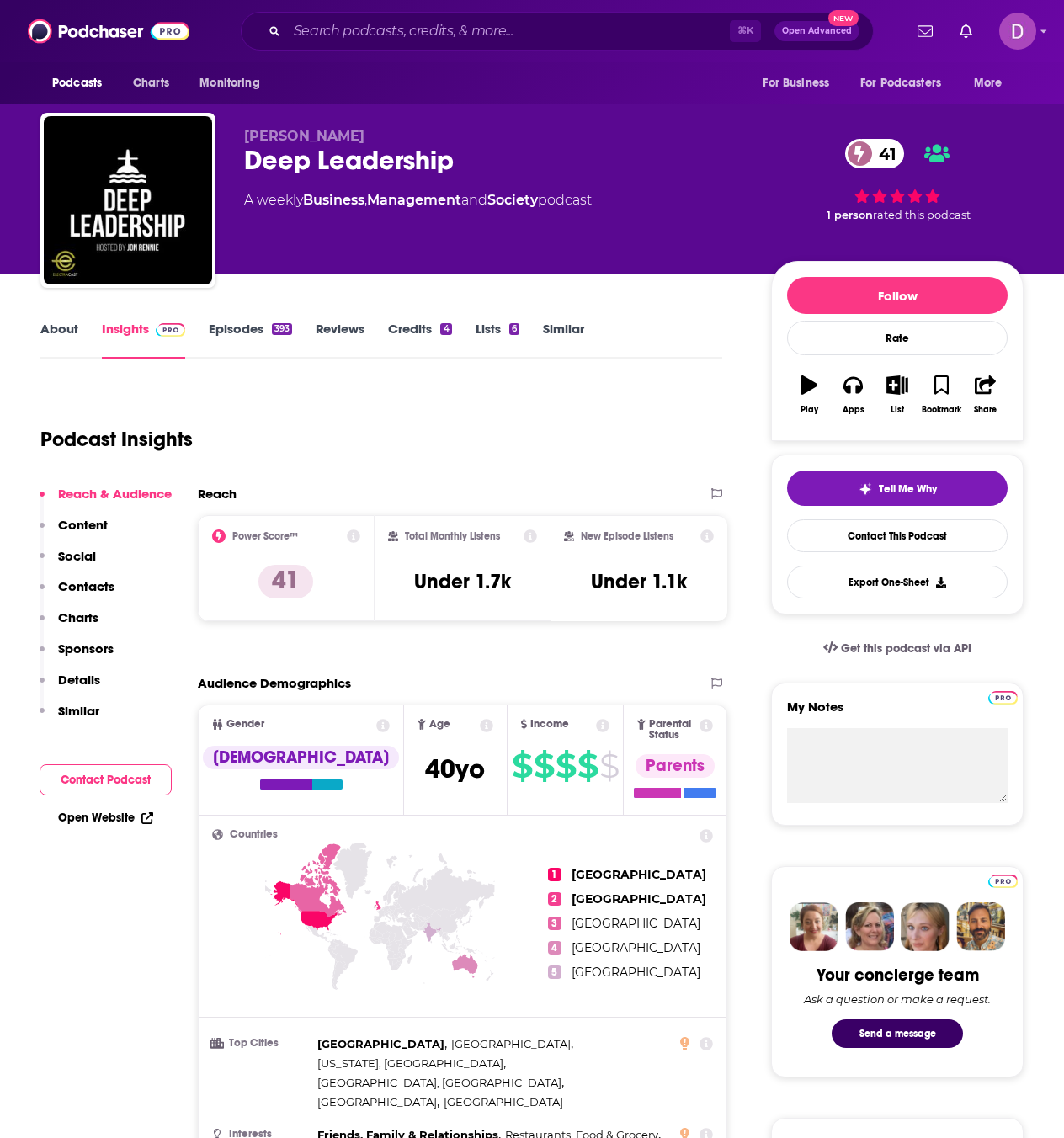
click at [53, 329] on link "About" at bounding box center [59, 340] width 38 height 39
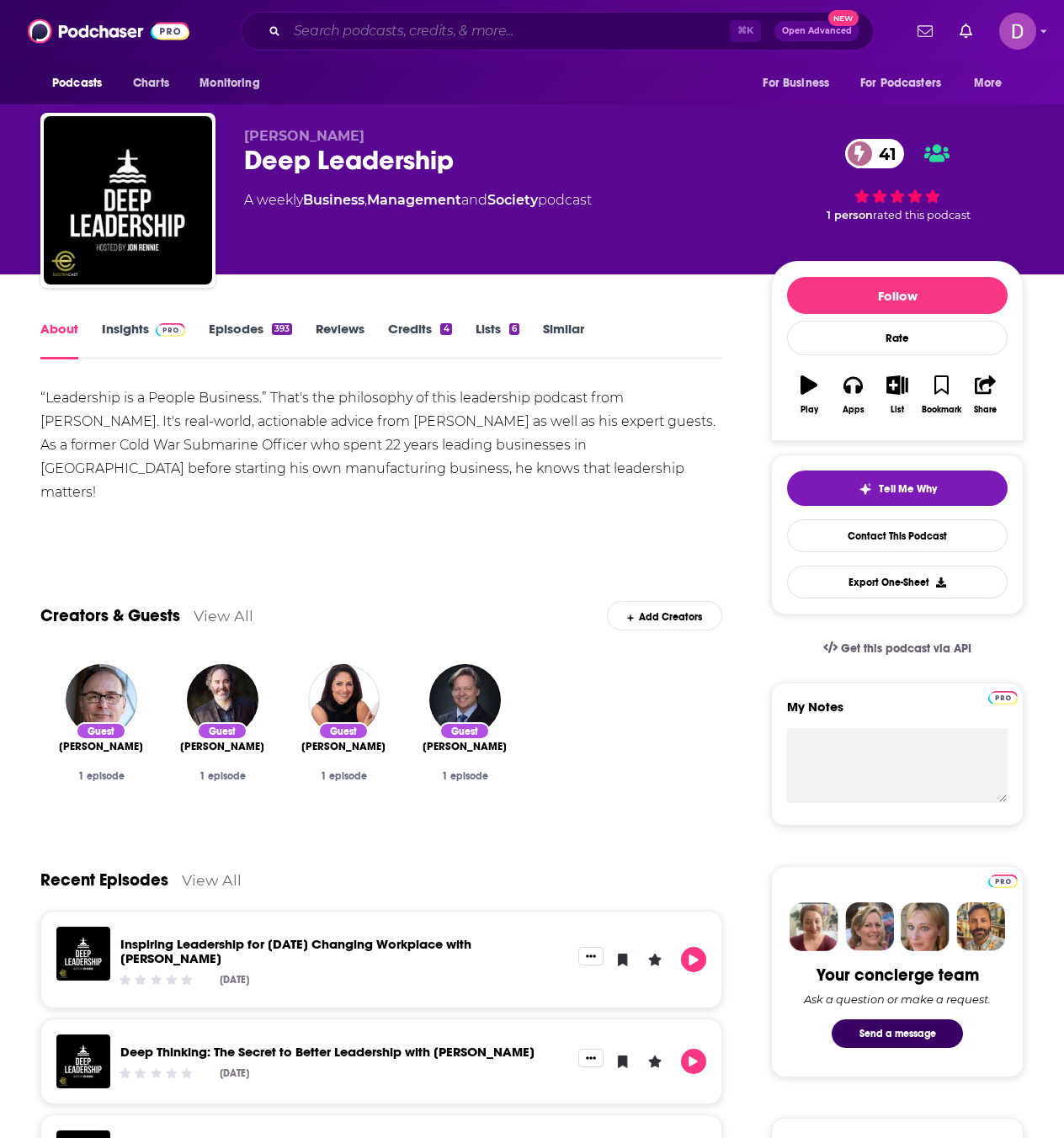
click at [344, 36] on input "Search podcasts, credits, & more..." at bounding box center [507, 31] width 442 height 27
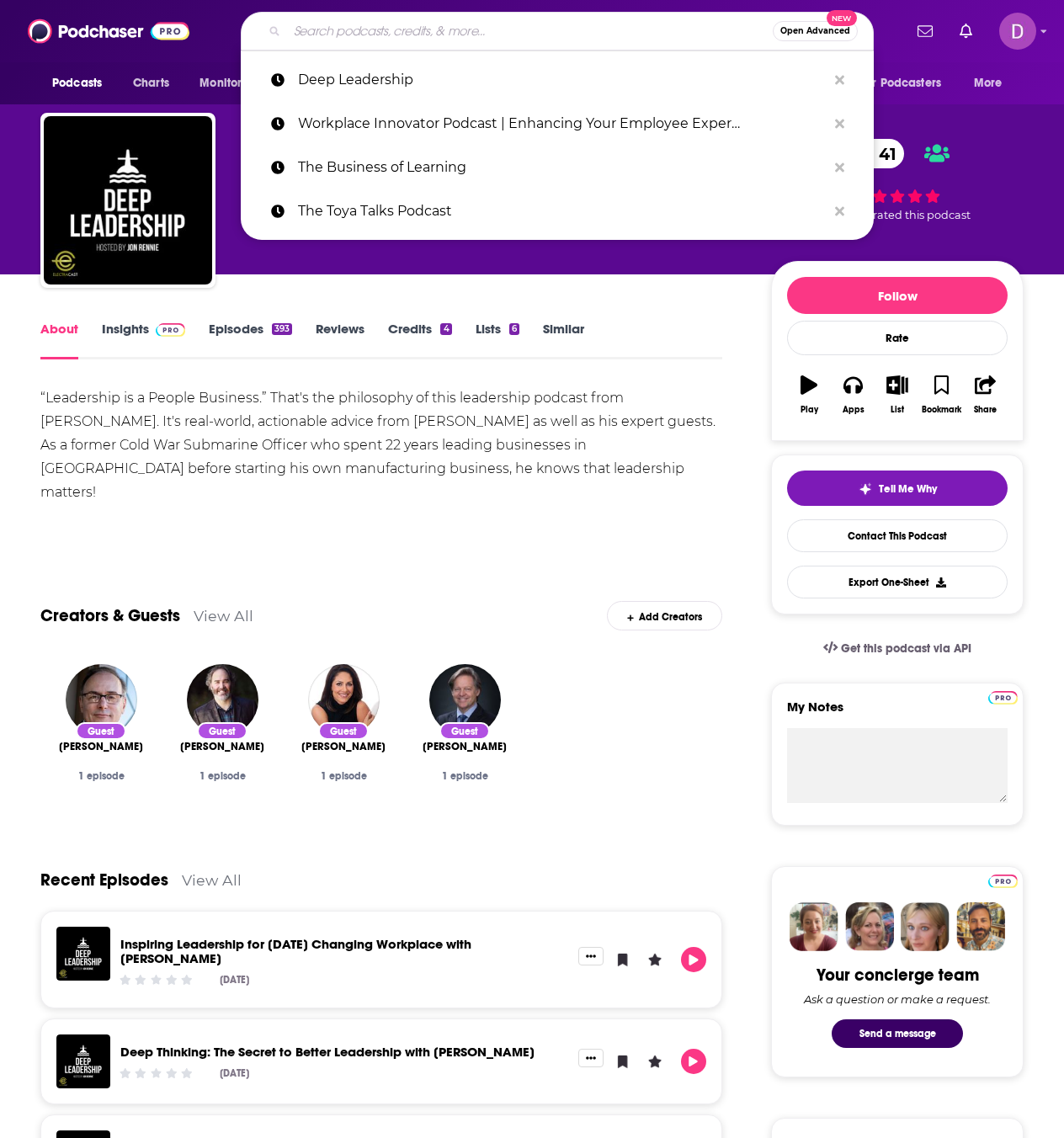
paste input "Corporate-Compass Podcast"
type input "Corporate-Compass Podcast"
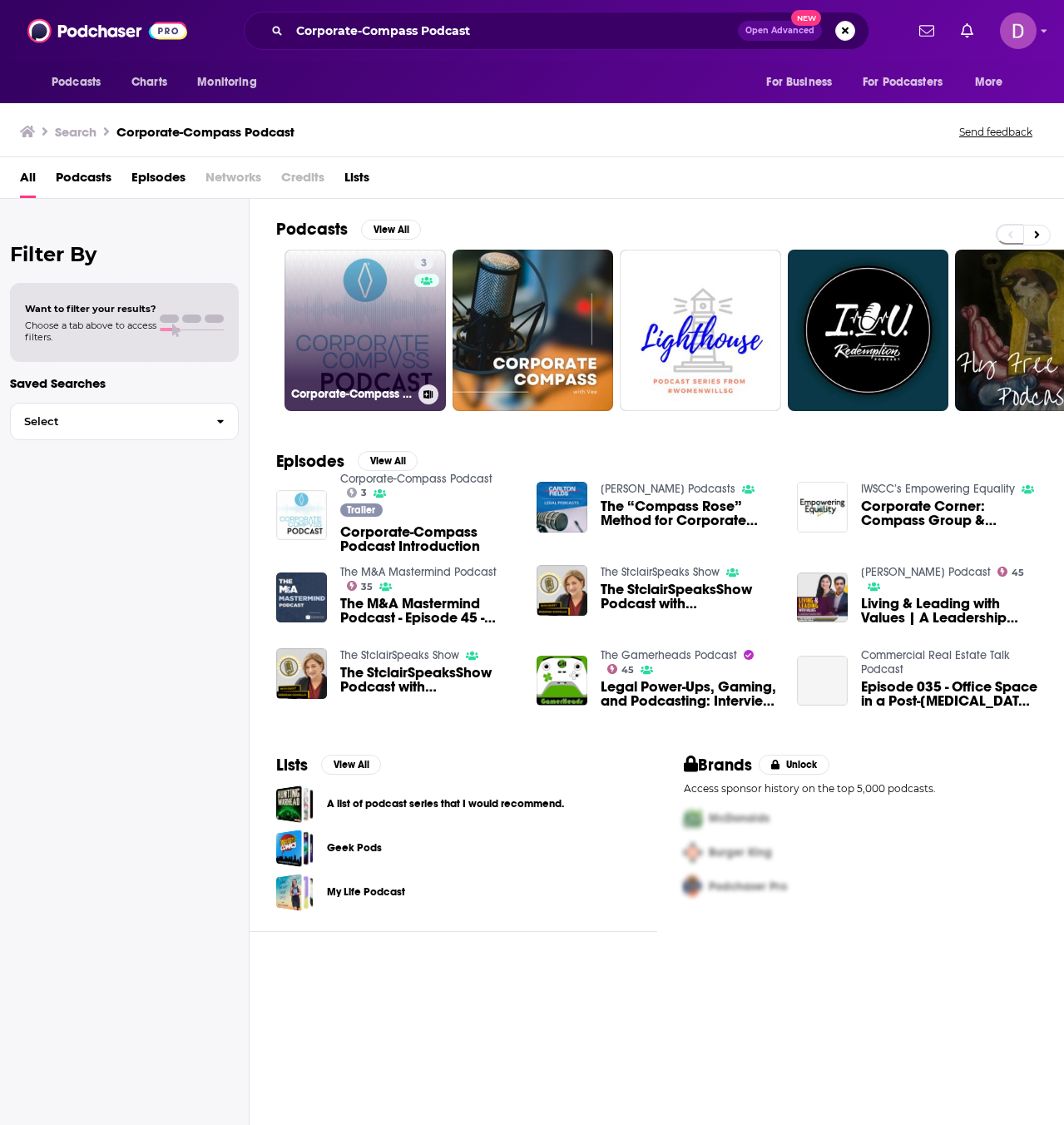
click at [354, 319] on link "3 Corporate-Compass Podcast" at bounding box center [365, 330] width 161 height 161
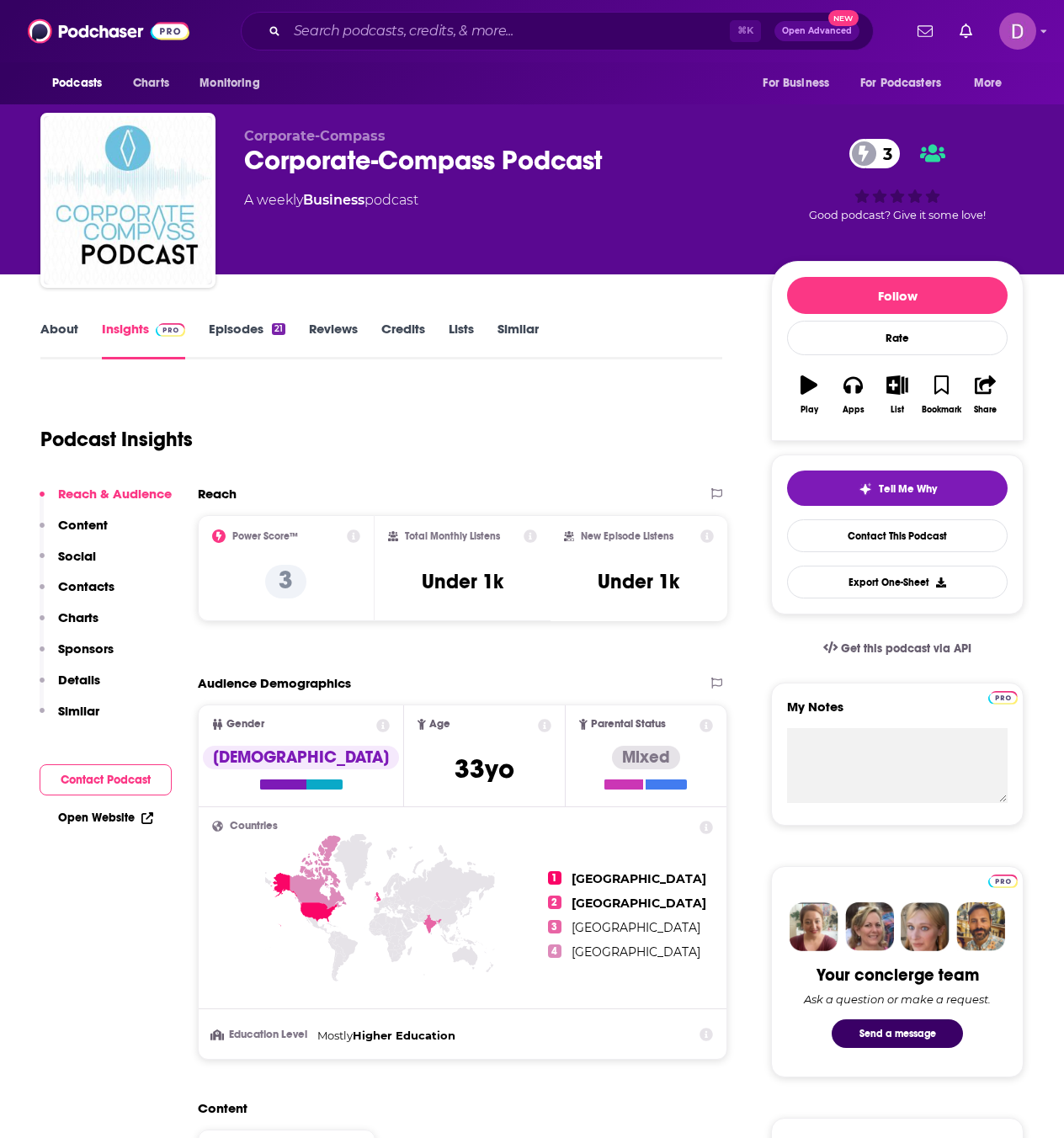
click at [57, 332] on link "About" at bounding box center [59, 340] width 38 height 39
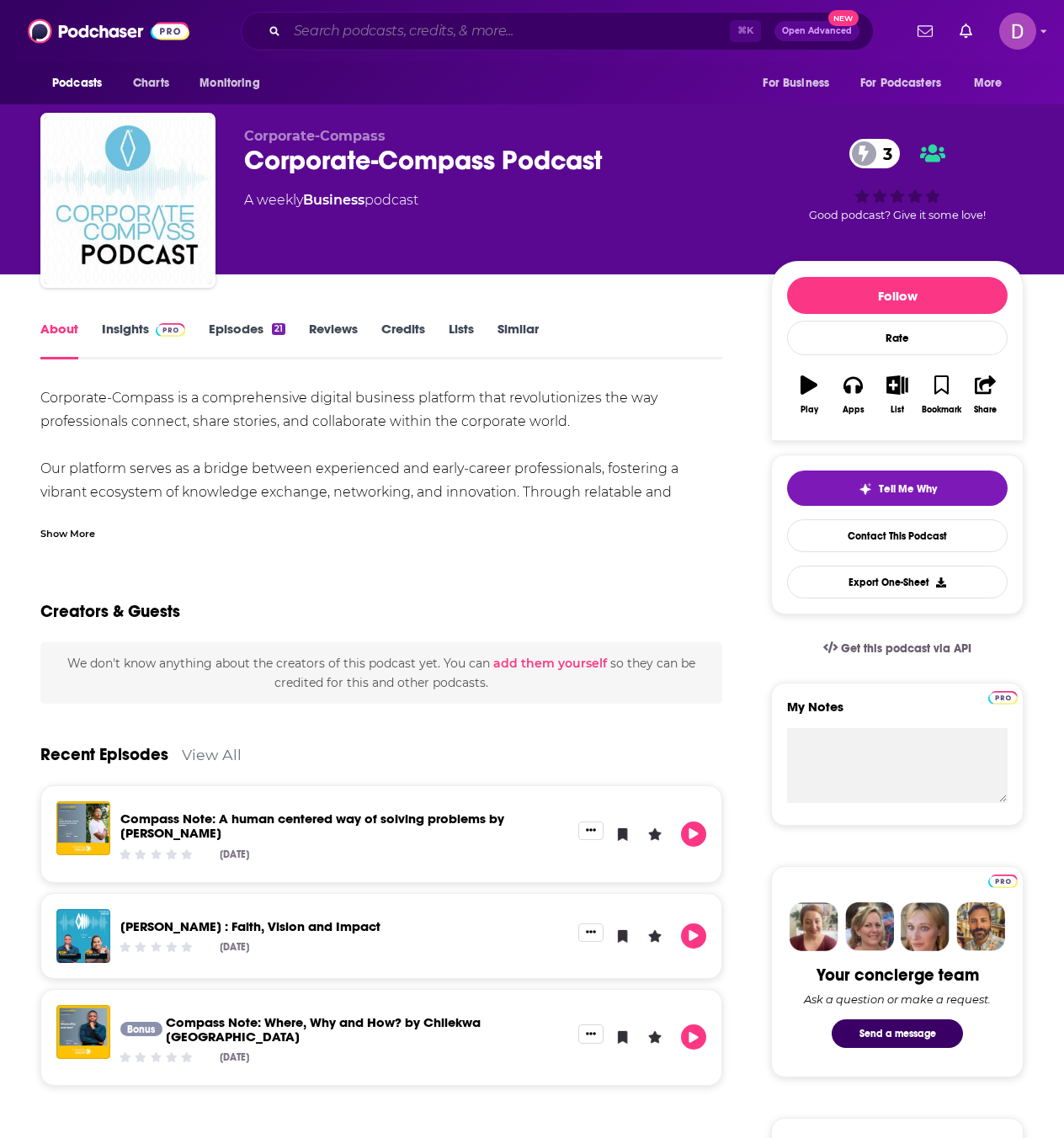
click at [375, 22] on input "Search podcasts, credits, & more..." at bounding box center [507, 31] width 442 height 27
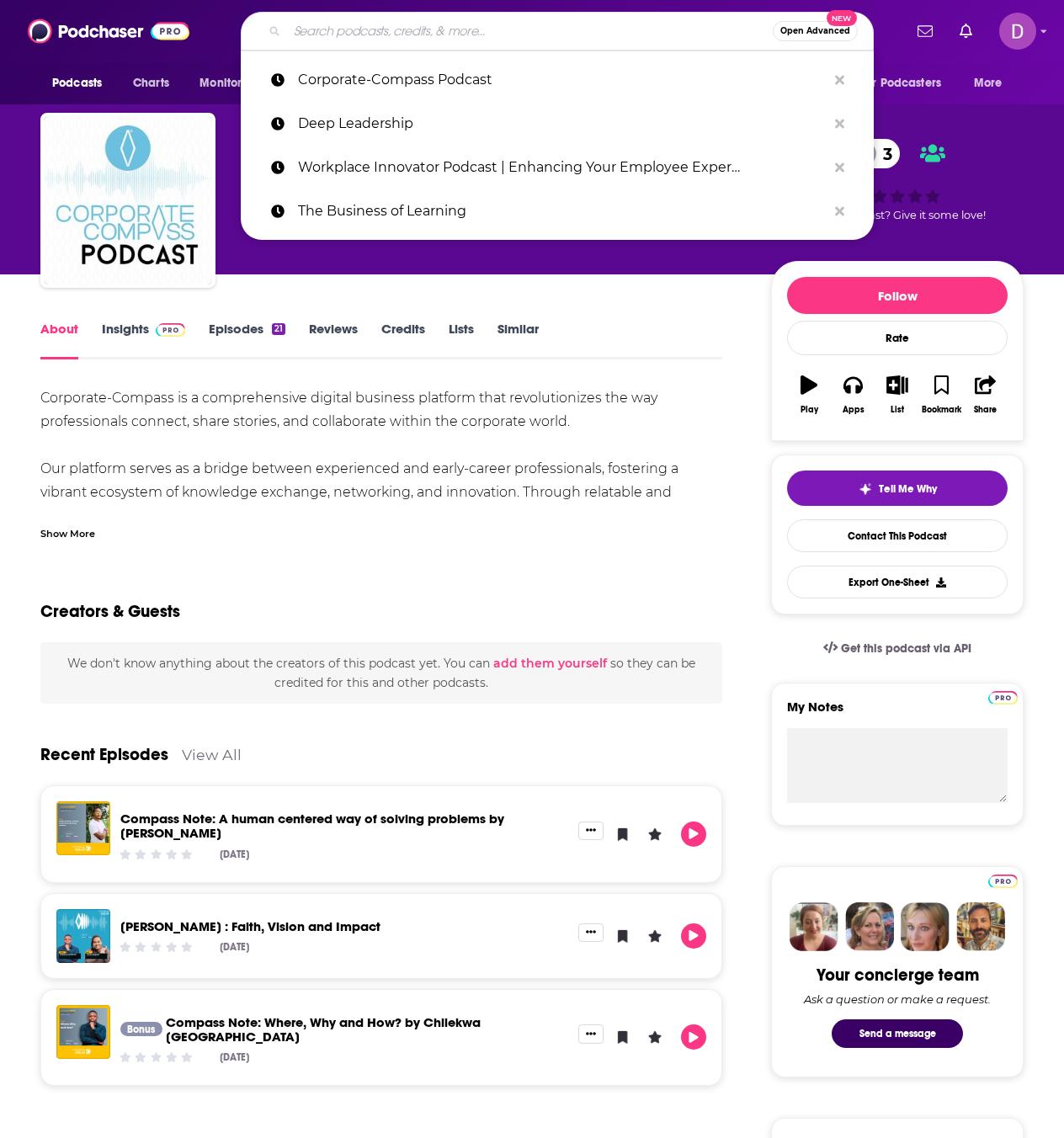
paste input "Spirituality in Leadership"
type input "Spirituality in Leadership"
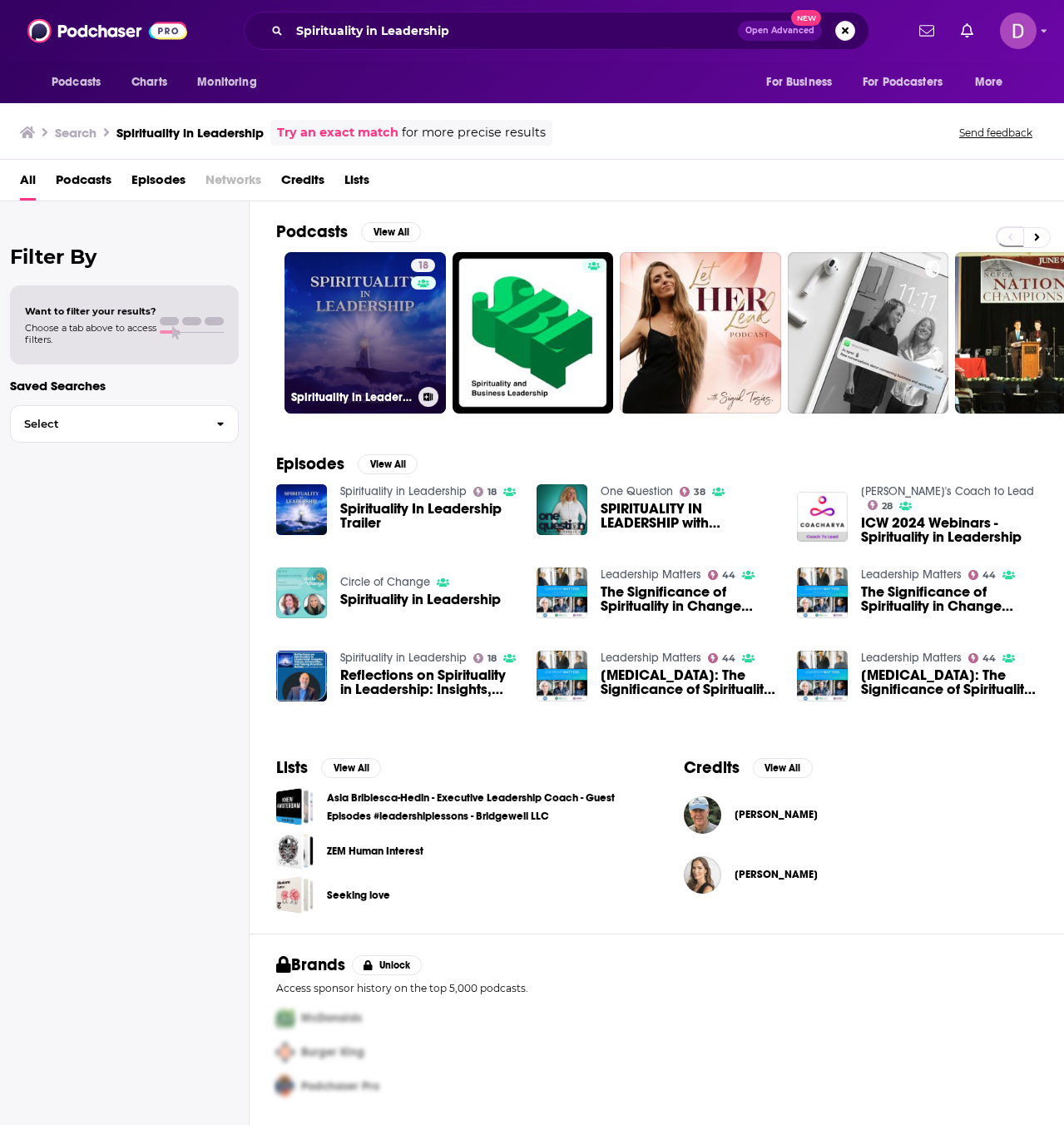
click at [393, 343] on link "18 Spirituality in Leadership" at bounding box center [365, 333] width 161 height 161
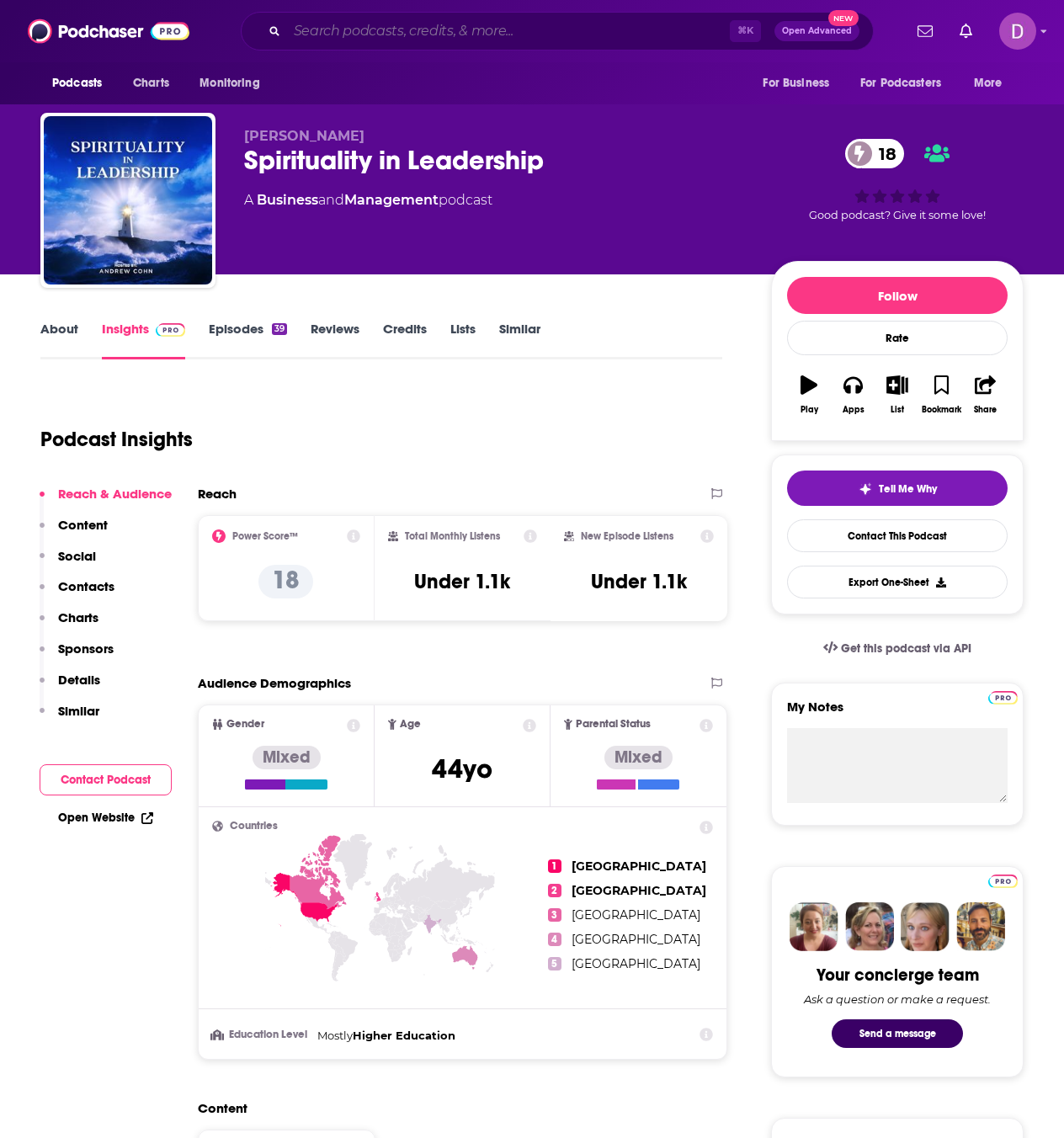
click at [404, 27] on input "Search podcasts, credits, & more..." at bounding box center [507, 31] width 442 height 27
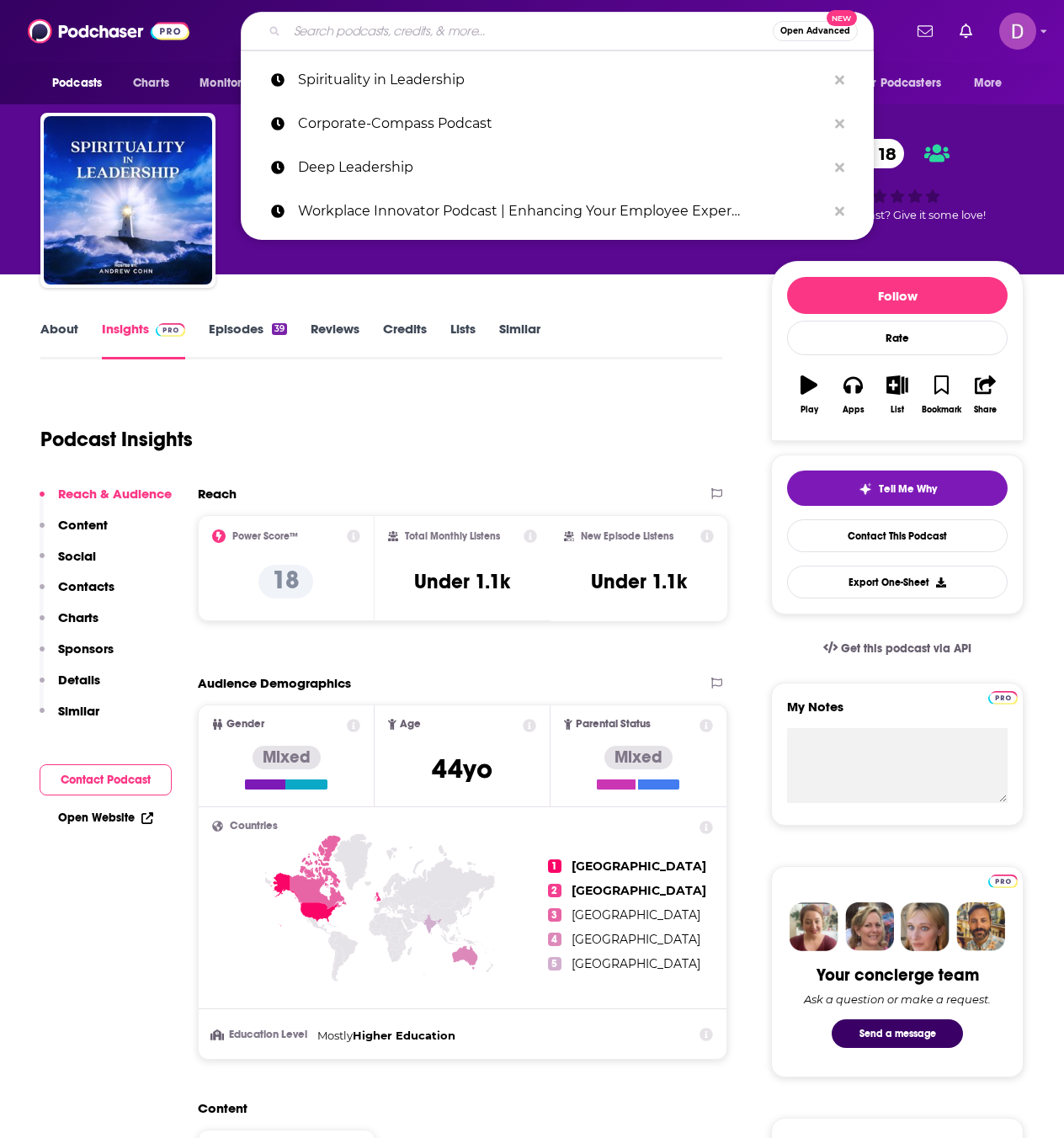
paste input "The Founders Sandbox"
type input "The Founders Sandbox"
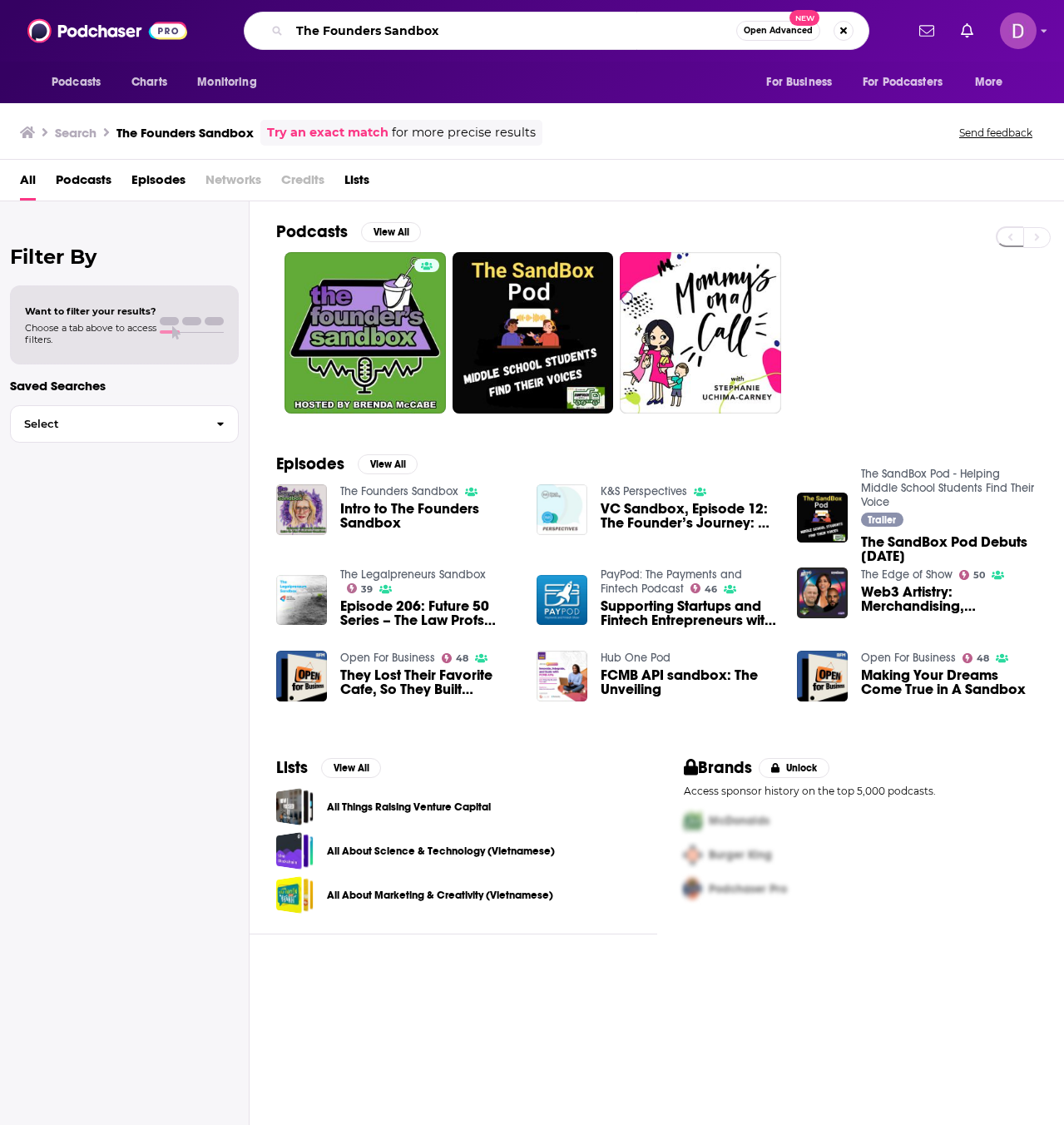
drag, startPoint x: 464, startPoint y: 30, endPoint x: 295, endPoint y: 14, distance: 169.8
click at [295, 14] on div "The Founders Sandbox Open Advanced New" at bounding box center [557, 31] width 626 height 39
paste input "Boardroom Governance with [PERSON_NAME]"
type input "Boardroom Governance with [PERSON_NAME]"
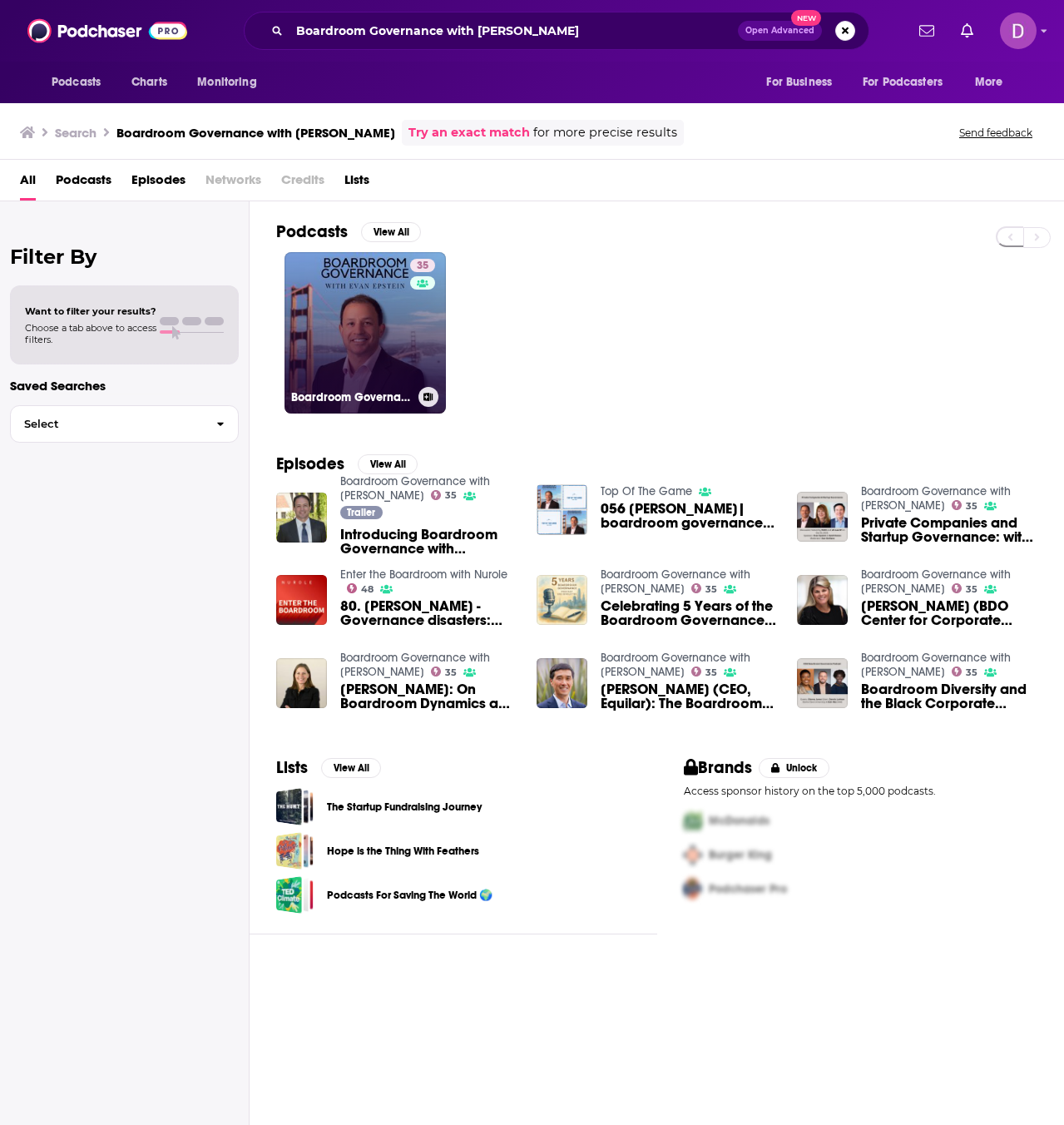
click at [349, 312] on link "35 Boardroom Governance with Evan Epstein" at bounding box center [365, 333] width 161 height 161
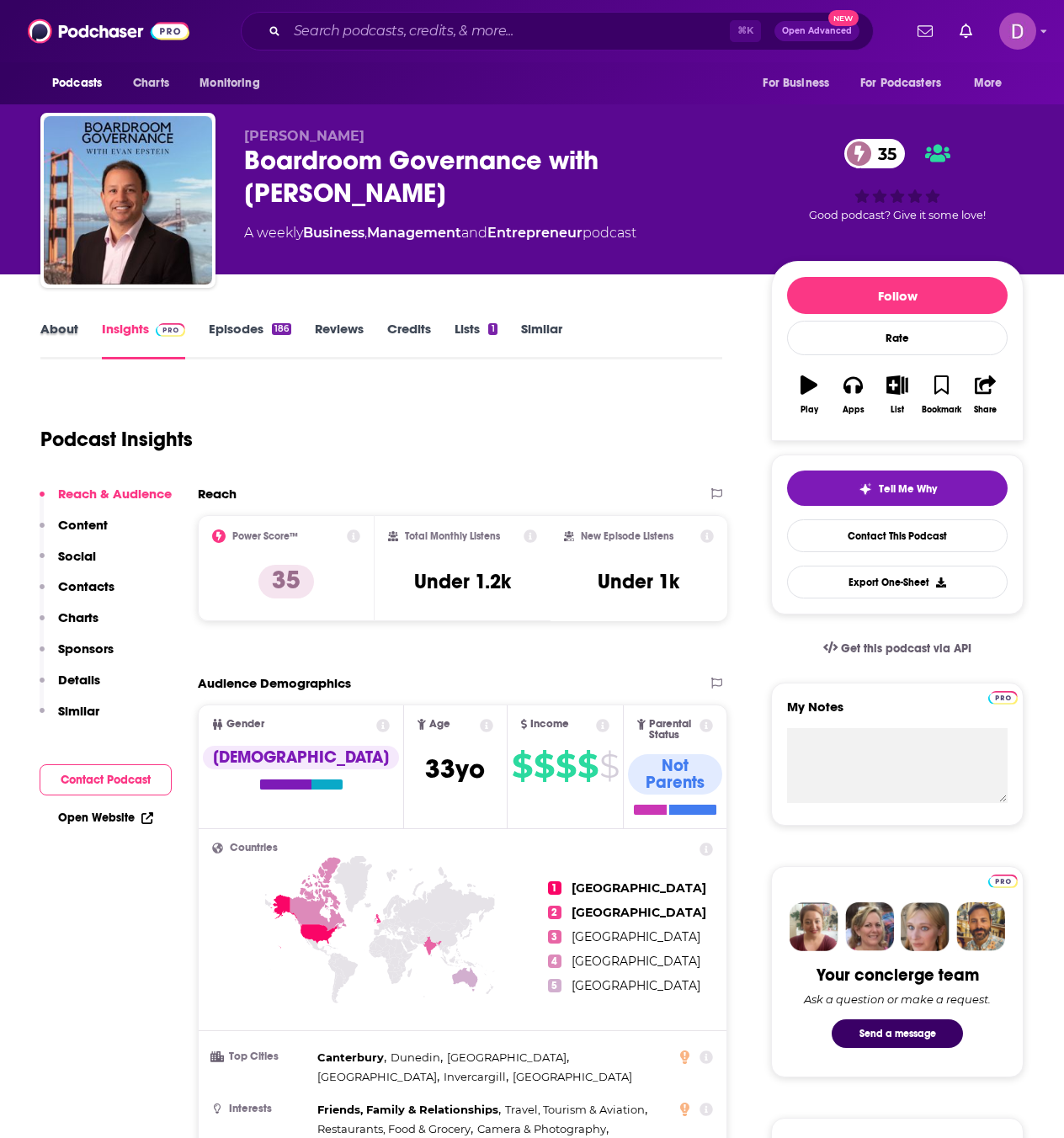
click at [78, 329] on div "About" at bounding box center [71, 340] width 61 height 39
click at [68, 327] on link "About" at bounding box center [59, 340] width 38 height 39
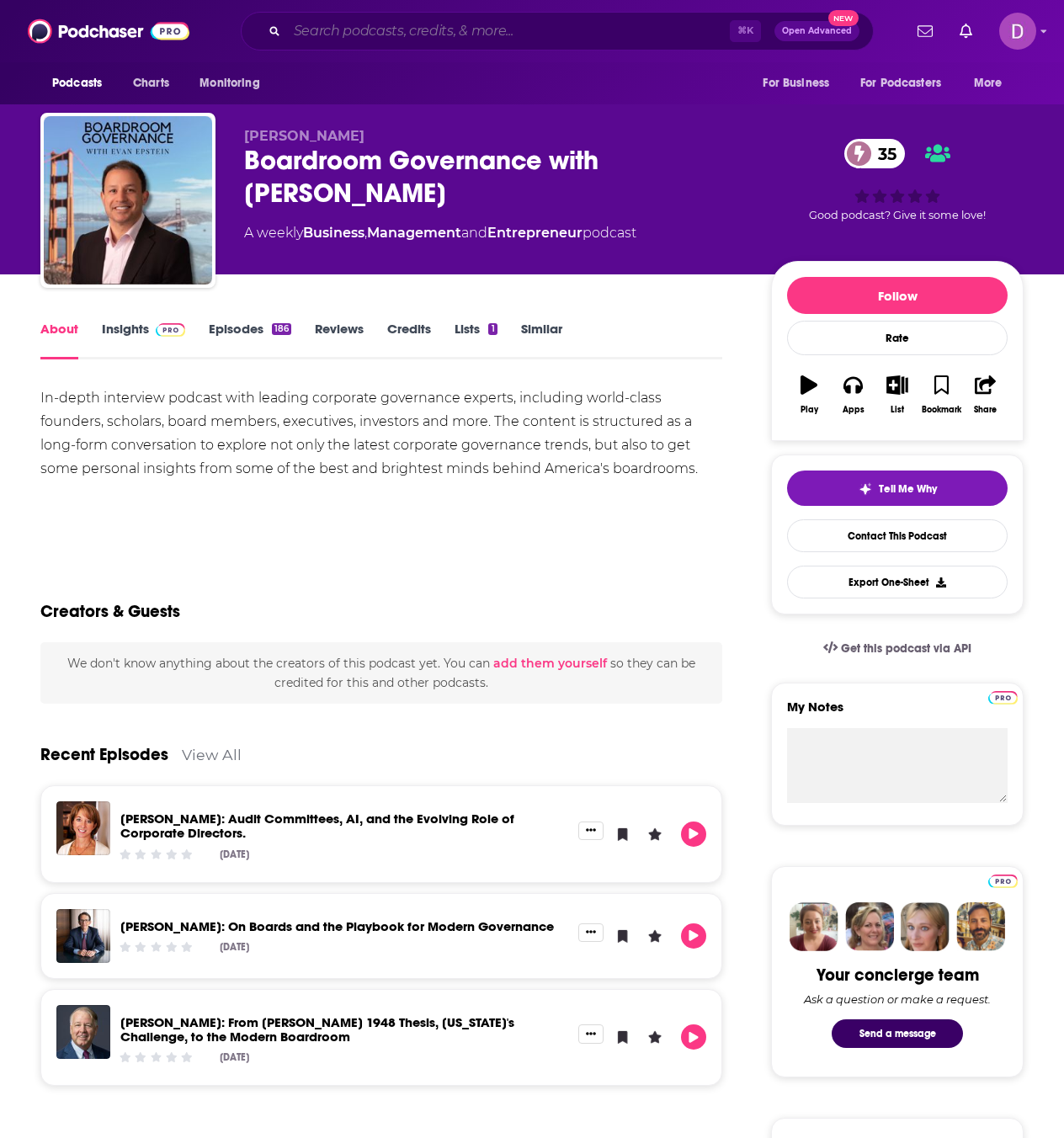
click at [348, 27] on input "Search podcasts, credits, & more..." at bounding box center [507, 31] width 442 height 27
click at [348, 26] on input "Search podcasts, credits, & more..." at bounding box center [507, 31] width 442 height 27
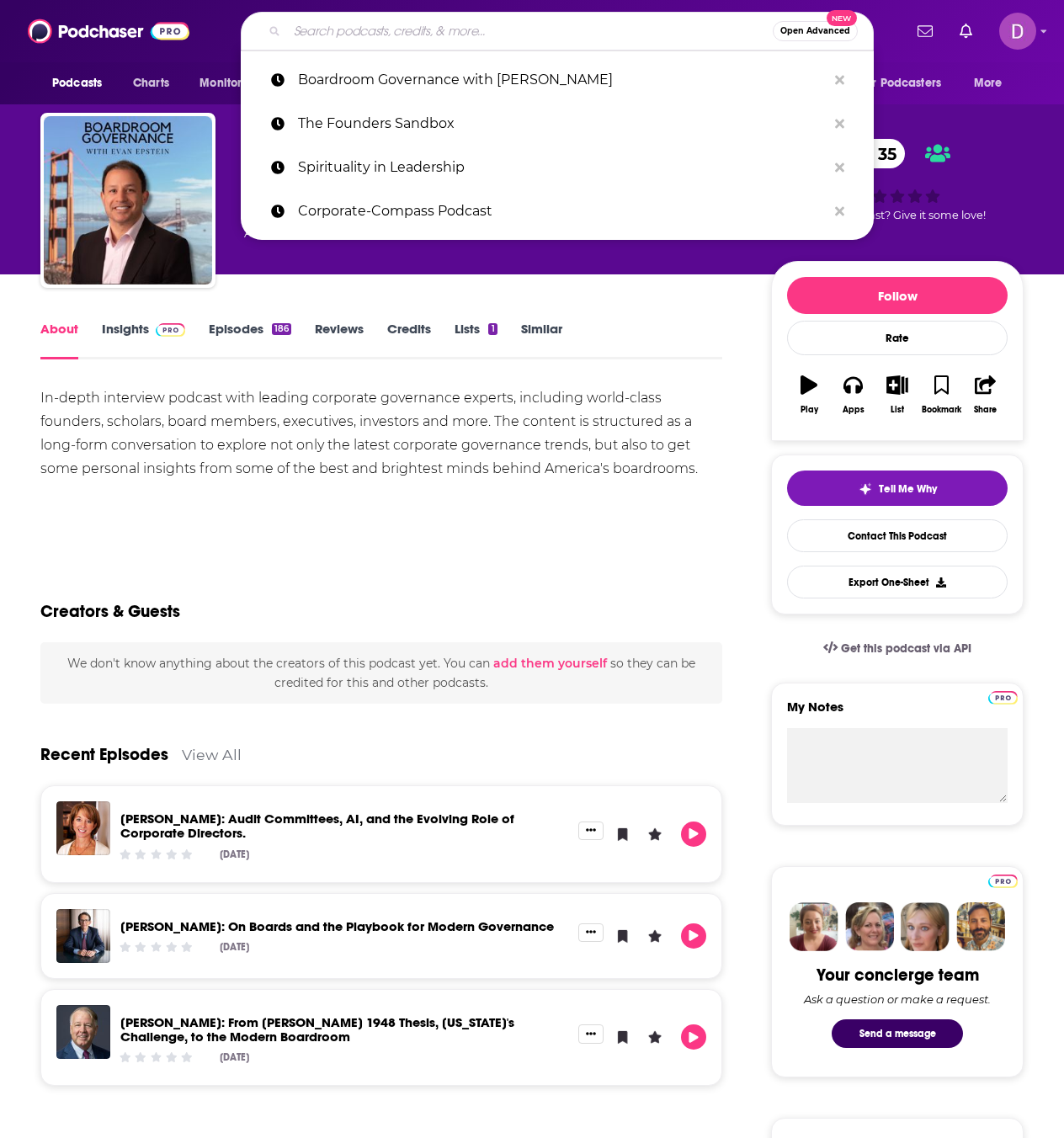
paste input "The Live Greater View"
type input "The Live Greater View"
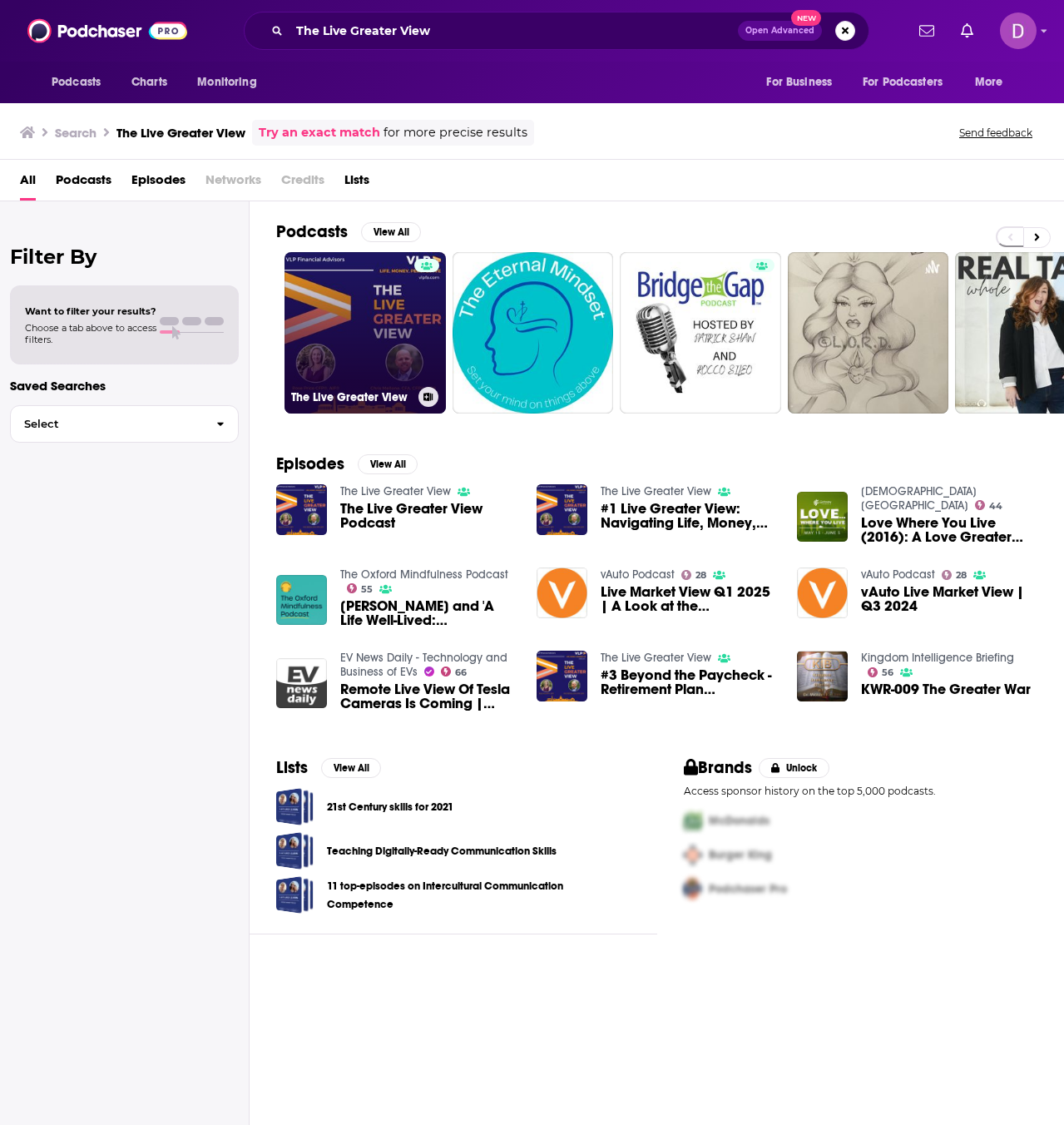
click at [354, 297] on link "The Live Greater View" at bounding box center [365, 333] width 161 height 161
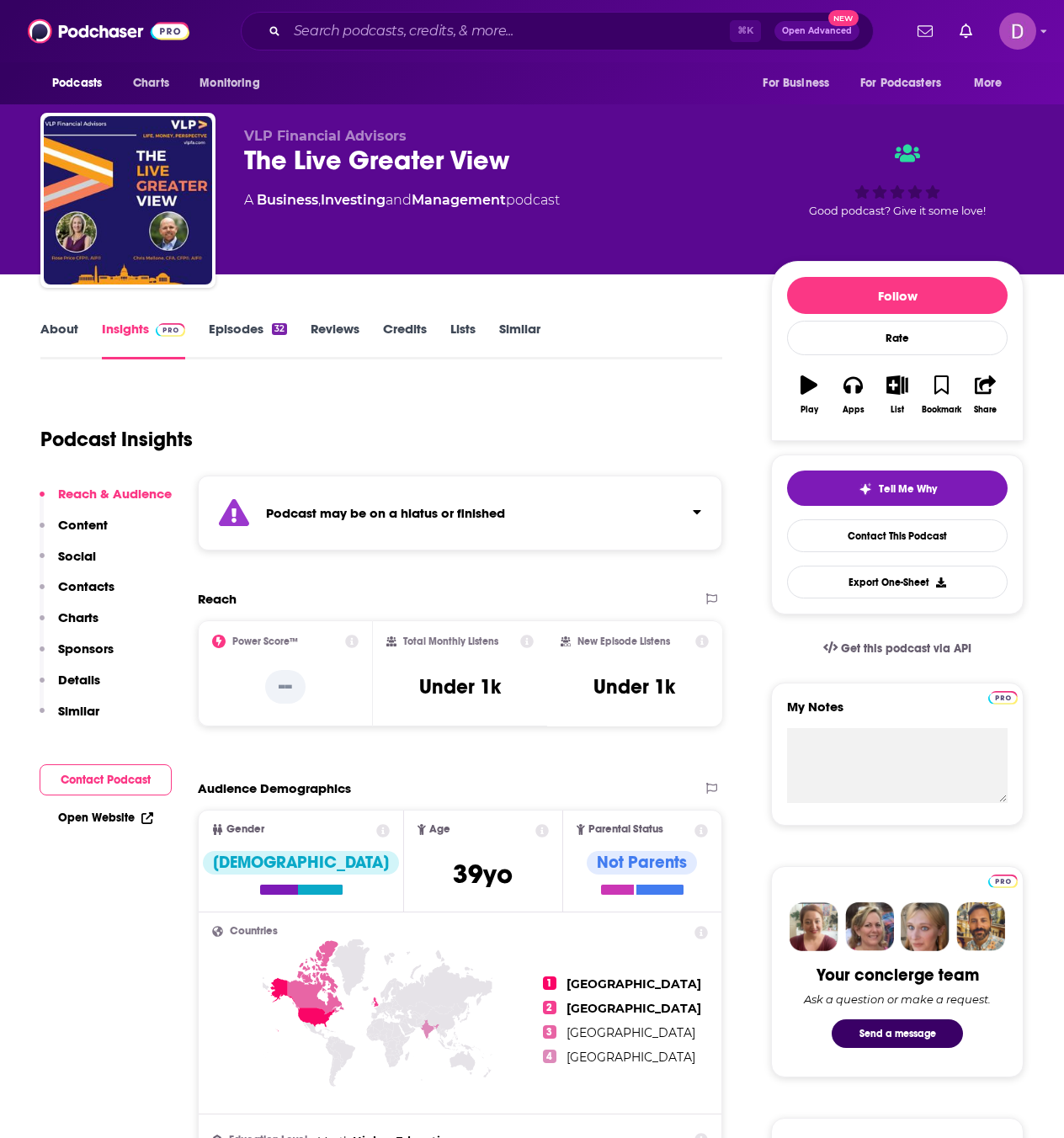
click at [61, 338] on link "About" at bounding box center [59, 340] width 38 height 39
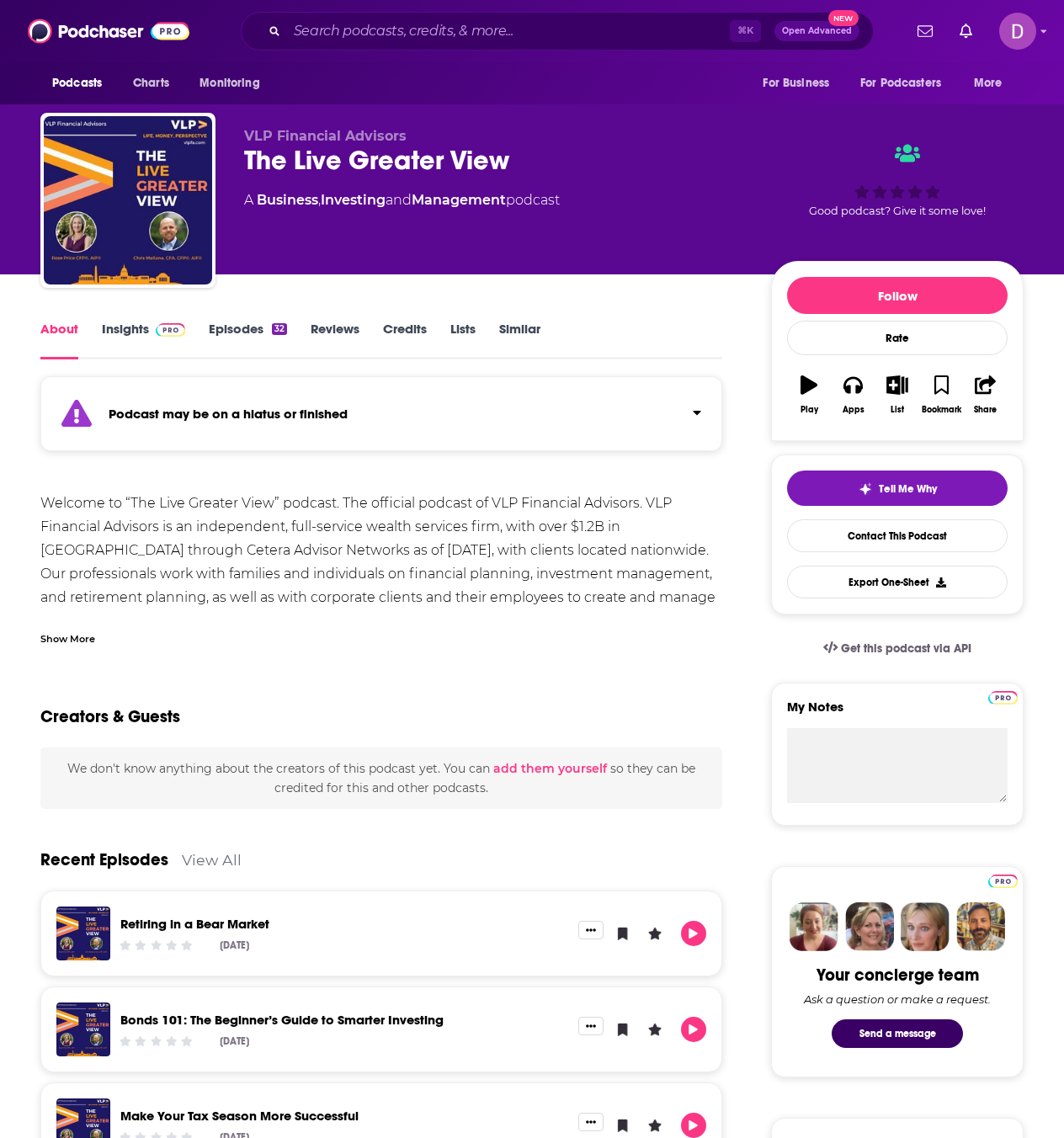
click at [72, 638] on div "Show More" at bounding box center [68, 637] width 55 height 16
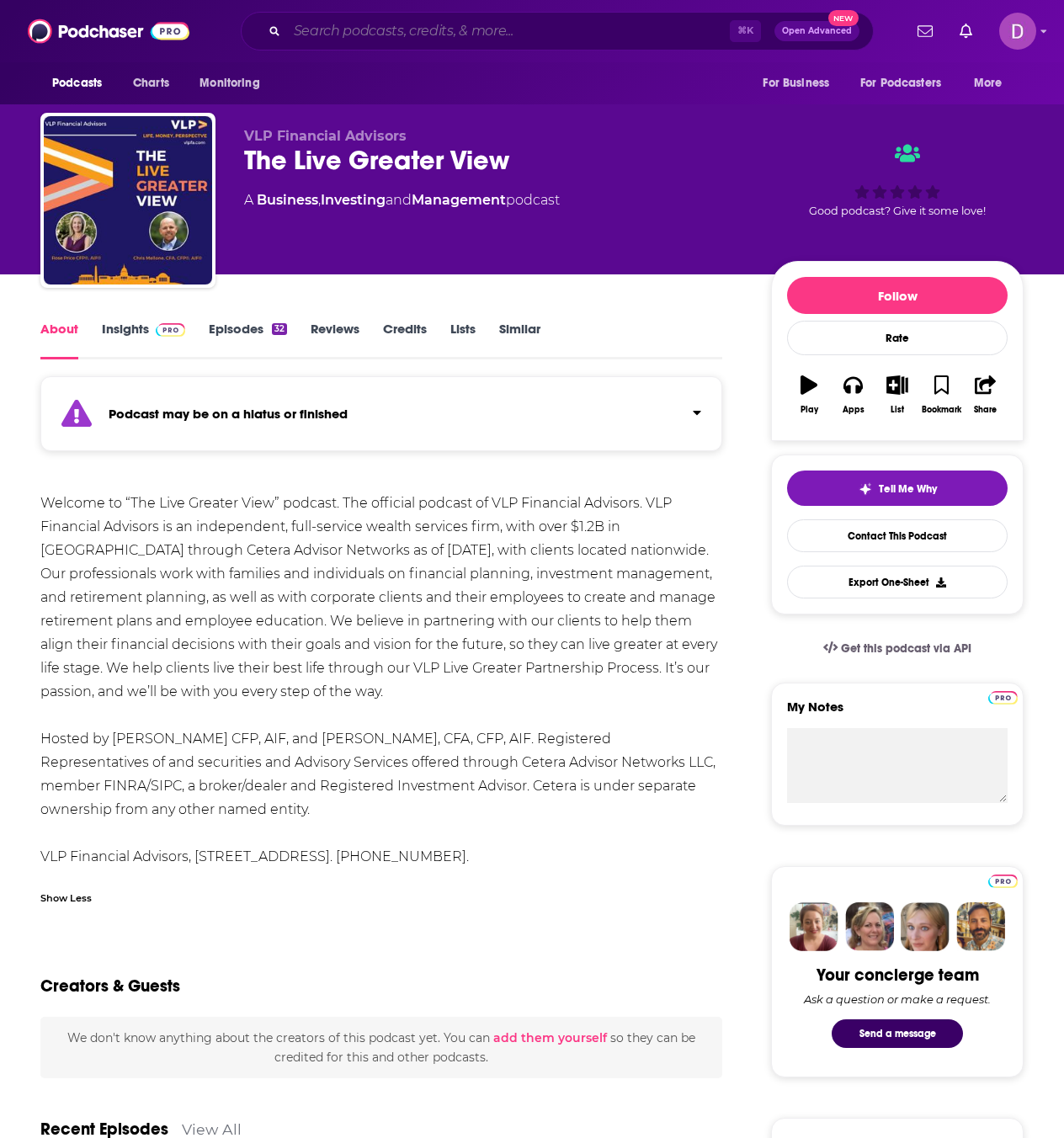
click at [336, 28] on input "Search podcasts, credits, & more..." at bounding box center [507, 31] width 442 height 27
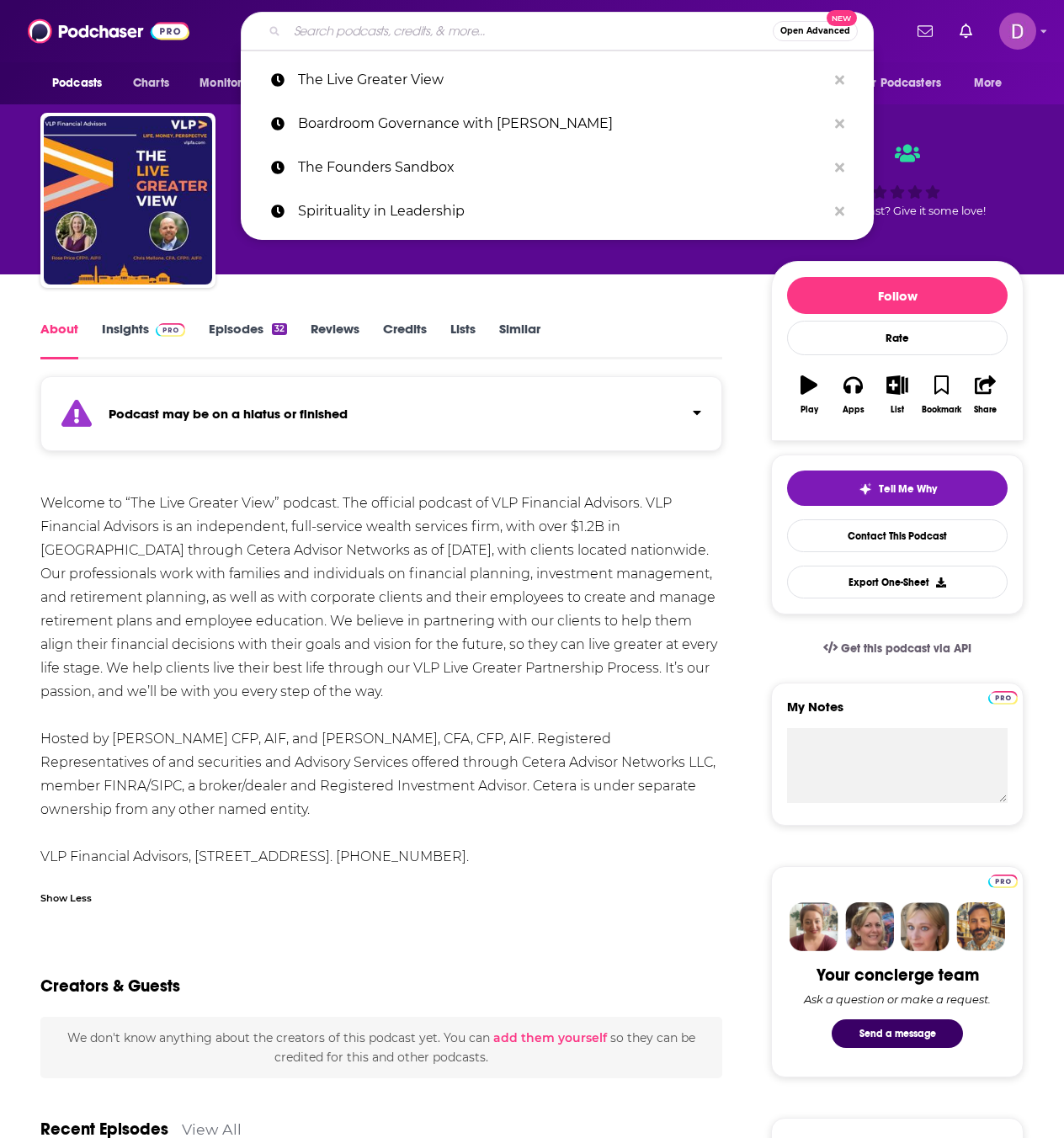
paste input "BoardVision"
type input "BoardVision"
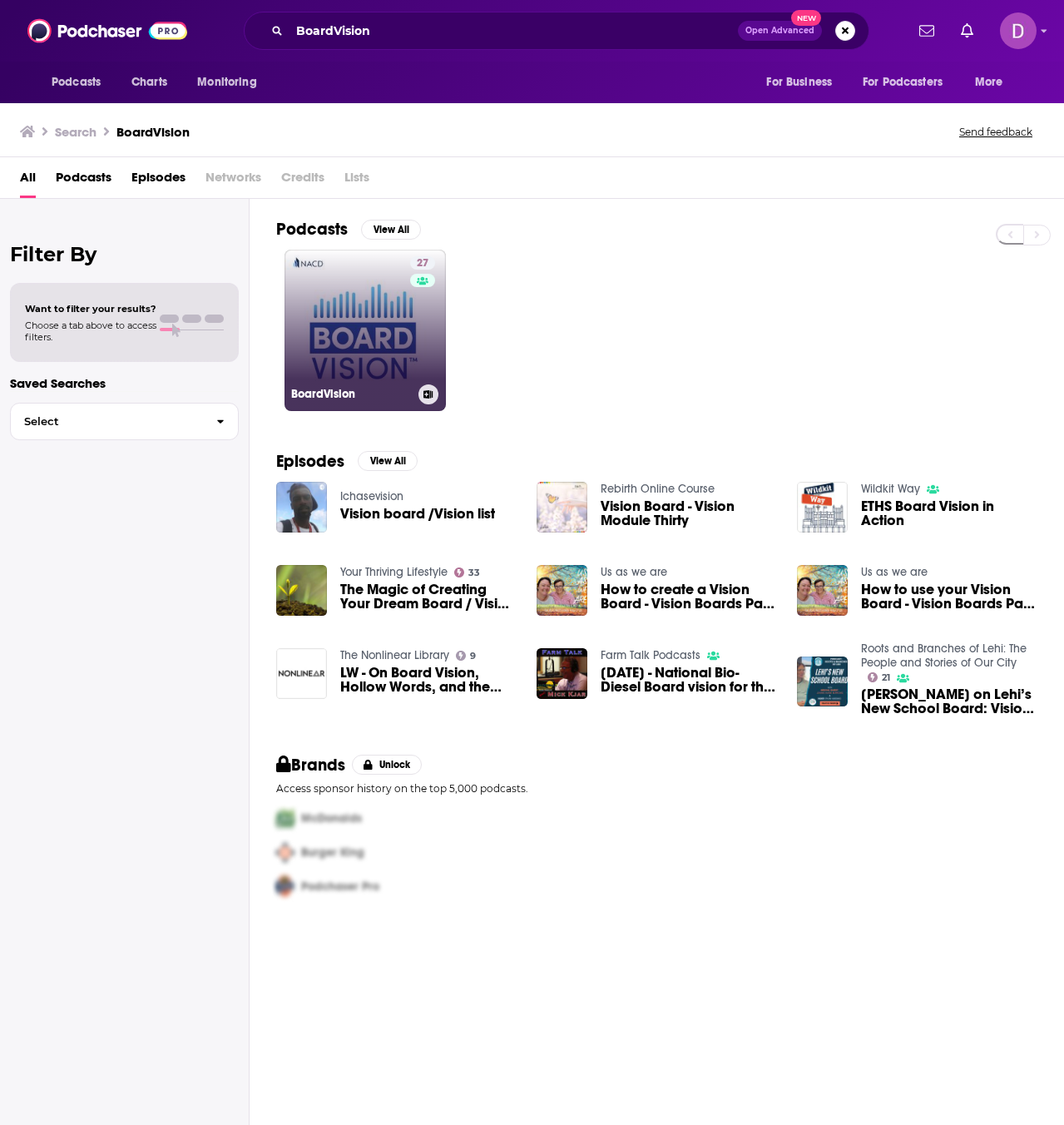
click at [356, 338] on link "27 BoardVision" at bounding box center [365, 330] width 161 height 161
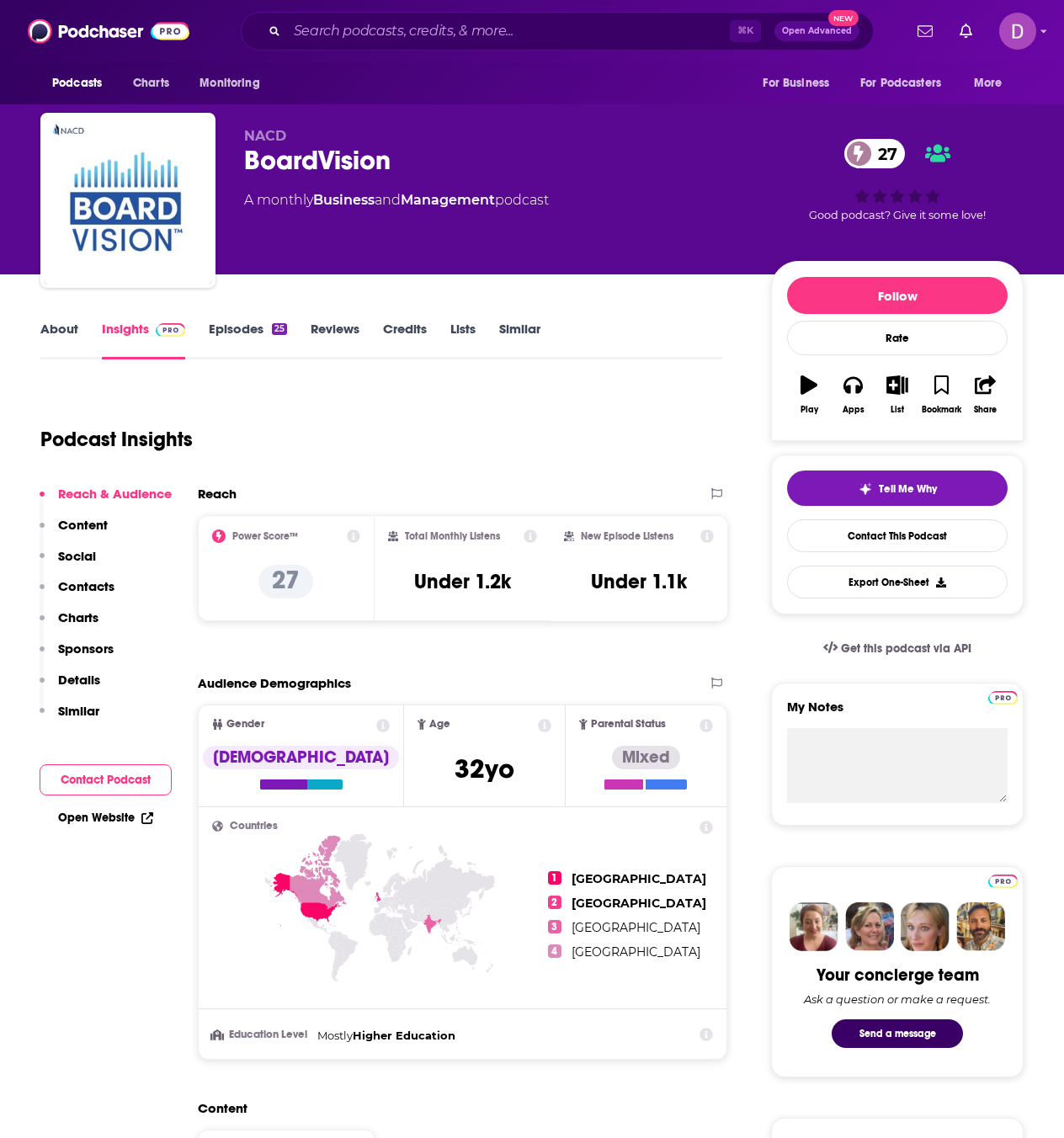
click at [57, 333] on link "About" at bounding box center [59, 340] width 38 height 39
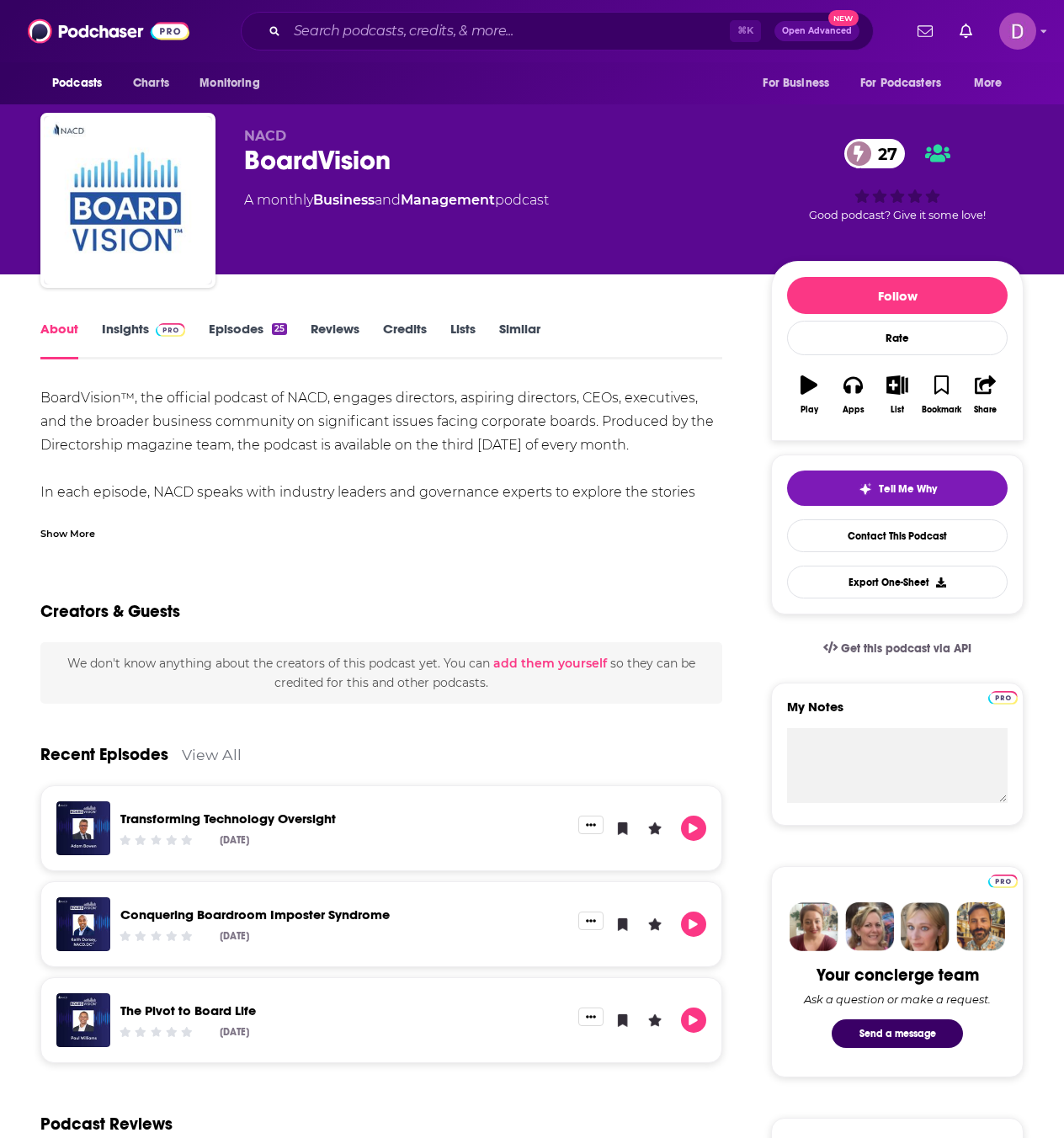
click at [85, 527] on div "Show More" at bounding box center [68, 531] width 55 height 16
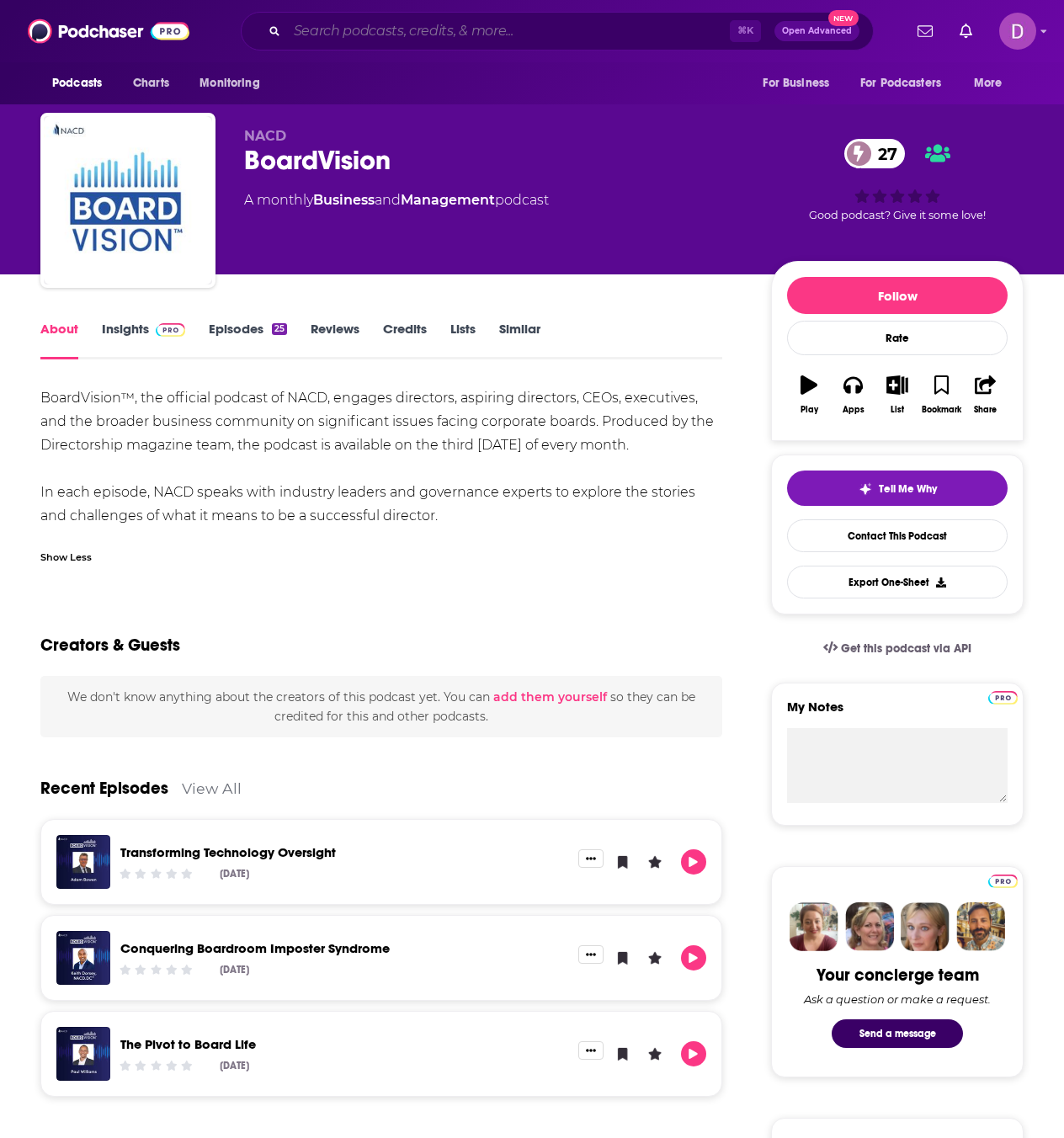
click at [303, 26] on input "Search podcasts, credits, & more..." at bounding box center [507, 31] width 442 height 27
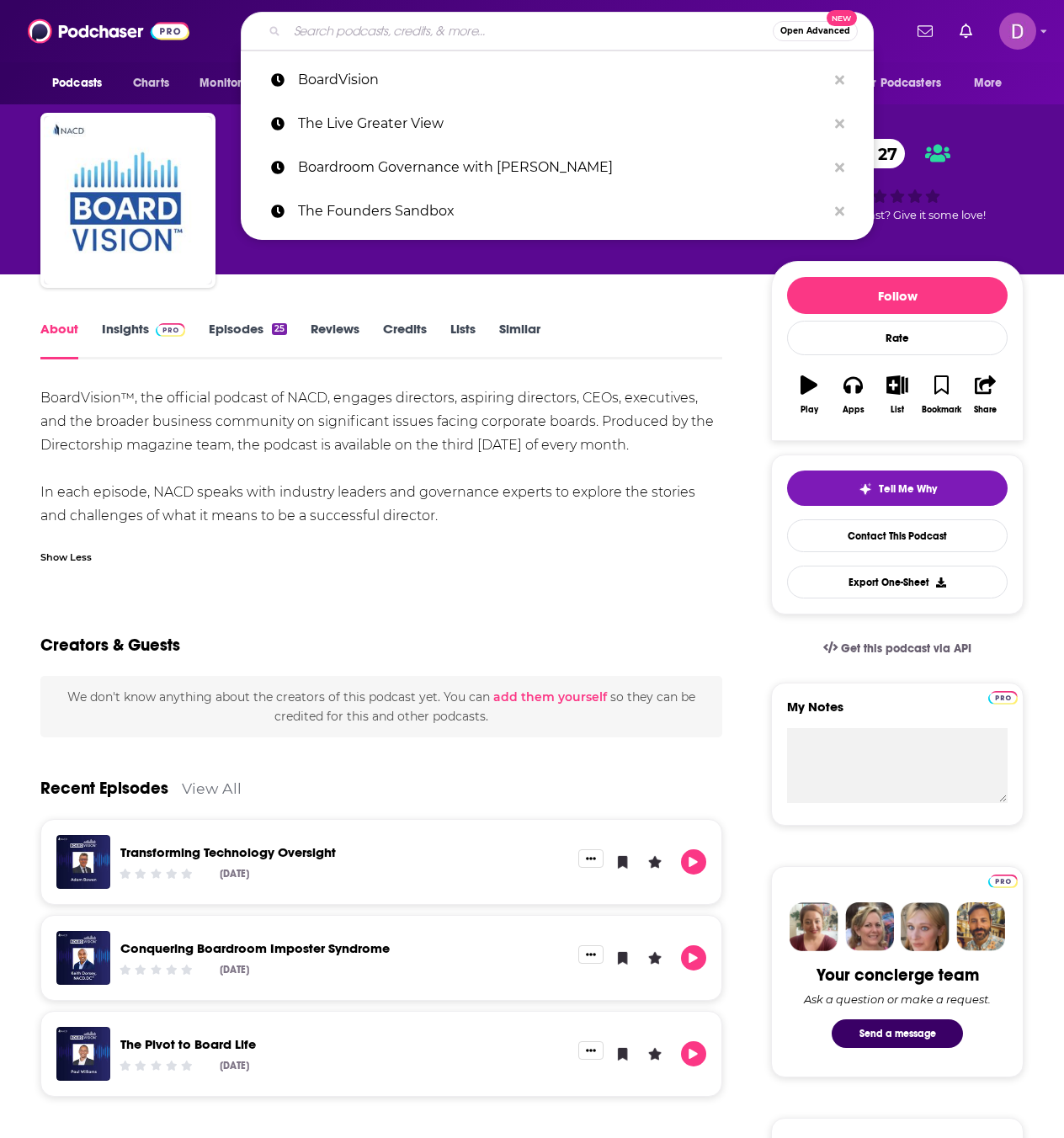
paste input "Leading in Color with Sarah Morgan"
type input "Leading in Color with Sarah Morgan"
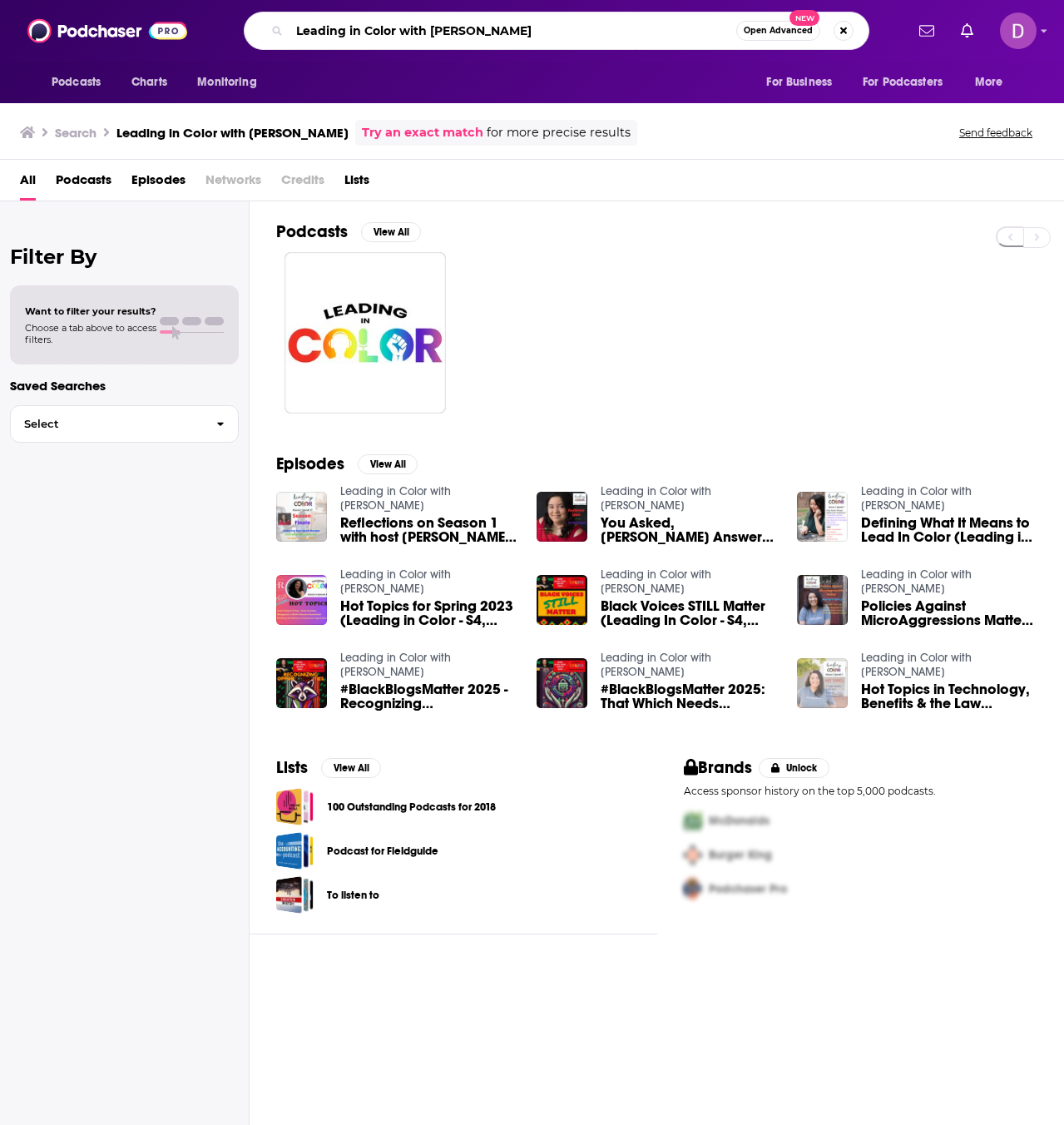
drag, startPoint x: 549, startPoint y: 29, endPoint x: 291, endPoint y: 27, distance: 258.0
click at [291, 27] on input "Leading in Color with Sarah Morgan" at bounding box center [513, 30] width 447 height 27
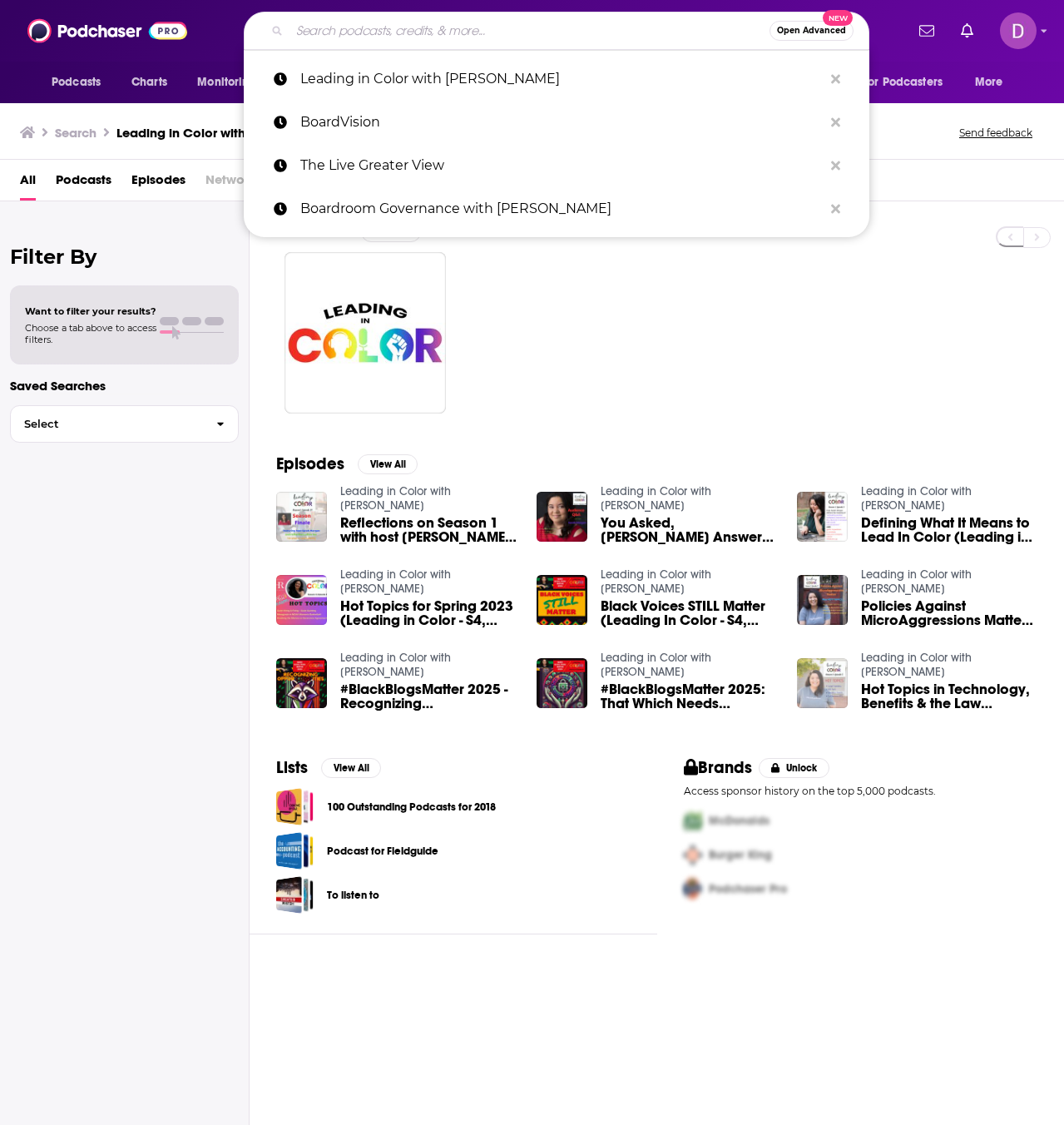
paste input "The Management Minute with Dr. Donita Brown"
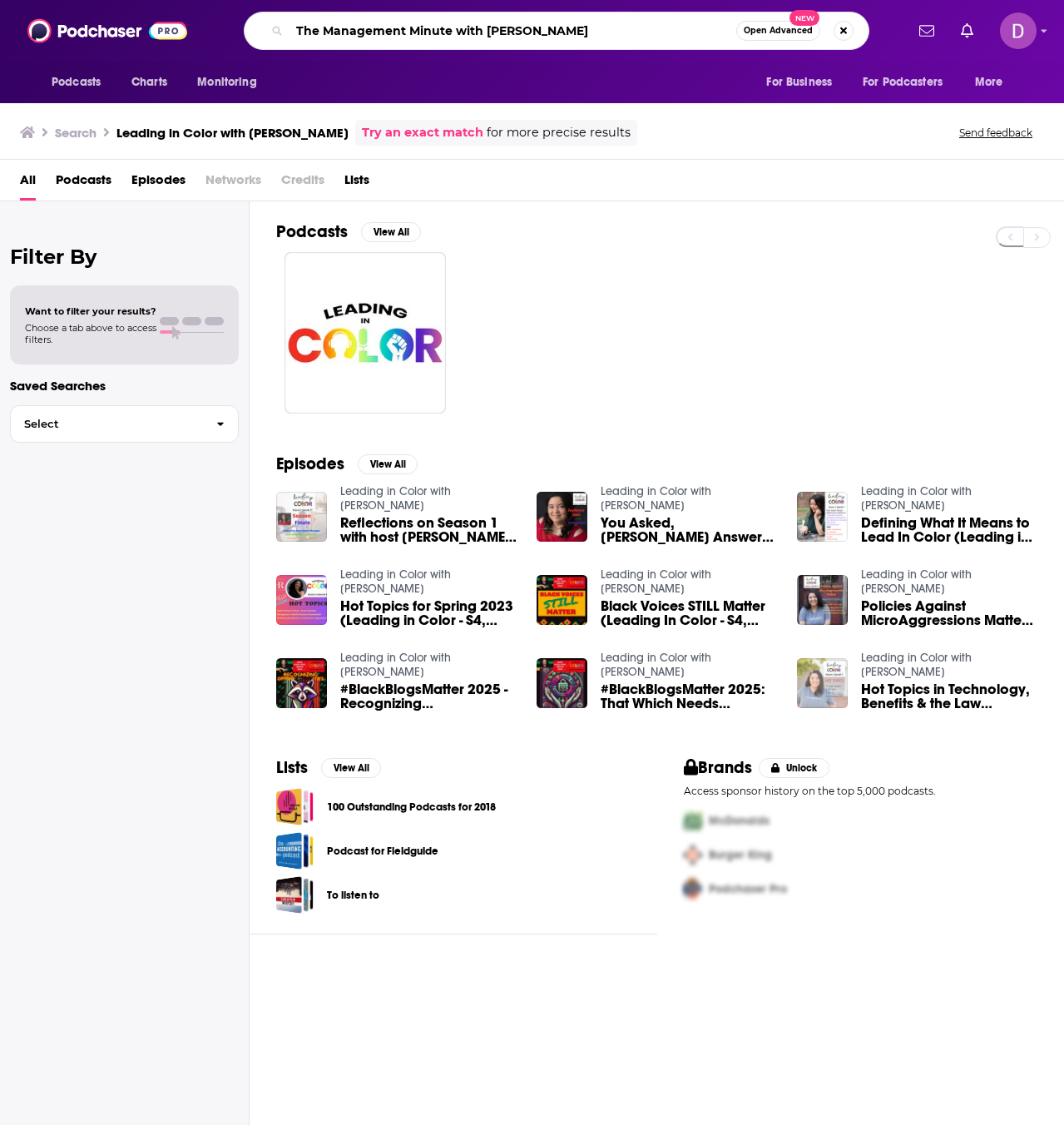
type input "The Management Minute with Dr. Donita Brown"
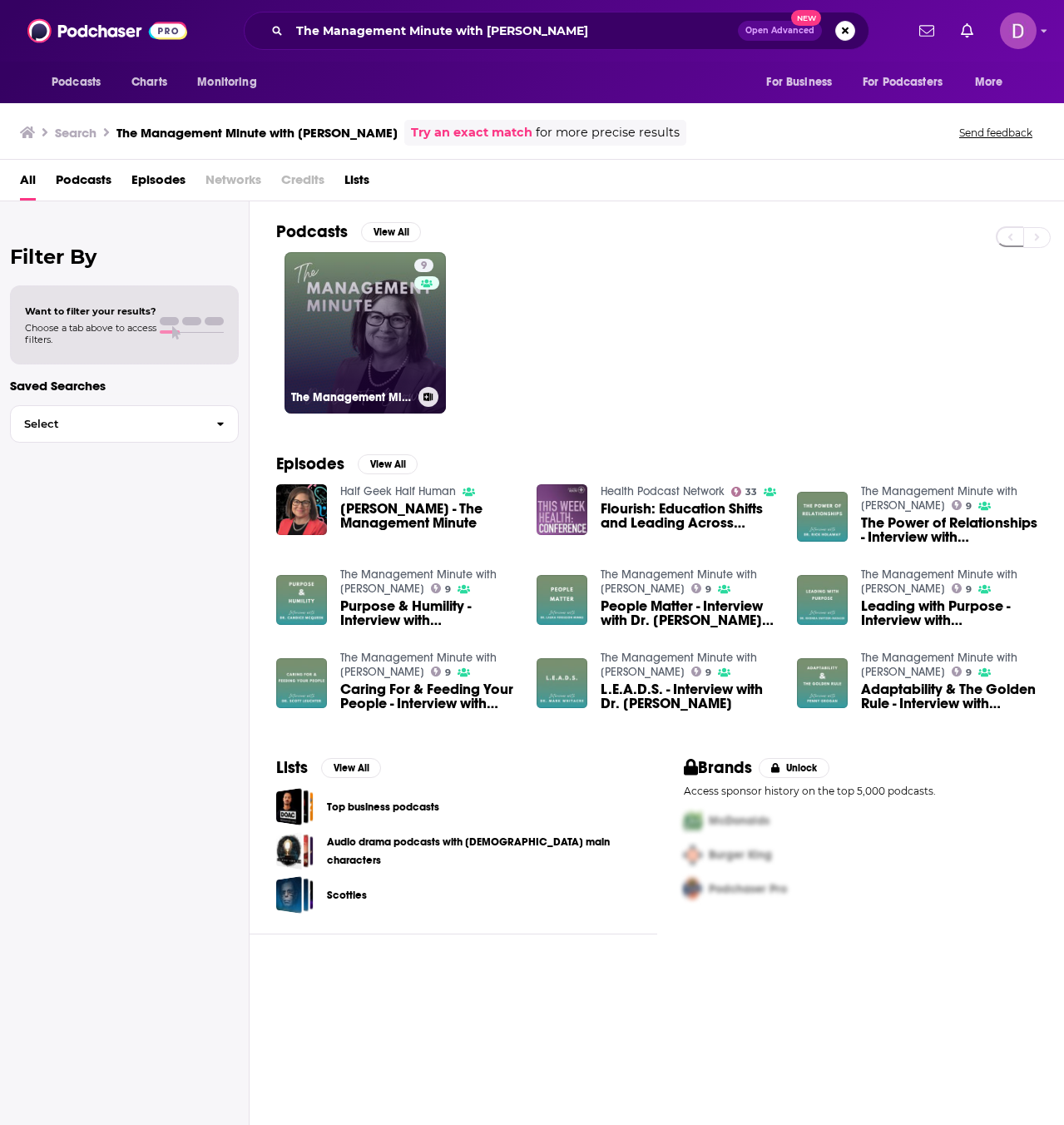
click at [341, 325] on link "9 The Management Minute with Dr. Donita Brown" at bounding box center [365, 333] width 161 height 161
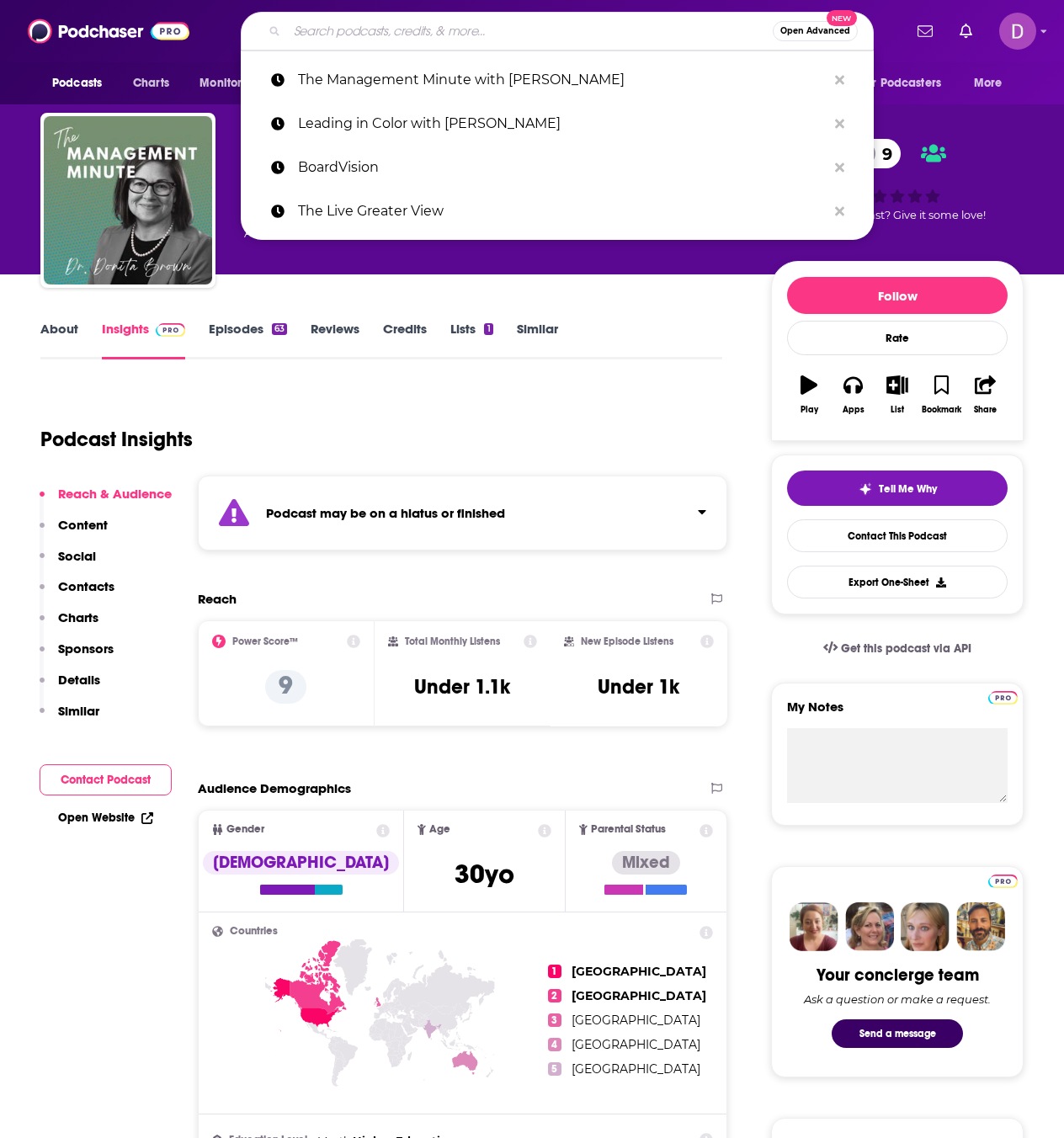
click at [295, 23] on input "Search podcasts, credits, & more..." at bounding box center [529, 31] width 485 height 27
paste input "Liberating Teams"
type input "Liberating Teams"
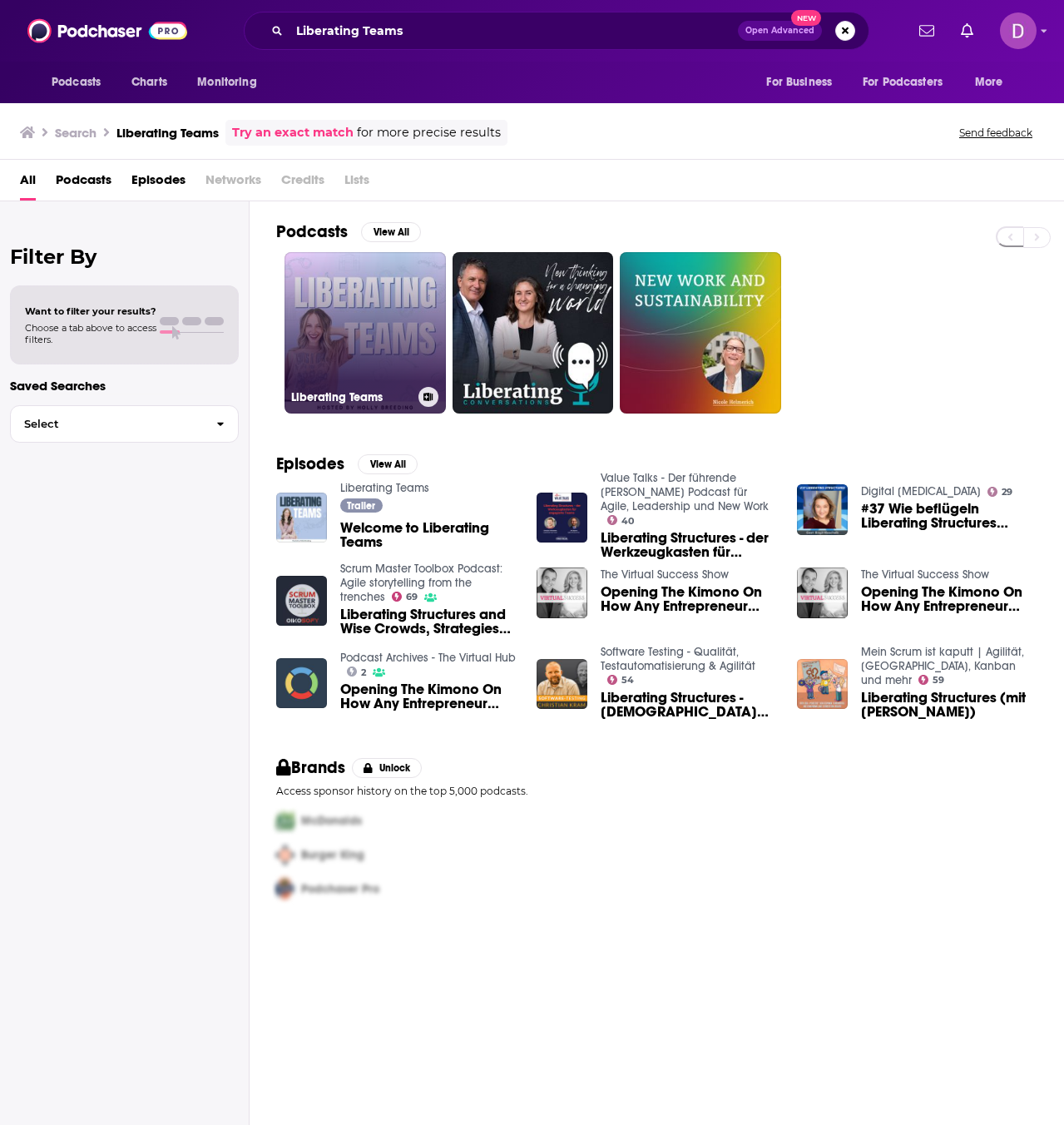
click at [315, 307] on link "Liberating Teams" at bounding box center [365, 333] width 161 height 161
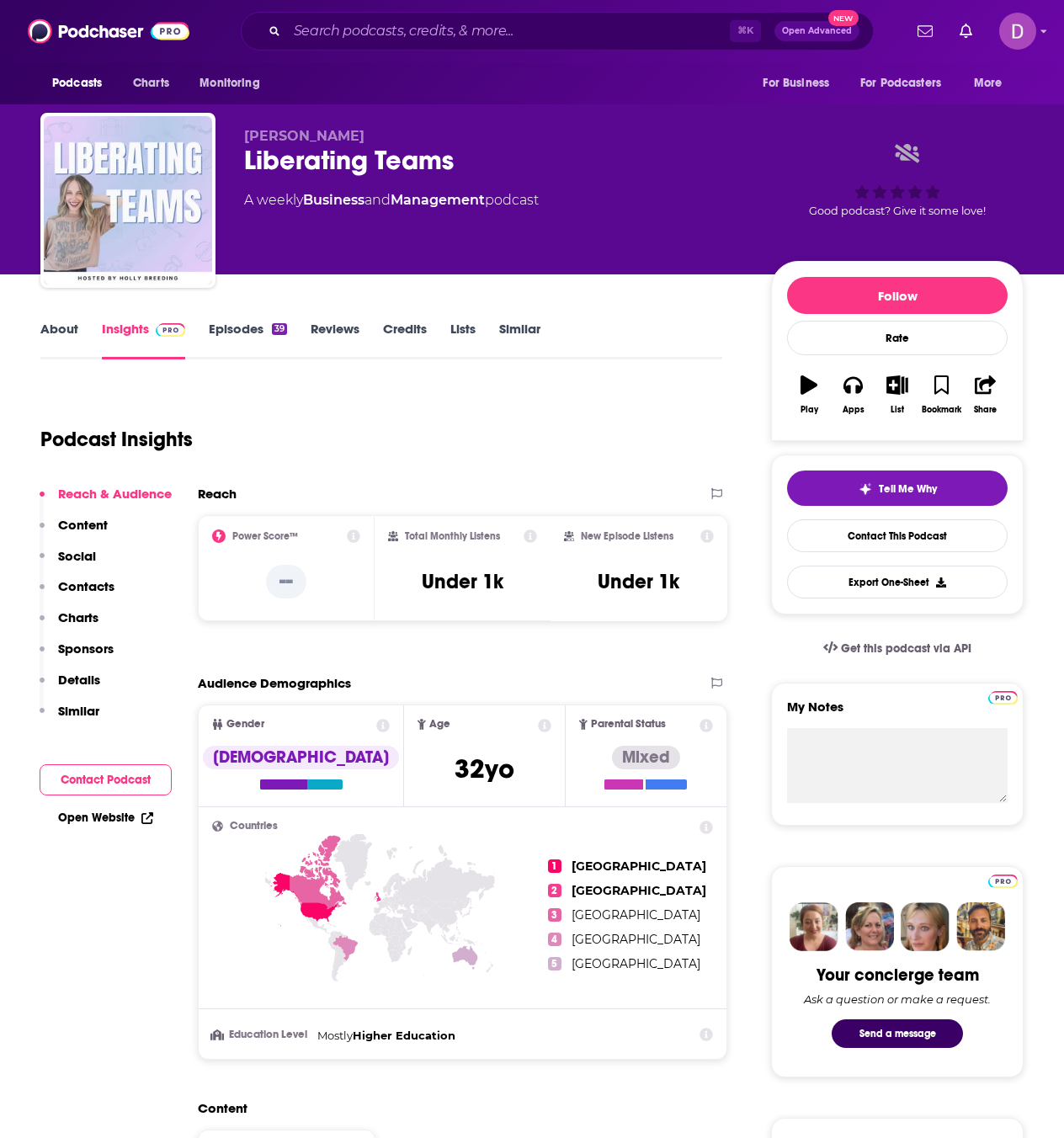
click at [42, 336] on link "About" at bounding box center [59, 340] width 38 height 39
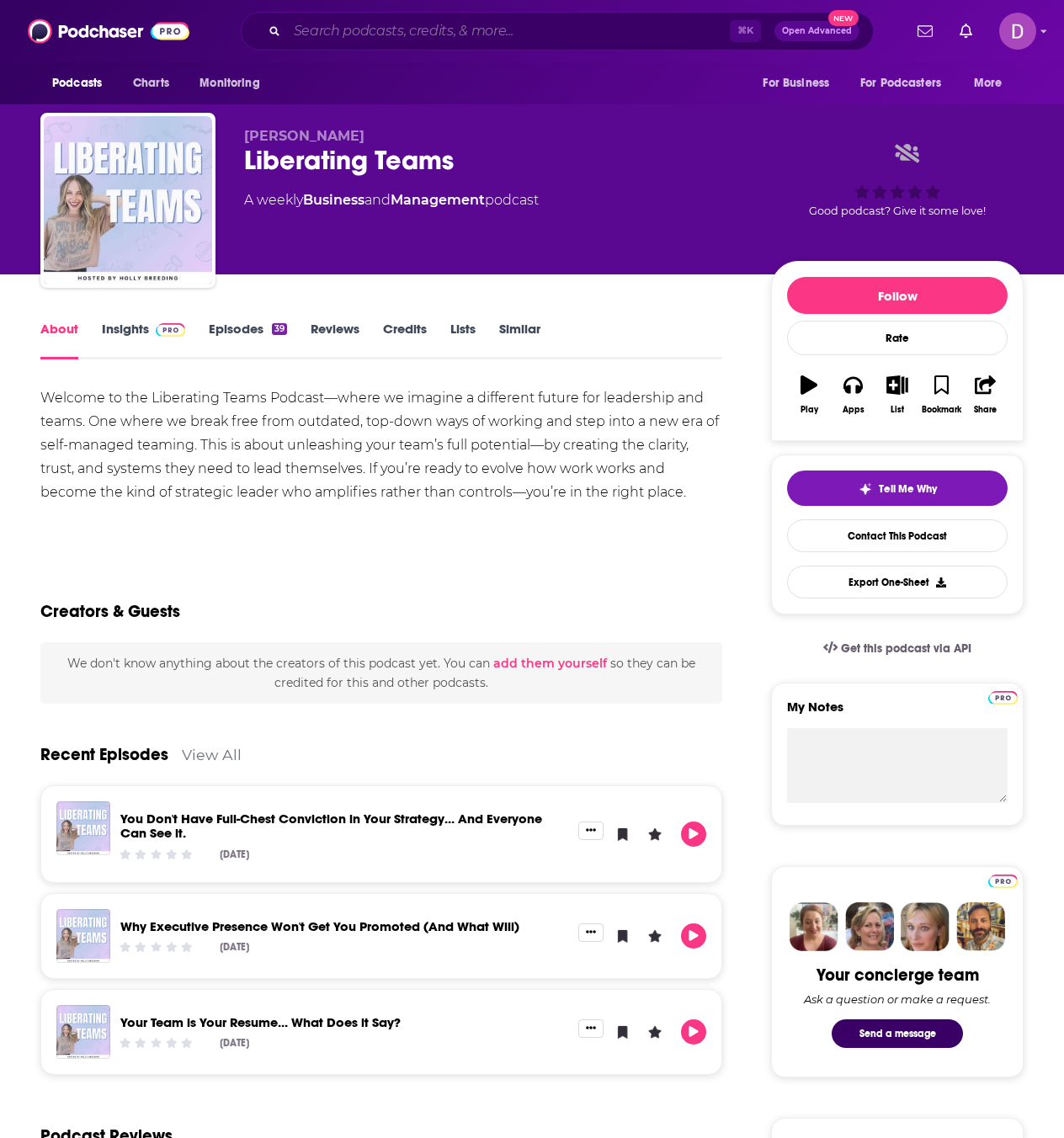
click at [308, 33] on input "Search podcasts, credits, & more..." at bounding box center [507, 31] width 442 height 27
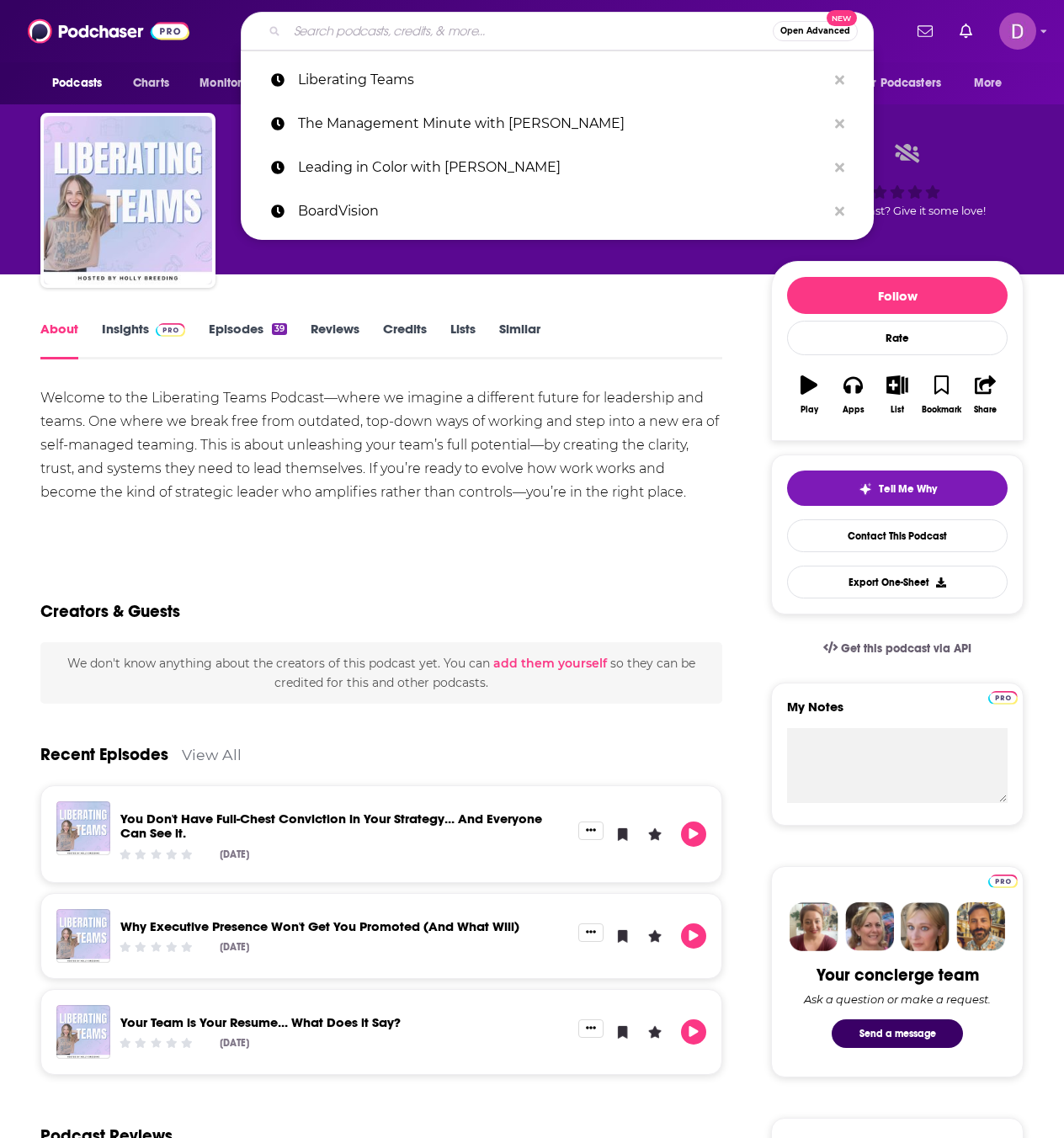
paste input "The Kind Leader"
type input "The Kind Leader"
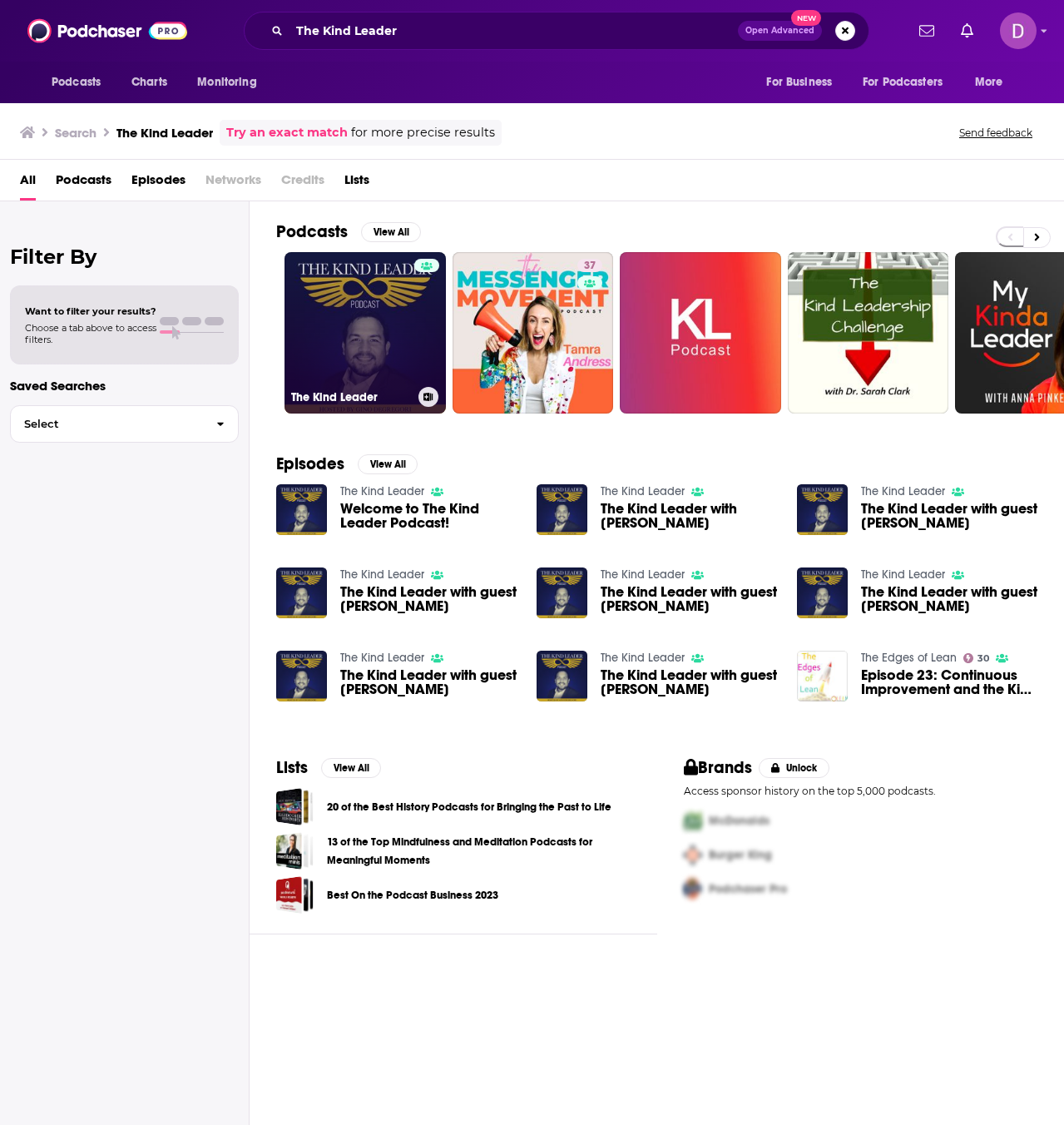
click at [339, 329] on link "The Kind Leader" at bounding box center [365, 333] width 161 height 161
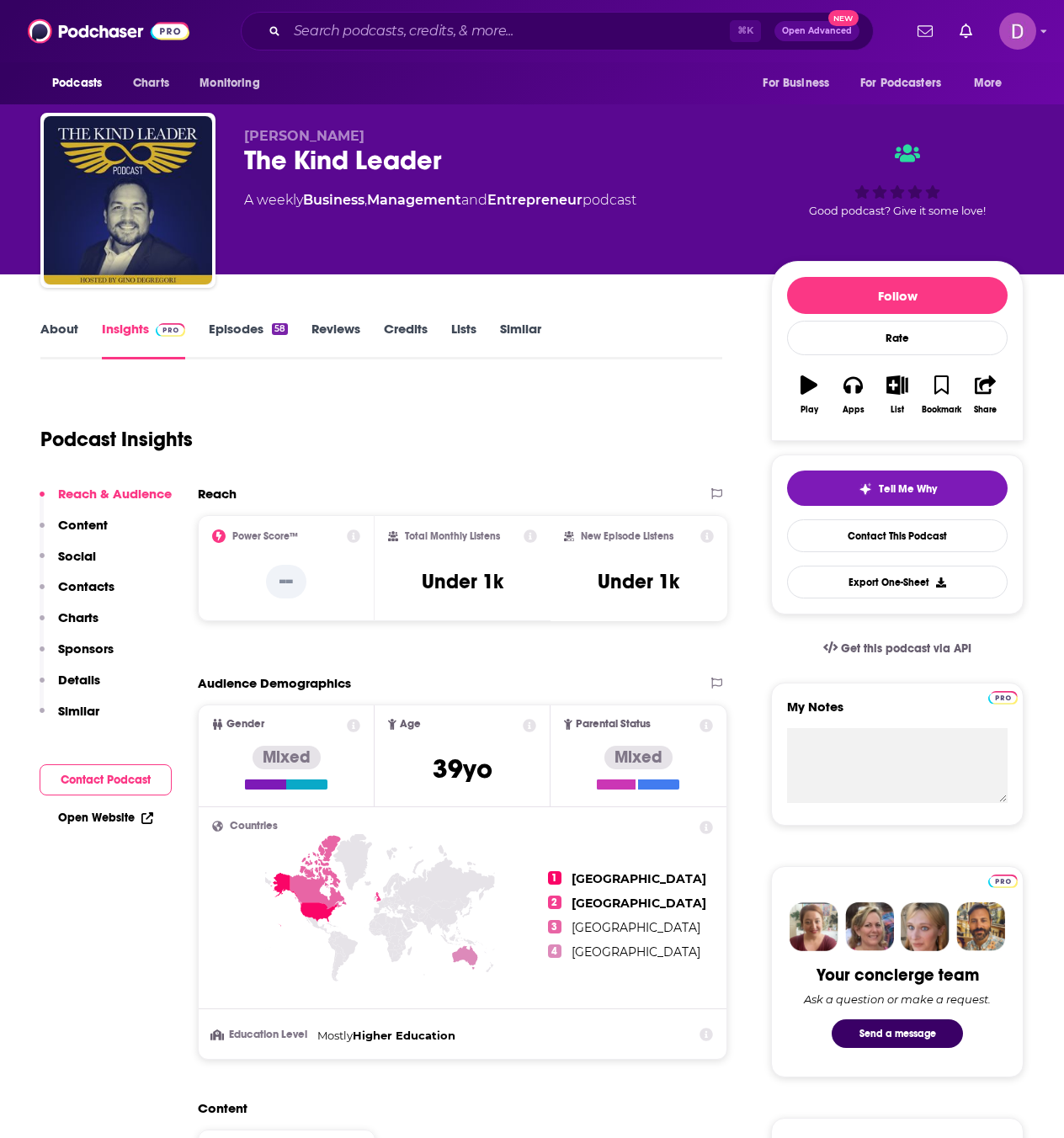
click at [52, 340] on link "About" at bounding box center [59, 340] width 38 height 39
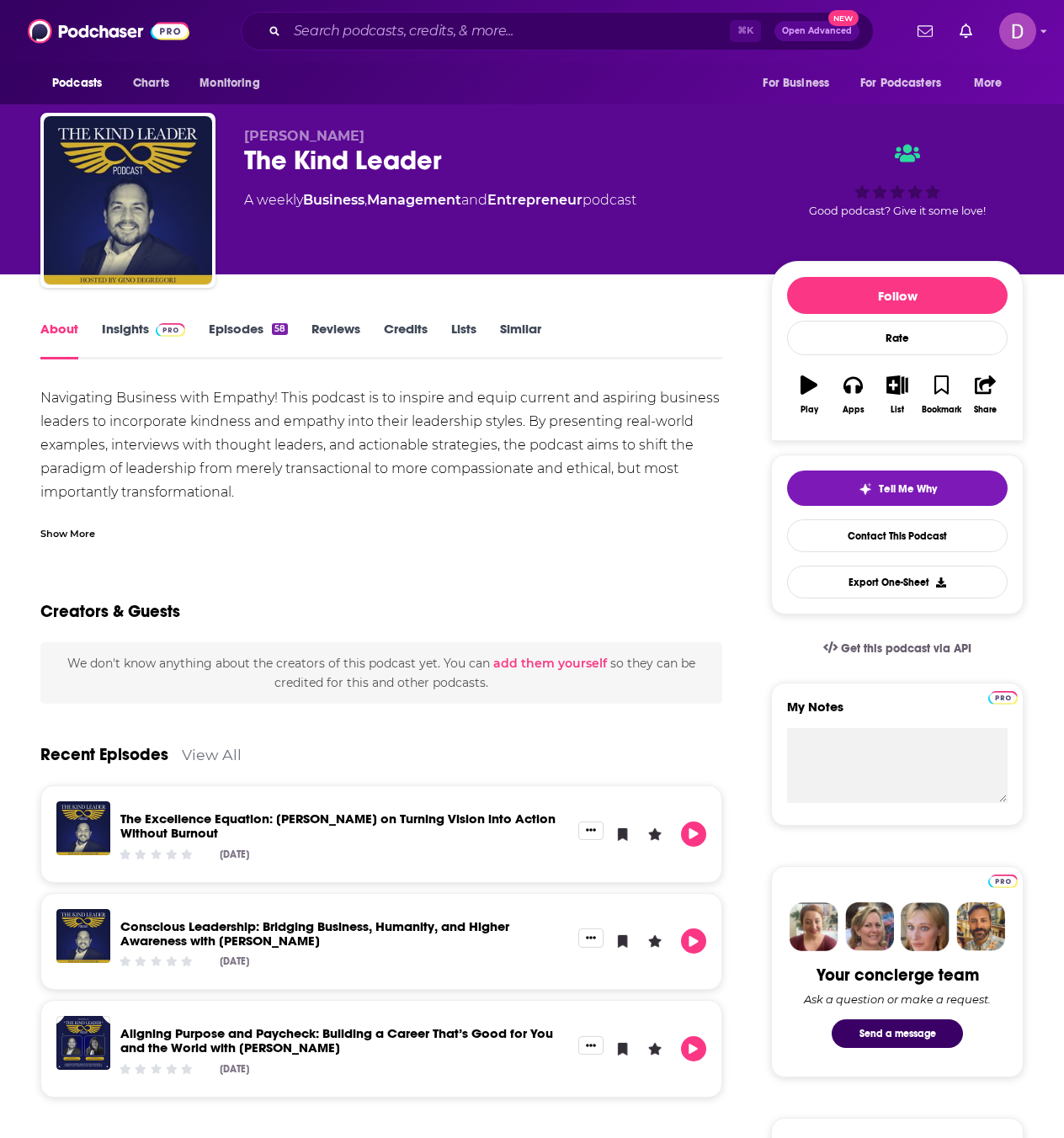
click at [77, 531] on div "Show More" at bounding box center [68, 531] width 55 height 16
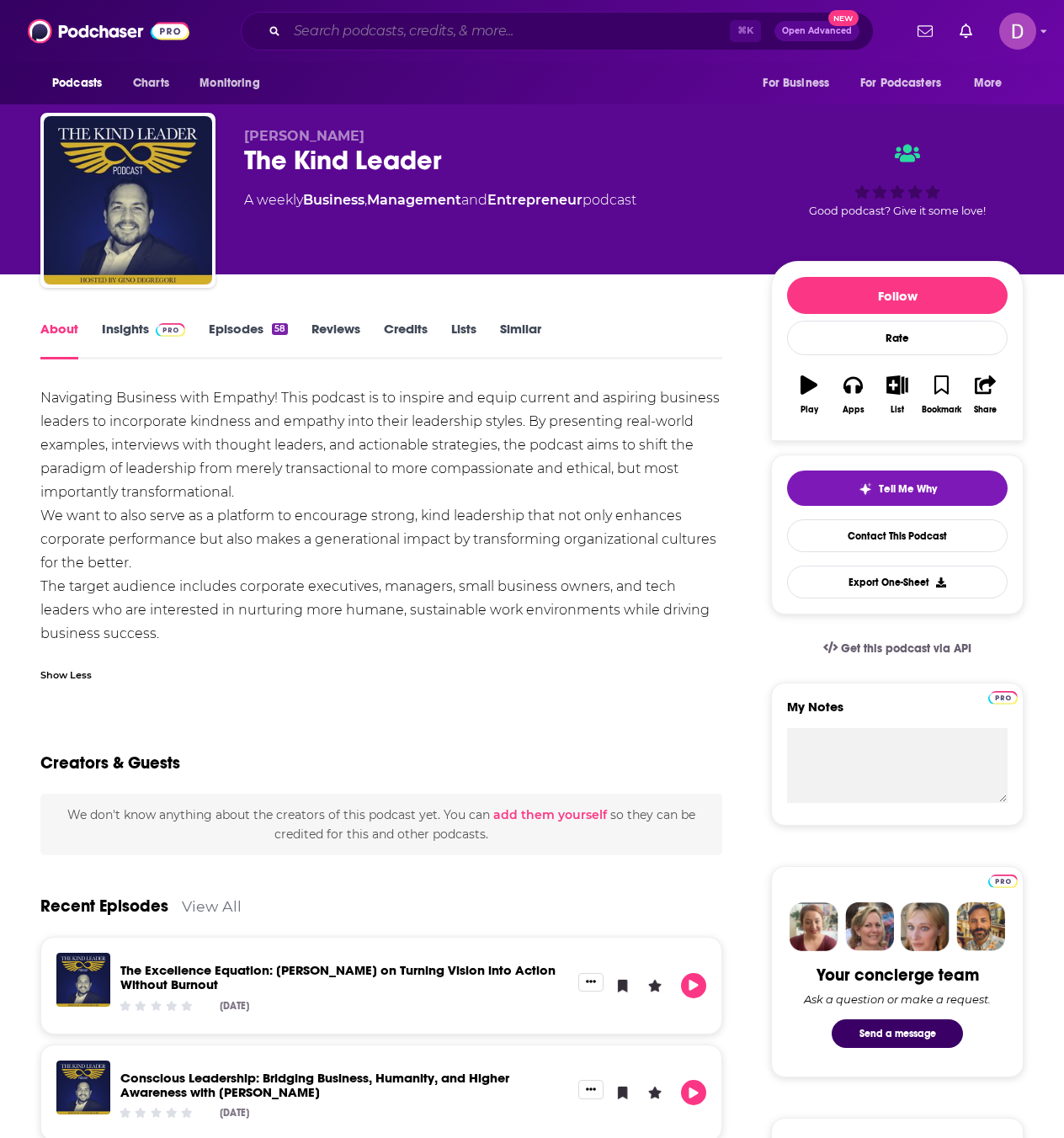
click at [331, 27] on input "Search podcasts, credits, & more..." at bounding box center [507, 31] width 442 height 27
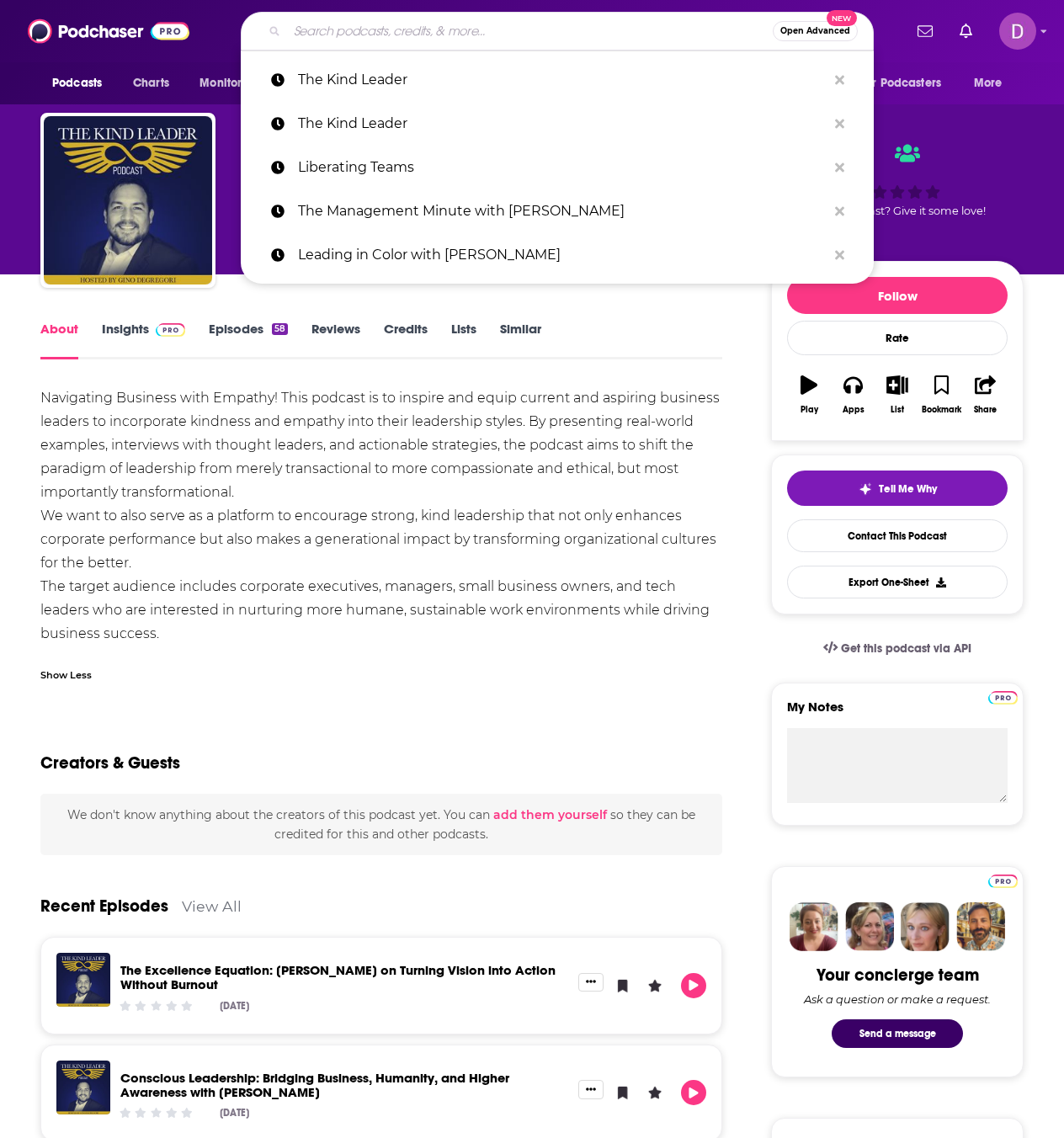
click at [331, 27] on input "Search podcasts, credits, & more..." at bounding box center [529, 31] width 485 height 27
paste input "The Corporate Couch: Work Stories I Only Tell My Friends"
type input "The Corporate Couch: Work Stories I Only Tell My Friends"
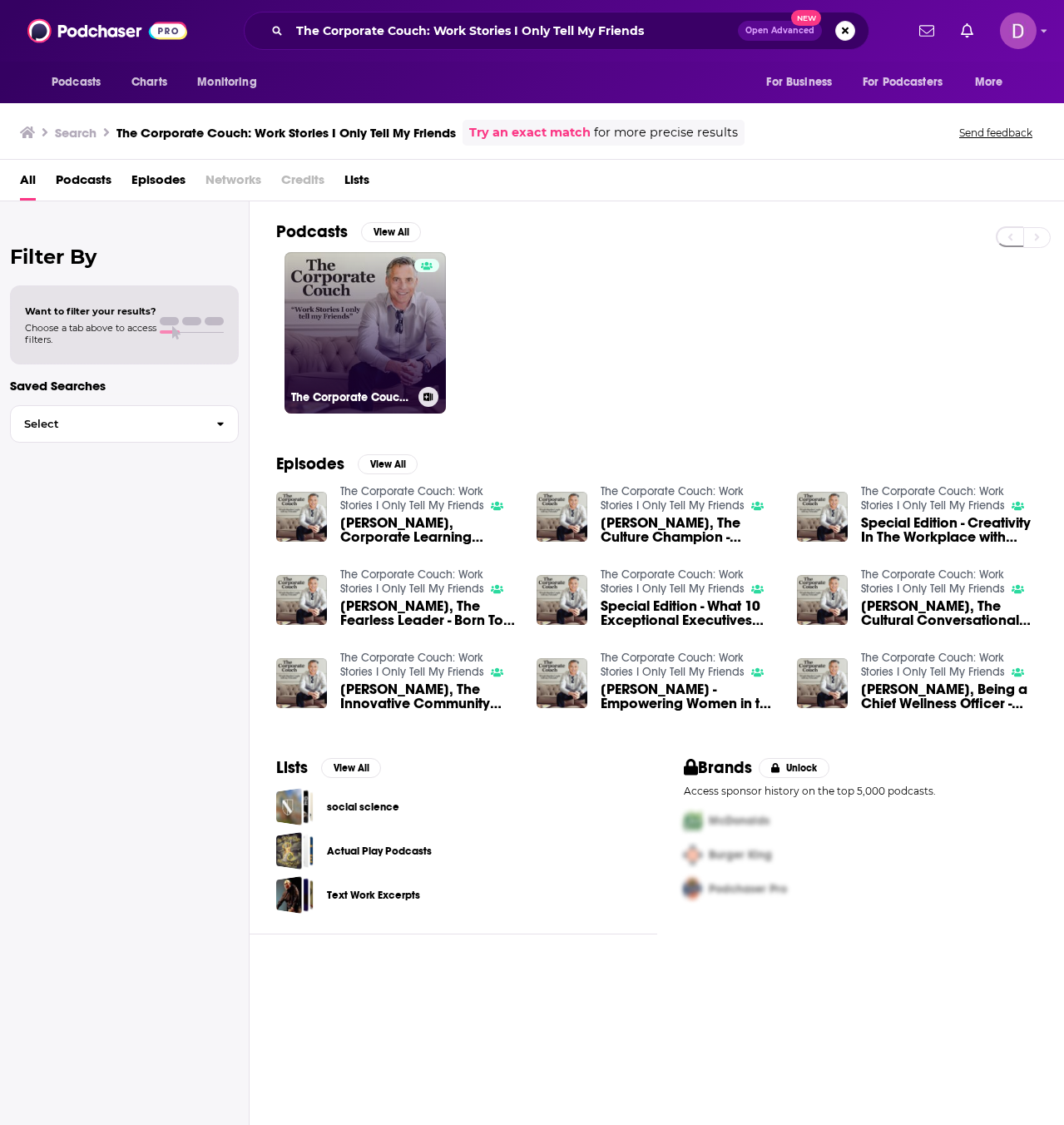
click at [376, 337] on link "The Corporate Couch: Work Stories I Only Tell My Friends" at bounding box center [365, 333] width 161 height 161
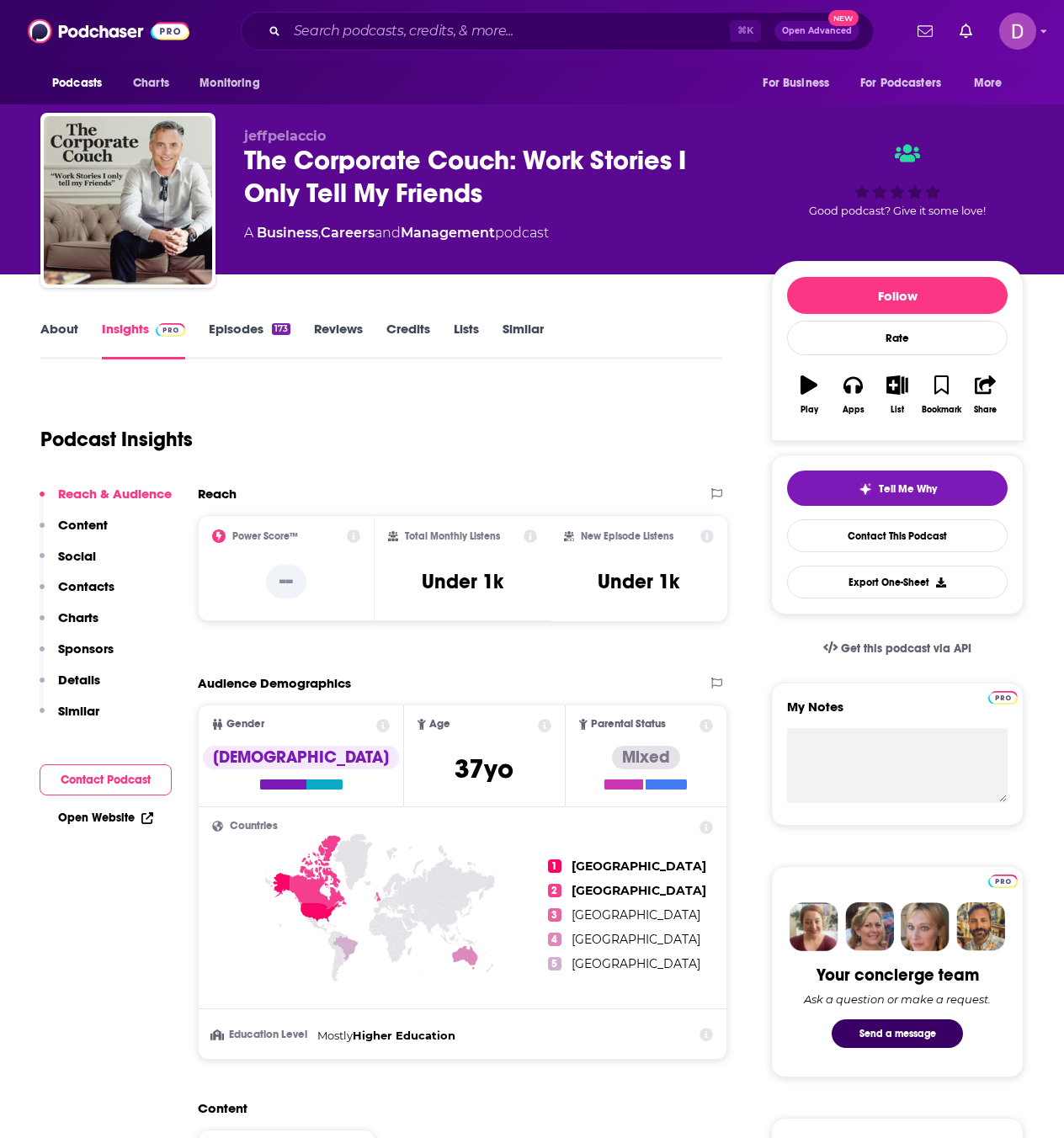
click at [43, 337] on link "About" at bounding box center [59, 340] width 38 height 39
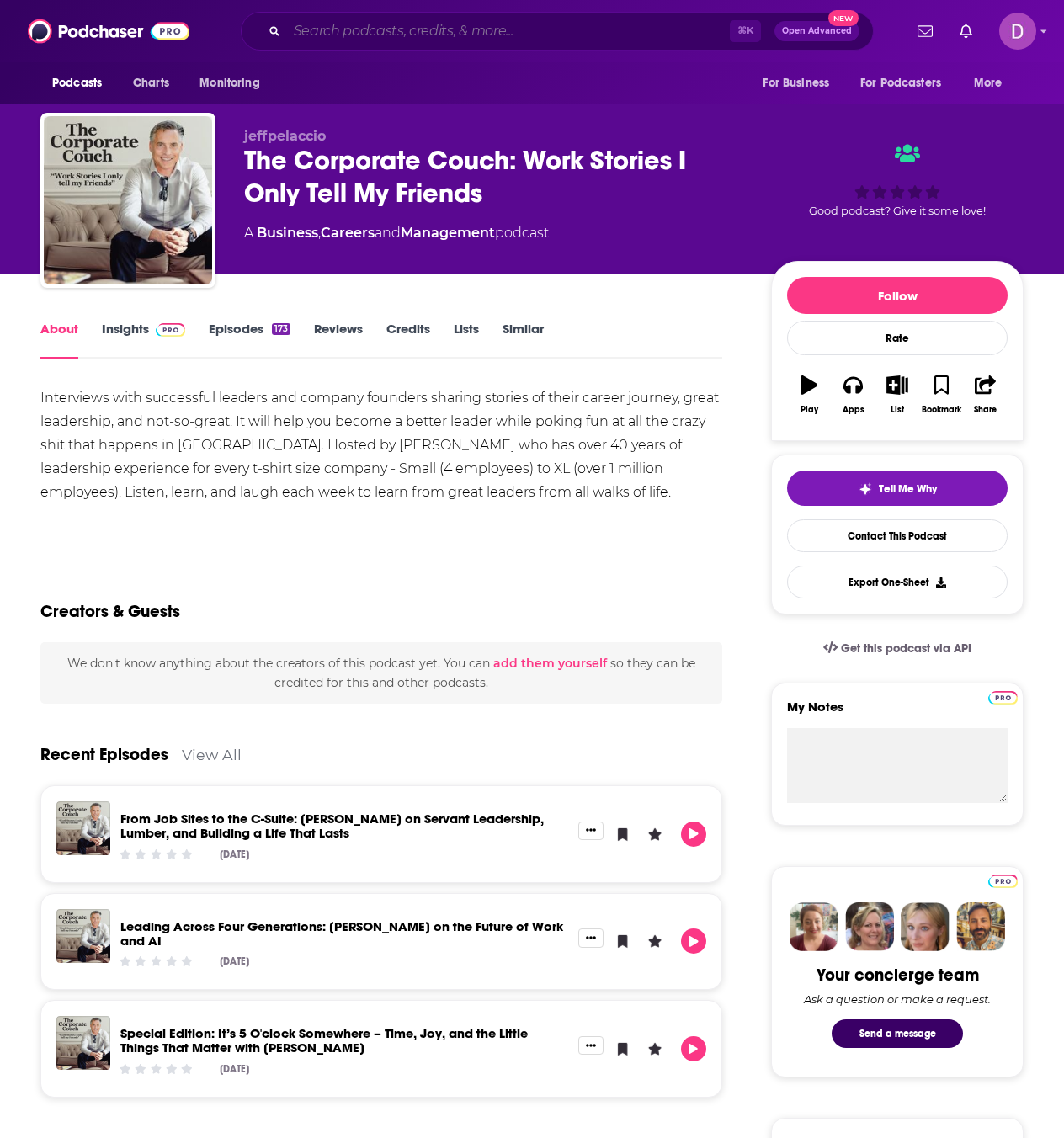
click at [325, 32] on input "Search podcasts, credits, & more..." at bounding box center [507, 31] width 442 height 27
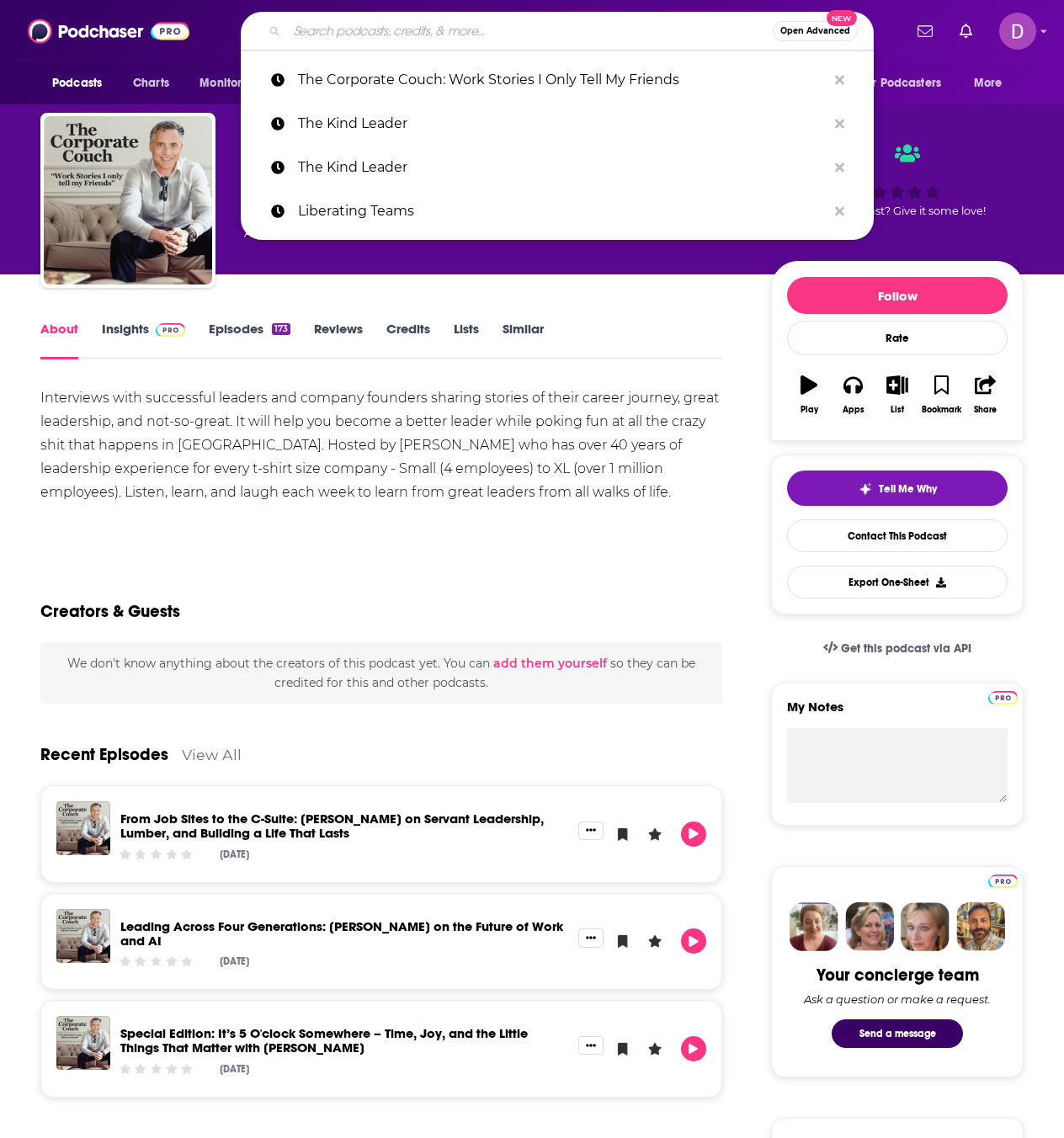
click at [325, 31] on input "Search podcasts, credits, & more..." at bounding box center [529, 31] width 485 height 27
paste input "Crisis Management Minute with Edward Segal"
type input "Crisis Management Minute with Edward Segal"
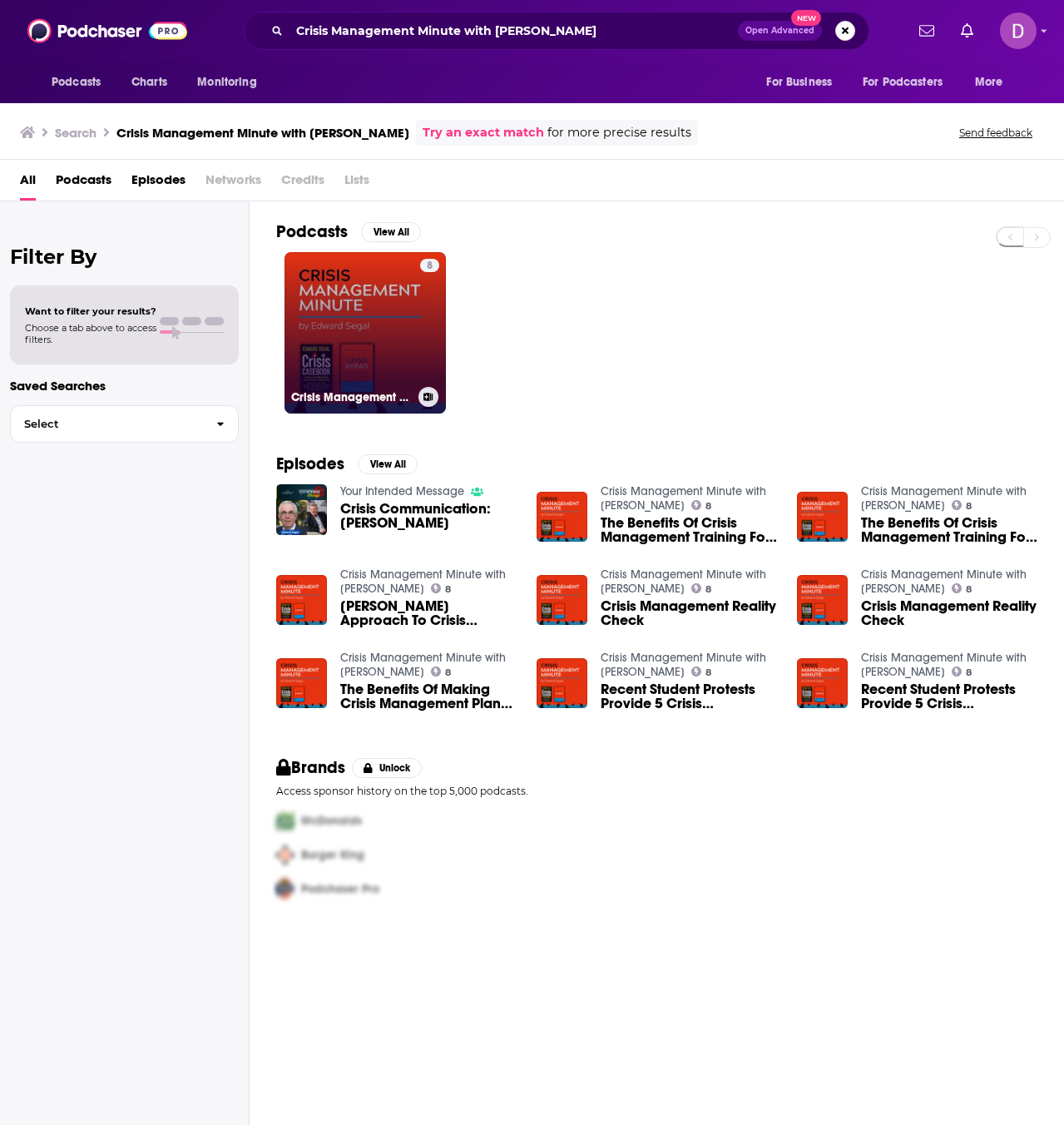
click at [363, 301] on link "8 Crisis Management Minute with Edward Segal" at bounding box center [365, 333] width 161 height 161
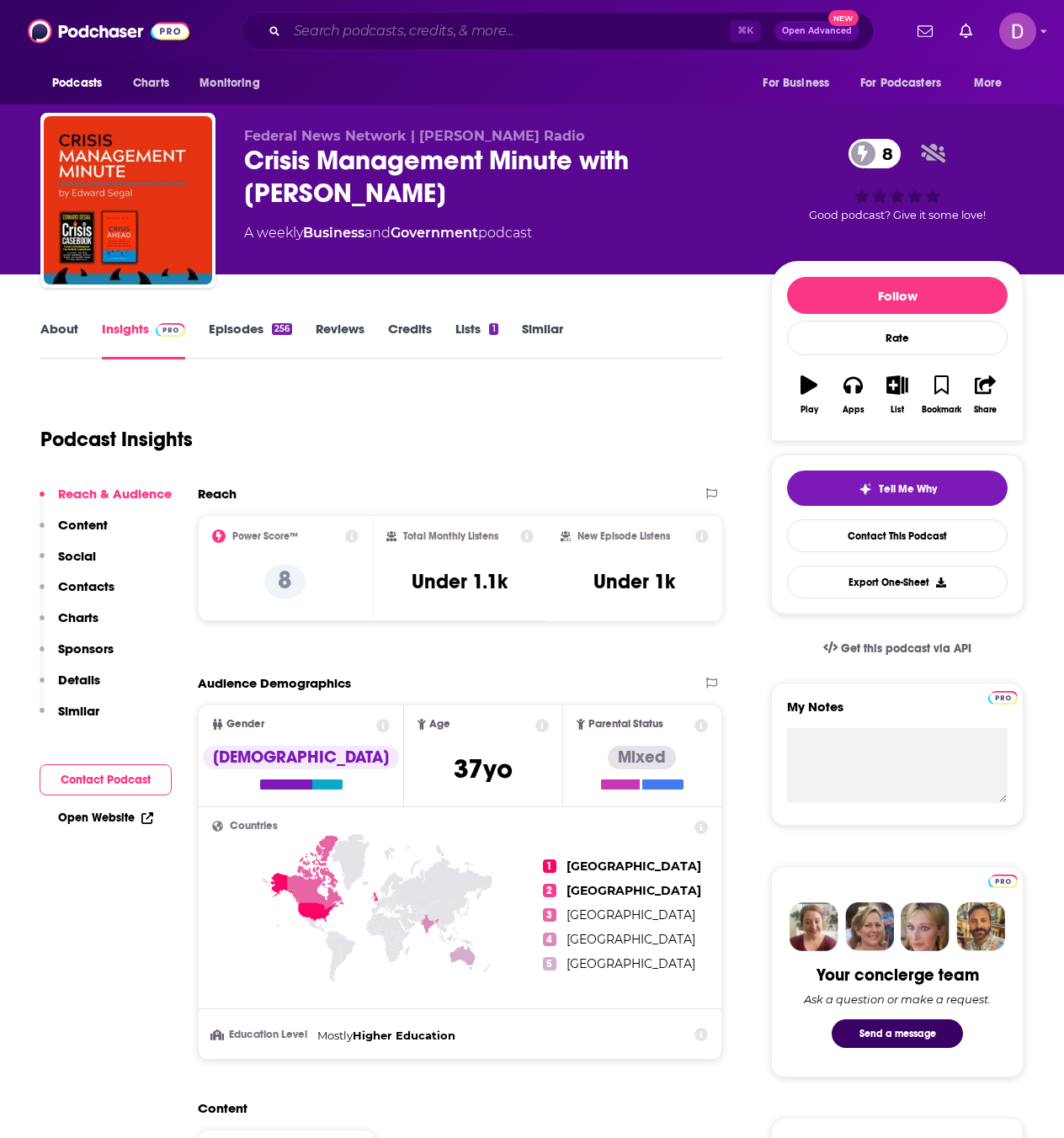
click at [294, 29] on input "Search podcasts, credits, & more..." at bounding box center [507, 31] width 442 height 27
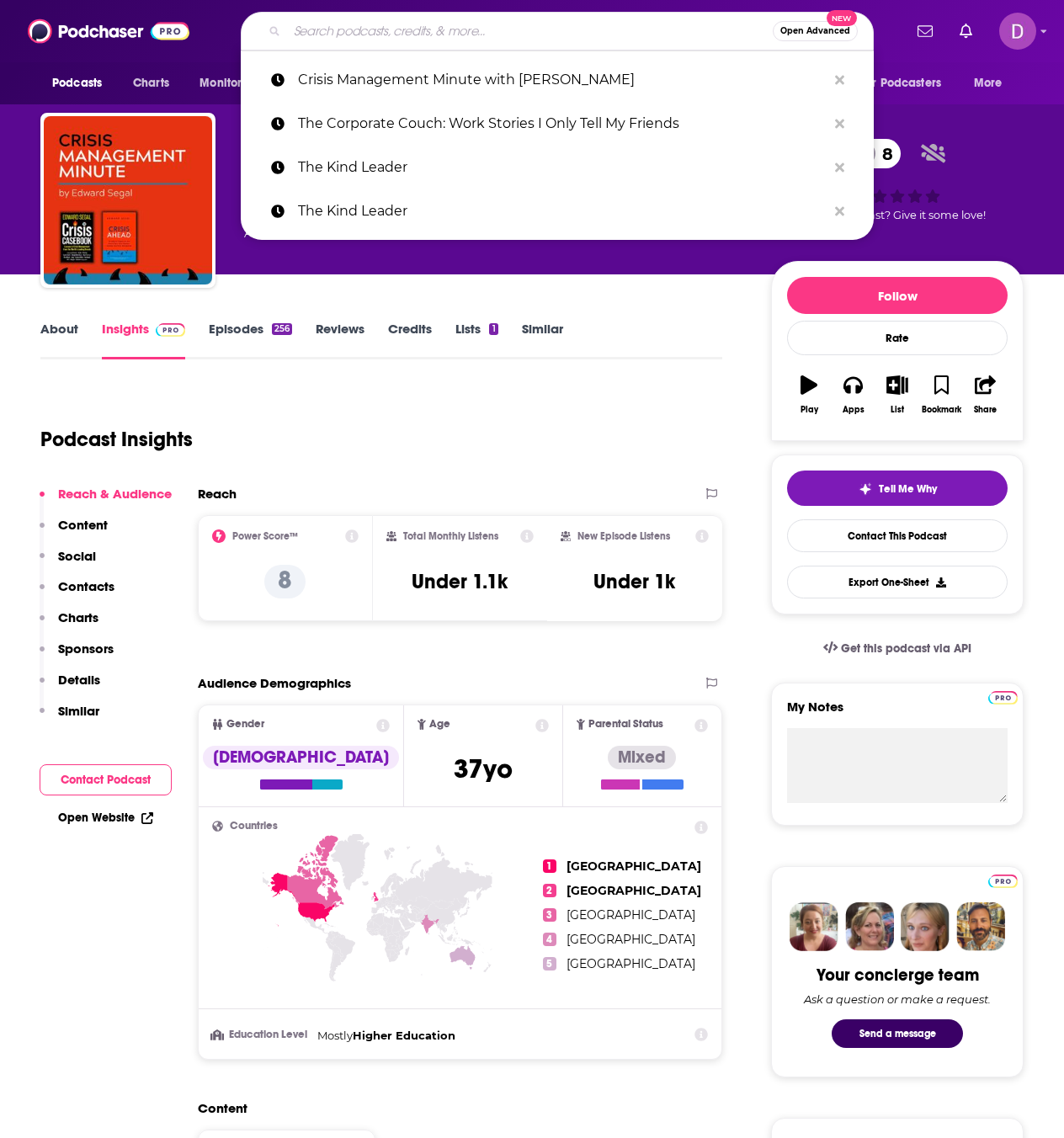
click at [294, 29] on input "Search podcasts, credits, & more..." at bounding box center [529, 31] width 485 height 27
paste input "The FP&A Guy Network"
type input "The FP&A Guy Network"
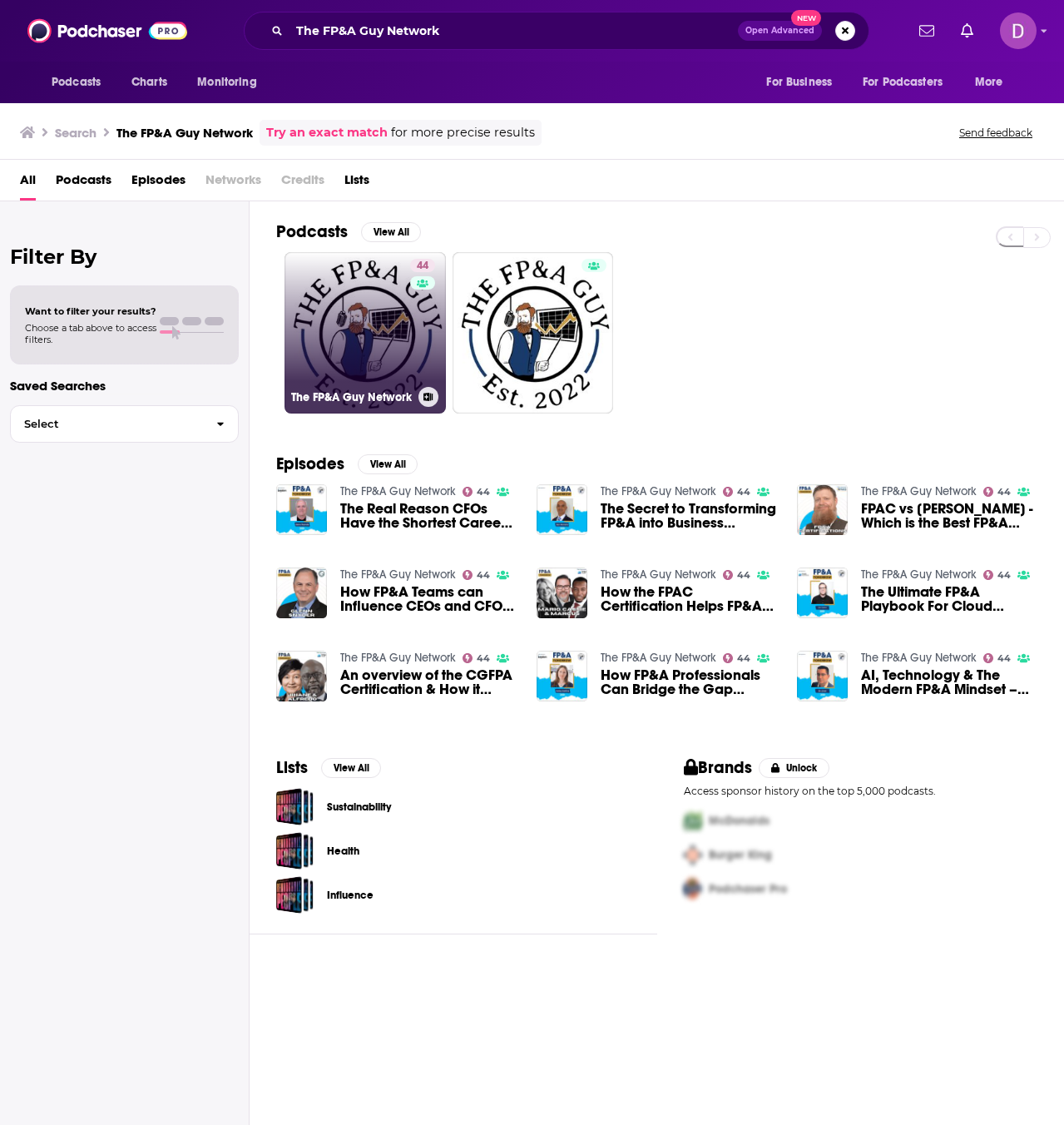
click at [325, 305] on link "44 The FP&A Guy Network" at bounding box center [365, 333] width 161 height 161
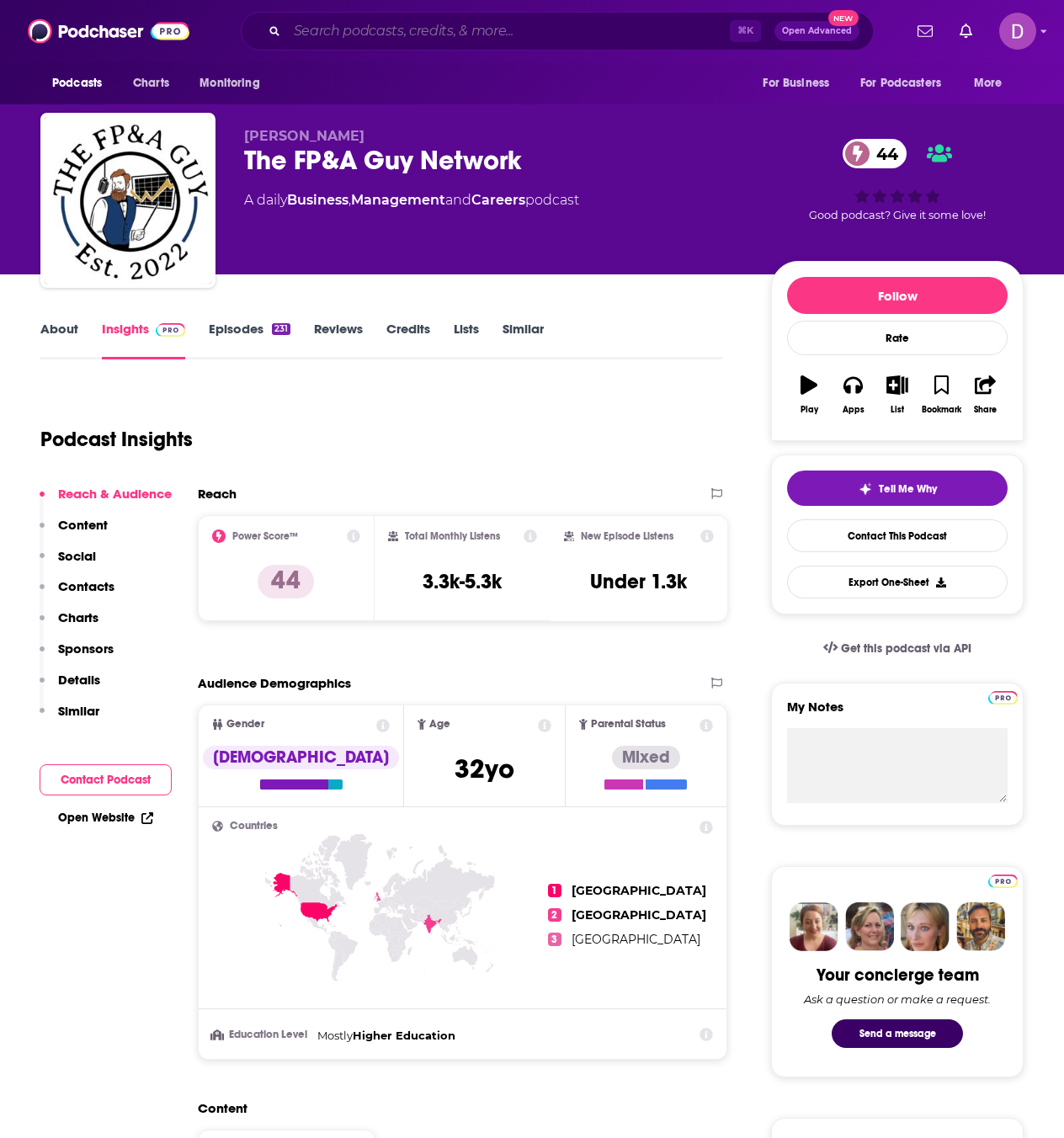
click at [388, 34] on input "Search podcasts, credits, & more..." at bounding box center [507, 31] width 442 height 27
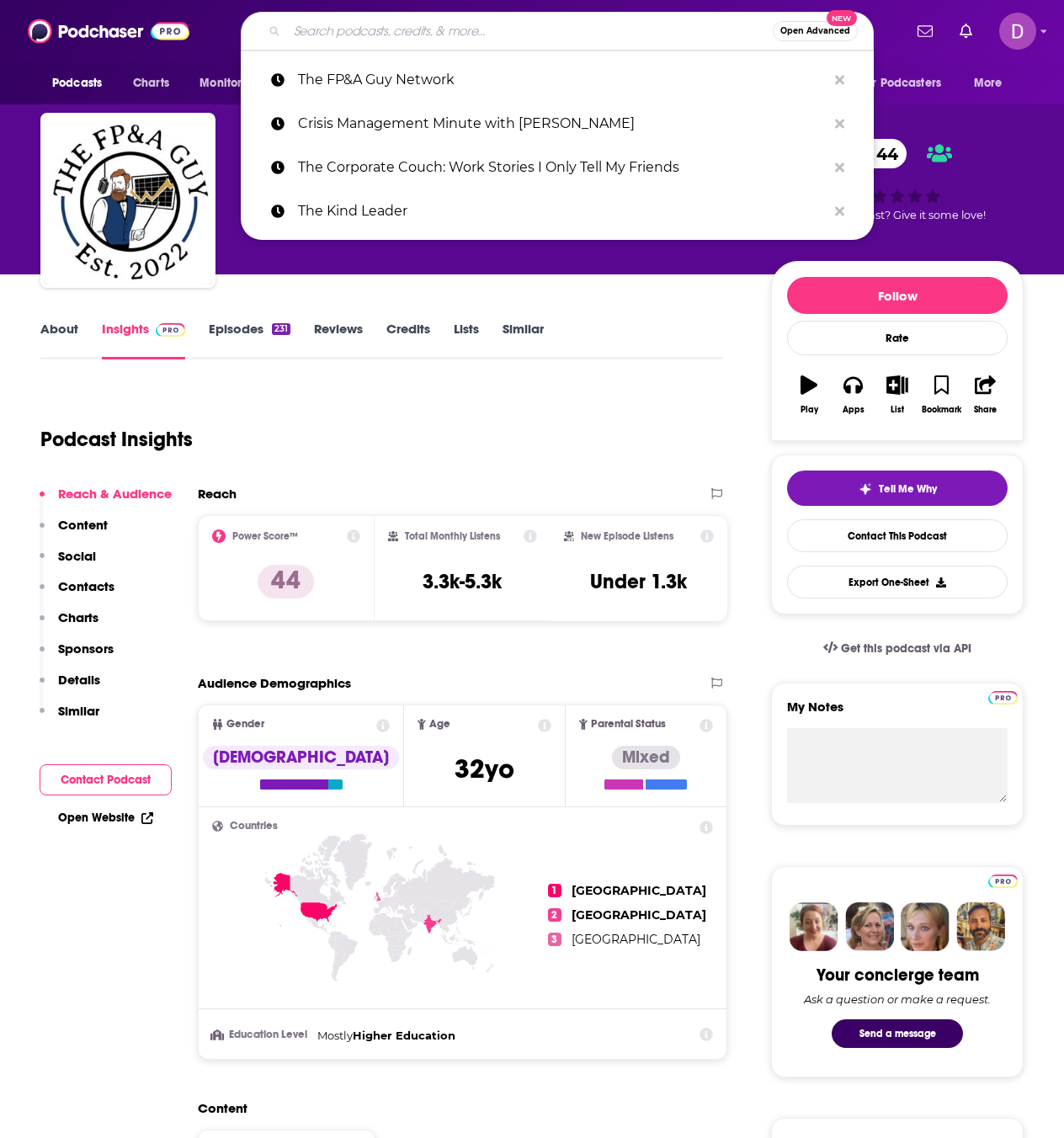
paste input "Unique Contributions"
type input "Unique Contributions"
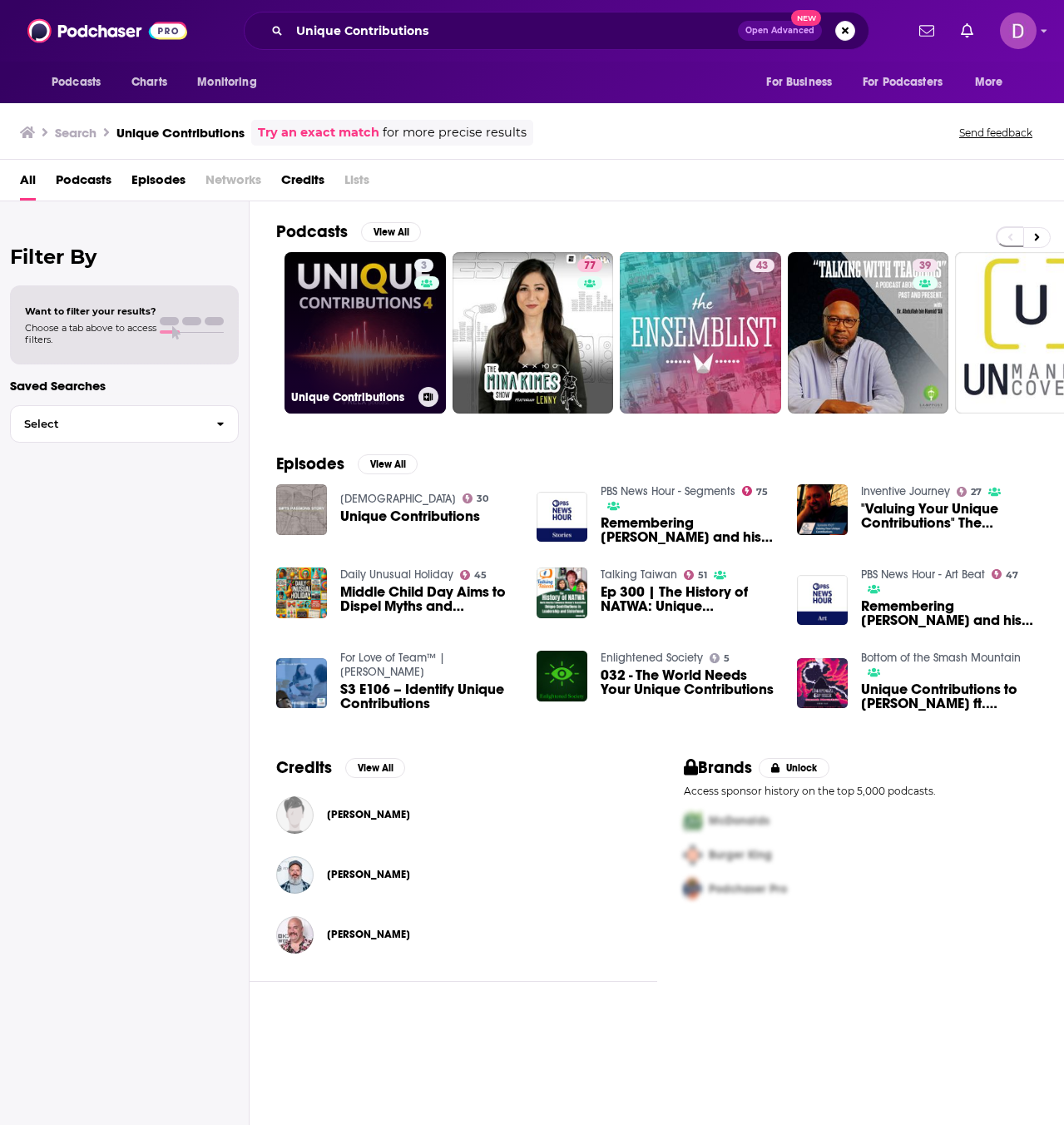
click at [393, 350] on link "3 Unique Contributions" at bounding box center [365, 333] width 161 height 161
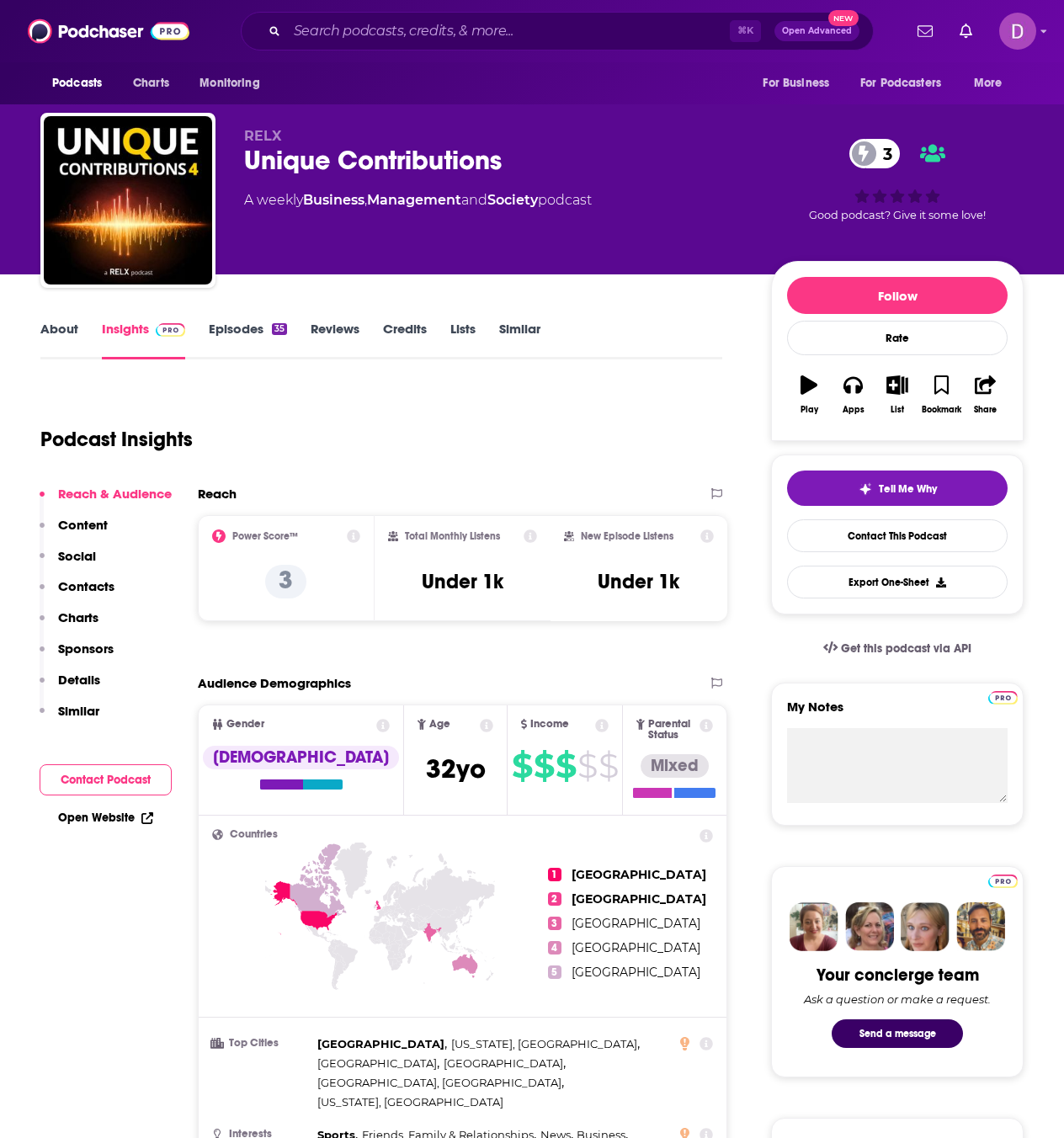
click at [50, 338] on link "About" at bounding box center [59, 340] width 38 height 39
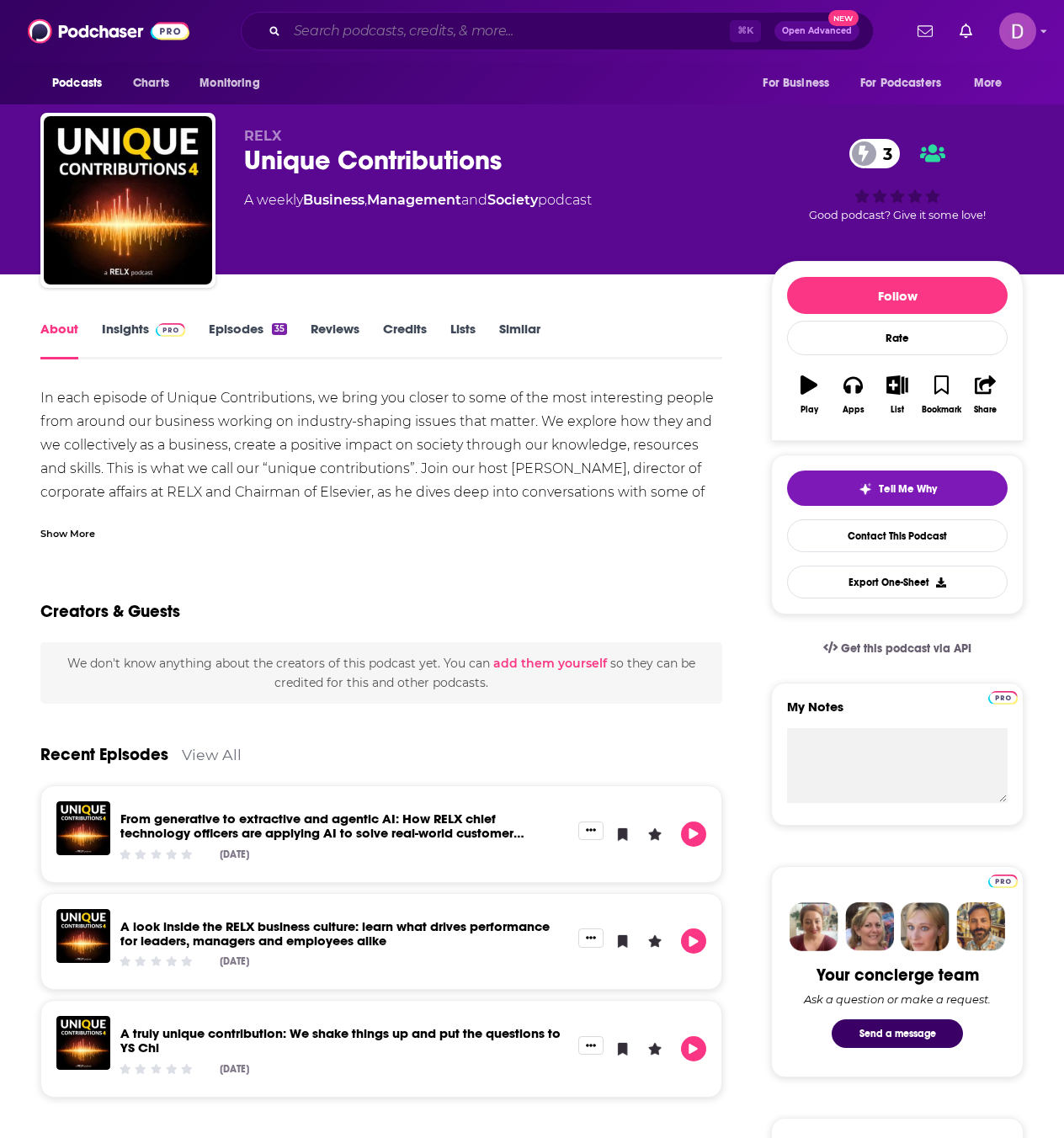
click at [314, 24] on input "Search podcasts, credits, & more..." at bounding box center [507, 31] width 442 height 27
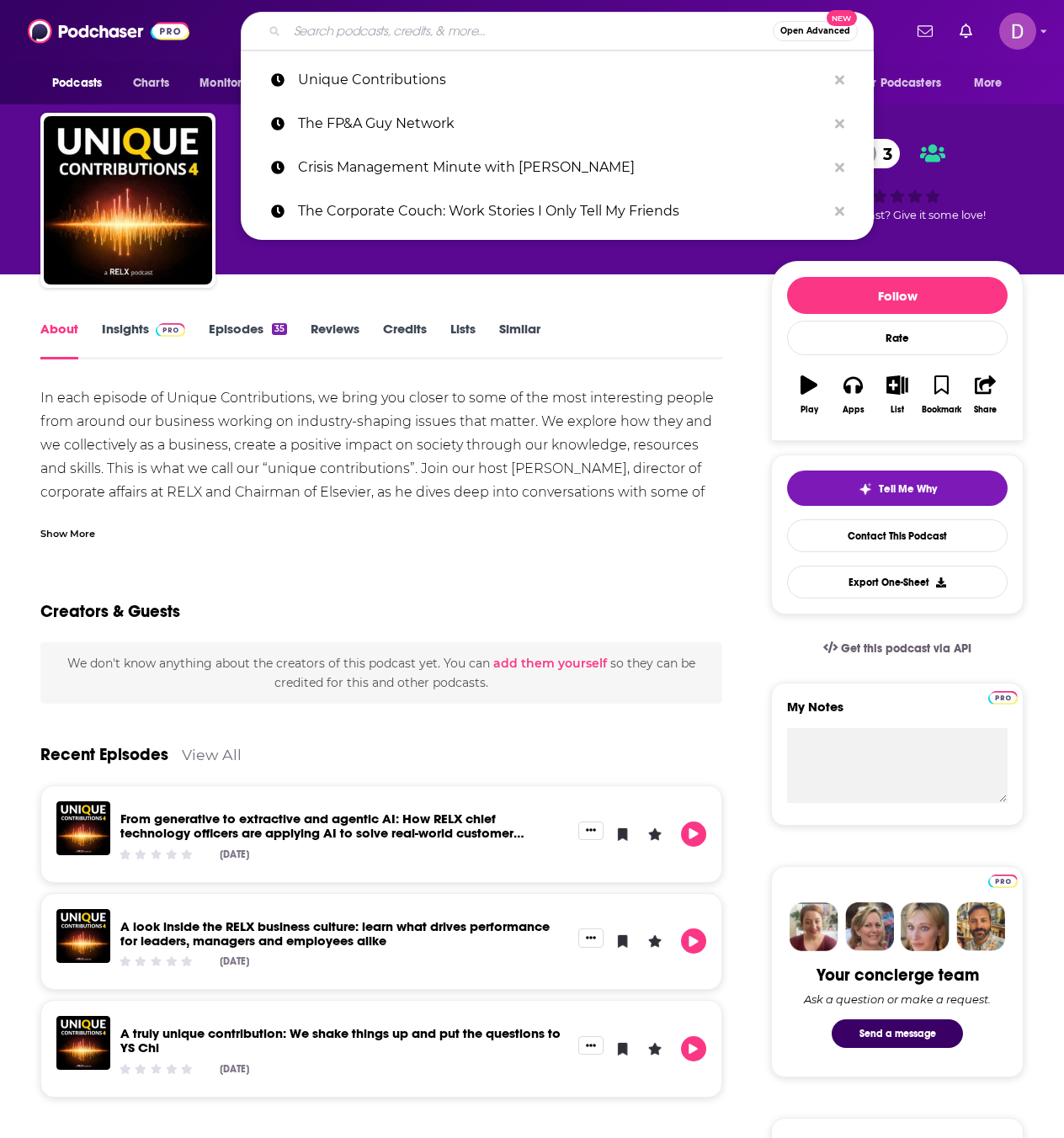
click at [314, 23] on input "Search podcasts, credits, & more..." at bounding box center [529, 31] width 485 height 27
paste input "Welcome to the Arena from ICR – Conversations with Today's …"
type input "Welcome to the Arena from ICR – Conversations with Today's …"
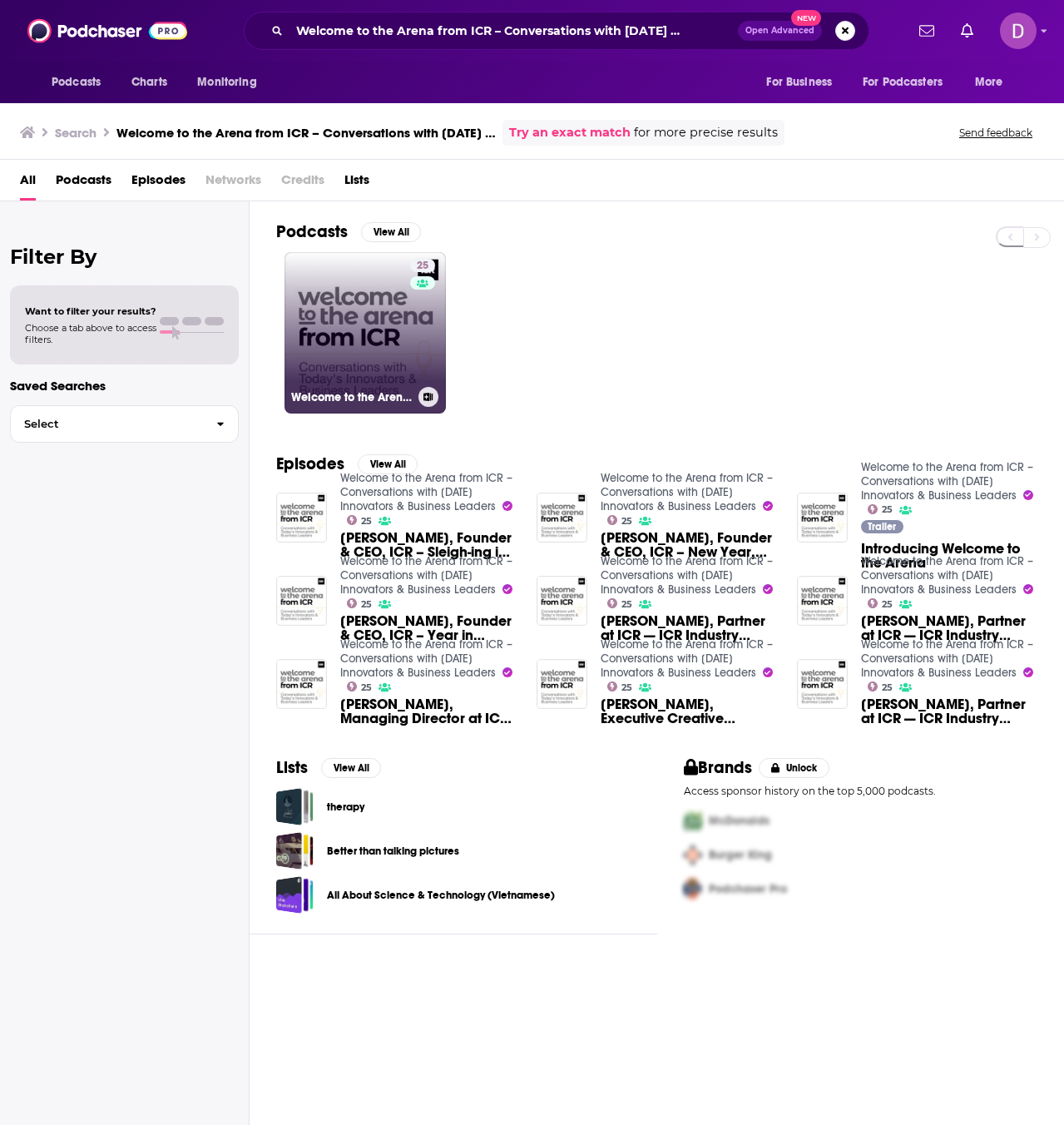
click at [351, 323] on link "25 Welcome to the Arena from ICR – Conversations with Today's Innovators & Busi…" at bounding box center [365, 333] width 161 height 161
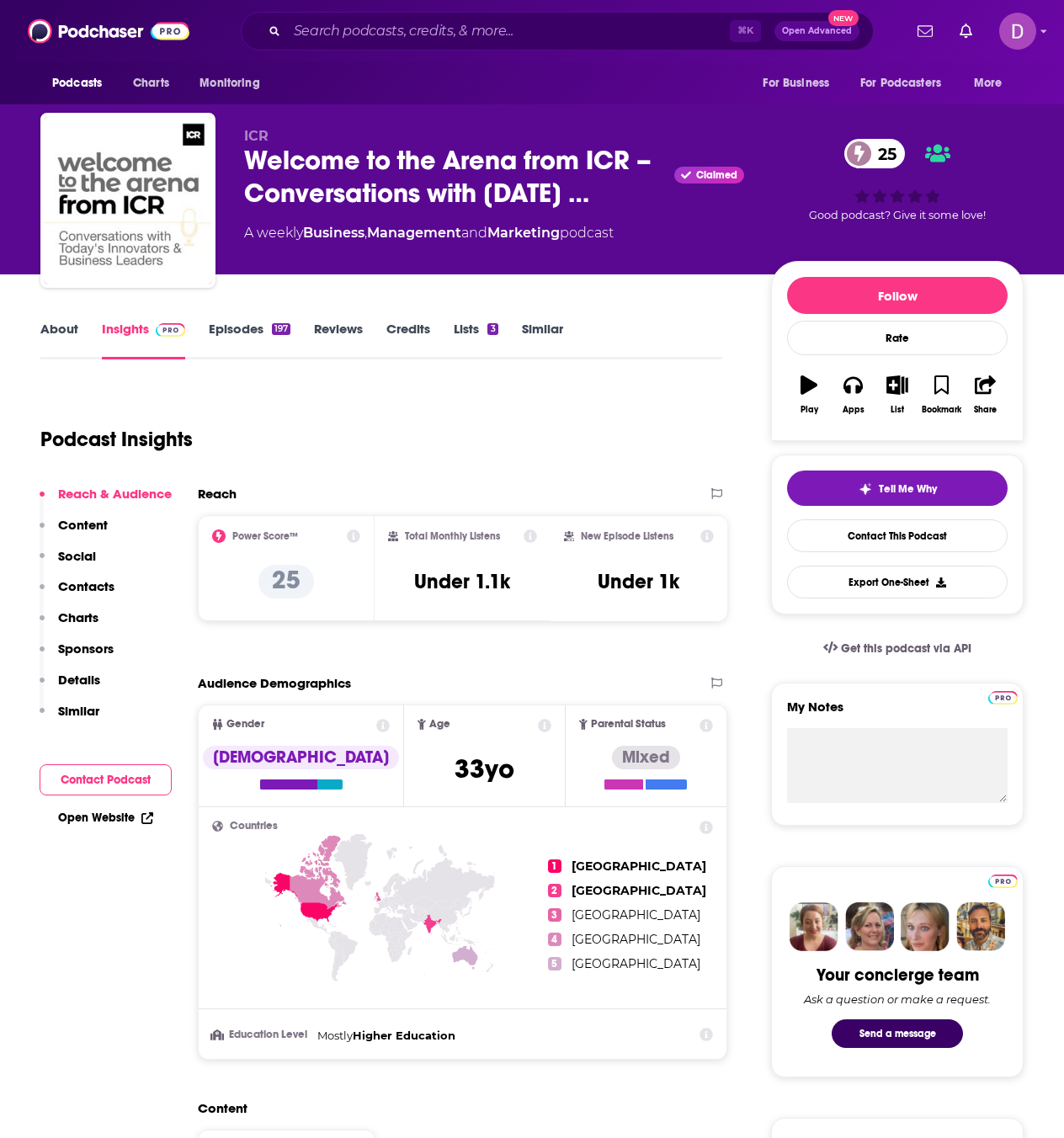
click at [70, 326] on link "About" at bounding box center [59, 340] width 38 height 39
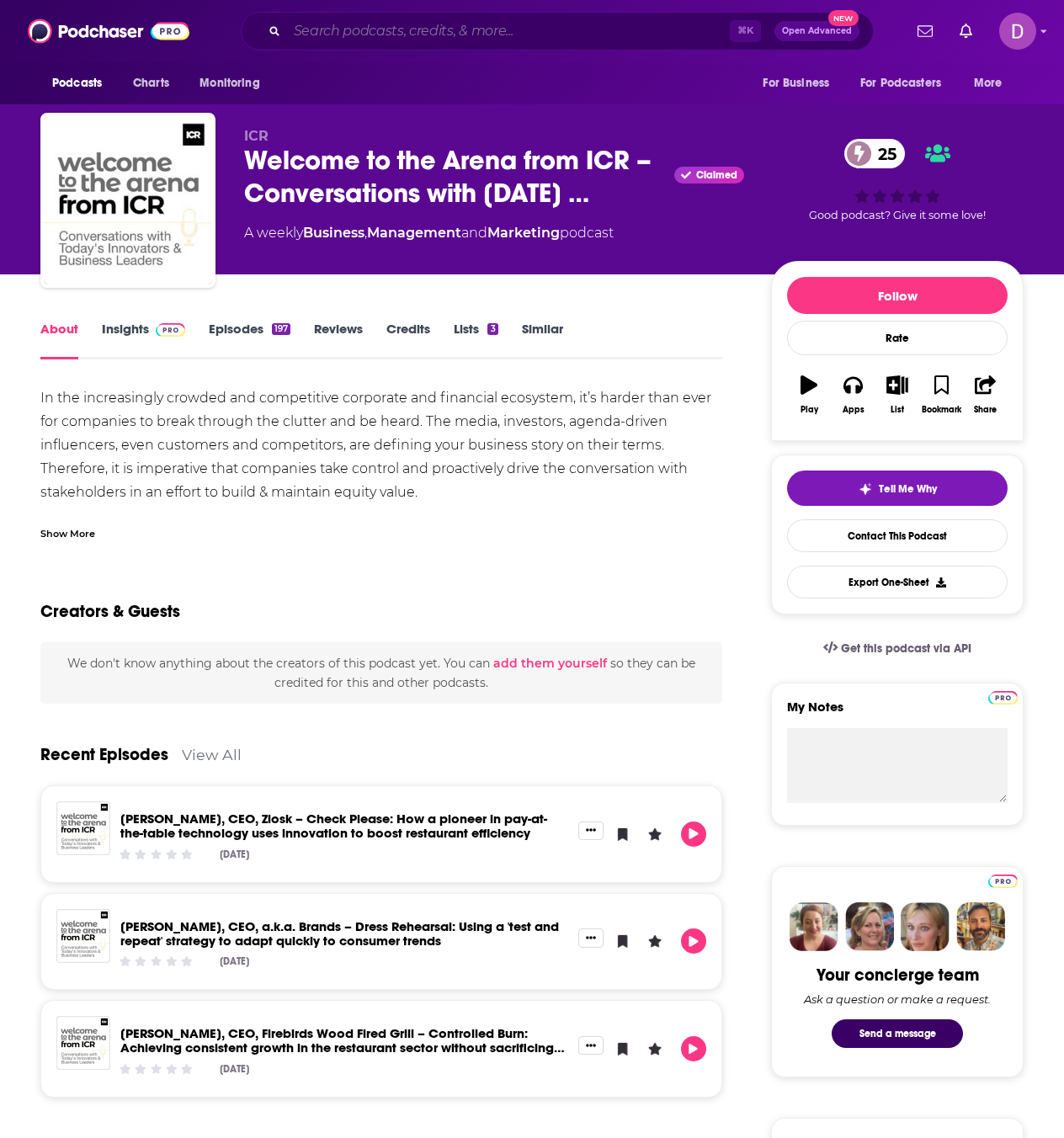
click at [465, 31] on input "Search podcasts, credits, & more..." at bounding box center [507, 31] width 442 height 27
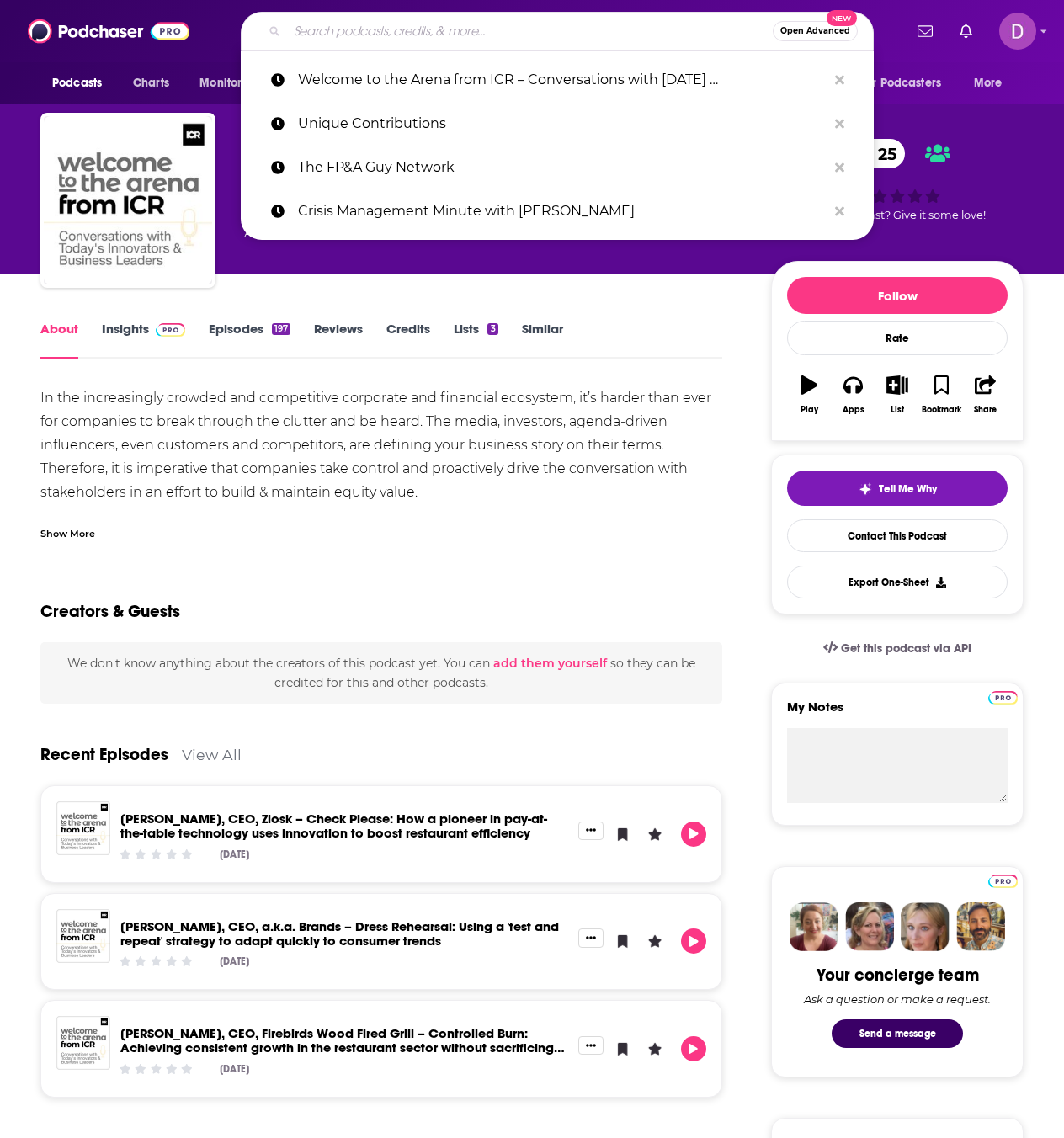
paste input "Fingerprints On Success"
type input "Fingerprints On Success"
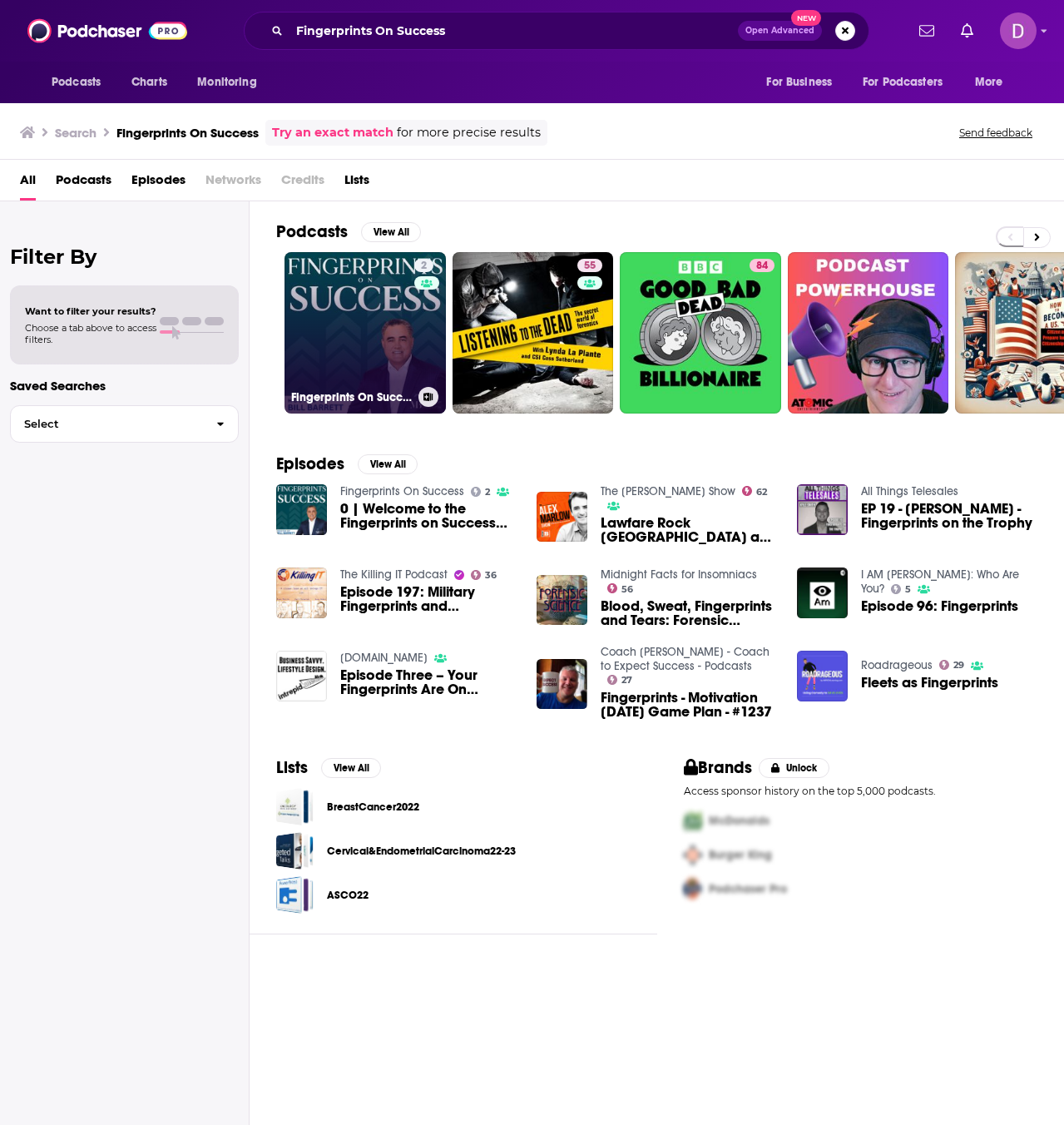
click at [357, 318] on link "2 Fingerprints On Success" at bounding box center [365, 333] width 161 height 161
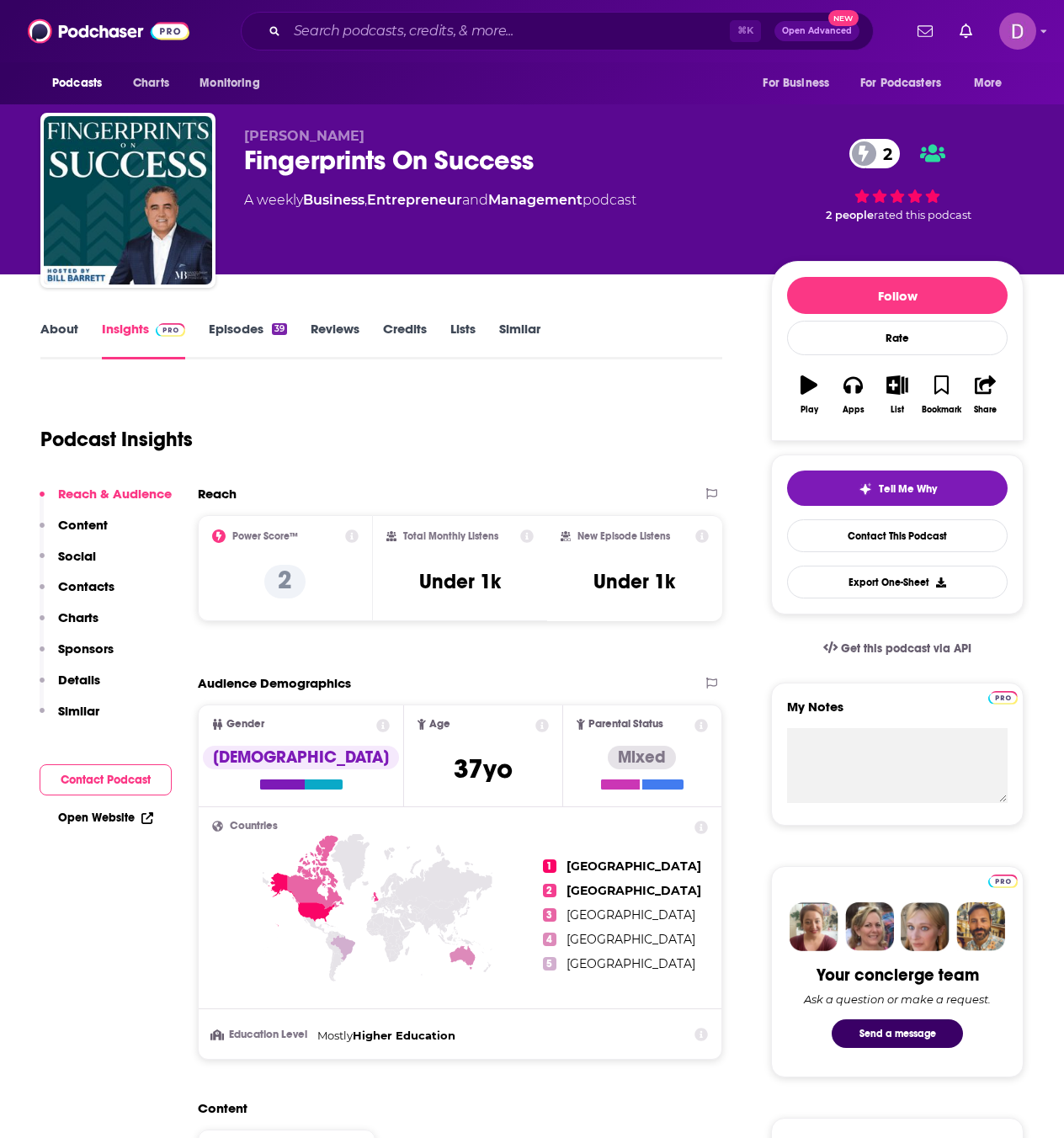
click at [54, 334] on link "About" at bounding box center [59, 340] width 38 height 39
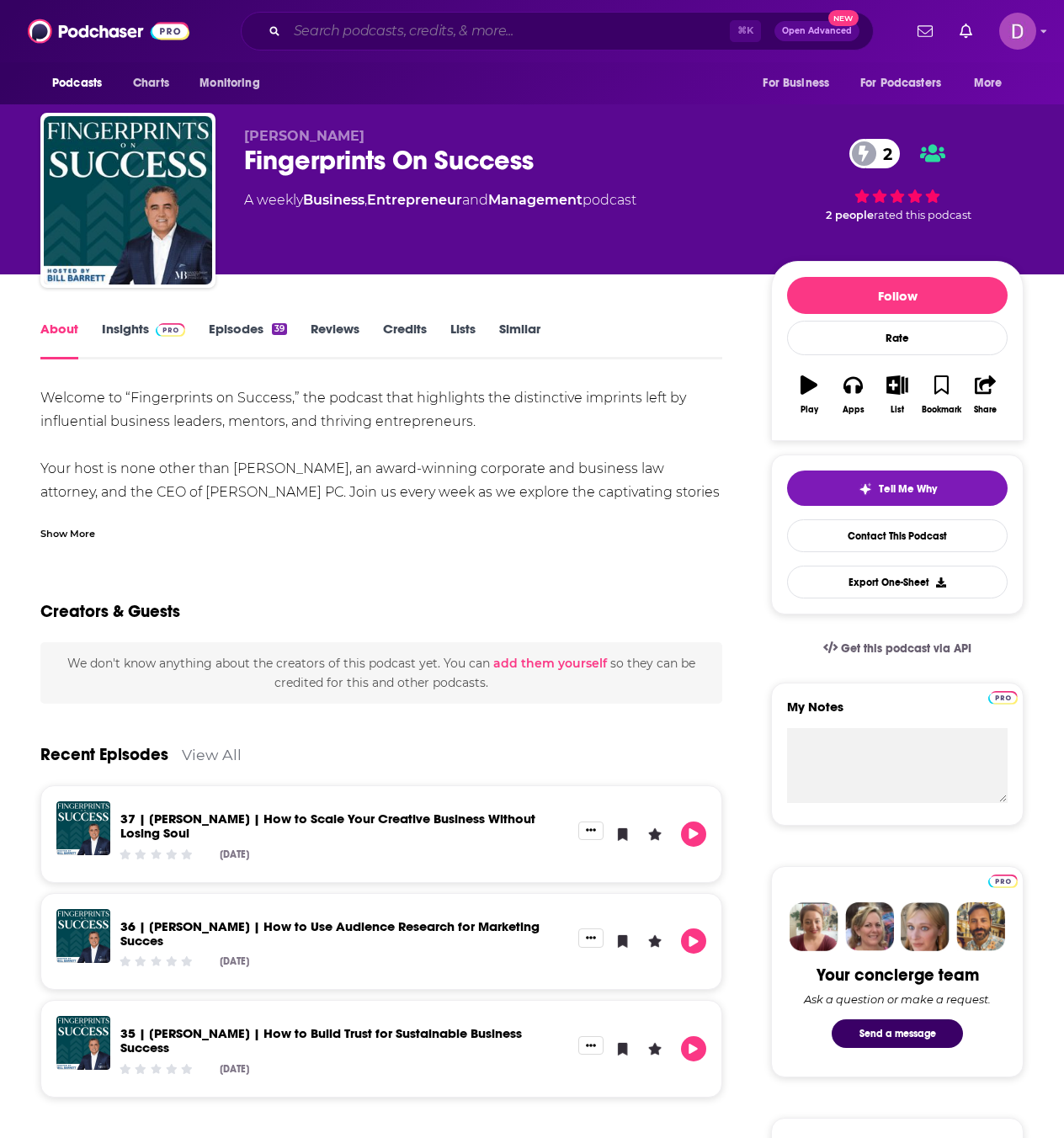
click at [319, 26] on input "Search podcasts, credits, & more..." at bounding box center [507, 31] width 442 height 27
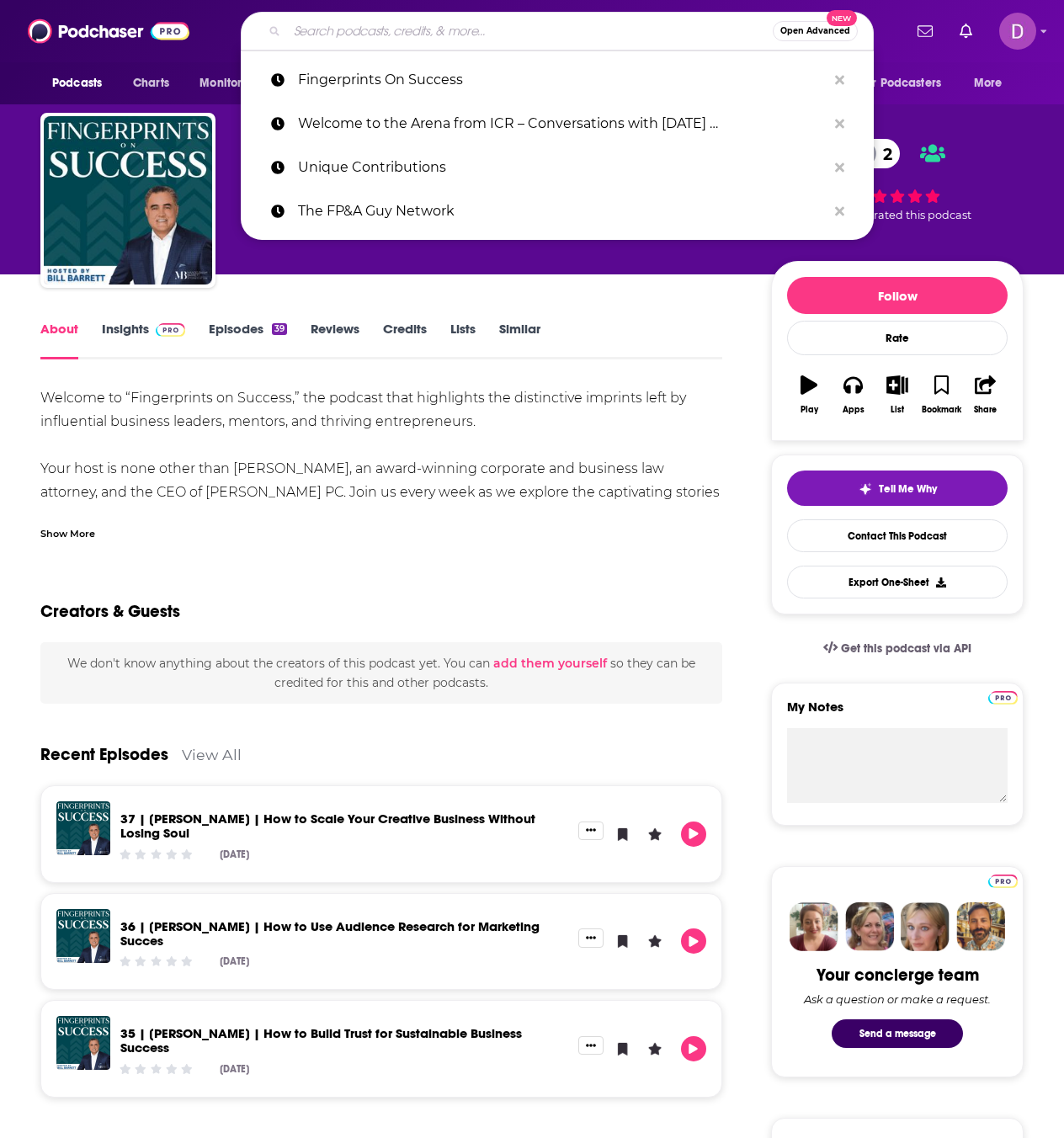
paste input "Chief Strategy Officer (CSO)sandbox"
type input "Chief Strategy Officer (CSO)sandbox"
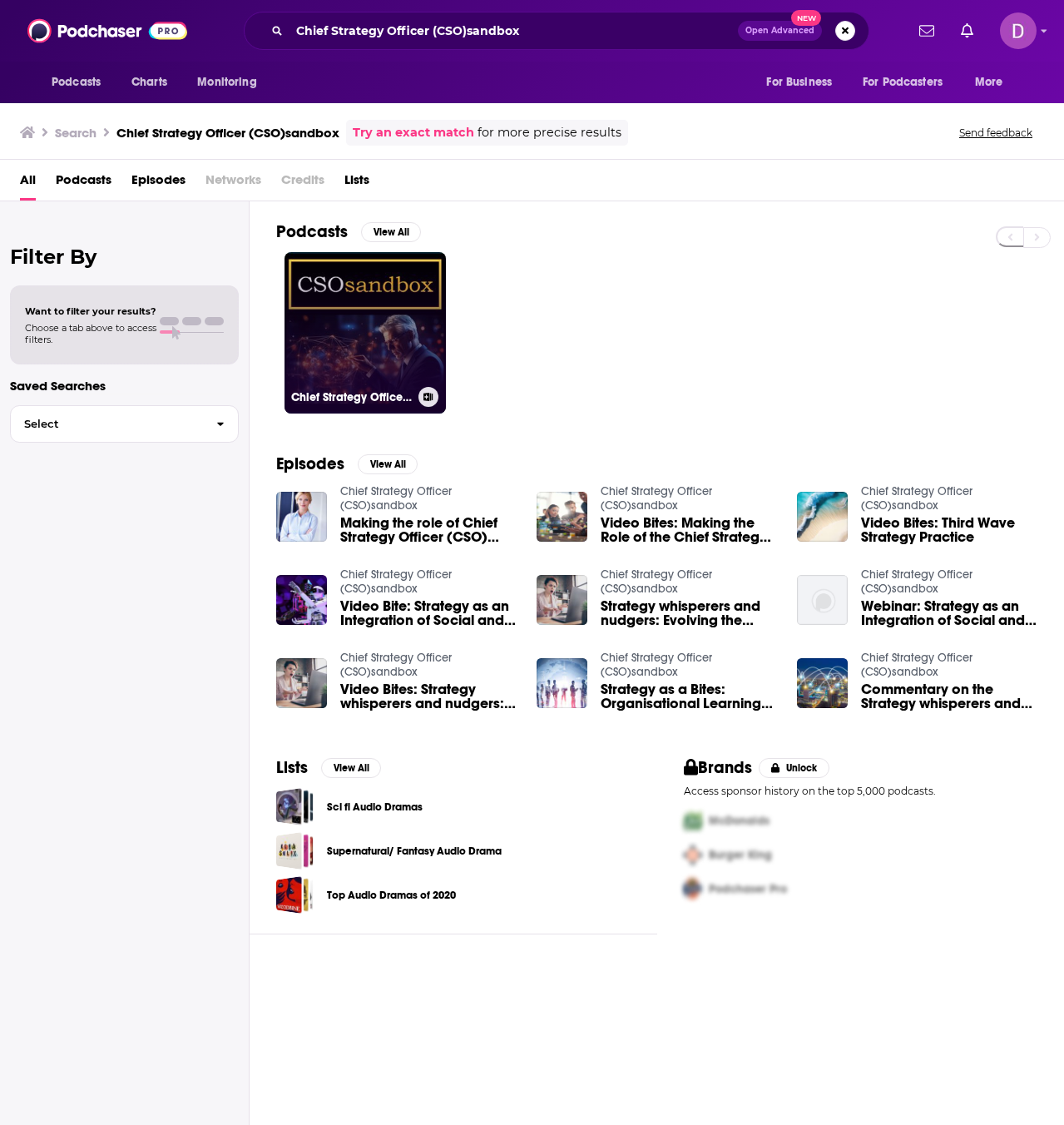
click at [384, 323] on link "Chief Strategy Officer (CSO)sandbox" at bounding box center [365, 333] width 161 height 161
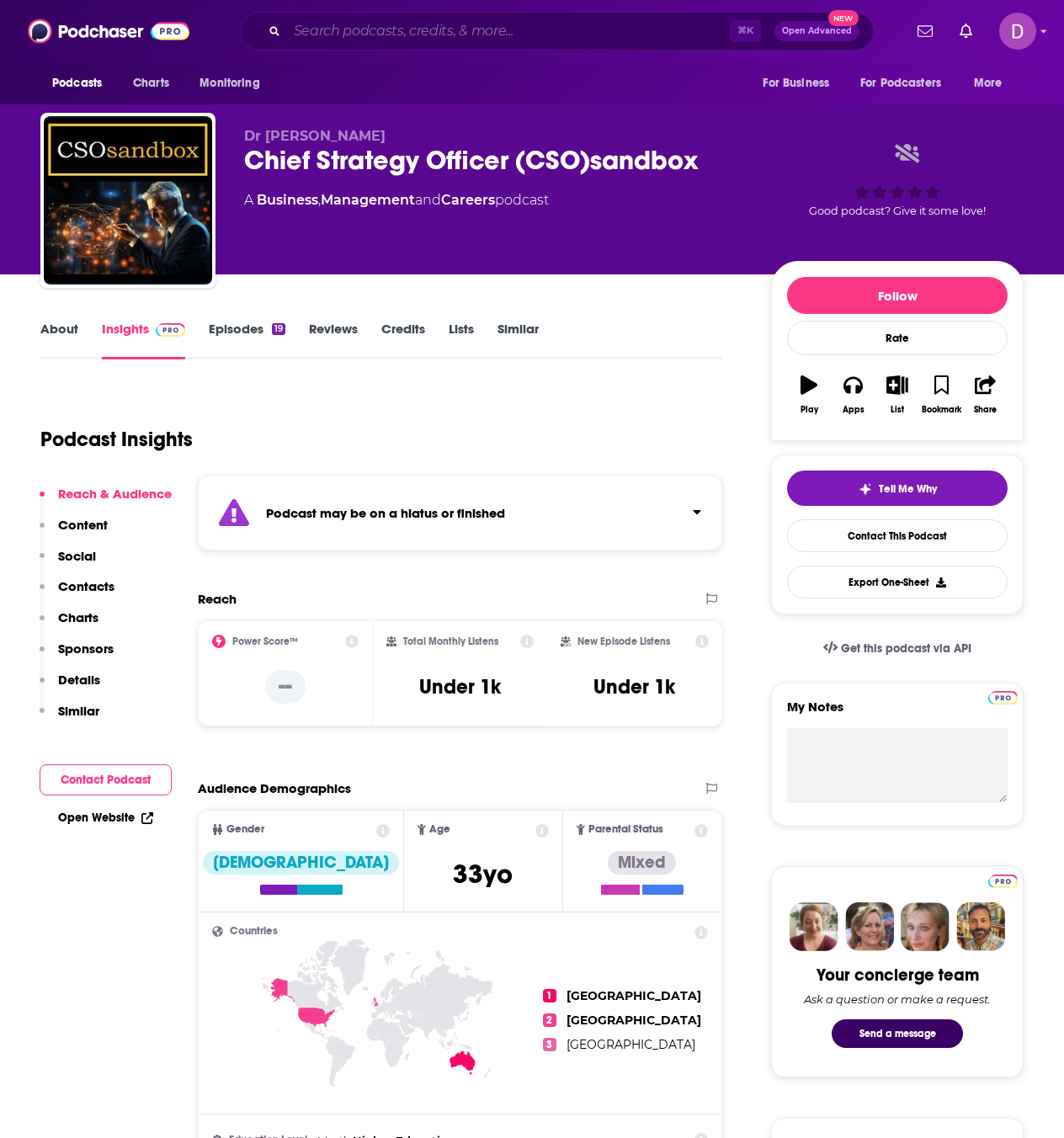
click at [369, 19] on input "Search podcasts, credits, & more..." at bounding box center [507, 31] width 442 height 27
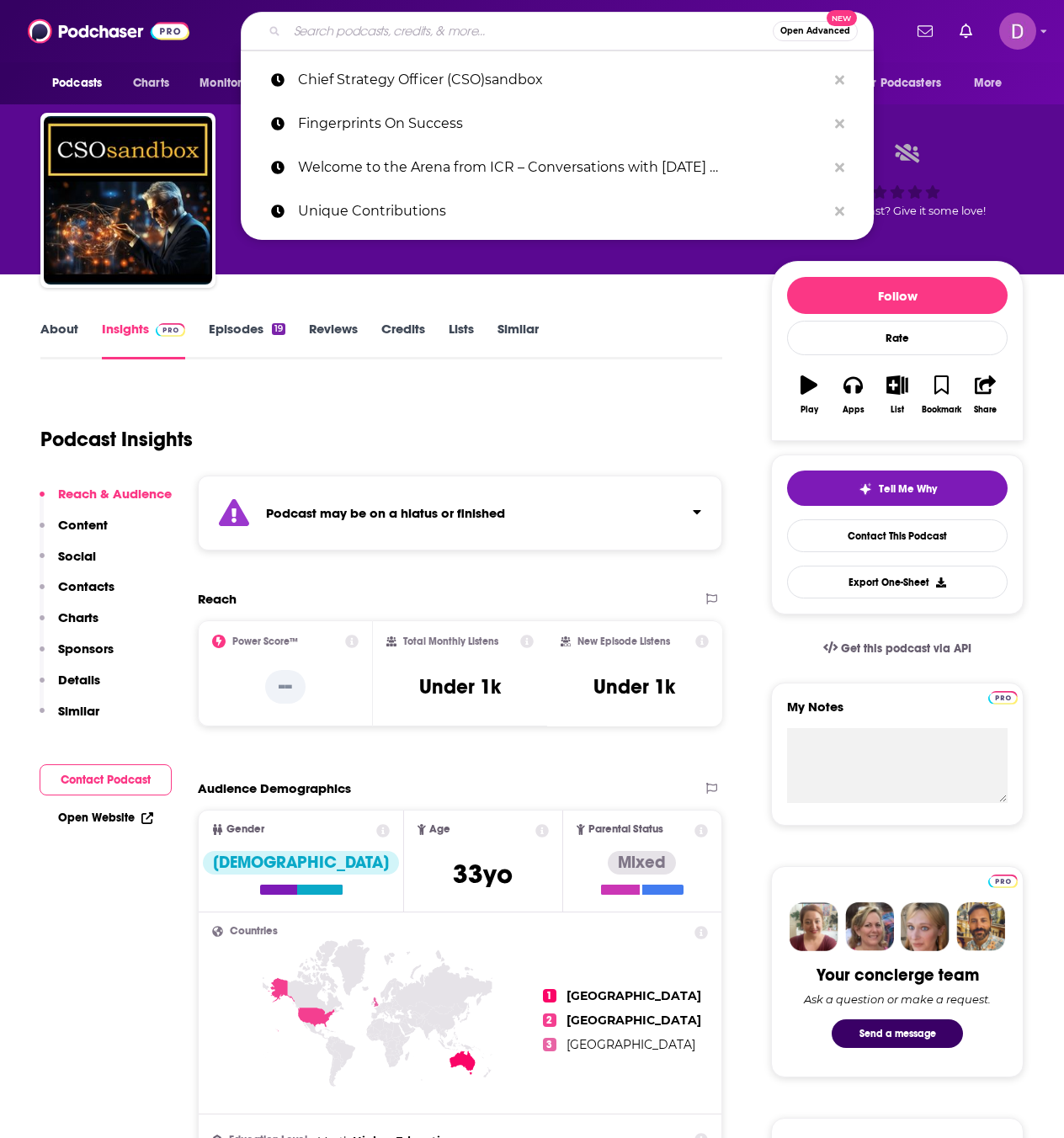
paste input "The Career Accelerator"
type input "The Career Accelerator"
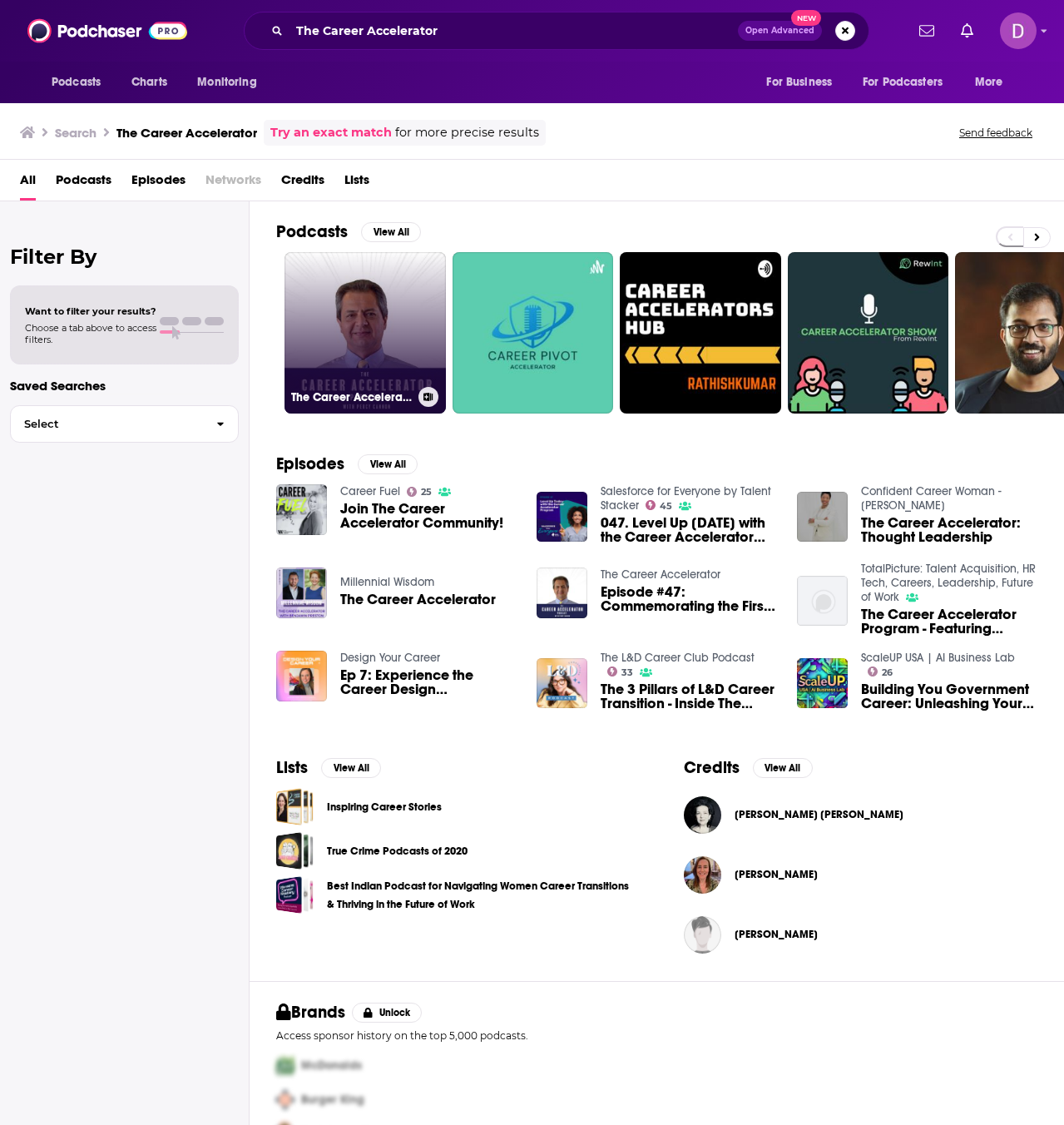
click at [397, 344] on link "The Career Accelerator" at bounding box center [365, 333] width 161 height 161
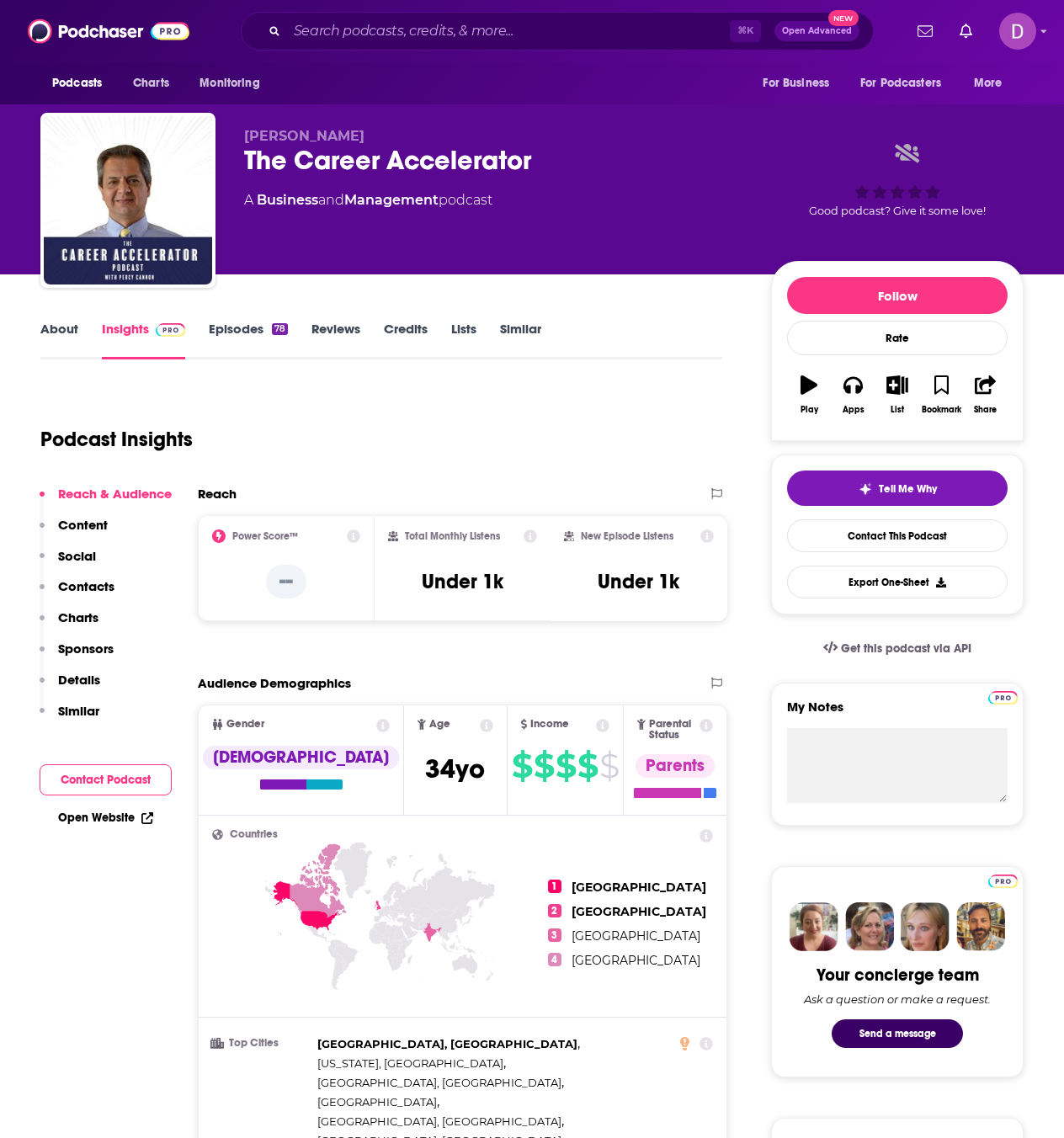
click at [50, 340] on link "About" at bounding box center [59, 340] width 38 height 39
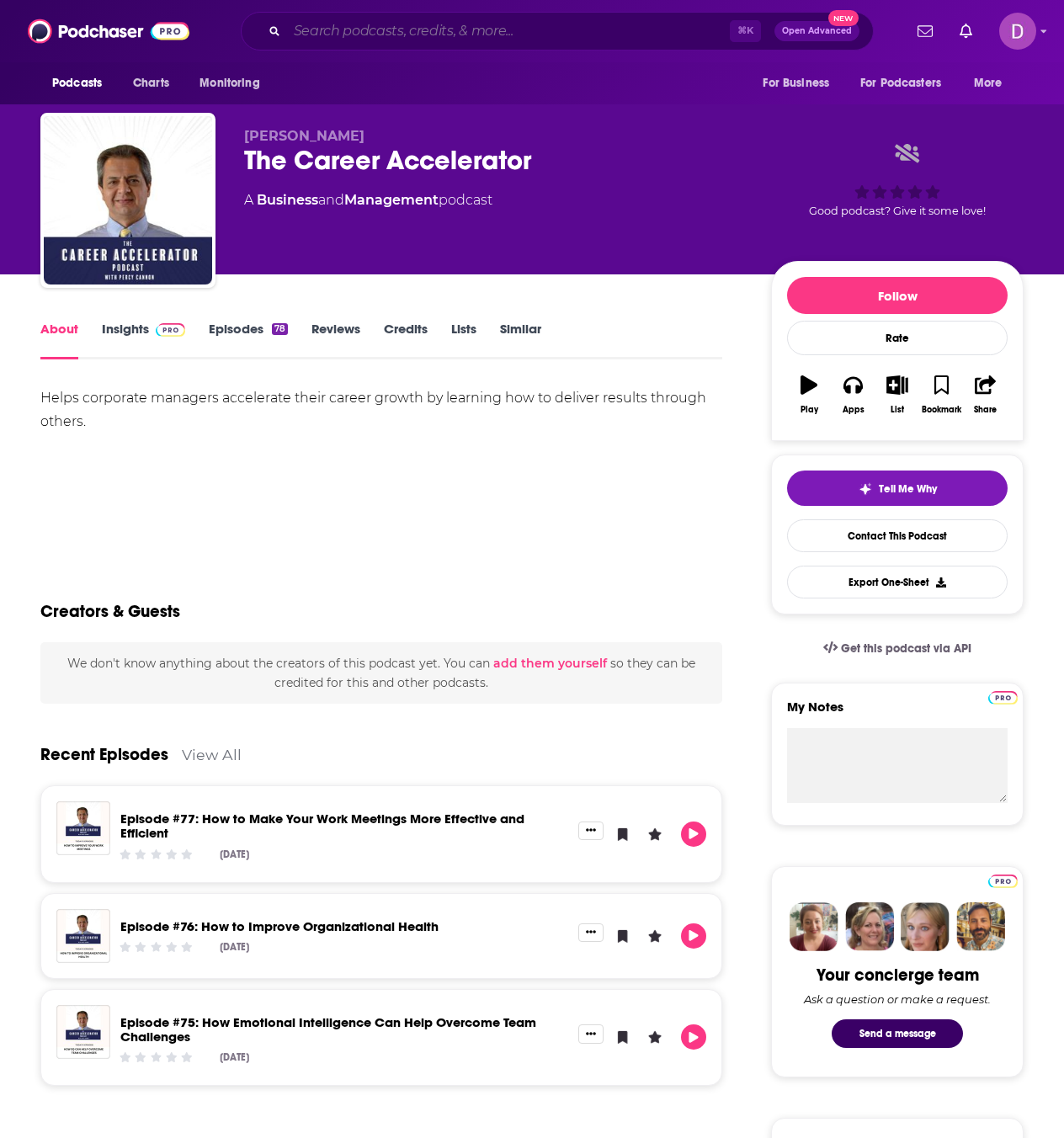
click at [420, 20] on input "Search podcasts, credits, & more..." at bounding box center [507, 31] width 442 height 27
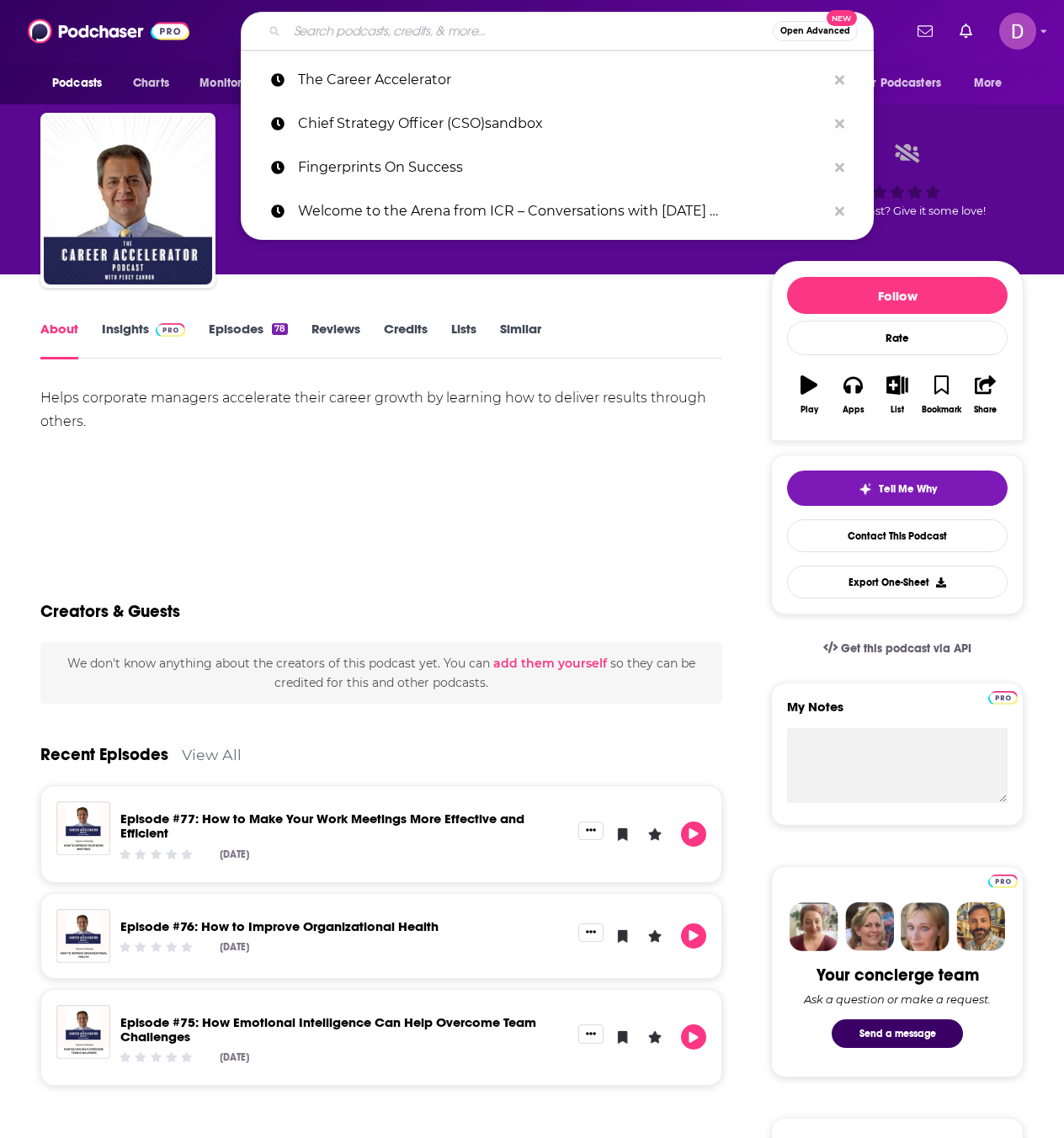
paste input "ReImagining the Workplace with Jessica Cherry"
type input "ReImagining the Workplace with Jessica Cherry"
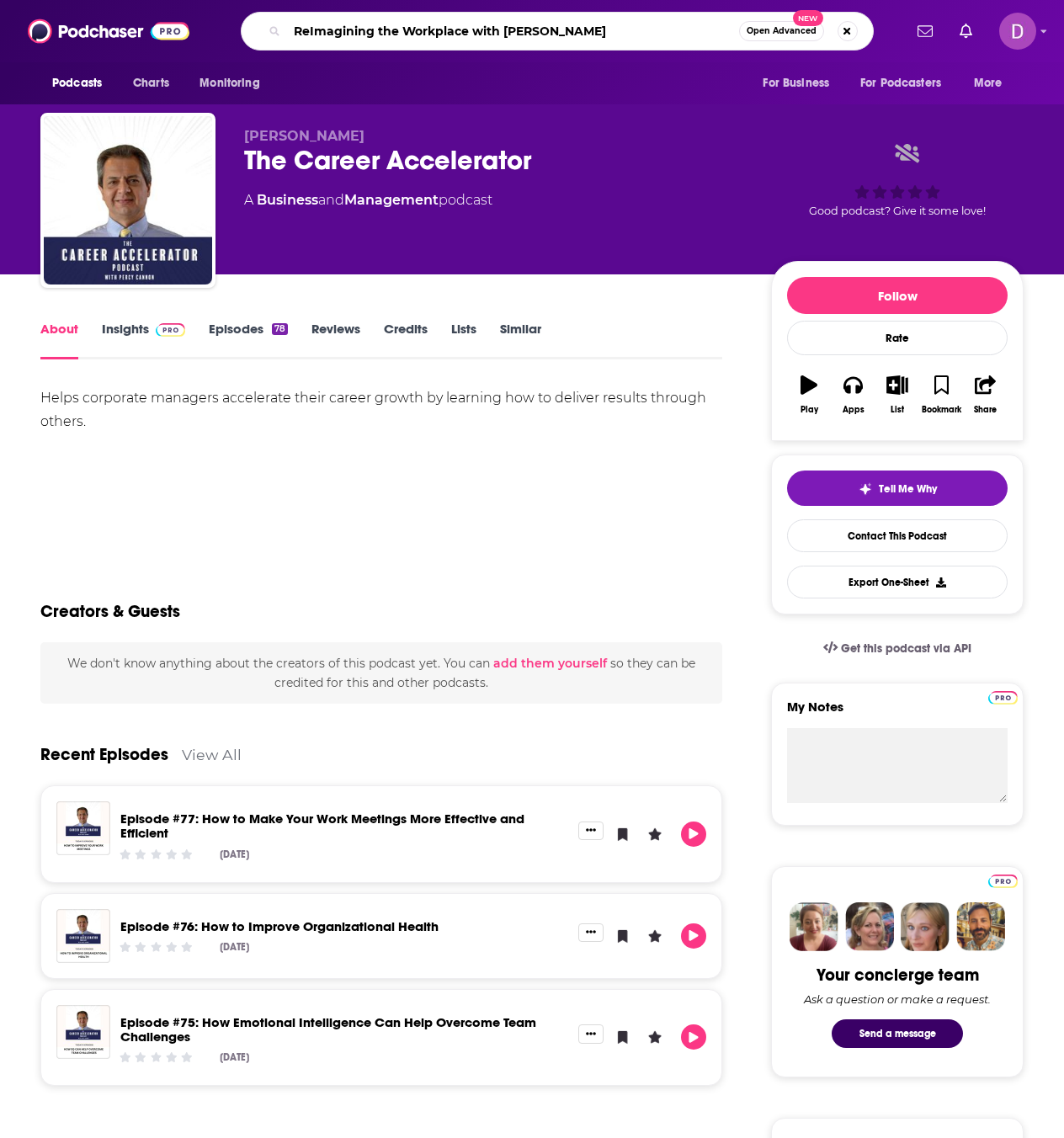
click at [662, 27] on input "ReImagining the Workplace with Jessica Cherry" at bounding box center [512, 31] width 452 height 27
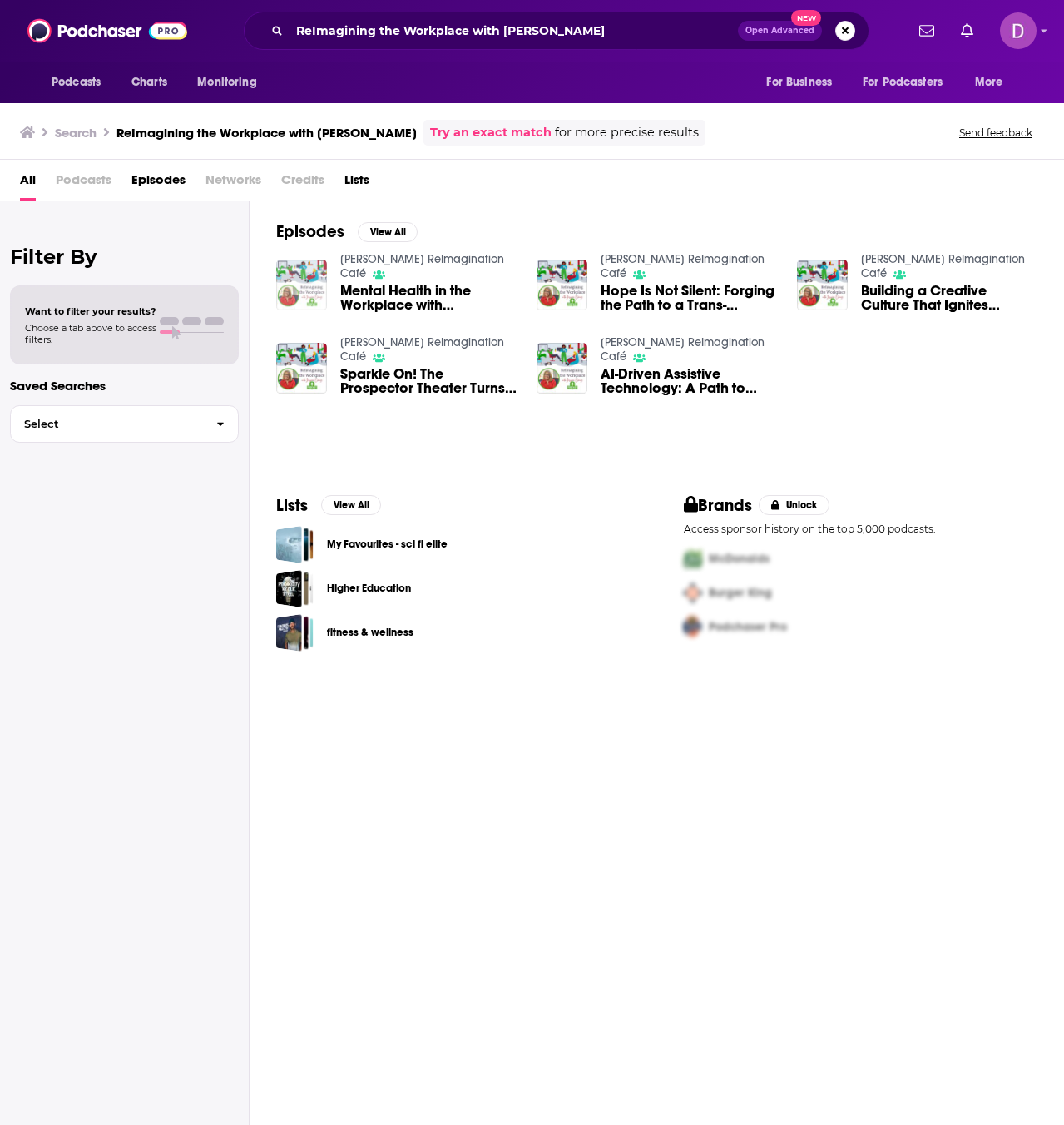
click at [300, 278] on img "Mental Health in the Workplace with Amy Johnston" at bounding box center [301, 284] width 50 height 50
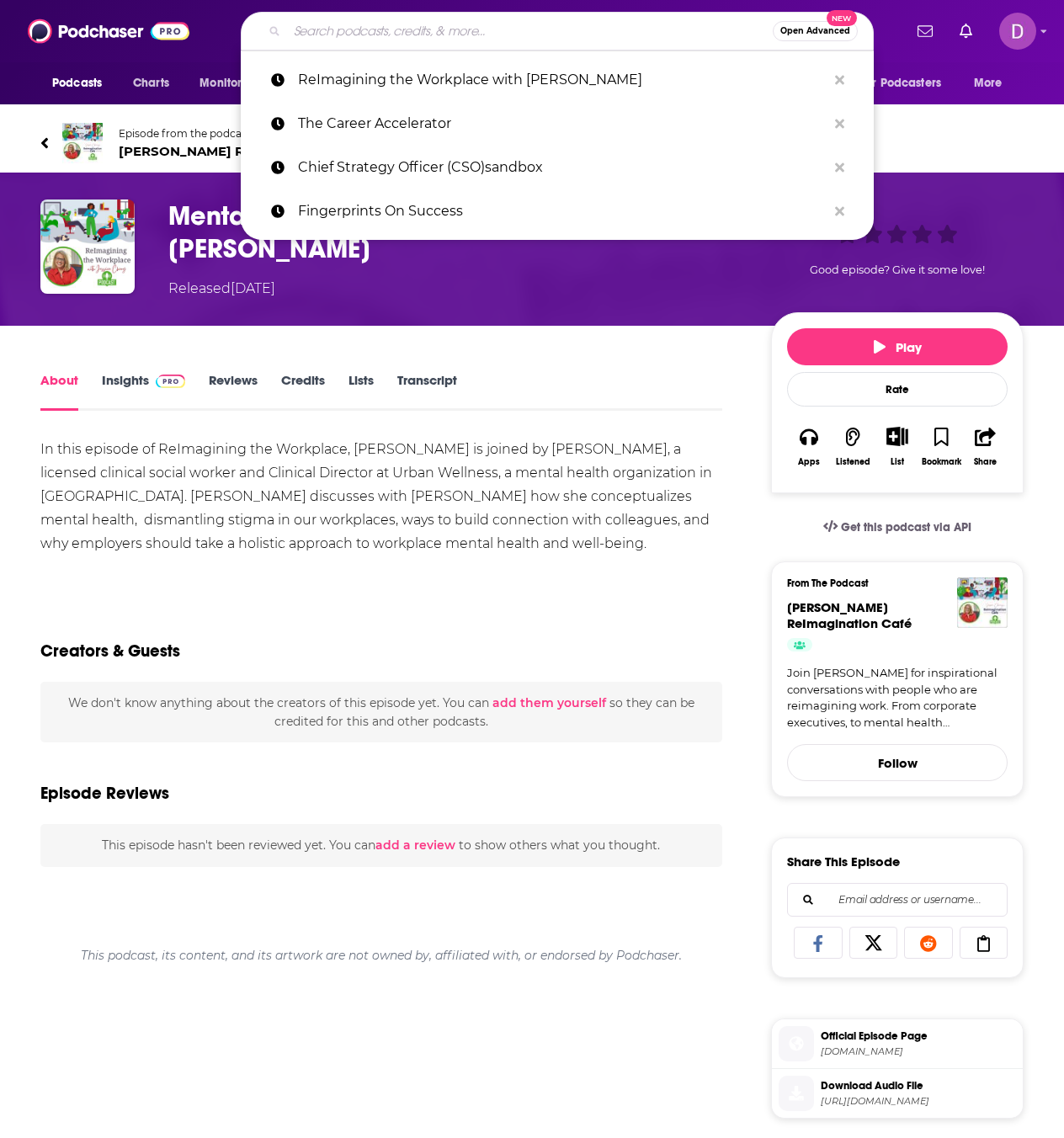
click at [303, 32] on input "Search podcasts, credits, & more..." at bounding box center [529, 31] width 485 height 27
paste input "Next Level Executive"
type input "Next Level Executive"
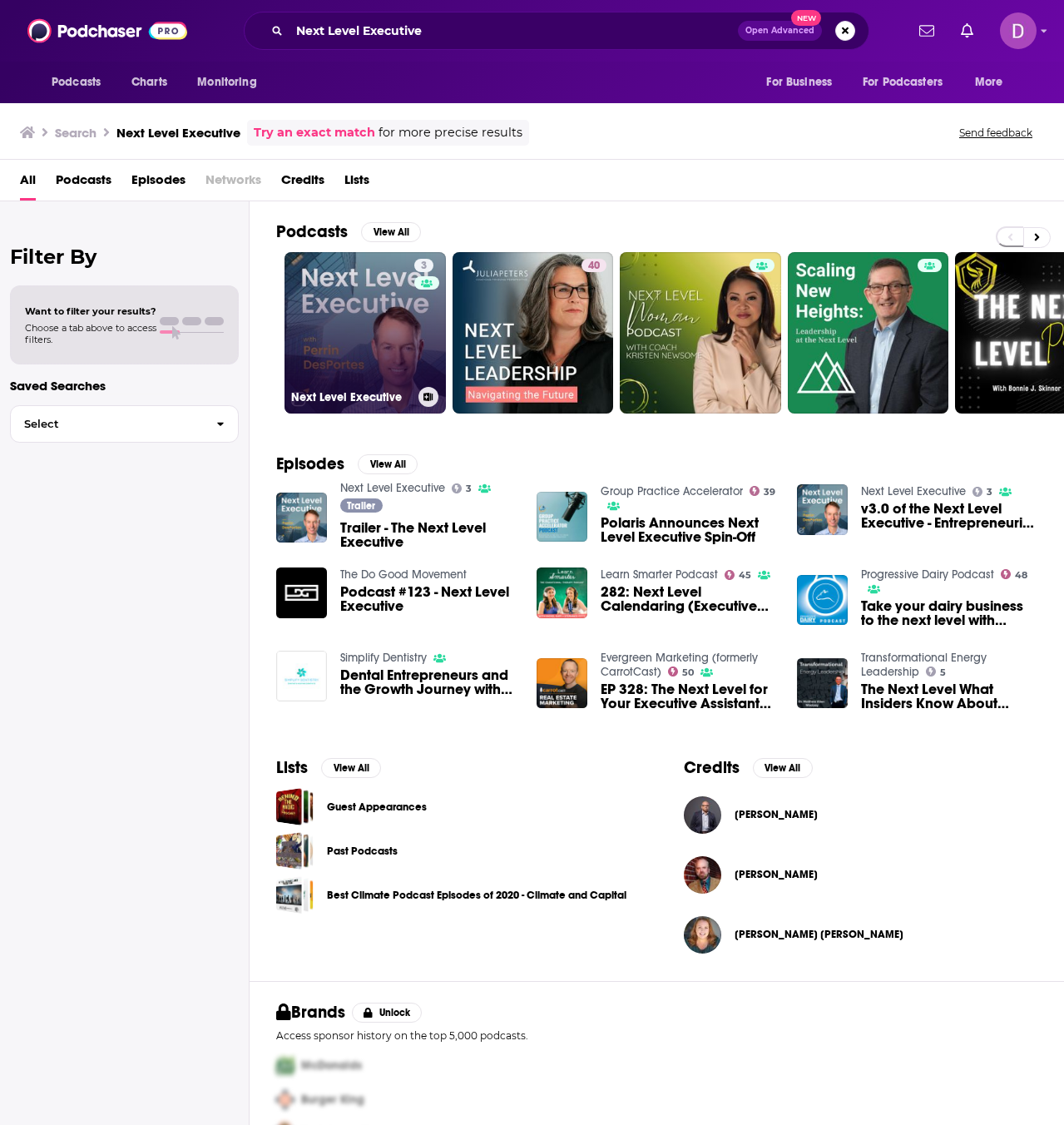
click at [311, 346] on link "3 Next Level Executive" at bounding box center [365, 333] width 161 height 161
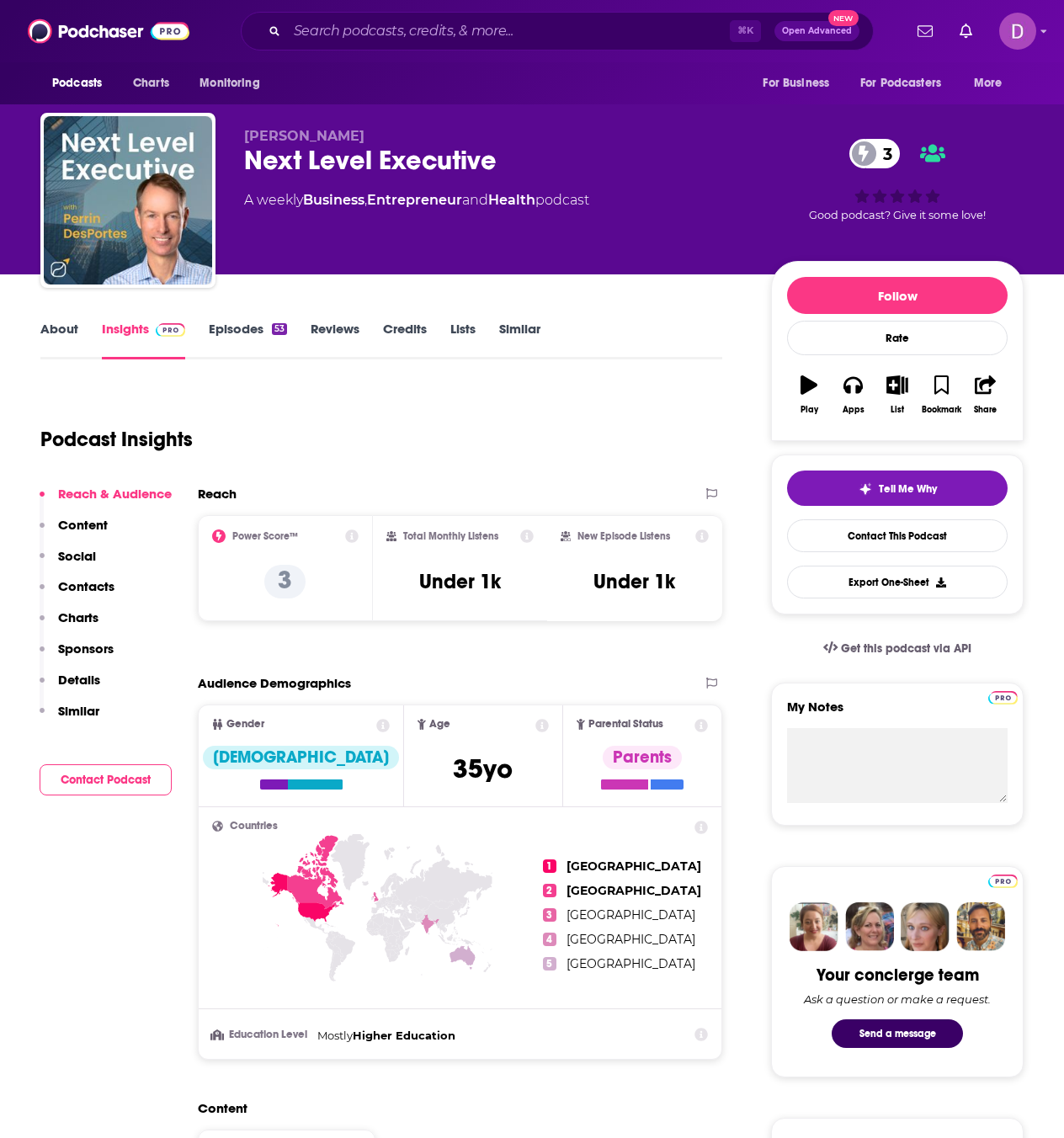
click at [66, 337] on link "About" at bounding box center [59, 340] width 38 height 39
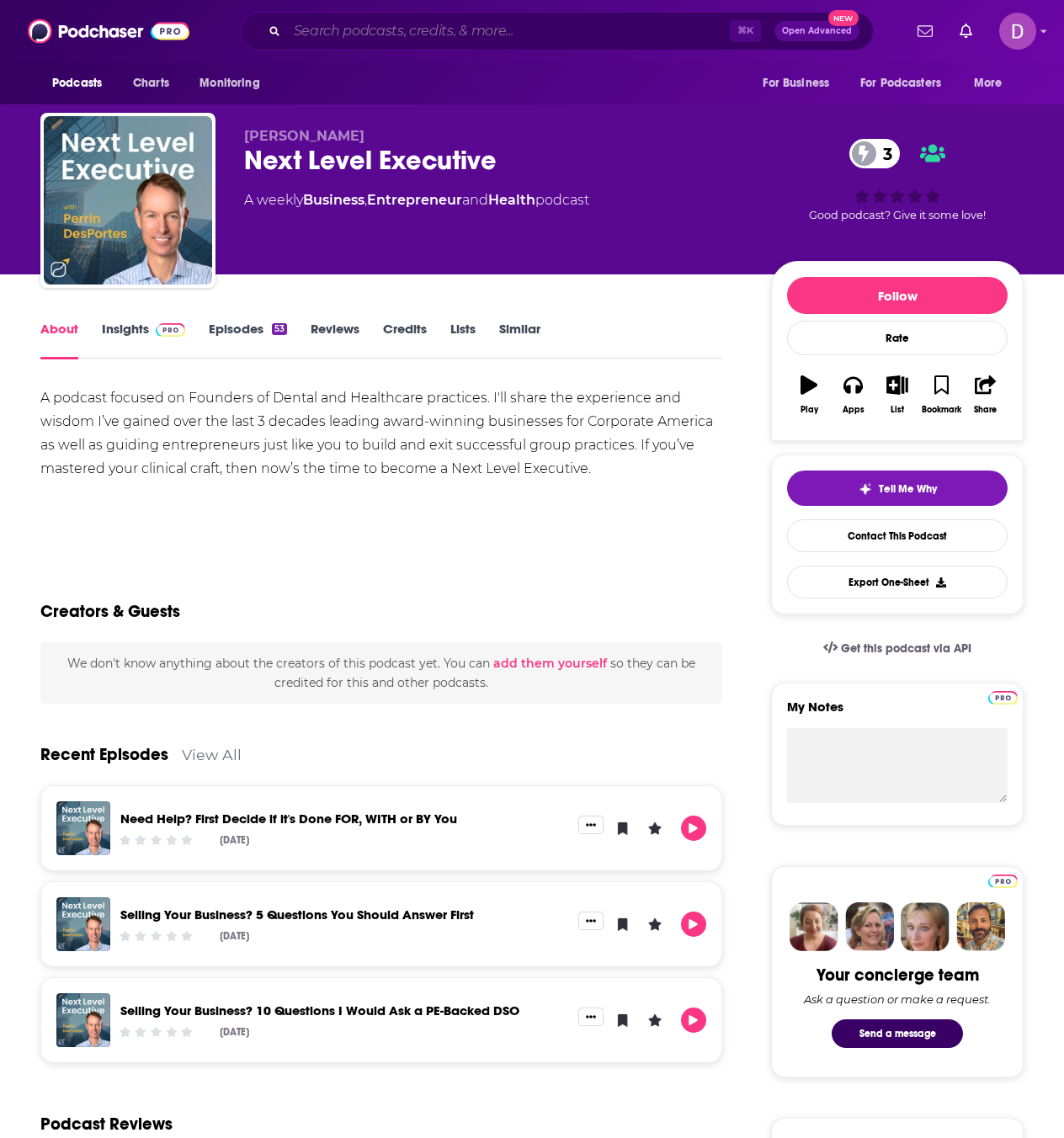
click at [311, 21] on input "Search podcasts, credits, & more..." at bounding box center [507, 31] width 442 height 27
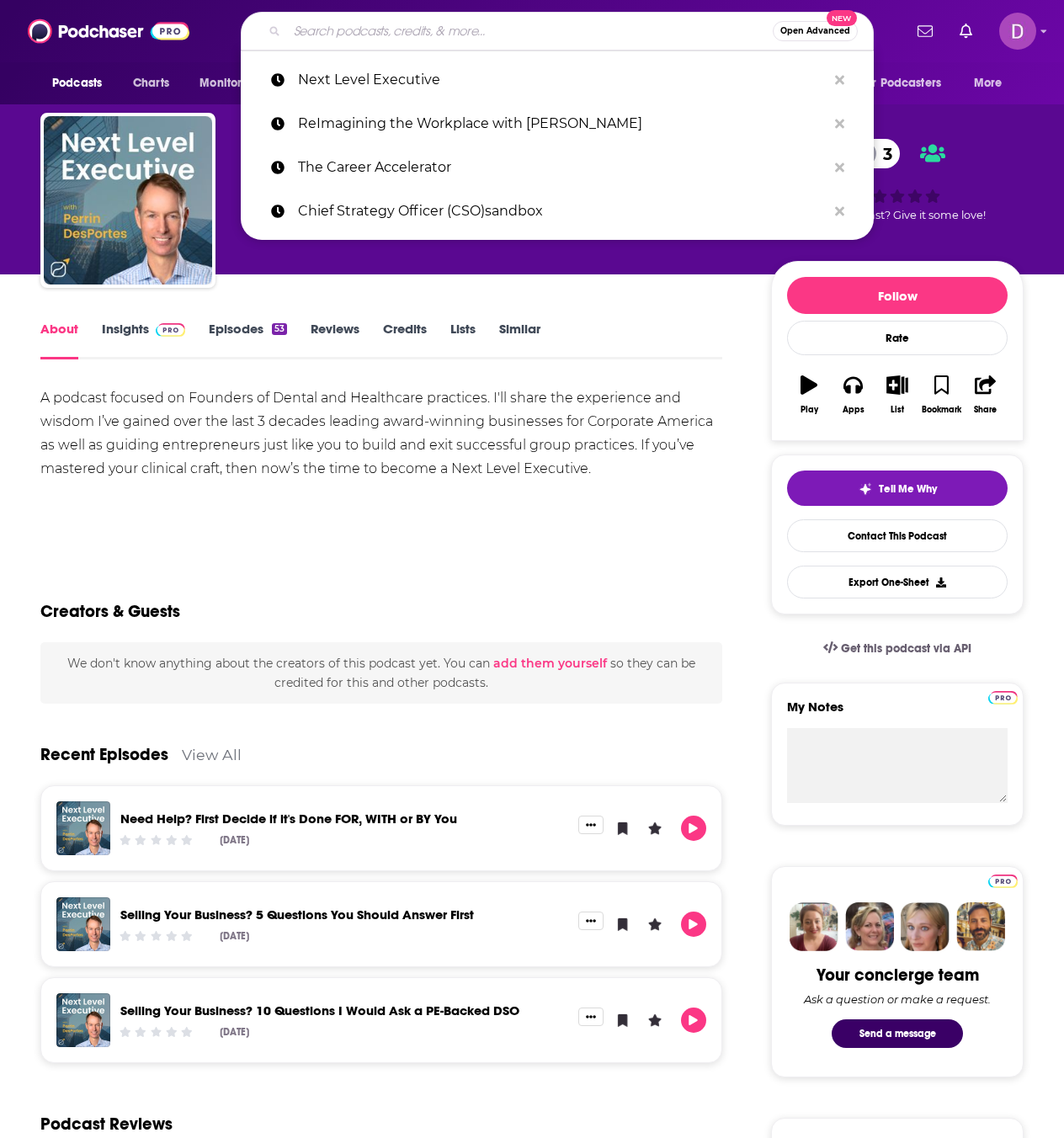
paste input "Leading Boldly into the Future"
type input "Leading Boldly into the Future"
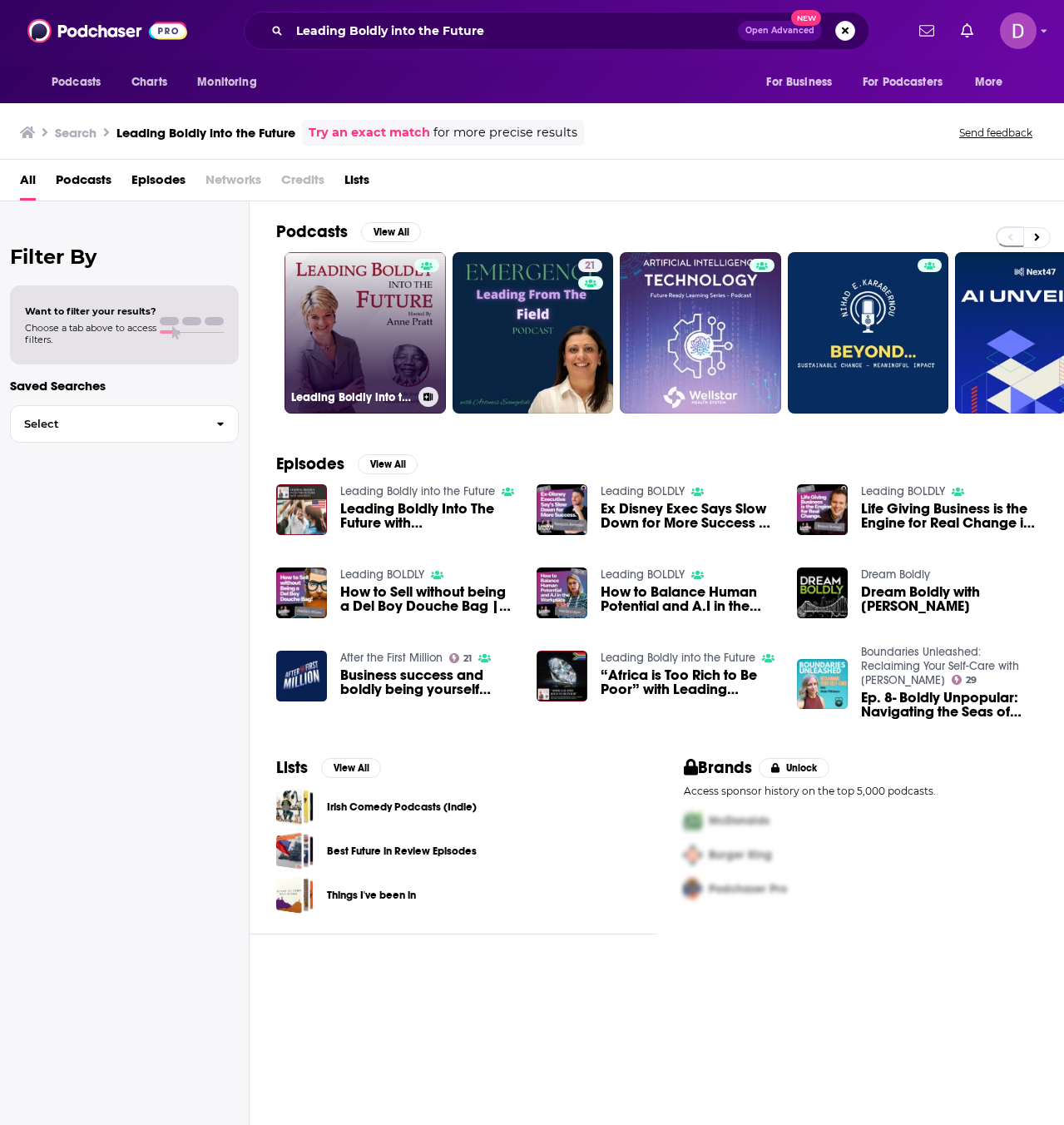
click at [386, 345] on link "Leading Boldly into the Future" at bounding box center [365, 333] width 161 height 161
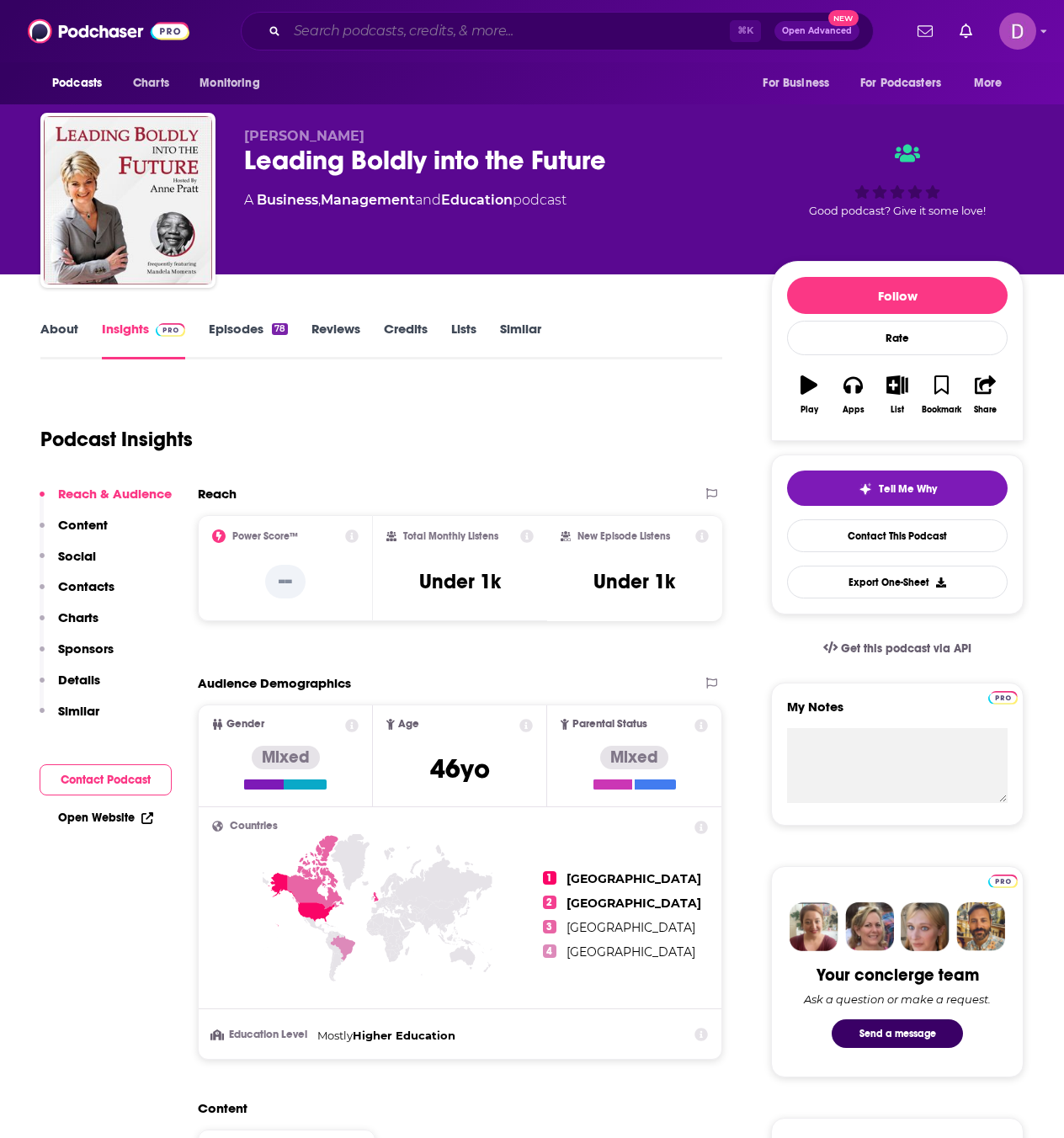
click at [330, 31] on input "Search podcasts, credits, & more..." at bounding box center [507, 31] width 442 height 27
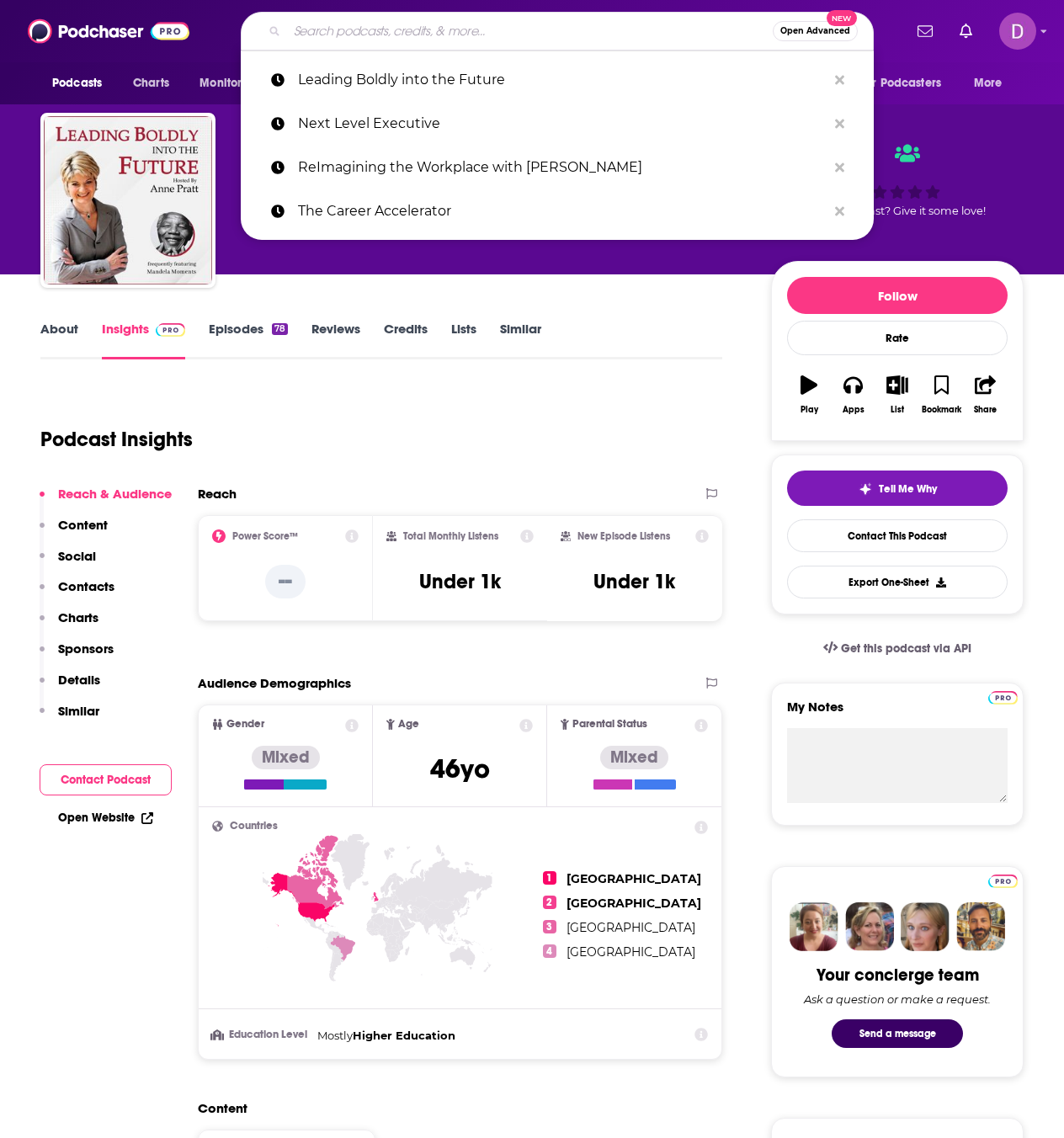
click at [330, 31] on input "Search podcasts, credits, & more..." at bounding box center [529, 31] width 485 height 27
paste input "The Nordy Pod"
type input "The Nordy Pod"
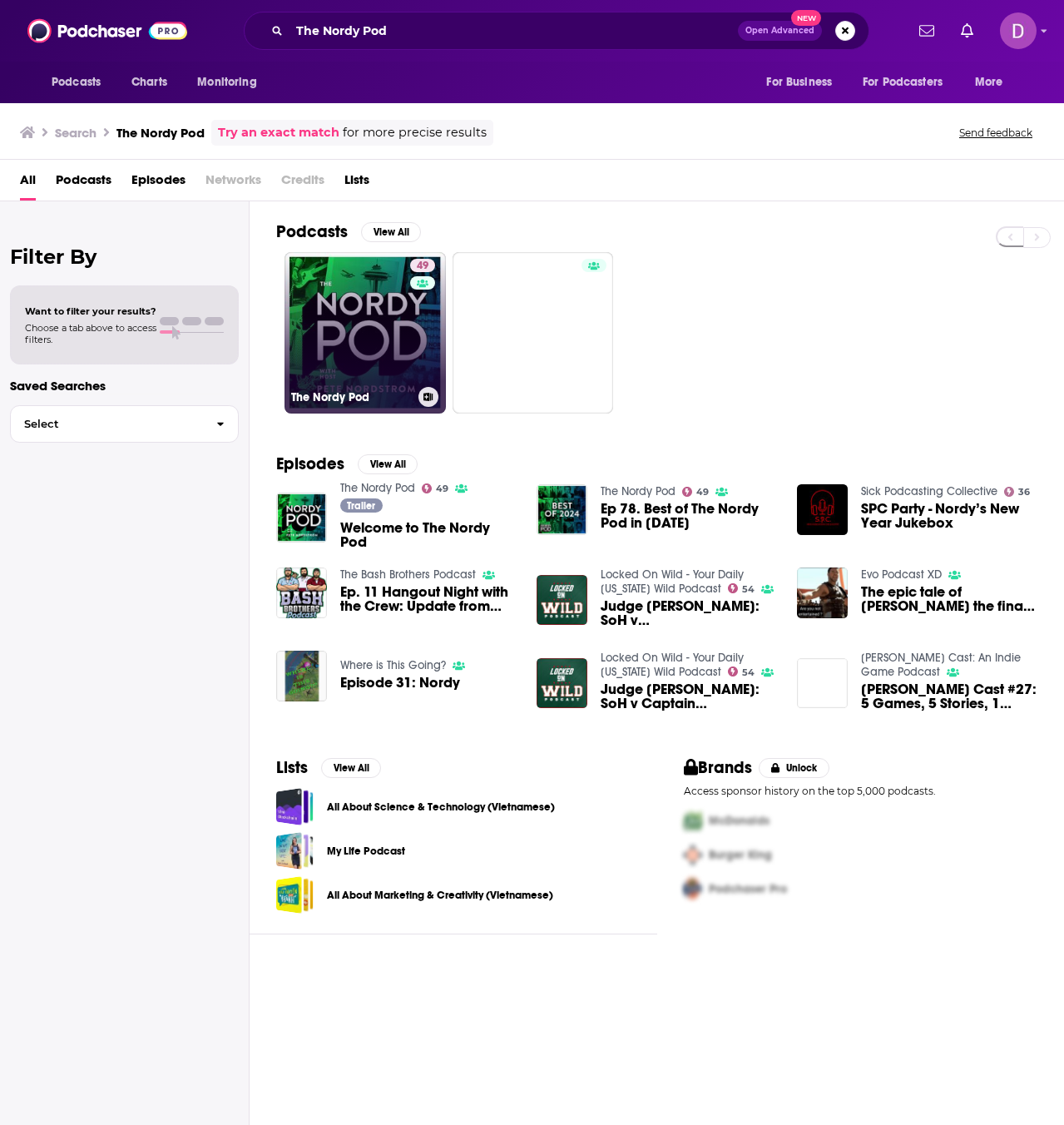
click at [358, 320] on link "49 The Nordy Pod" at bounding box center [365, 333] width 161 height 161
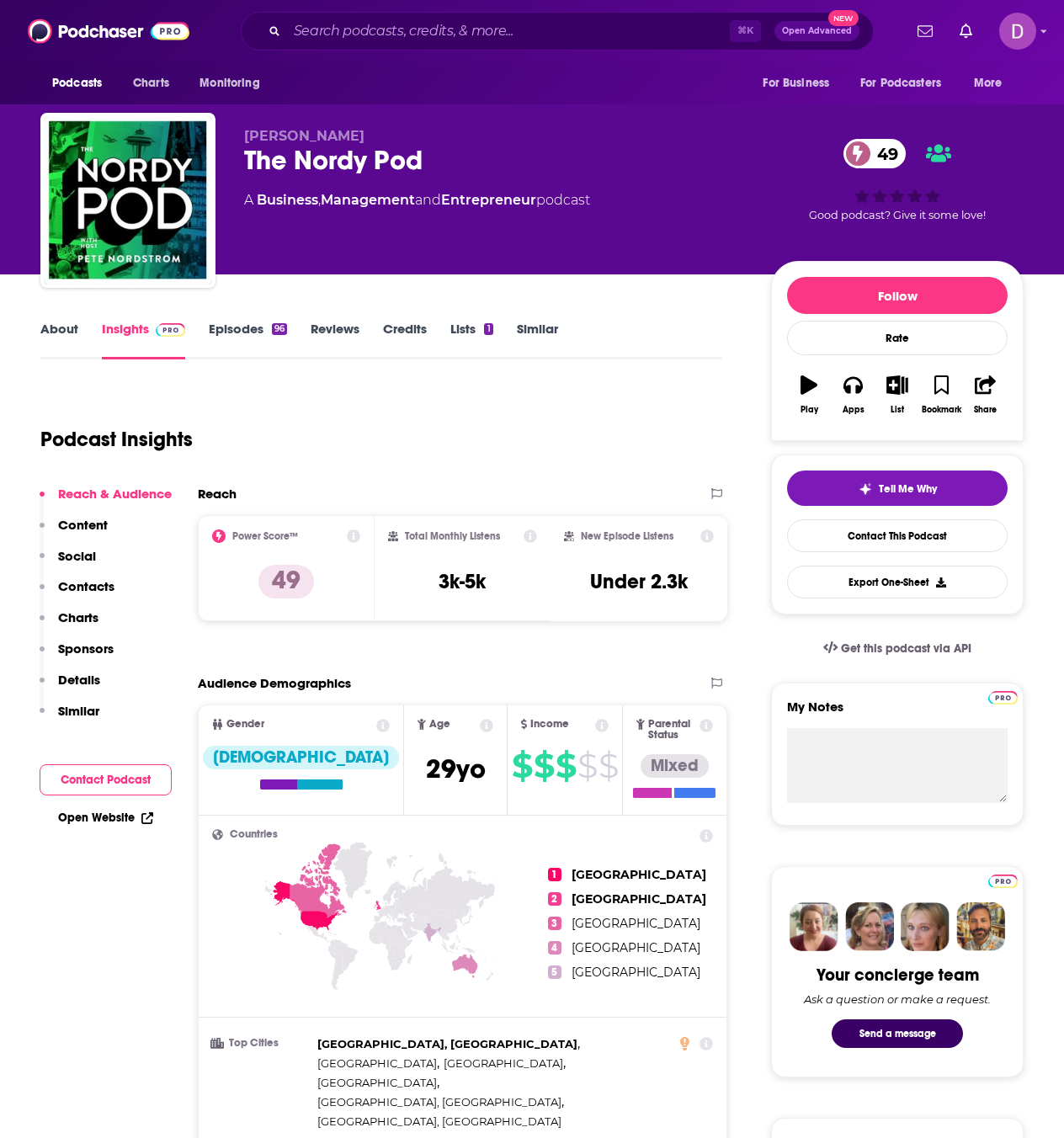
click at [70, 330] on link "About" at bounding box center [59, 340] width 38 height 39
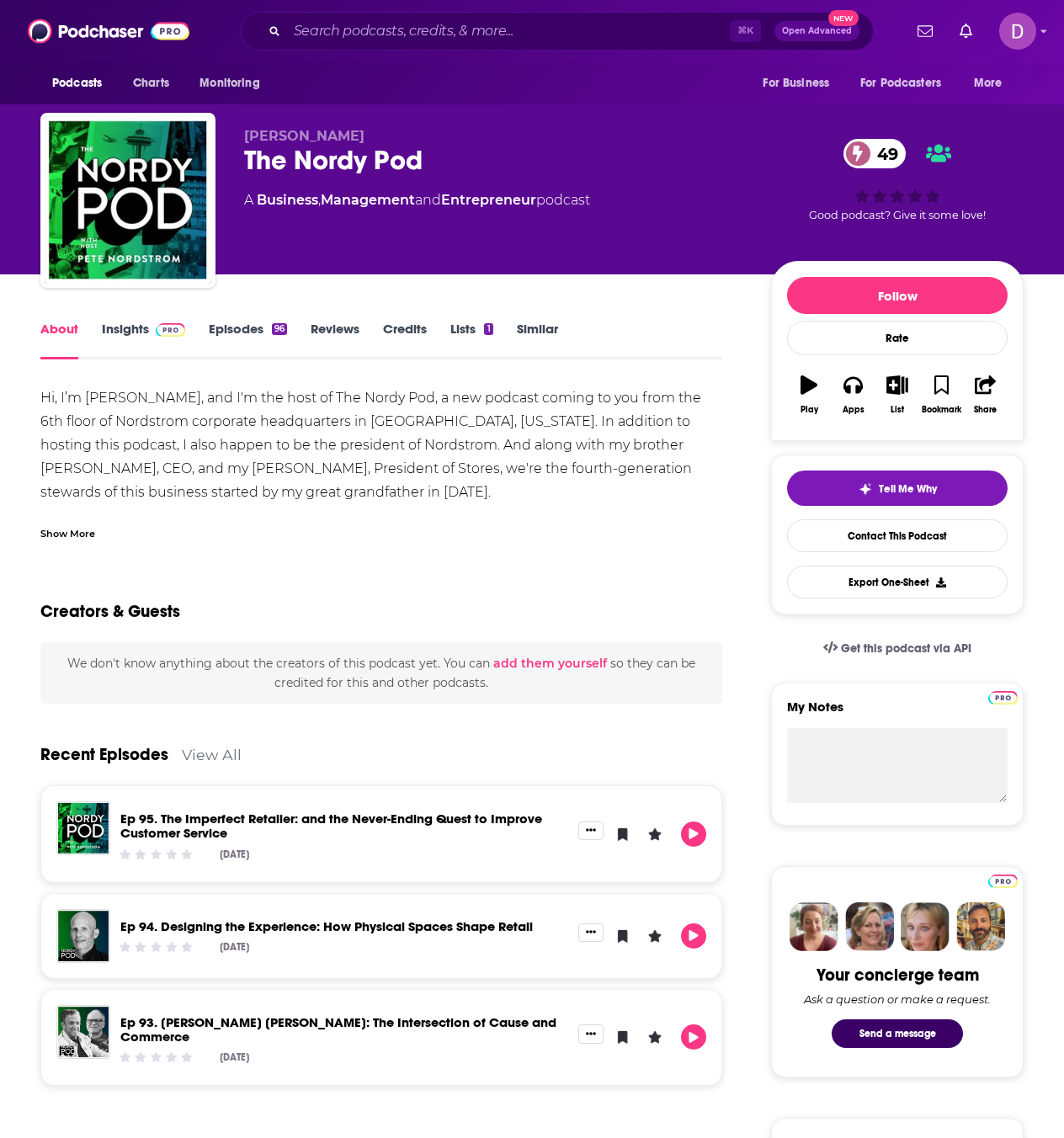
click at [94, 531] on div "Show More" at bounding box center [68, 531] width 55 height 16
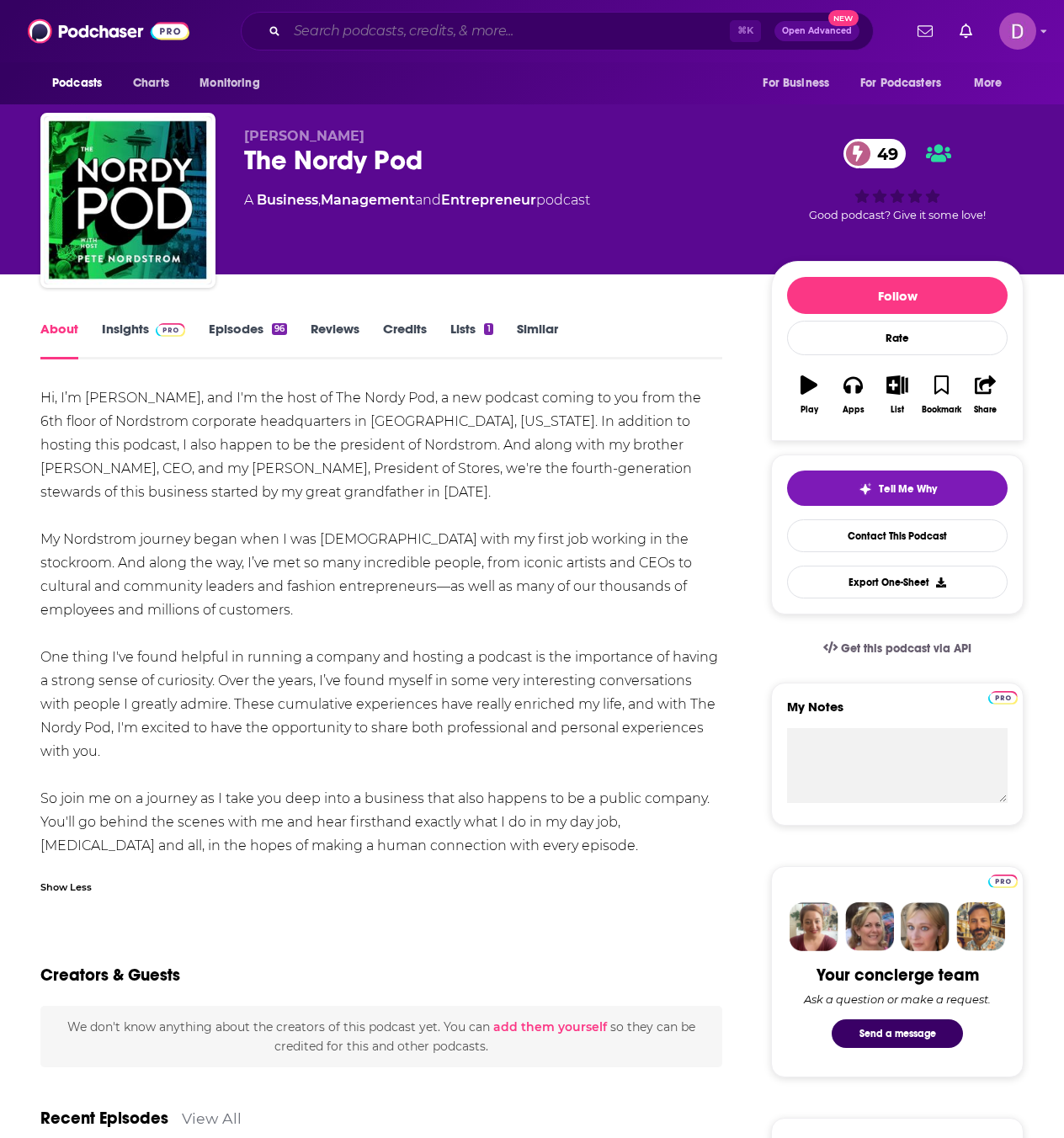
click at [350, 34] on input "Search podcasts, credits, & more..." at bounding box center [507, 31] width 442 height 27
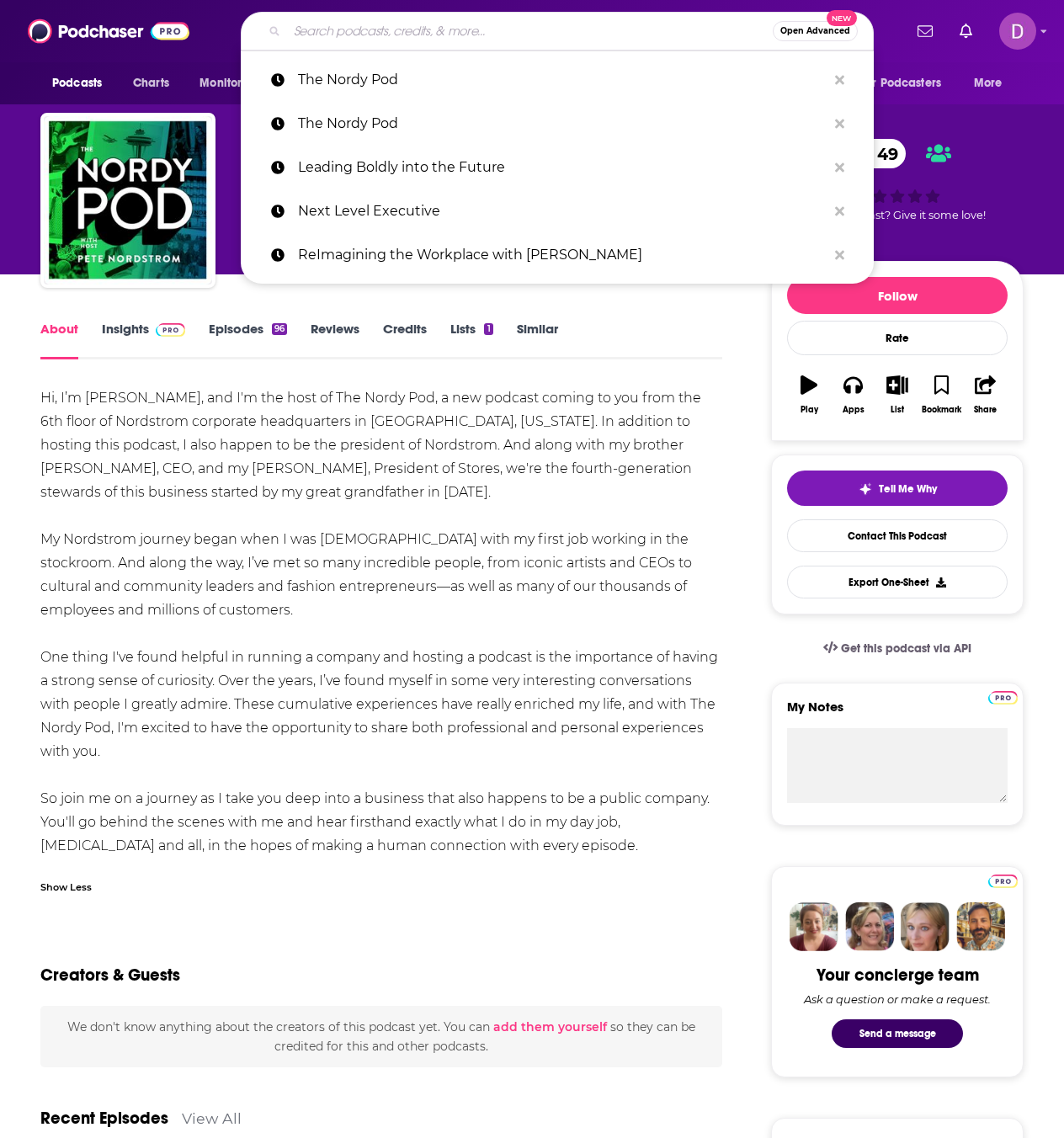
click at [350, 34] on input "Search podcasts, credits, & more..." at bounding box center [529, 31] width 485 height 27
paste input "Leading Boldly into the Future"
type input "Leading Boldly into the Future"
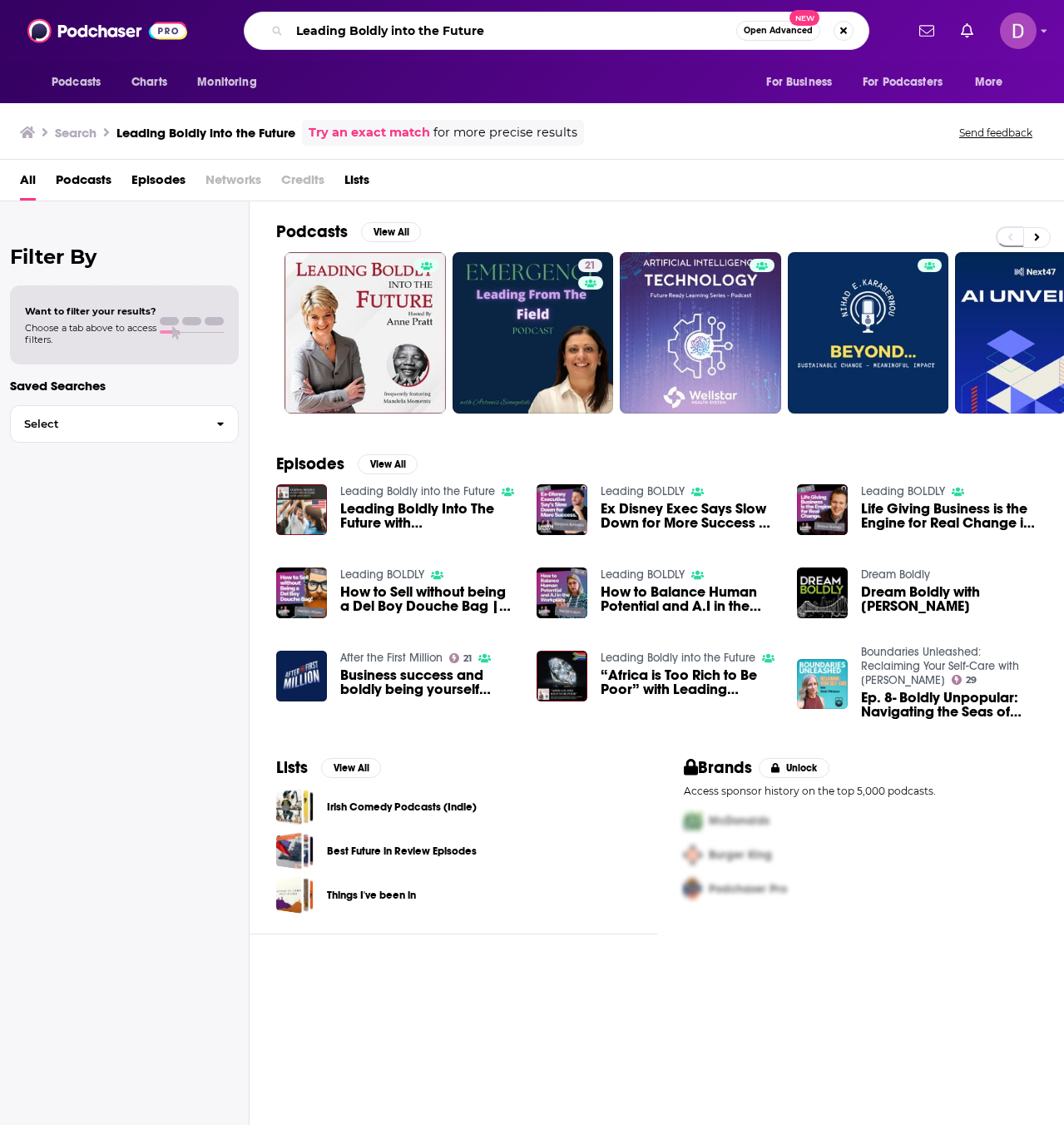
drag, startPoint x: 514, startPoint y: 29, endPoint x: 338, endPoint y: 14, distance: 176.6
click at [338, 14] on div "Leading Boldly into the Future Open Advanced New" at bounding box center [557, 31] width 626 height 39
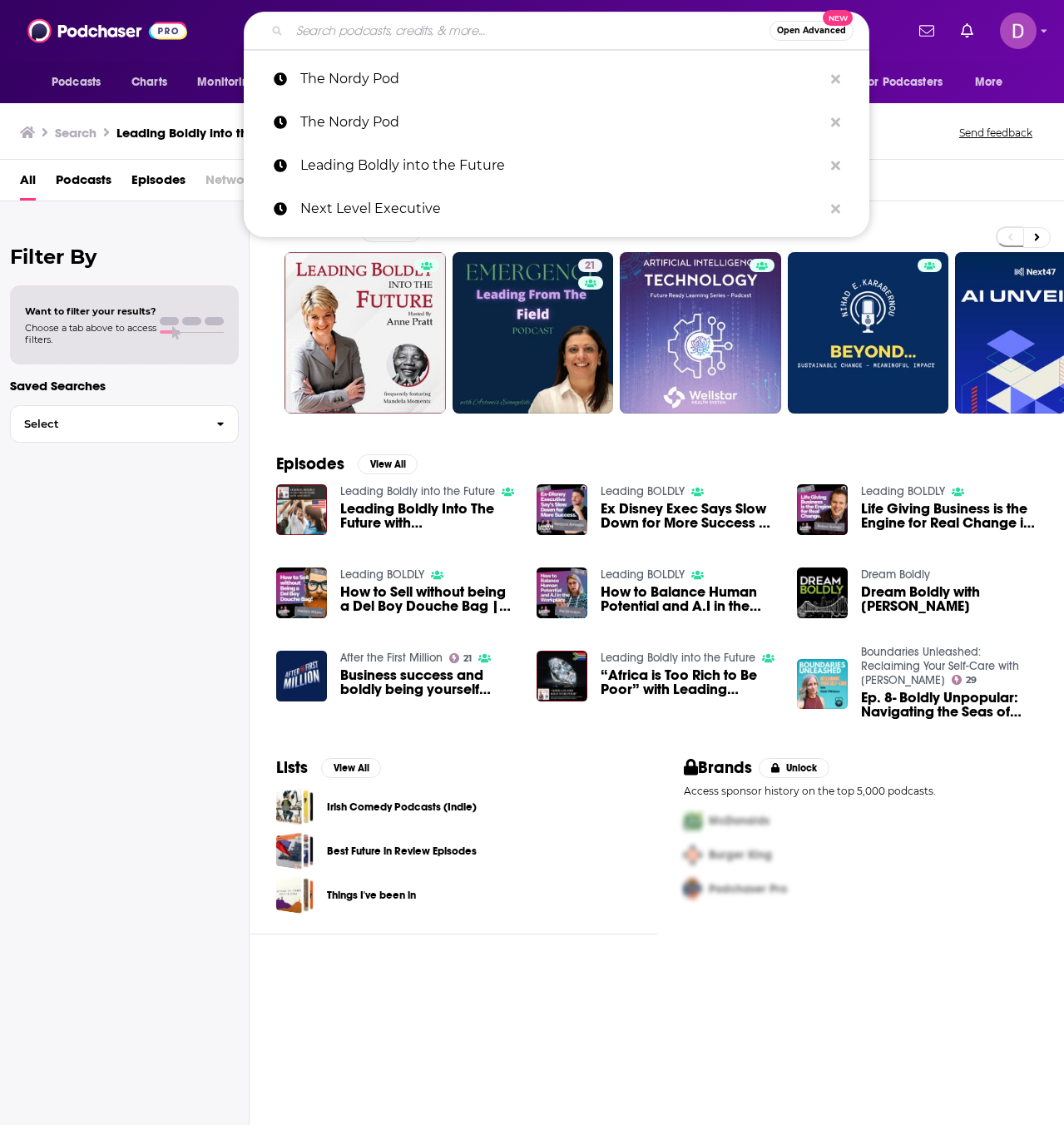
paste input "The Dee-Brief with Dr. Dee: Real Talk, Real Strategy, Real …"
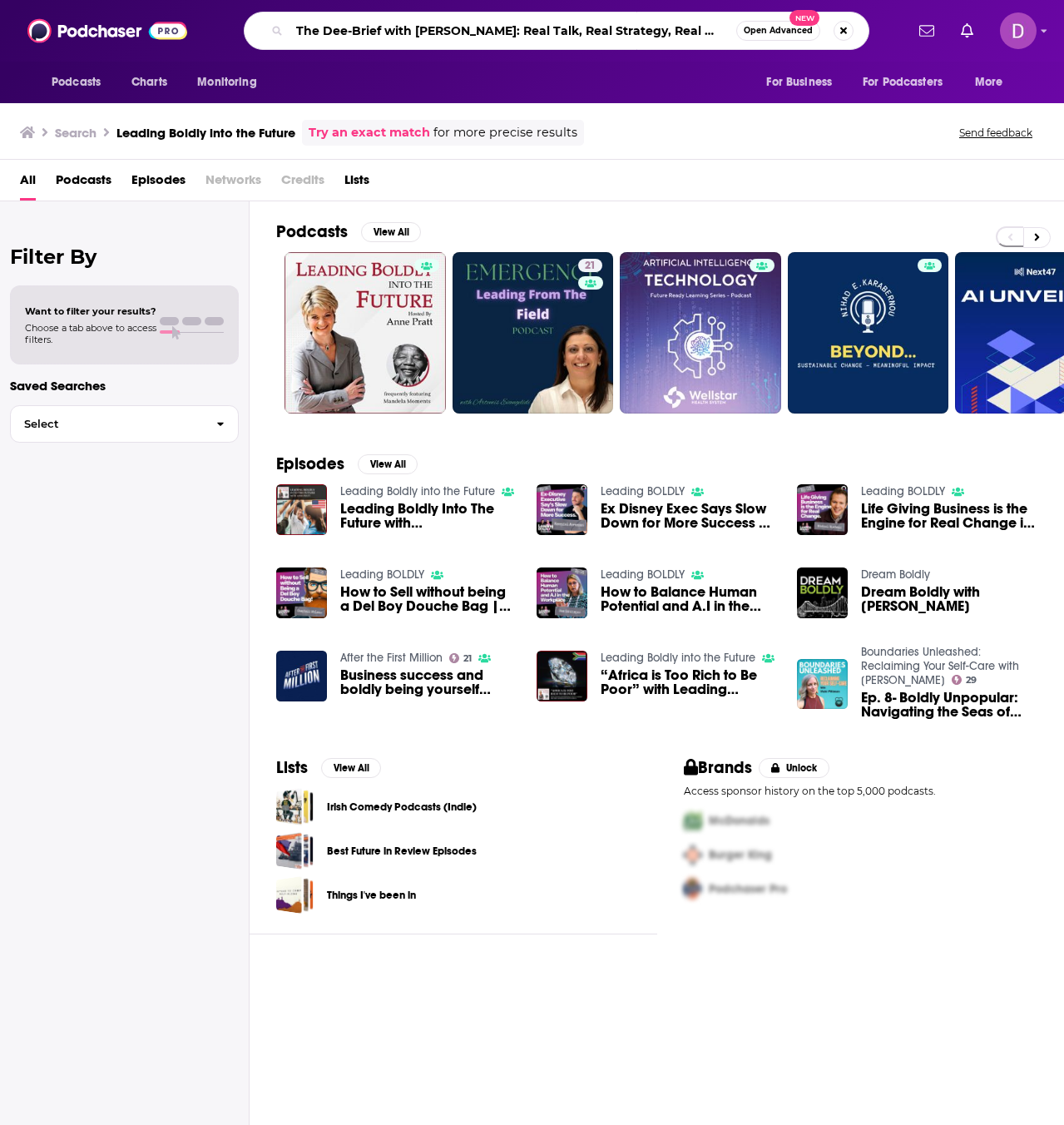
type input "The Dee-Brief with Dr. Dee: Real Talk, Real Strategy, Real …"
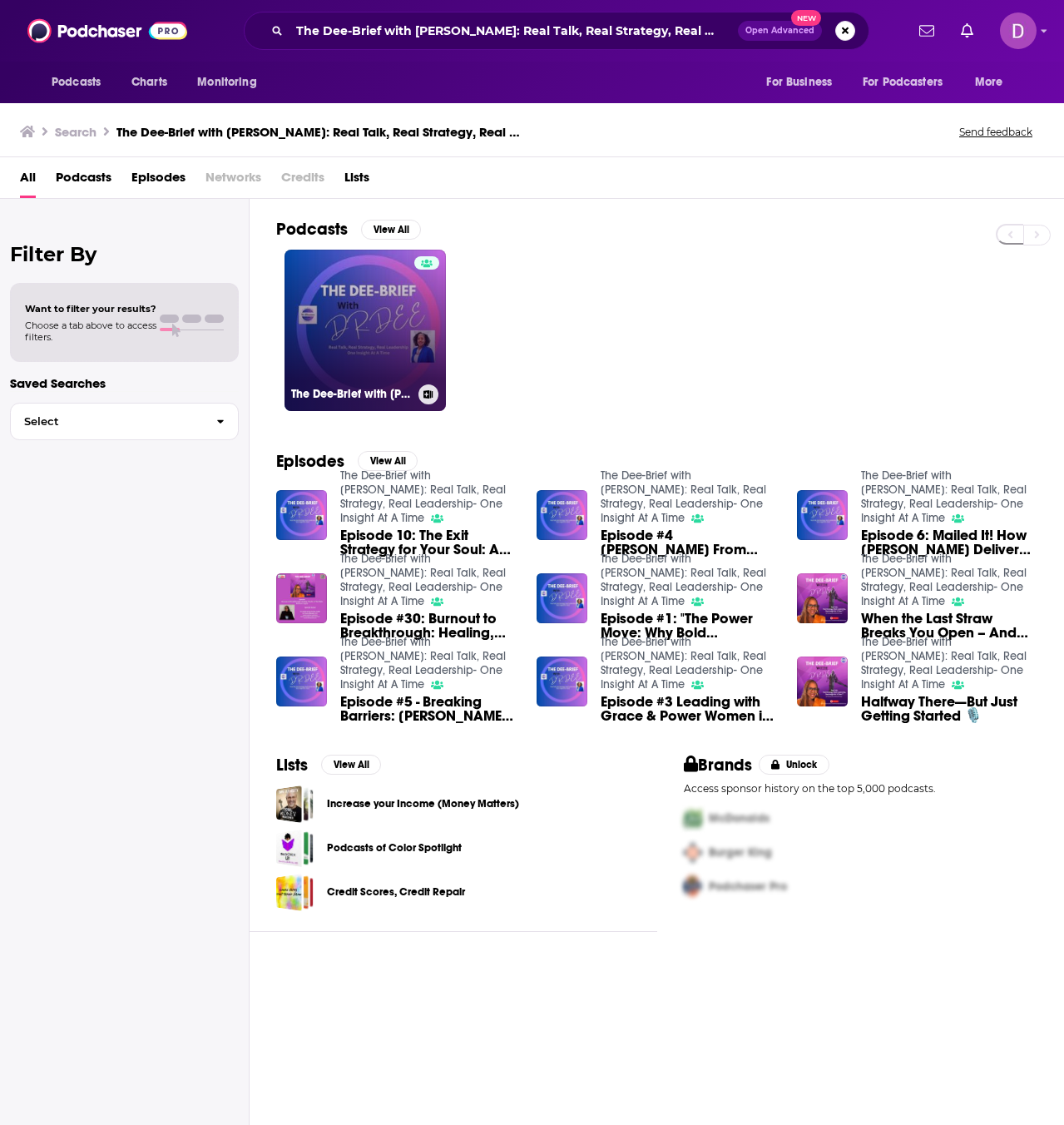
click at [396, 303] on link "The Dee-Brief with Dr. Dee: Real Talk, Real Strategy, Real Leadership- One Insi…" at bounding box center [365, 330] width 161 height 161
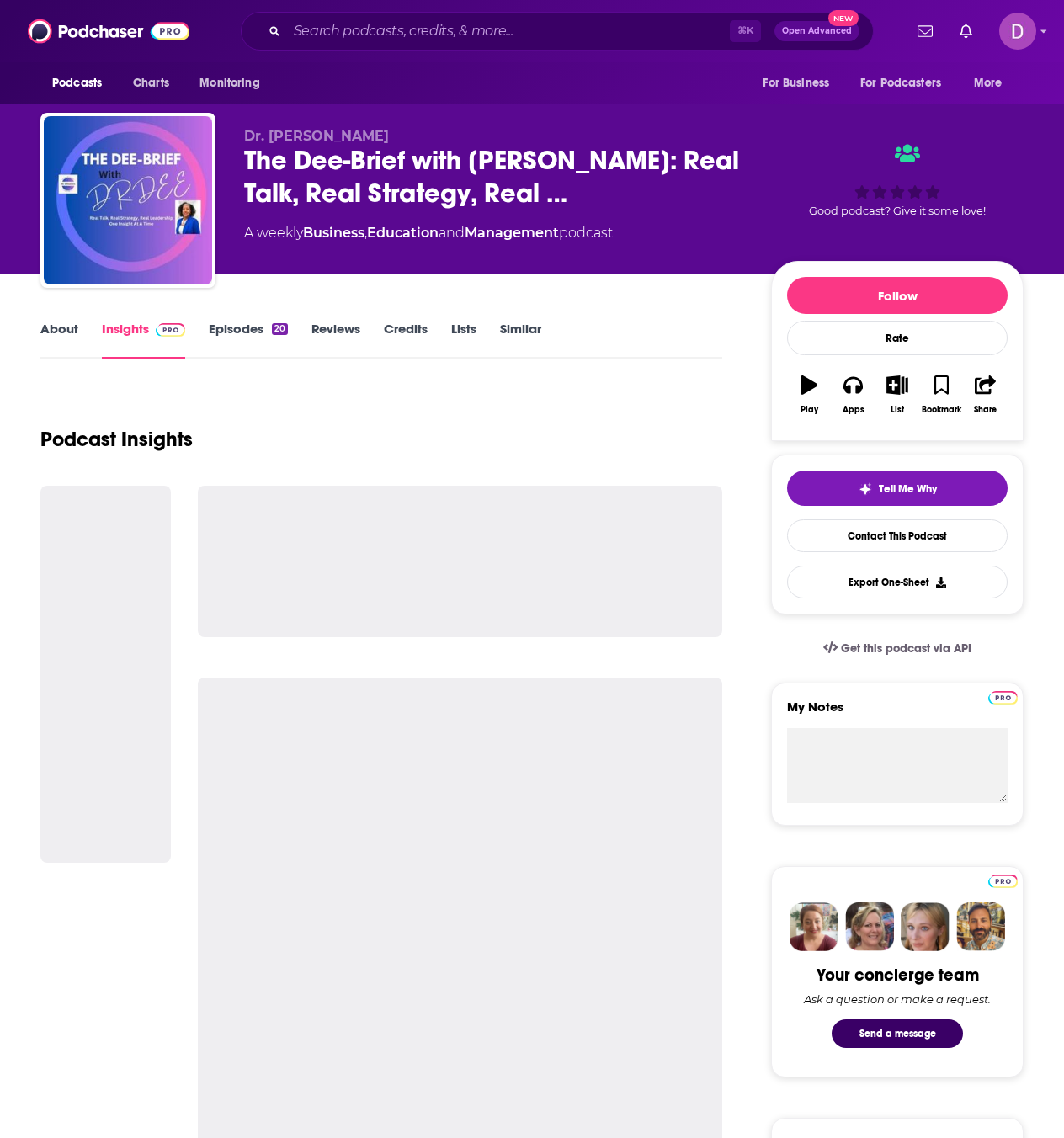
click at [68, 332] on link "About" at bounding box center [59, 340] width 38 height 39
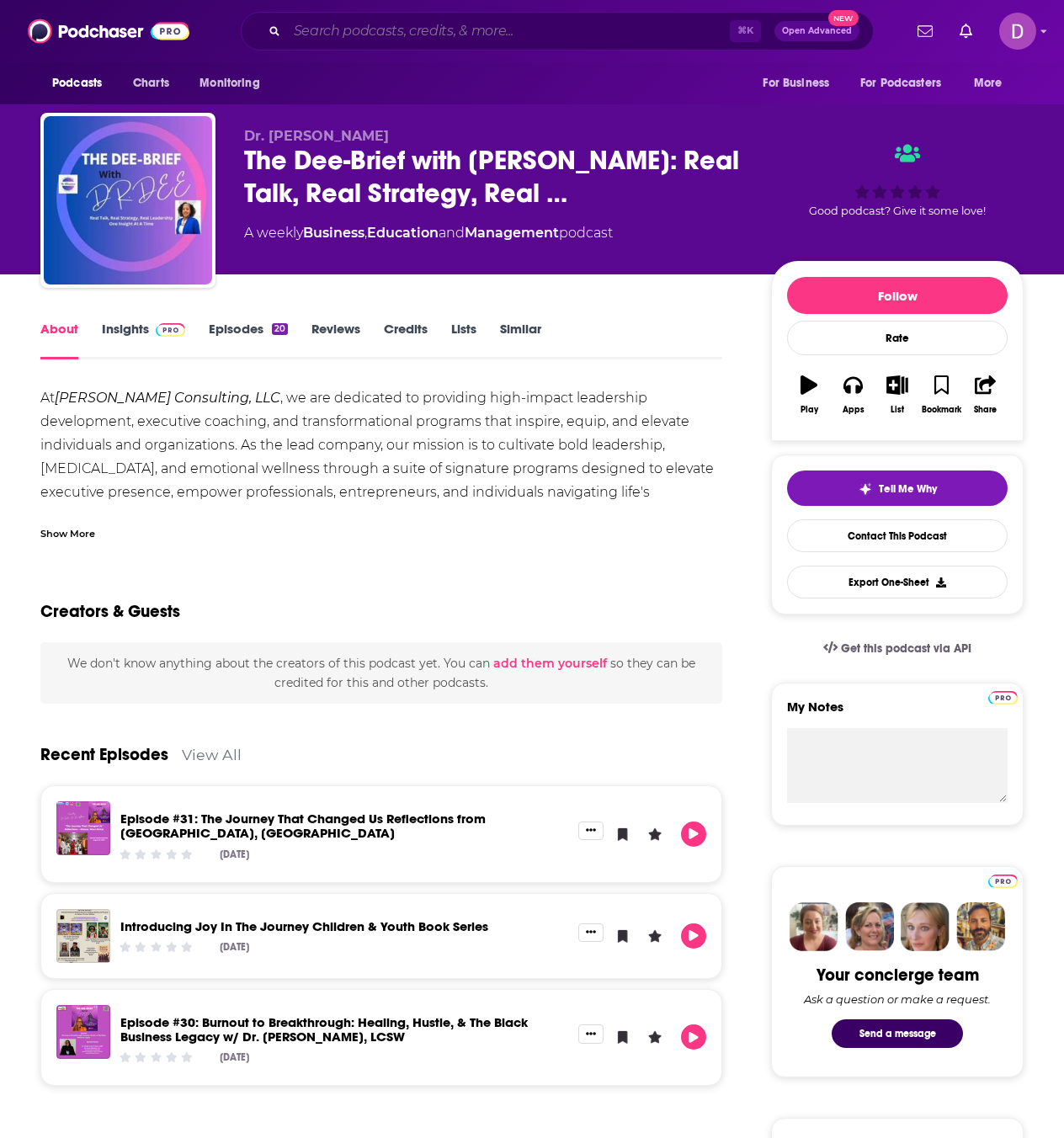
click at [406, 28] on input "Search podcasts, credits, & more..." at bounding box center [507, 31] width 442 height 27
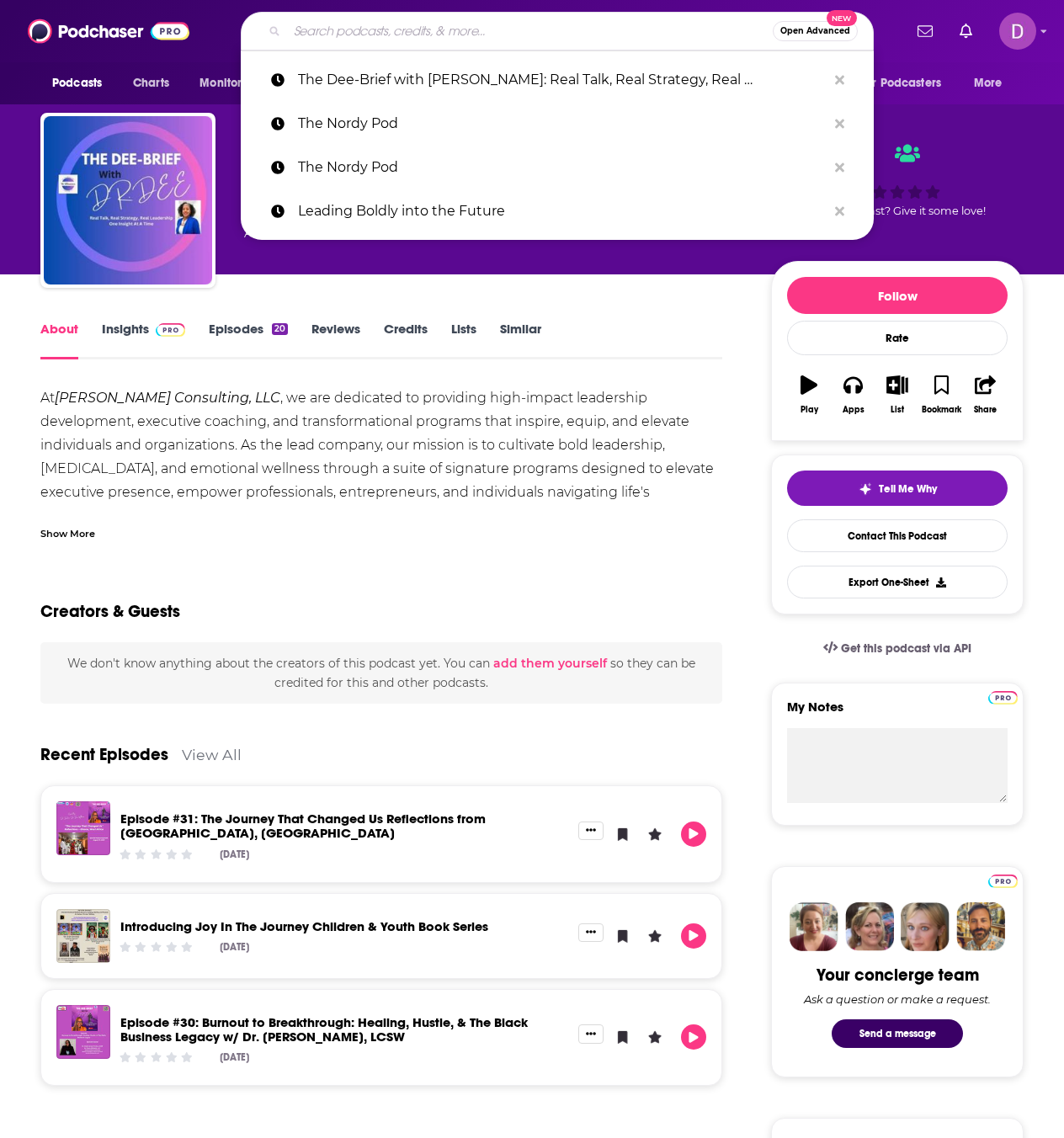
paste input "The Meeting Space"
type input "The Meeting Space"
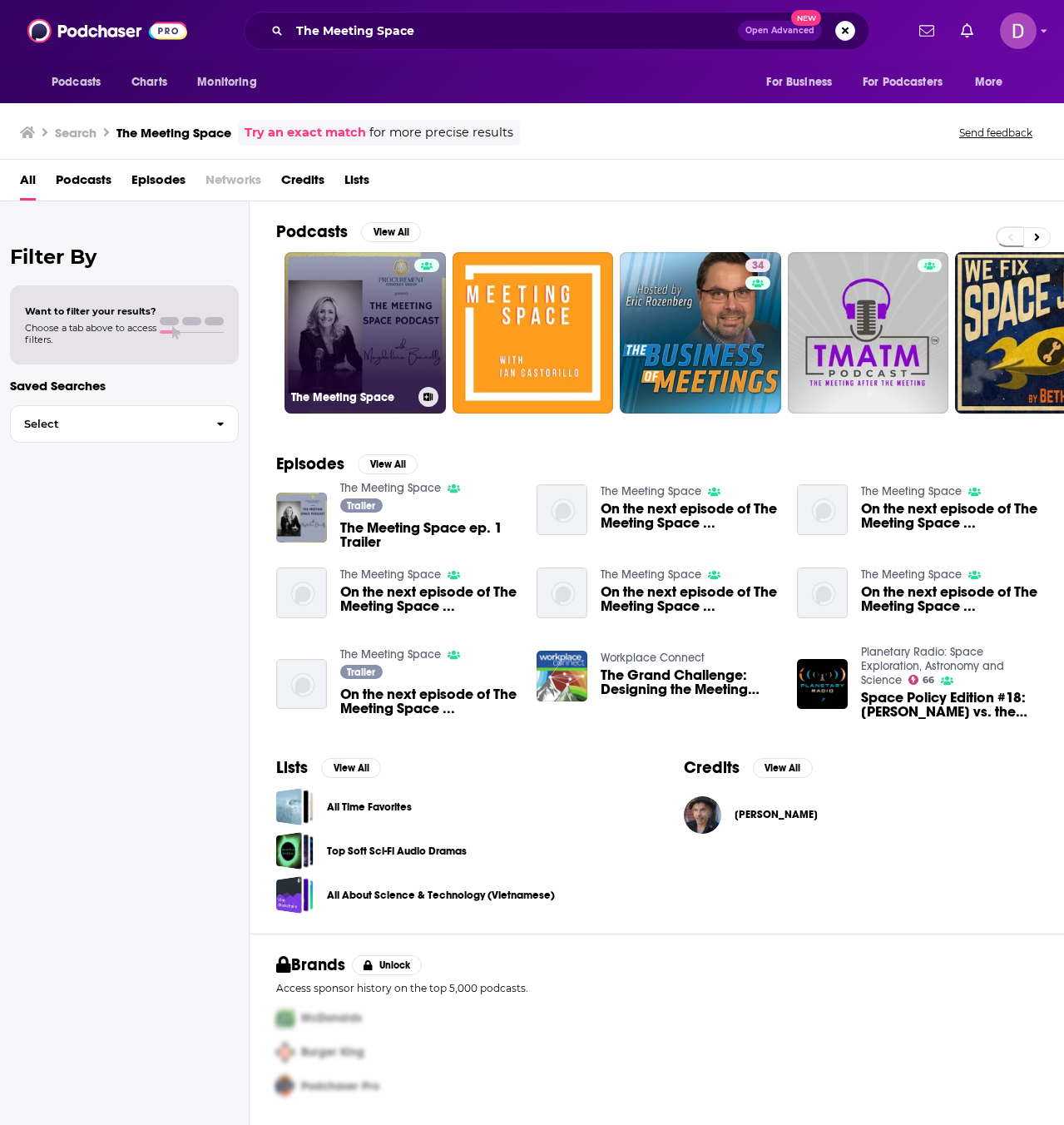
click at [370, 330] on link "The Meeting Space" at bounding box center [365, 333] width 161 height 161
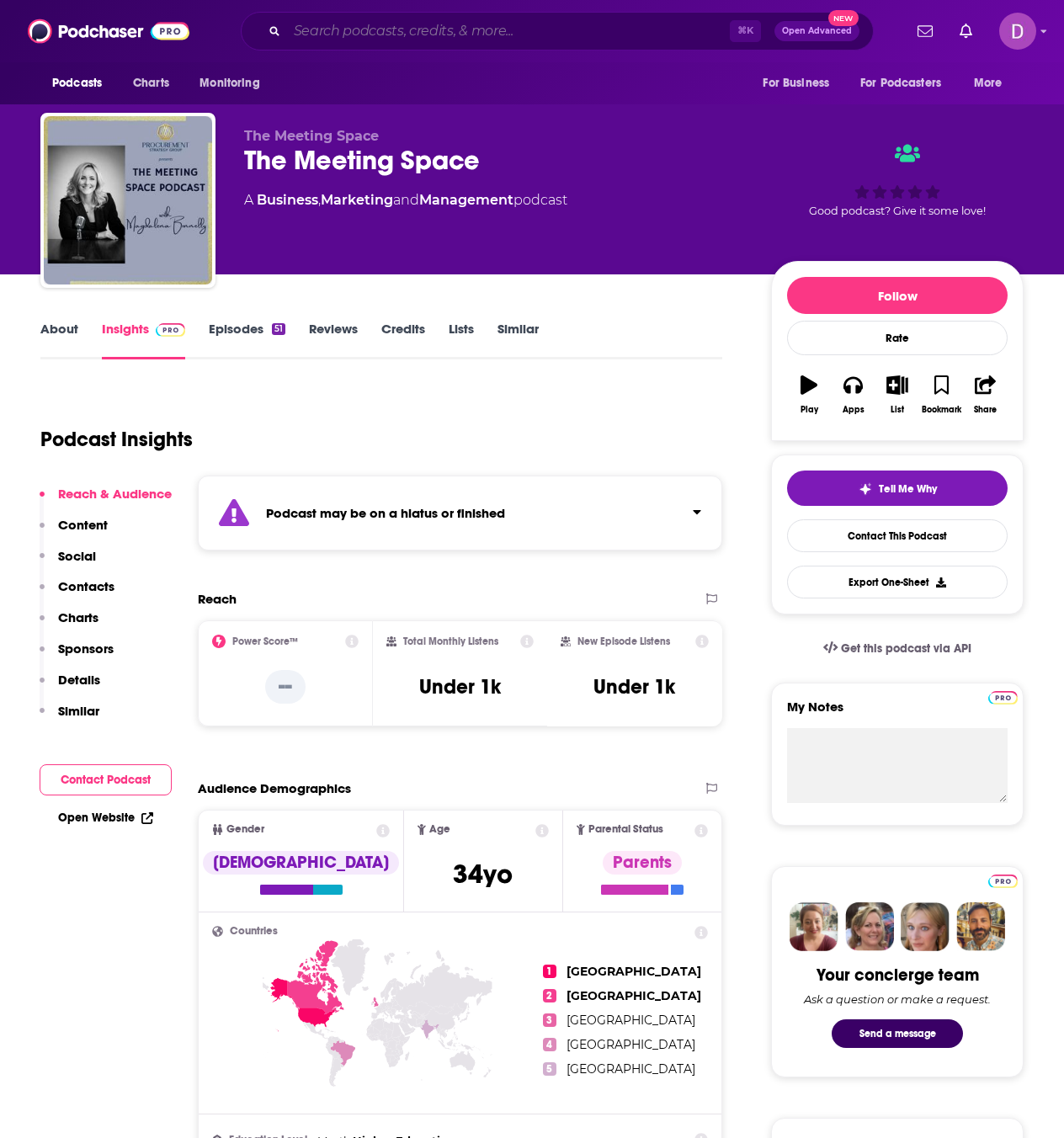
click at [346, 30] on input "Search podcasts, credits, & more..." at bounding box center [507, 31] width 442 height 27
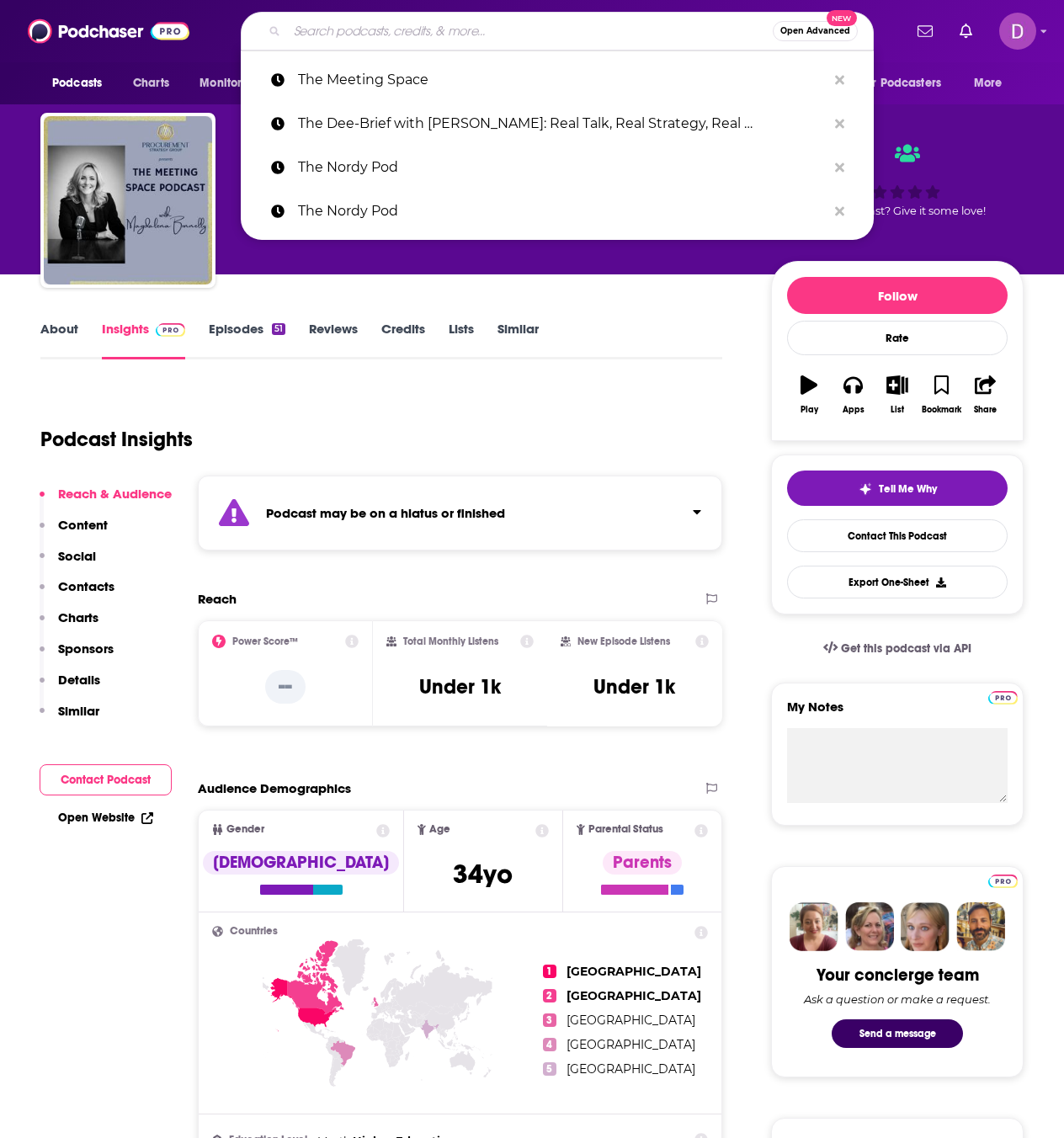
paste input "Scale UP & Grow"
type input "Scale UP & Grow"
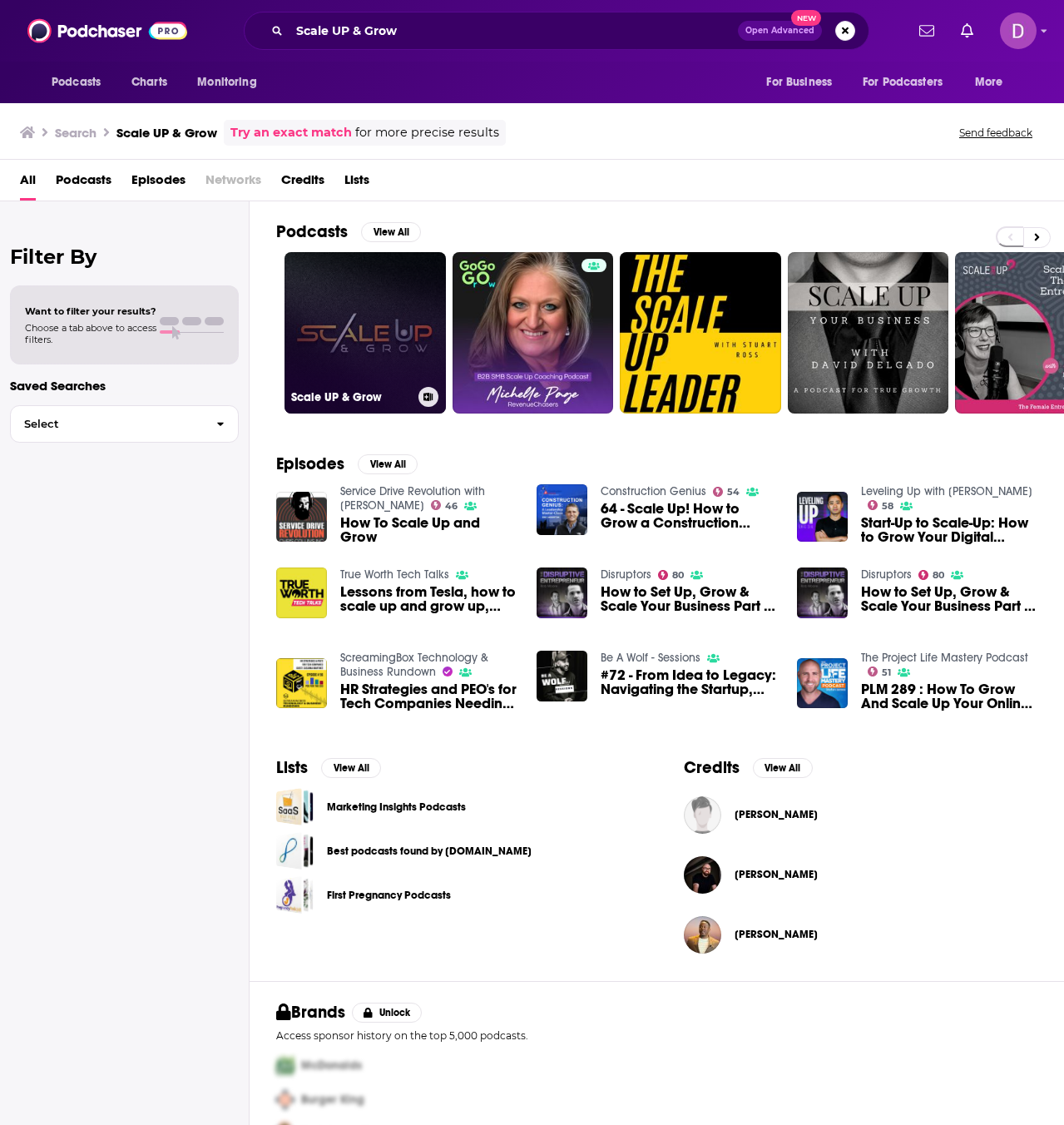
click at [370, 340] on link "Scale UP & Grow" at bounding box center [365, 333] width 161 height 161
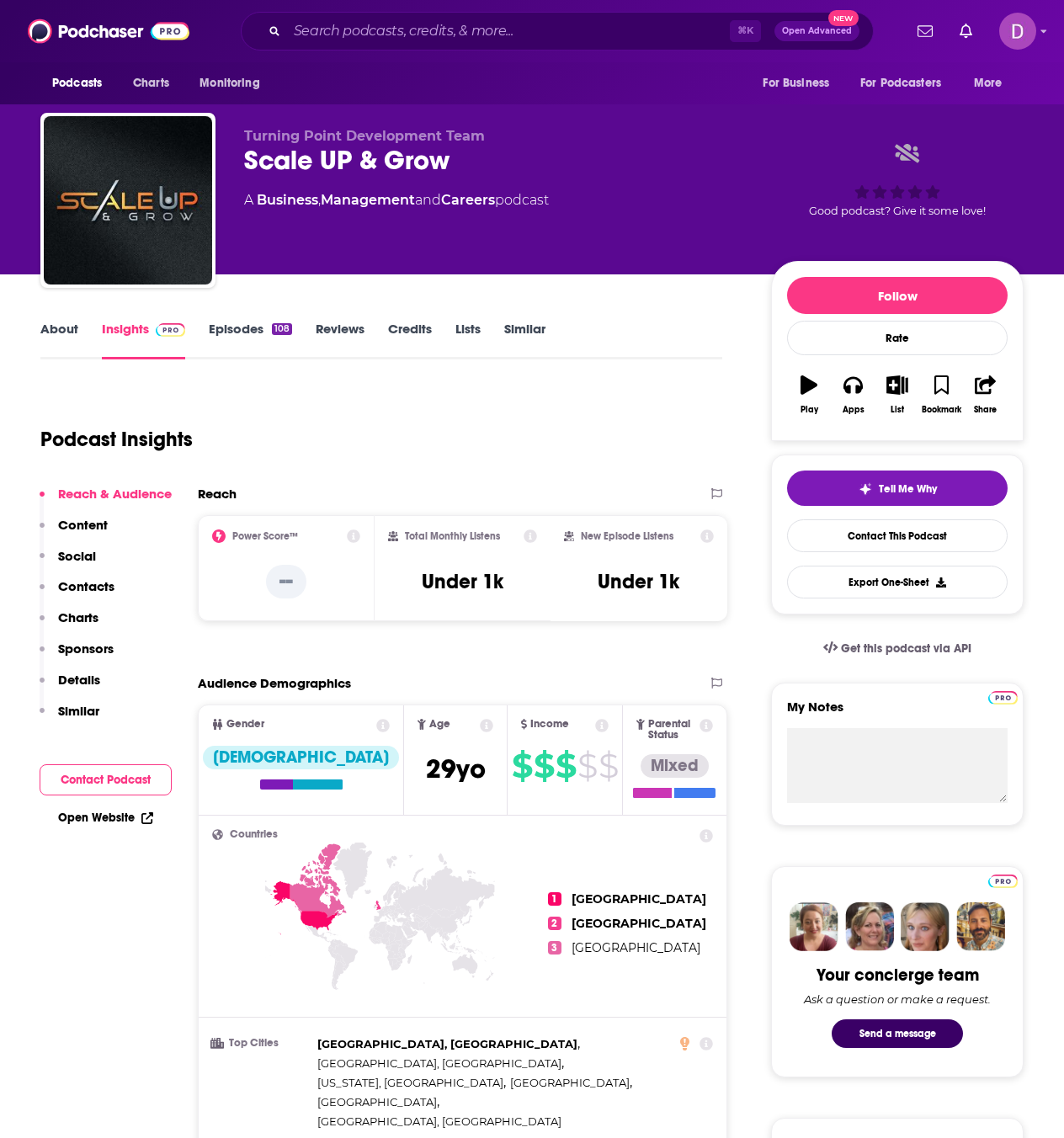
click at [45, 323] on link "About" at bounding box center [59, 340] width 38 height 39
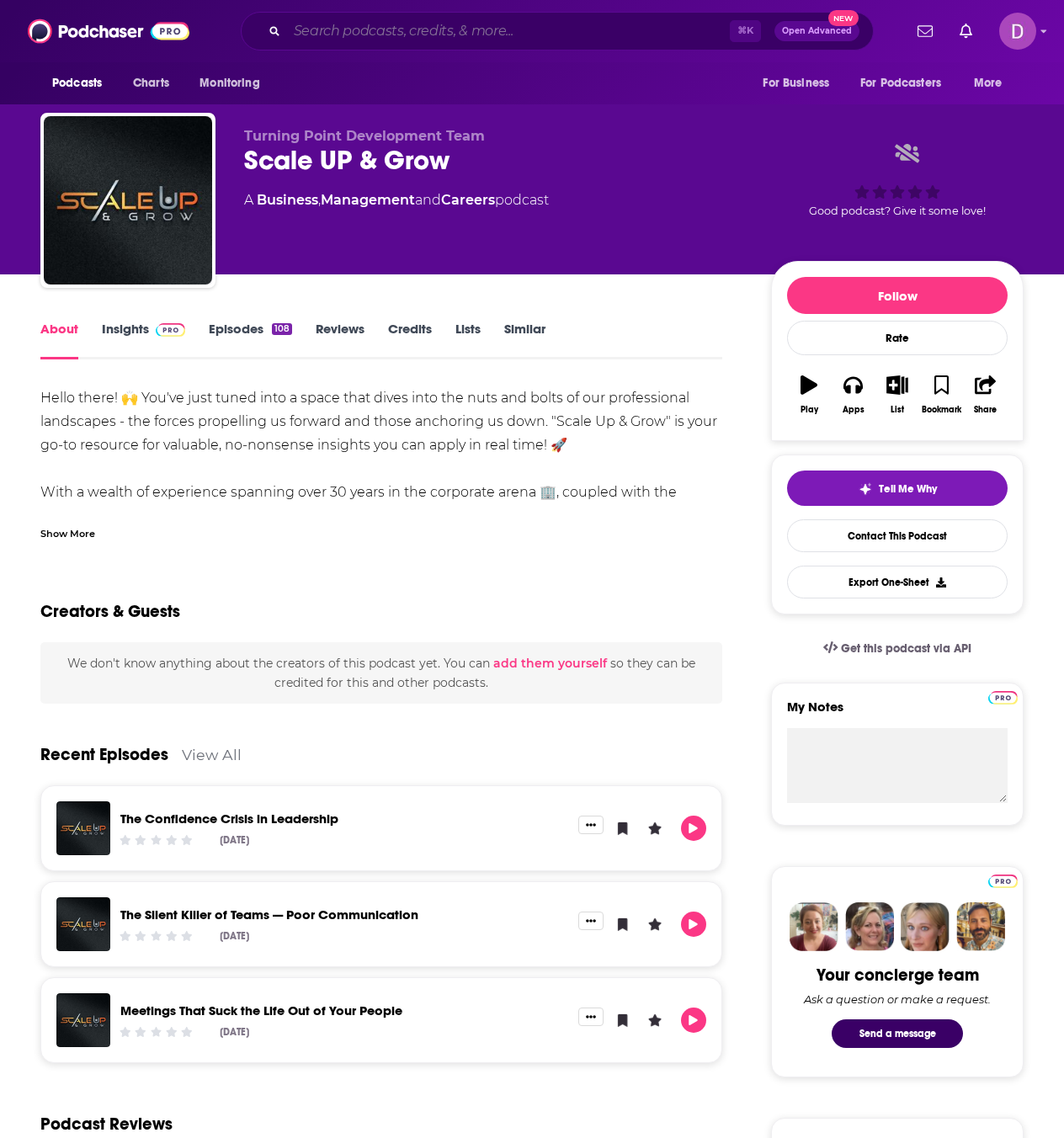
click at [342, 28] on input "Search podcasts, credits, & more..." at bounding box center [507, 31] width 442 height 27
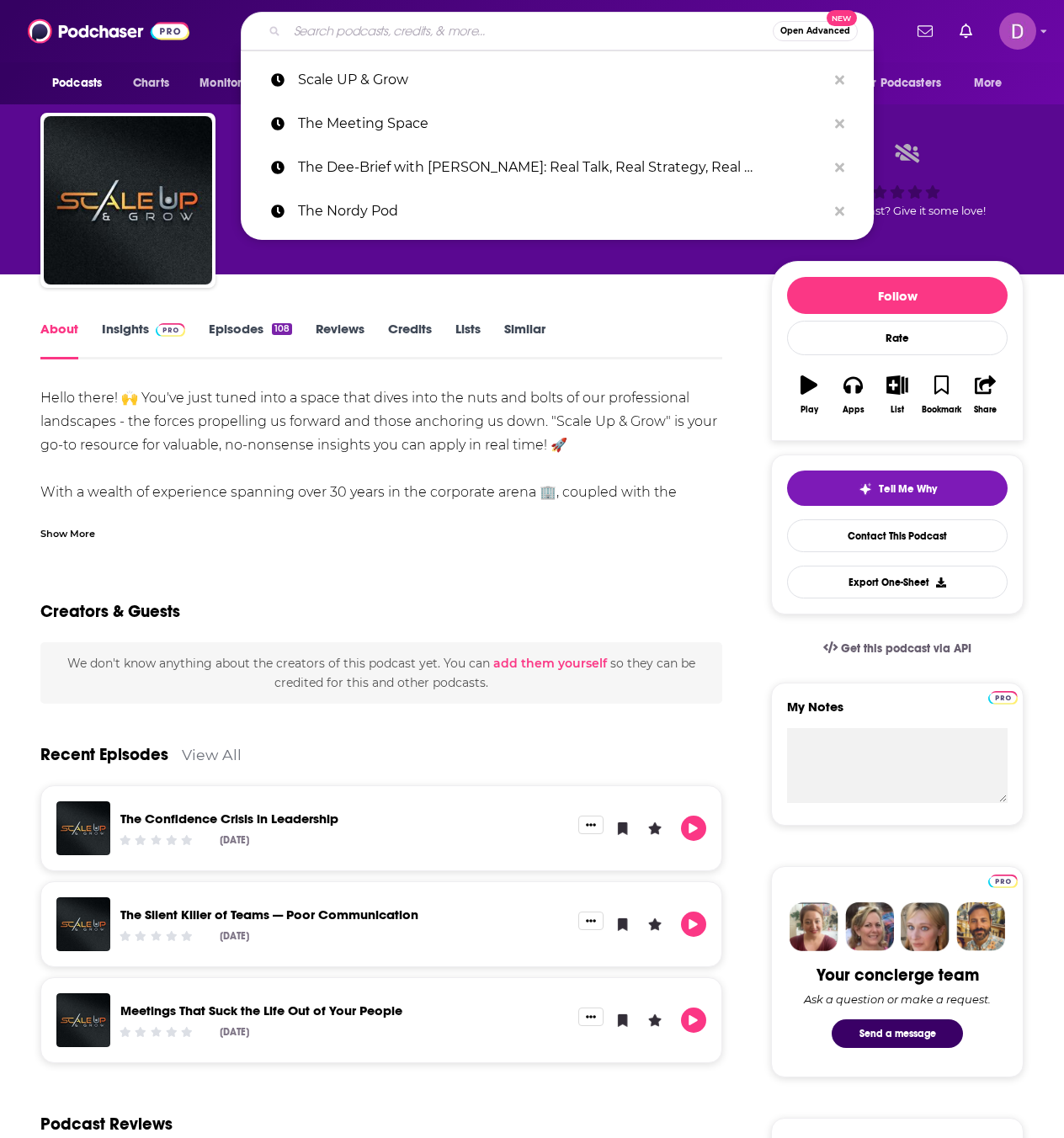
paste input "People First Leaders"
type input "People First Leaders"
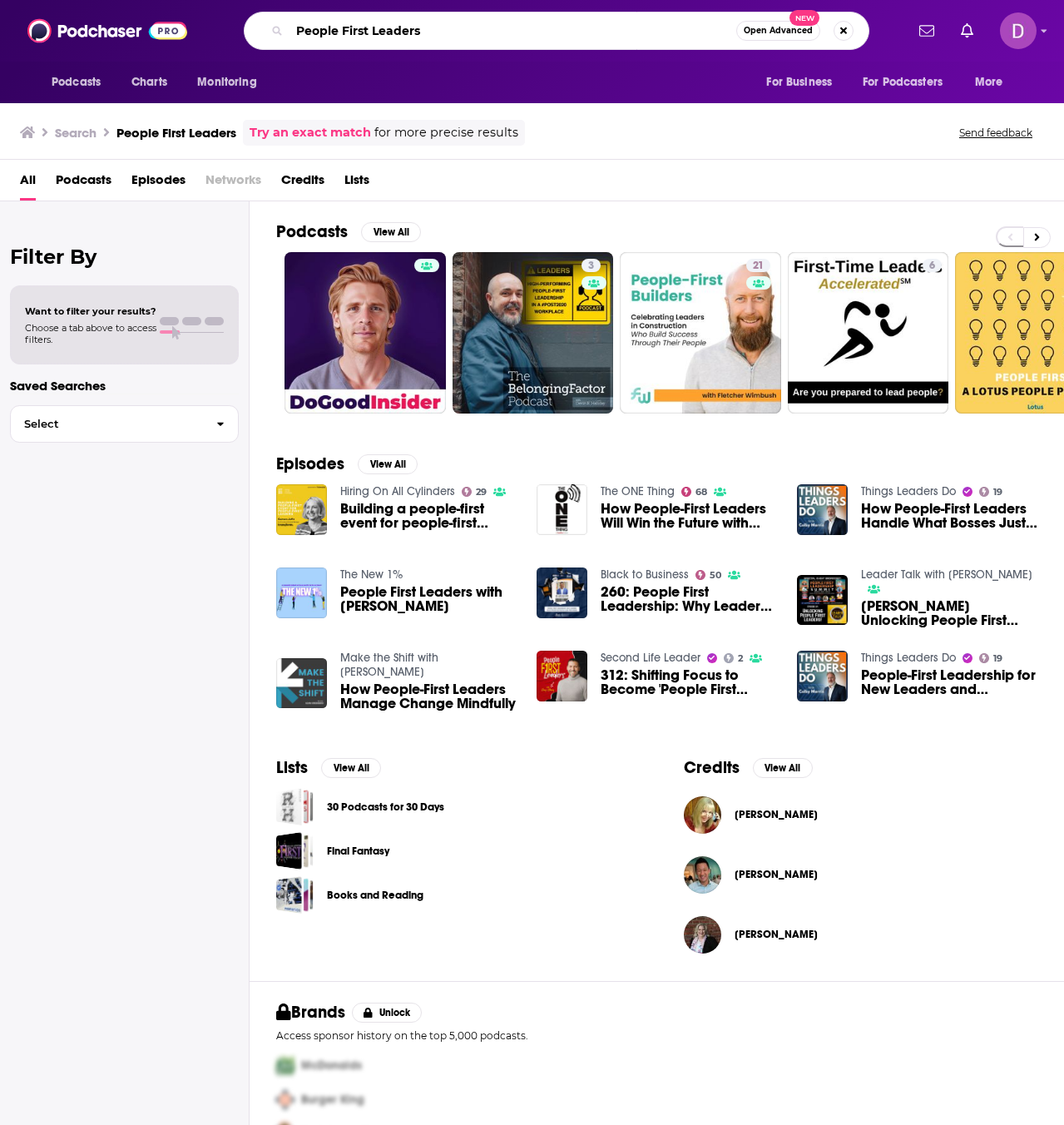
drag, startPoint x: 469, startPoint y: 32, endPoint x: 264, endPoint y: 28, distance: 205.0
click at [264, 28] on div "People First Leaders Open Advanced New" at bounding box center [557, 31] width 626 height 39
type input "Second life leader"
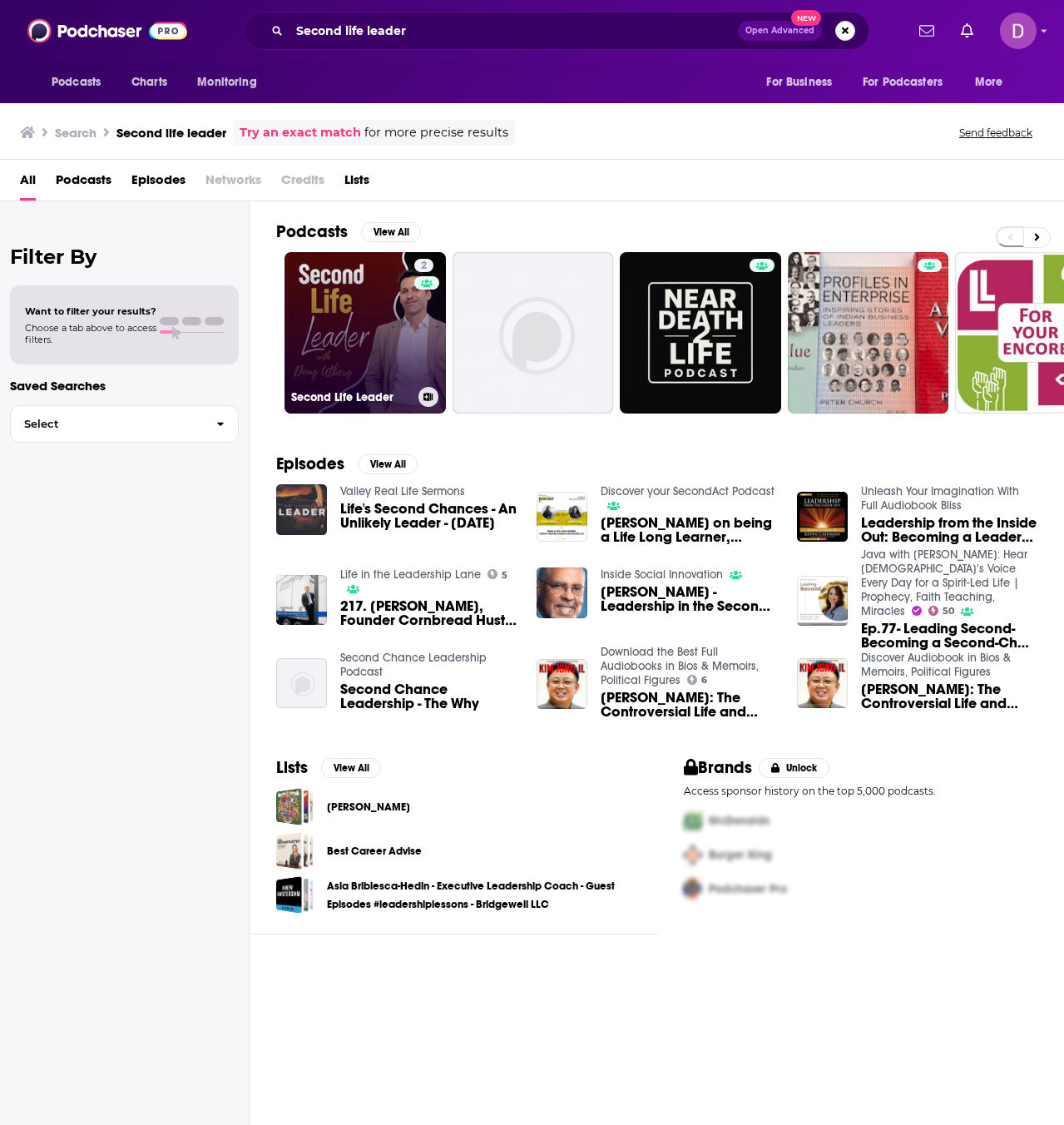
click at [409, 356] on link "2 Second Life Leader" at bounding box center [365, 333] width 161 height 161
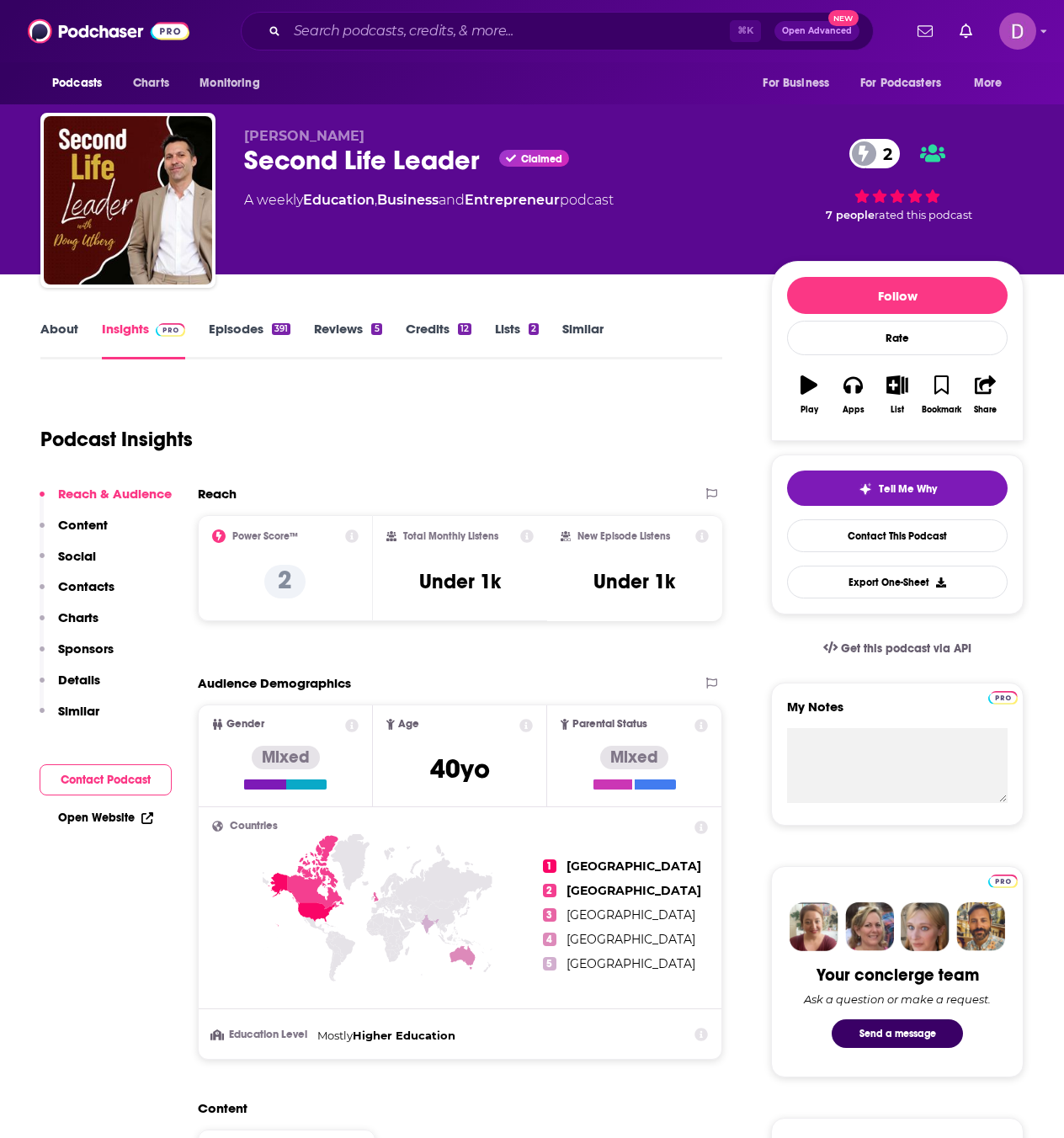
click at [70, 328] on link "About" at bounding box center [59, 340] width 38 height 39
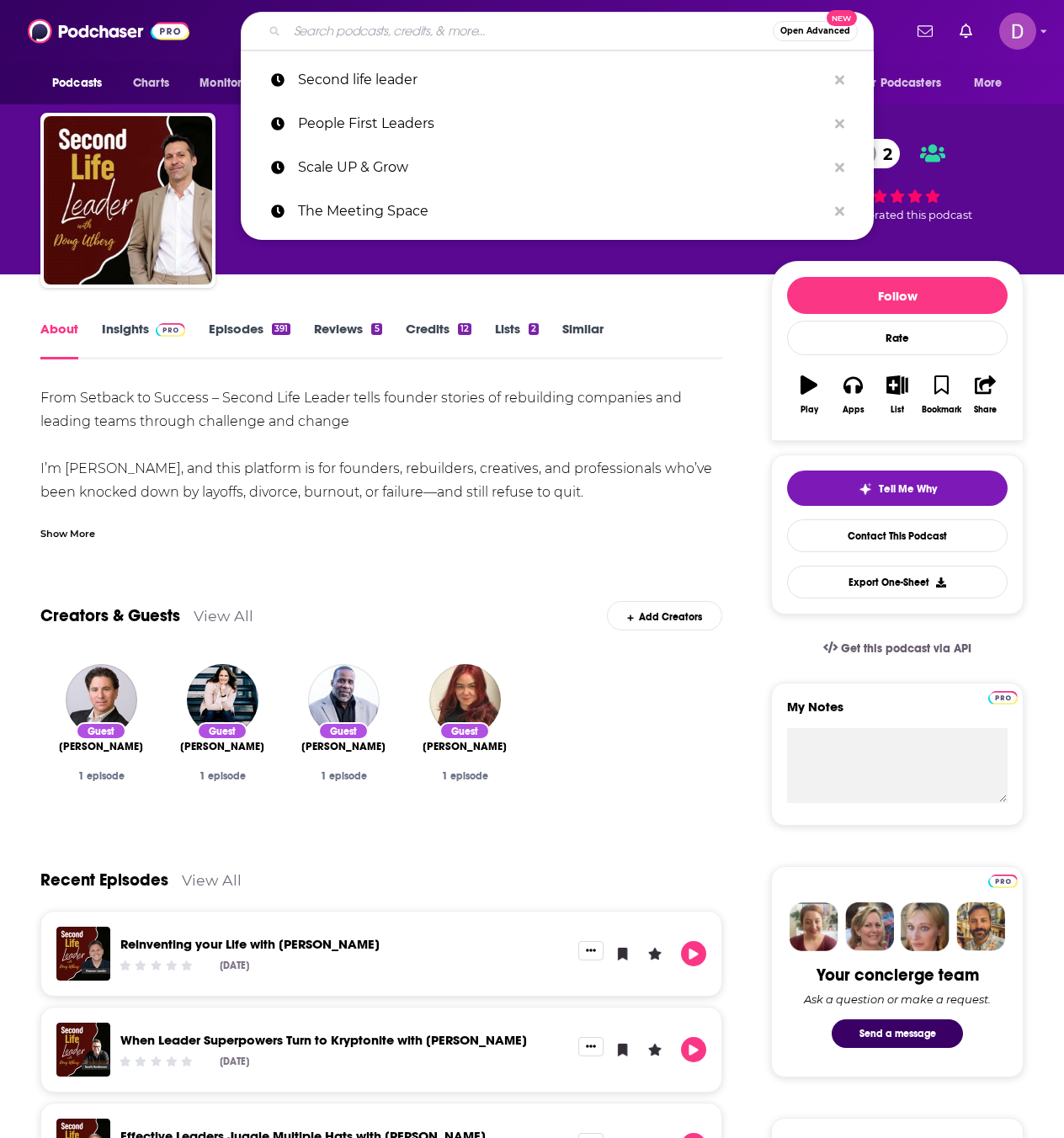
click at [464, 32] on input "Search podcasts, credits, & more..." at bounding box center [529, 31] width 485 height 27
paste input "Cheers to Careers …& Life’s Frontiers!"
type input "Cheers to Careers …& Life’s Frontiers!"
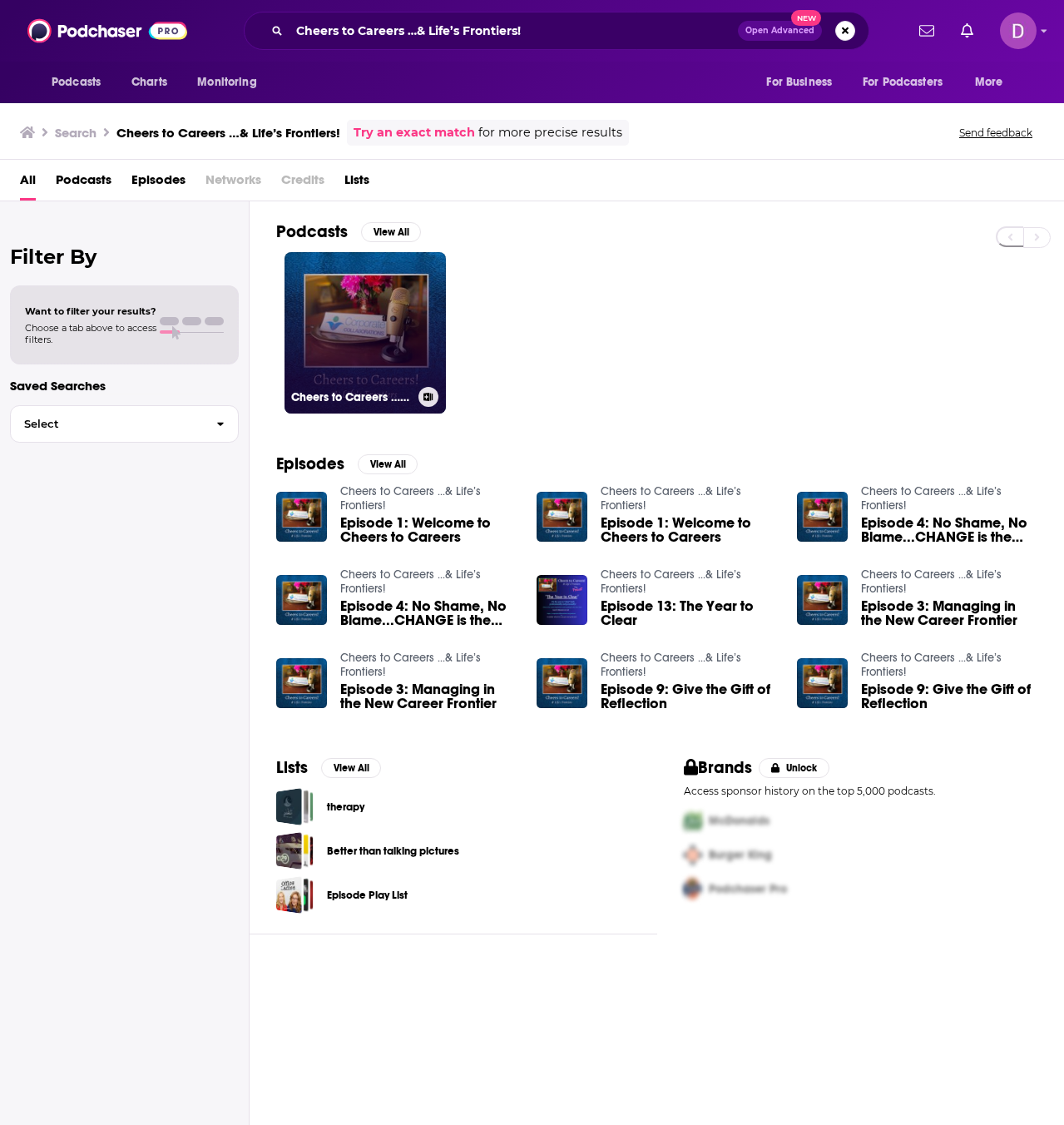
click at [360, 350] on link "Cheers to Careers …& Life’s Frontiers!" at bounding box center [365, 333] width 161 height 161
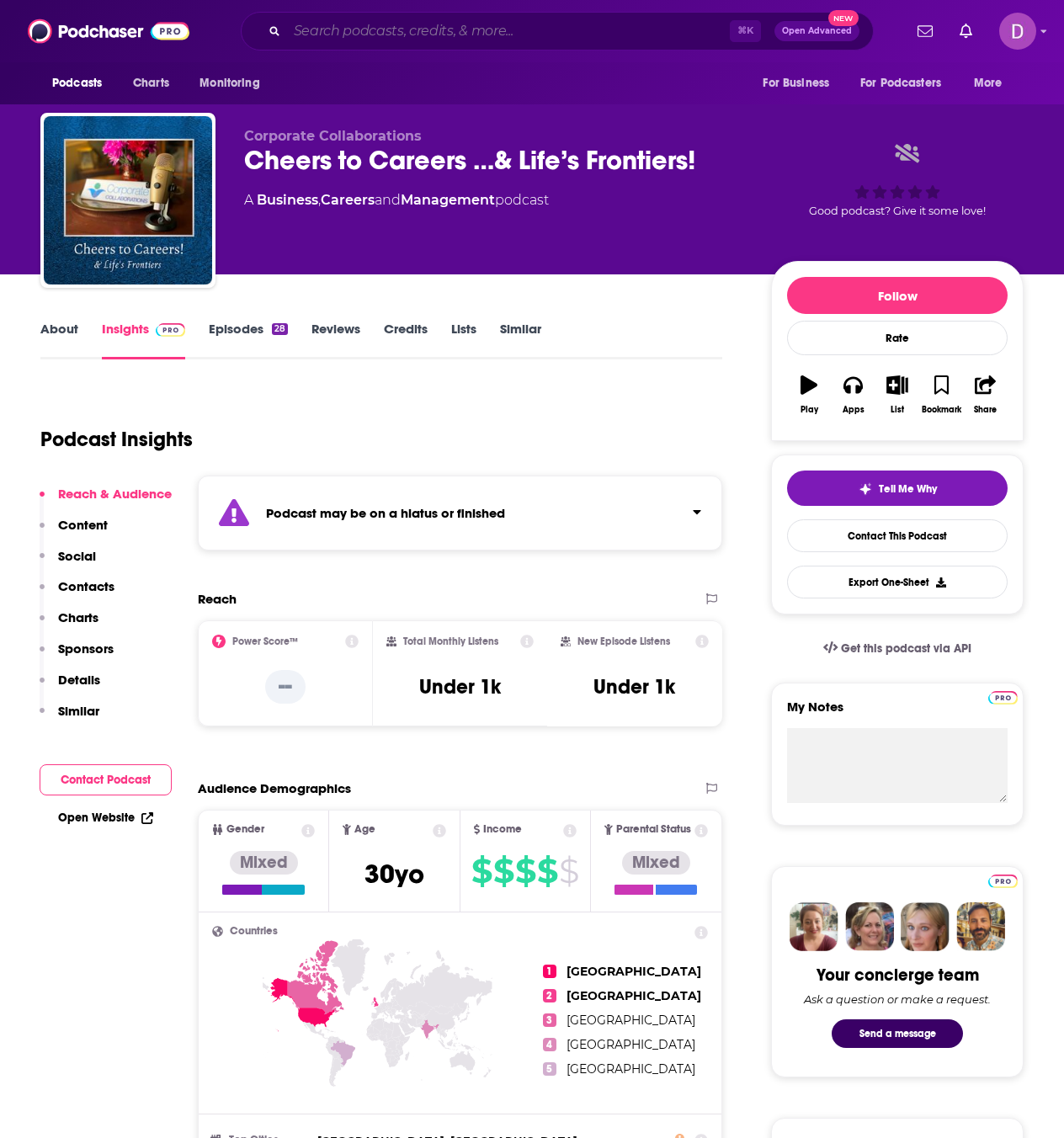
click at [315, 32] on input "Search podcasts, credits, & more..." at bounding box center [507, 31] width 442 height 27
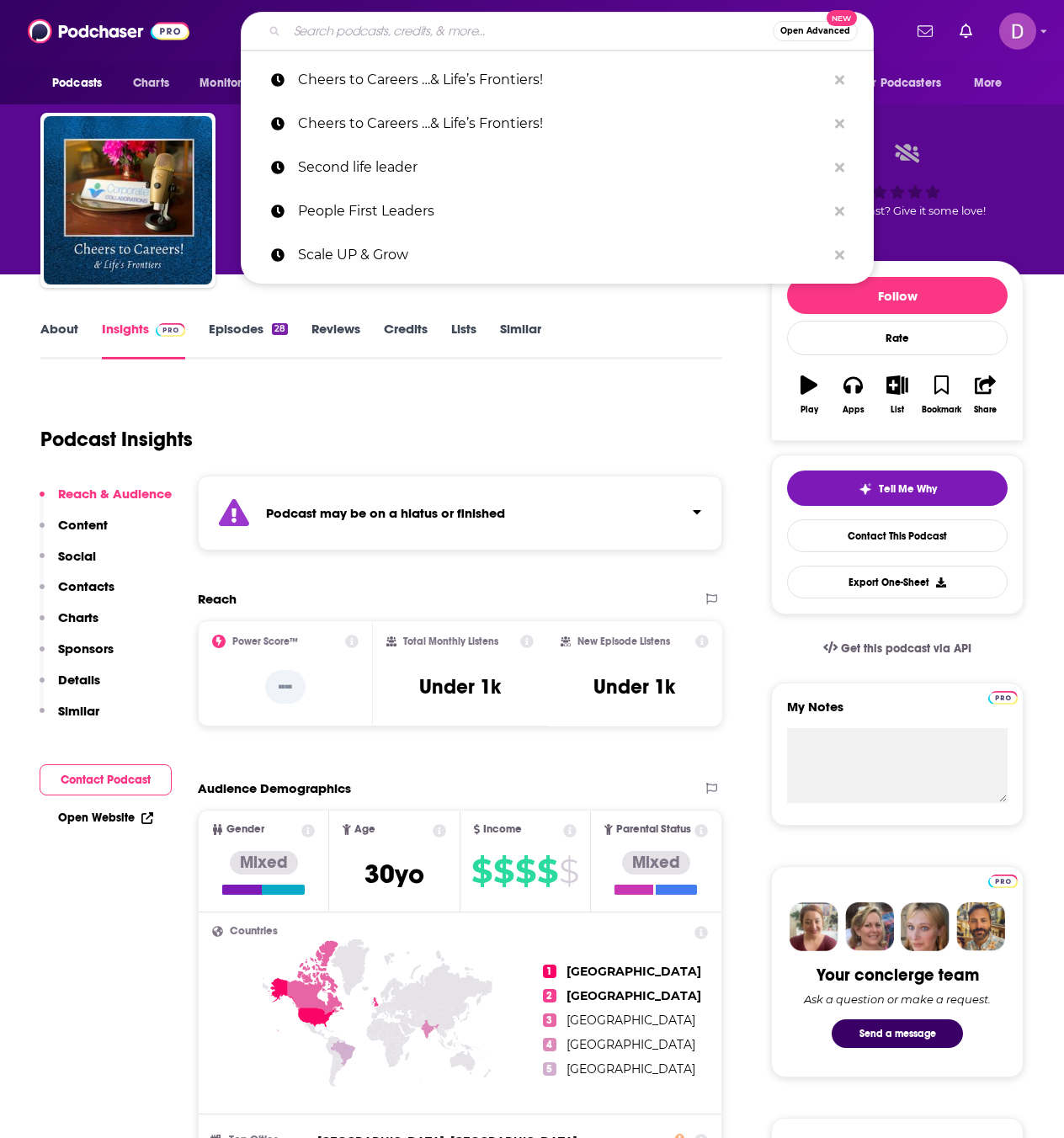
click at [315, 32] on input "Search podcasts, credits, & more..." at bounding box center [529, 31] width 485 height 27
paste input "Building Texas Business"
type input "Building Texas Business"
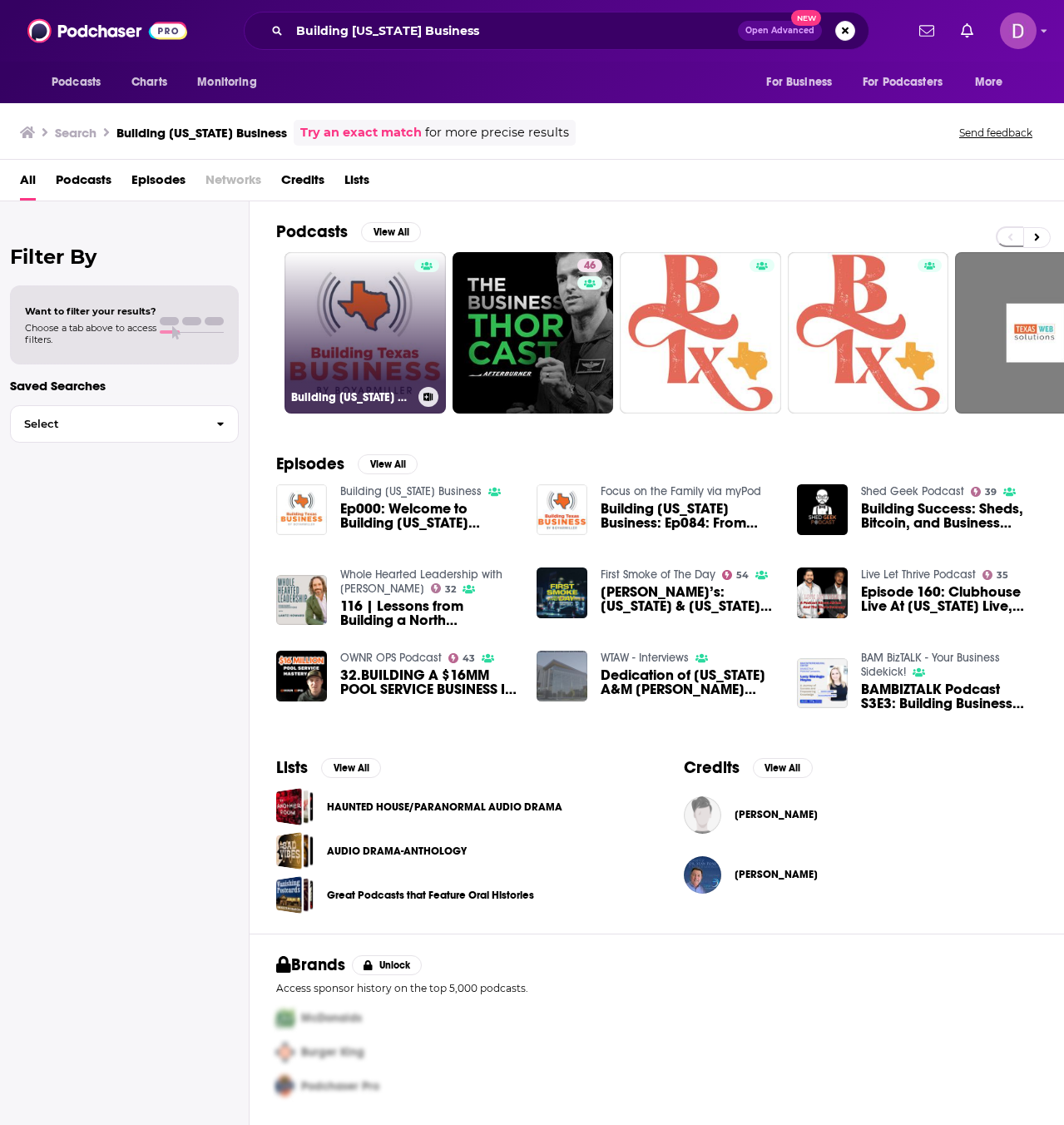
click at [387, 298] on link "Building Texas Business" at bounding box center [365, 333] width 161 height 161
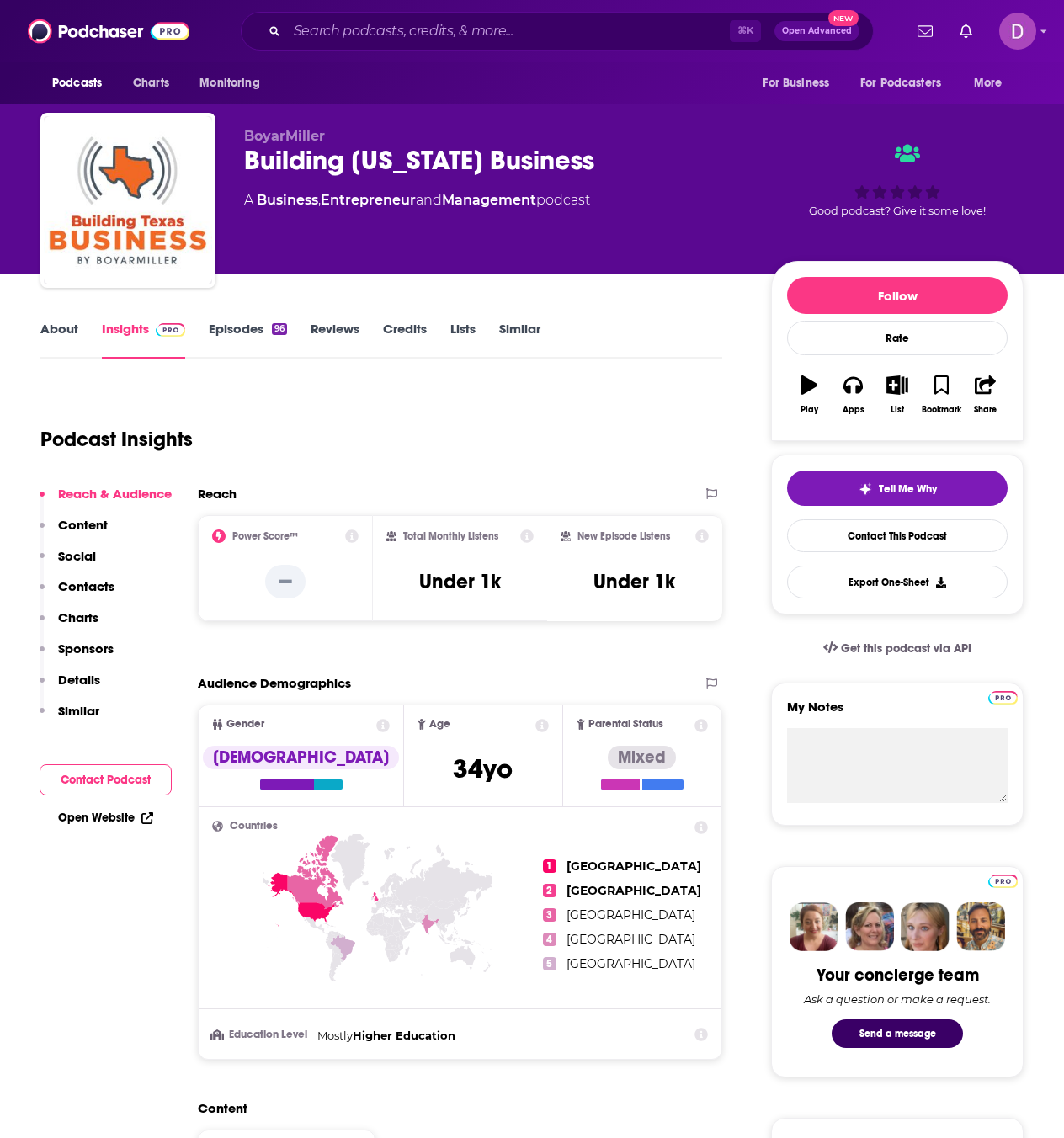
click at [68, 339] on link "About" at bounding box center [59, 340] width 38 height 39
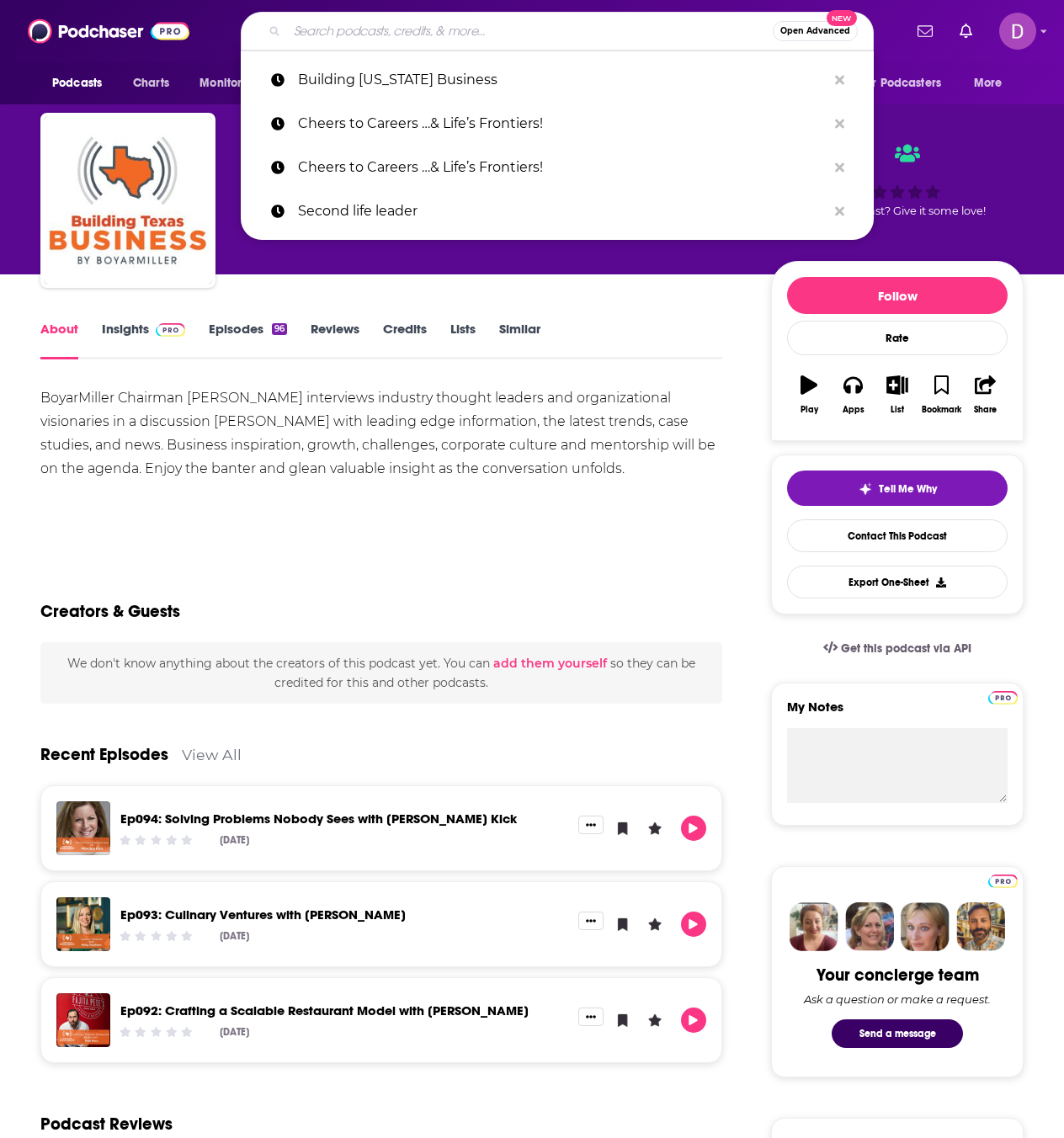
click at [322, 28] on input "Search podcasts, credits, & more..." at bounding box center [529, 31] width 485 height 27
paste input "Do Something Different: A Leadership Podcast"
type input "Do Something Different: A Leadership Podcast"
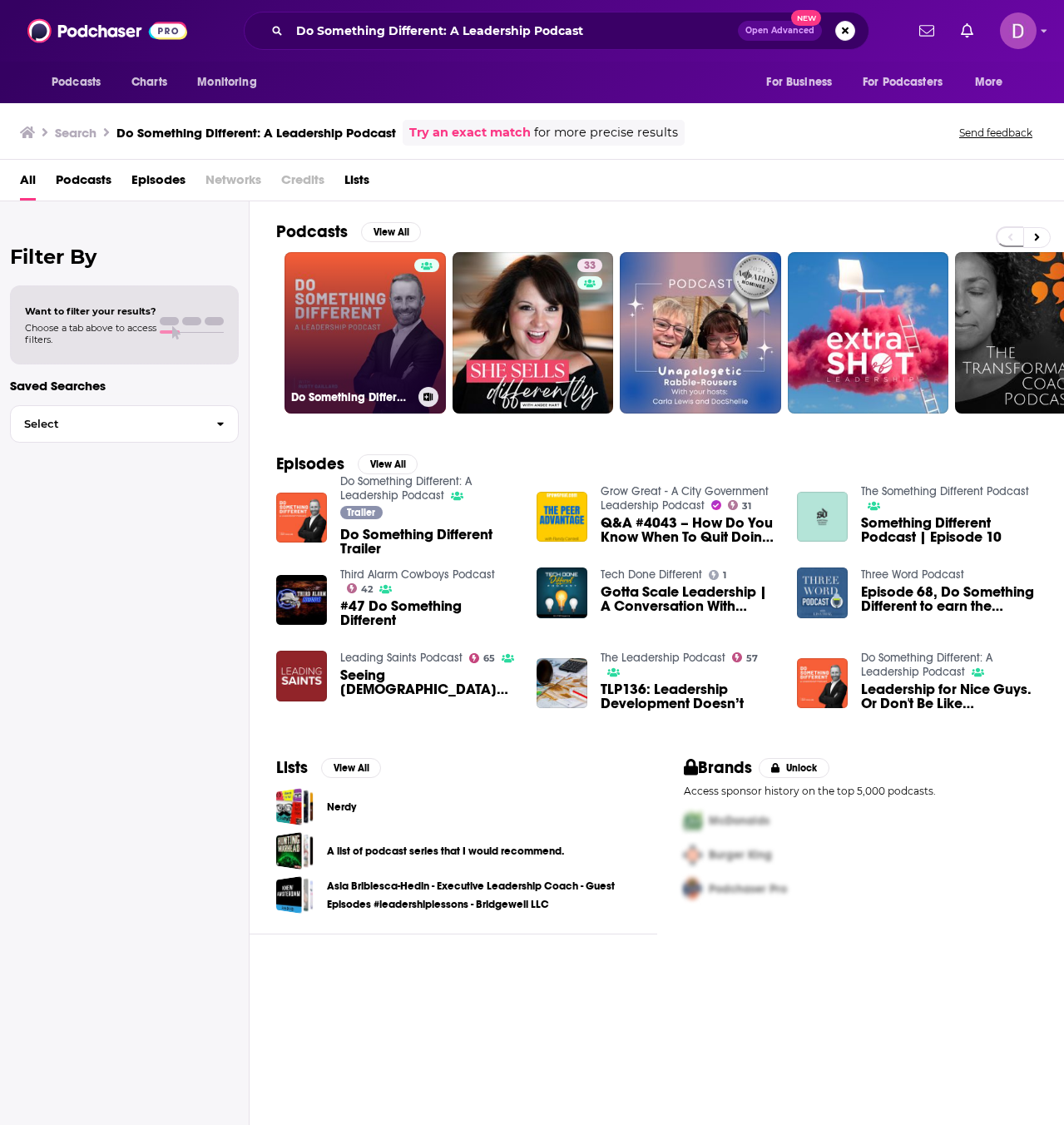
click at [331, 299] on link "Do Something Different: A Leadership Podcast" at bounding box center [365, 333] width 161 height 161
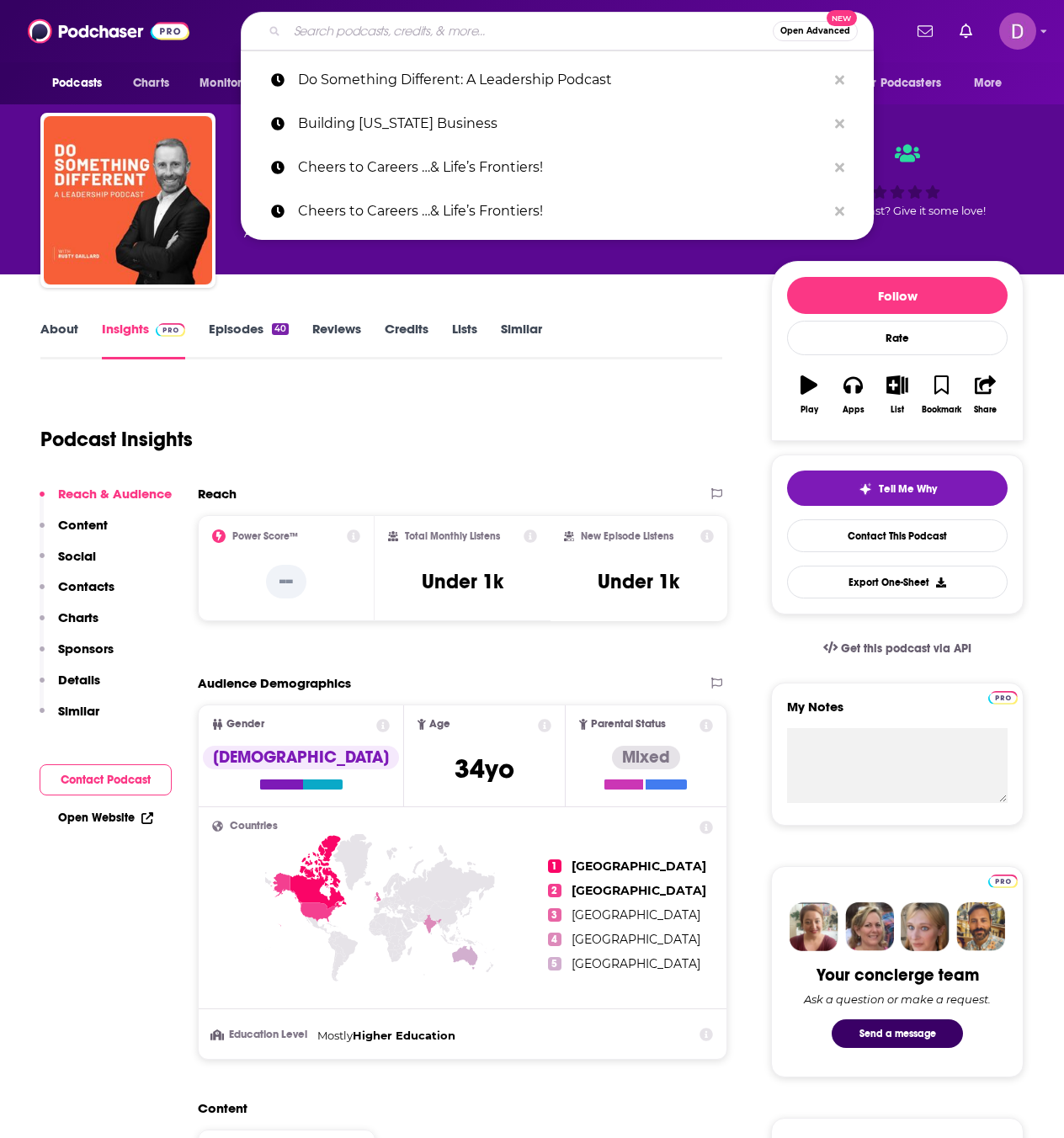
click at [322, 32] on input "Search podcasts, credits, & more..." at bounding box center [529, 31] width 485 height 27
paste input "Value Drivers"
type input "Value Drivers"
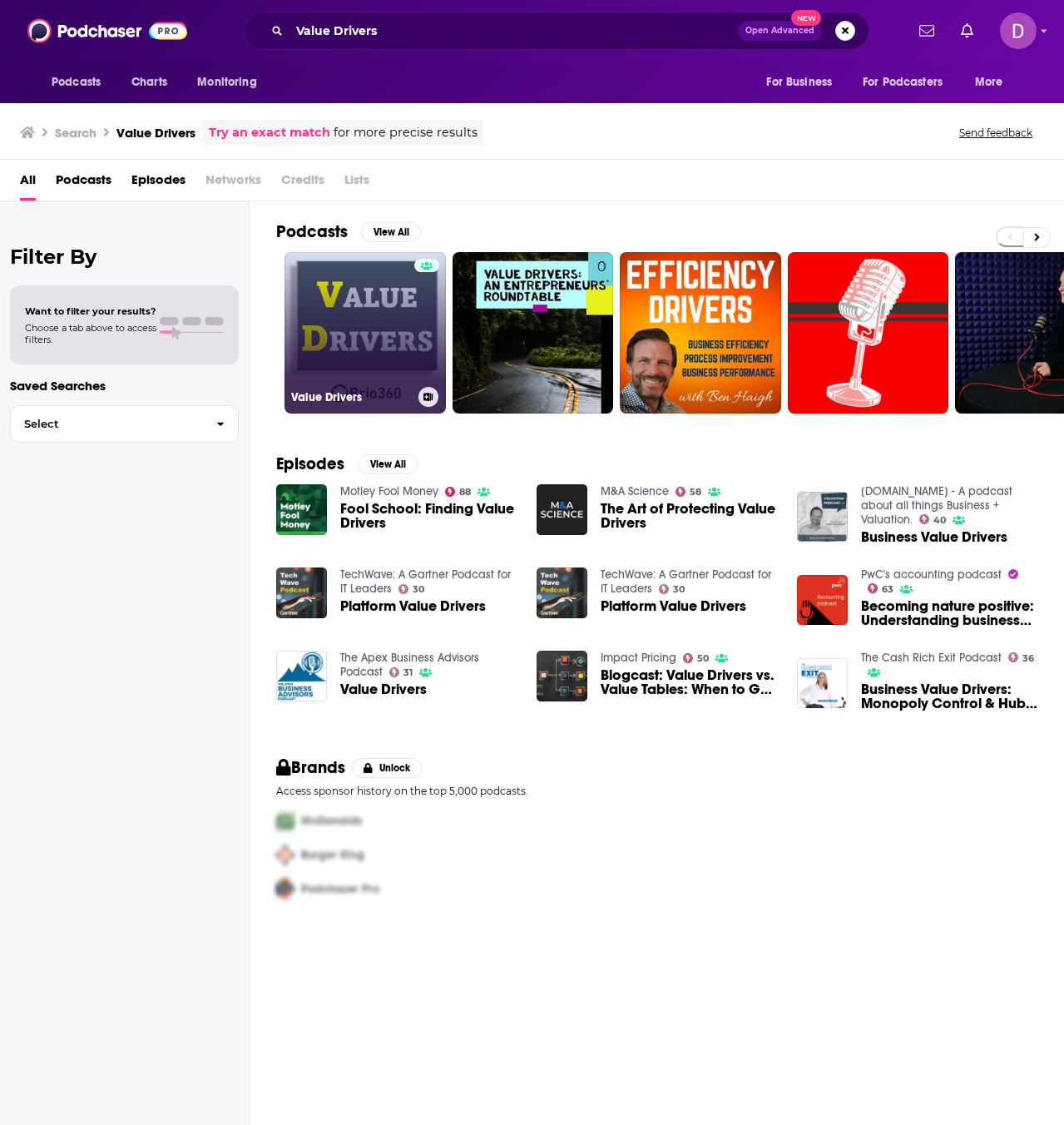
click at [365, 347] on link "Value Drivers" at bounding box center [365, 333] width 161 height 161
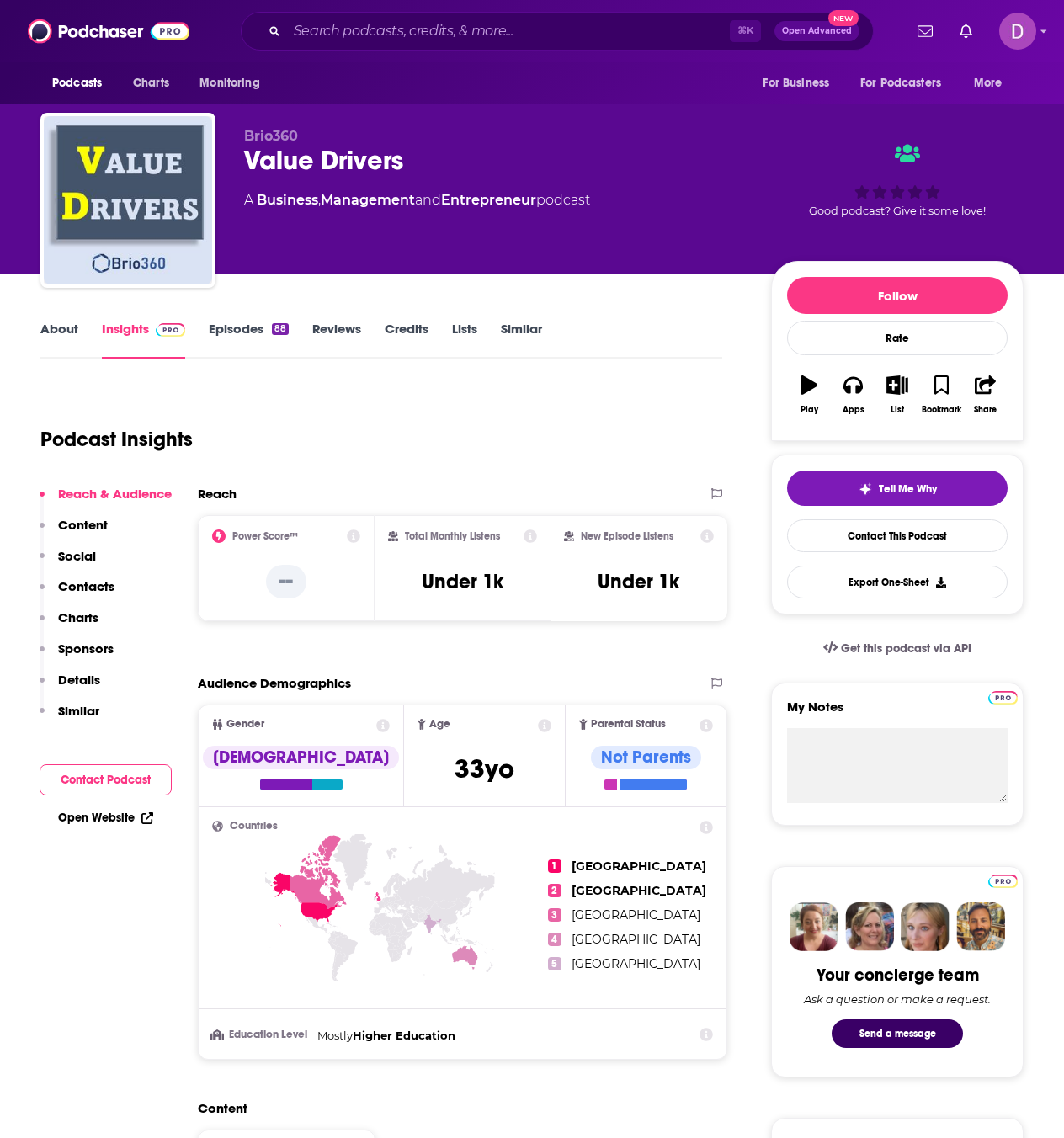
click at [73, 330] on link "About" at bounding box center [59, 340] width 38 height 39
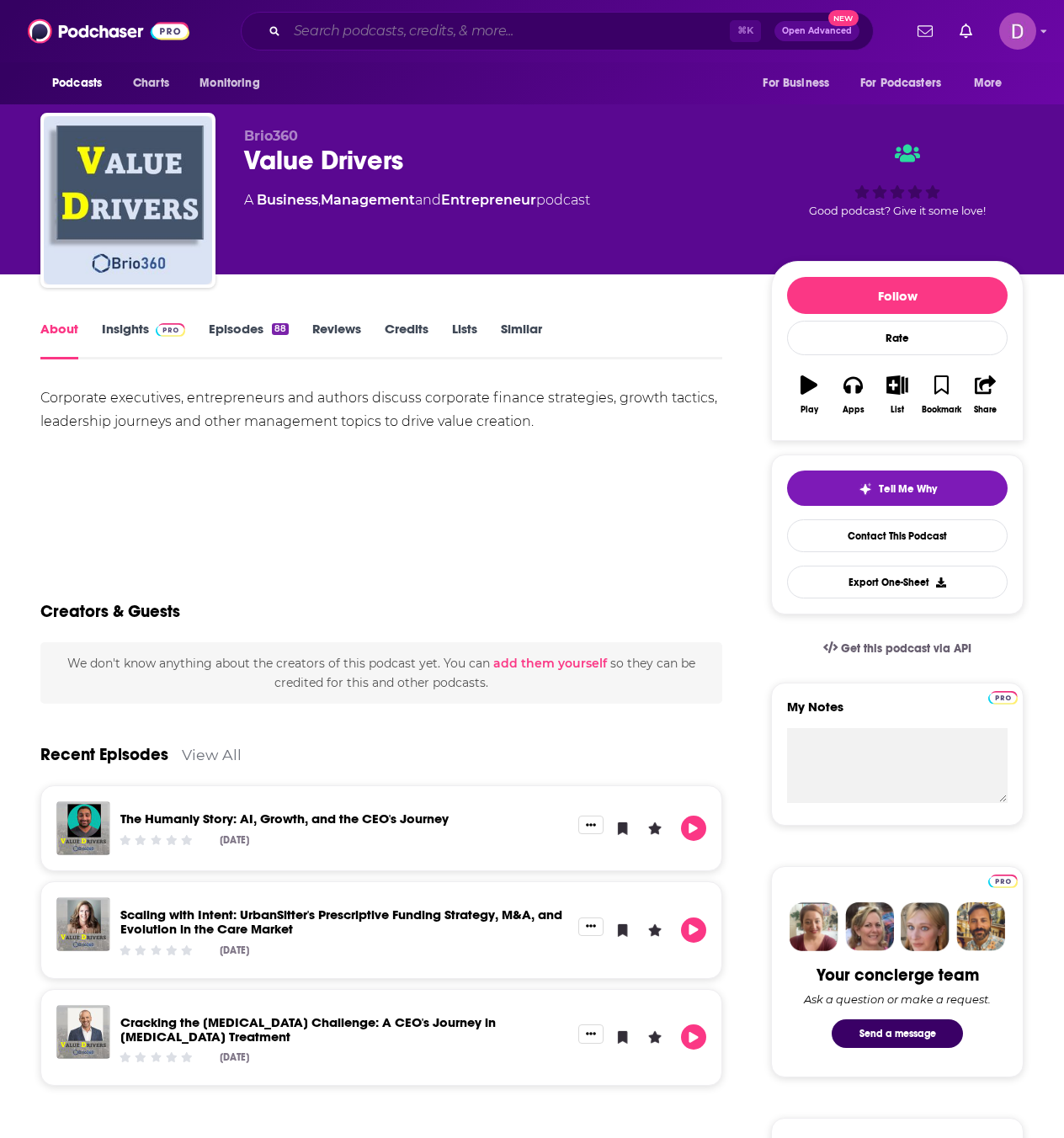
click at [329, 29] on input "Search podcasts, credits, & more..." at bounding box center [507, 31] width 442 height 27
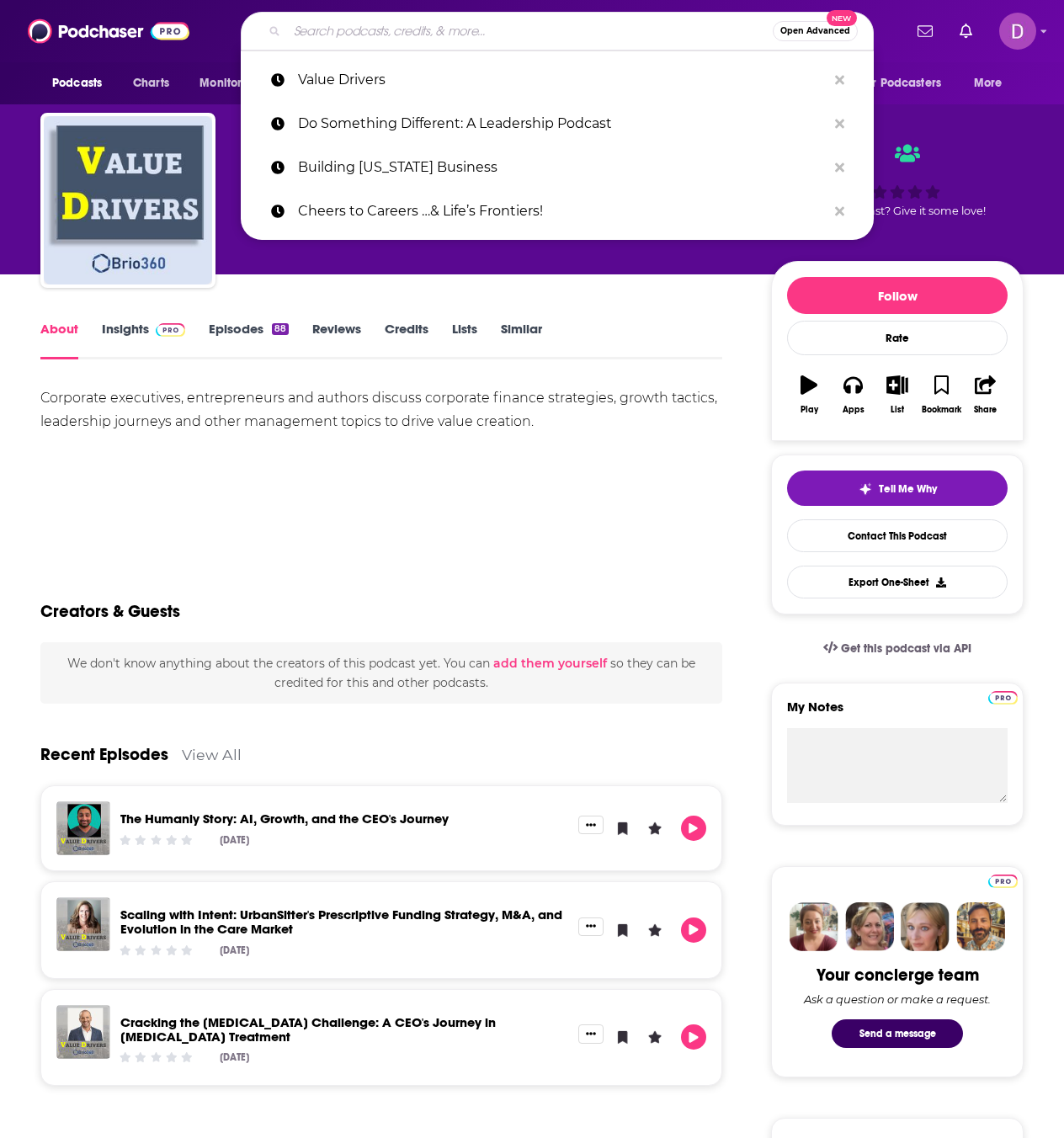
paste input "Blended Workforces at Work"
type input "Blended Workforces at Work"
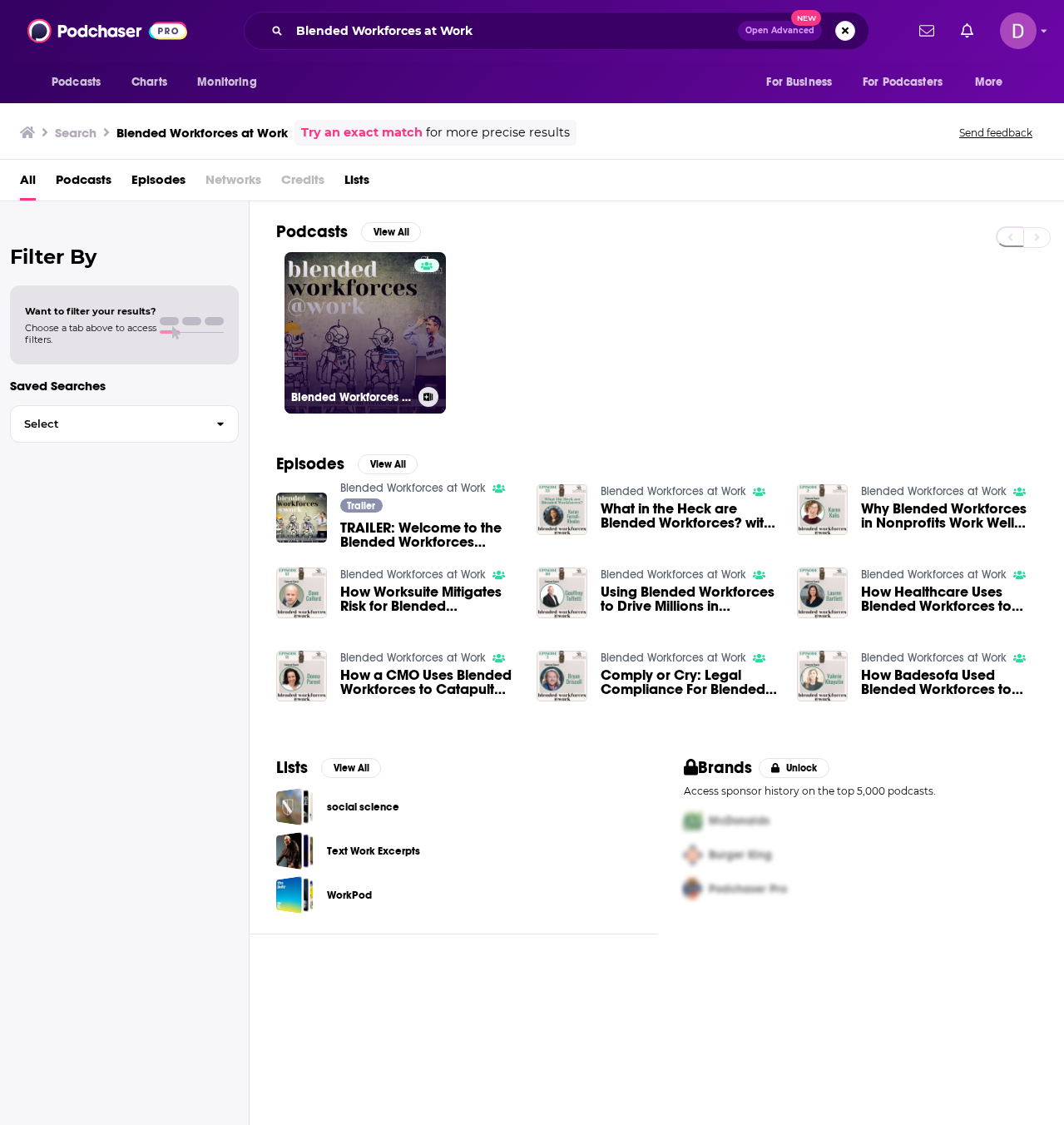
click at [322, 332] on link "Blended Workforces at Work" at bounding box center [365, 333] width 161 height 161
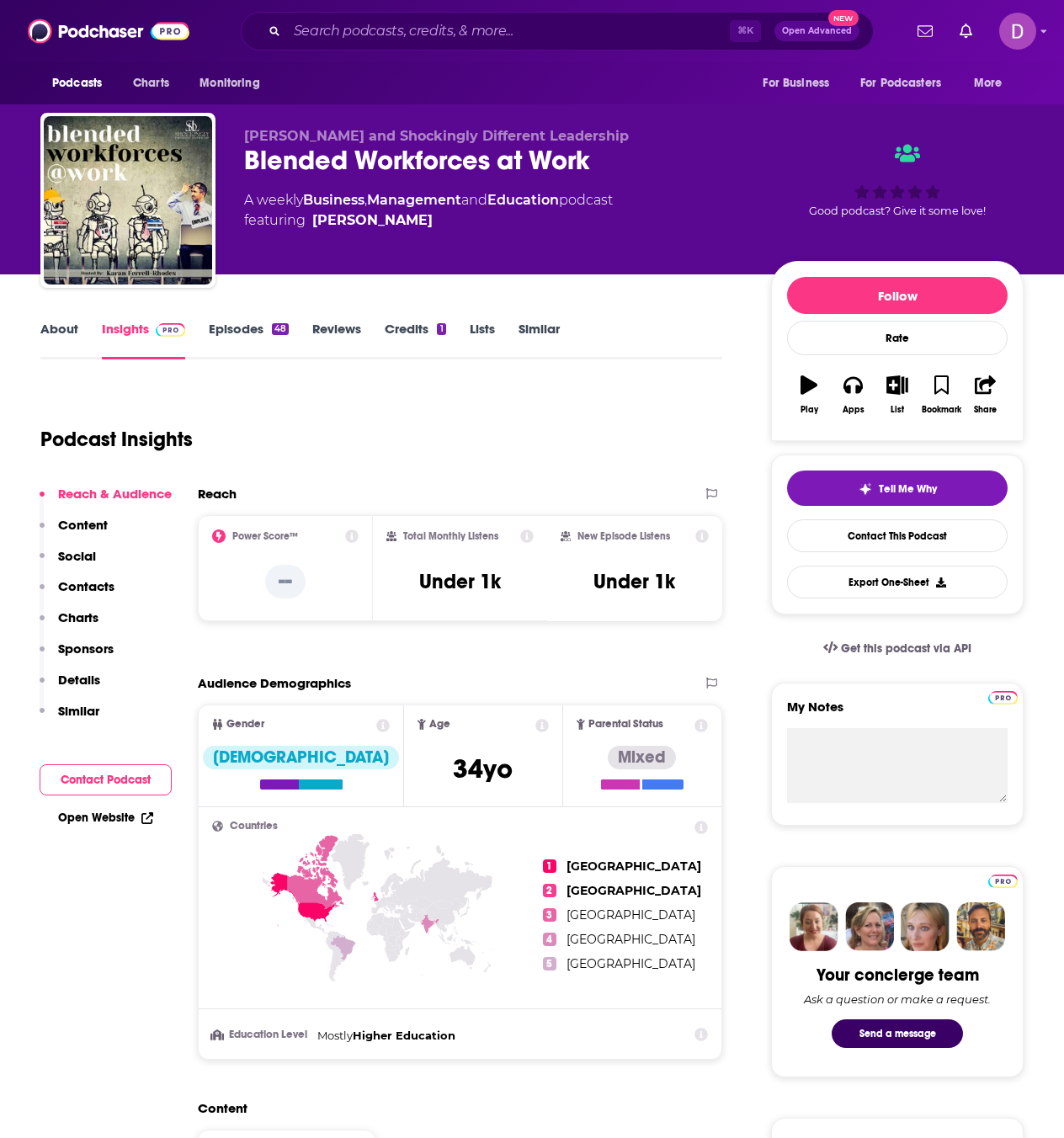
click at [67, 332] on link "About" at bounding box center [59, 340] width 38 height 39
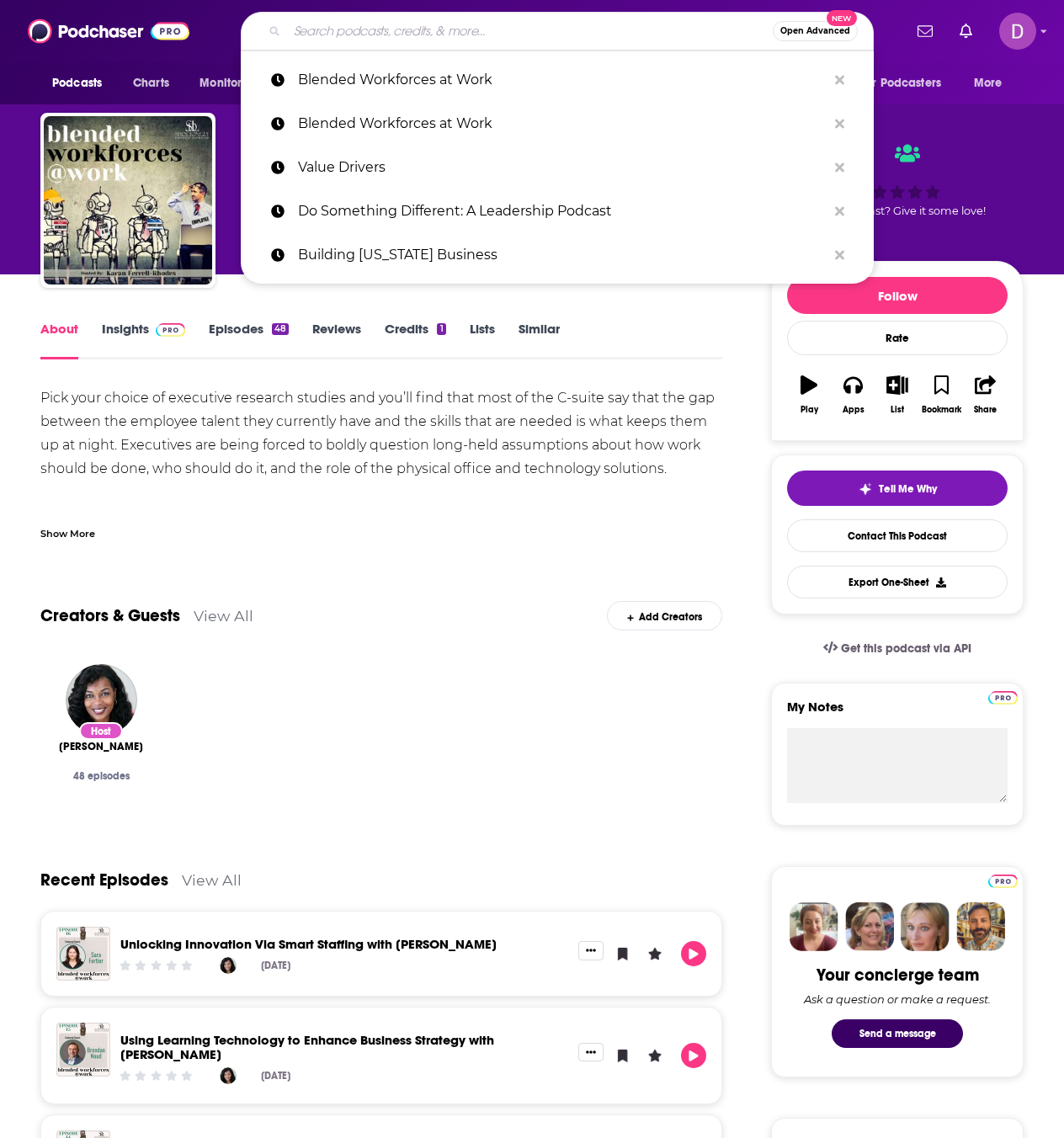
click at [367, 30] on input "Search podcasts, credits, & more..." at bounding box center [529, 31] width 485 height 27
paste input "How I Turned The Corner"
type input "How I Turned The Corner"
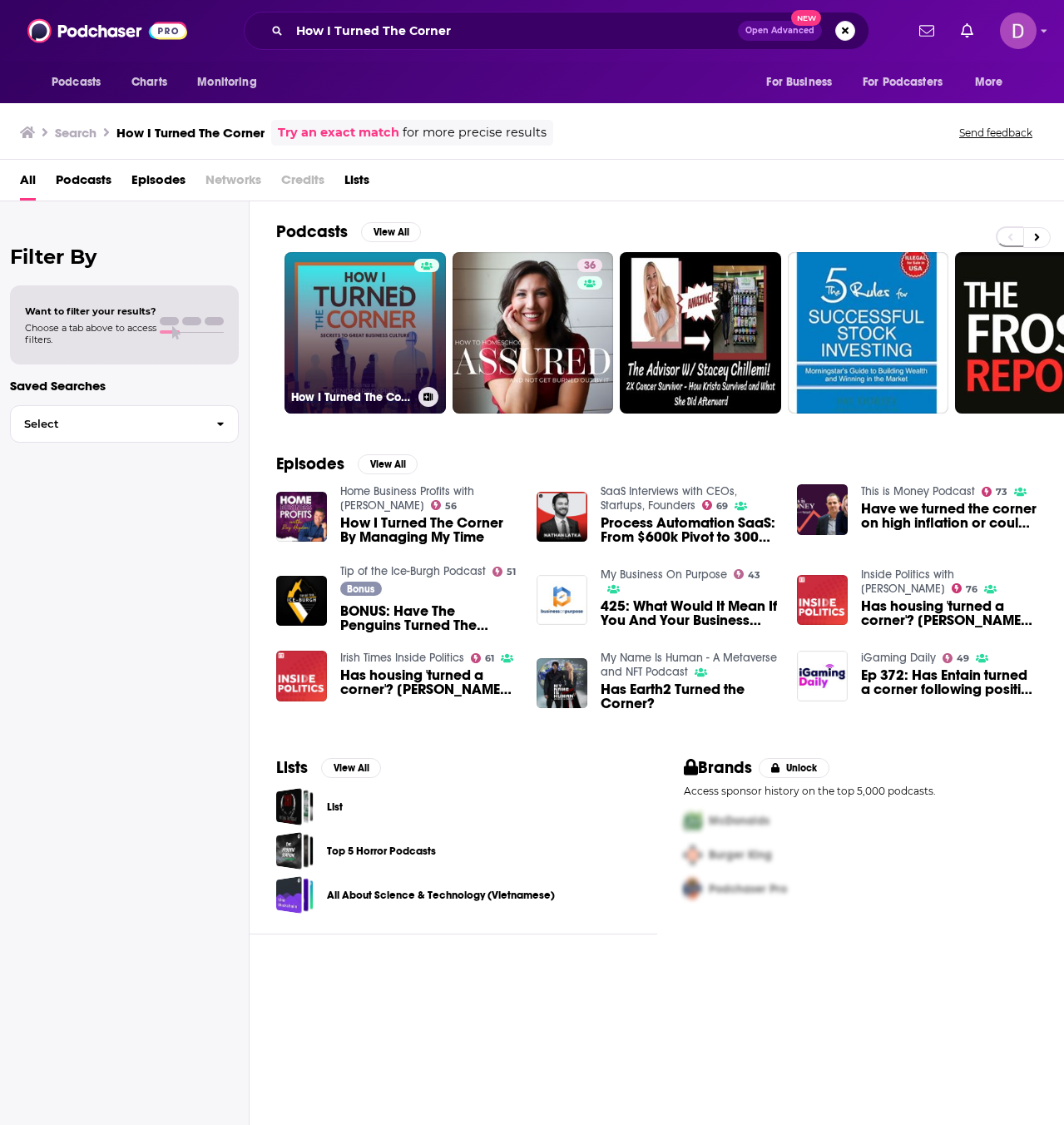
click at [349, 318] on link "How I Turned The Corner" at bounding box center [365, 333] width 161 height 161
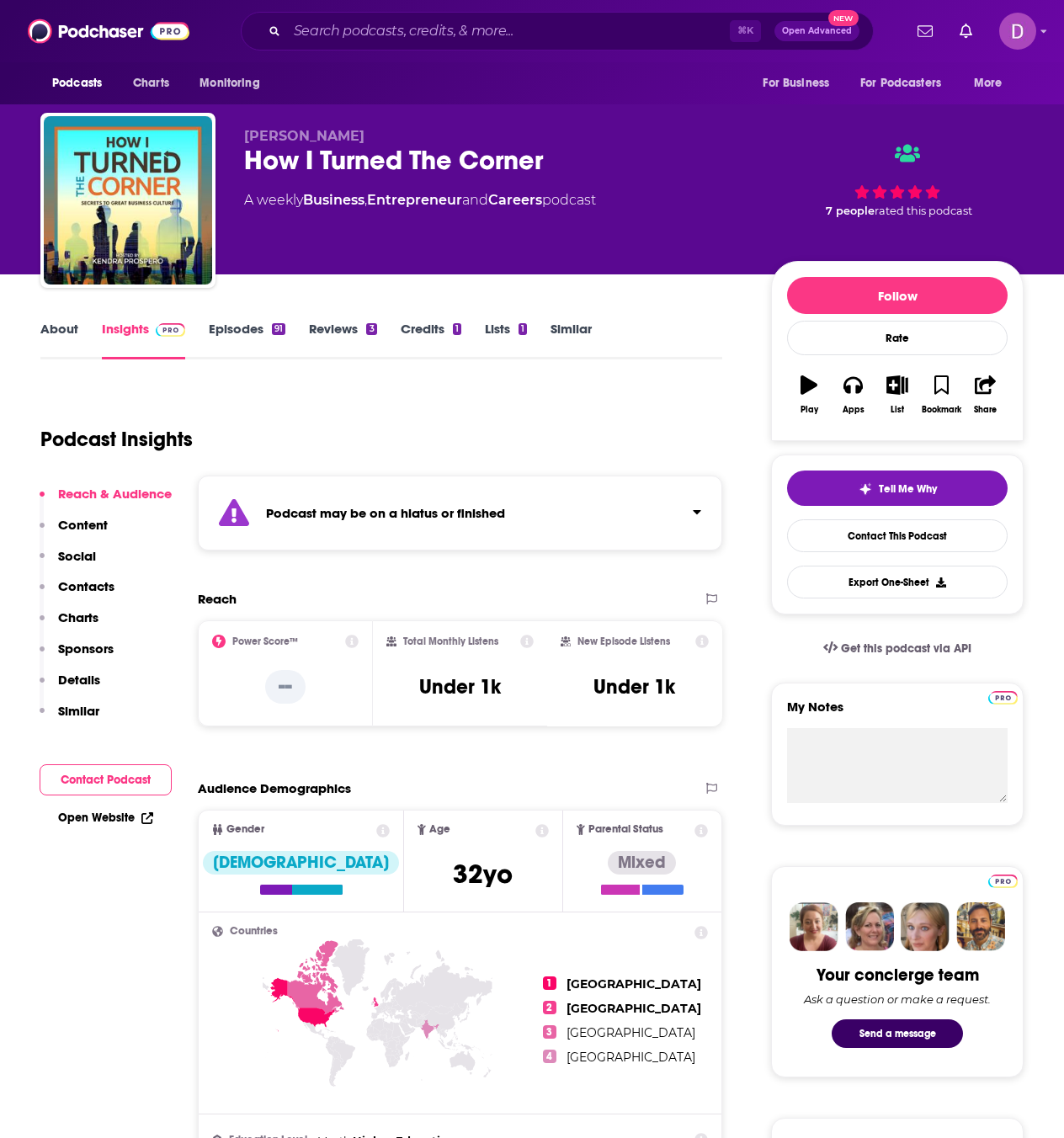
click at [49, 331] on link "About" at bounding box center [59, 340] width 38 height 39
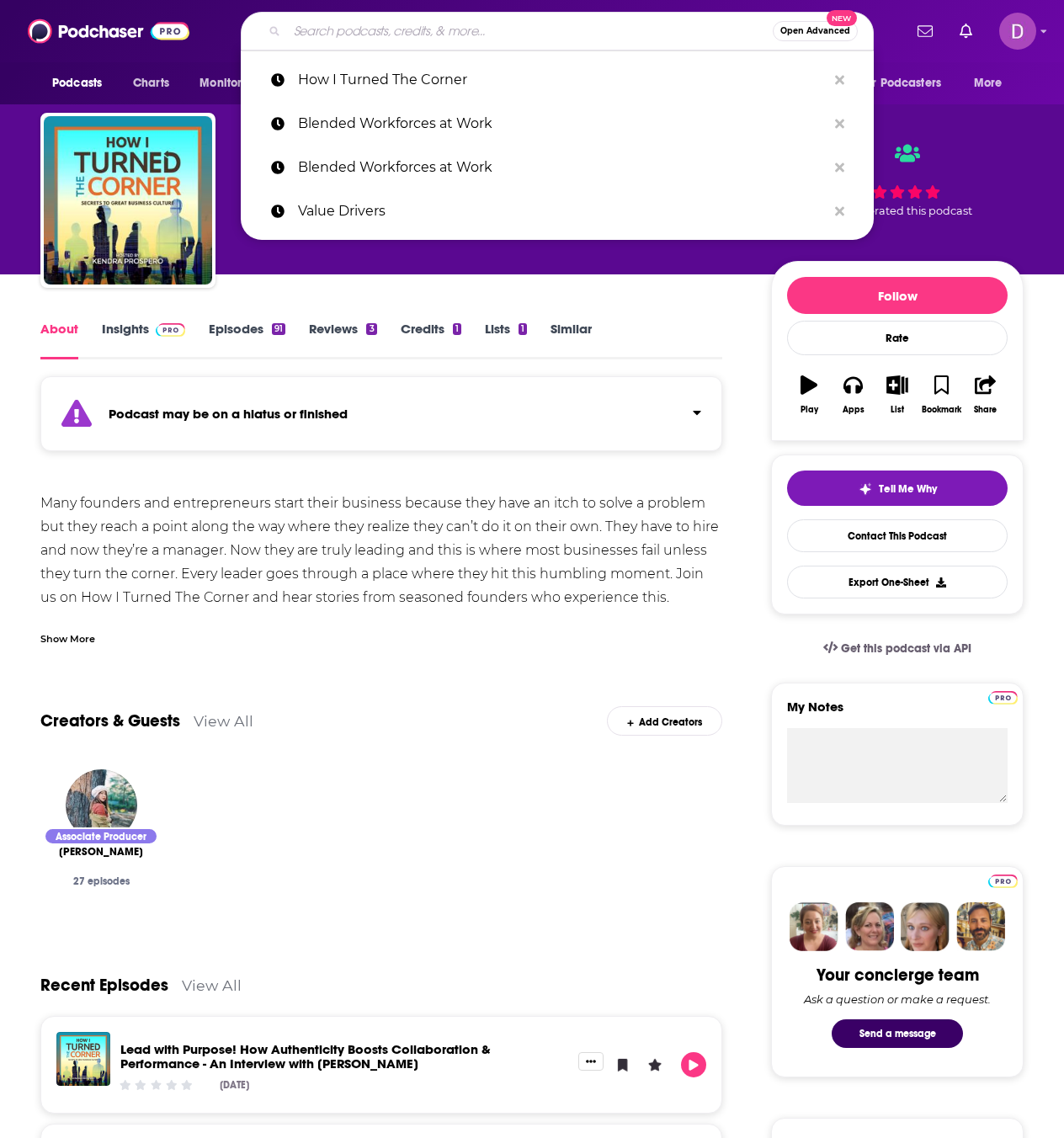
paste input "The Little Questions"
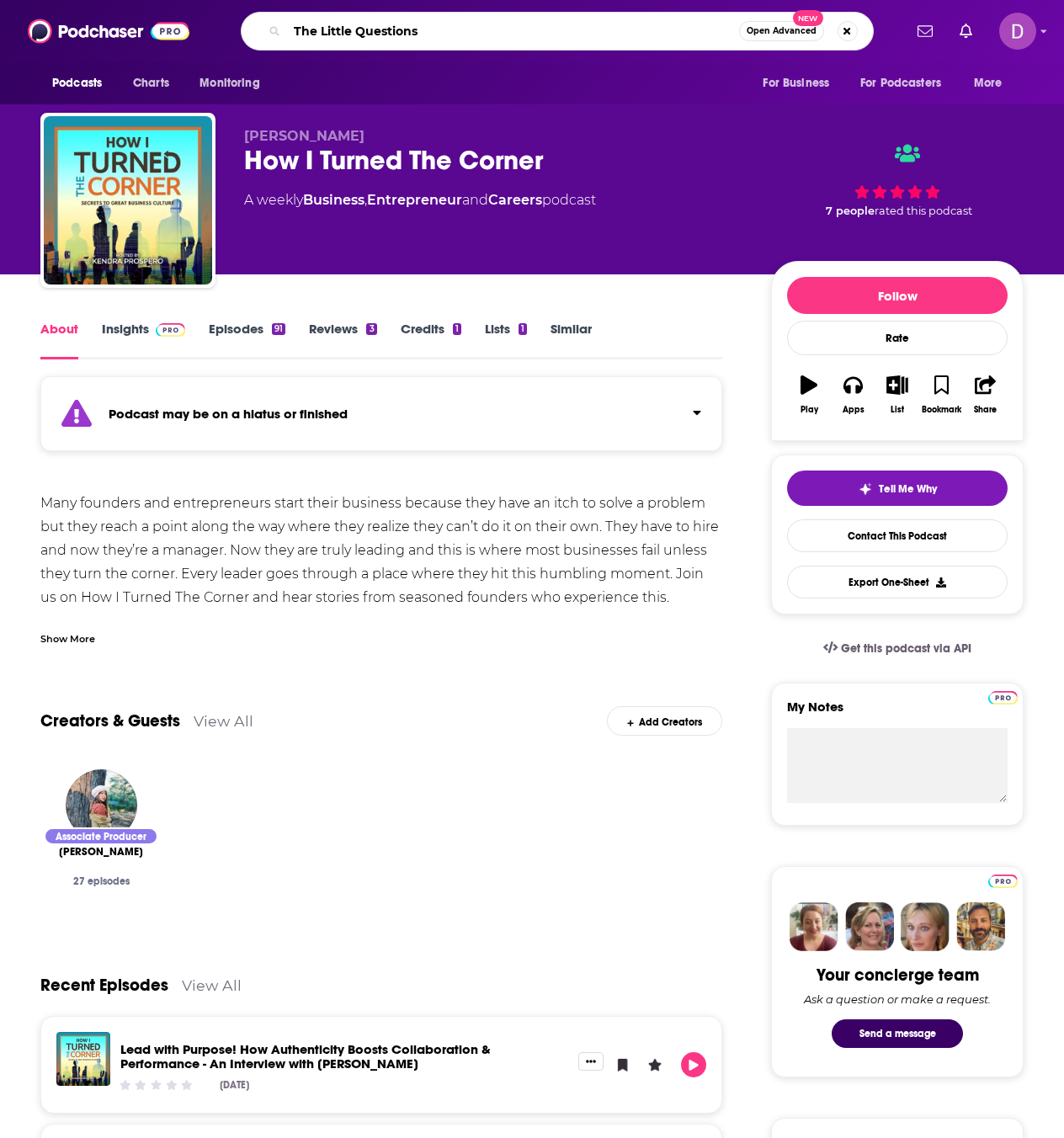
type input "The Little Questions"
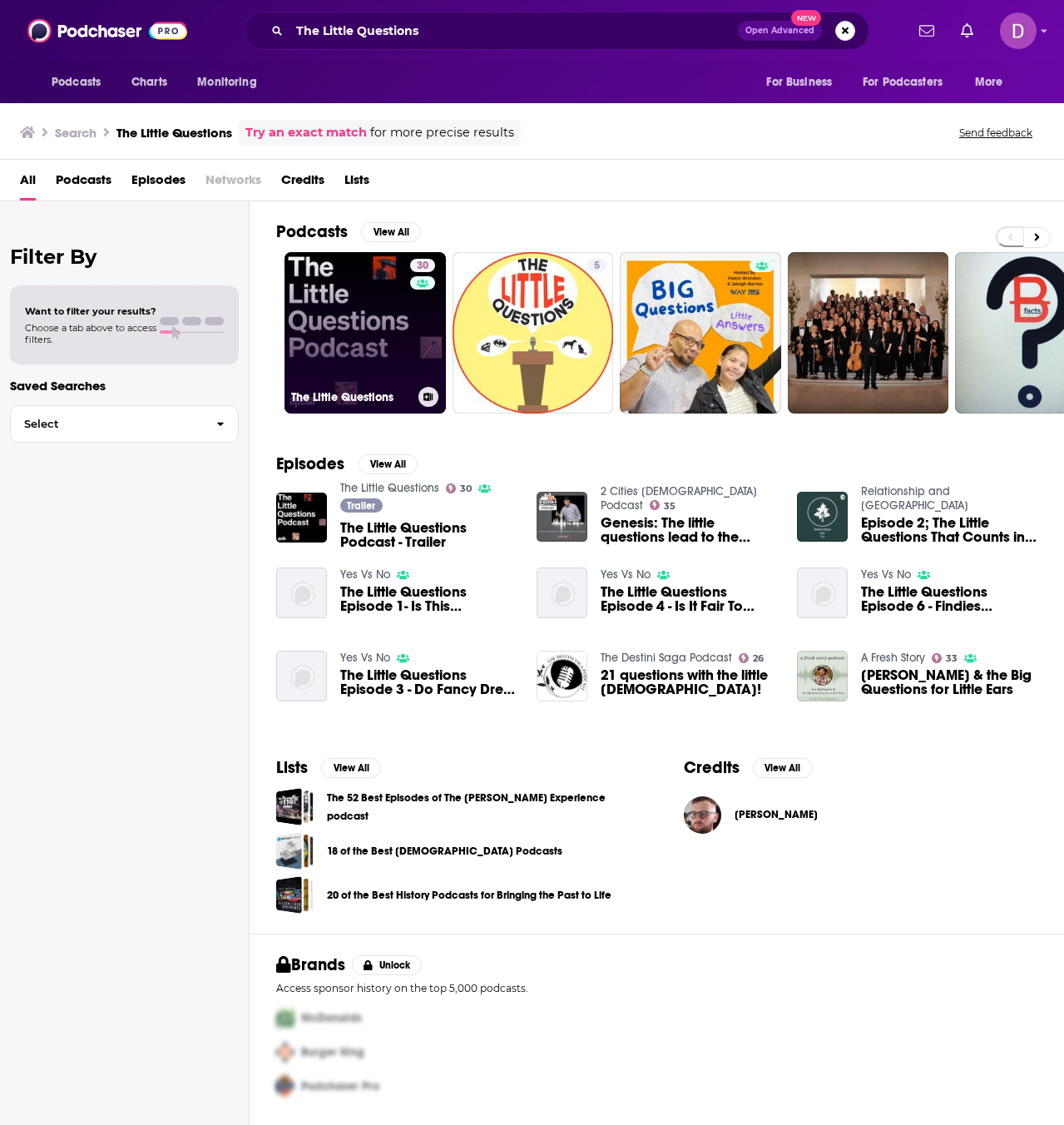
click at [296, 308] on link "30 The Little Questions" at bounding box center [365, 333] width 161 height 161
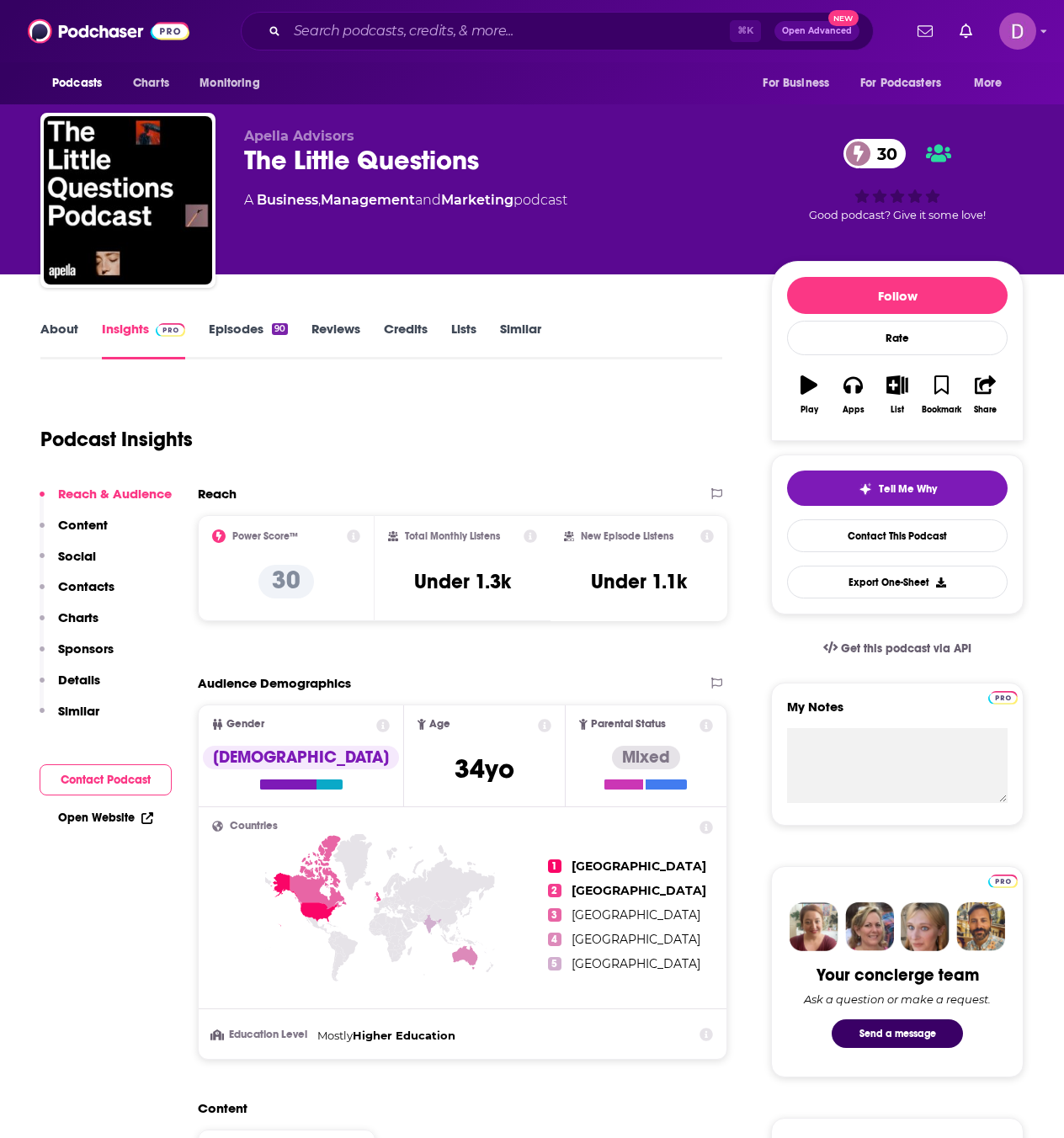
click at [71, 329] on link "About" at bounding box center [59, 340] width 38 height 39
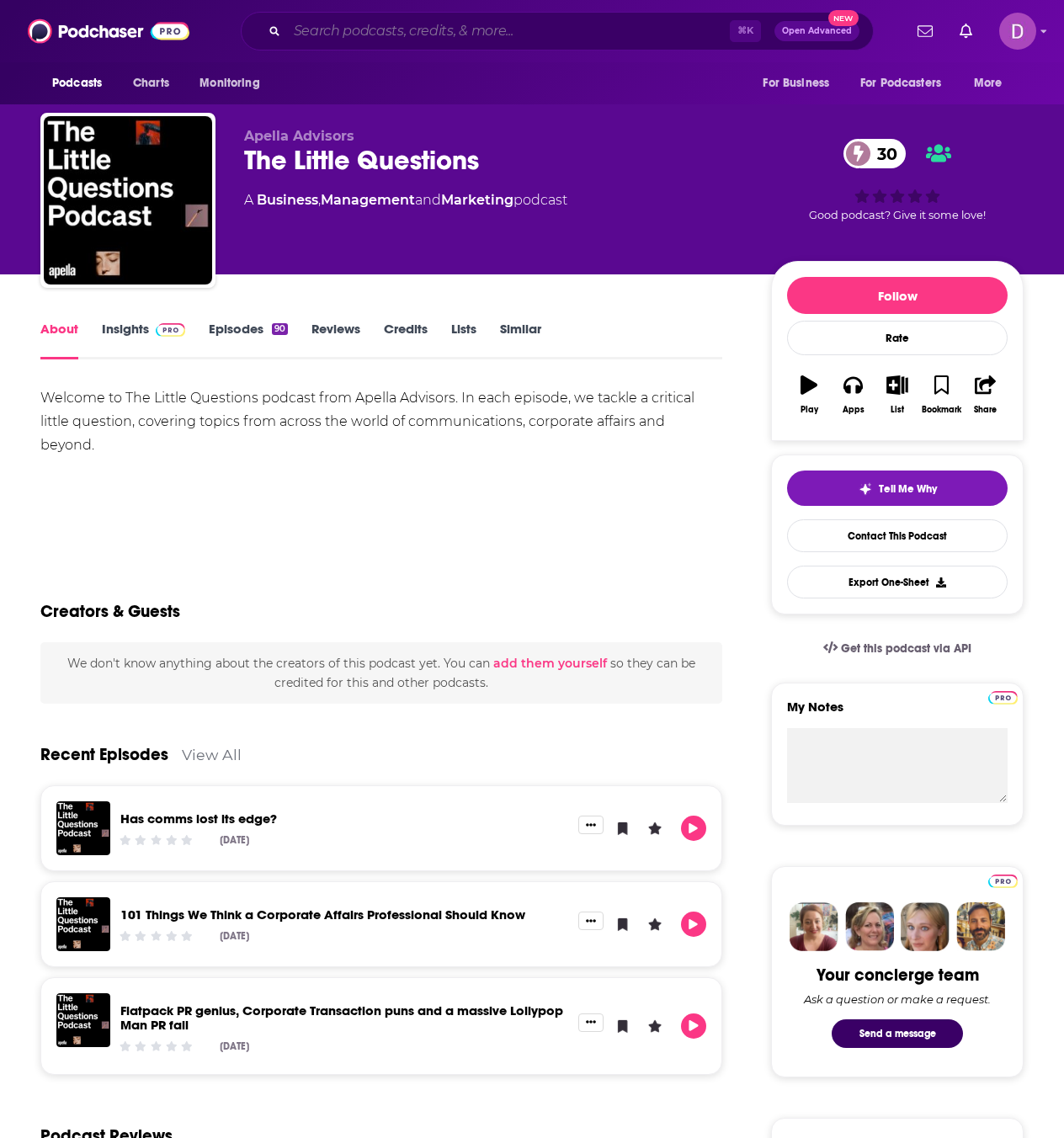
click at [311, 32] on input "Search podcasts, credits, & more..." at bounding box center [507, 31] width 442 height 27
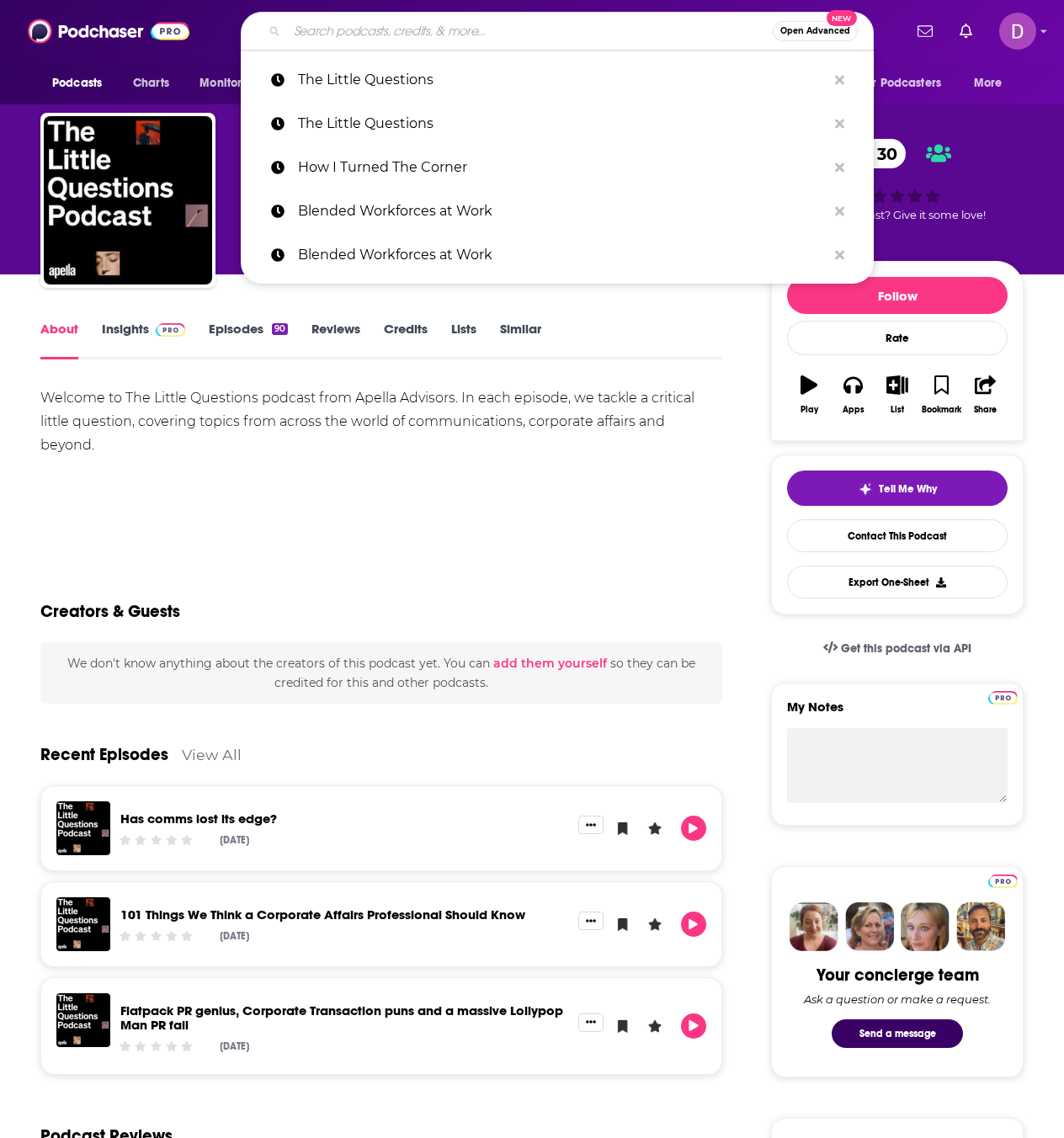
paste input "Venture Capital Jon Bradshaw jon@codebase.com https://www.linkedin.com/in/mrbra…"
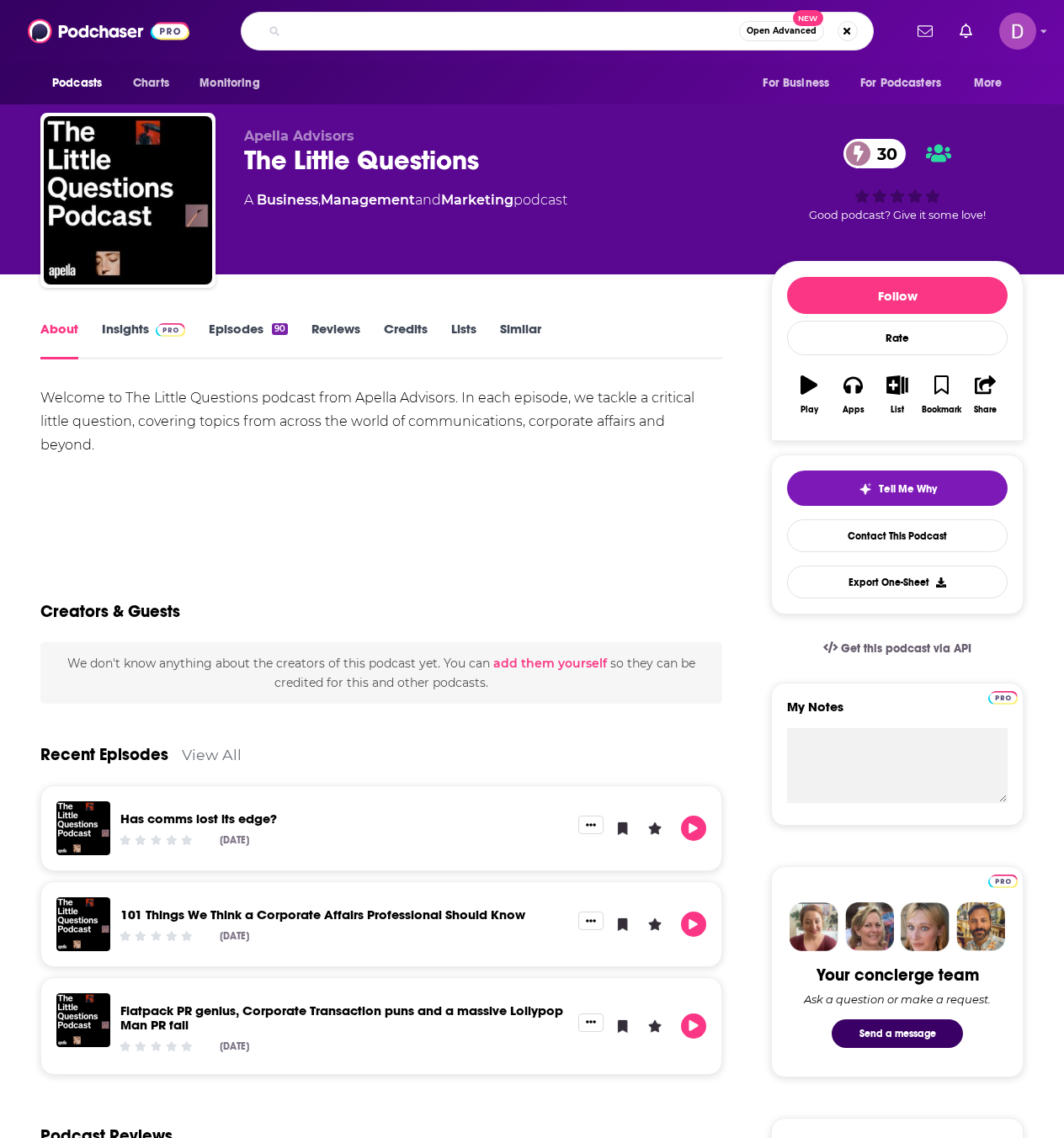
type input "Venture Capital Jon Bradshaw jon@codebase.com https://www.linkedin.com/in/mrbra…"
drag, startPoint x: 294, startPoint y: 31, endPoint x: 1082, endPoint y: 81, distance: 789.6
click at [1063, 81] on html "Podcasts Charts Monitoring Venture Capital Jon Bradshaw jon@codebase.com https:…" at bounding box center [532, 569] width 1064 height 1138
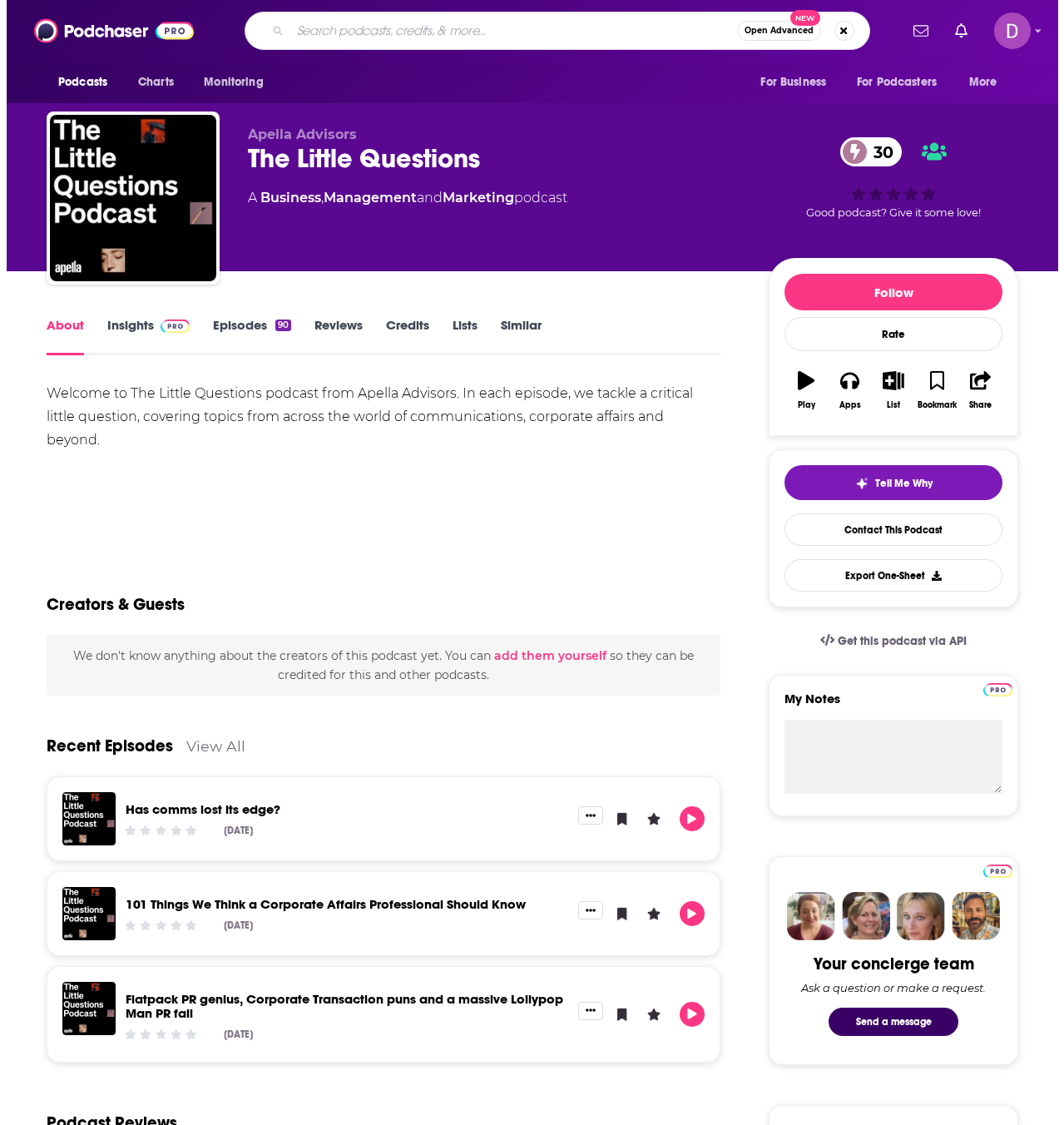
scroll to position [0, 0]
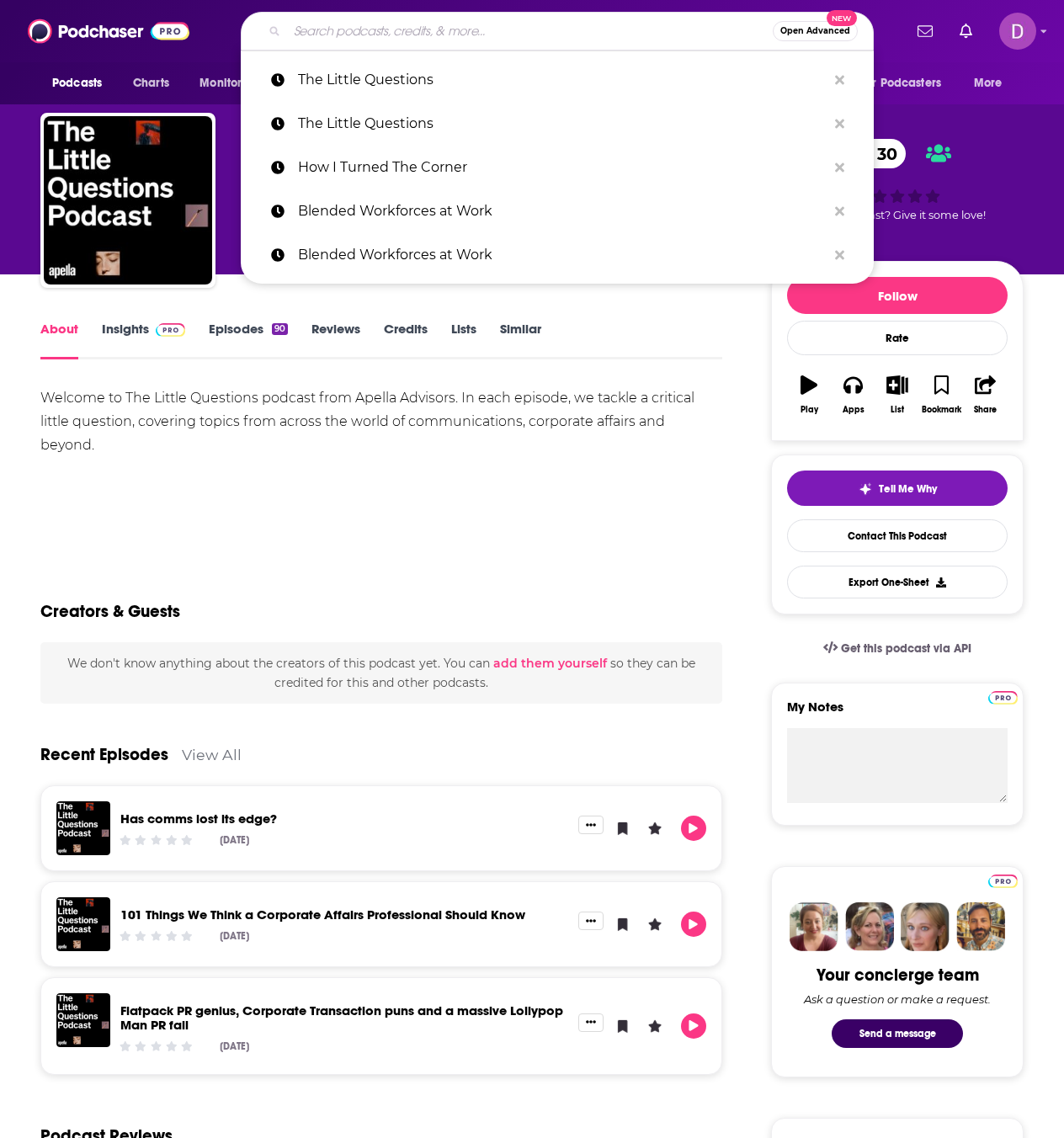
paste input "Venture Capital"
type input "Venture Capital"
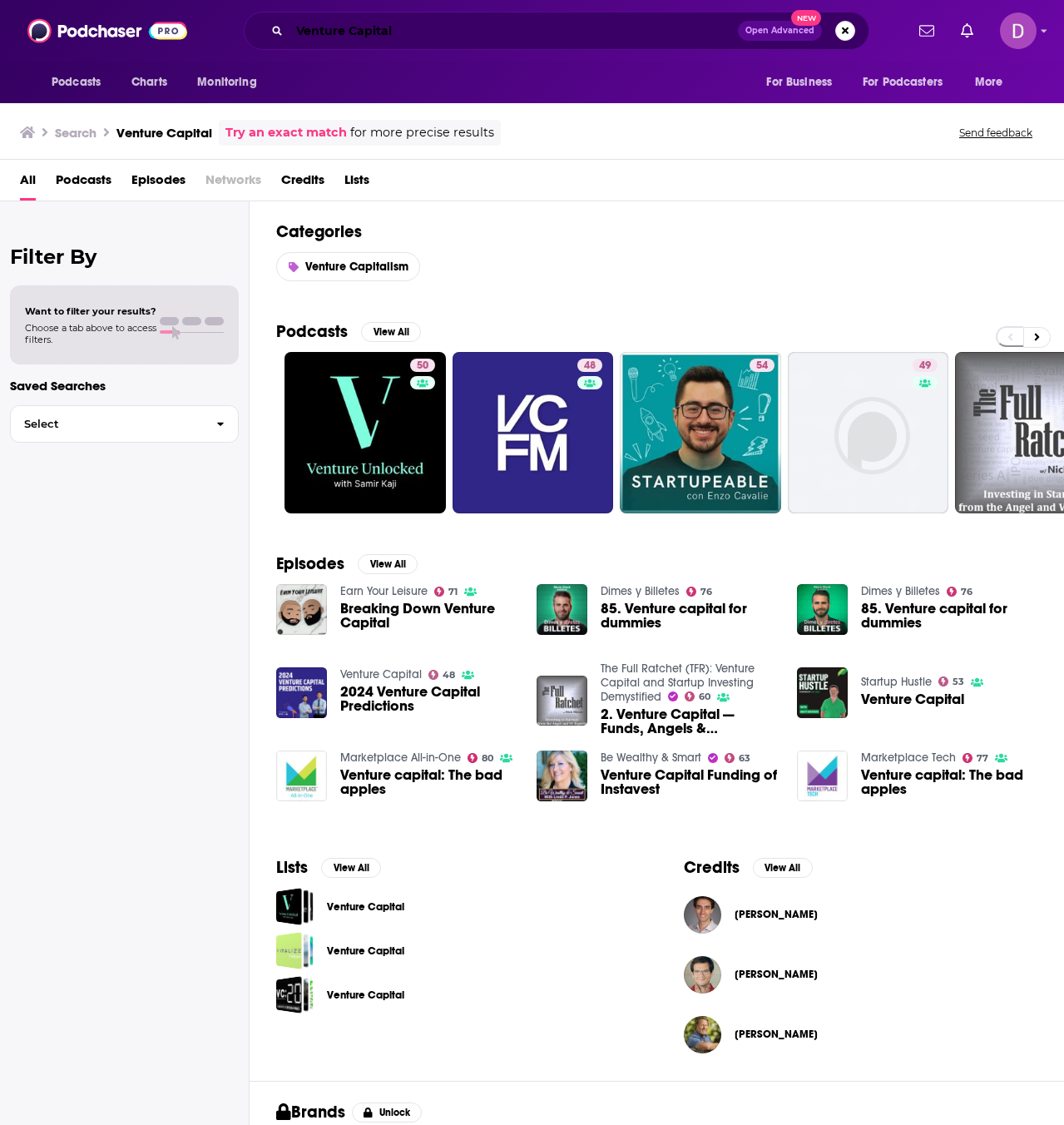
click at [408, 28] on input "Venture Capital" at bounding box center [514, 30] width 449 height 27
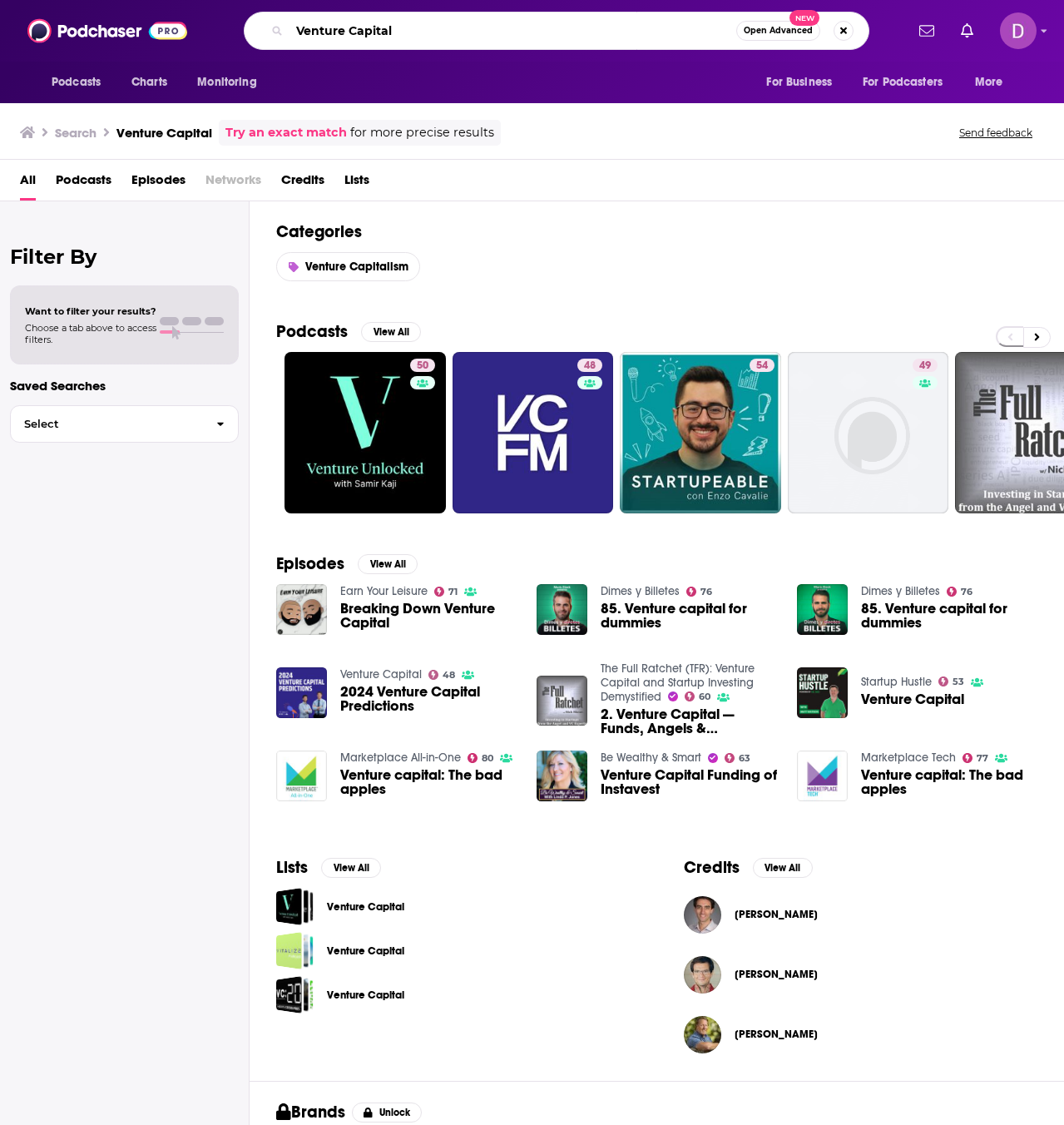
drag, startPoint x: 409, startPoint y: 29, endPoint x: 283, endPoint y: 28, distance: 126.0
click at [283, 26] on div "Venture Capital Open Advanced New" at bounding box center [557, 31] width 626 height 39
paste input "DealMakers: Entrepreneur | Startups |"
type input "DealMakers: Entrepreneur | Startups | Venture Capital"
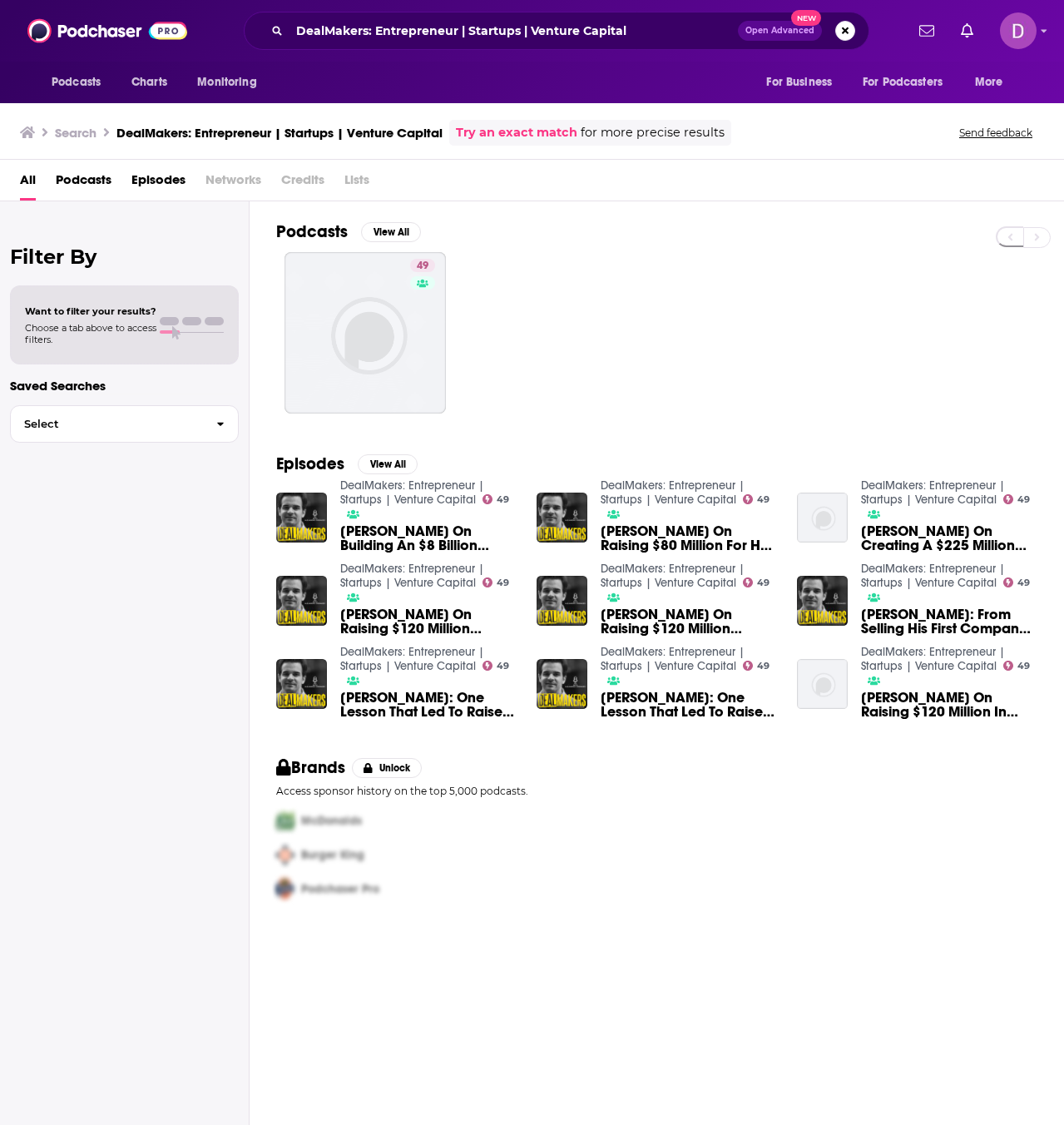
click at [699, 306] on div "49" at bounding box center [670, 333] width 788 height 161
click at [706, 226] on div "Podcasts View All" at bounding box center [670, 237] width 788 height 31
click at [682, 260] on div "49" at bounding box center [670, 333] width 788 height 161
click at [633, 290] on div "49" at bounding box center [670, 333] width 788 height 161
click at [717, 286] on div "49" at bounding box center [670, 333] width 788 height 161
